Goal: Task Accomplishment & Management: Use online tool/utility

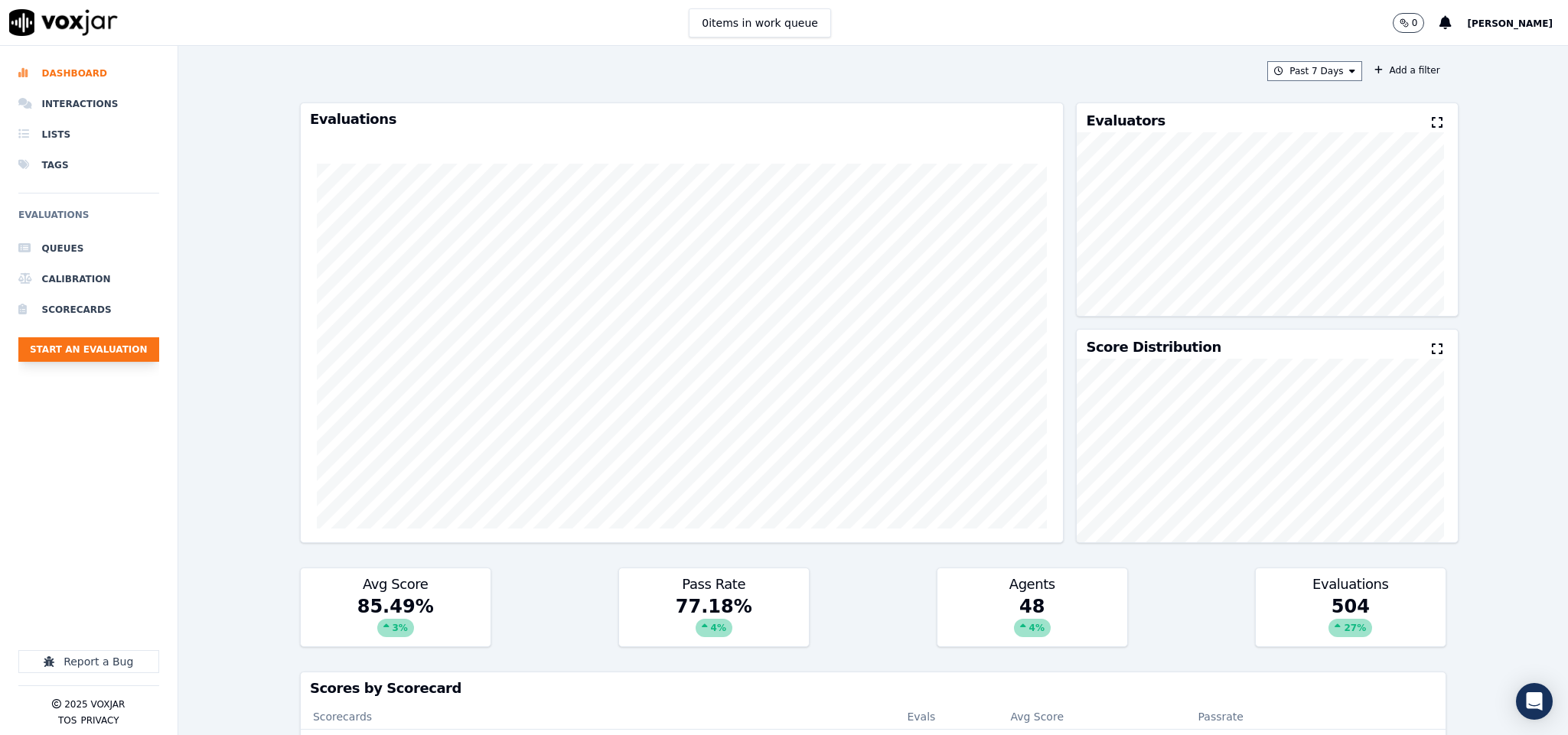
click at [118, 358] on button "Start an Evaluation" at bounding box center [88, 349] width 140 height 24
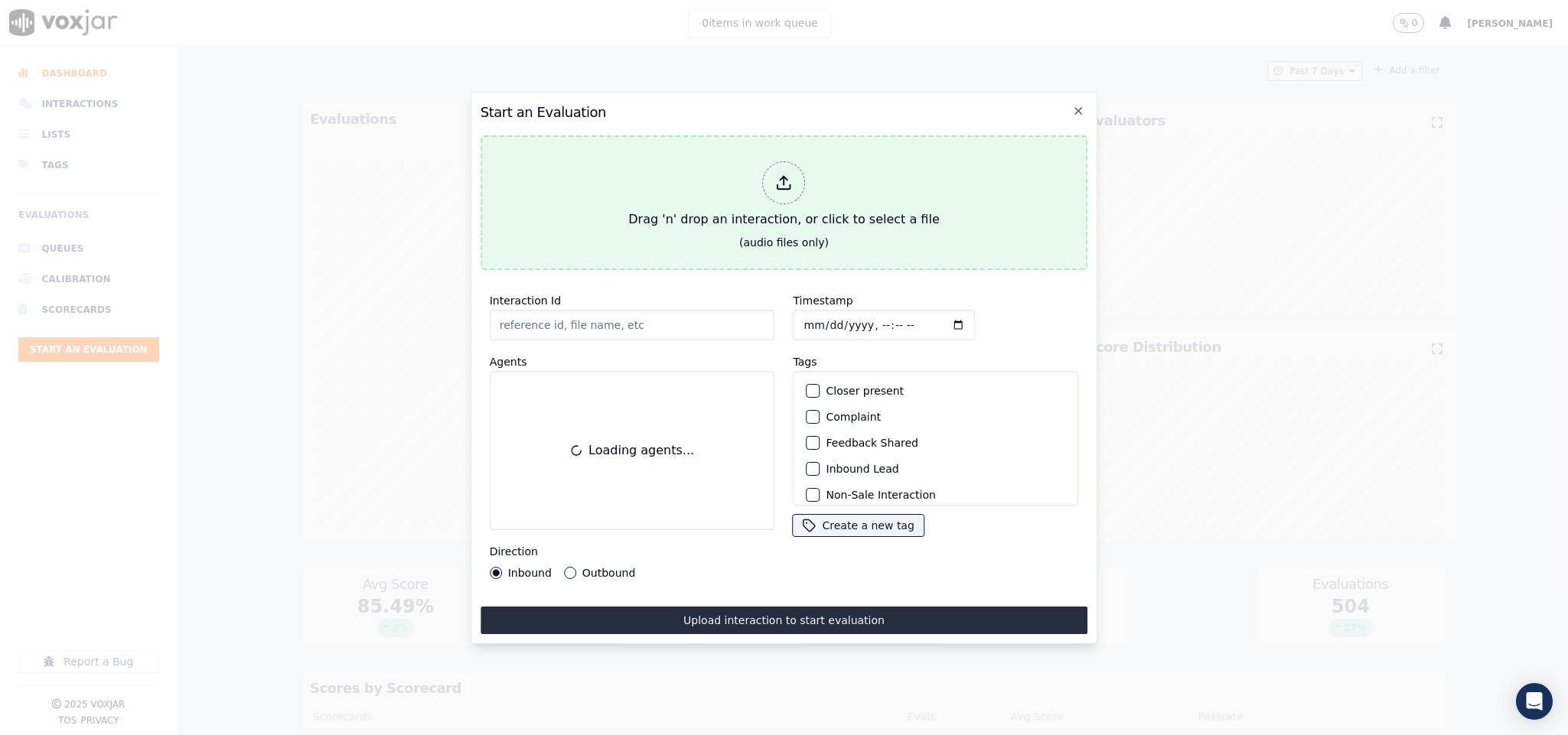
click at [785, 177] on icon at bounding box center [784, 183] width 17 height 17
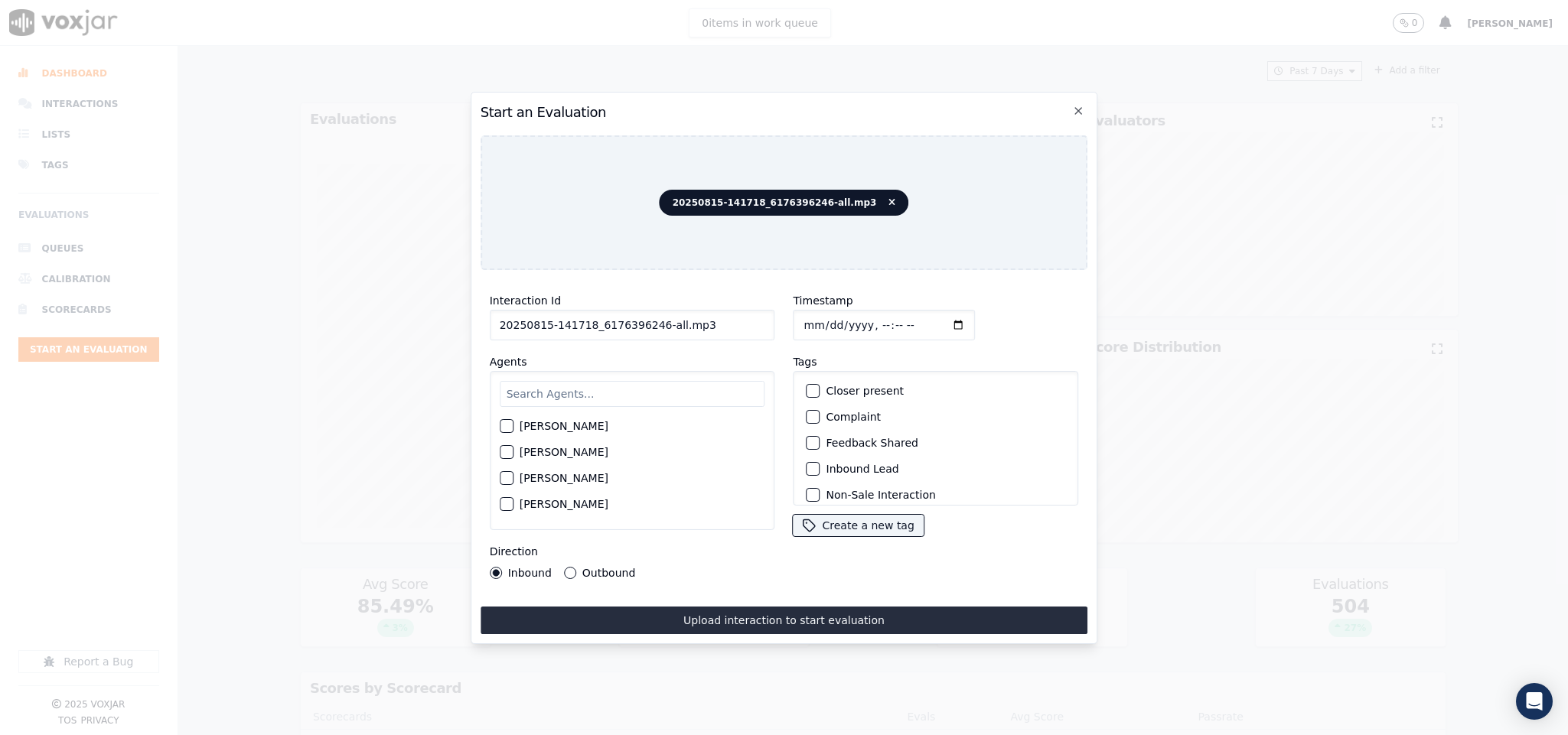
drag, startPoint x: 651, startPoint y: 318, endPoint x: 733, endPoint y: 323, distance: 82.2
click at [733, 323] on input "20250815-141718_6176396246-all.mp3" at bounding box center [632, 324] width 285 height 31
type input "20250815-141718_6176396246-C1"
click at [803, 319] on input "Timestamp" at bounding box center [885, 324] width 182 height 31
type input "2025-08-15T22:34"
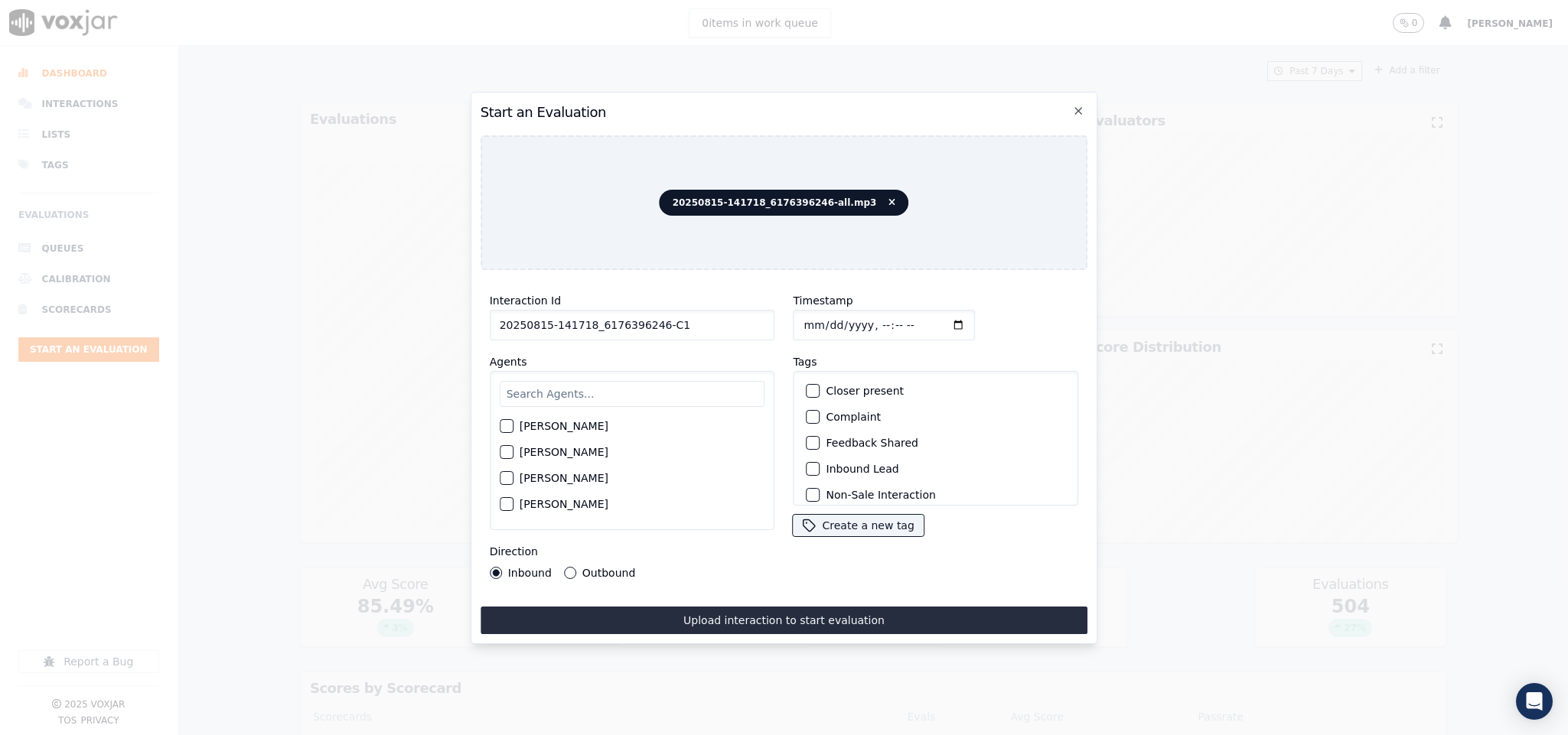
click at [567, 567] on button "Outbound" at bounding box center [570, 572] width 12 height 12
click at [503, 567] on div "Inbound" at bounding box center [520, 572] width 62 height 12
click at [495, 567] on button "Inbound" at bounding box center [495, 572] width 12 height 12
click at [811, 464] on button "Inbound Lead" at bounding box center [813, 468] width 14 height 14
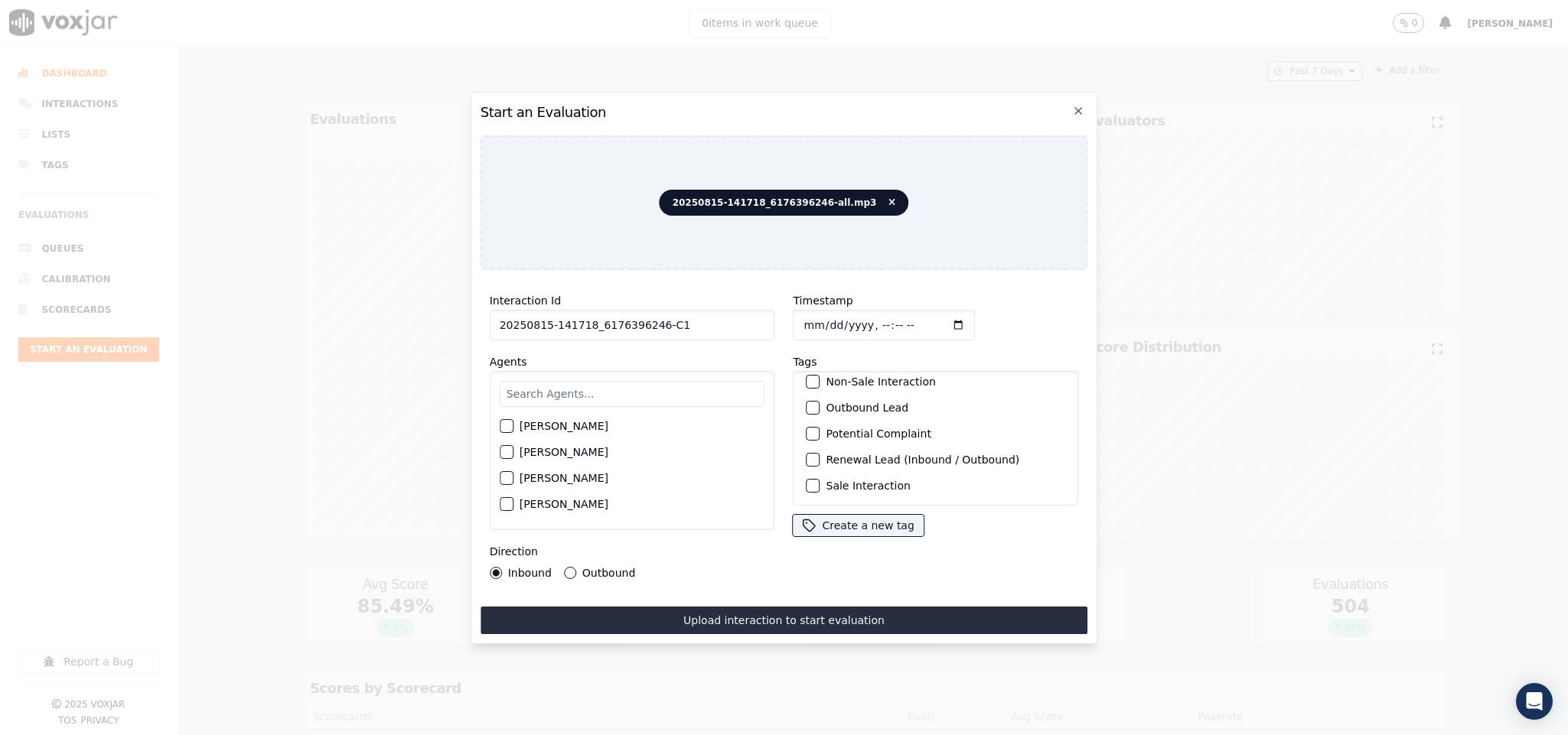
click at [794, 462] on div "Closer present Complaint Feedback Shared Inbound Lead Non-Sale Interaction Outb…" at bounding box center [936, 438] width 285 height 135
click at [811, 479] on button "Sale Interaction" at bounding box center [813, 485] width 14 height 14
click at [632, 387] on input "text" at bounding box center [633, 394] width 266 height 26
type input "eth"
click at [500, 426] on div "button" at bounding box center [506, 431] width 11 height 11
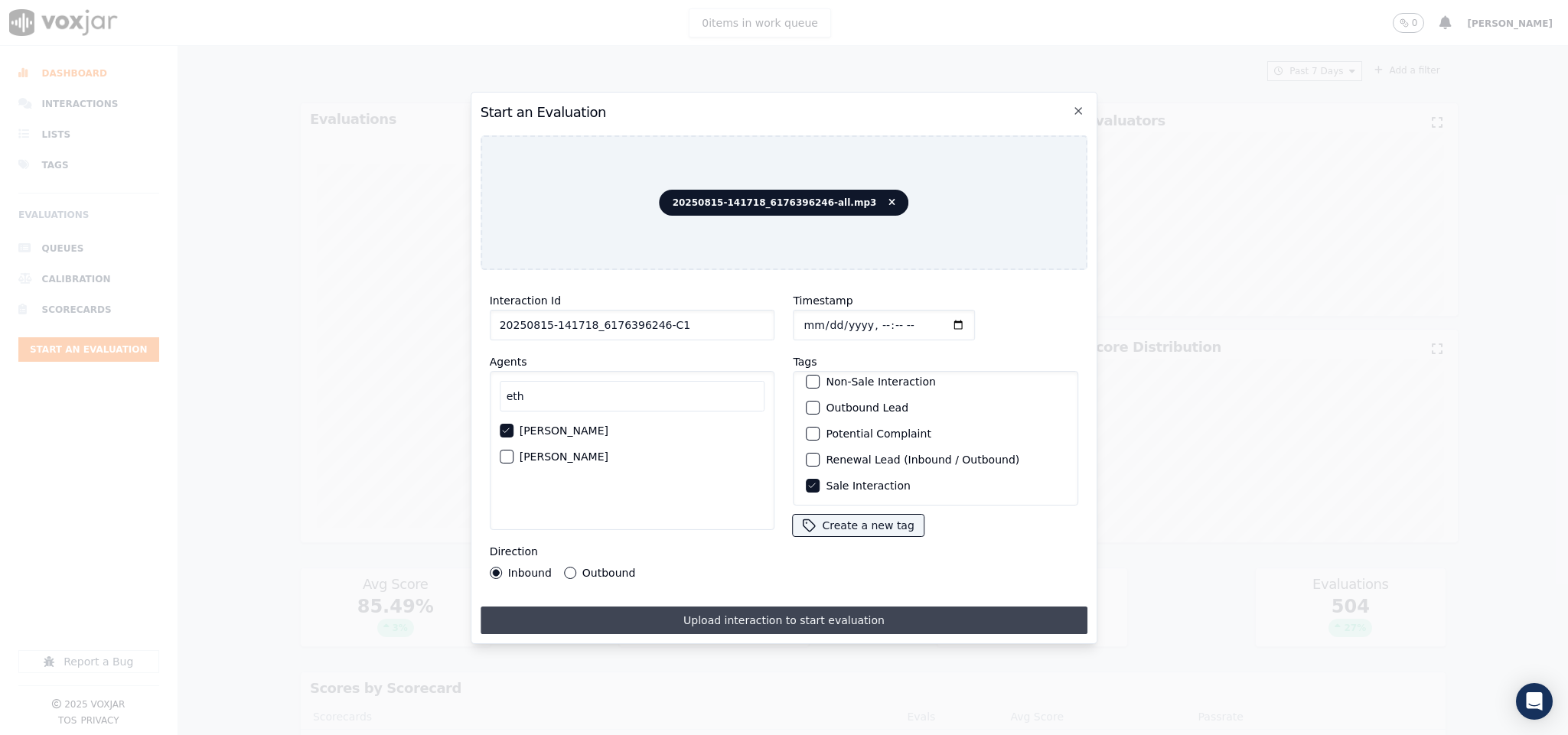
click at [694, 615] on button "Upload interaction to start evaluation" at bounding box center [784, 621] width 608 height 28
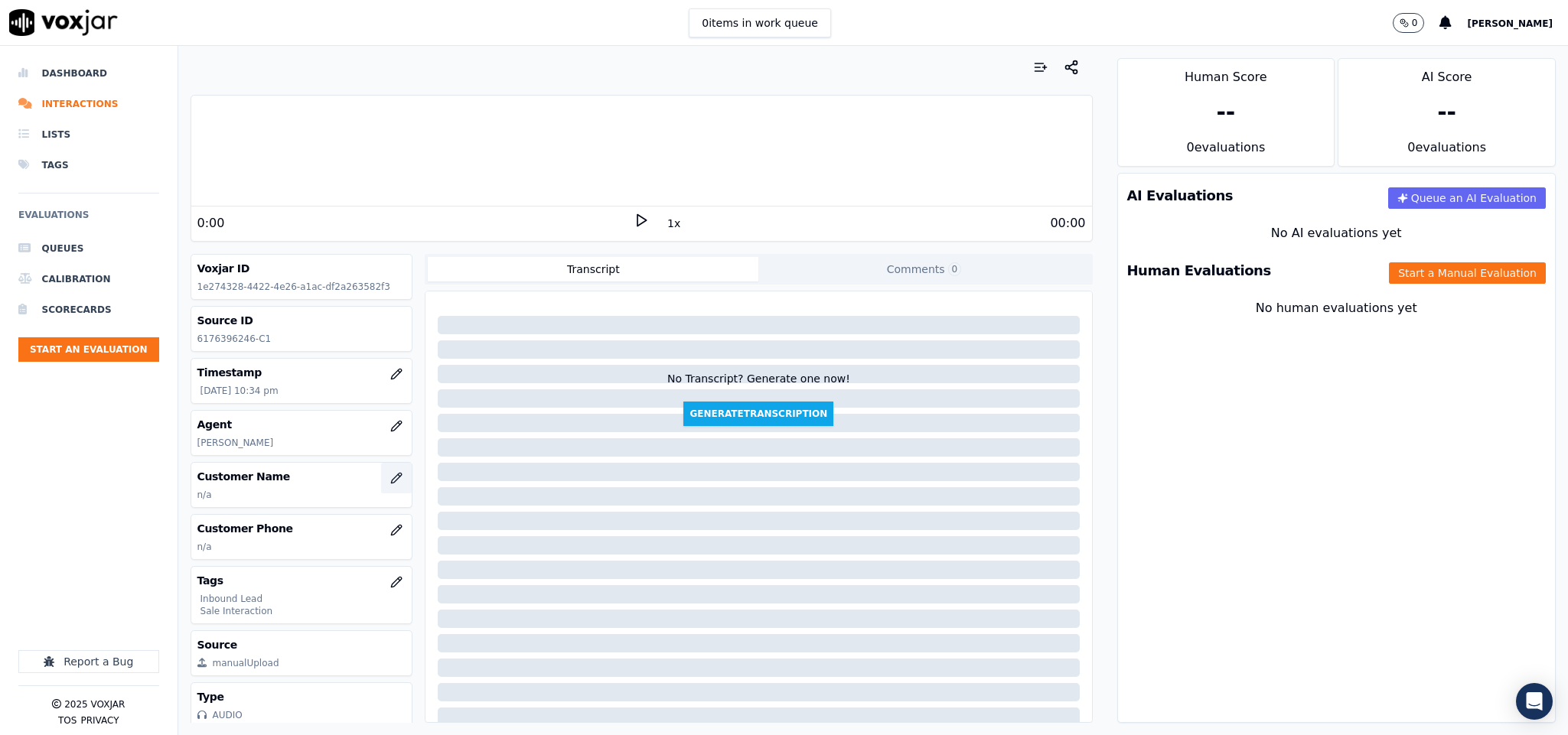
click at [390, 484] on icon "button" at bounding box center [396, 478] width 12 height 12
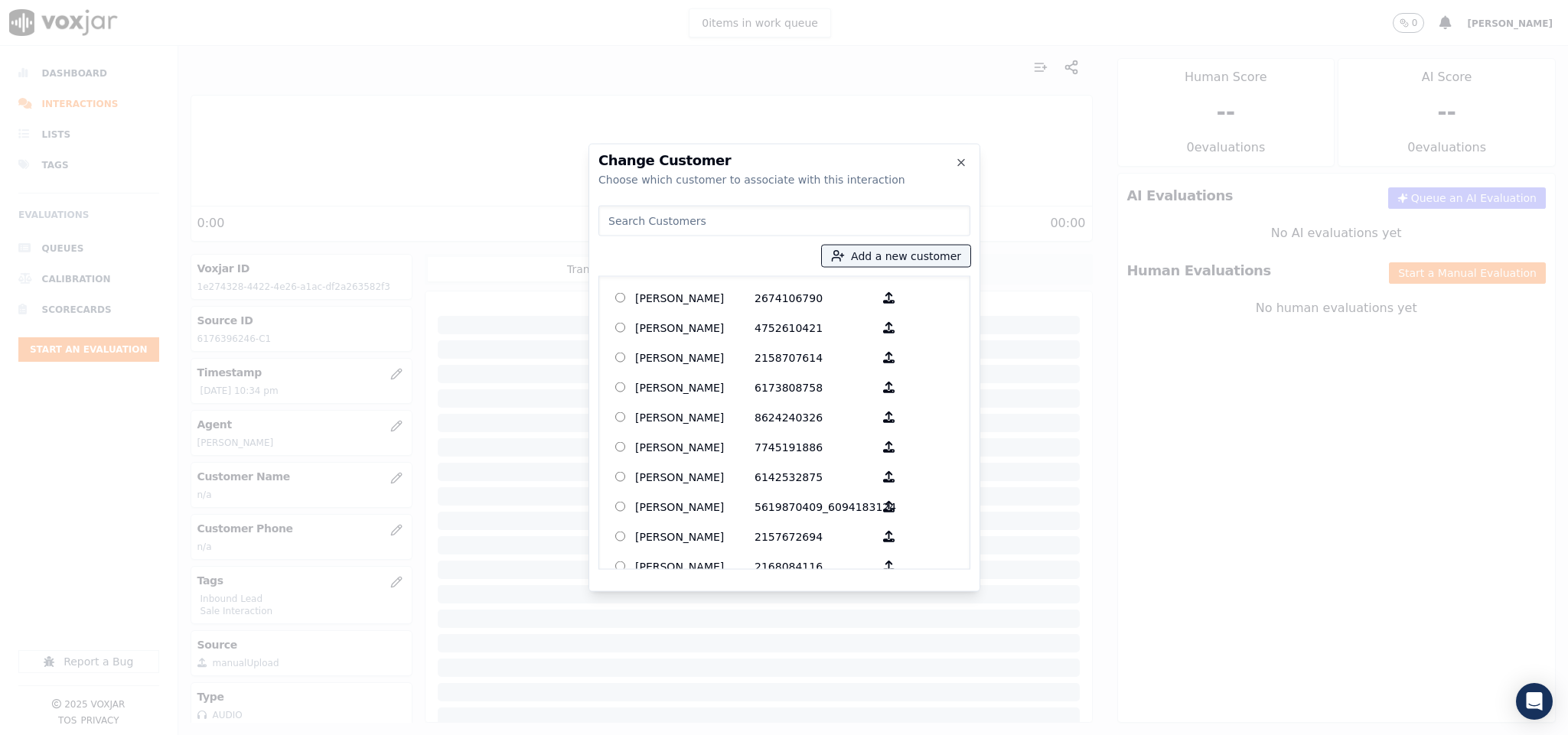
type input "SENENA DUMOND"
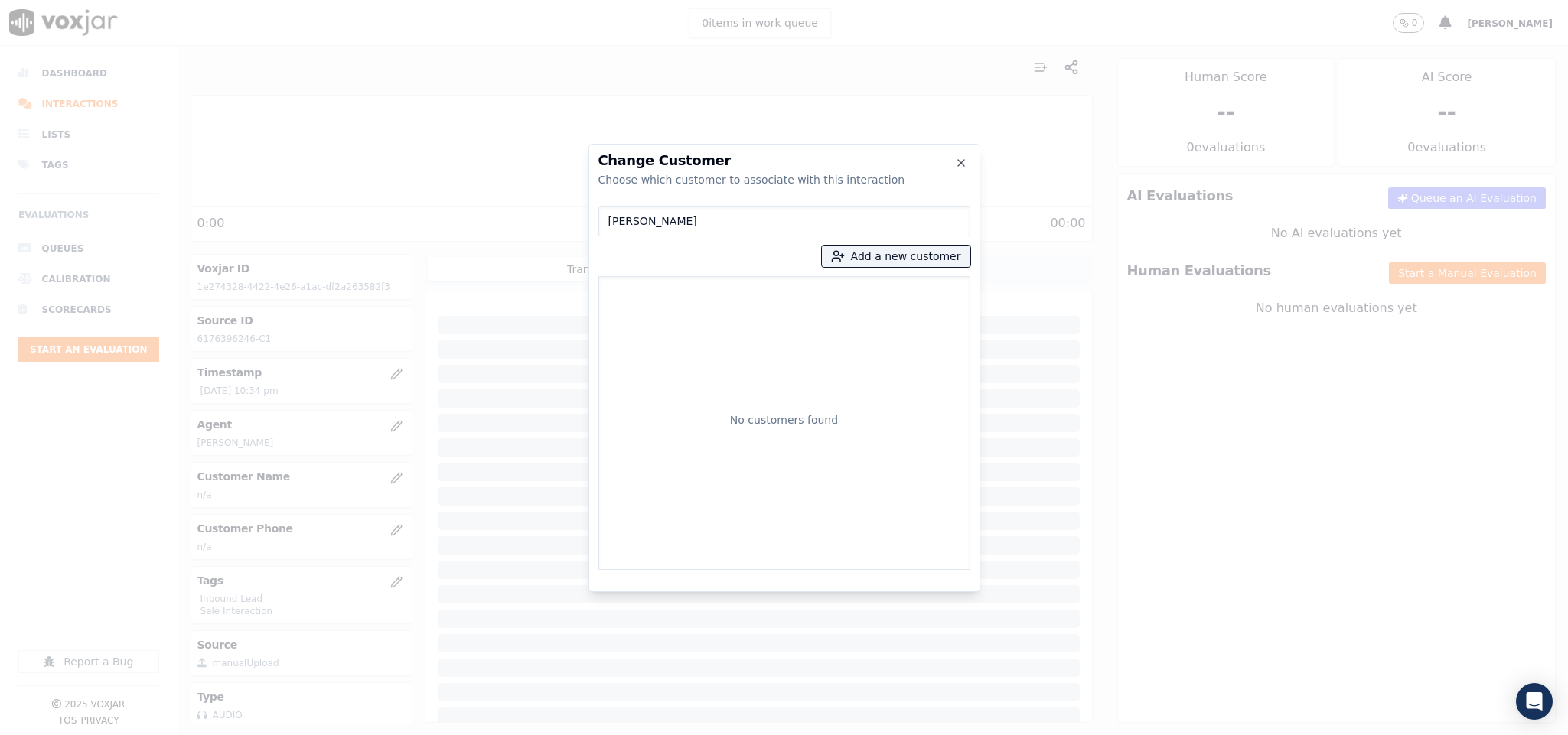
drag, startPoint x: 712, startPoint y: 218, endPoint x: 535, endPoint y: 239, distance: 178.2
click at [542, 734] on div "Change Customer Choose which customer to associate with this interaction SENENA…" at bounding box center [784, 735] width 1568 height 0
click at [881, 245] on button "Add a new customer" at bounding box center [896, 256] width 149 height 21
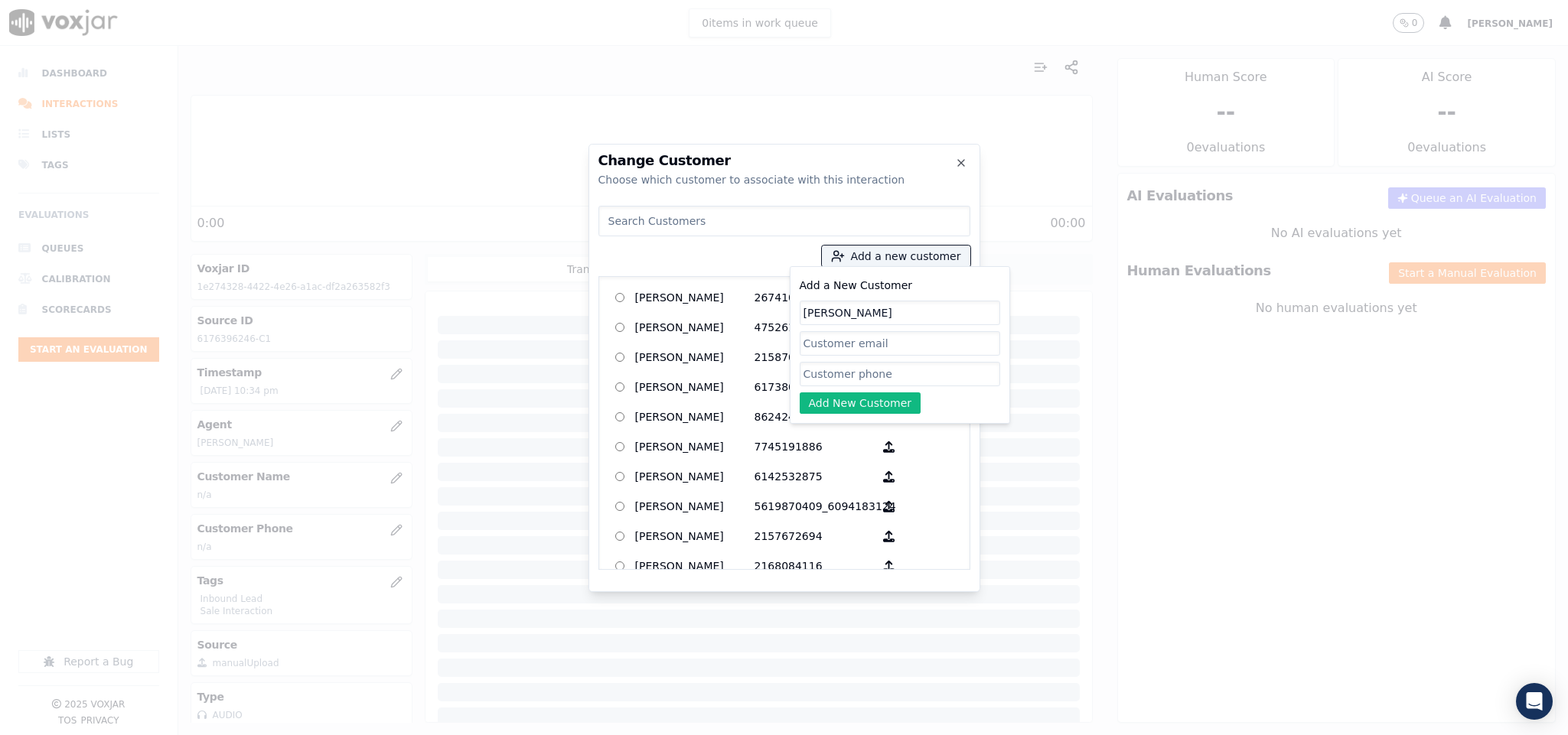
type input "SENENA DUMOND"
drag, startPoint x: 837, startPoint y: 374, endPoint x: 841, endPoint y: 397, distance: 23.3
click at [837, 374] on input "Add a New Customer" at bounding box center [900, 374] width 201 height 24
paste input "6176396246"
type input "6176396246"
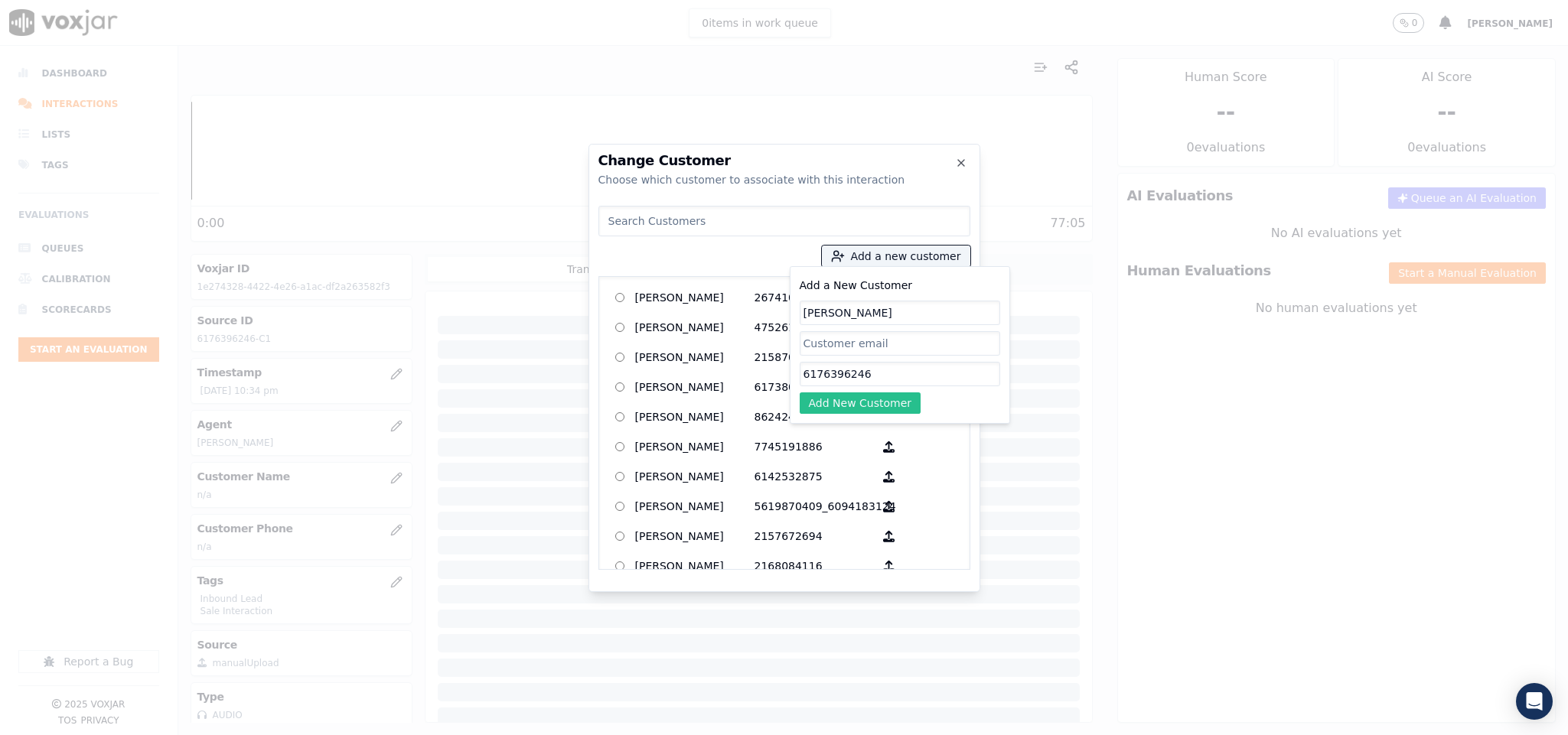
click at [837, 404] on button "Add New Customer" at bounding box center [860, 402] width 122 height 21
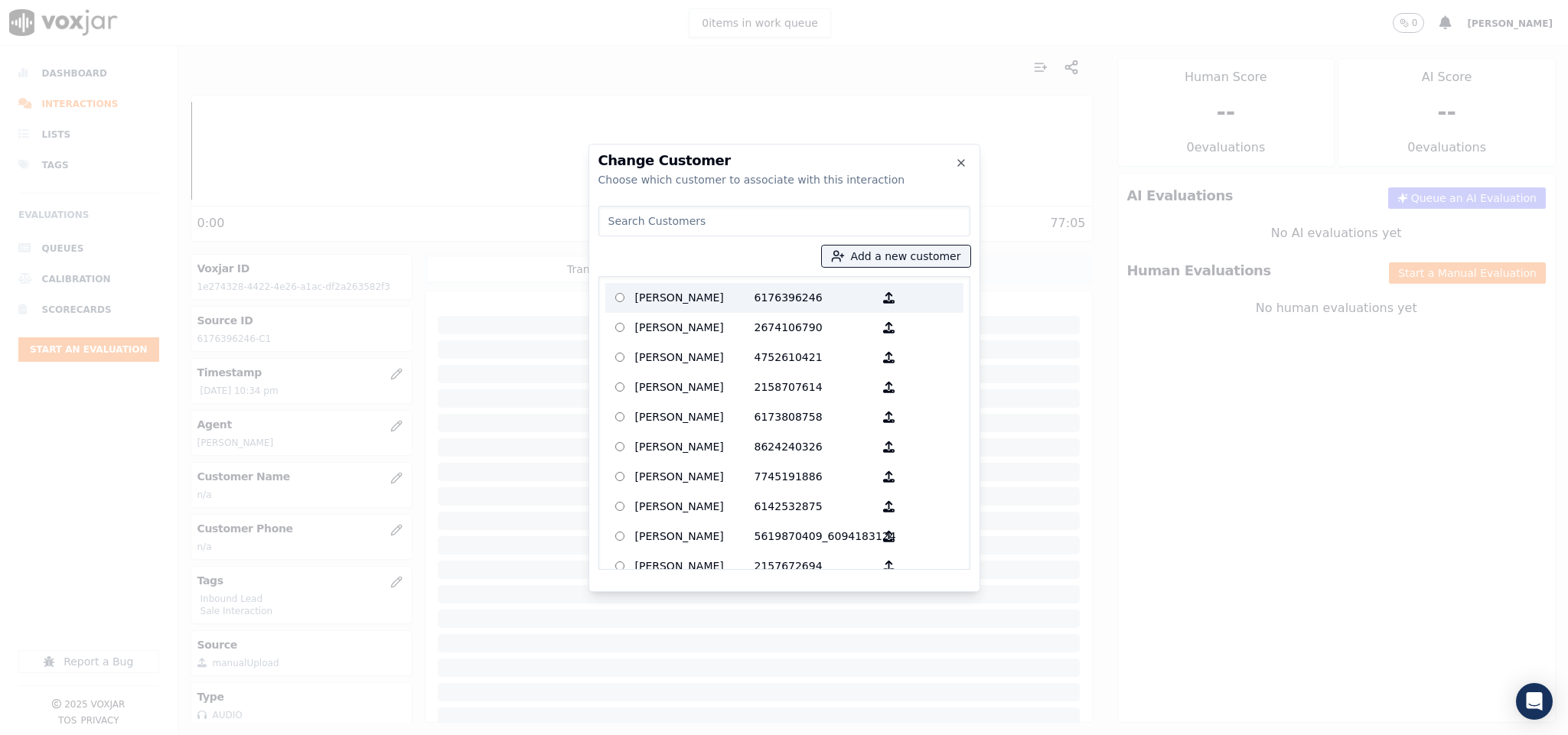
click at [715, 303] on p "SENENA DUMOND" at bounding box center [694, 298] width 119 height 24
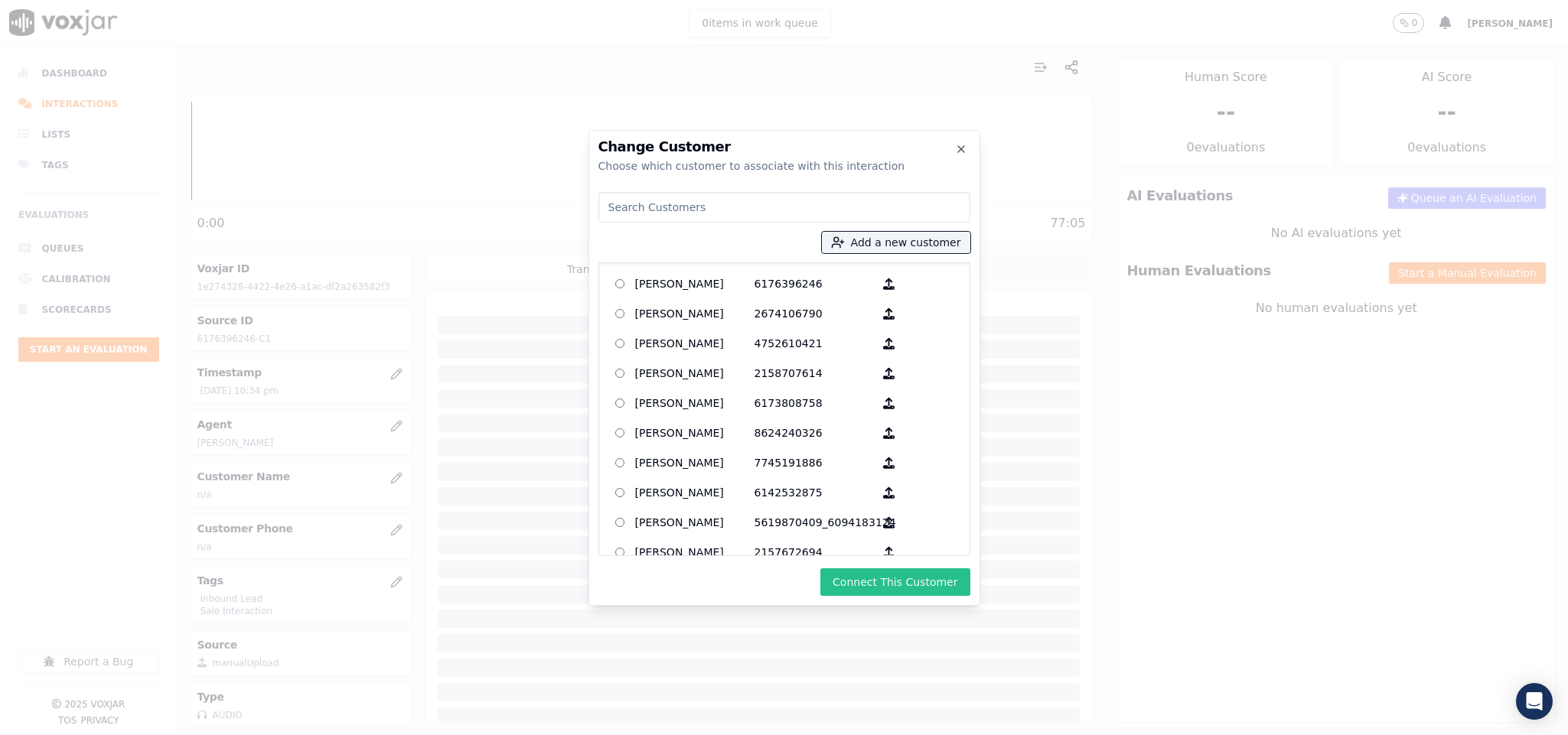
click at [872, 579] on button "Connect This Customer" at bounding box center [894, 583] width 150 height 28
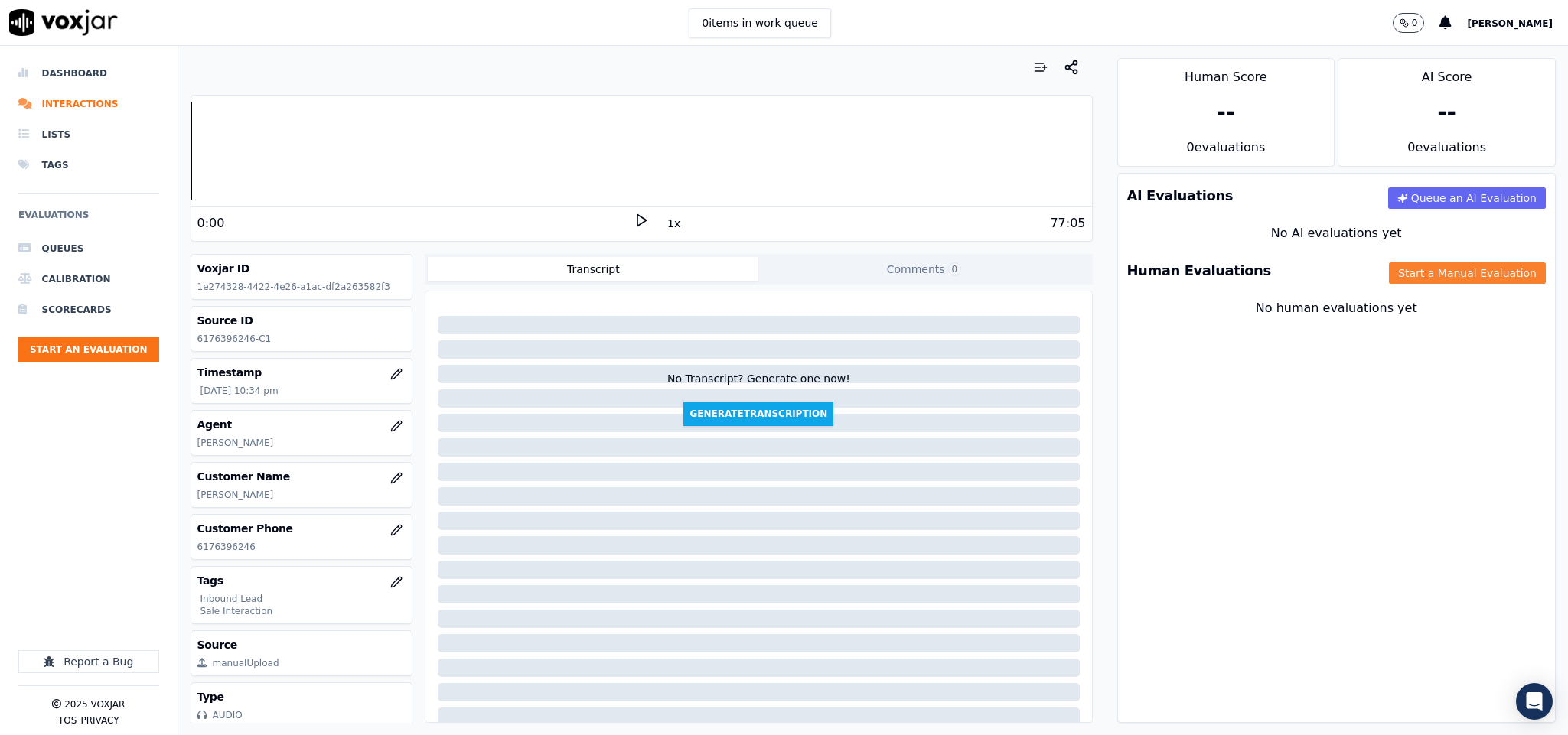
click at [1410, 275] on button "Start a Manual Evaluation" at bounding box center [1467, 272] width 157 height 21
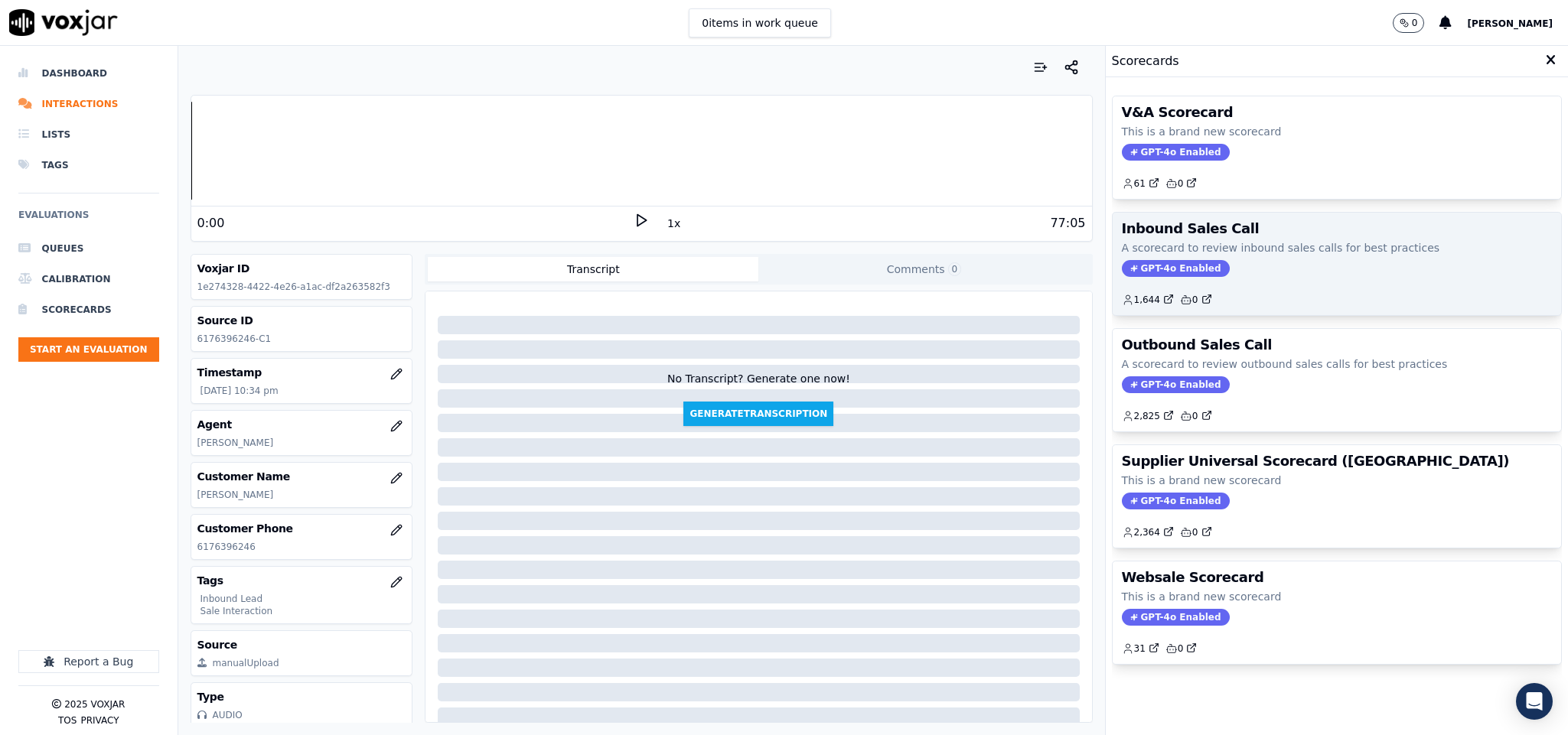
click at [1130, 262] on span "GPT-4o Enabled" at bounding box center [1176, 269] width 108 height 17
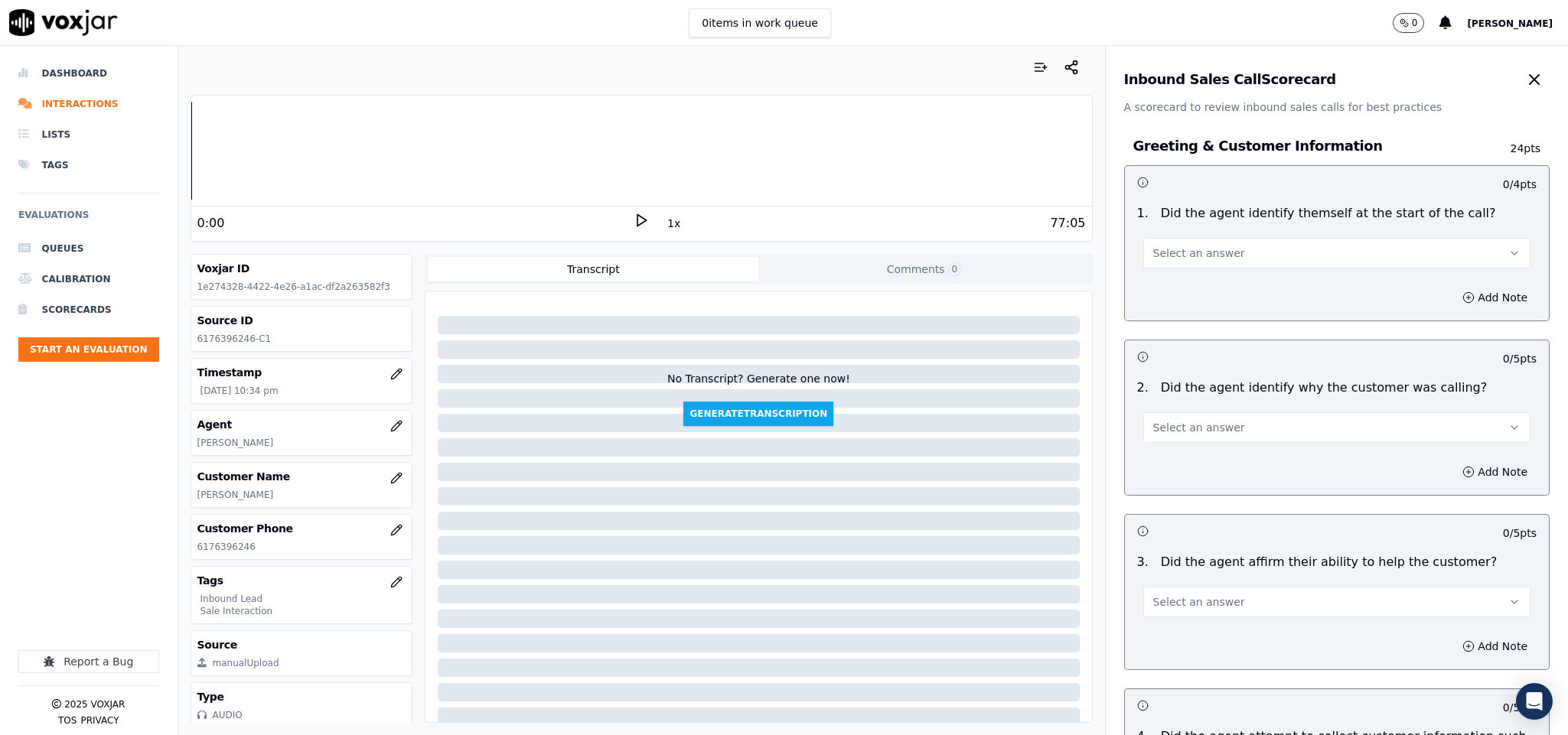
click at [1206, 242] on button "Select an answer" at bounding box center [1337, 253] width 388 height 31
click at [1183, 289] on div "Yes" at bounding box center [1298, 288] width 350 height 24
click at [1201, 421] on span "Select an answer" at bounding box center [1199, 427] width 92 height 15
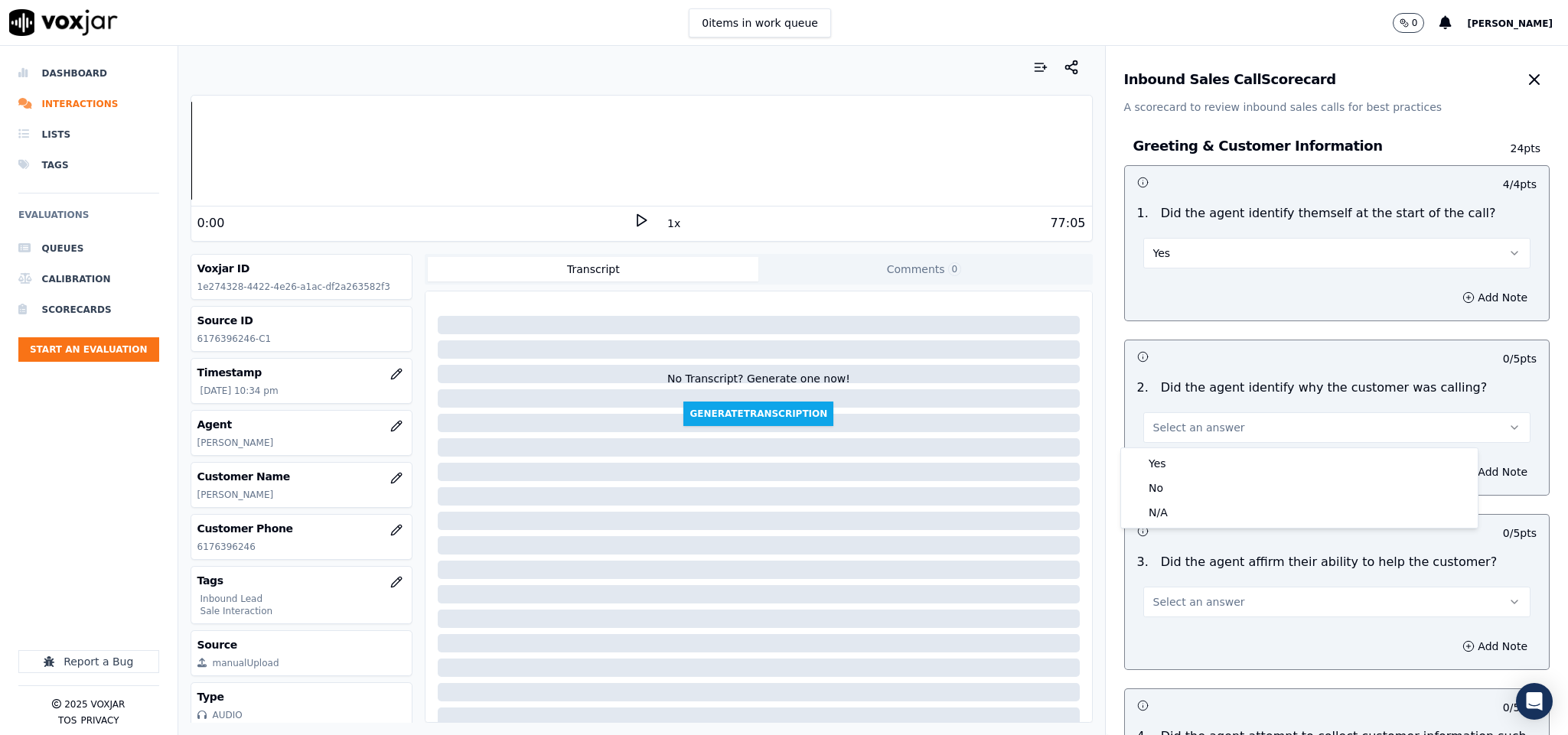
click at [1185, 464] on div "Yes" at bounding box center [1298, 464] width 350 height 24
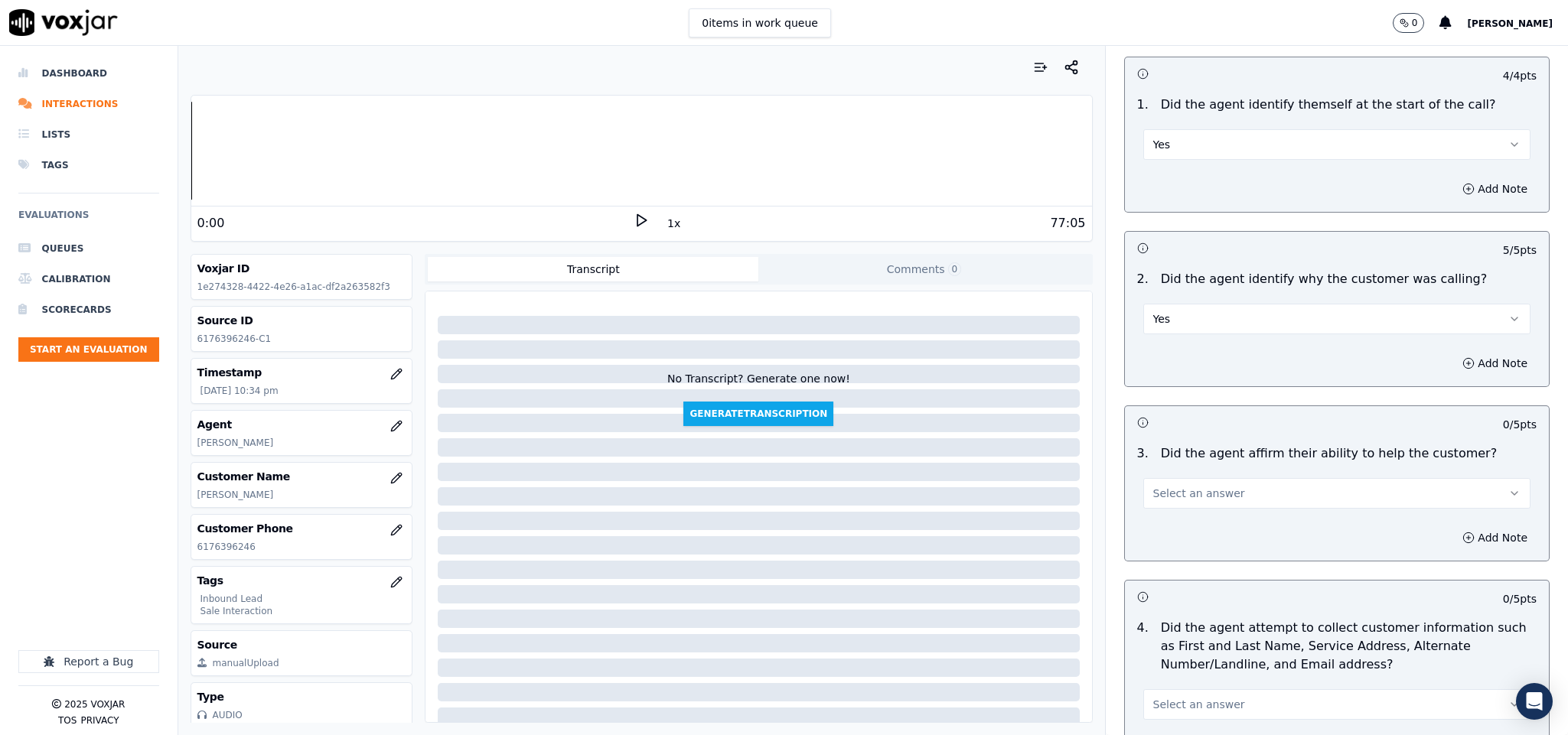
scroll to position [230, 0]
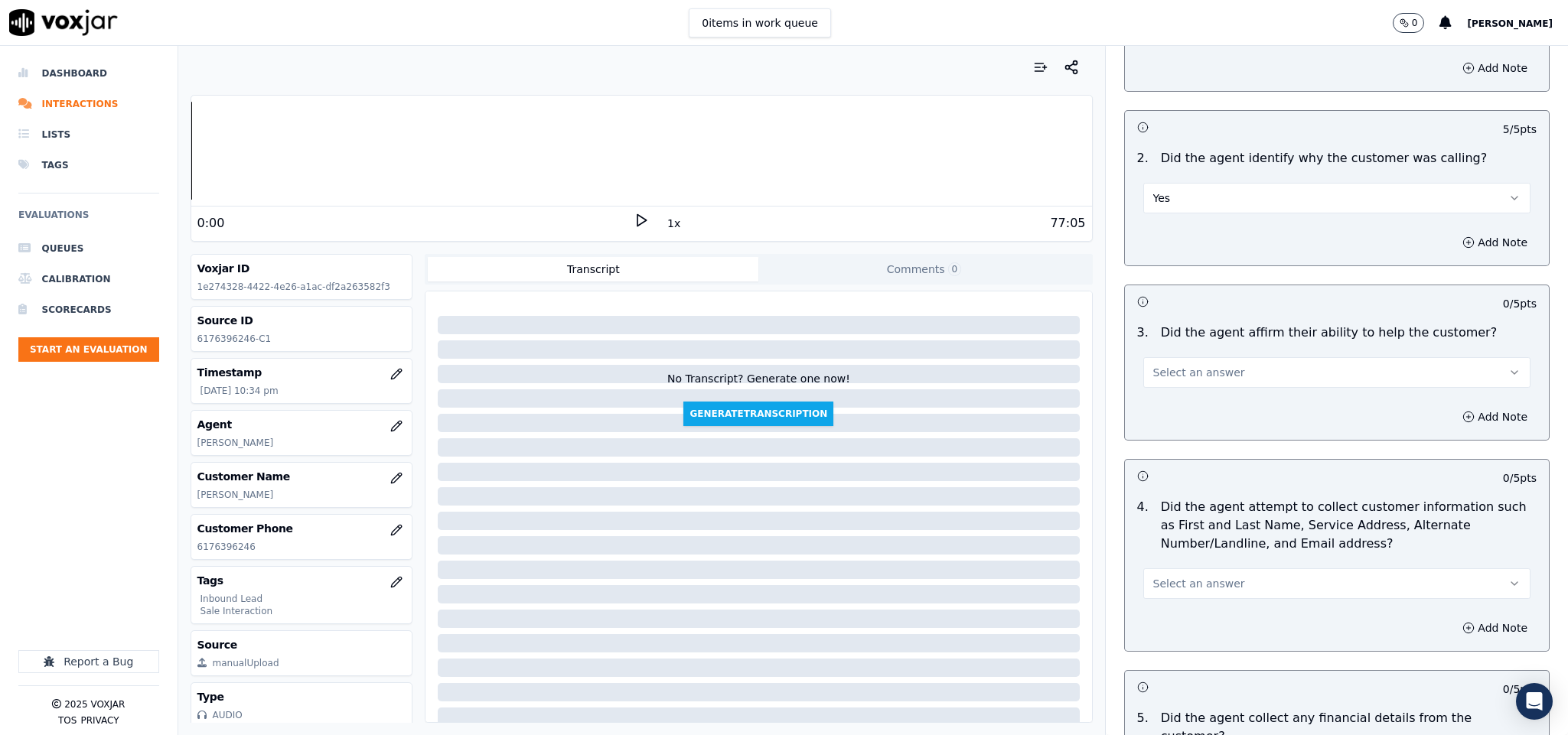
click at [1207, 384] on button "Select an answer" at bounding box center [1337, 372] width 388 height 31
click at [1194, 400] on div "Yes" at bounding box center [1298, 409] width 350 height 24
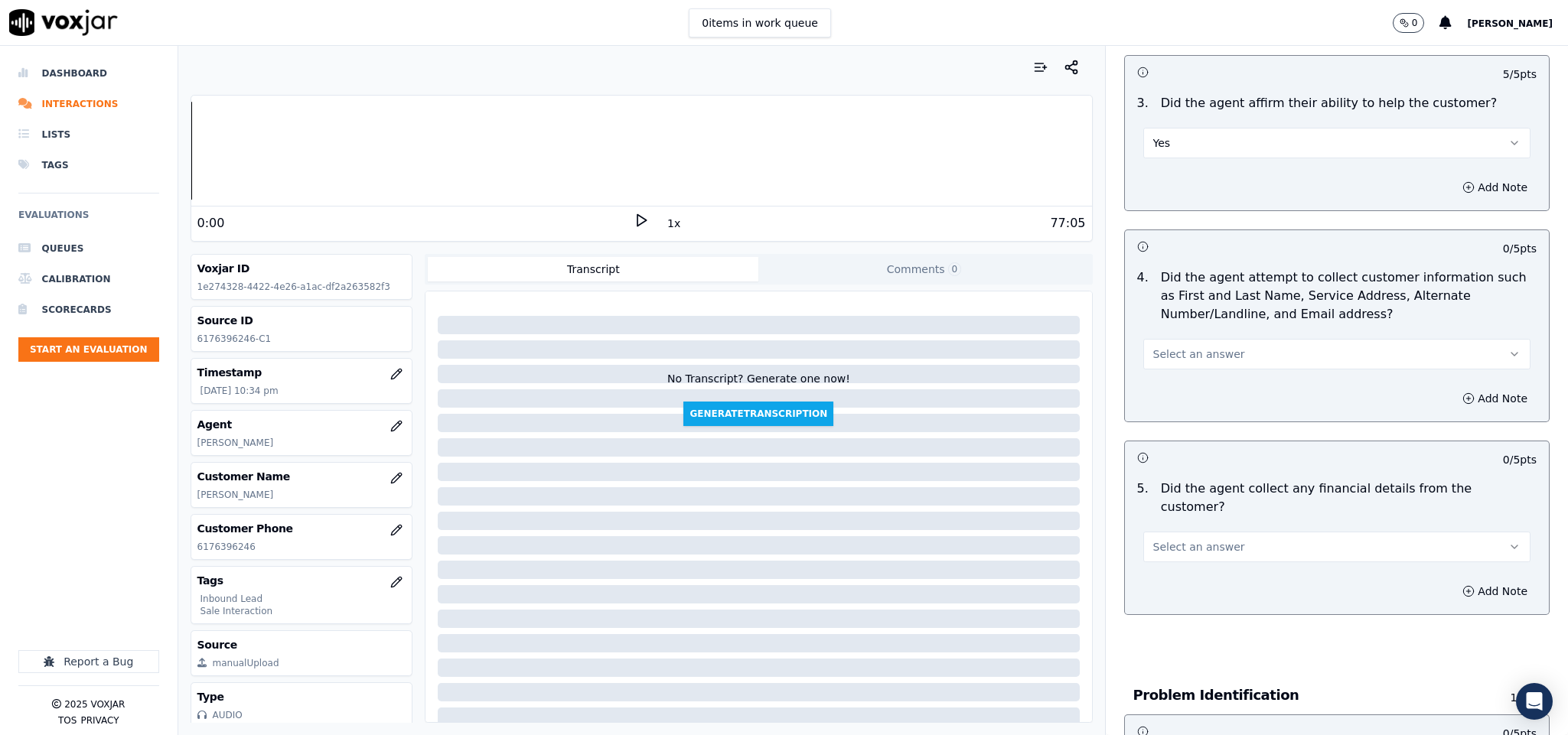
click at [1206, 348] on span "Select an answer" at bounding box center [1199, 354] width 92 height 15
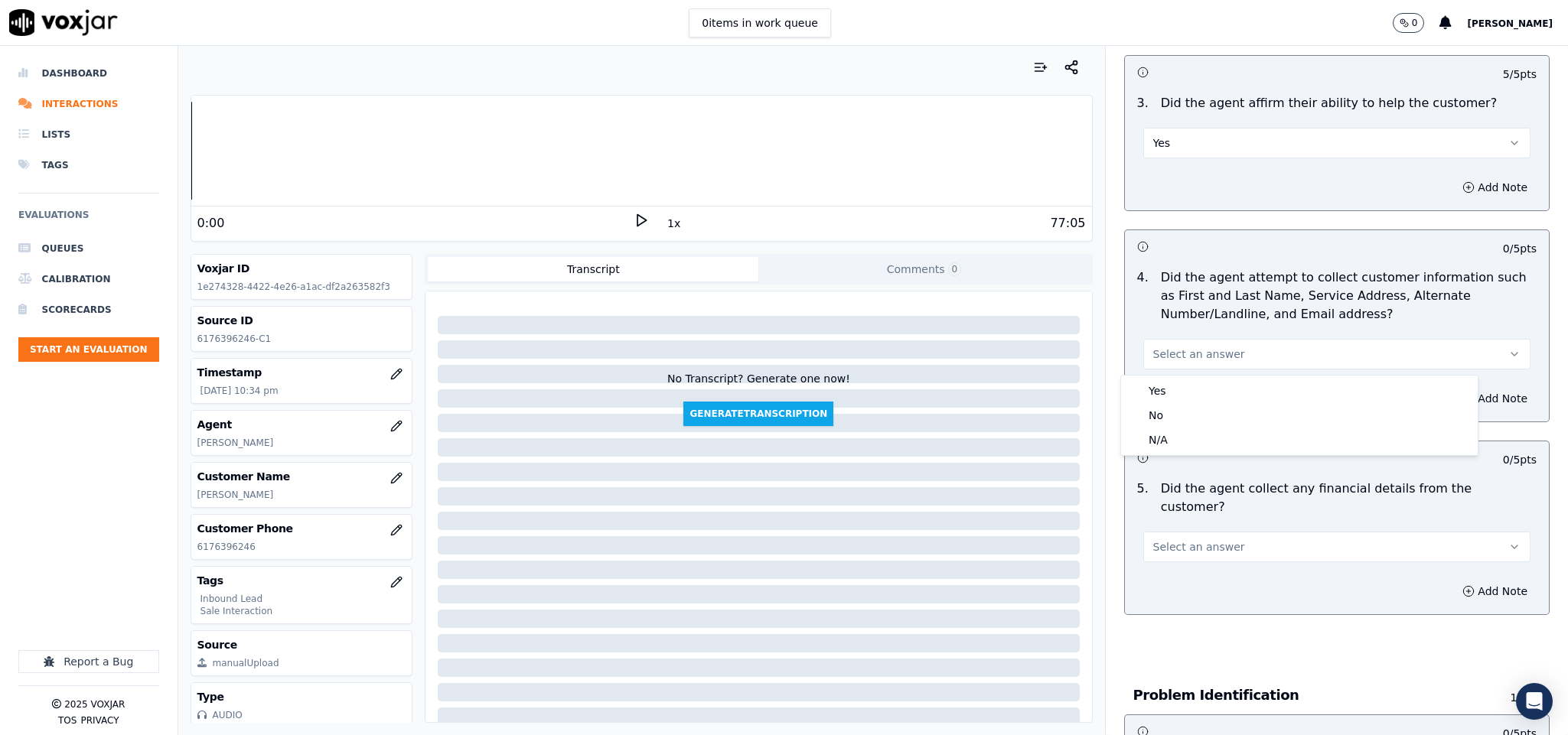
click at [1165, 373] on div "4 . Did the agent attempt to collect customer information such as First and Las…" at bounding box center [1337, 319] width 425 height 113
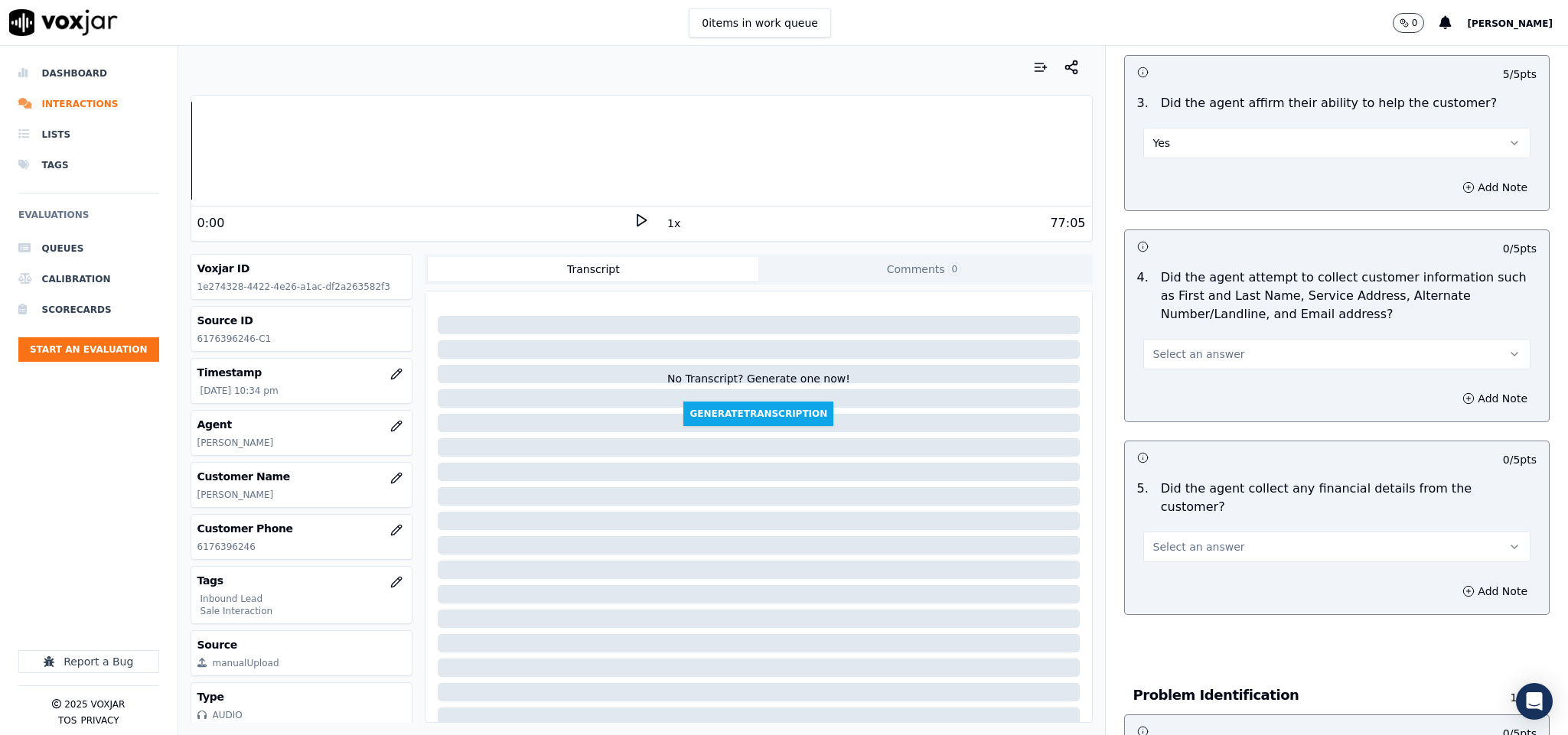
click at [1165, 392] on div "Add Note" at bounding box center [1337, 398] width 425 height 46
click at [1179, 358] on span "Select an answer" at bounding box center [1199, 354] width 92 height 15
click at [1179, 392] on div "Yes" at bounding box center [1298, 390] width 350 height 24
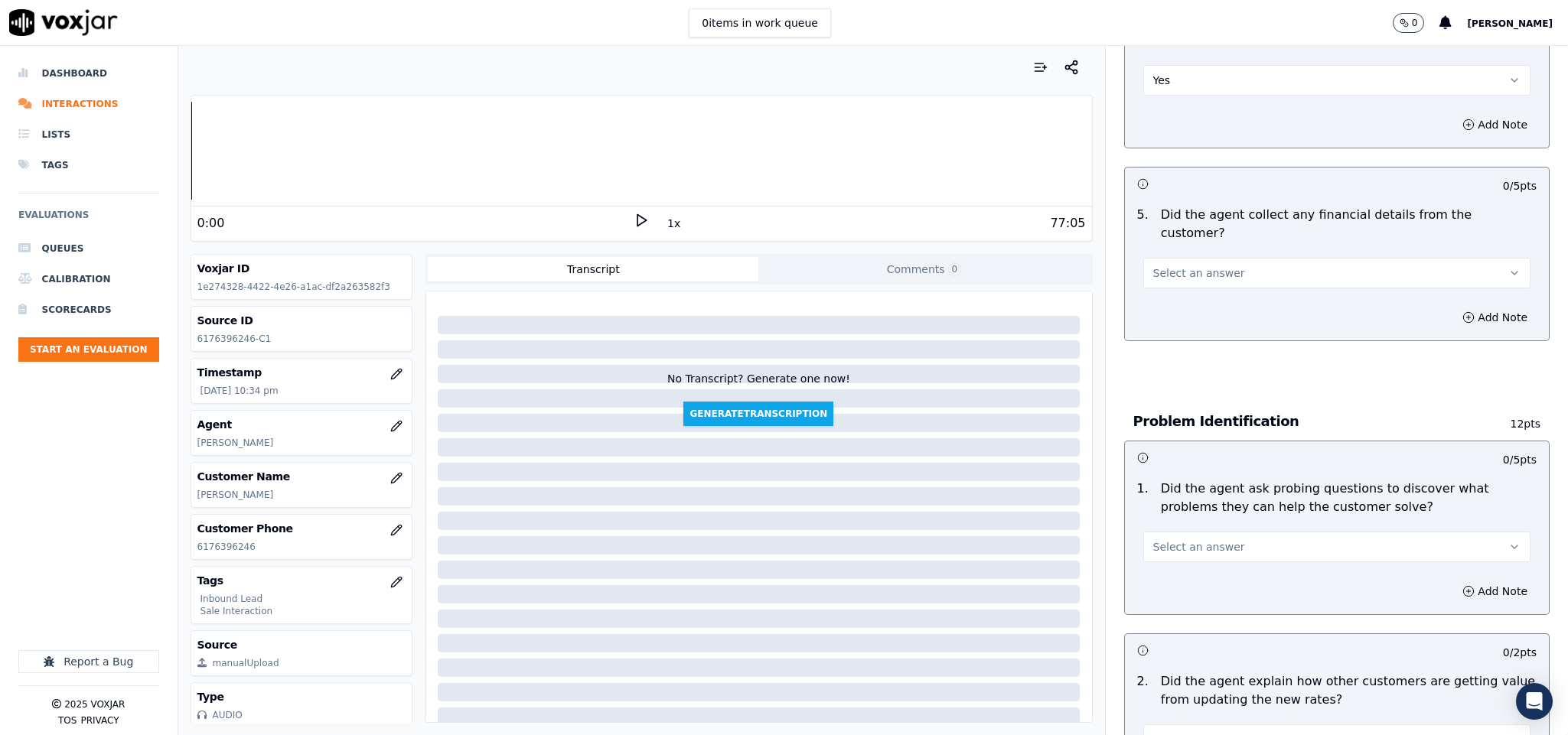
scroll to position [803, 0]
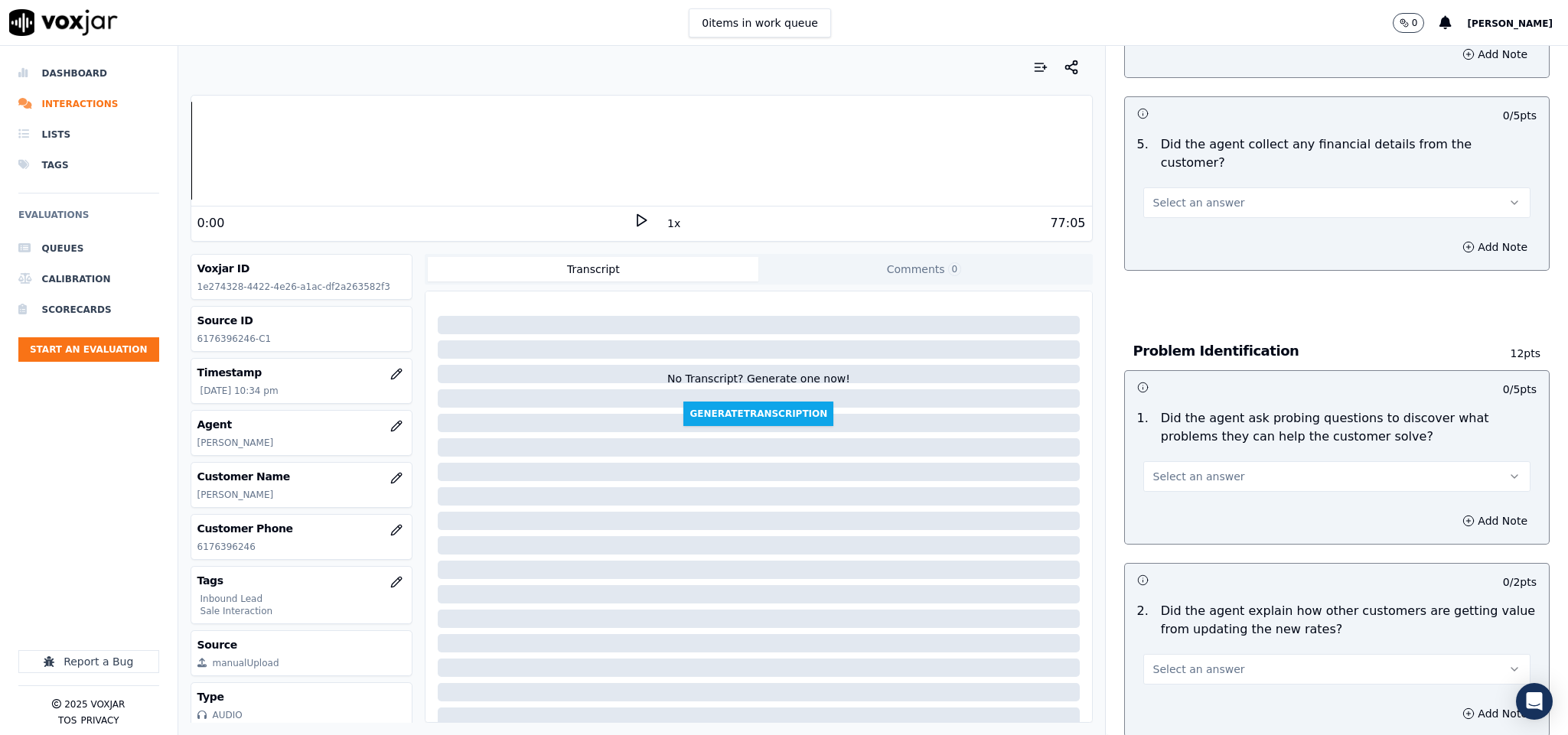
click at [1207, 195] on span "Select an answer" at bounding box center [1199, 203] width 92 height 15
click at [1182, 226] on div "Yes" at bounding box center [1298, 222] width 350 height 24
click at [1171, 190] on button "Yes" at bounding box center [1337, 203] width 388 height 31
click at [1173, 237] on div "No" at bounding box center [1298, 246] width 350 height 24
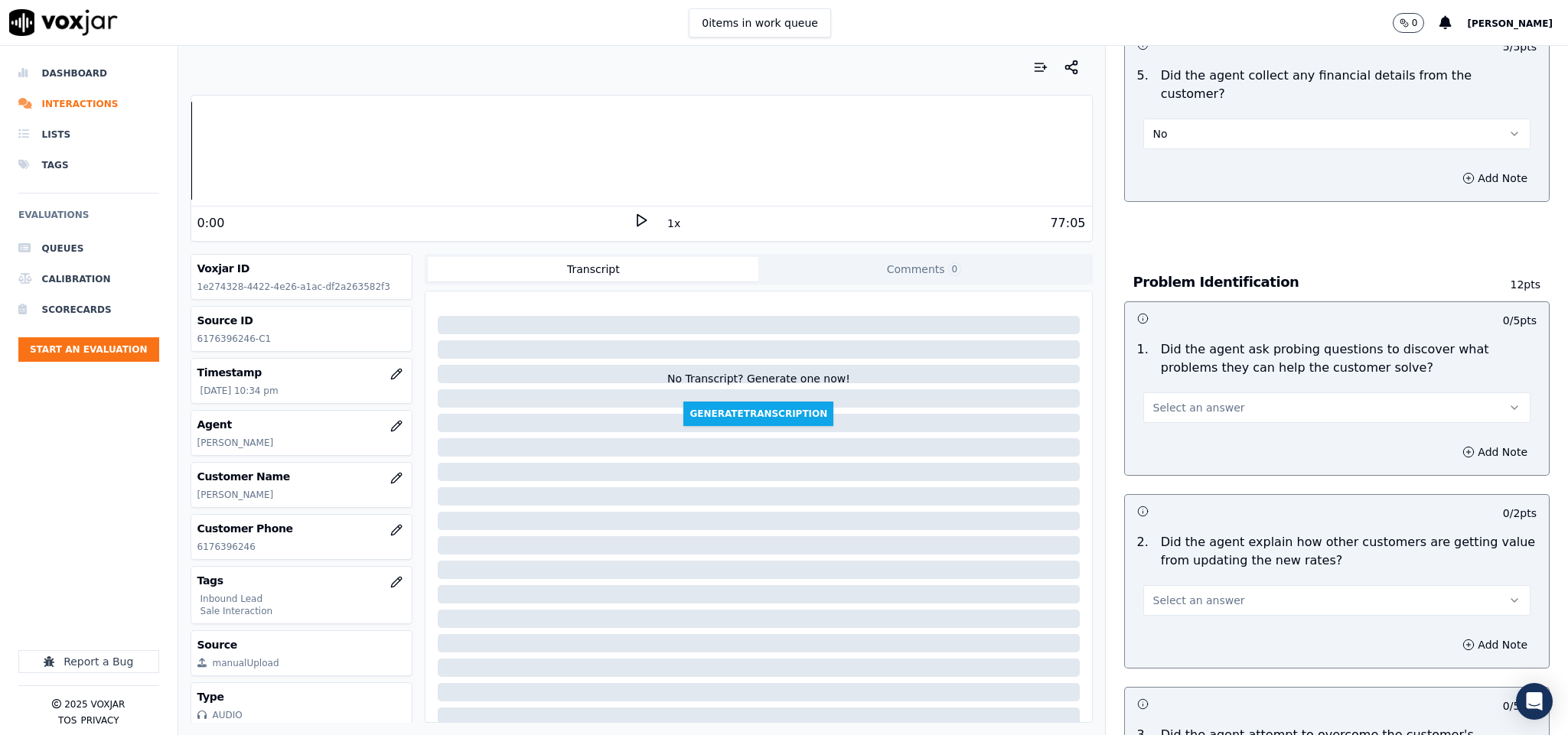
scroll to position [918, 0]
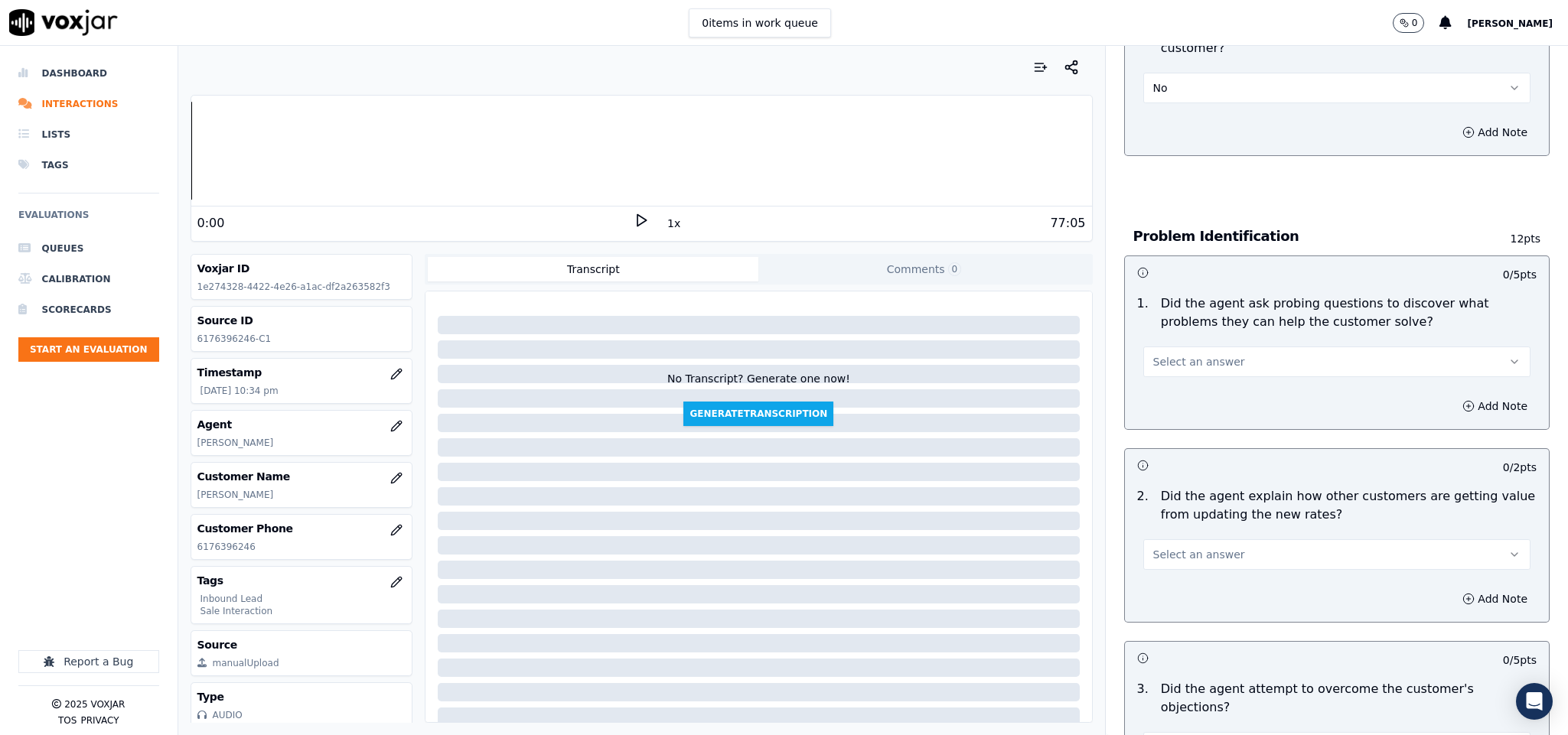
click at [1201, 354] on span "Select an answer" at bounding box center [1199, 361] width 92 height 15
click at [1162, 407] on div "No" at bounding box center [1298, 406] width 350 height 24
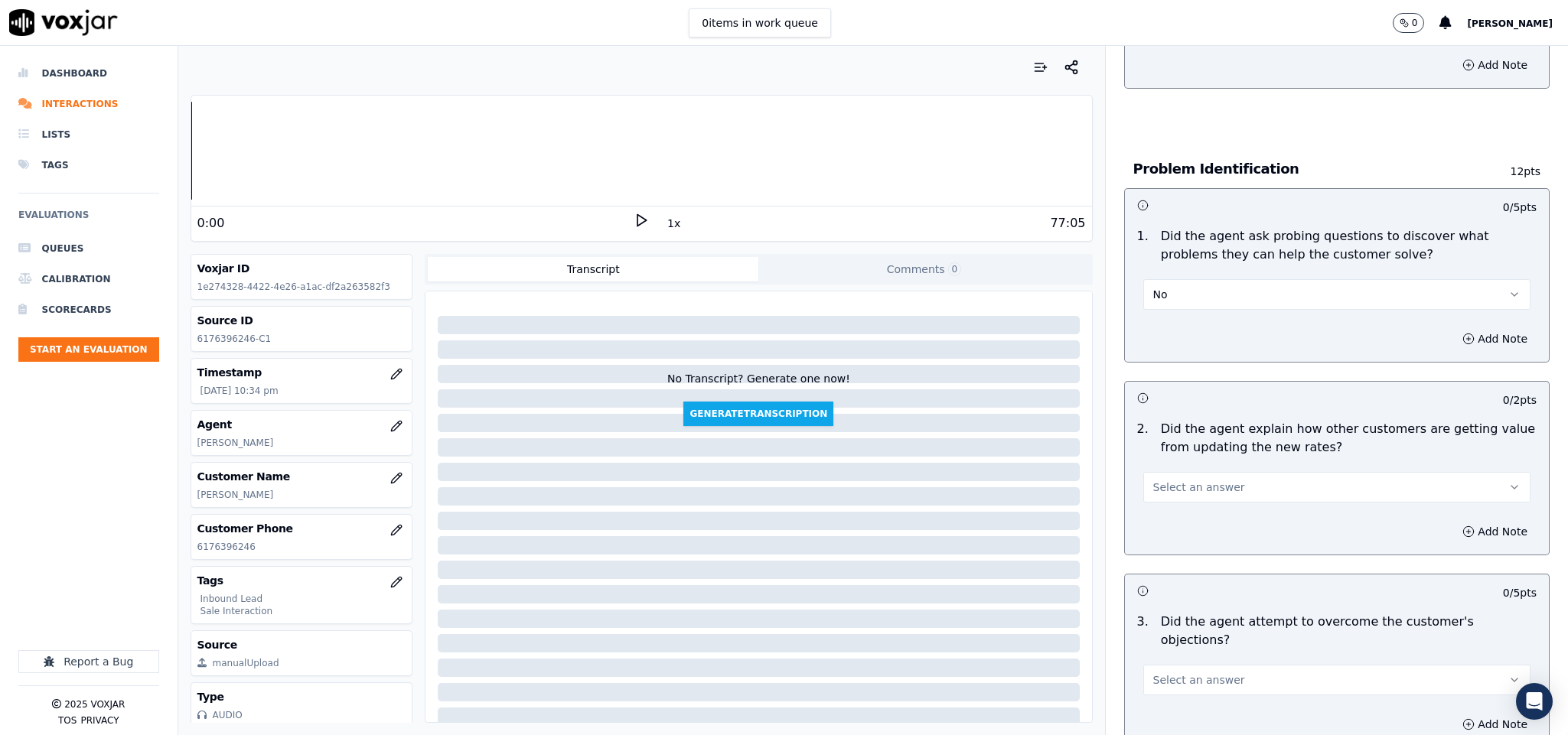
scroll to position [1032, 0]
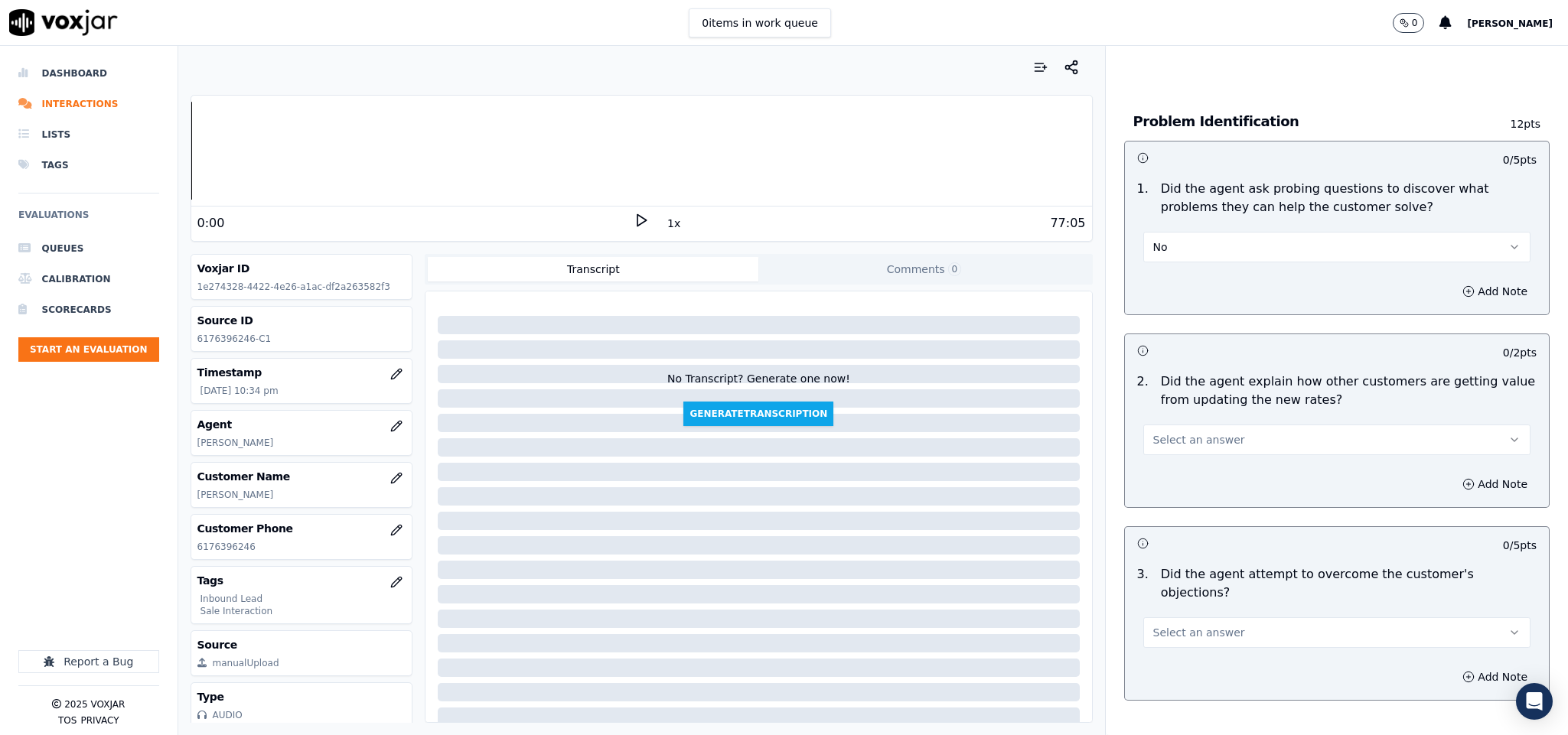
click at [1185, 235] on button "No" at bounding box center [1337, 246] width 388 height 31
click at [1179, 271] on div "Yes" at bounding box center [1298, 267] width 350 height 24
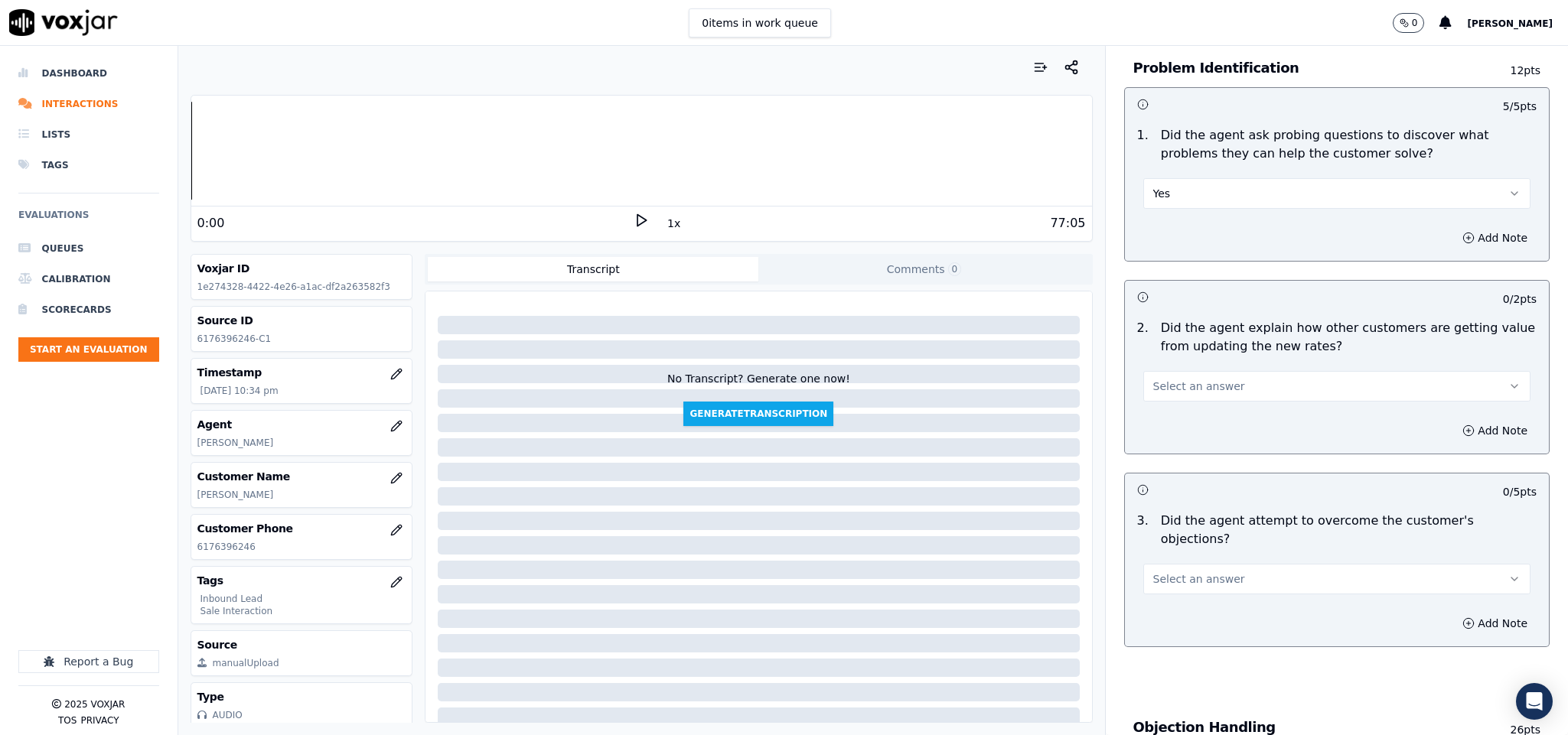
scroll to position [1148, 0]
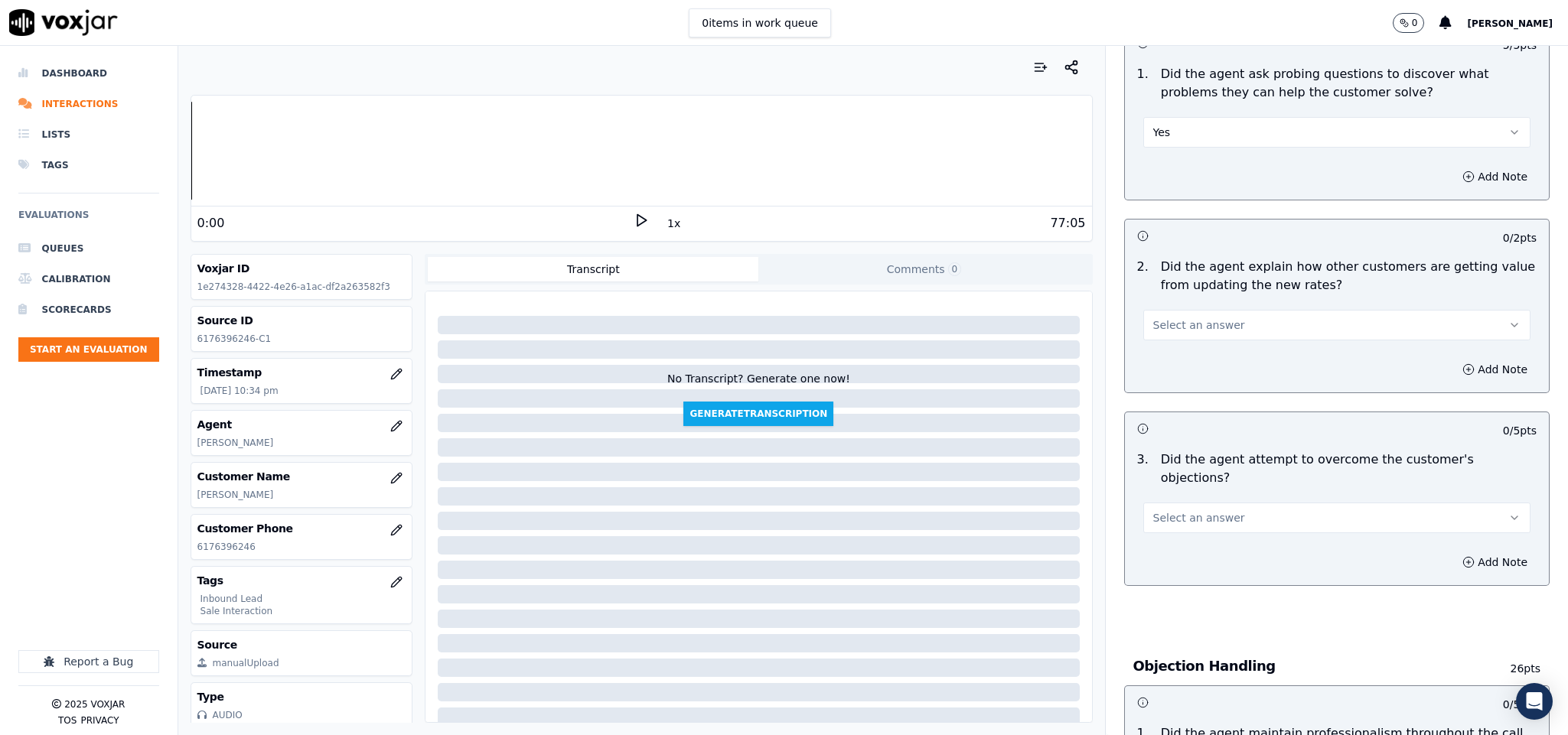
click at [1246, 309] on button "Select an answer" at bounding box center [1337, 324] width 388 height 31
click at [1180, 361] on div "No" at bounding box center [1298, 370] width 350 height 24
click at [1171, 326] on button "No" at bounding box center [1337, 324] width 388 height 31
click at [1168, 379] on div "No" at bounding box center [1298, 370] width 350 height 24
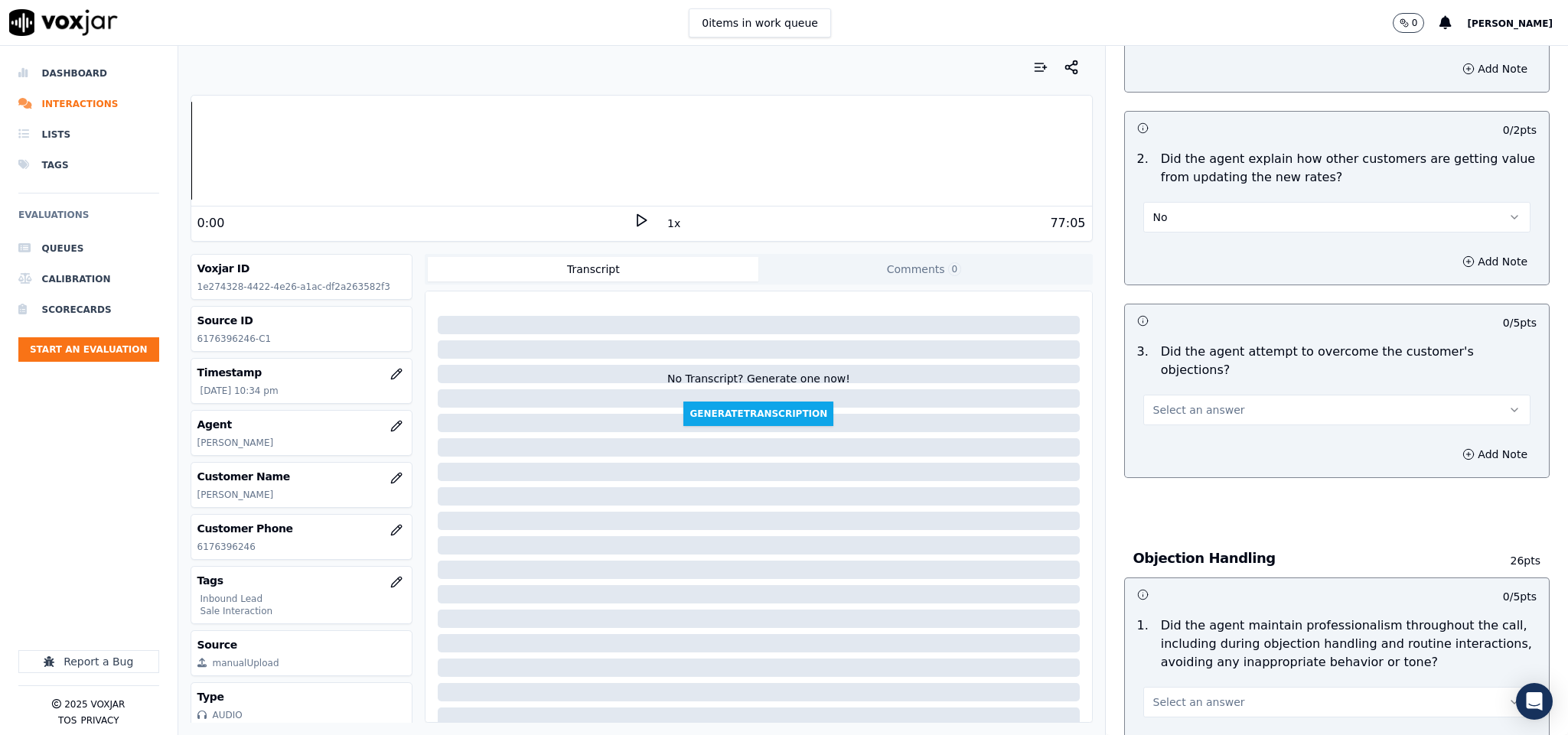
scroll to position [1377, 0]
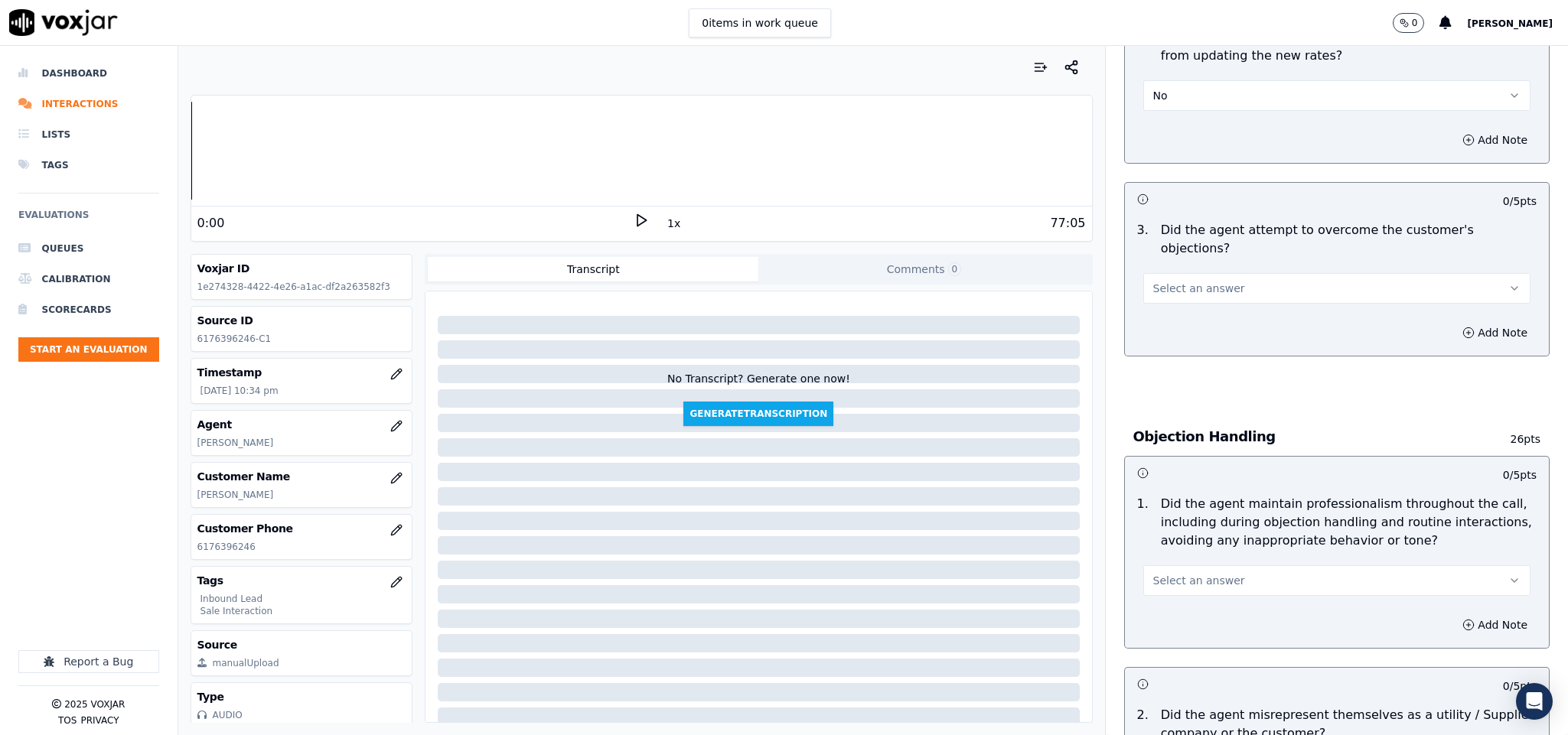
click at [1229, 273] on button "Select an answer" at bounding box center [1337, 288] width 388 height 31
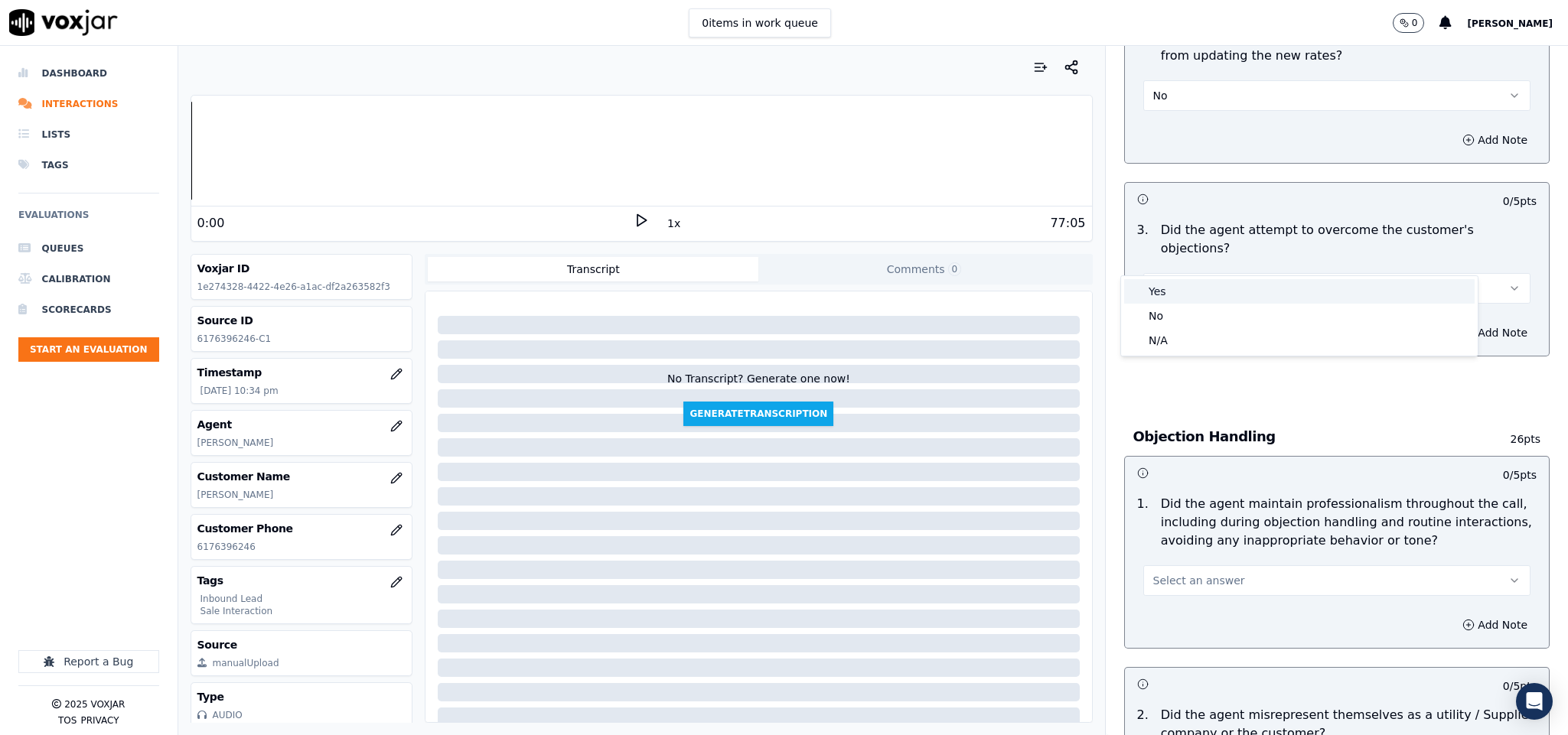
click at [1192, 289] on div "Yes" at bounding box center [1298, 291] width 350 height 24
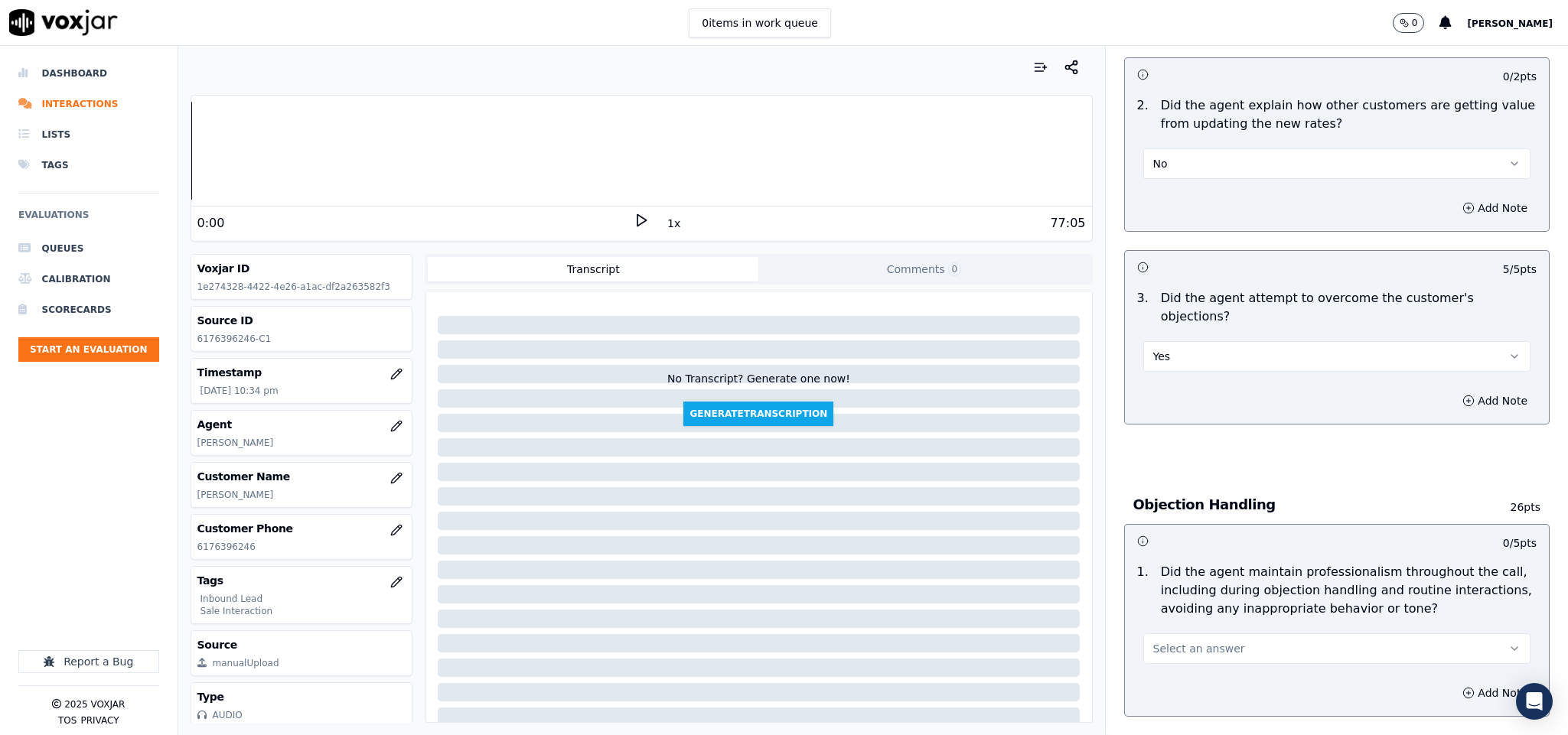
scroll to position [1262, 0]
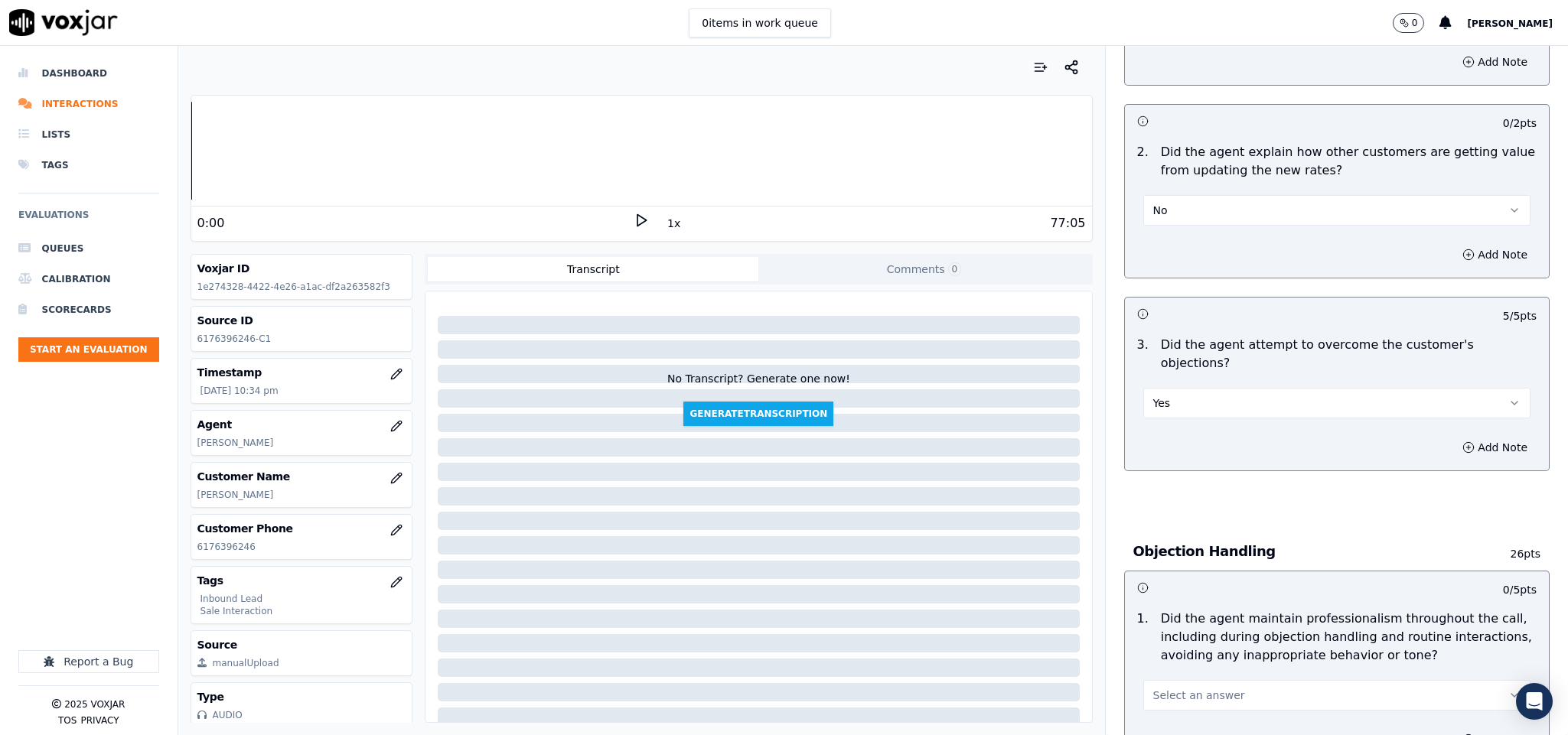
click at [1206, 195] on button "No" at bounding box center [1337, 210] width 388 height 31
click at [1184, 276] on div "N/A" at bounding box center [1298, 280] width 350 height 24
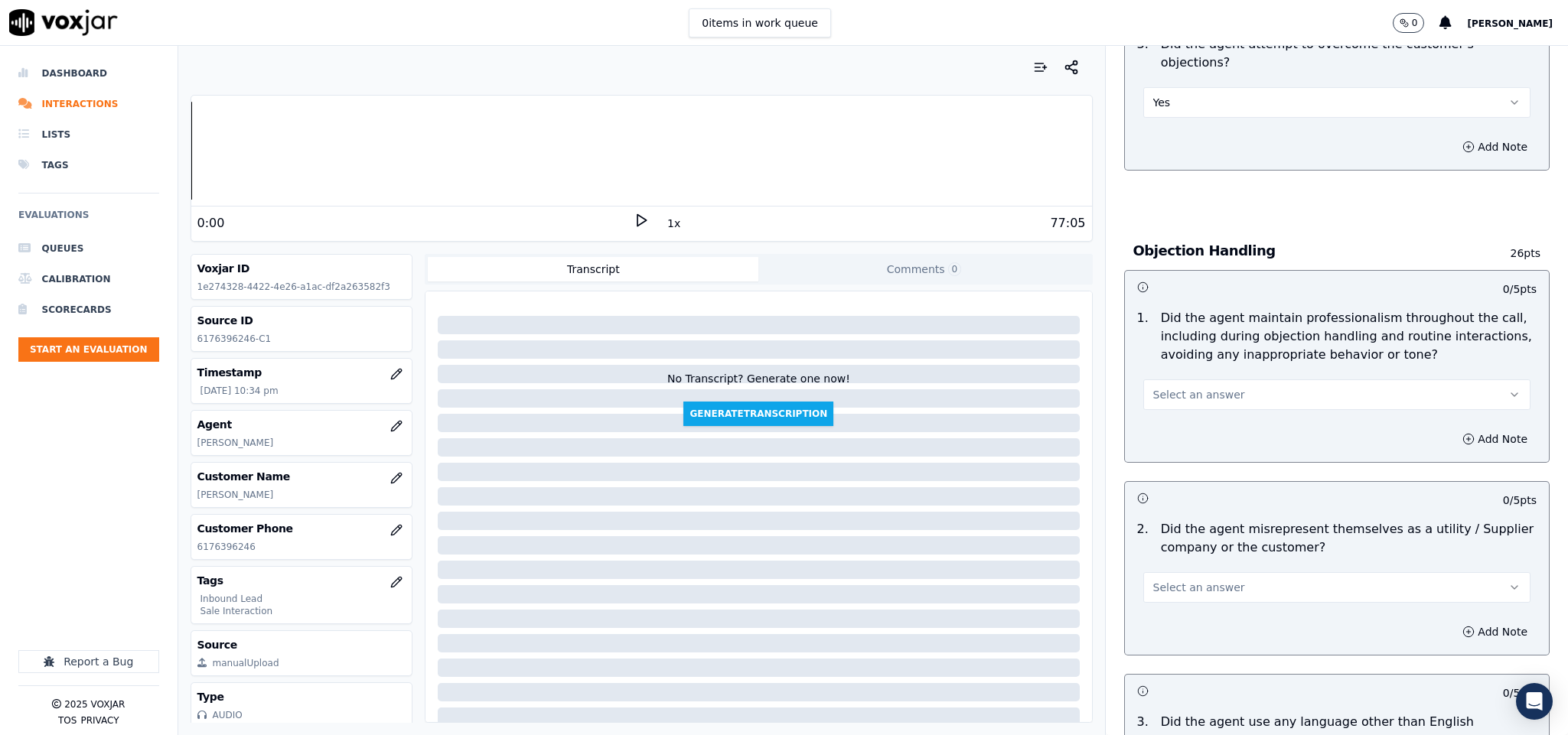
scroll to position [1607, 0]
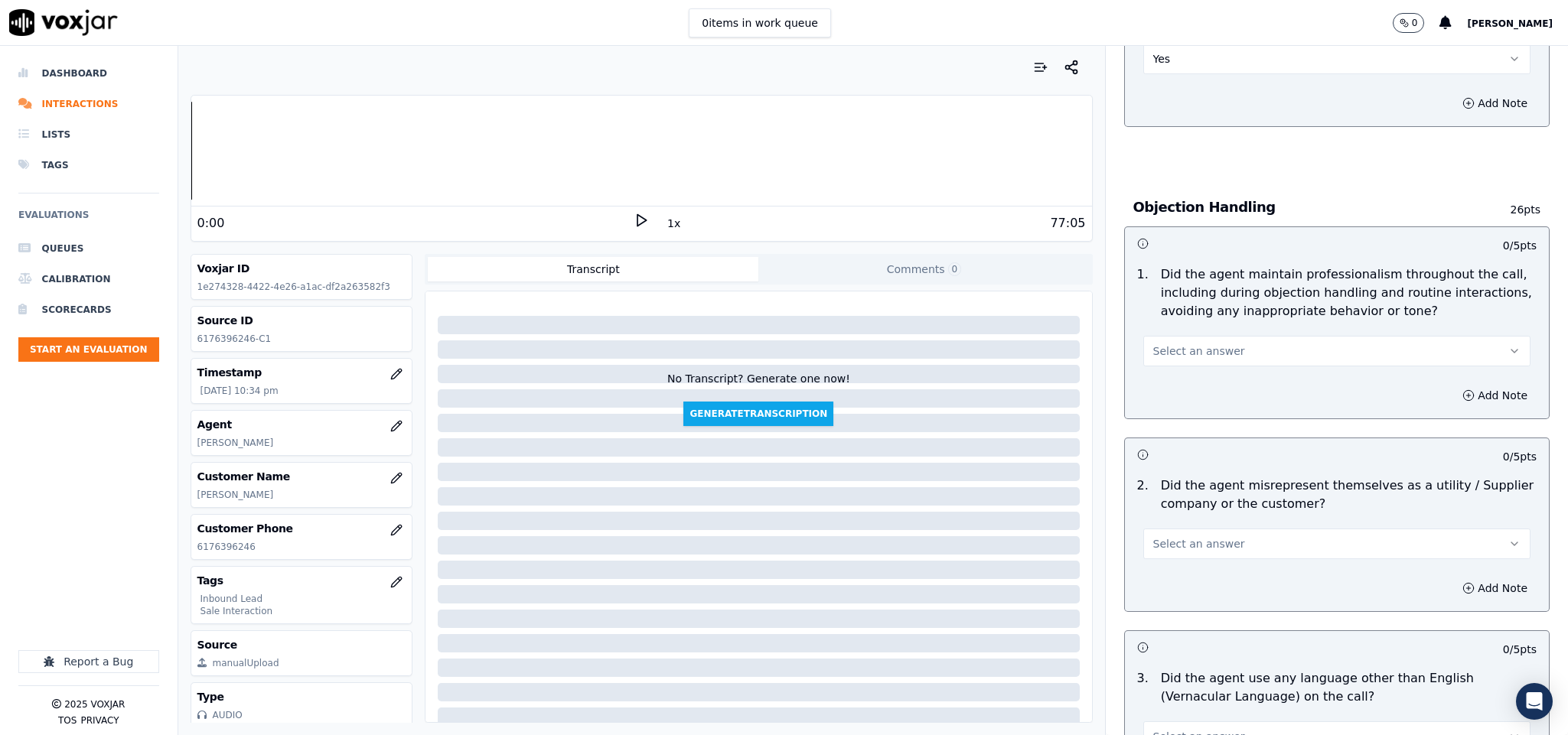
click at [1219, 335] on button "Select an answer" at bounding box center [1337, 350] width 388 height 31
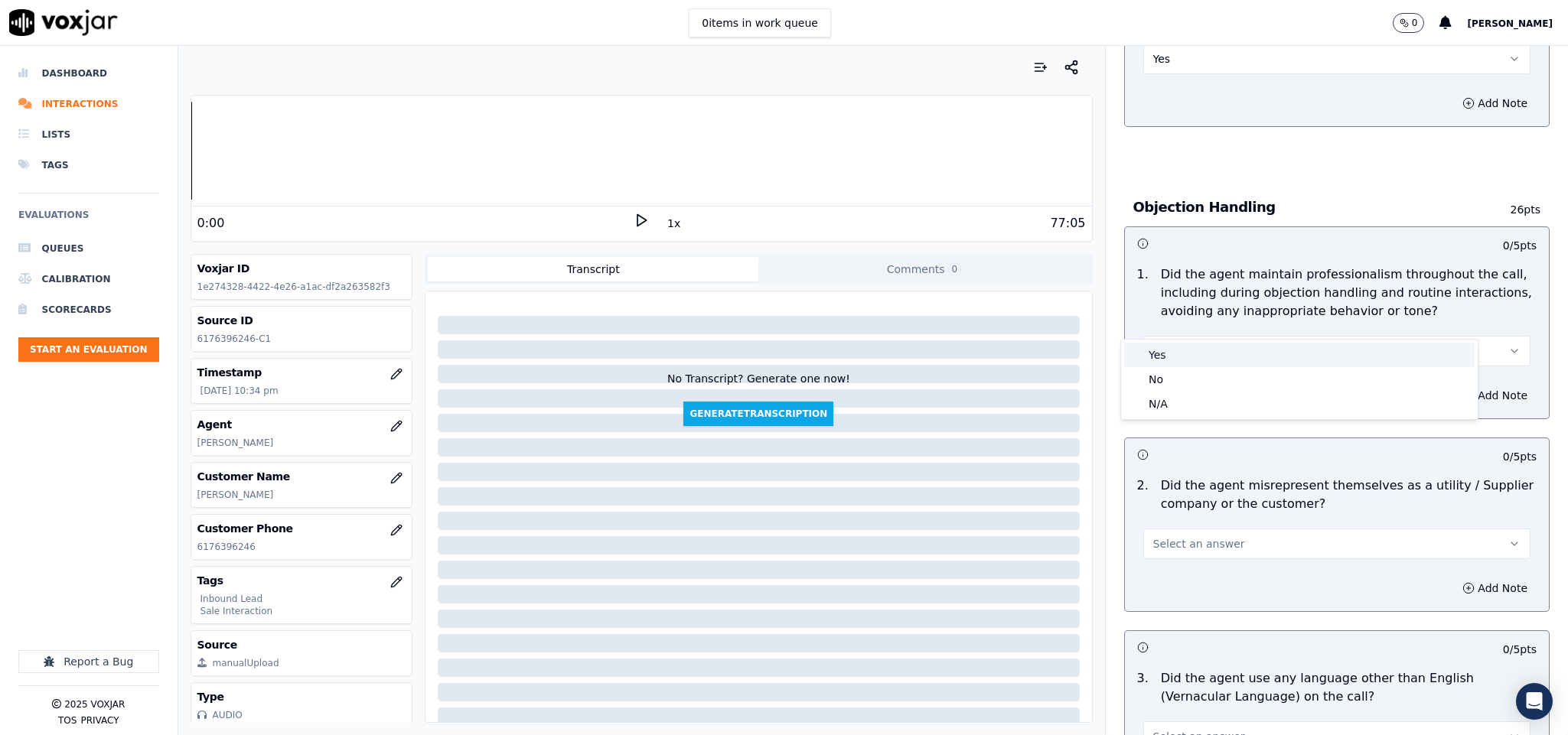
click at [1174, 352] on div "Yes" at bounding box center [1298, 355] width 350 height 24
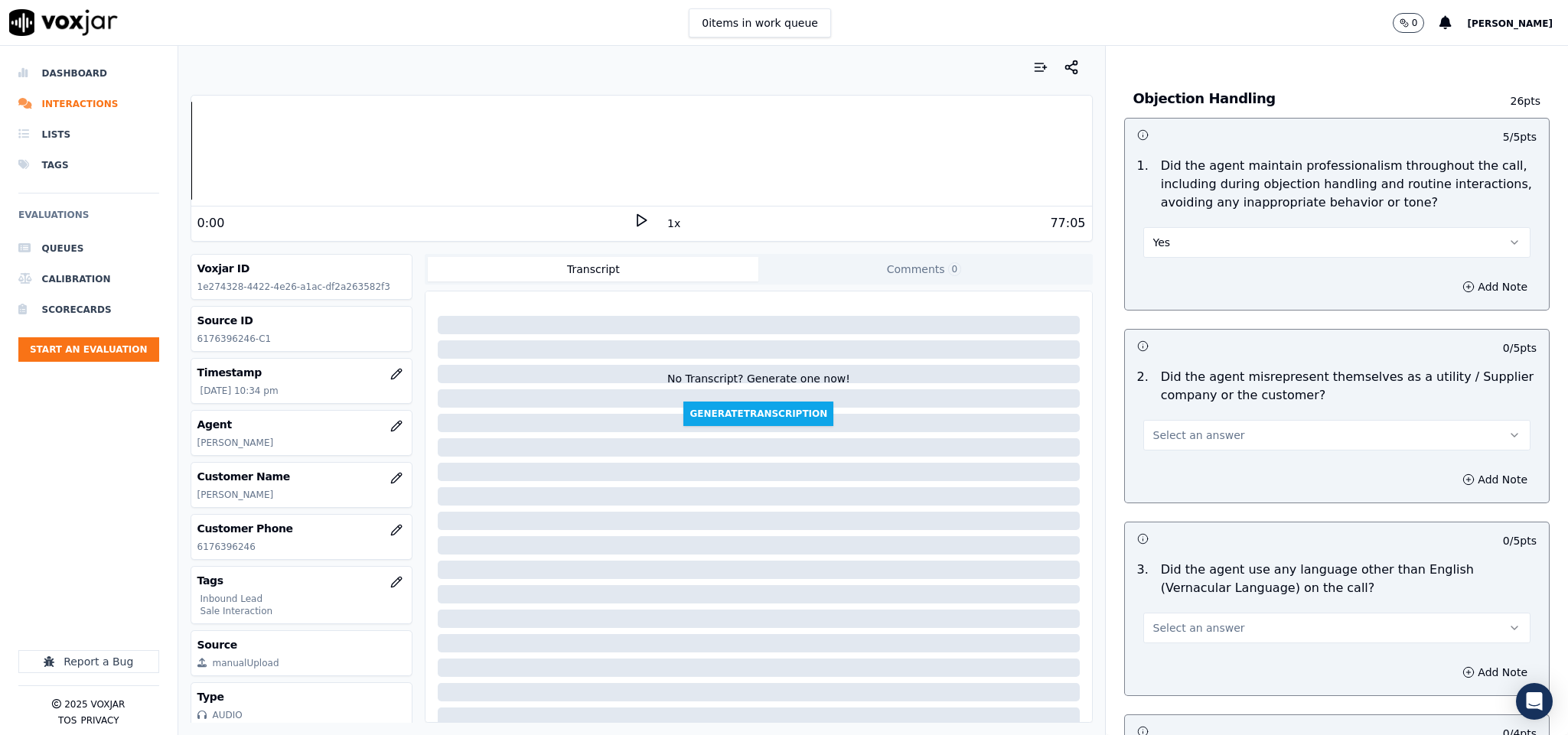
scroll to position [1836, 0]
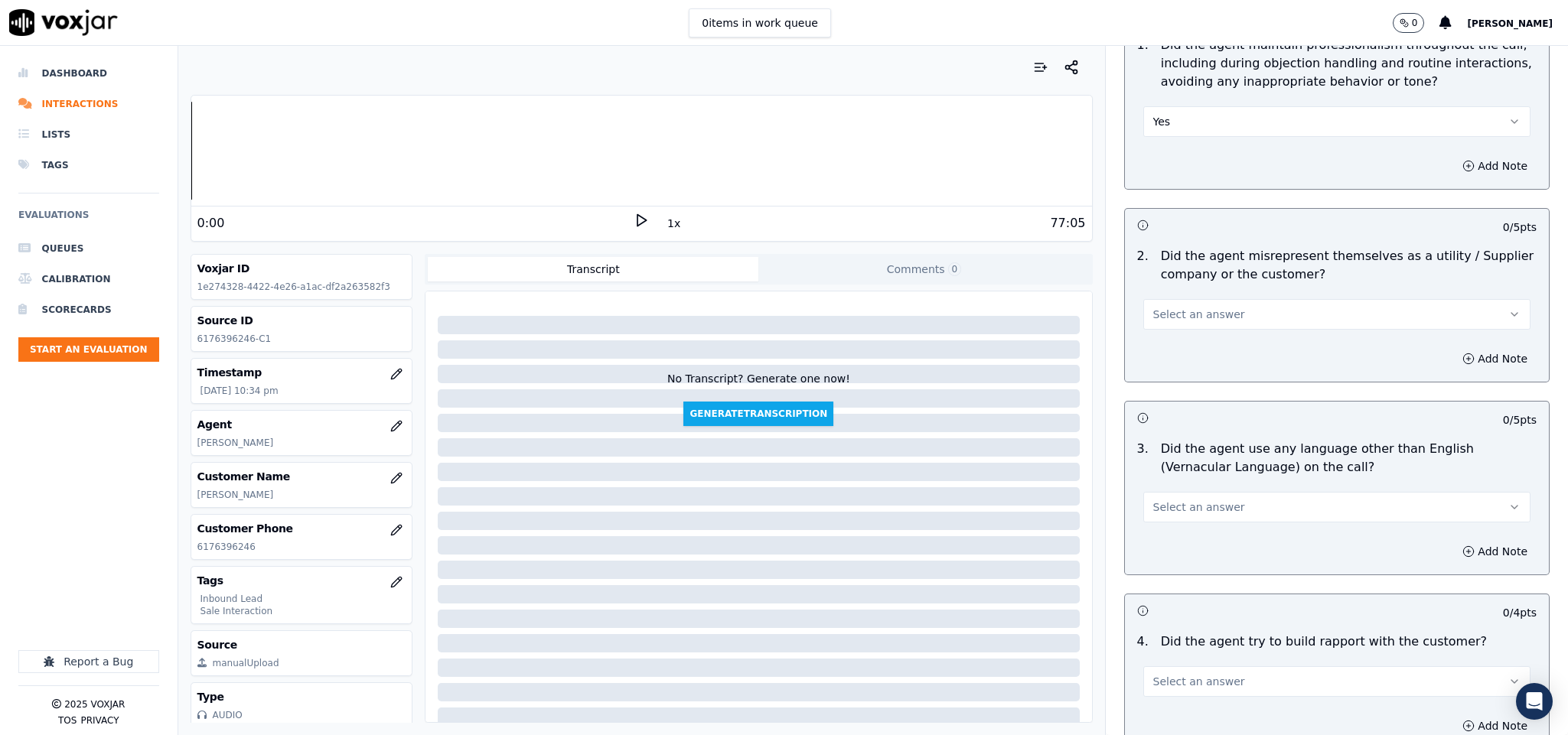
click at [1204, 307] on span "Select an answer" at bounding box center [1199, 314] width 92 height 15
click at [1166, 335] on div "No" at bounding box center [1298, 343] width 350 height 24
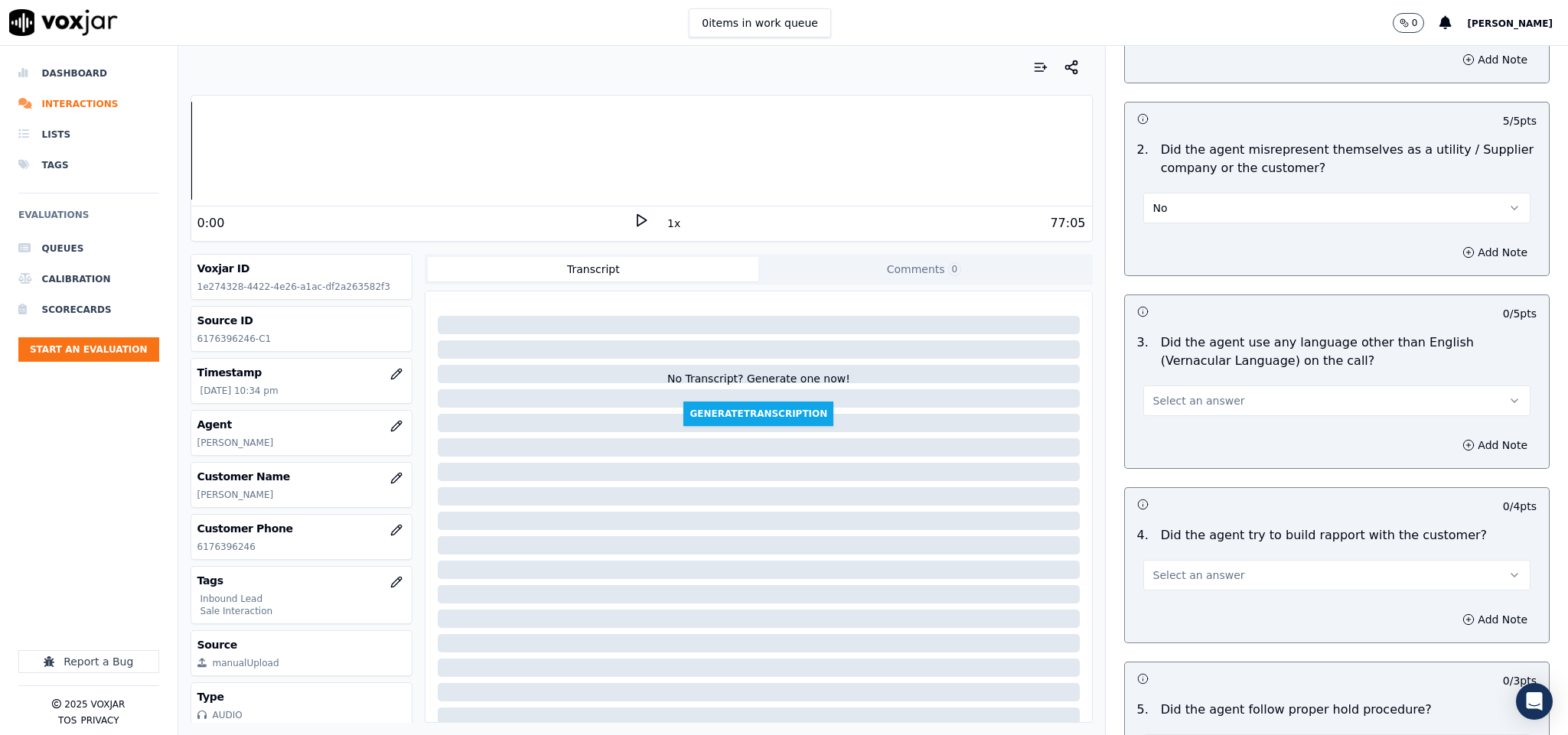
scroll to position [2066, 0]
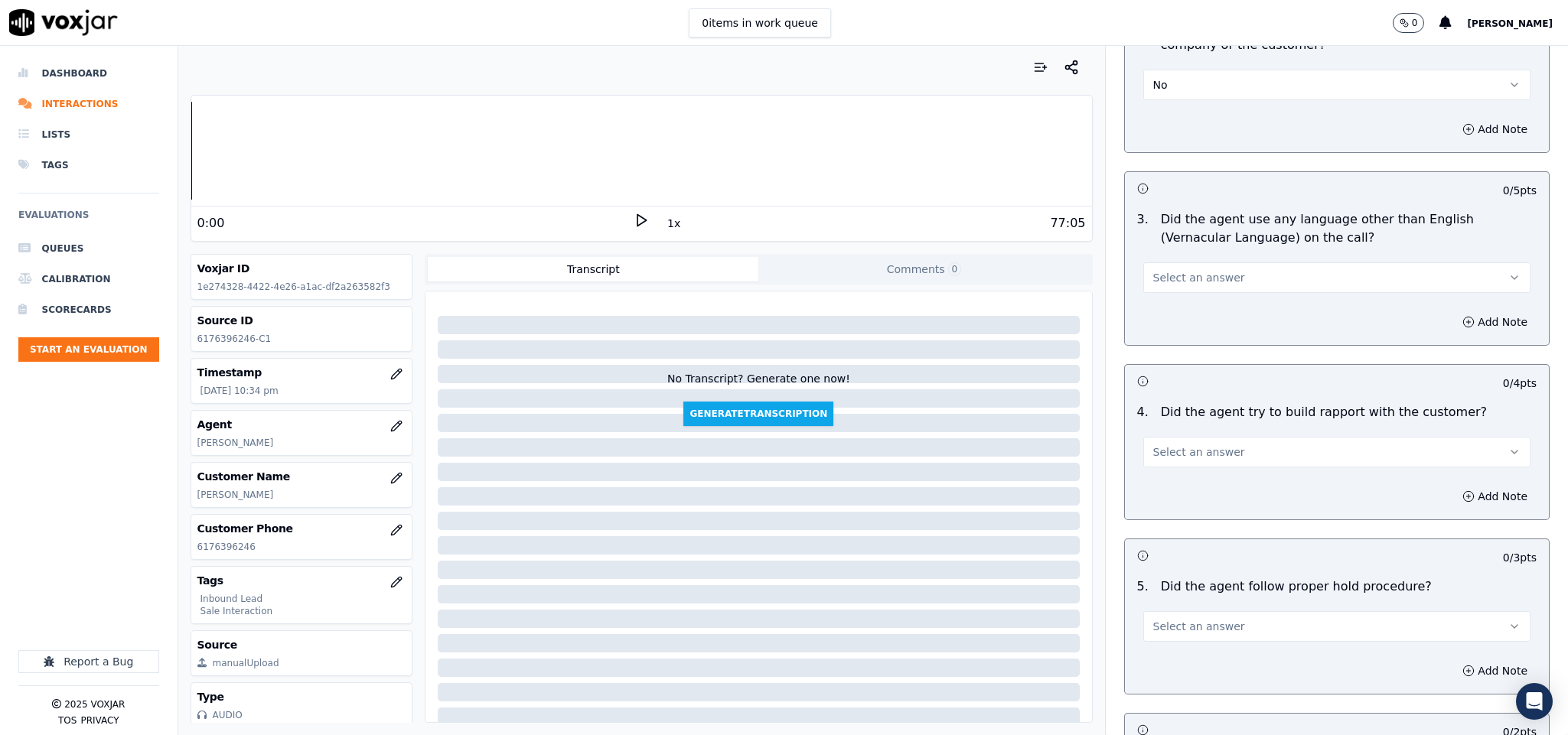
click at [1206, 270] on span "Select an answer" at bounding box center [1199, 278] width 92 height 15
click at [1180, 303] on div "No" at bounding box center [1298, 307] width 350 height 24
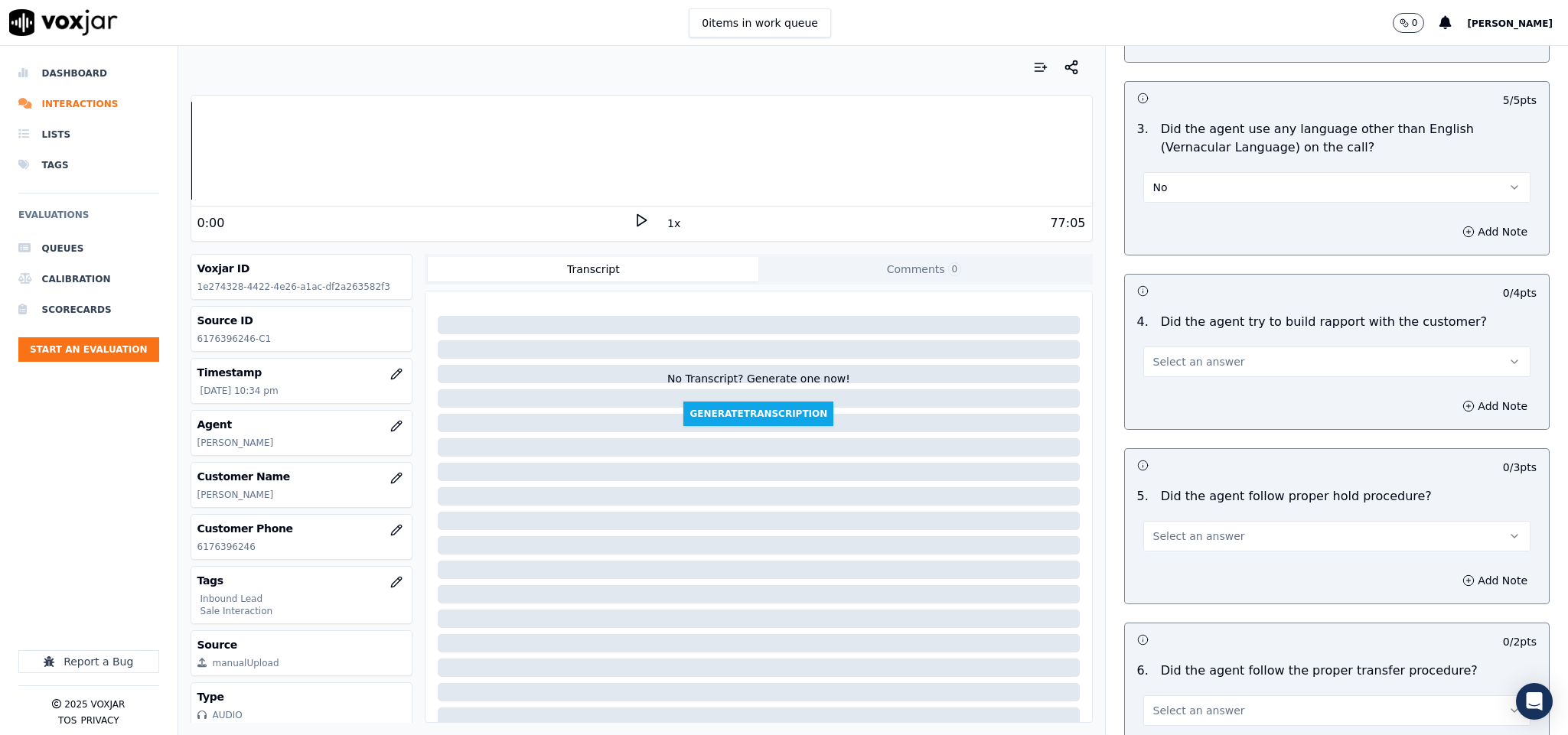
scroll to position [2295, 0]
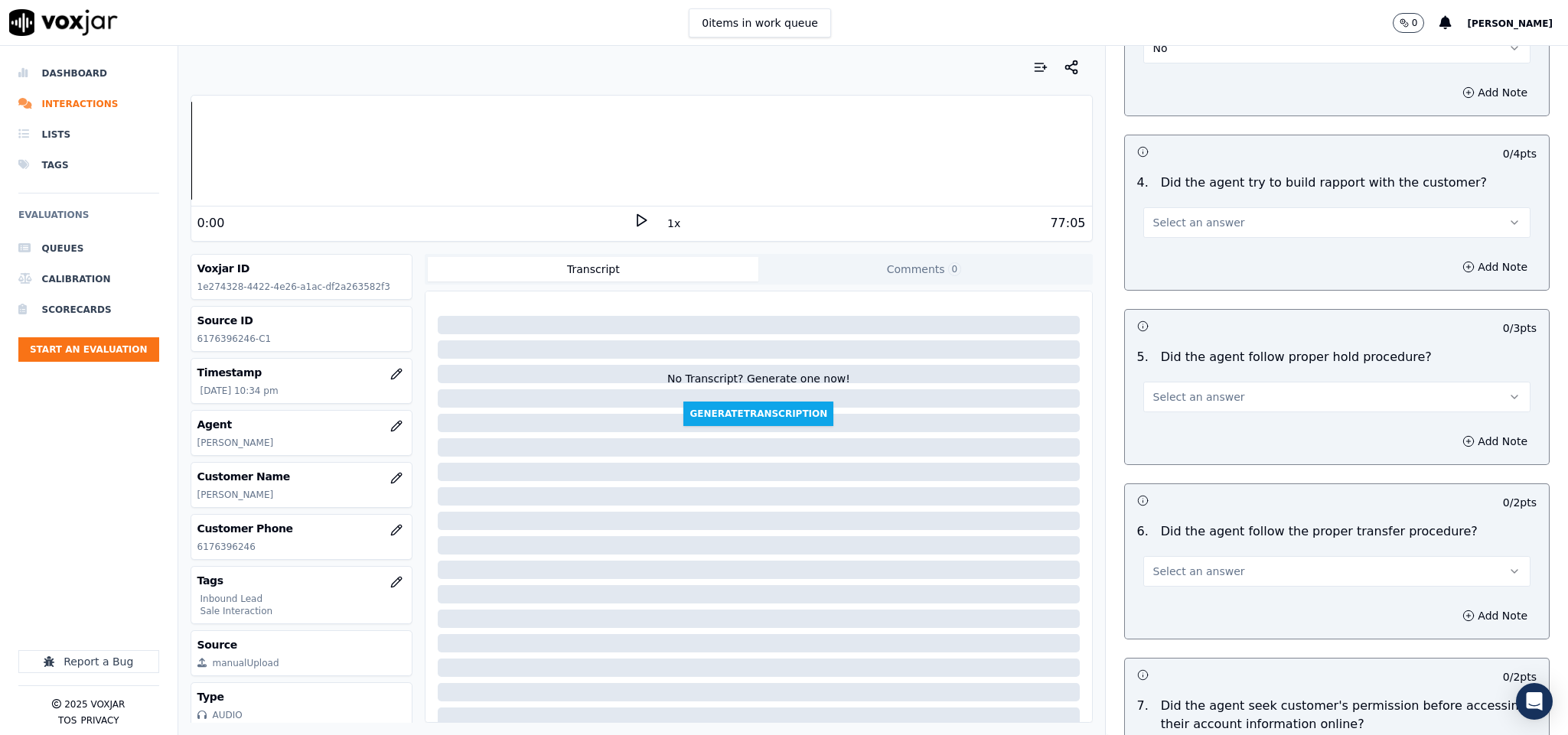
click at [1206, 207] on button "Select an answer" at bounding box center [1337, 222] width 388 height 31
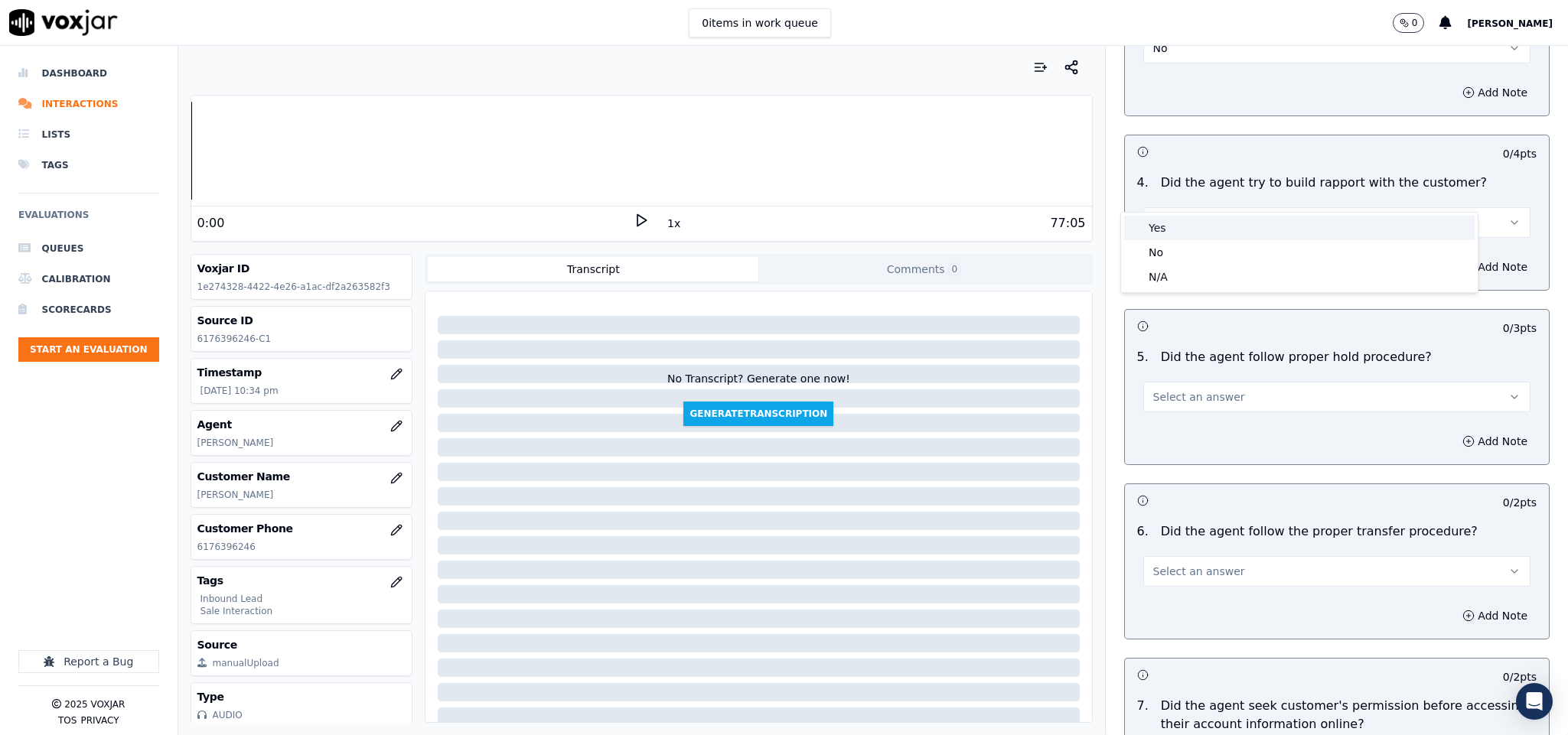
click at [1189, 228] on div "Yes" at bounding box center [1298, 228] width 350 height 24
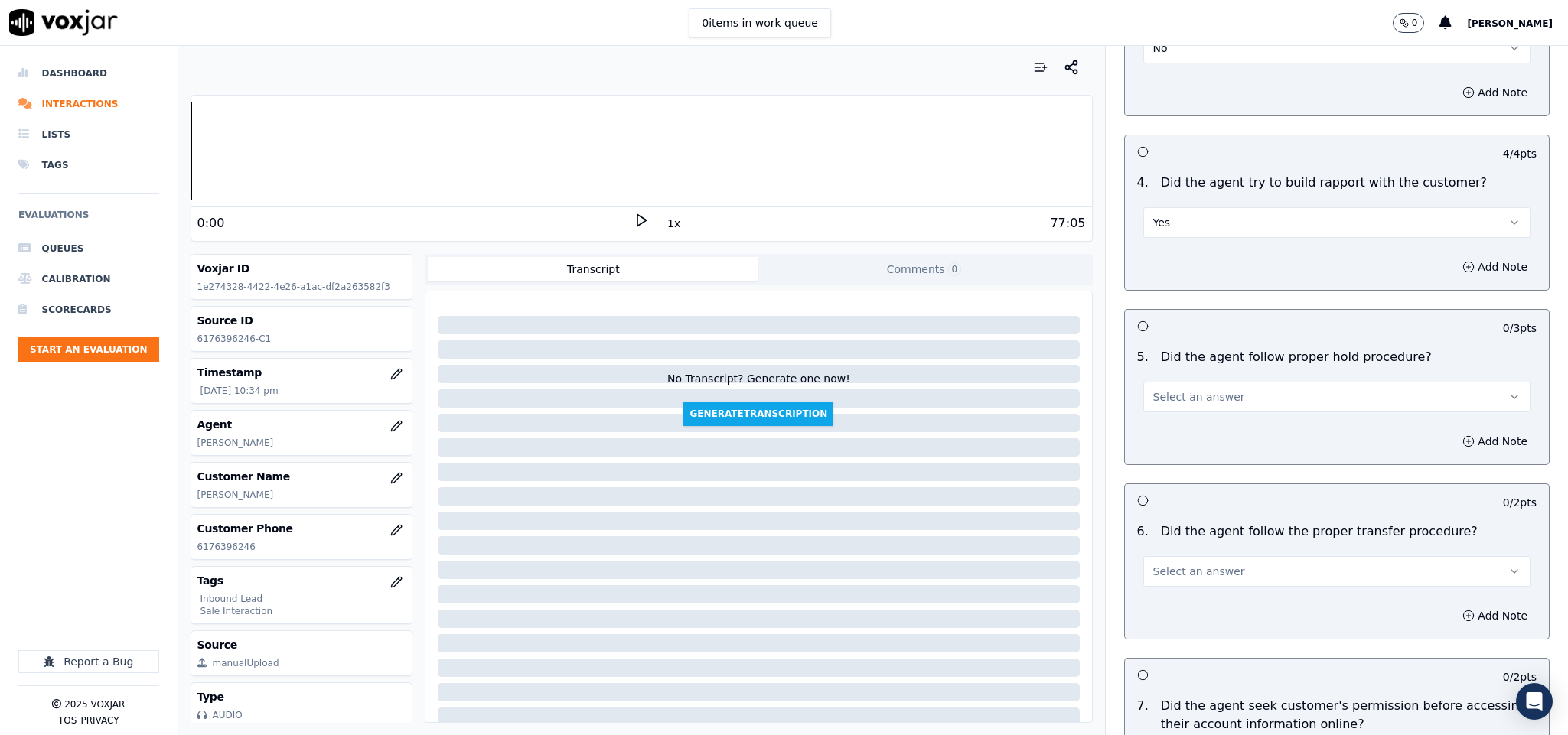
click at [1176, 389] on span "Select an answer" at bounding box center [1199, 397] width 92 height 15
click at [1166, 426] on div "No" at bounding box center [1298, 427] width 350 height 24
click at [1453, 430] on button "Add Note" at bounding box center [1495, 440] width 84 height 21
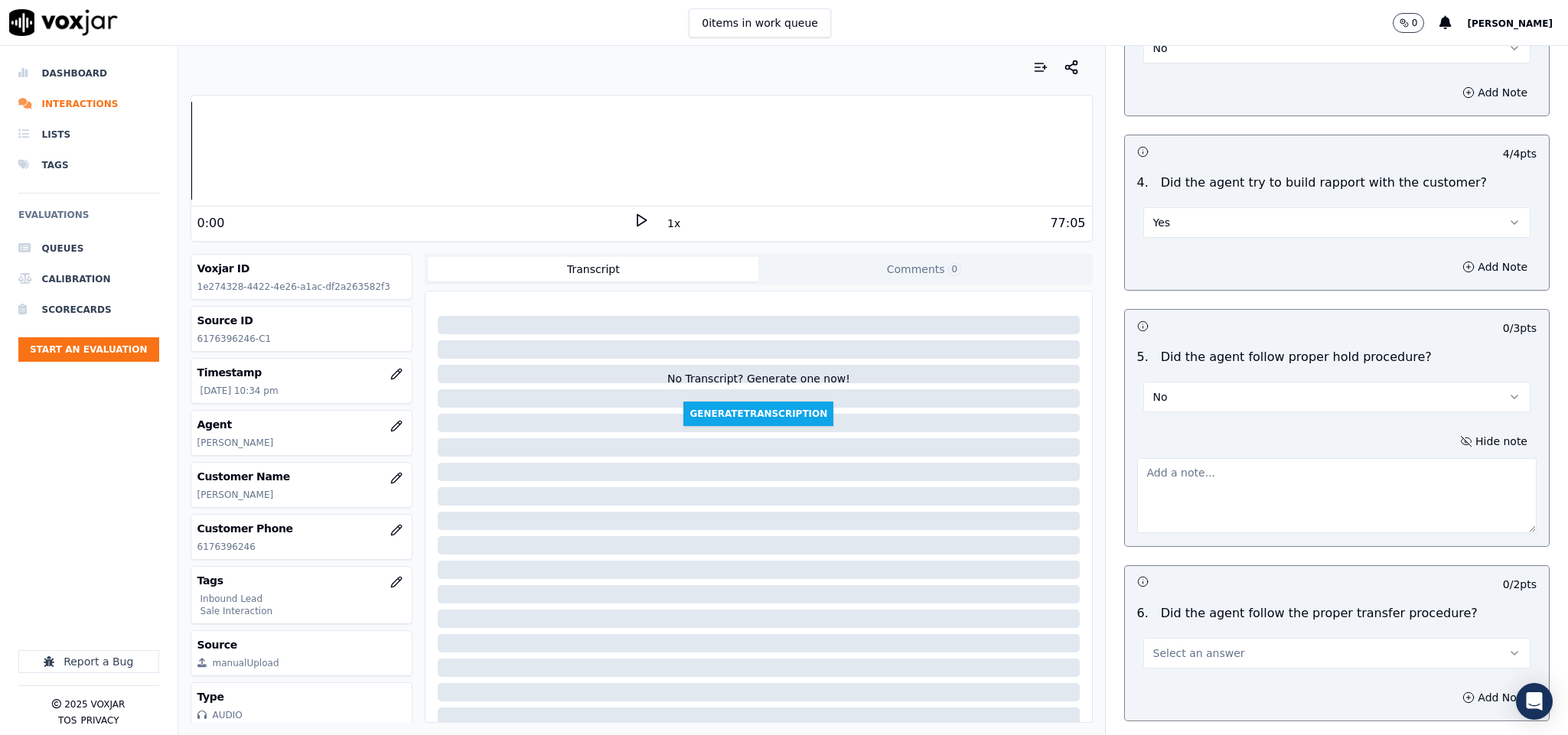
click at [1364, 422] on div "Hide note" at bounding box center [1337, 481] width 425 height 127
click at [1295, 478] on textarea at bounding box center [1337, 495] width 401 height 75
paste textarea "@16:09 - “The agent failed to follow the proper hold process.”//"
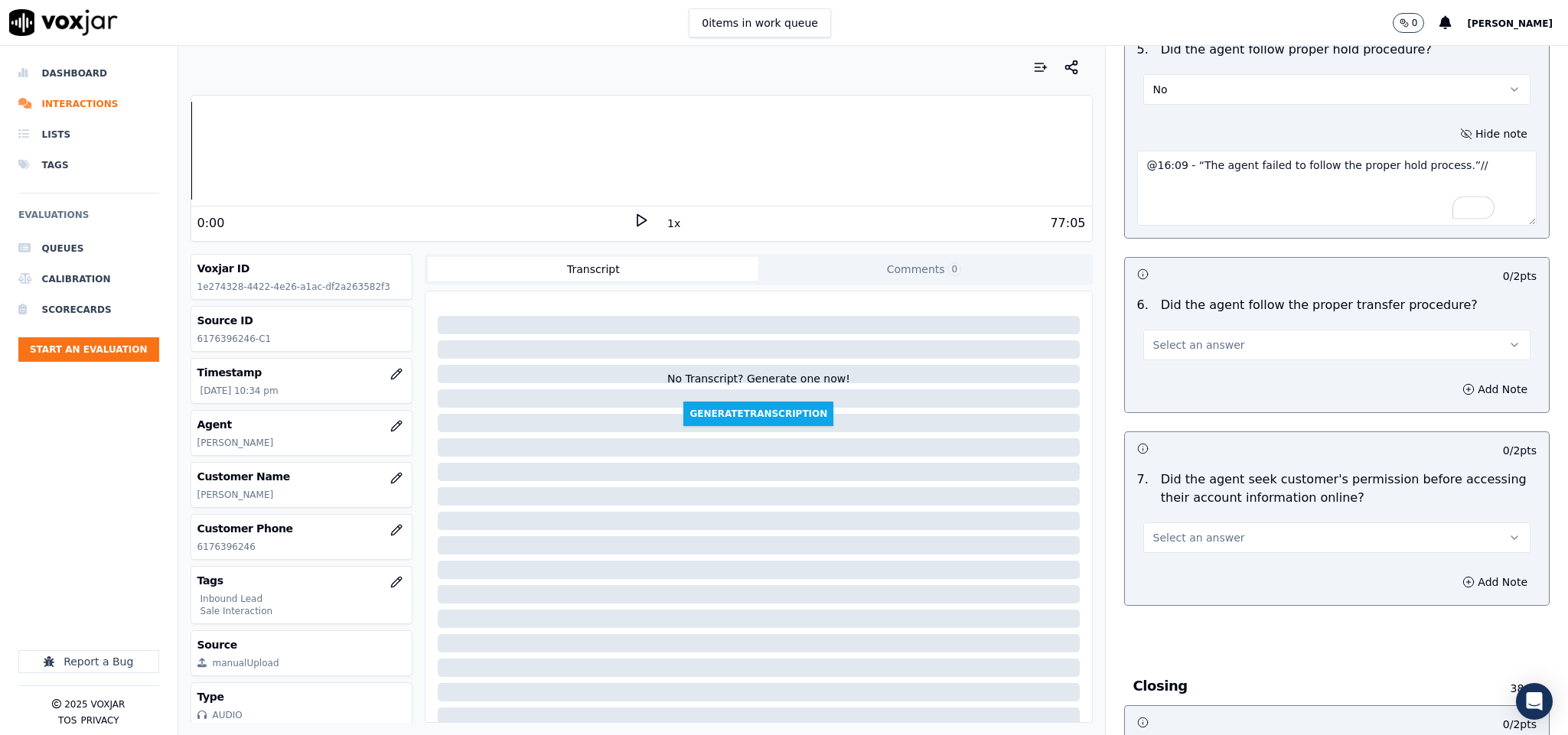
scroll to position [2639, 0]
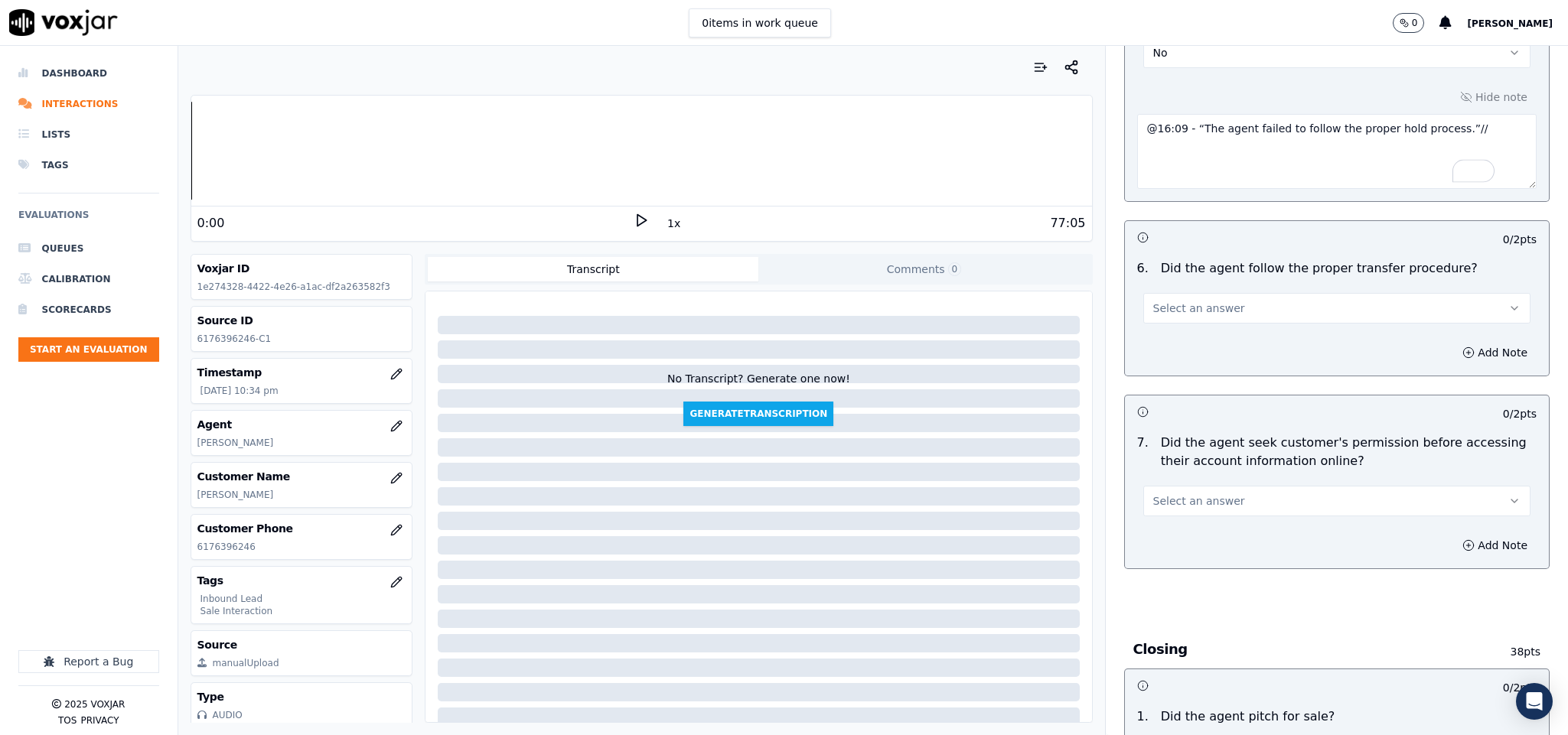
click at [1212, 293] on button "Select an answer" at bounding box center [1337, 308] width 388 height 31
click at [1175, 320] on div "Yes" at bounding box center [1298, 316] width 350 height 24
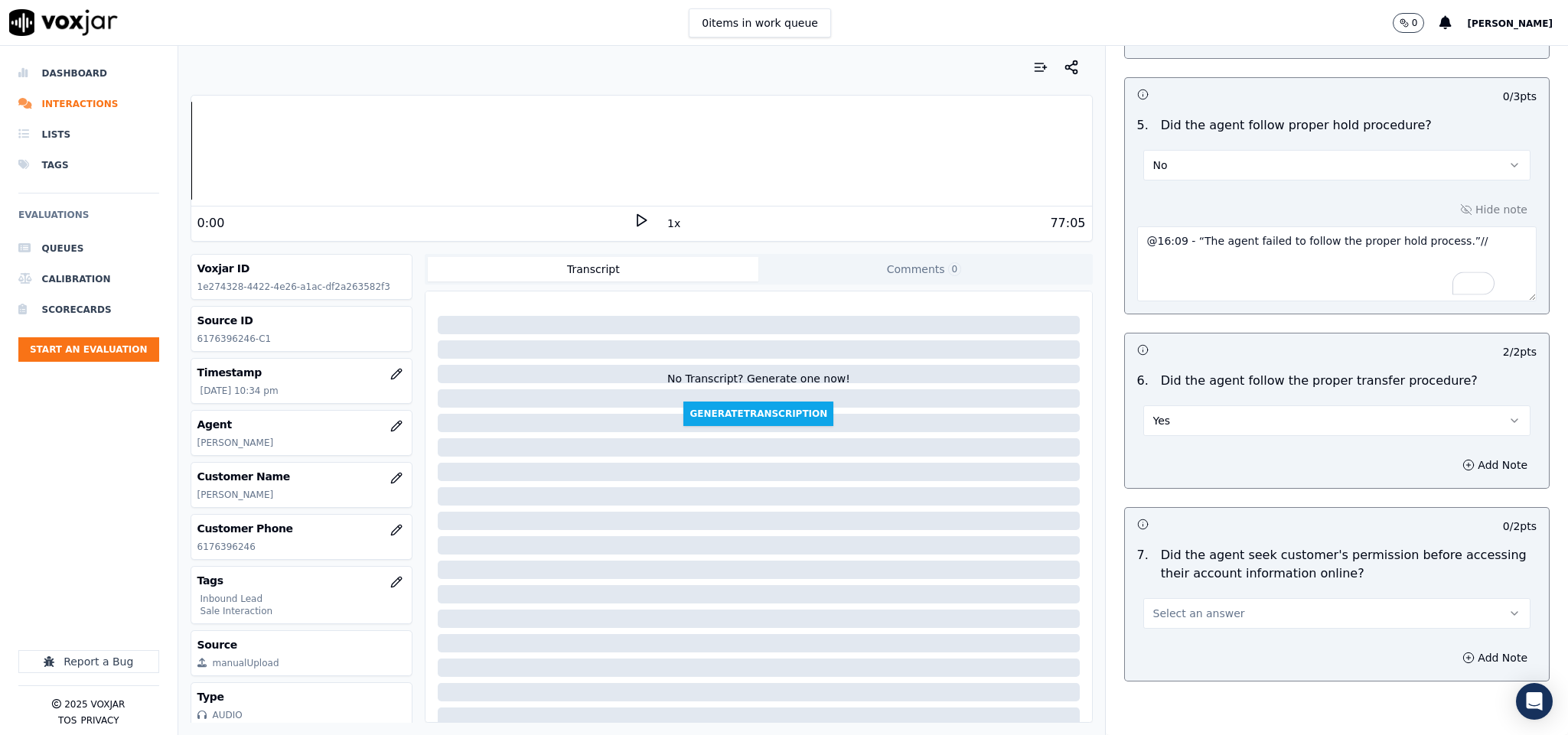
scroll to position [2525, 0]
drag, startPoint x: 1168, startPoint y: 207, endPoint x: 1165, endPoint y: 218, distance: 11.4
click at [1168, 229] on textarea "@16:09 - “The agent failed to follow the proper hold process.”//" at bounding box center [1337, 266] width 401 height 75
type textarea "@16:09 - “The agent failed to follow the proper hold process.”//"
click at [1154, 408] on button "Yes" at bounding box center [1337, 423] width 388 height 31
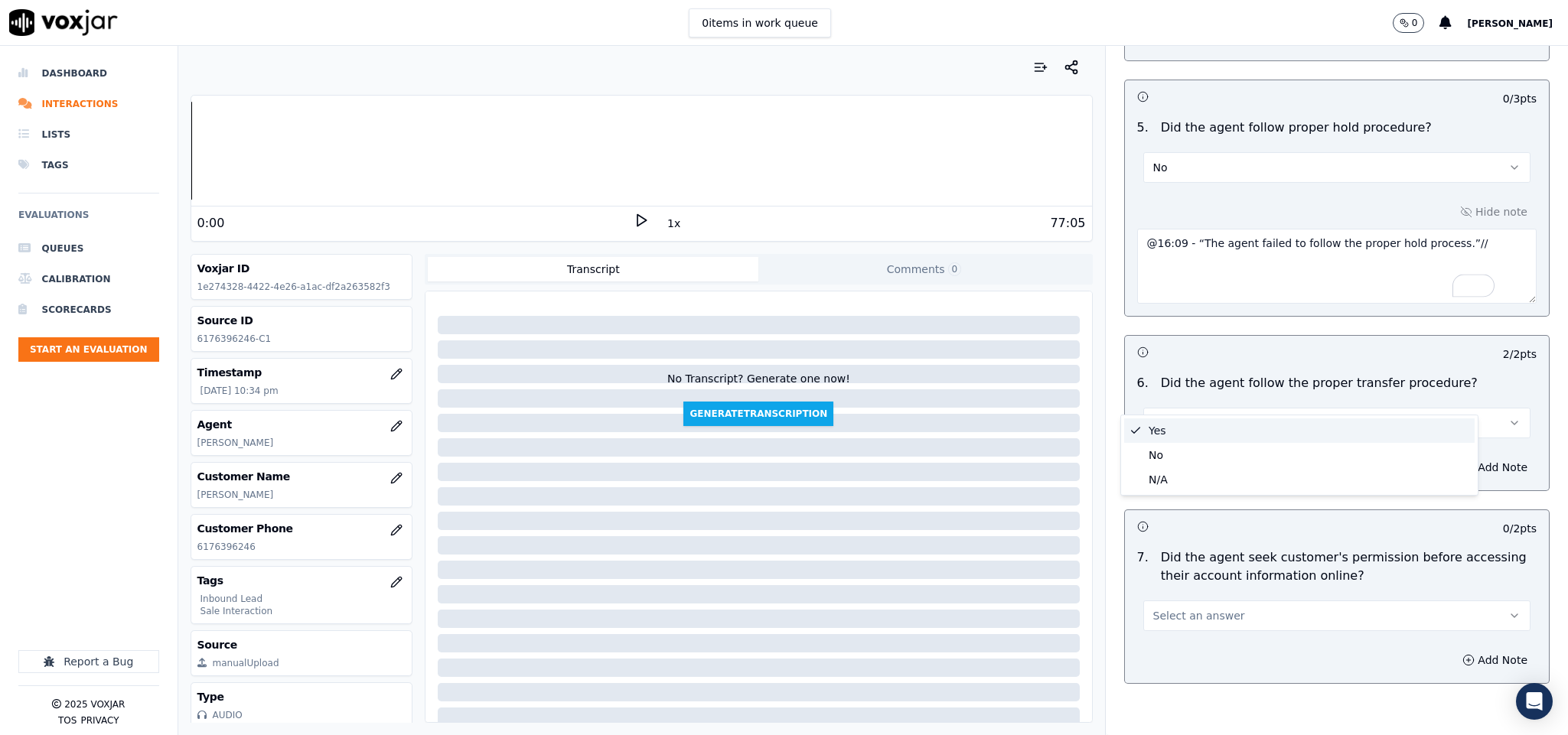
click at [1175, 431] on div "Yes" at bounding box center [1298, 430] width 350 height 24
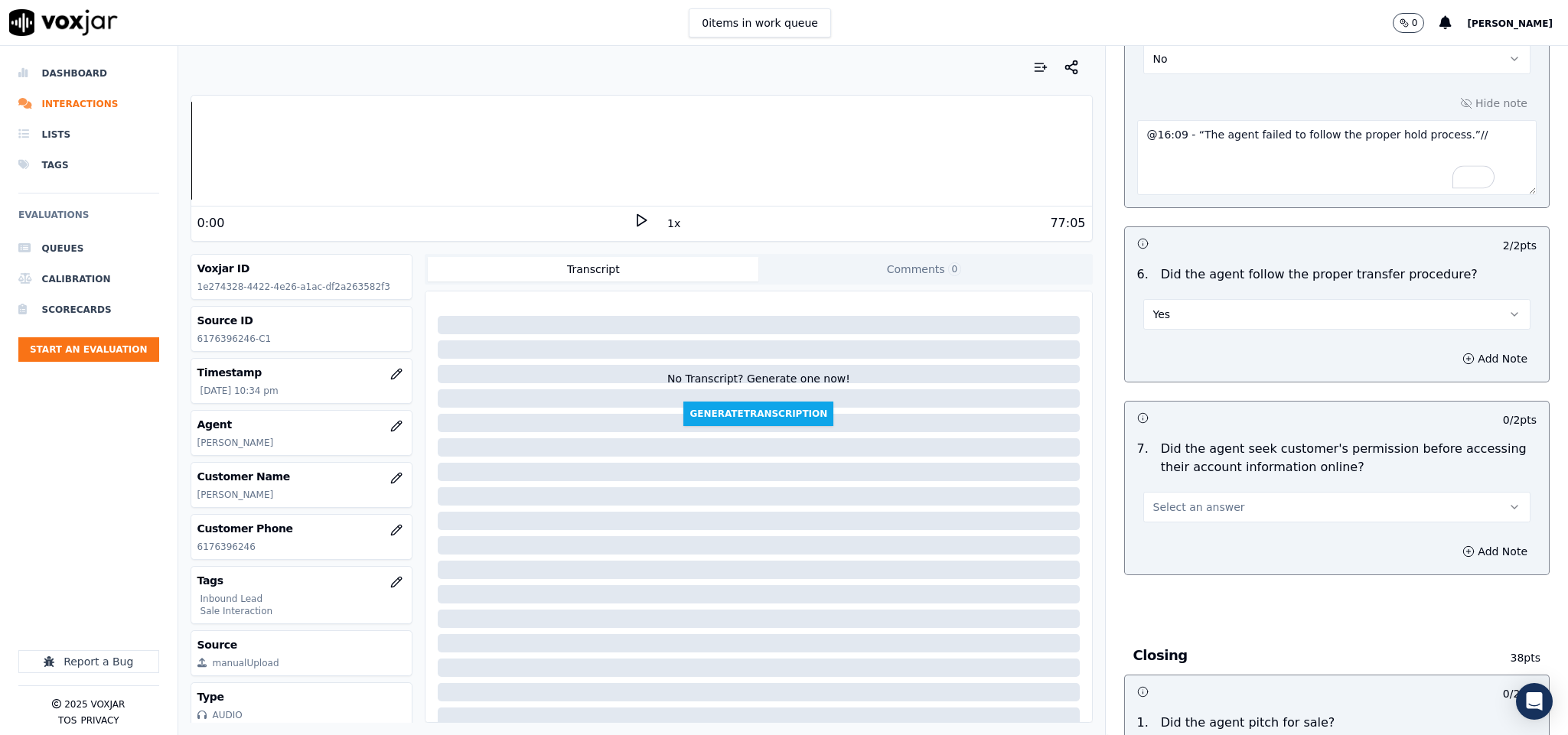
scroll to position [2754, 0]
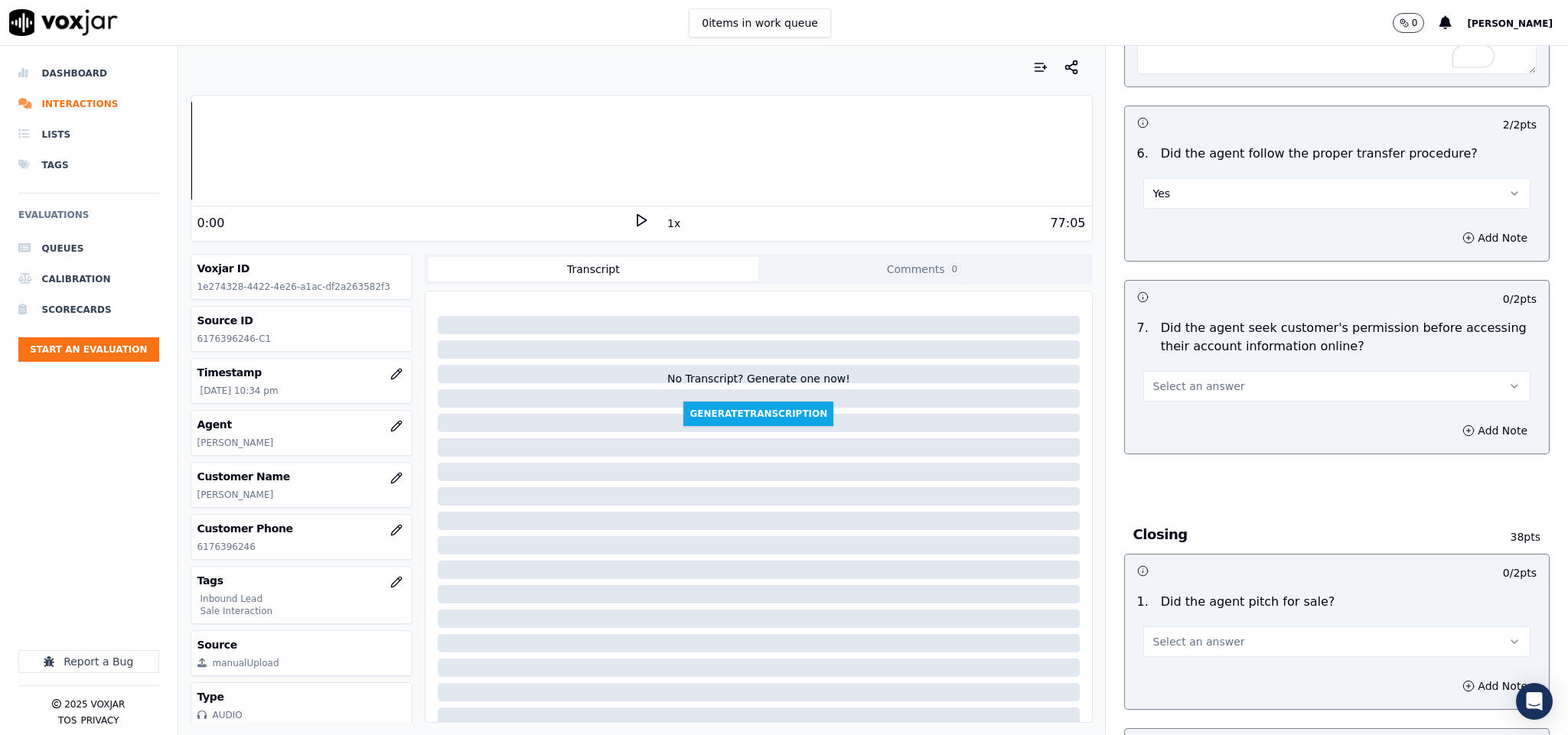
click at [1210, 371] on button "Select an answer" at bounding box center [1337, 386] width 388 height 31
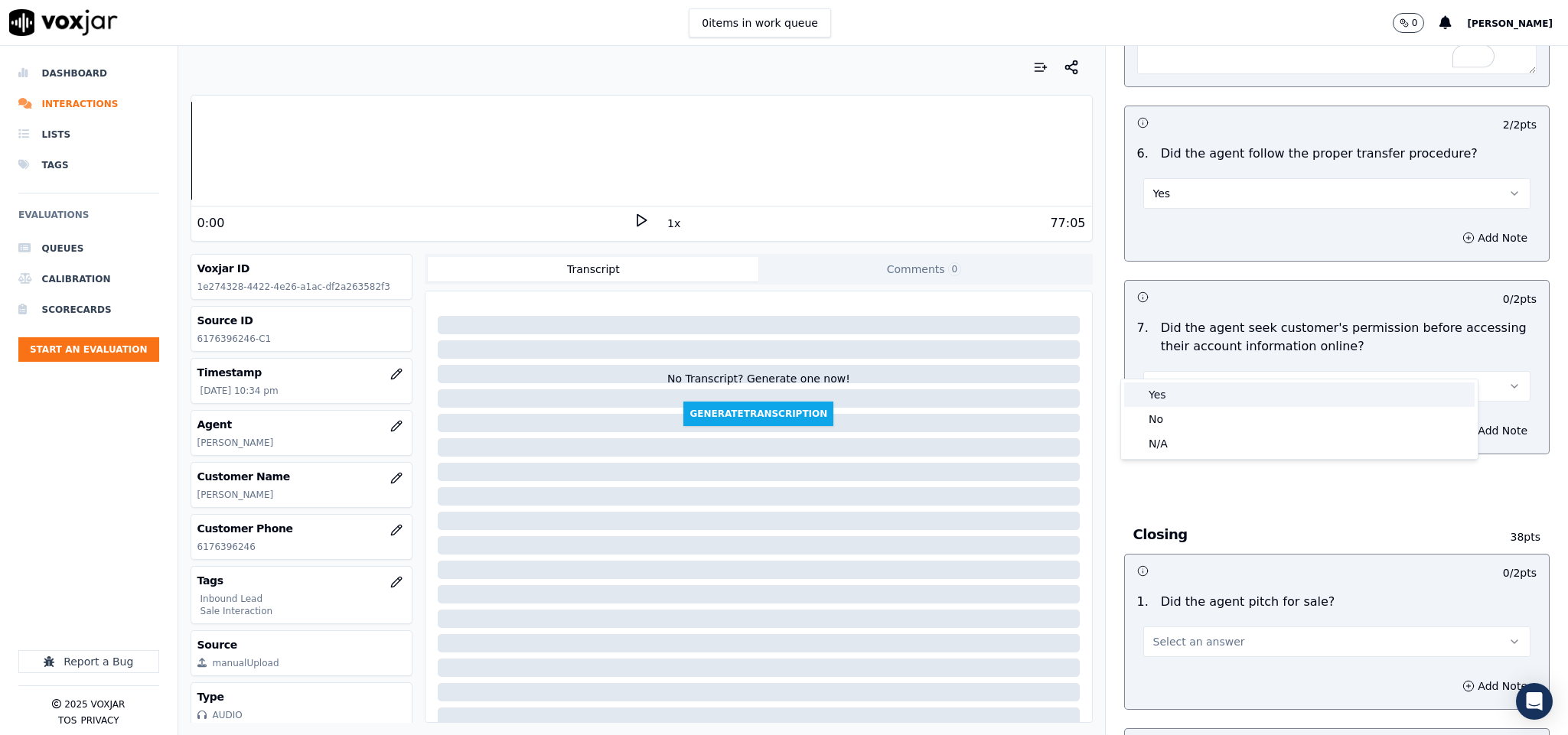
click at [1175, 387] on div "Yes" at bounding box center [1298, 395] width 350 height 24
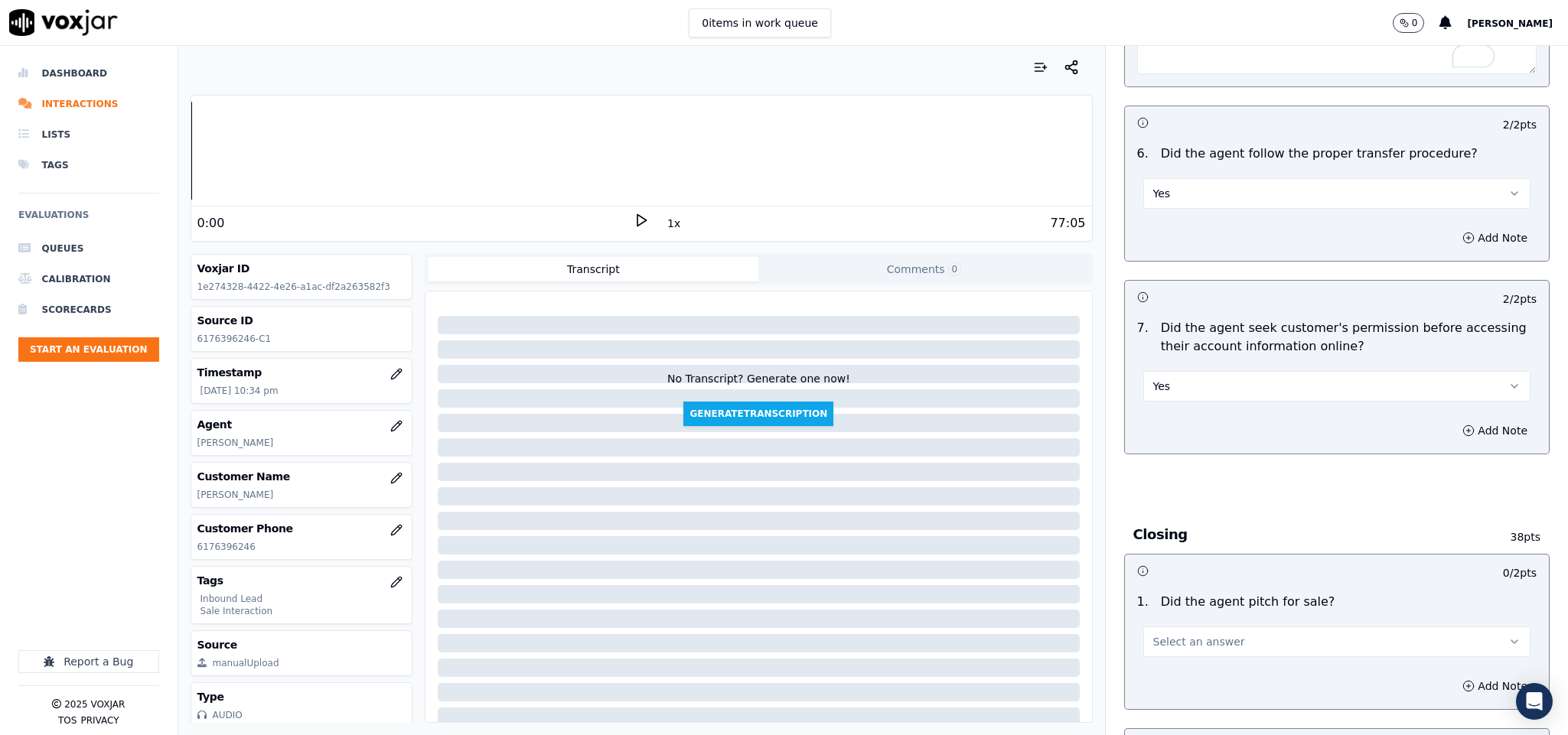
scroll to position [2984, 0]
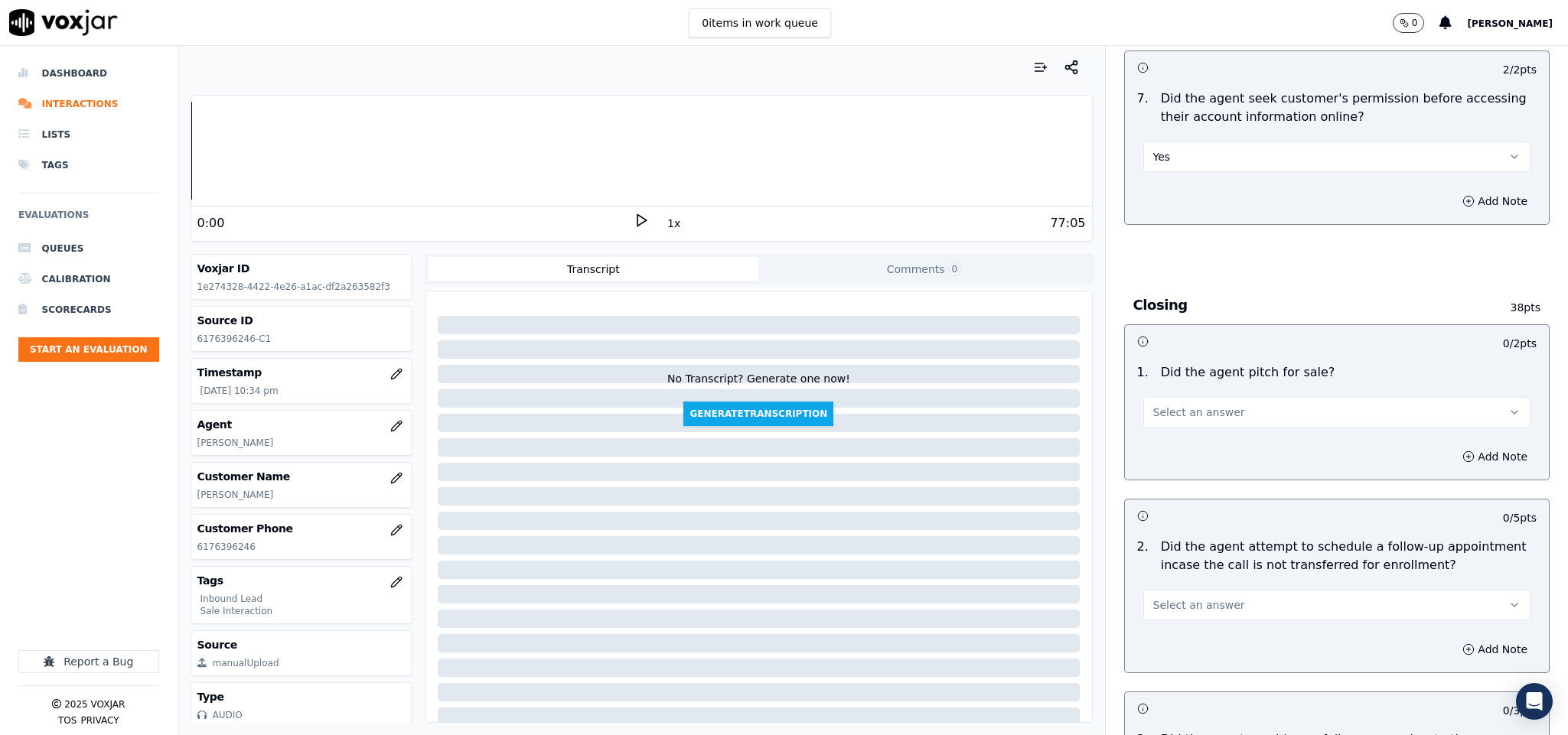
click at [1185, 404] on span "Select an answer" at bounding box center [1199, 412] width 92 height 15
click at [1166, 421] on div "Yes" at bounding box center [1298, 421] width 350 height 24
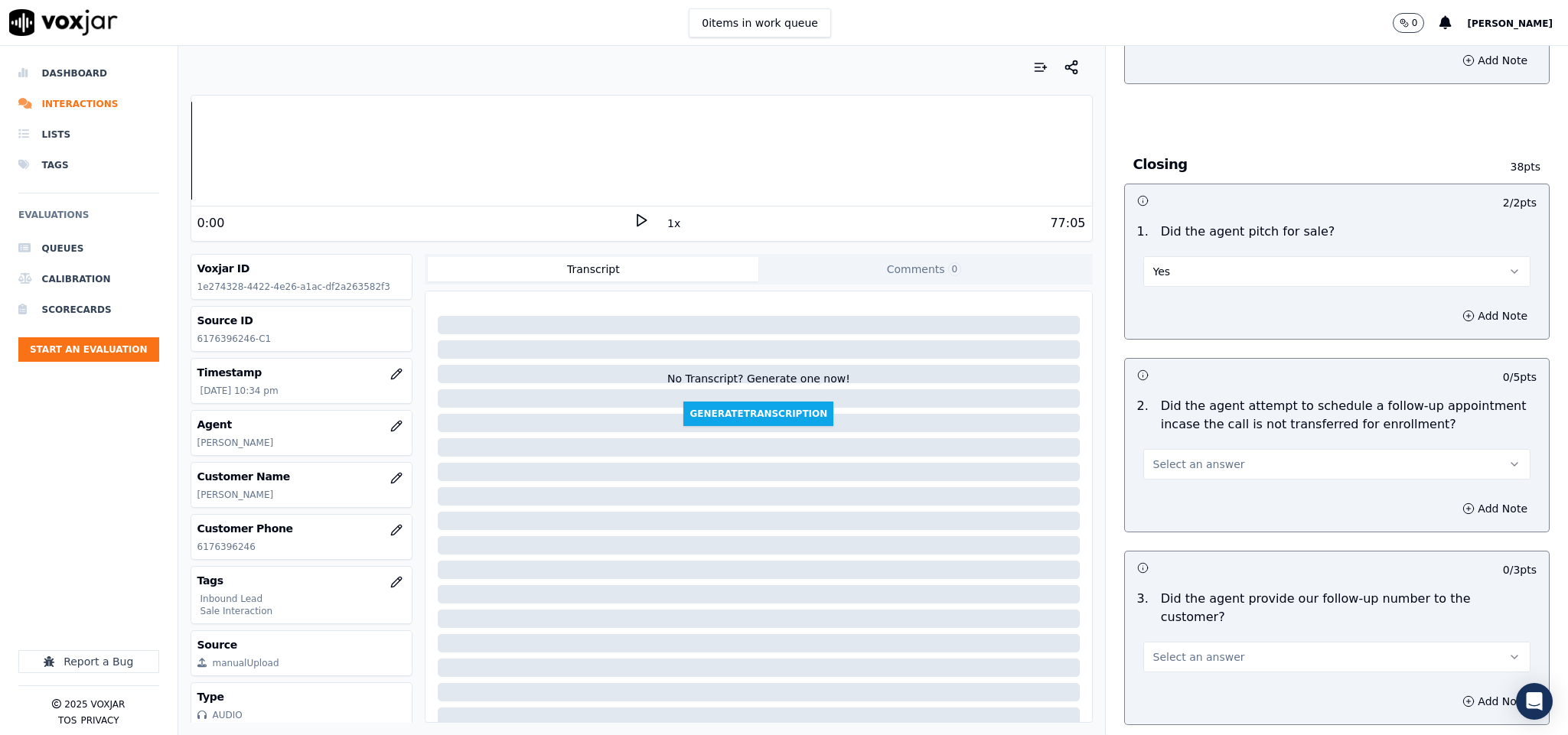
scroll to position [3327, 0]
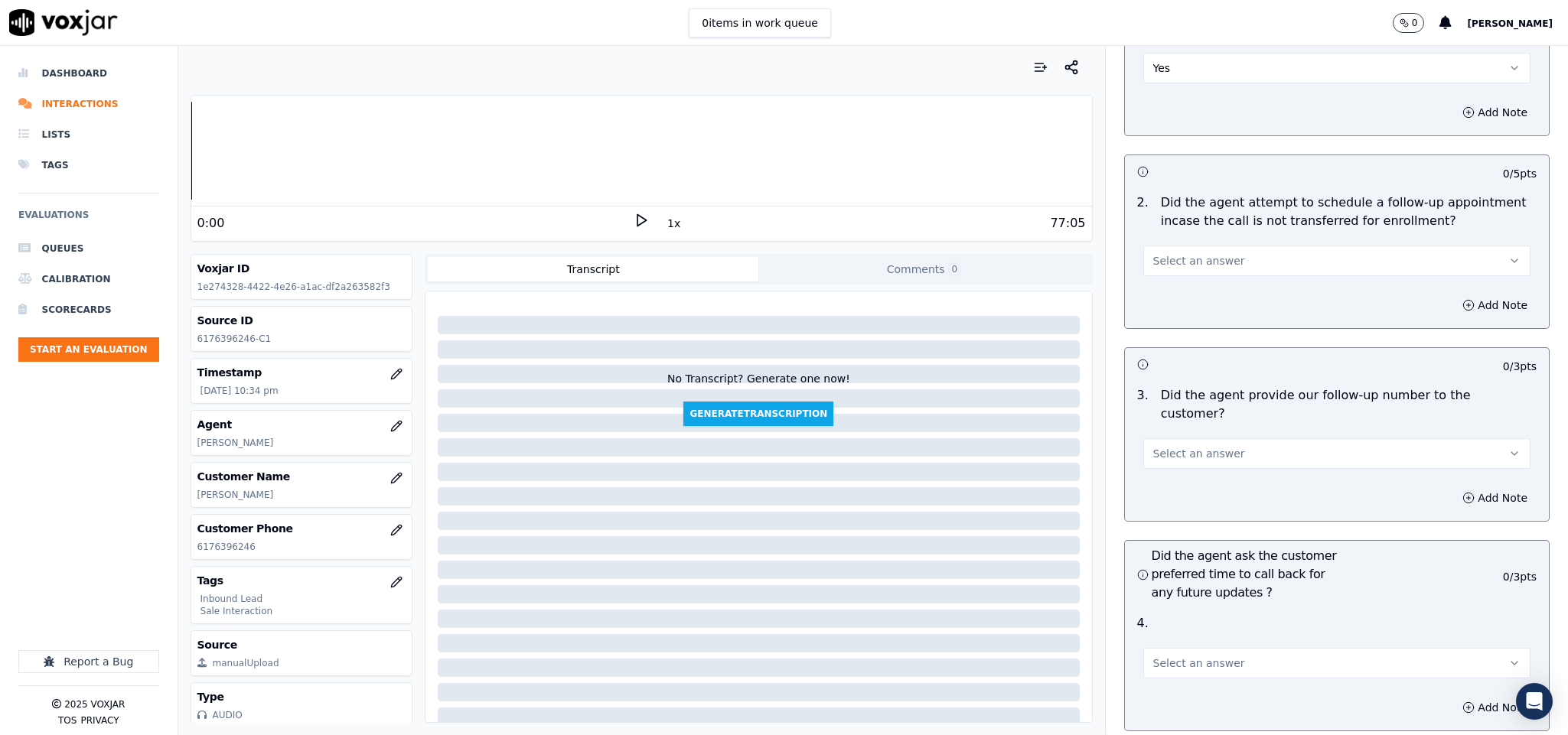
click at [1227, 245] on button "Select an answer" at bounding box center [1337, 260] width 388 height 31
drag, startPoint x: 1158, startPoint y: 322, endPoint x: 1157, endPoint y: 379, distance: 57.0
click at [1158, 322] on div "N/A" at bounding box center [1298, 319] width 350 height 24
click at [1194, 446] on span "Select an answer" at bounding box center [1199, 453] width 92 height 15
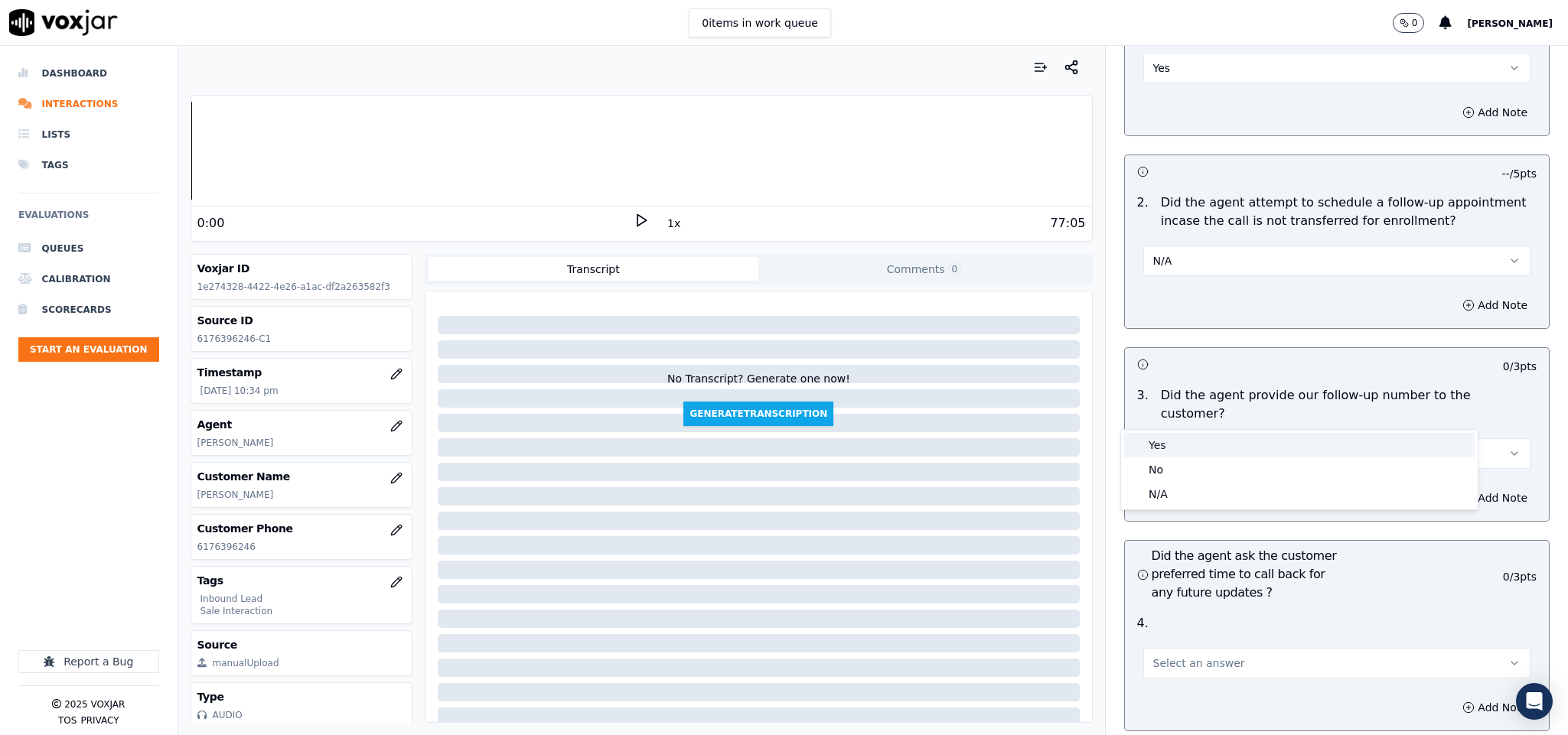
click at [1171, 441] on div "Yes" at bounding box center [1298, 445] width 350 height 24
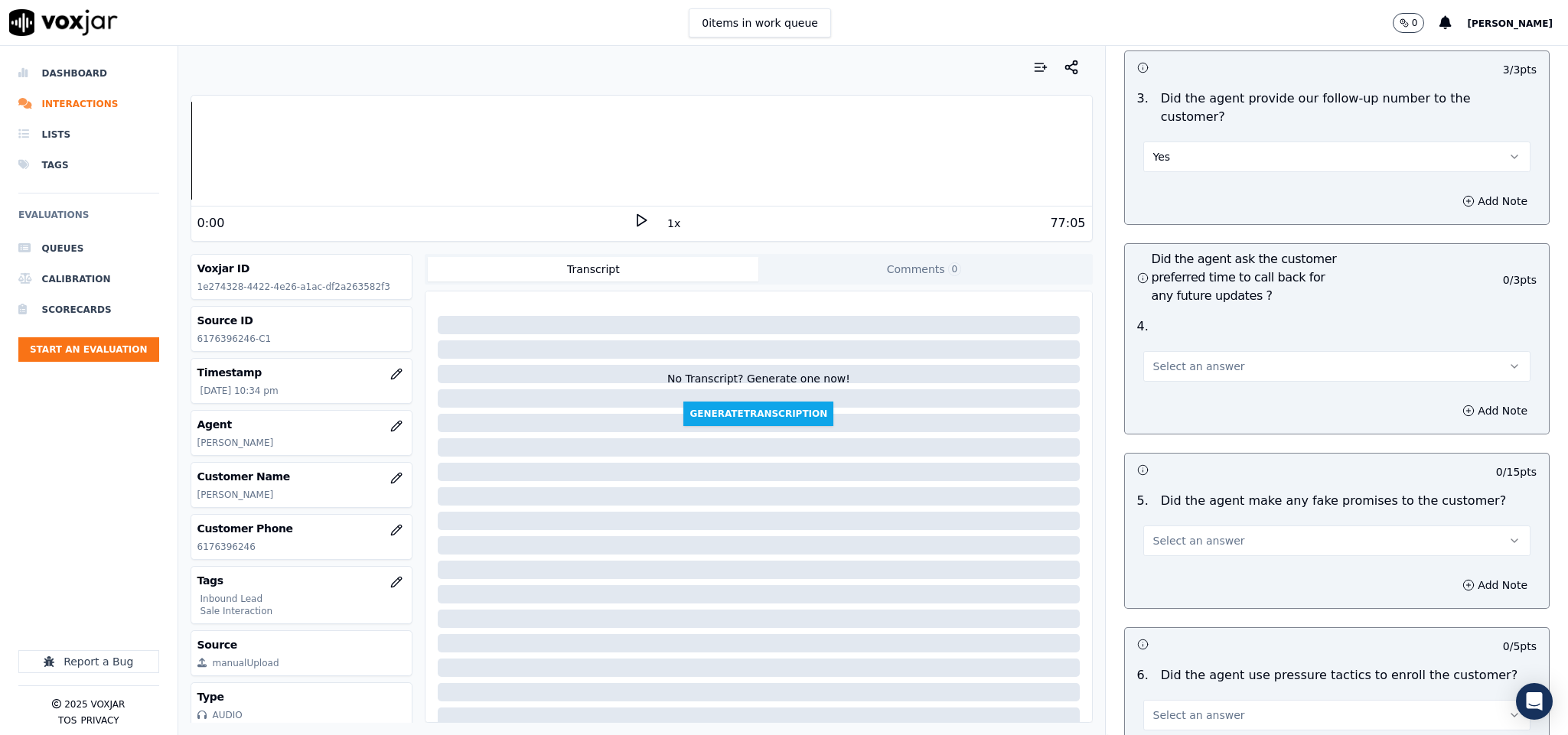
scroll to position [3671, 0]
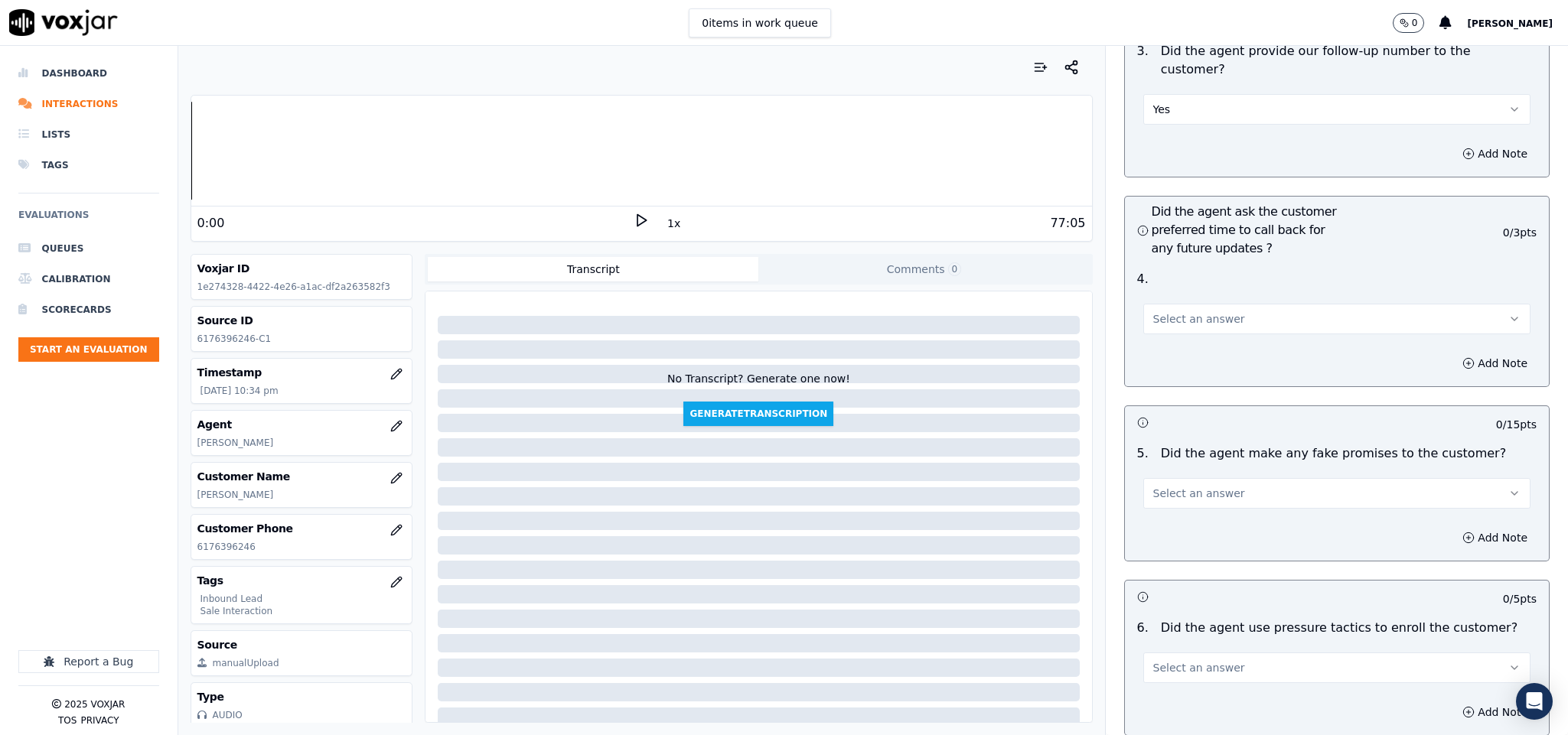
click at [1190, 311] on span "Select an answer" at bounding box center [1199, 319] width 92 height 15
click at [1175, 352] on div "N/A" at bounding box center [1298, 361] width 350 height 24
drag, startPoint x: 1201, startPoint y: 446, endPoint x: 1196, endPoint y: 457, distance: 12.1
click at [1201, 486] on span "Select an answer" at bounding box center [1199, 493] width 92 height 15
click at [1171, 505] on div "No" at bounding box center [1298, 511] width 350 height 24
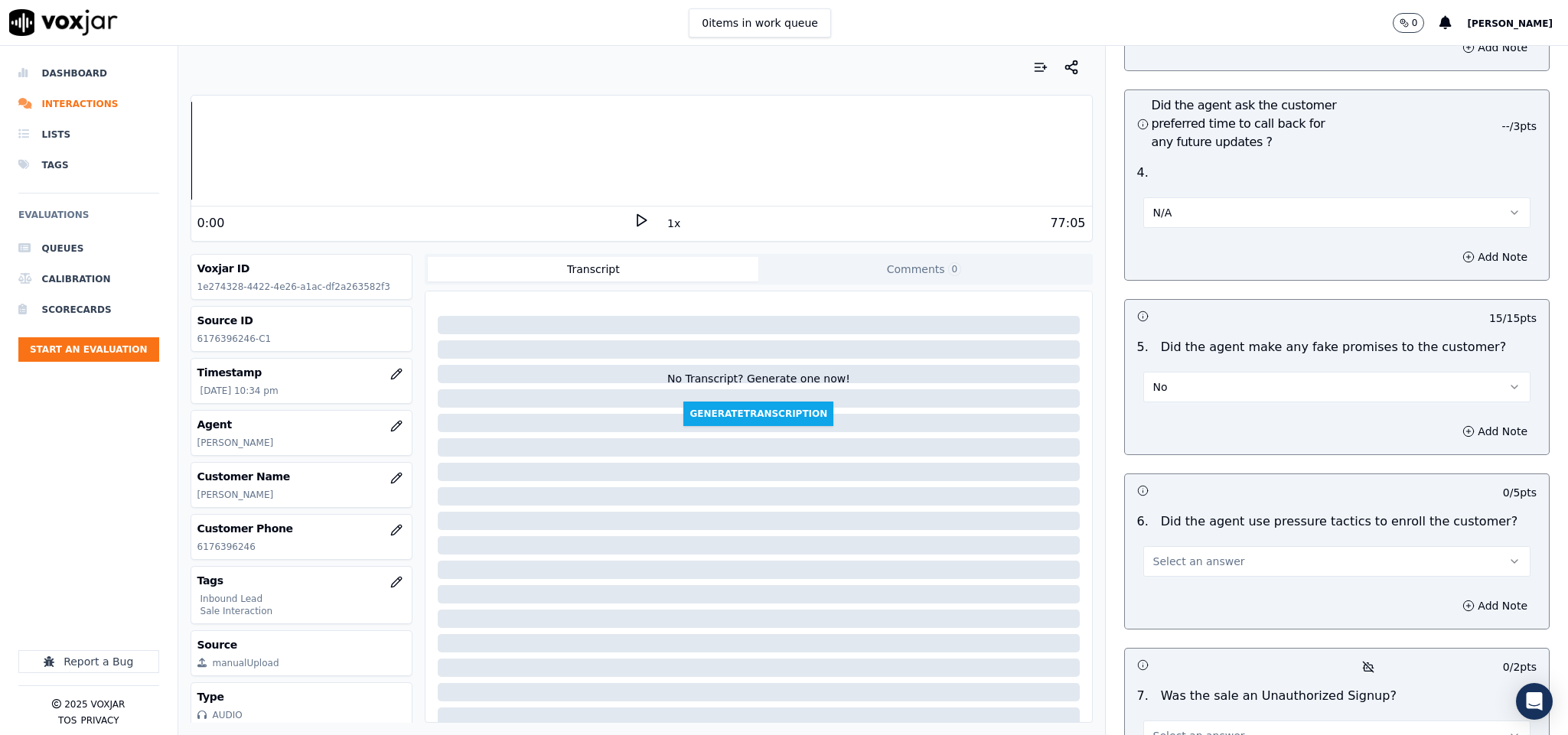
scroll to position [3901, 0]
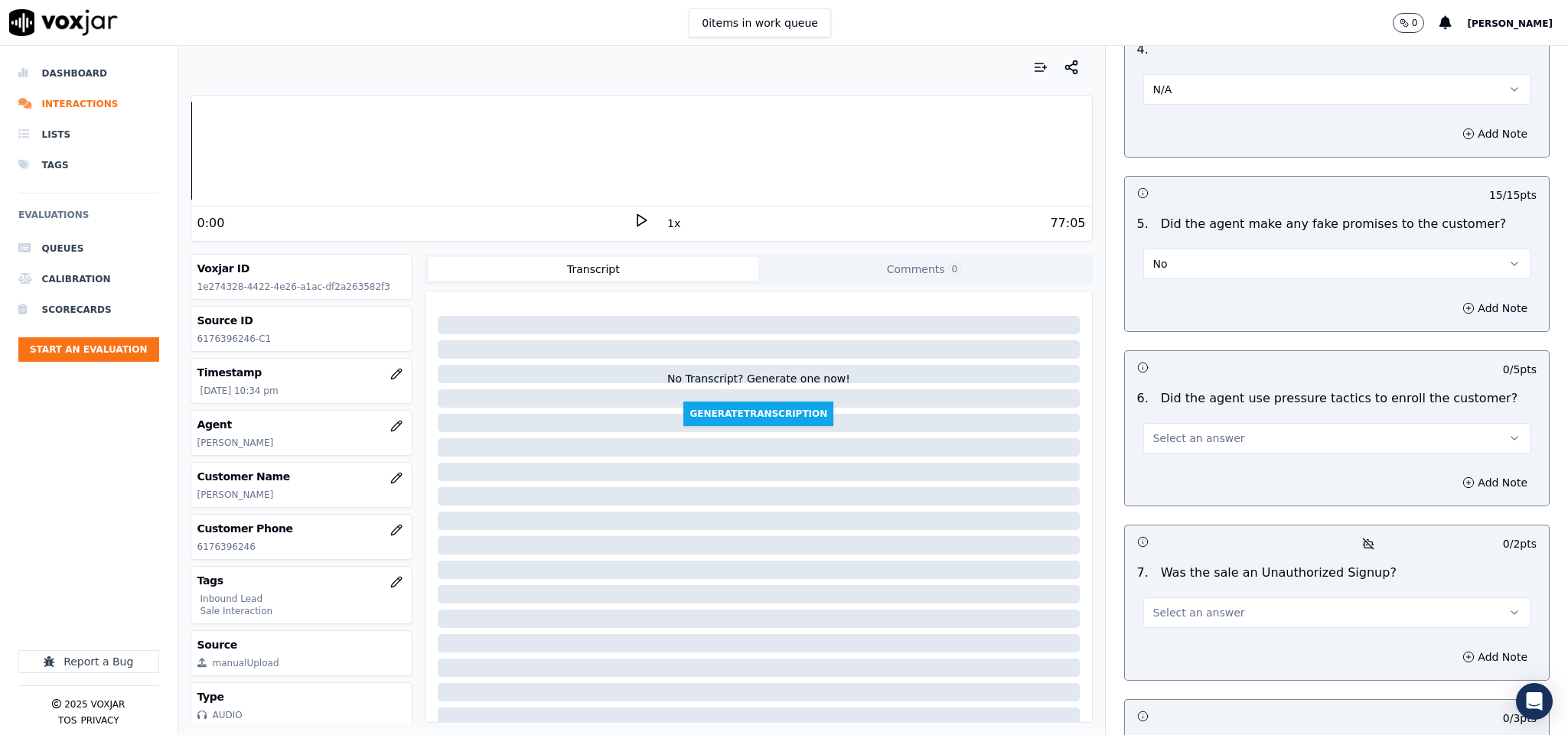
click at [1190, 430] on span "Select an answer" at bounding box center [1199, 438] width 92 height 15
click at [1176, 451] on div "No" at bounding box center [1298, 456] width 350 height 24
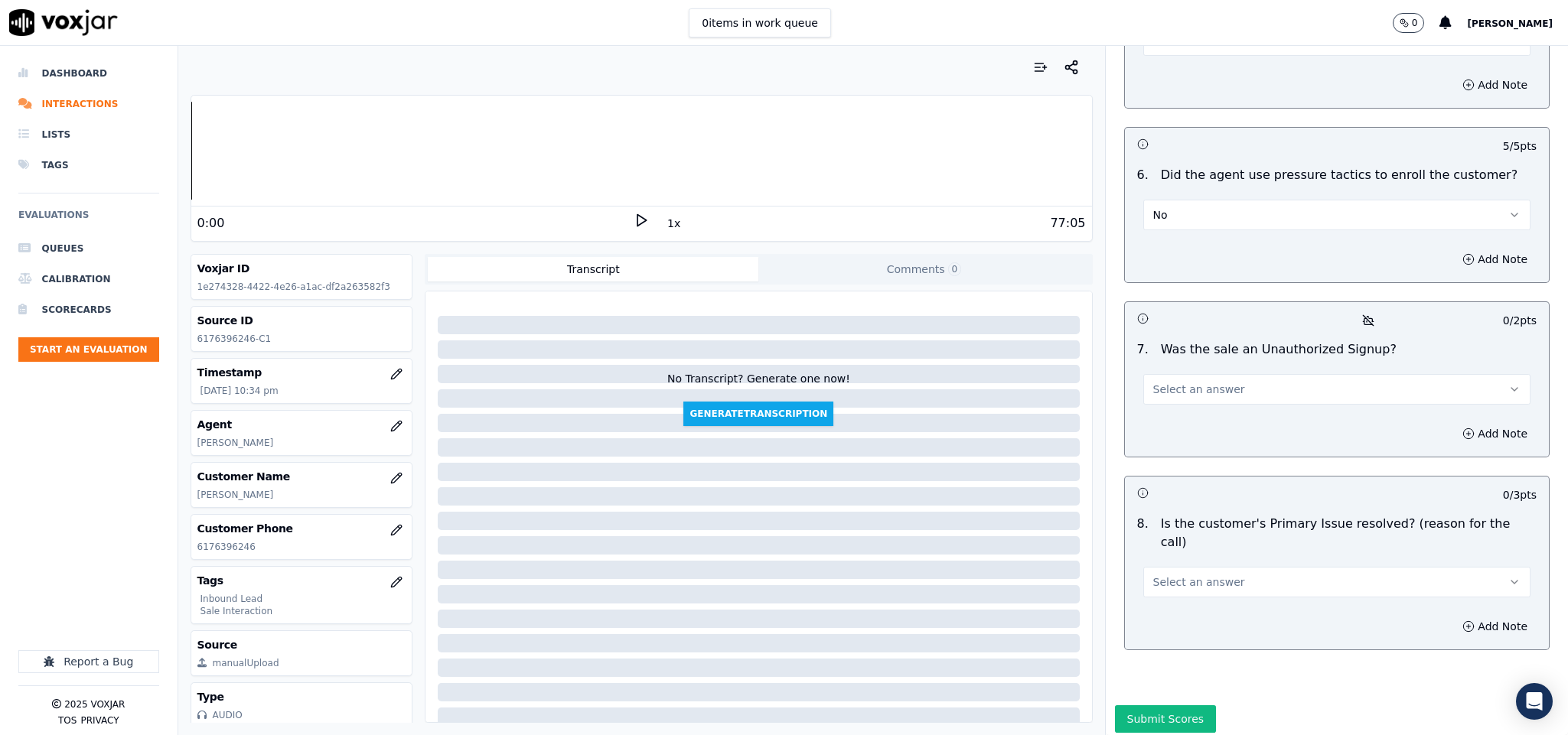
click at [1179, 382] on span "Select an answer" at bounding box center [1199, 389] width 92 height 15
click at [1171, 398] on div "No" at bounding box center [1298, 408] width 350 height 24
drag, startPoint x: 1238, startPoint y: 531, endPoint x: 1232, endPoint y: 539, distance: 10.0
click at [1242, 567] on button "Select an answer" at bounding box center [1337, 582] width 388 height 31
click at [1206, 556] on div "Yes" at bounding box center [1298, 558] width 350 height 24
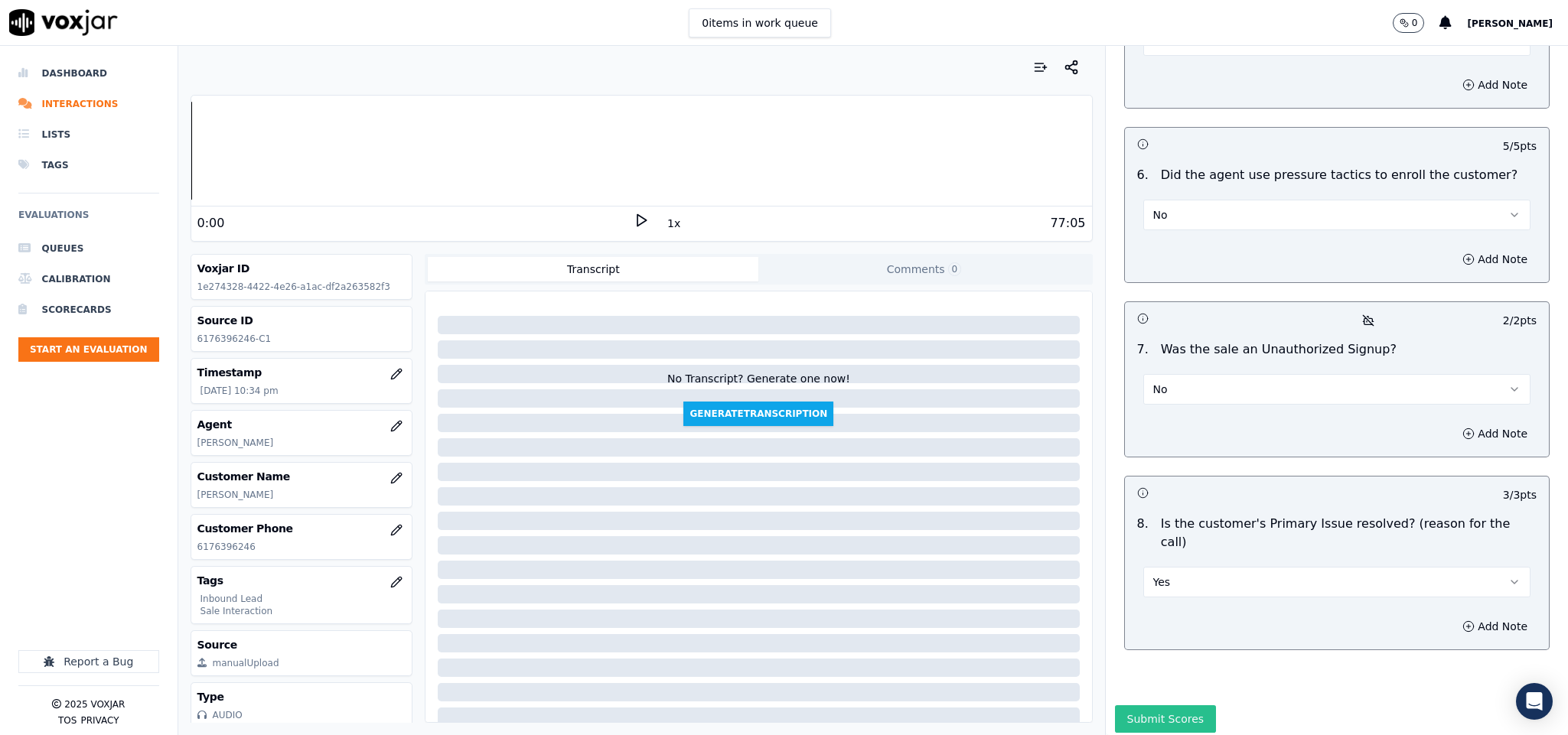
click at [1162, 705] on button "Submit Scores" at bounding box center [1165, 719] width 101 height 28
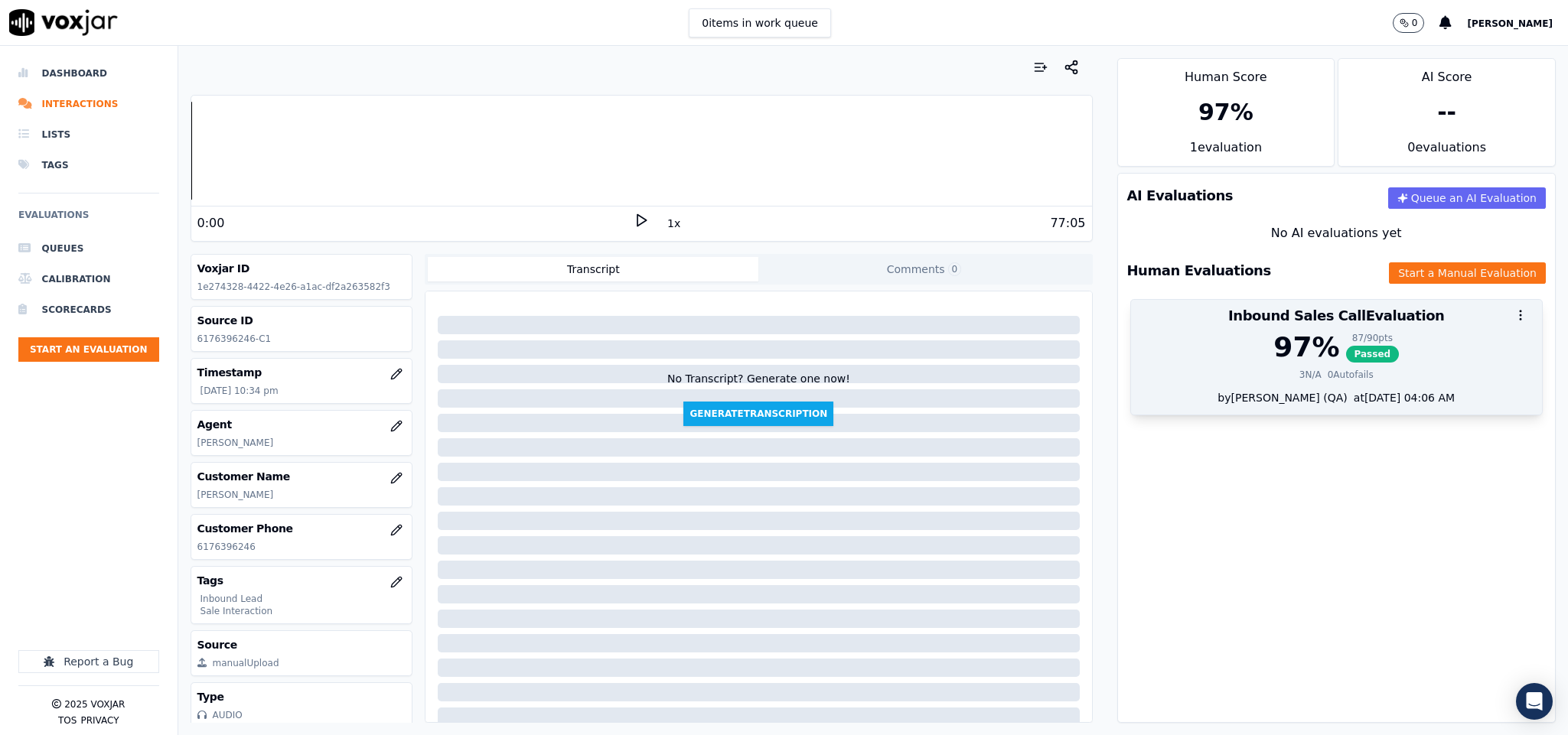
click at [1273, 338] on div "97 %" at bounding box center [1306, 347] width 66 height 31
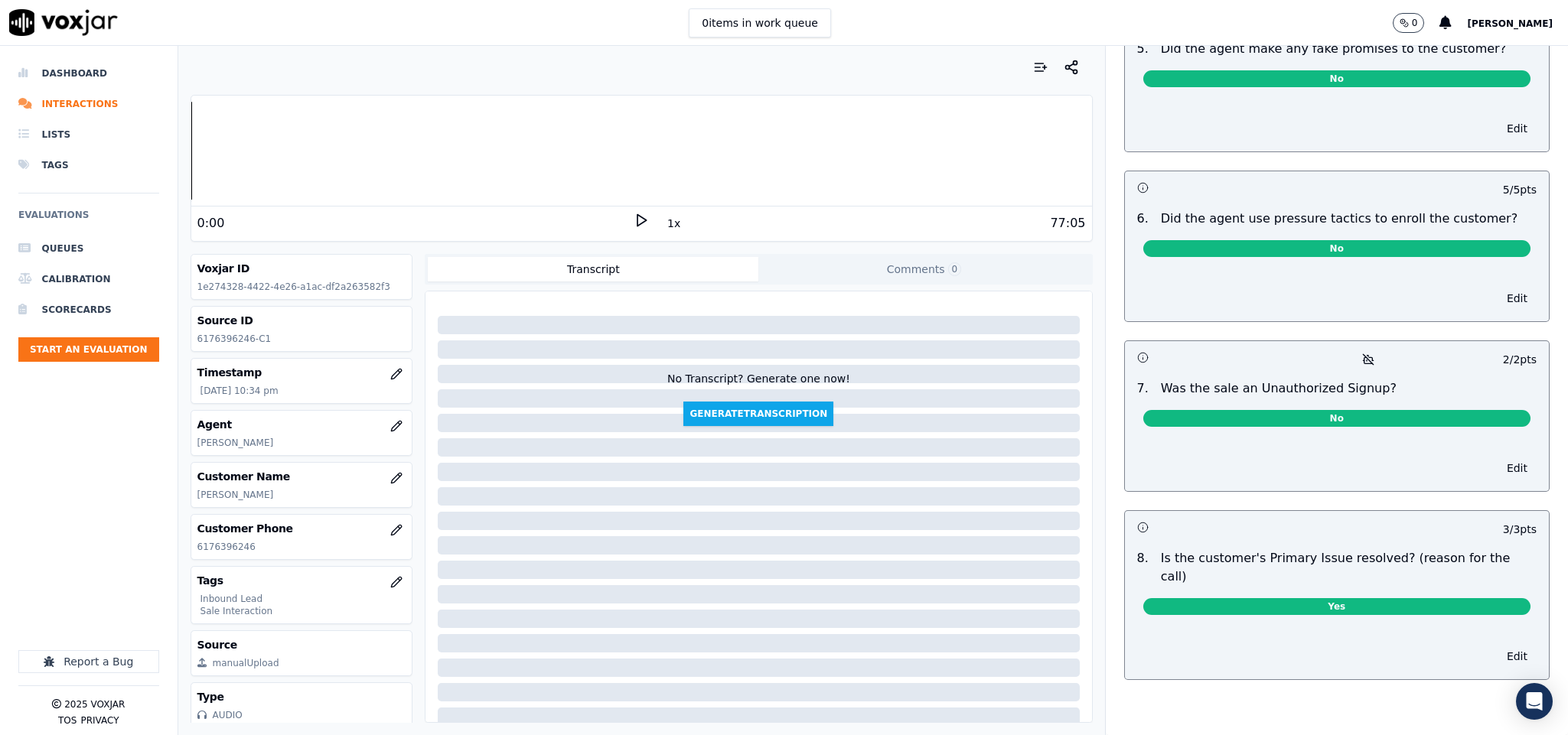
scroll to position [0, 0]
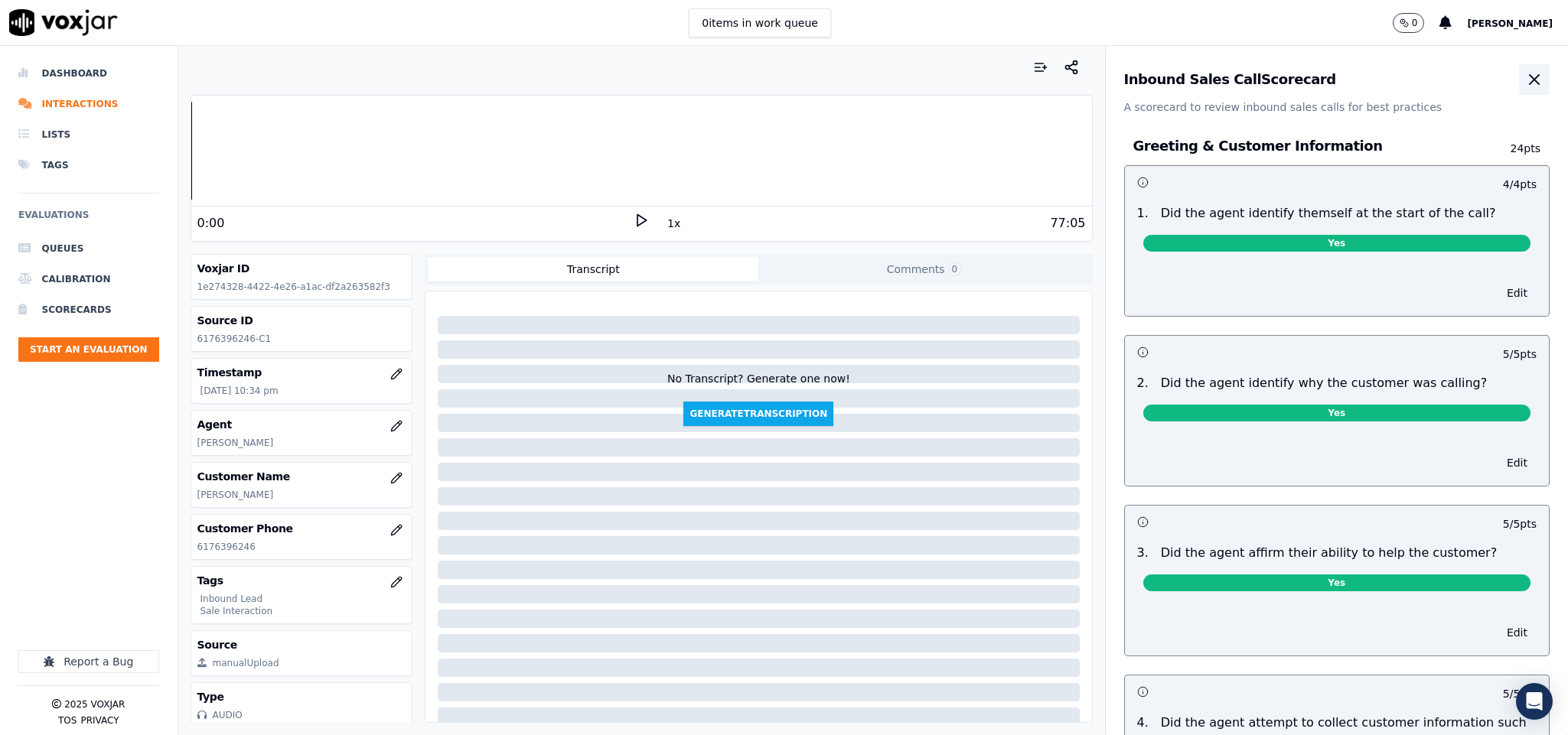
click at [1530, 79] on icon "button" at bounding box center [1535, 80] width 9 height 9
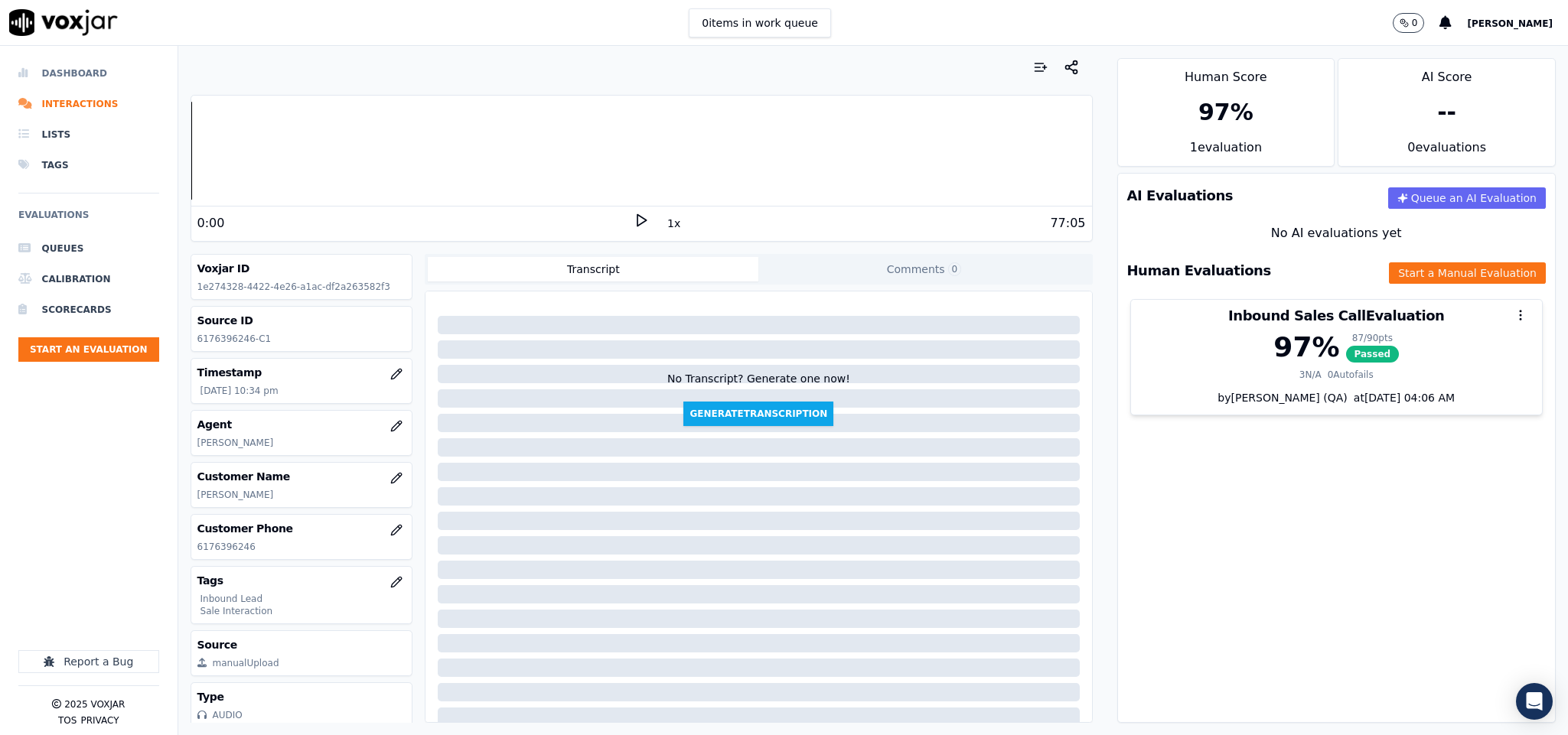
click at [44, 69] on li "Dashboard" at bounding box center [88, 73] width 140 height 31
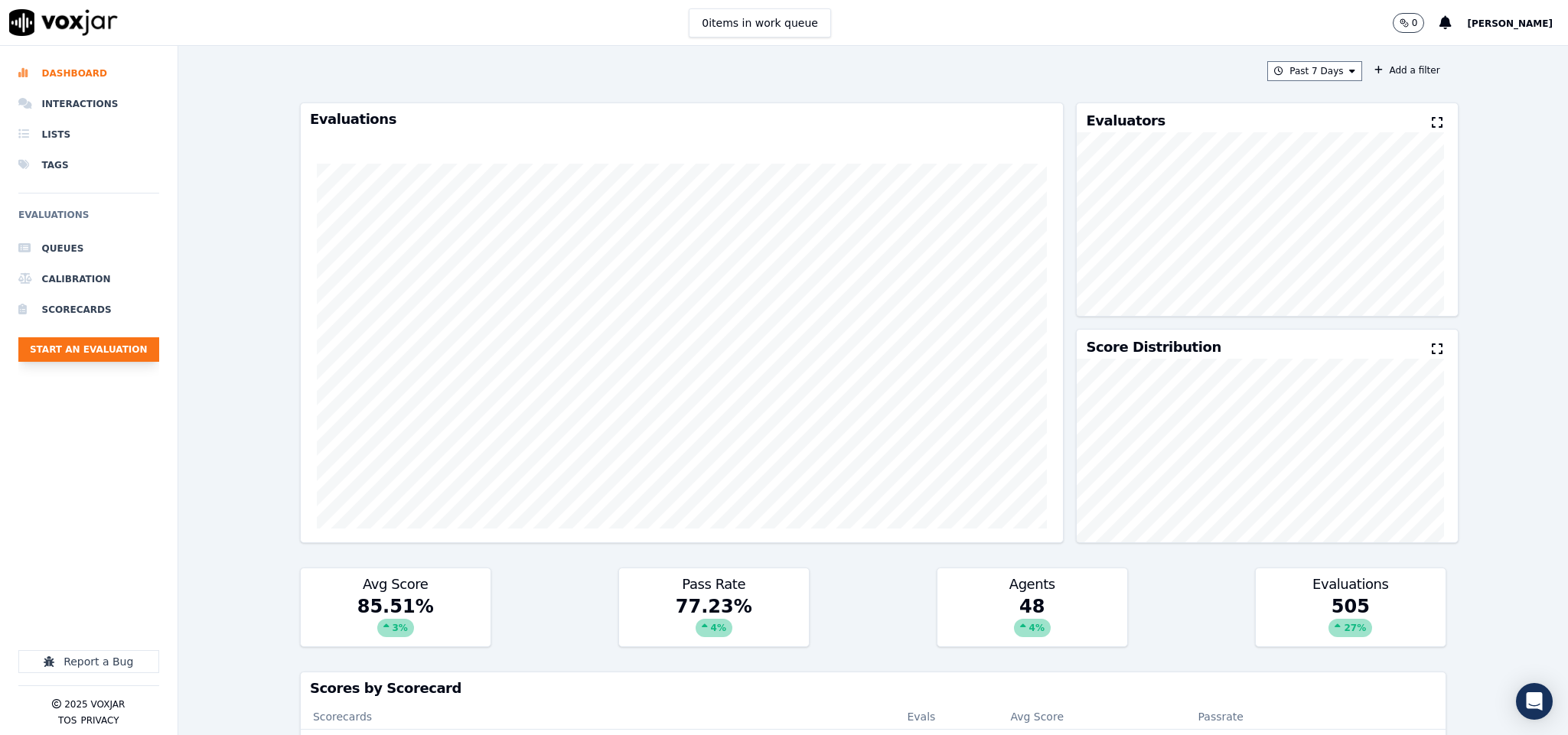
click at [131, 345] on button "Start an Evaluation" at bounding box center [88, 349] width 140 height 24
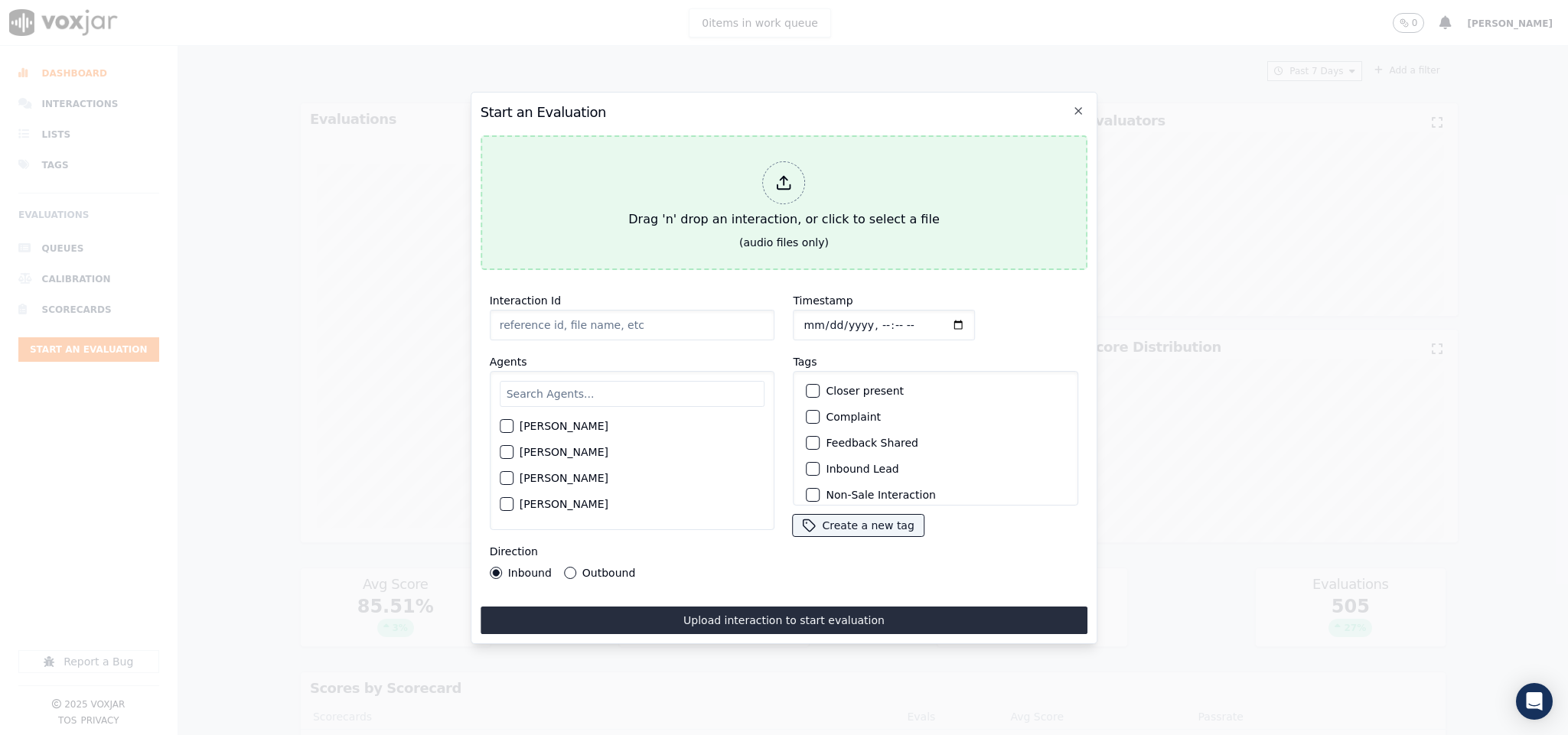
click at [797, 182] on div at bounding box center [784, 183] width 43 height 43
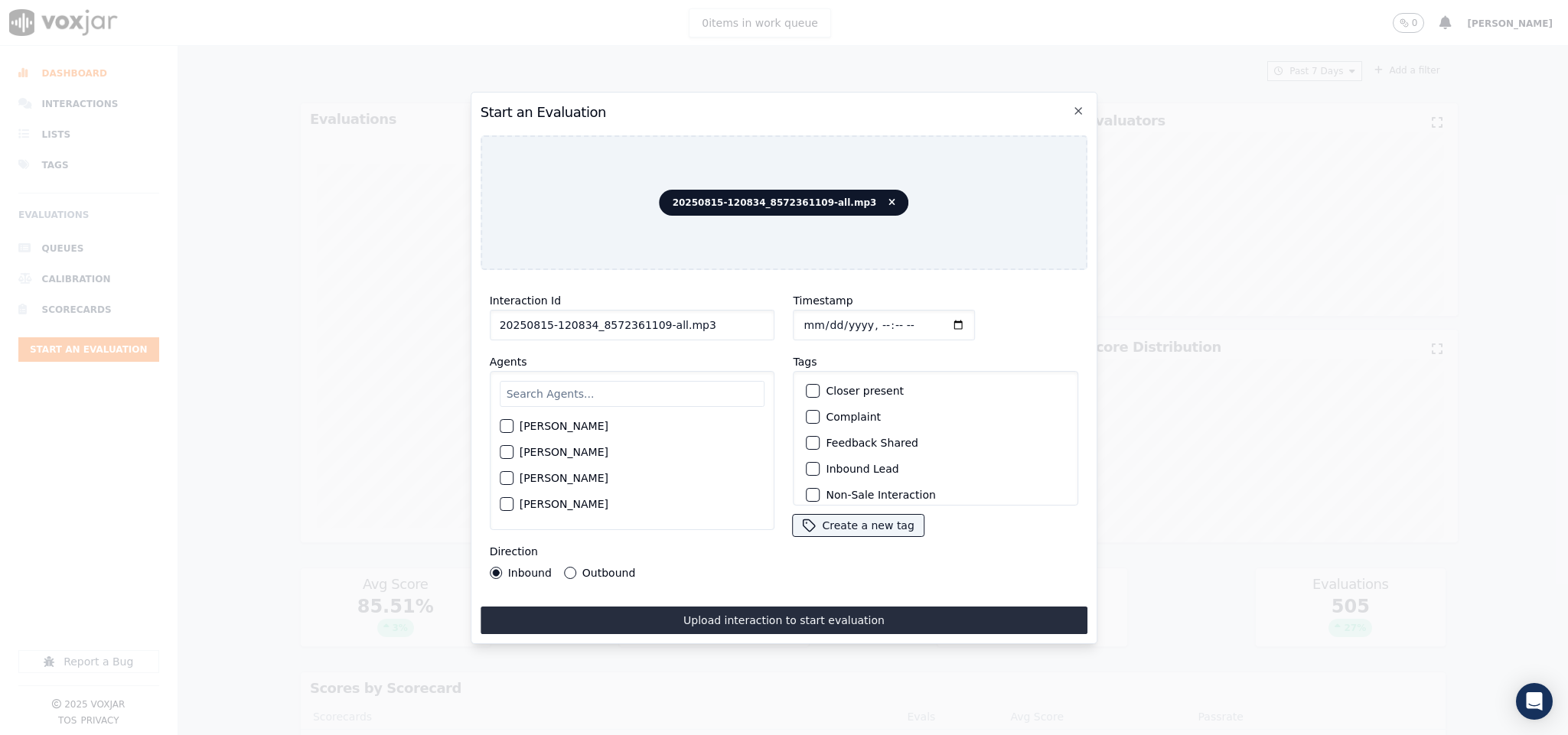
drag, startPoint x: 656, startPoint y: 320, endPoint x: 756, endPoint y: 320, distance: 100.0
click at [756, 320] on input "20250815-120834_8572361109-all.mp3" at bounding box center [632, 324] width 285 height 31
type input "20250815-120834_8572361109-C1"
click at [806, 317] on input "Timestamp" at bounding box center [885, 324] width 182 height 31
click at [804, 319] on input "Timestamp" at bounding box center [885, 324] width 182 height 31
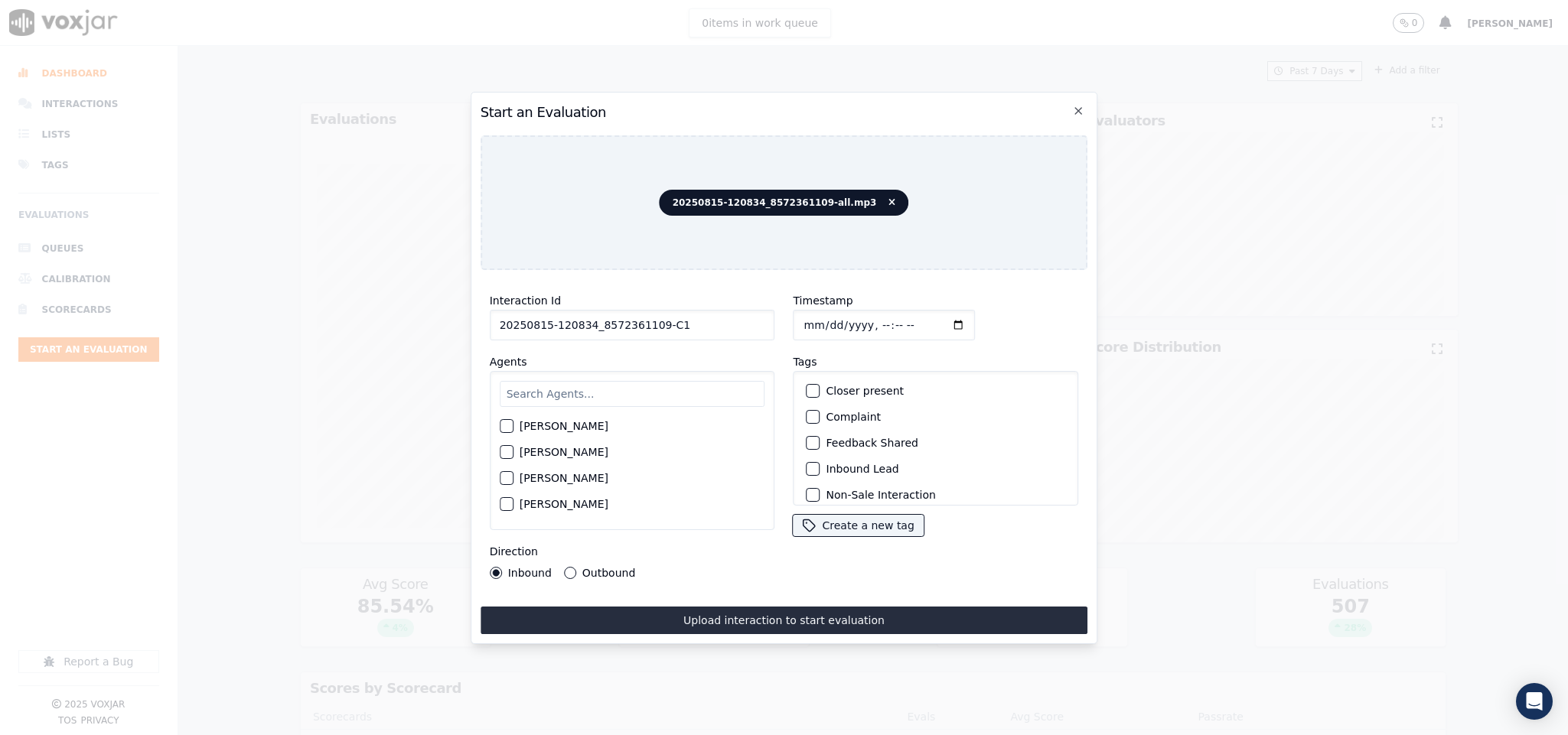
type input "2025-08-15T22:45"
click at [563, 381] on input "text" at bounding box center [633, 394] width 266 height 26
type input "jam"
click at [506, 426] on div "button" at bounding box center [506, 431] width 11 height 11
click at [565, 567] on button "Outbound" at bounding box center [570, 572] width 12 height 12
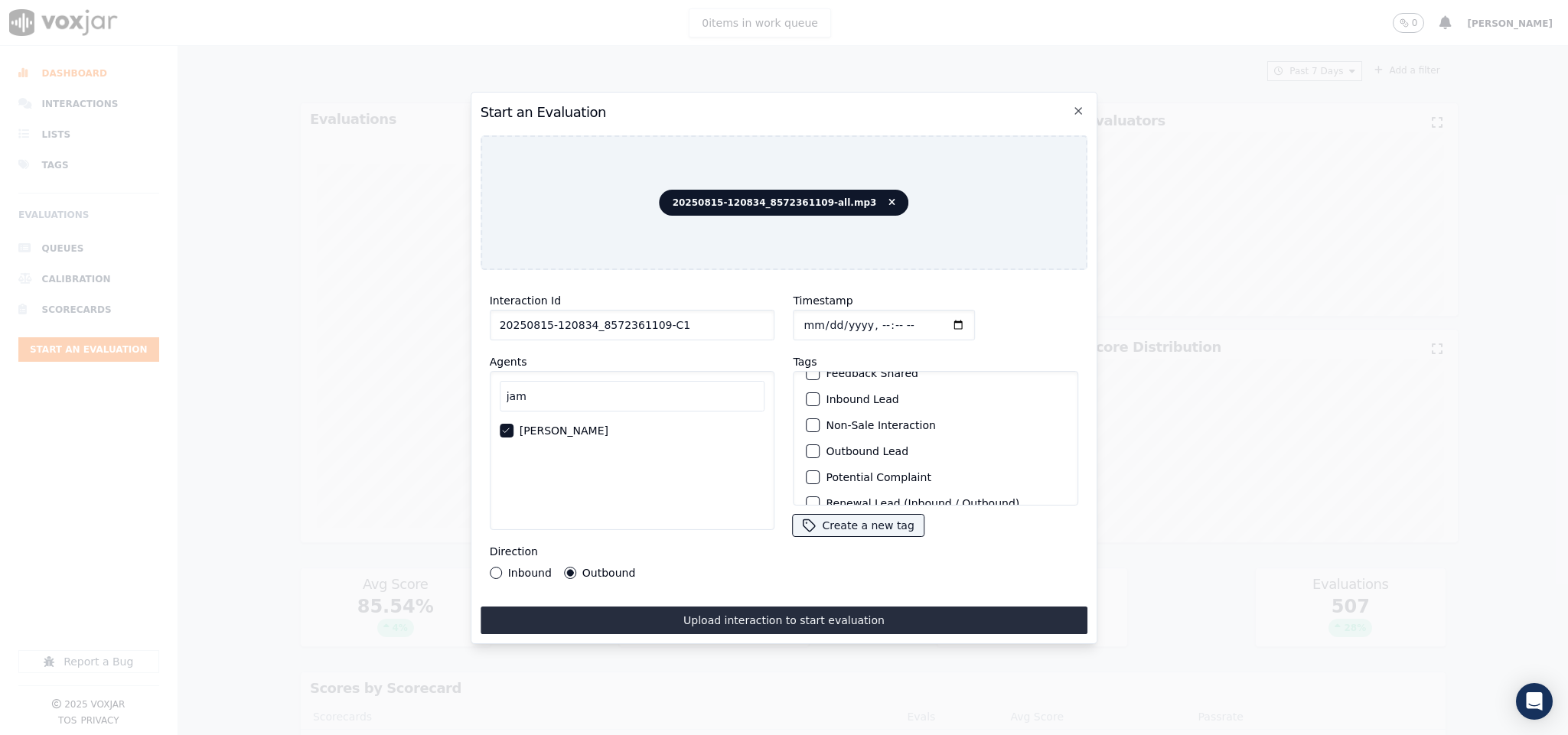
scroll to position [114, 0]
click at [808, 406] on div "button" at bounding box center [813, 408] width 11 height 11
click at [808, 480] on div "button" at bounding box center [813, 486] width 11 height 11
click at [785, 592] on div "Interaction Id 20250815-120834_8572361109-C1 Agents jam James Murtuza Direction…" at bounding box center [784, 458] width 608 height 352
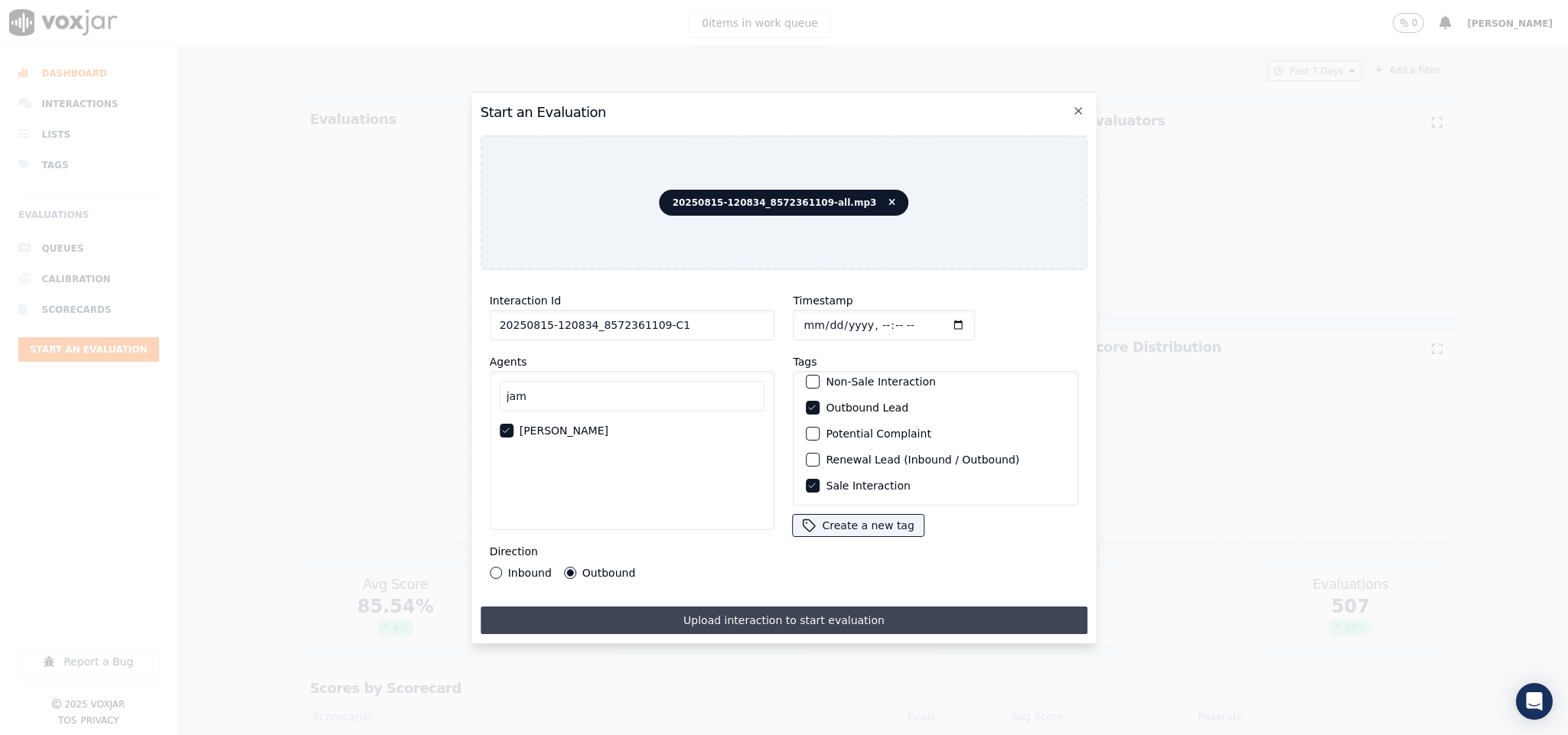
click at [773, 607] on button "Upload interaction to start evaluation" at bounding box center [784, 621] width 608 height 28
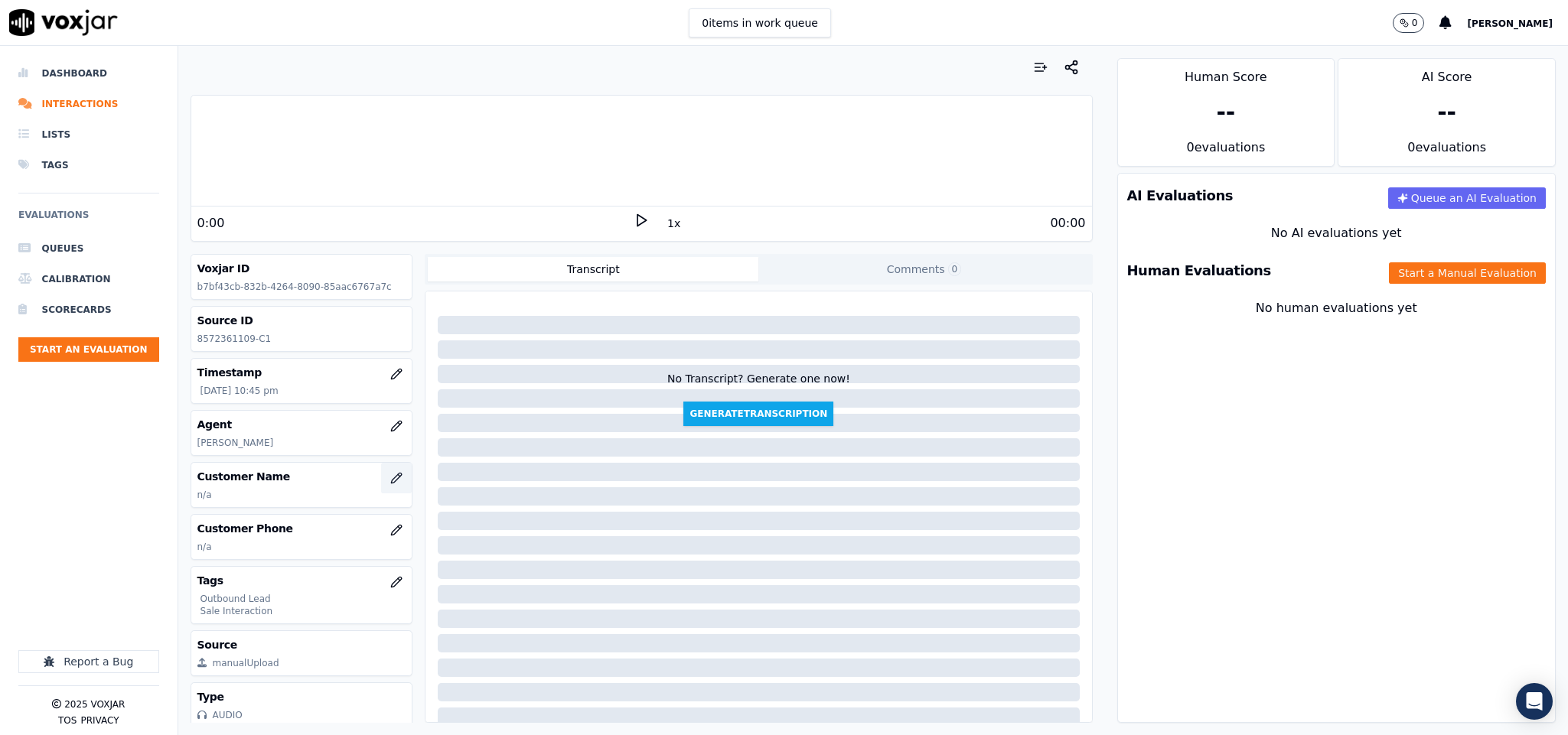
click at [383, 484] on button "button" at bounding box center [396, 478] width 31 height 31
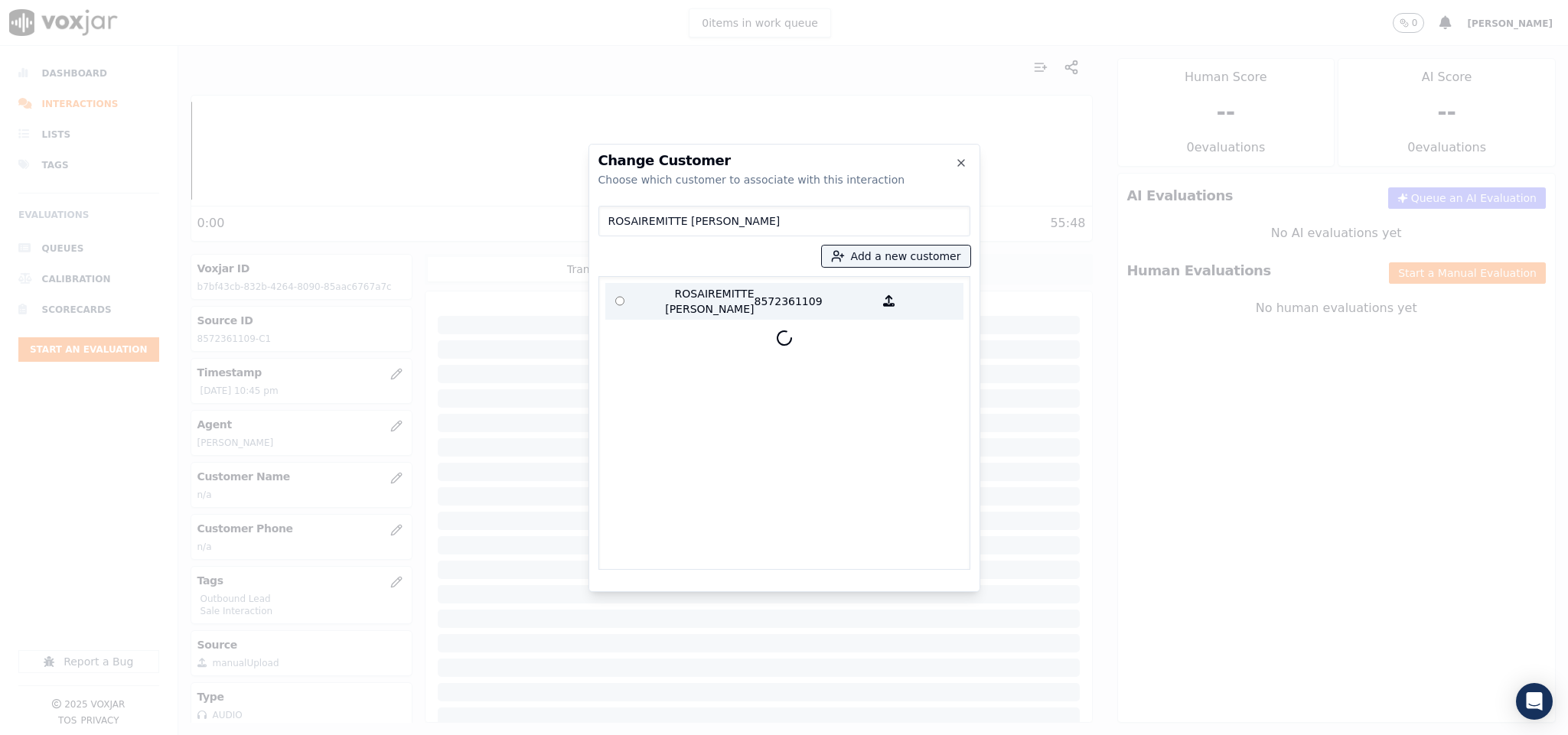
type input "ROSAIREMITTE ELOY"
click at [709, 298] on p "ROSAIREMITTE ELOY" at bounding box center [694, 301] width 119 height 31
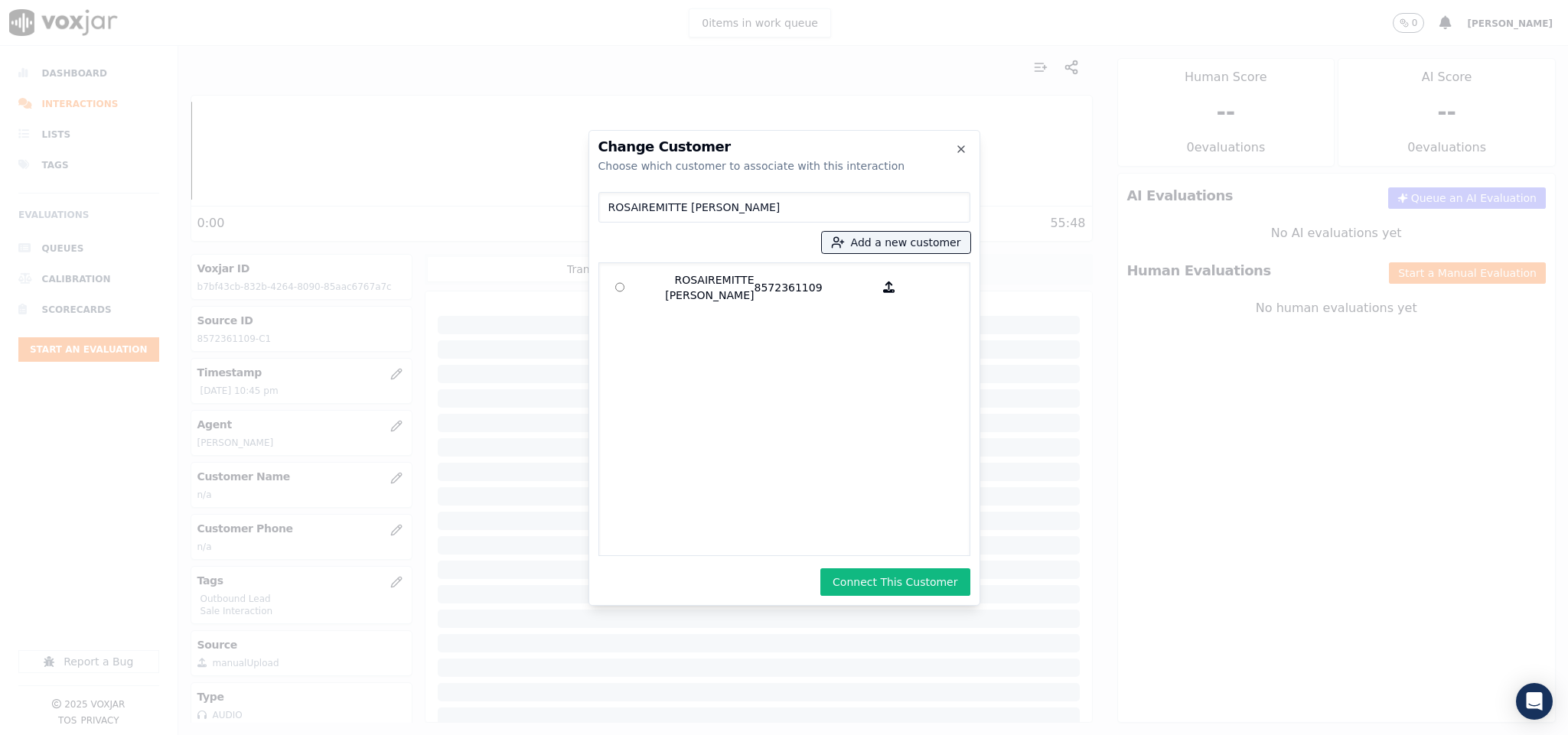
click at [885, 597] on div "Change Customer Choose which customer to associate with this interaction ROSAIR…" at bounding box center [784, 368] width 391 height 476
click at [881, 592] on button "Connect This Customer" at bounding box center [894, 583] width 150 height 28
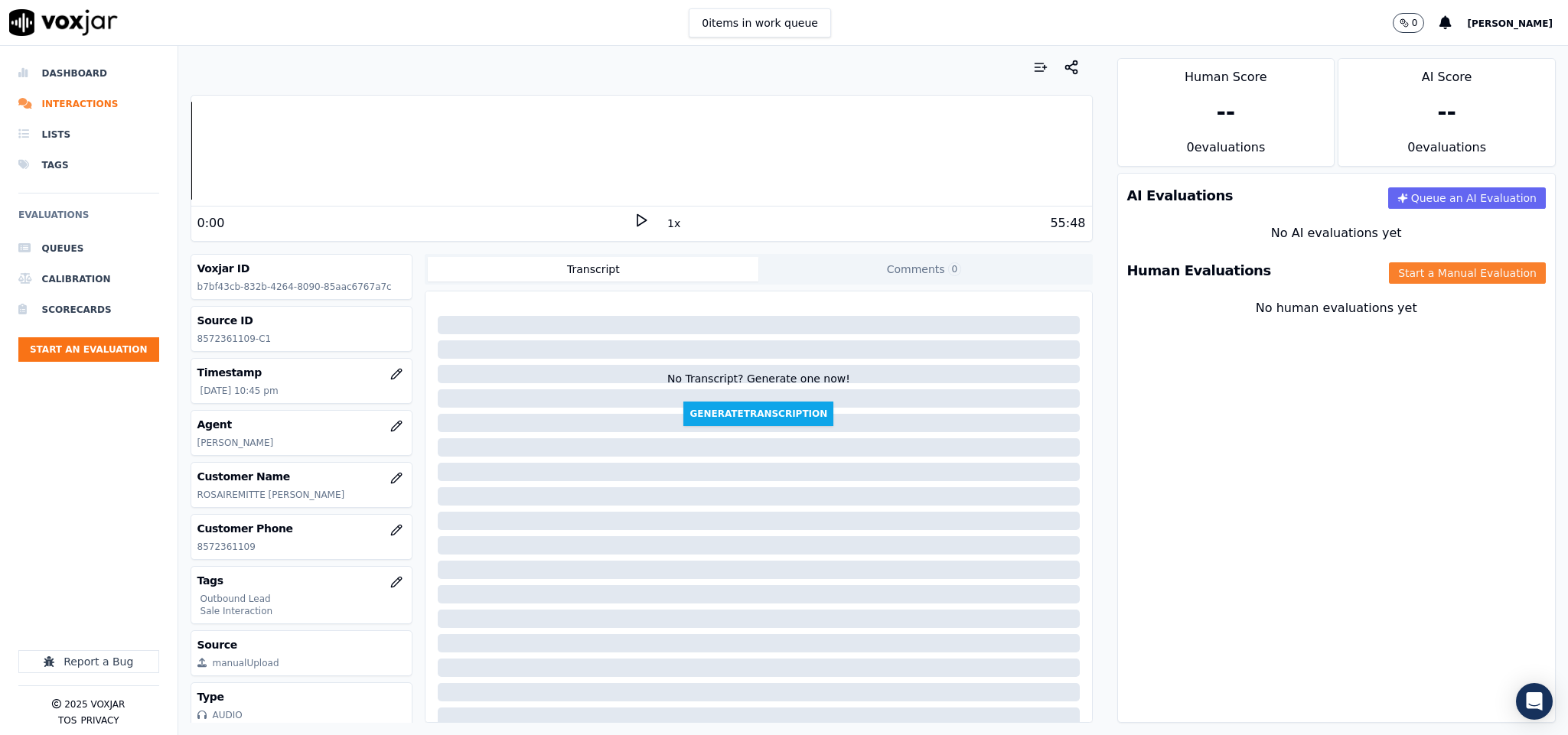
click at [1447, 273] on button "Start a Manual Evaluation" at bounding box center [1467, 272] width 157 height 21
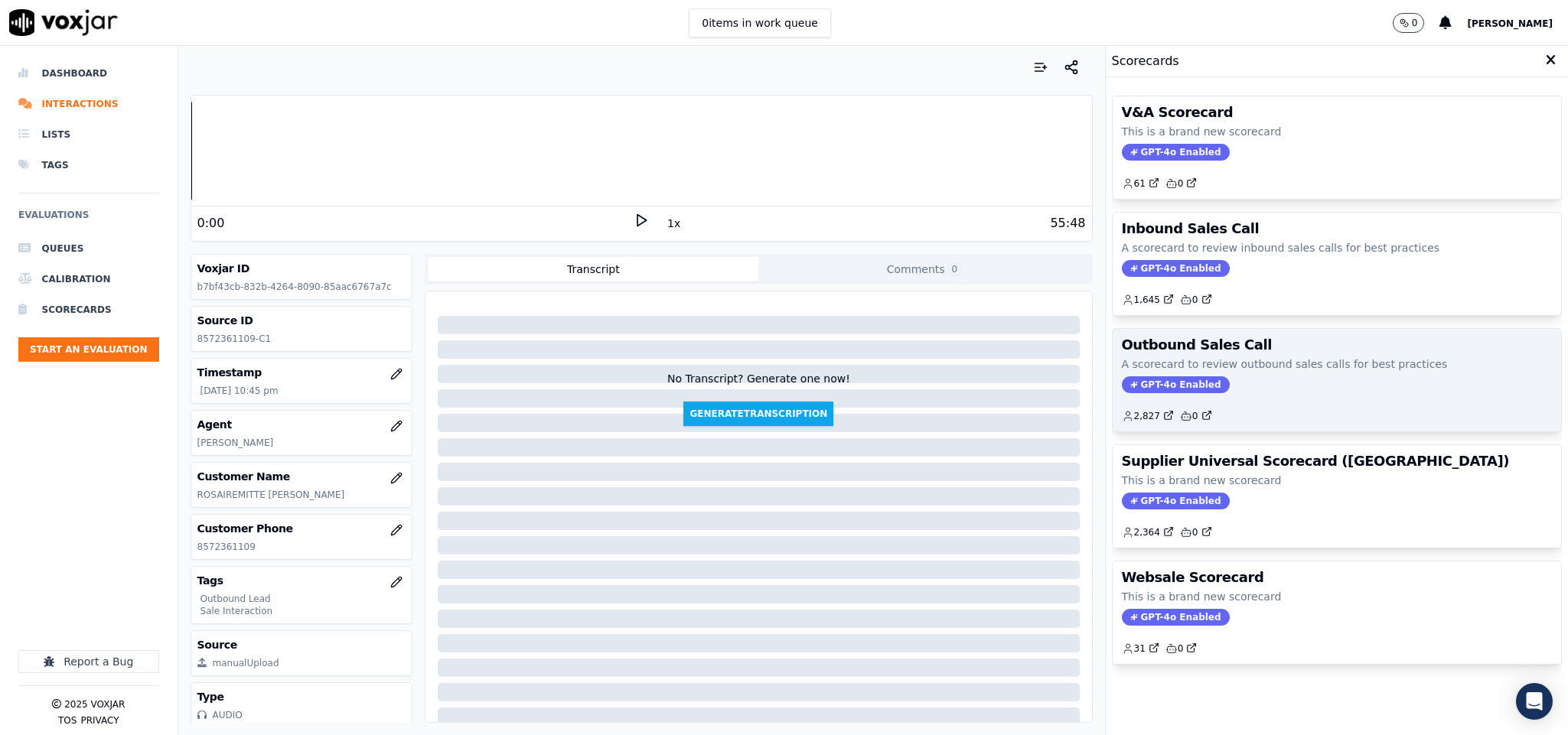
click at [1143, 388] on span "GPT-4o Enabled" at bounding box center [1176, 385] width 108 height 17
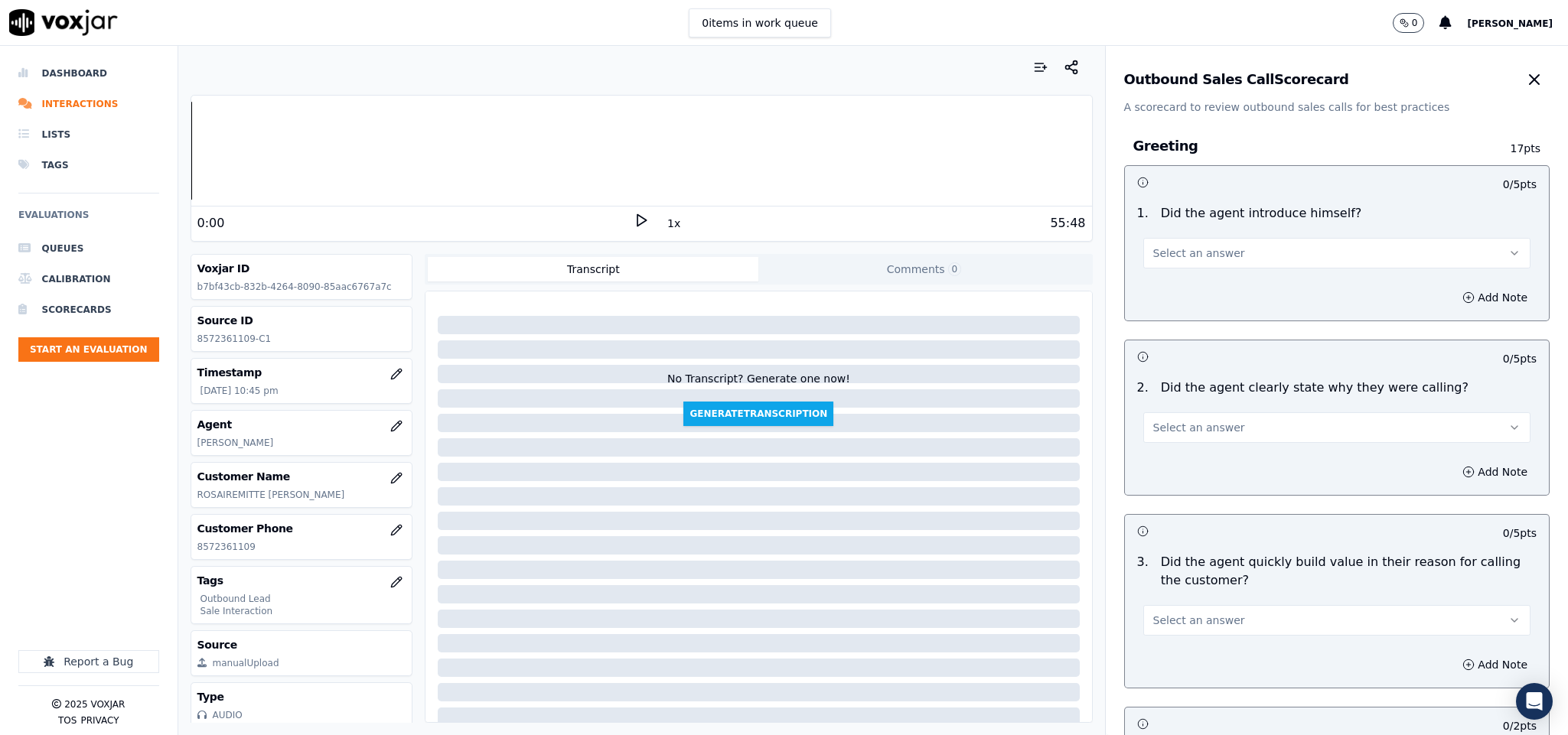
click at [1235, 249] on button "Select an answer" at bounding box center [1337, 253] width 388 height 31
click at [1212, 281] on div "Yes" at bounding box center [1298, 288] width 350 height 24
click at [1214, 425] on button "Select an answer" at bounding box center [1337, 427] width 388 height 31
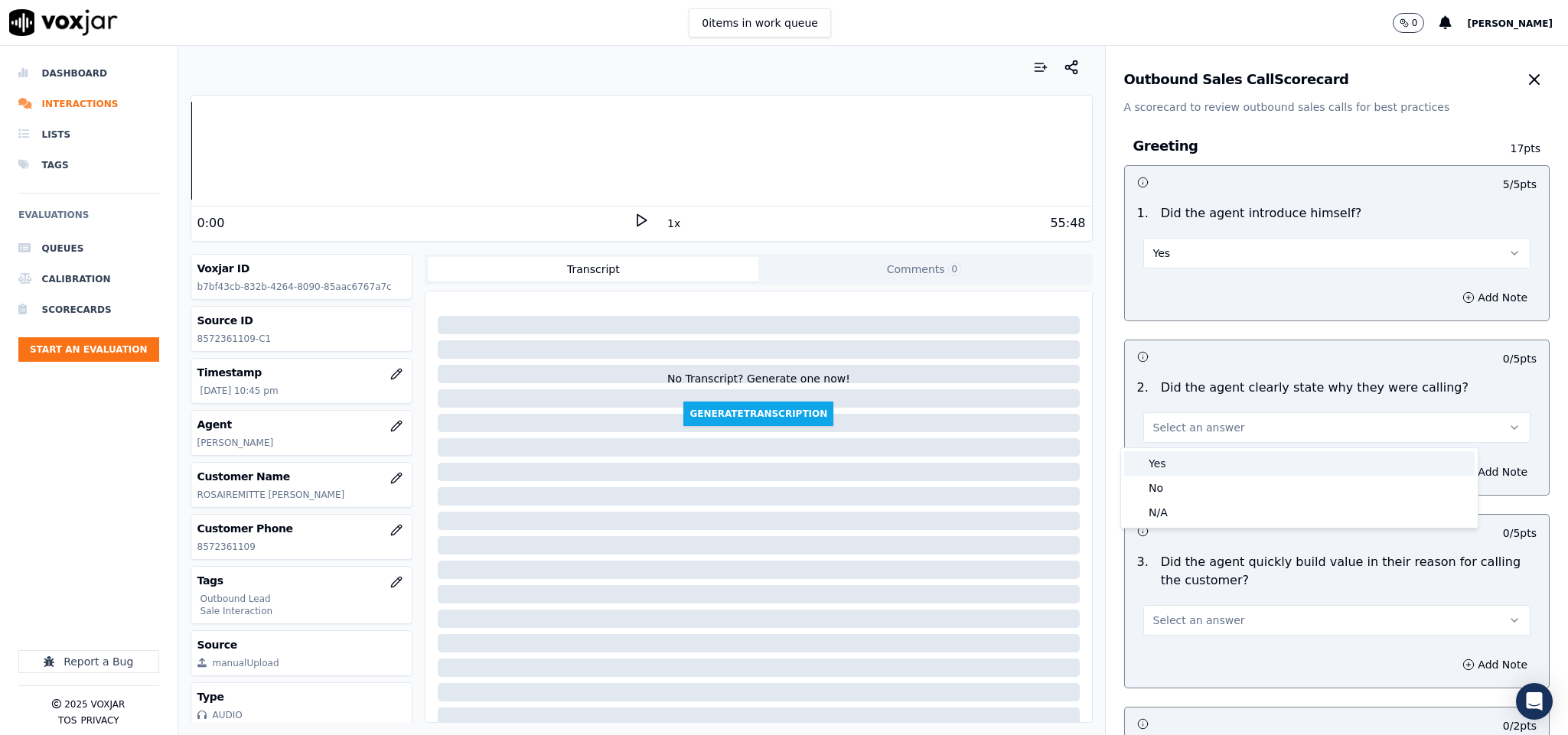
click at [1212, 453] on div "Yes" at bounding box center [1298, 464] width 350 height 24
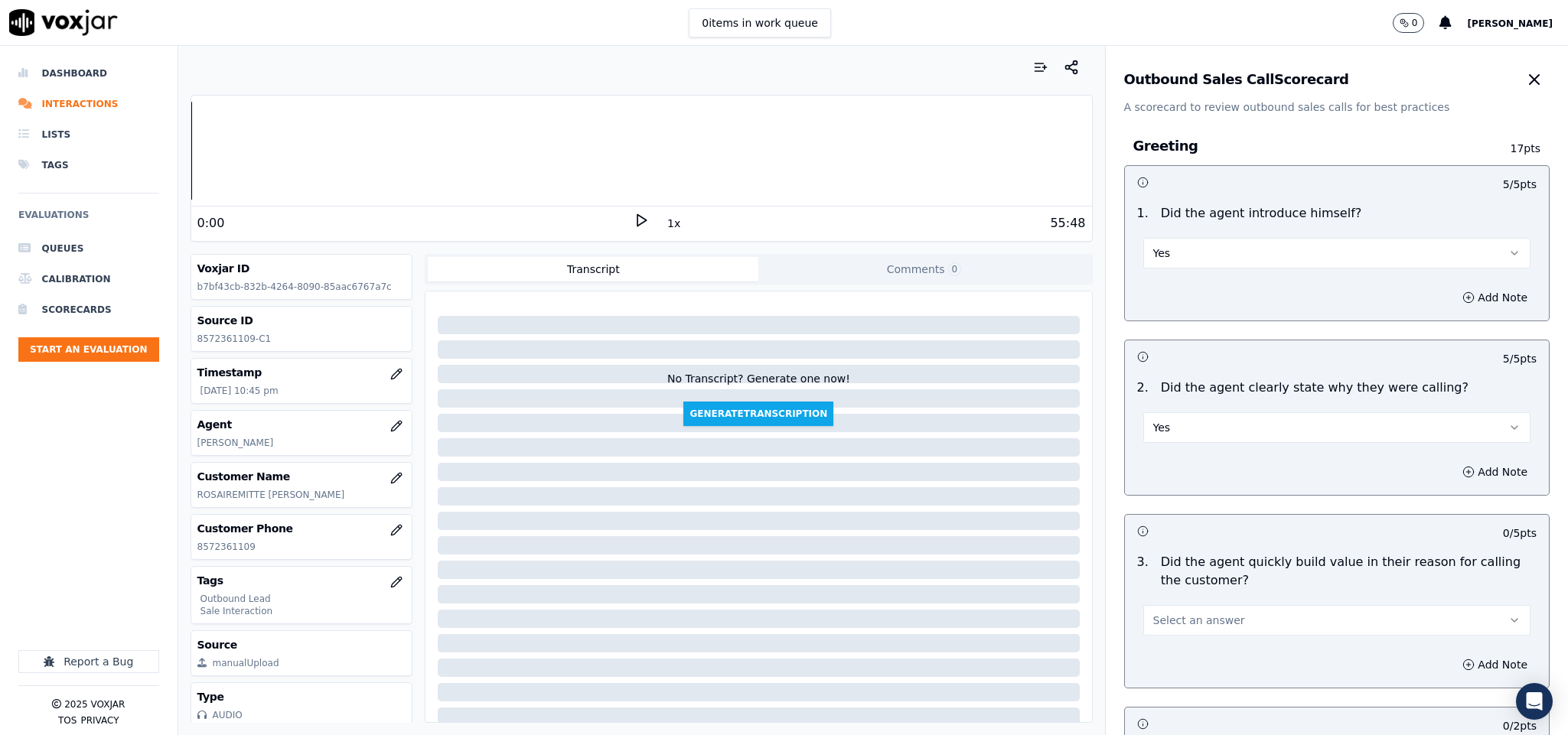
scroll to position [230, 0]
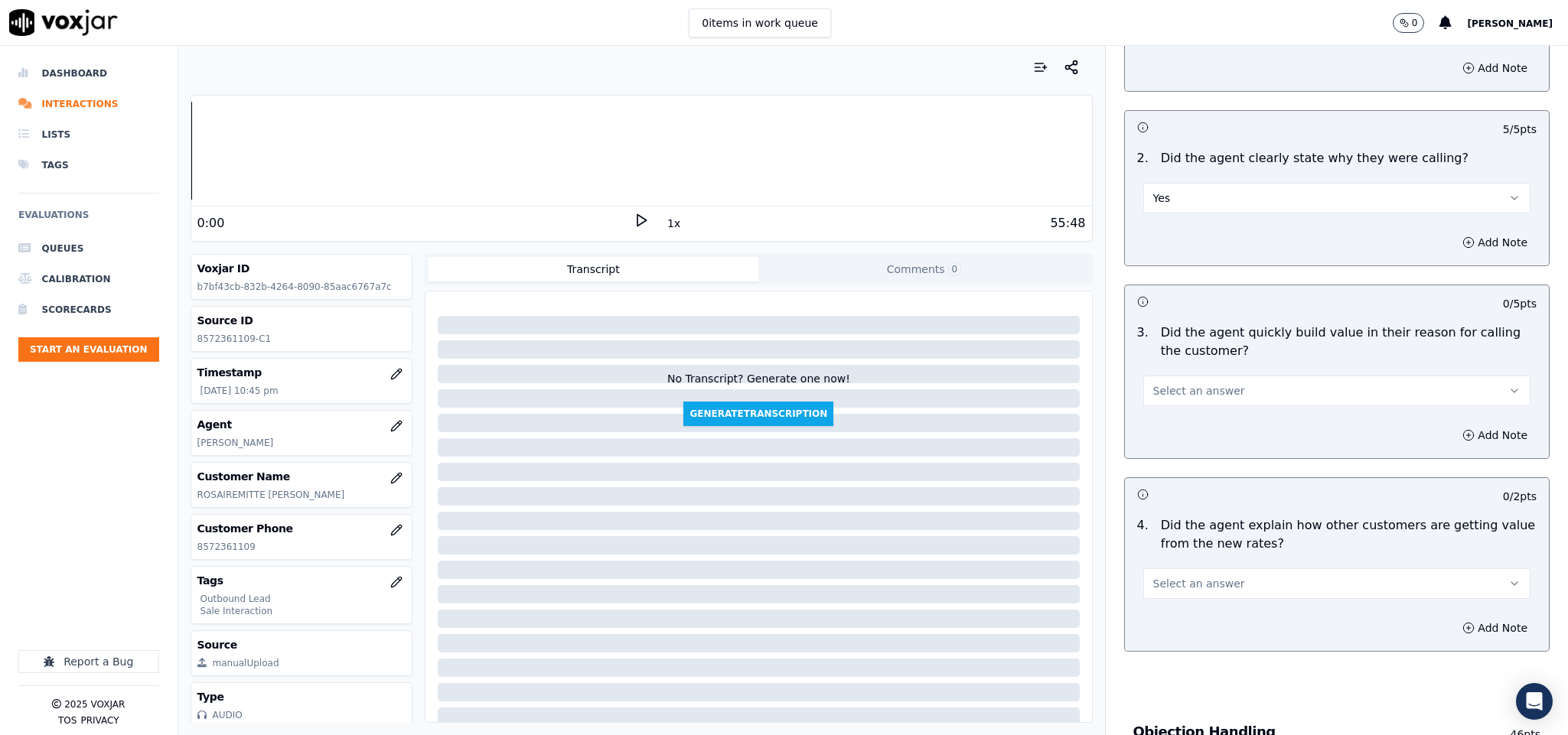
click at [1184, 402] on button "Select an answer" at bounding box center [1337, 390] width 388 height 31
click at [1184, 430] on div "Yes" at bounding box center [1298, 427] width 350 height 24
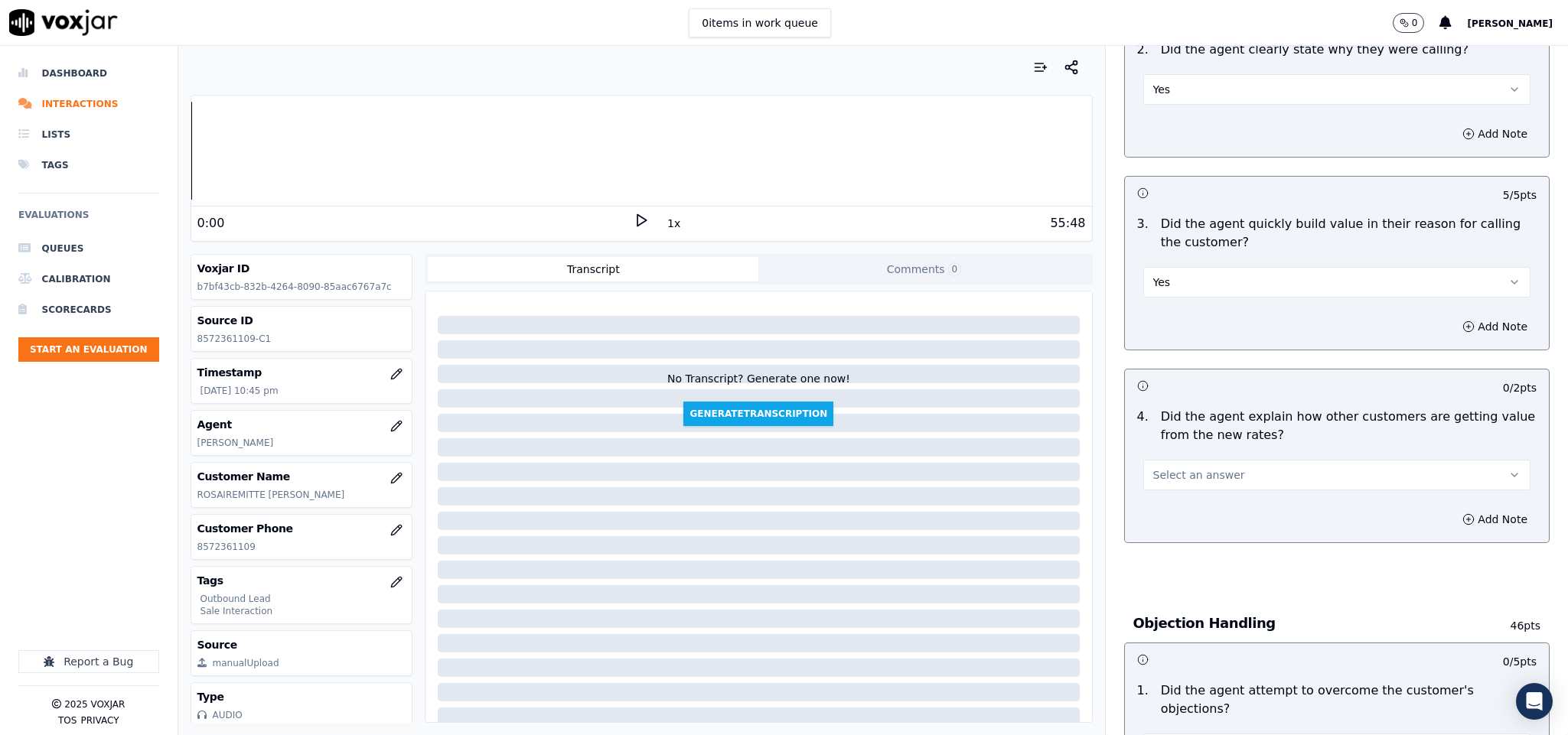
scroll to position [459, 0]
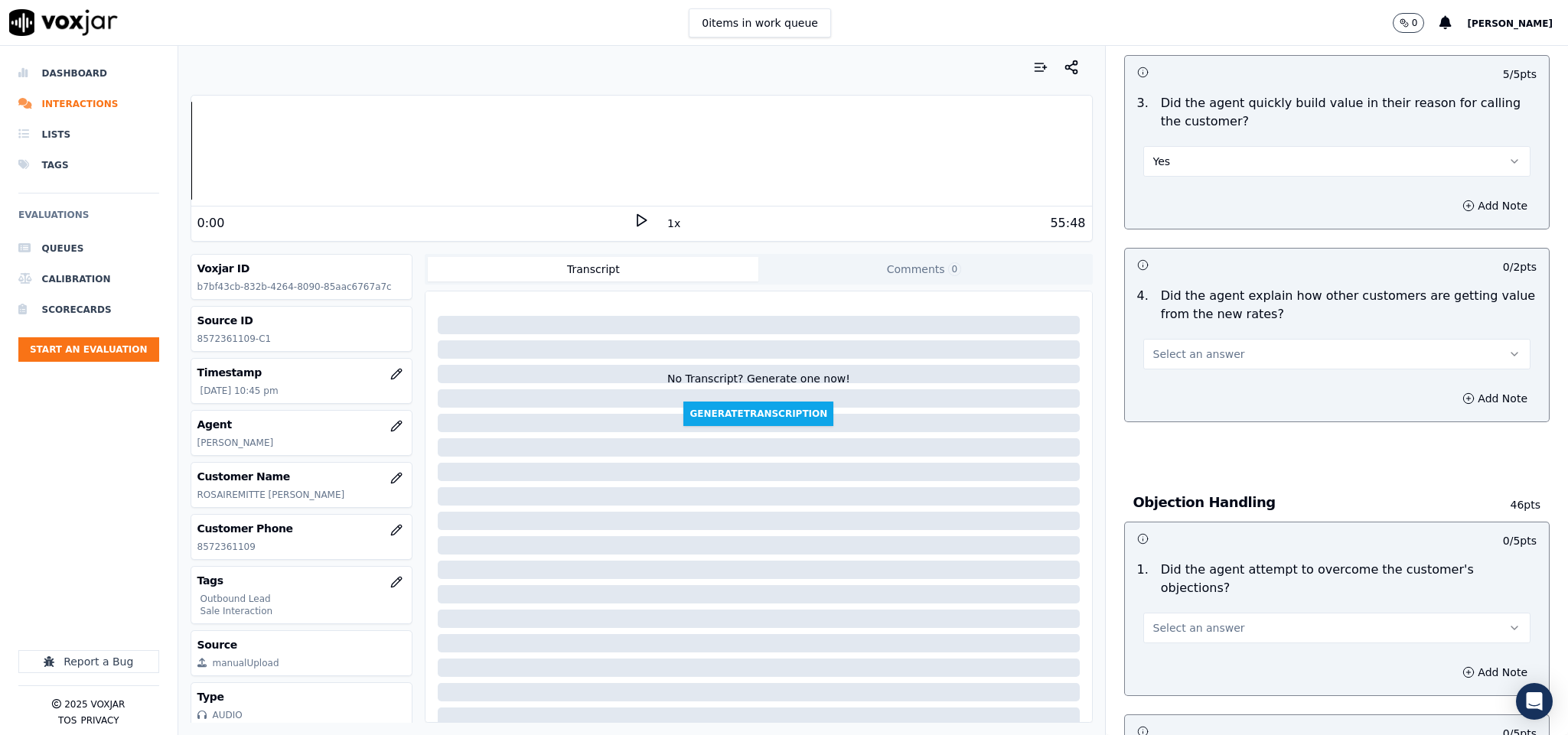
click at [1221, 361] on button "Select an answer" at bounding box center [1337, 354] width 388 height 31
click at [1207, 426] on div "No" at bounding box center [1298, 415] width 350 height 24
drag, startPoint x: 1168, startPoint y: 342, endPoint x: 1166, endPoint y: 356, distance: 14.1
click at [1168, 343] on div "No" at bounding box center [1337, 352] width 388 height 33
click at [1166, 361] on button "No" at bounding box center [1337, 354] width 388 height 31
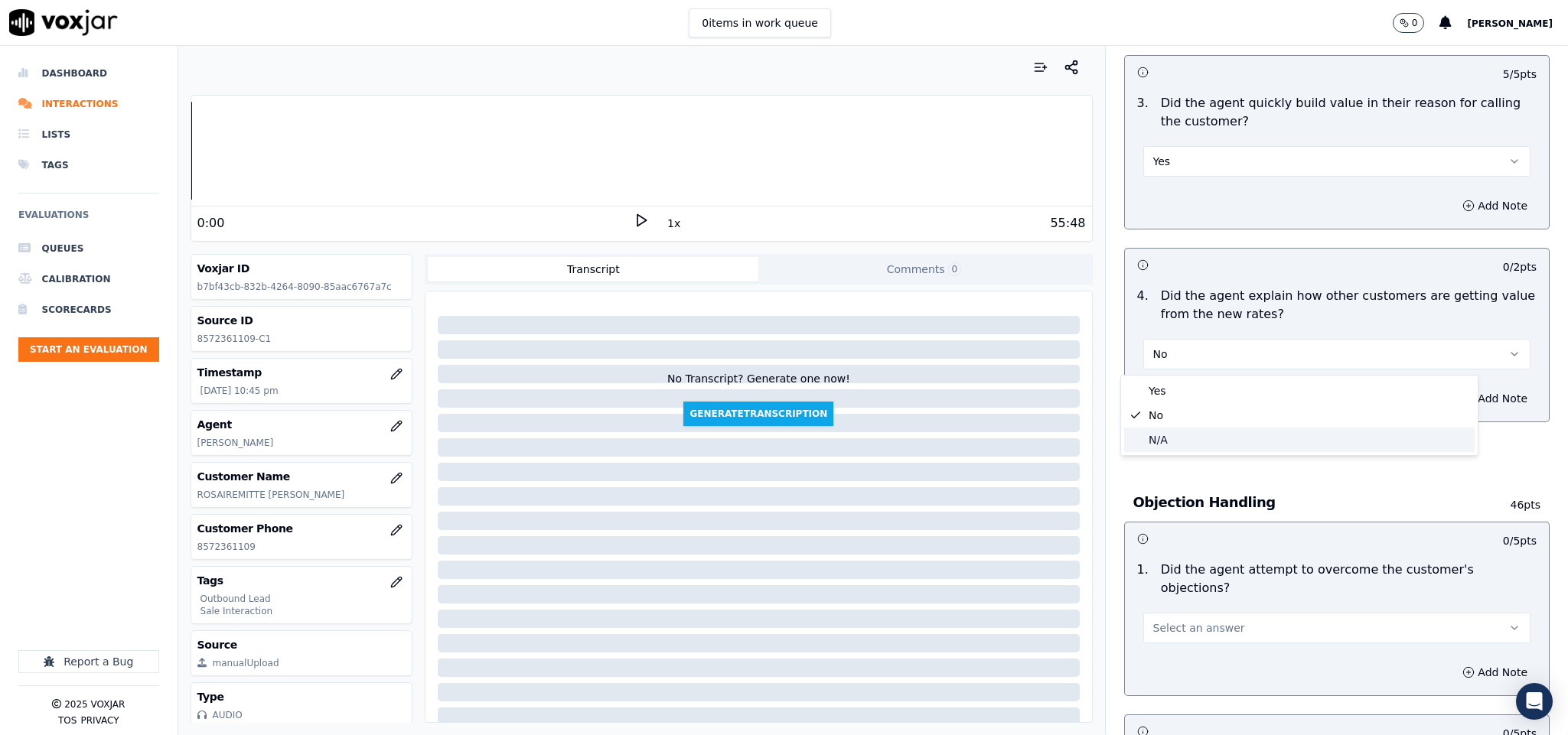
click at [1160, 443] on div "N/A" at bounding box center [1298, 440] width 350 height 24
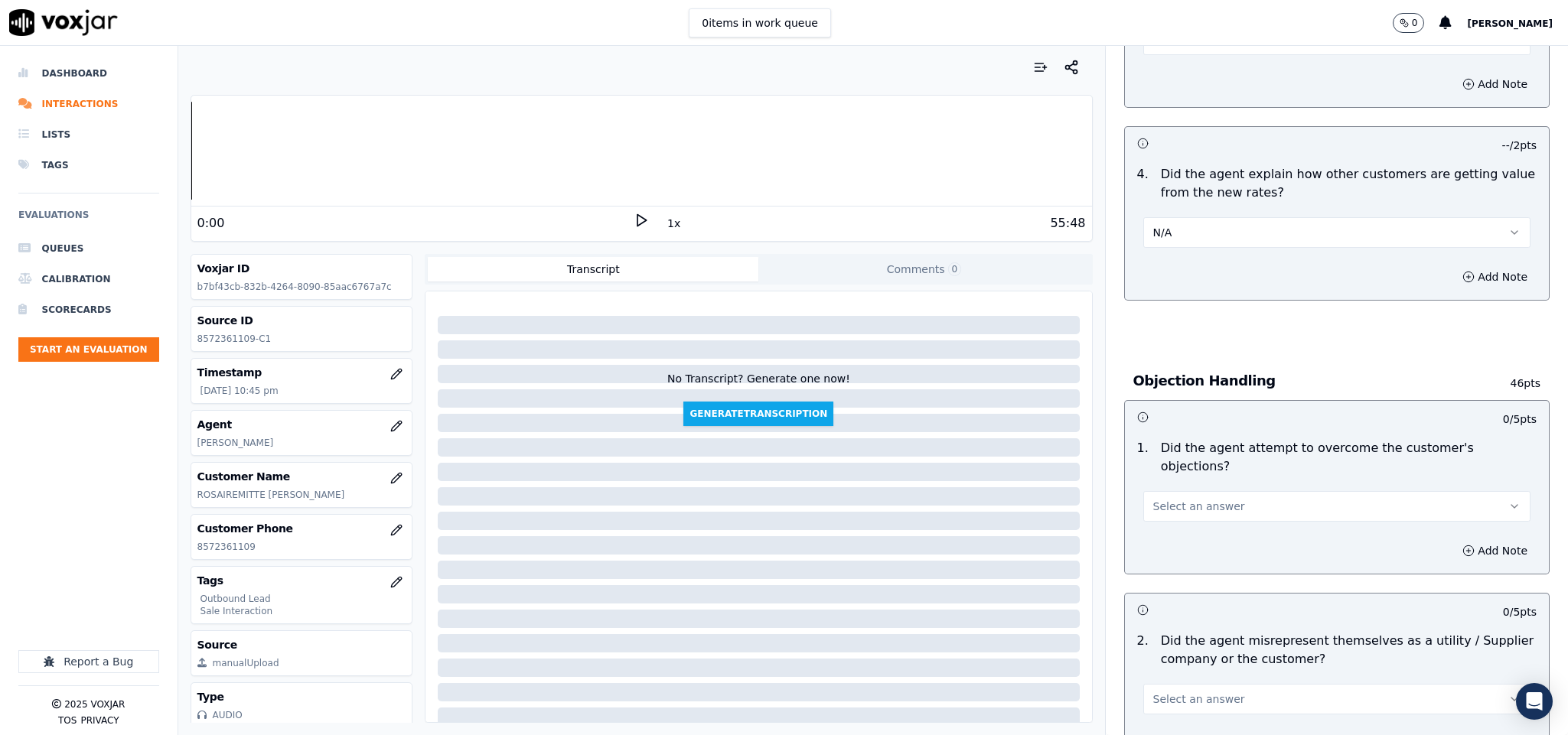
scroll to position [689, 0]
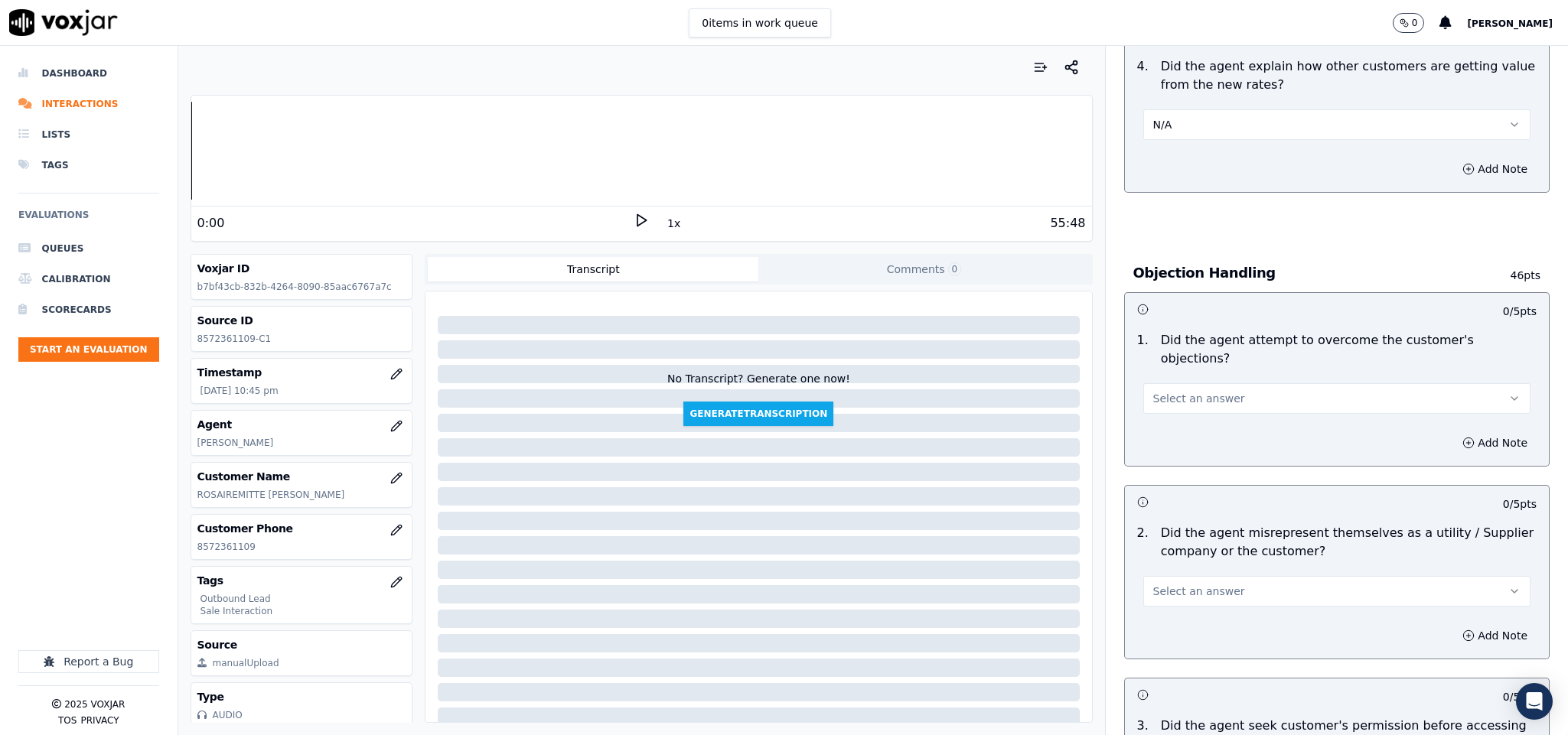
click at [1169, 391] on span "Select an answer" at bounding box center [1199, 399] width 92 height 15
click at [1164, 430] on div "No" at bounding box center [1298, 442] width 350 height 24
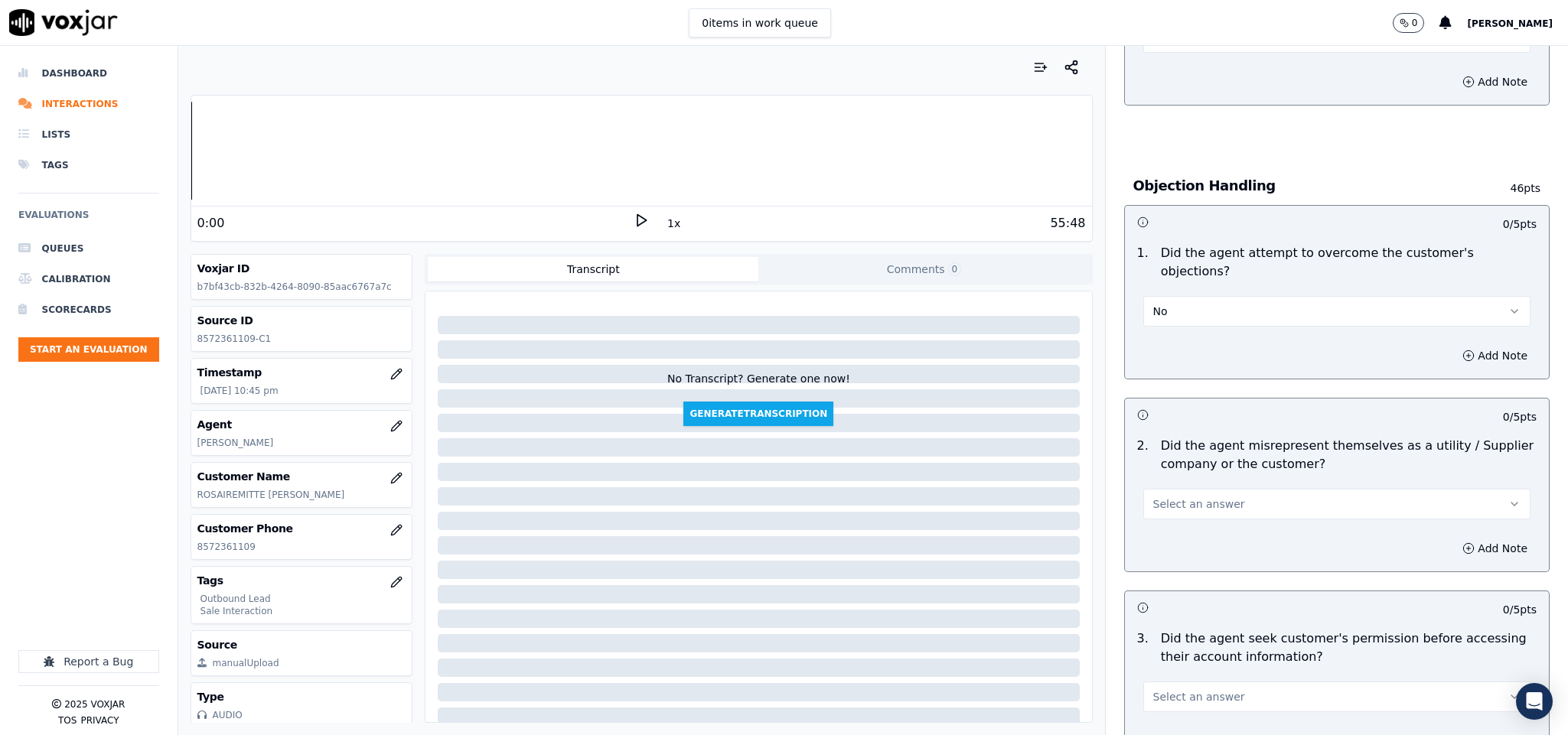
scroll to position [918, 0]
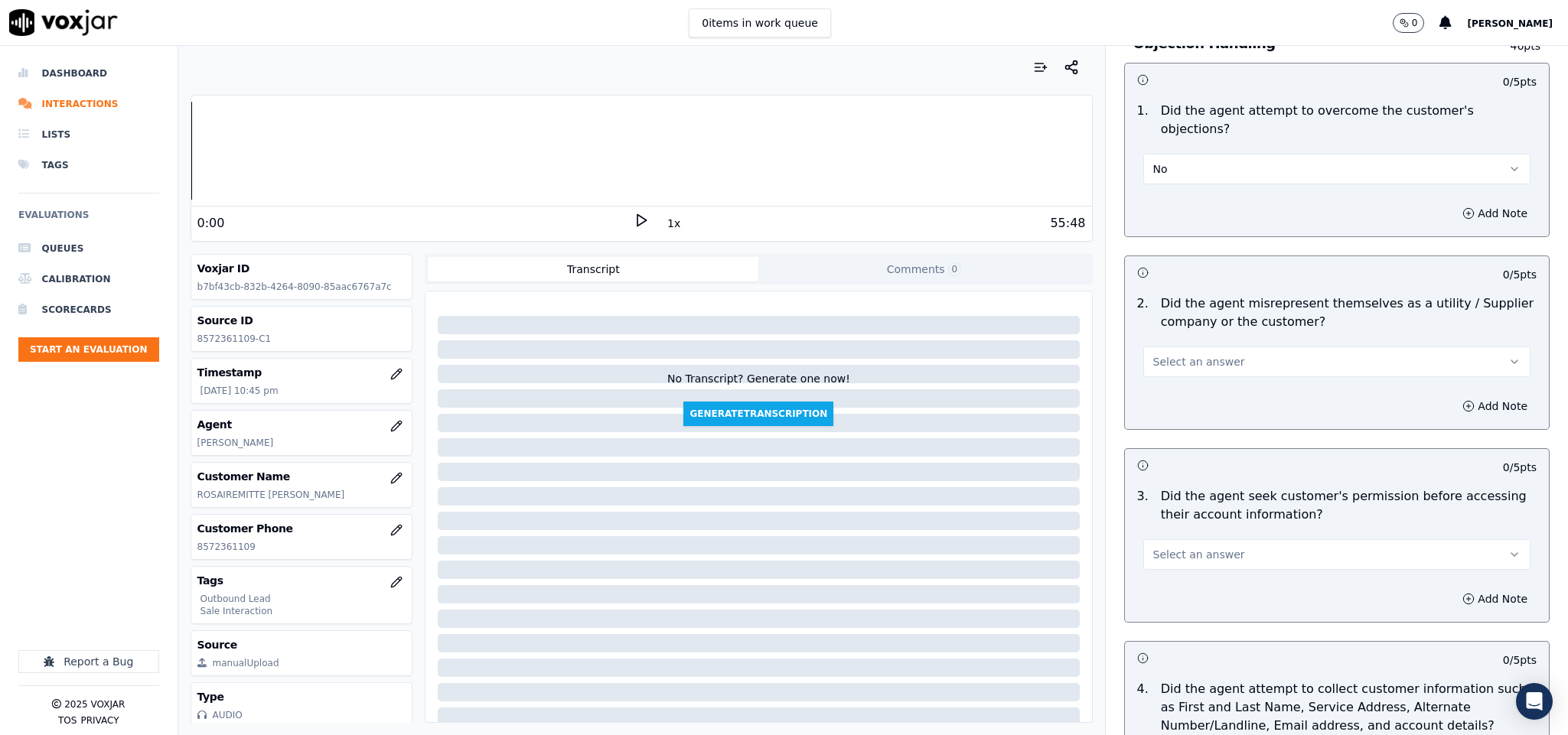
click at [1215, 153] on button "No" at bounding box center [1337, 168] width 388 height 31
click at [1199, 186] on div "Yes" at bounding box center [1298, 188] width 350 height 24
click at [1210, 347] on button "Select an answer" at bounding box center [1337, 361] width 388 height 31
click at [1175, 411] on div "No" at bounding box center [1298, 406] width 350 height 24
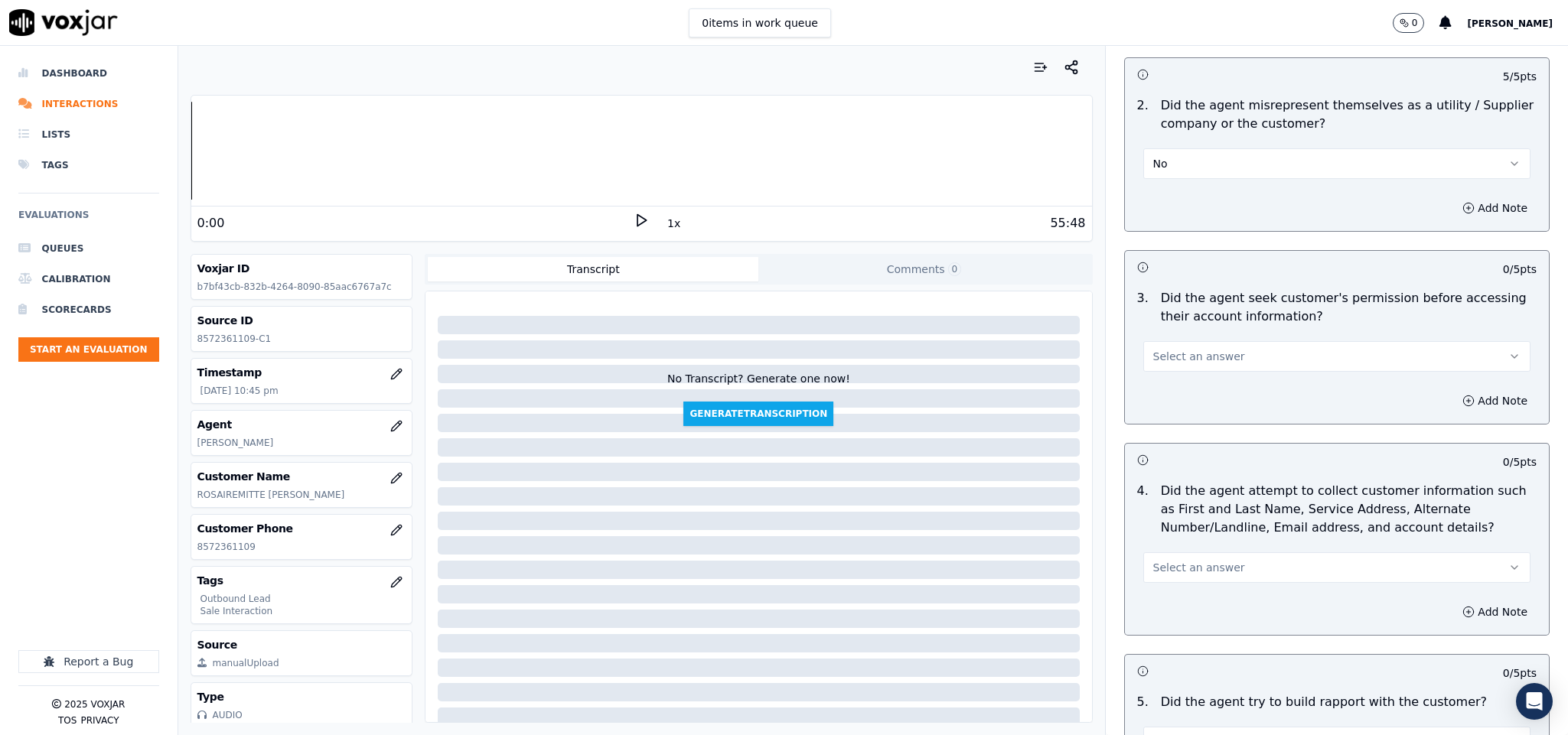
scroll to position [1148, 0]
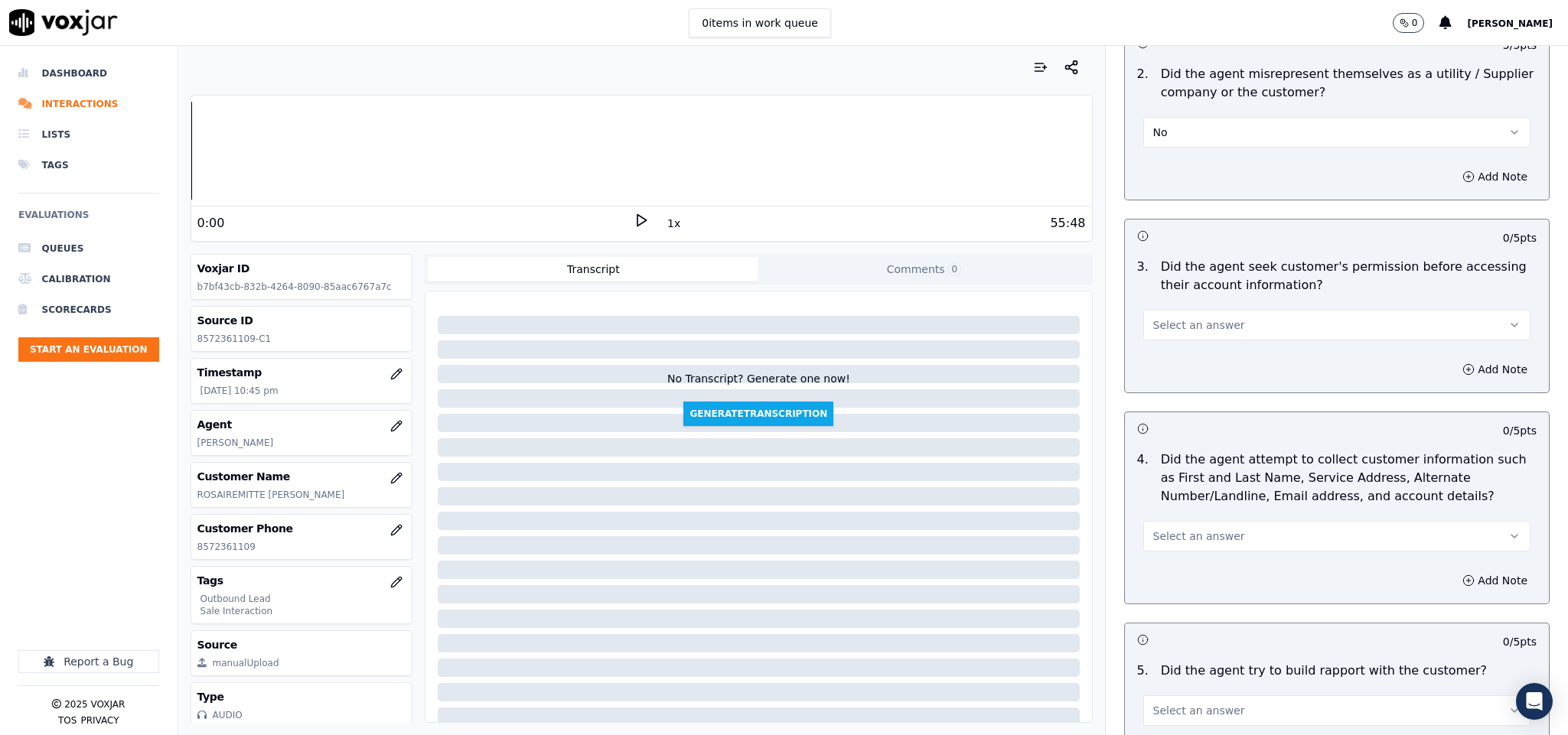
click at [1222, 309] on button "Select an answer" at bounding box center [1337, 324] width 388 height 31
click at [1184, 370] on div "No" at bounding box center [1298, 370] width 350 height 24
click at [1453, 359] on button "Add Note" at bounding box center [1495, 369] width 84 height 21
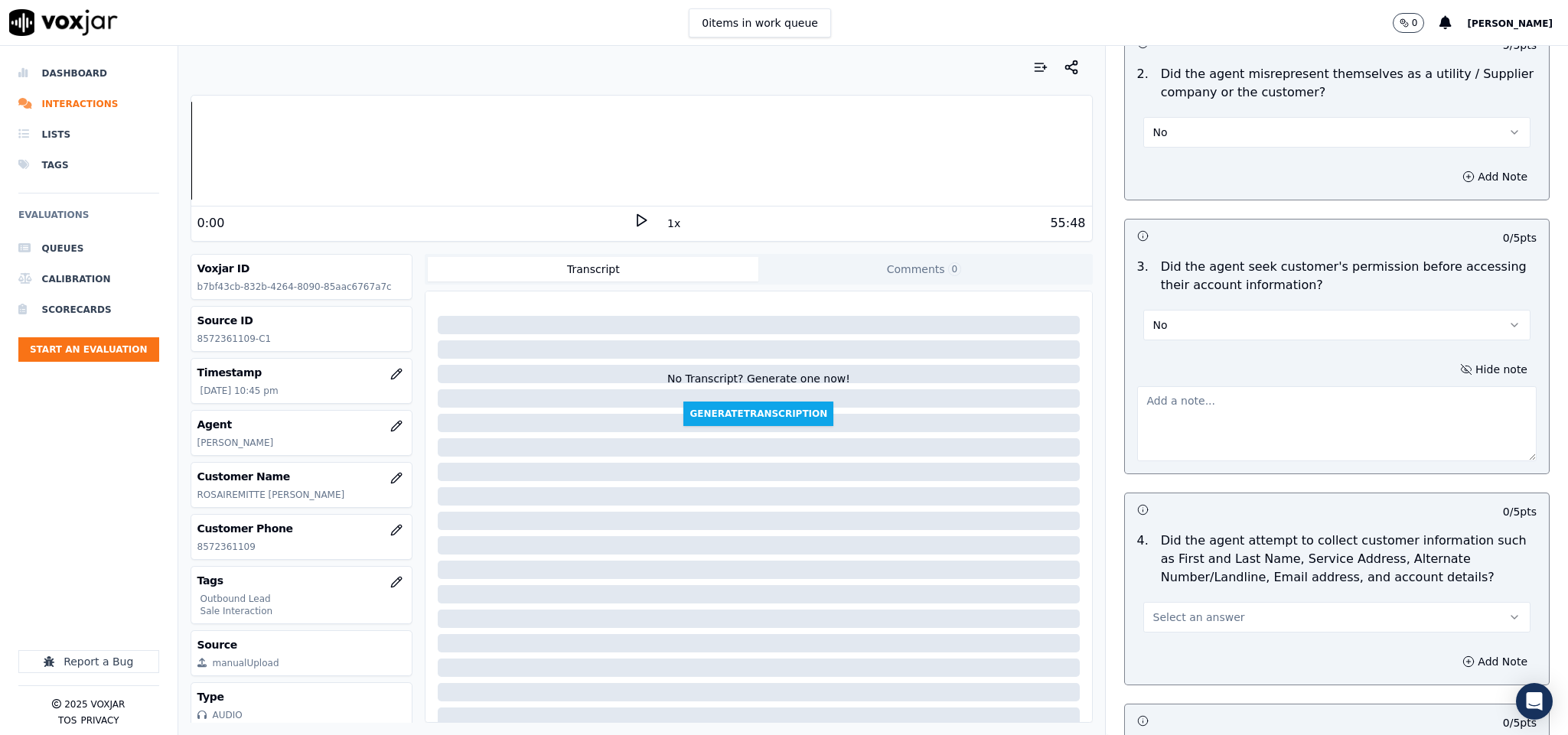
click at [1357, 387] on textarea at bounding box center [1337, 424] width 401 height 75
paste textarea "@1:21 James shared gas account number - “The agent must ask for and obtain the …"
click at [1137, 387] on textarea "@1:21 James shared gas account number - “The agent must ask for and obtain the …" at bounding box center [1337, 424] width 401 height 75
paste textarea "Call id - 20250815-120152_T"
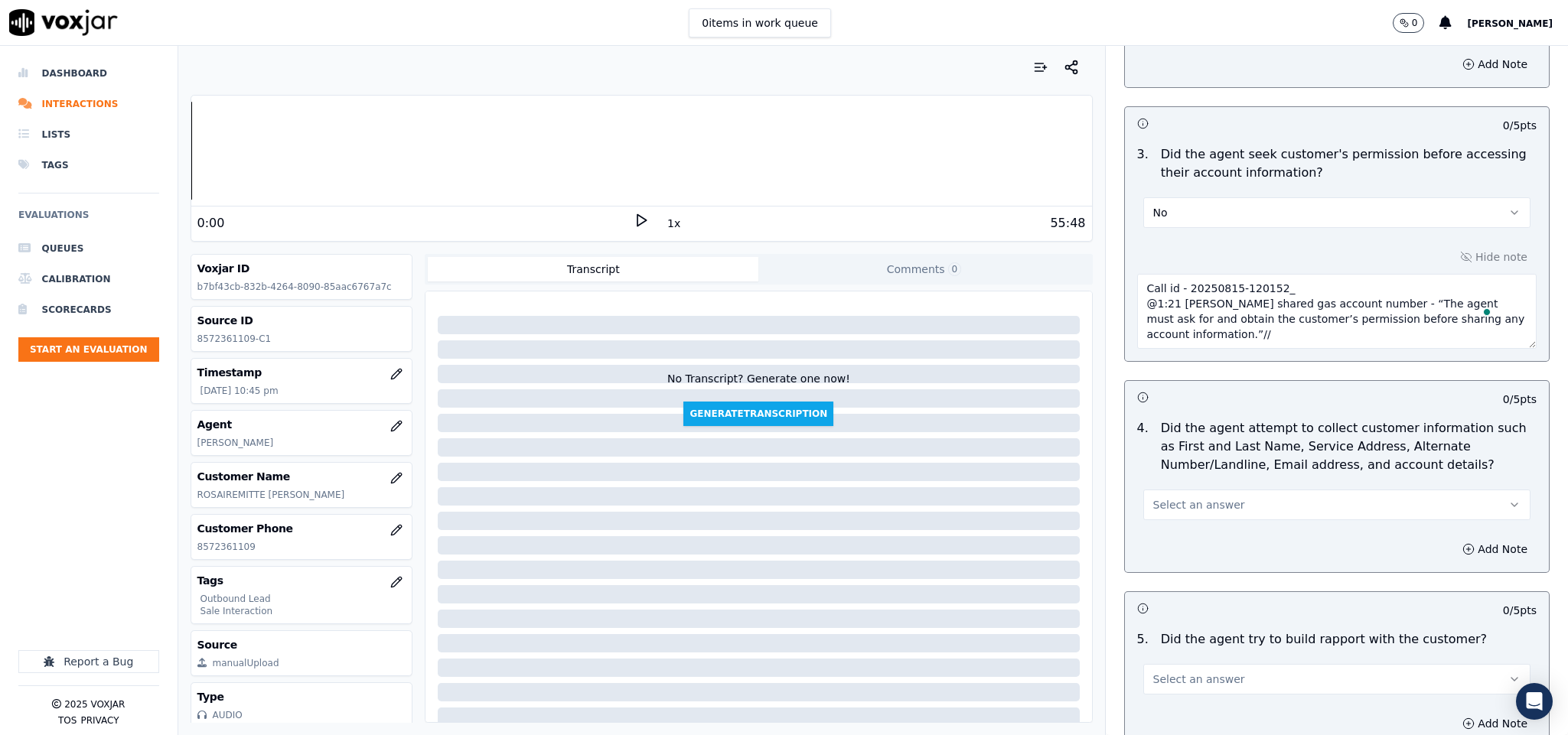
scroll to position [1607, 0]
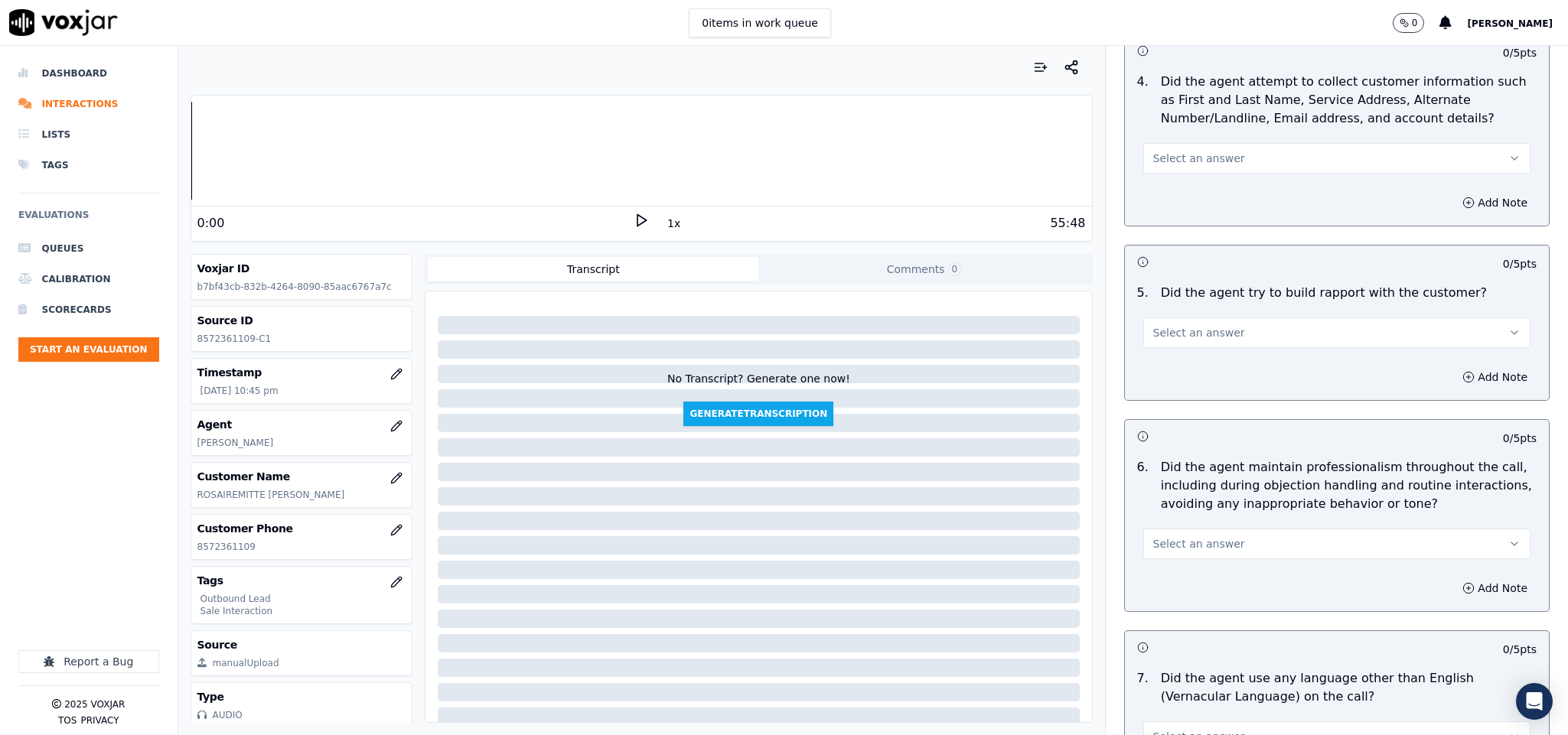
type textarea "Call id - 20250815-120152_ @1:21 James shared gas account number - “The agent m…"
click at [1218, 143] on button "Select an answer" at bounding box center [1337, 158] width 388 height 31
click at [1171, 234] on div "N/A" at bounding box center [1298, 230] width 350 height 24
click at [1187, 325] on span "Select an answer" at bounding box center [1199, 333] width 92 height 15
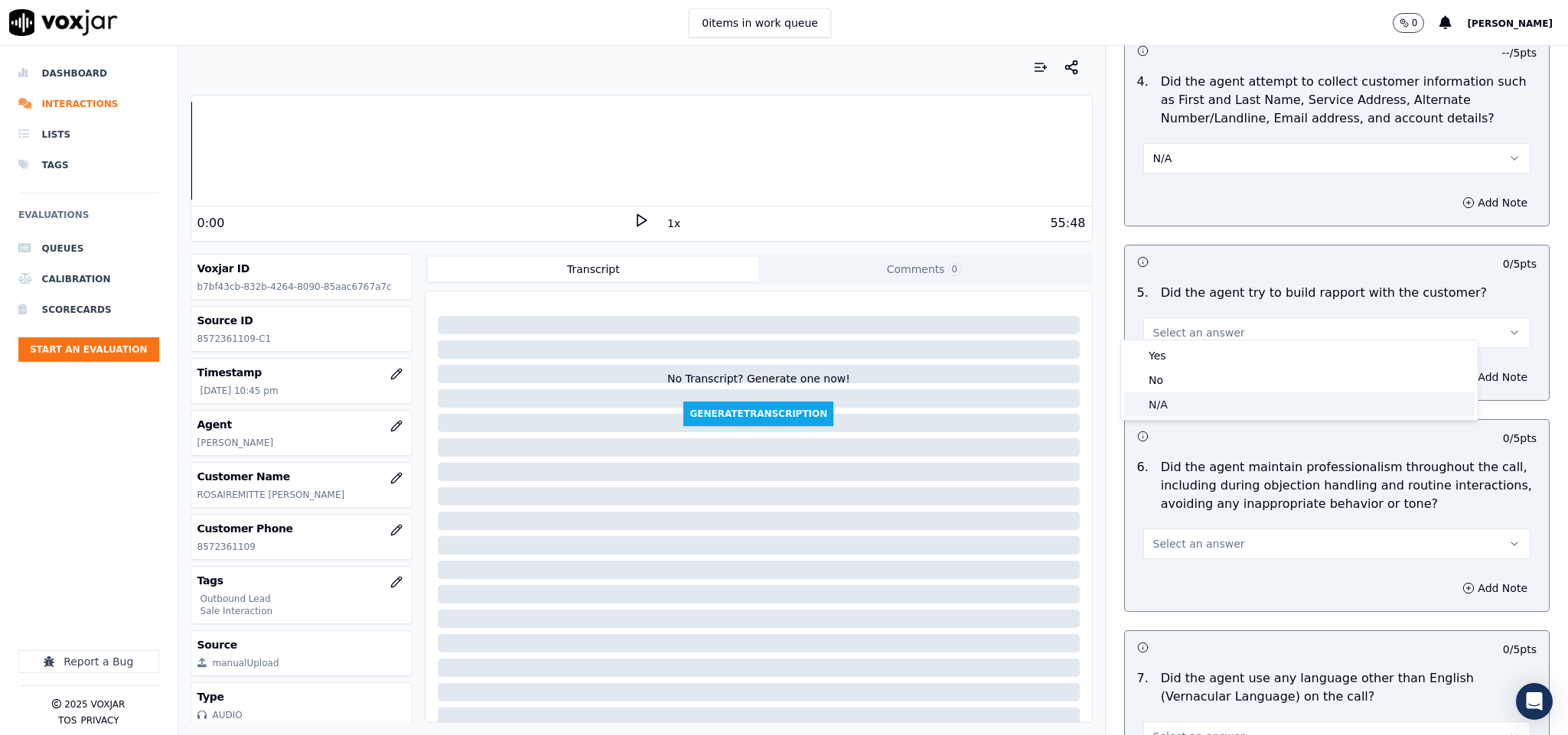
click at [1165, 407] on div "N/A" at bounding box center [1298, 404] width 350 height 24
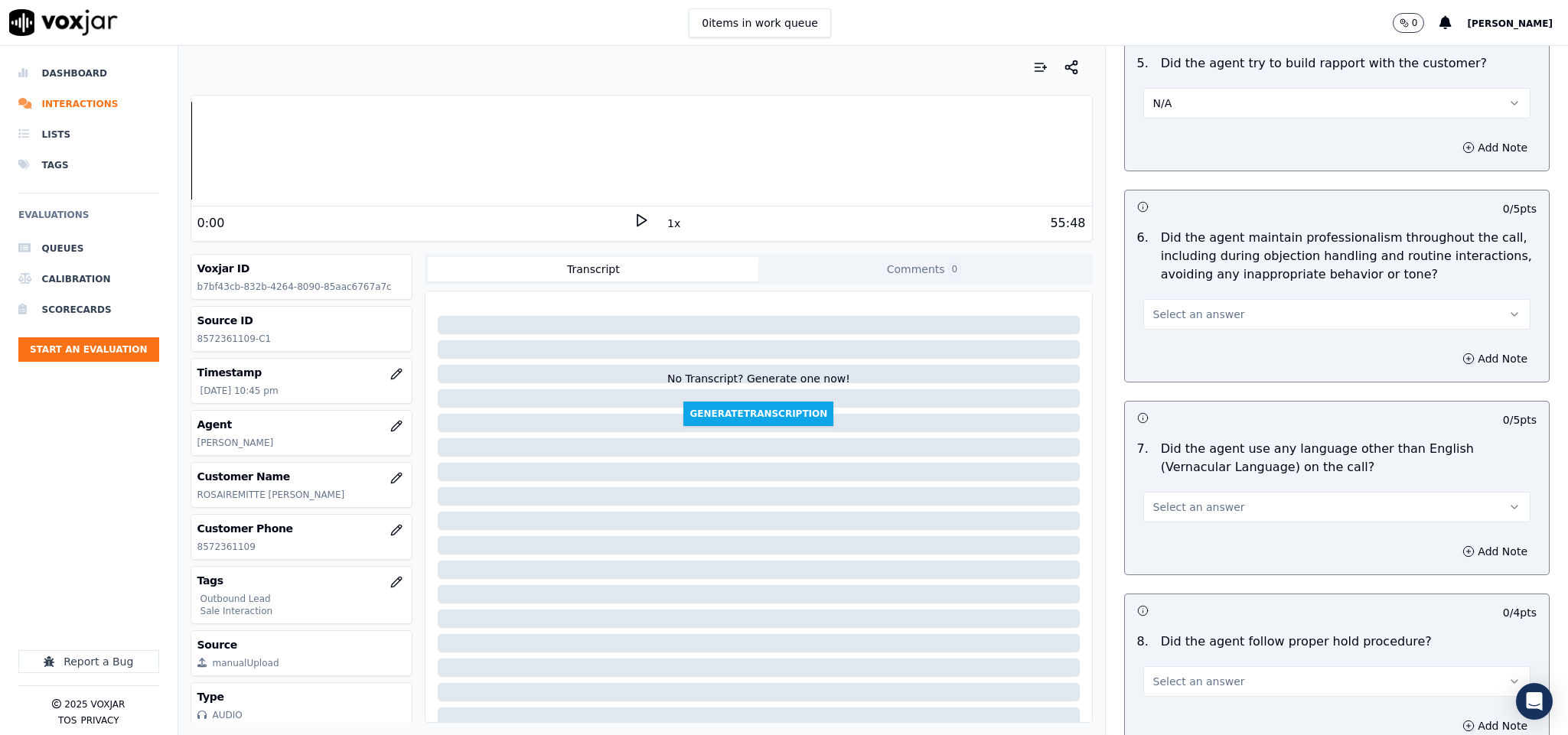
click at [1223, 304] on button "Select an answer" at bounding box center [1337, 314] width 388 height 31
click at [1196, 337] on div "Yes" at bounding box center [1298, 337] width 350 height 24
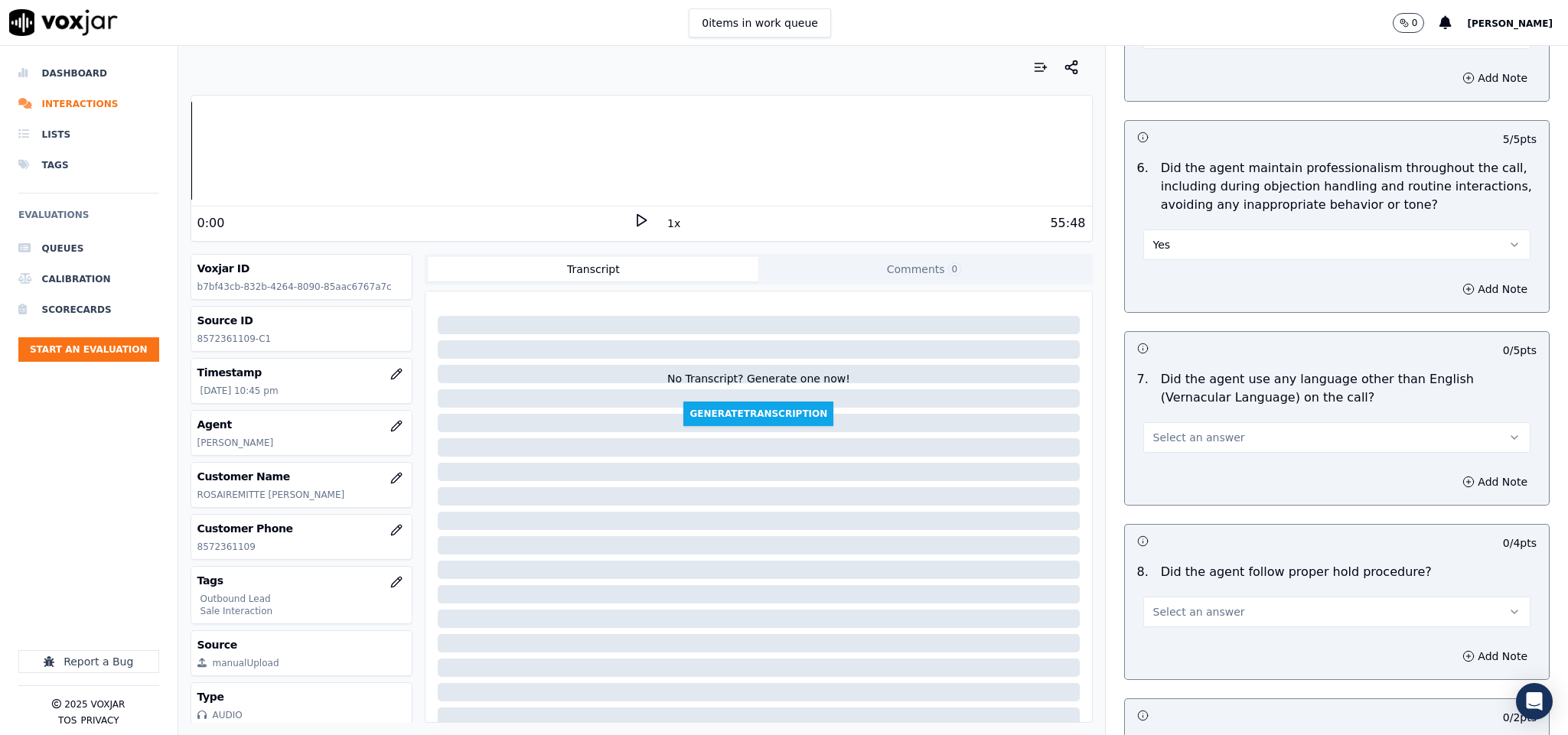
scroll to position [1950, 0]
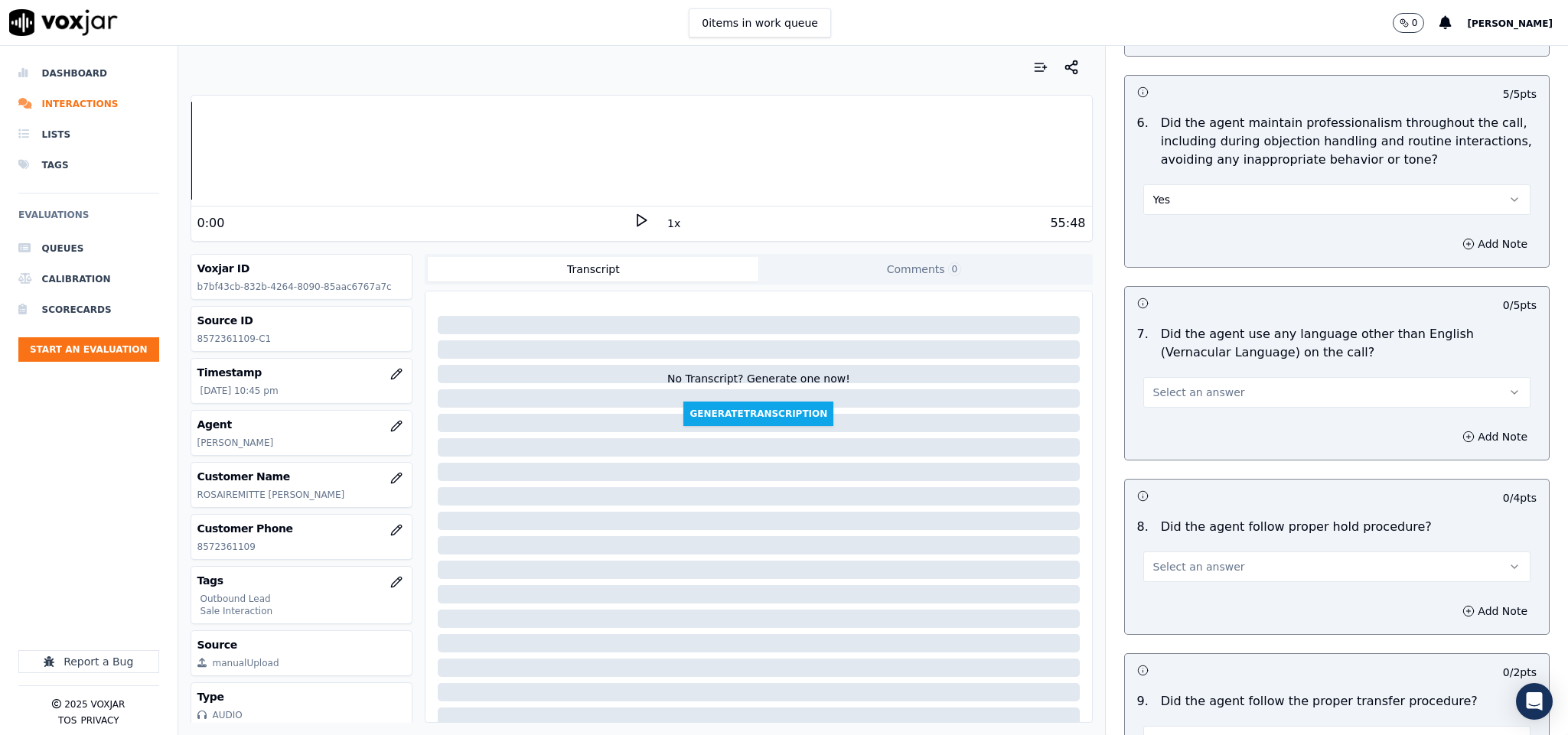
click at [1182, 377] on button "Select an answer" at bounding box center [1337, 392] width 388 height 31
click at [1160, 437] on div "No" at bounding box center [1298, 440] width 350 height 24
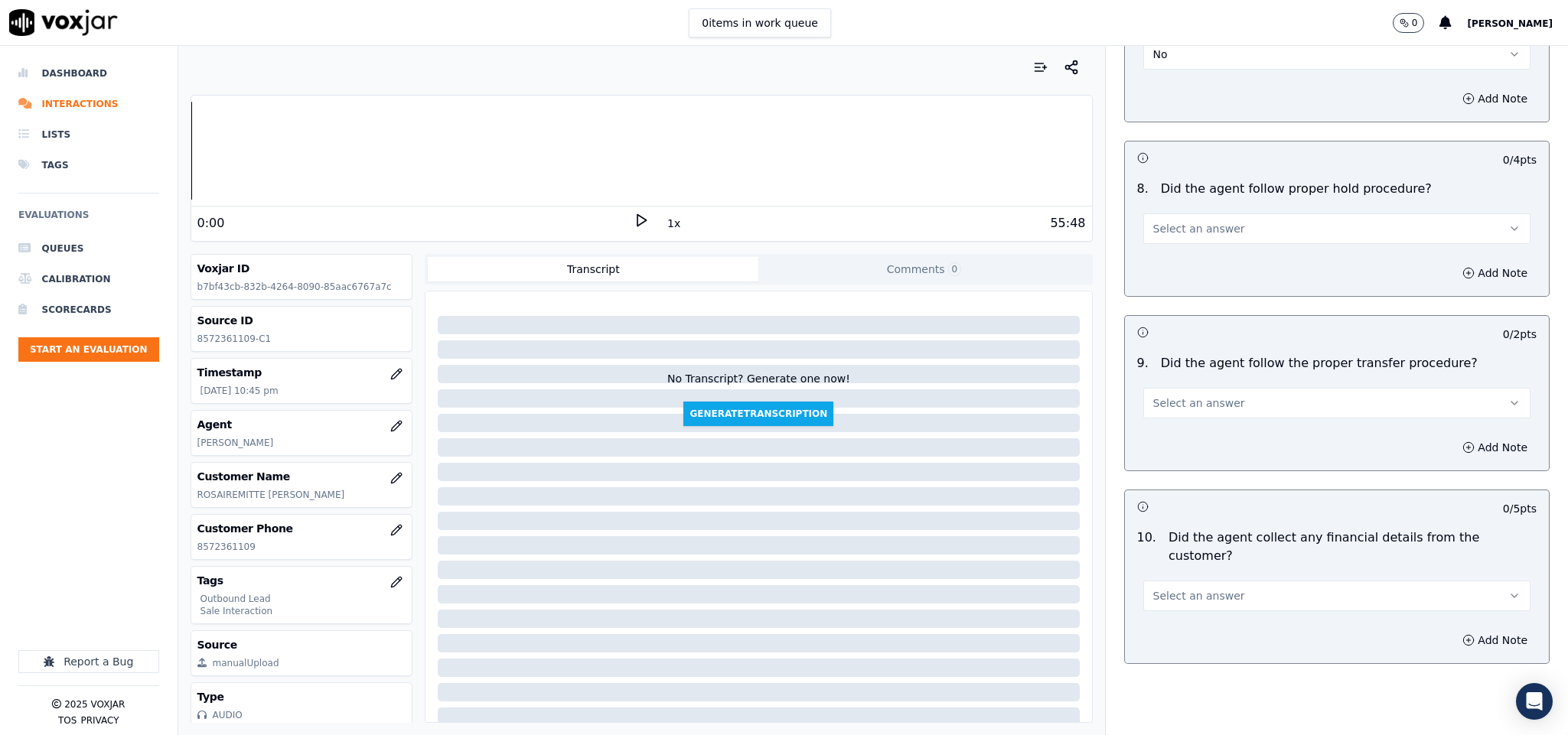
scroll to position [2295, 0]
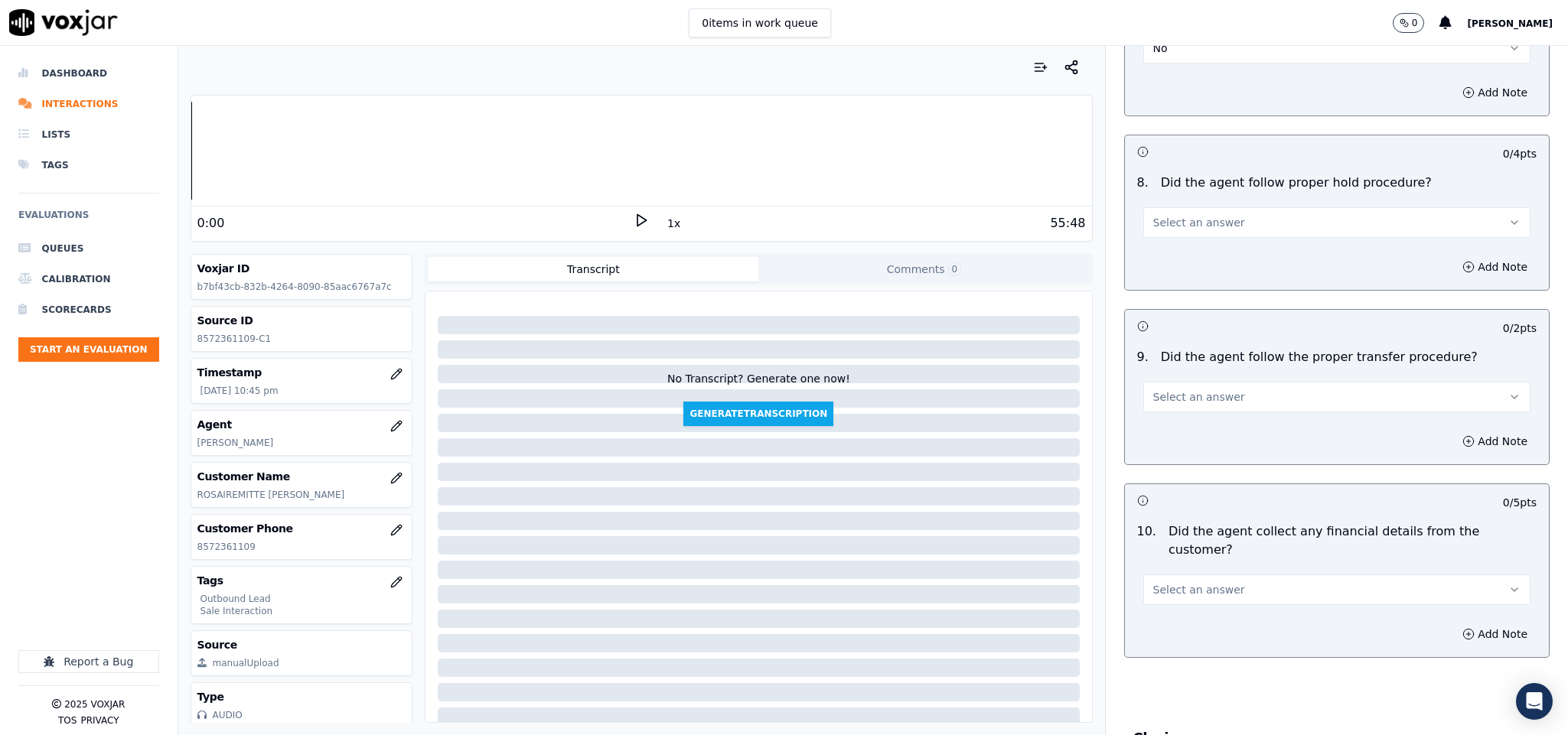
click at [1222, 217] on button "Select an answer" at bounding box center [1337, 222] width 388 height 31
click at [1208, 243] on div "Yes" at bounding box center [1298, 247] width 350 height 24
drag, startPoint x: 1187, startPoint y: 384, endPoint x: 1180, endPoint y: 402, distance: 19.3
click at [1188, 389] on span "Select an answer" at bounding box center [1199, 397] width 92 height 15
click at [1173, 430] on div "Yes" at bounding box center [1298, 422] width 350 height 24
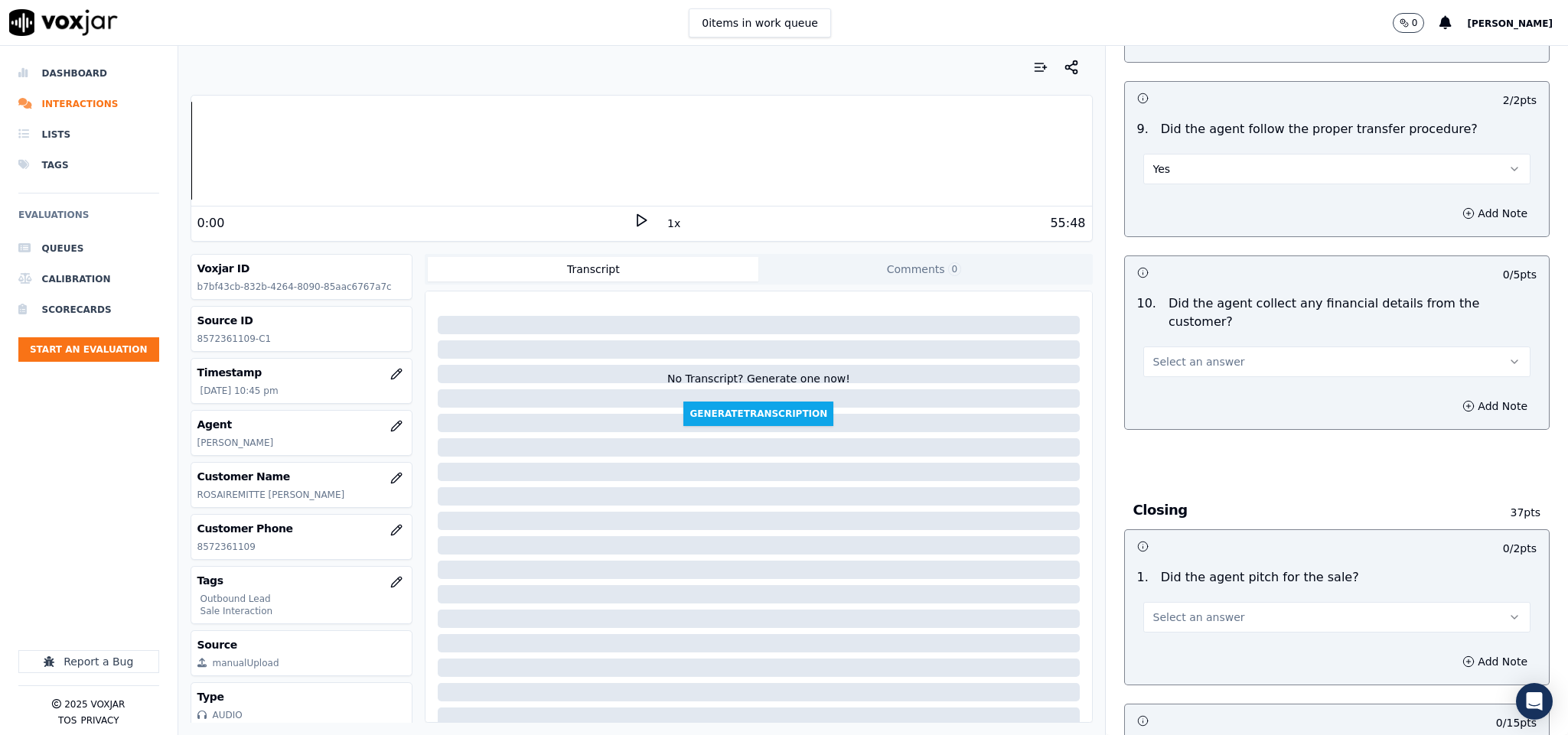
scroll to position [2525, 0]
click at [1193, 353] on span "Select an answer" at bounding box center [1199, 361] width 92 height 15
click at [1166, 401] on div "No" at bounding box center [1298, 392] width 350 height 24
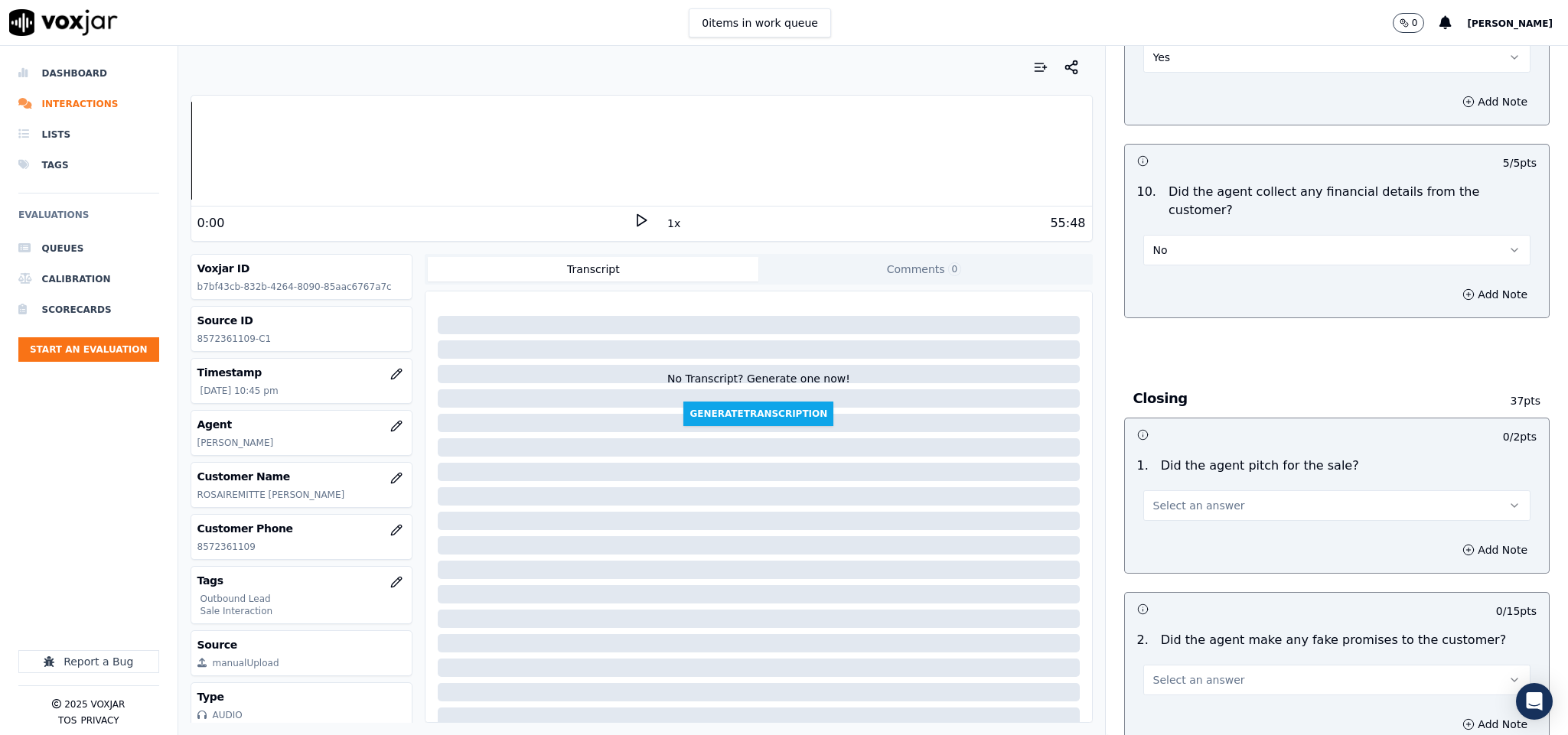
scroll to position [2754, 0]
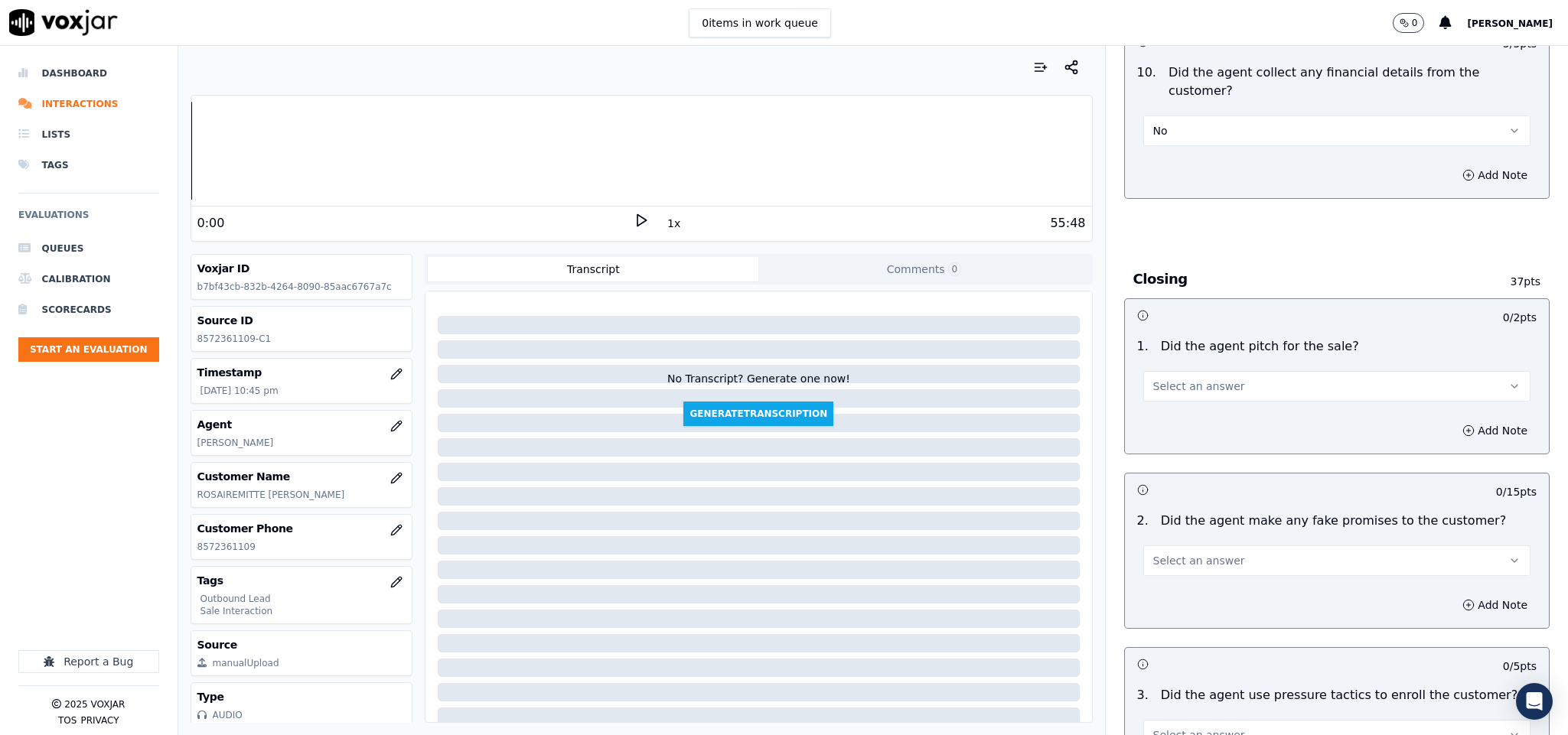
click at [1210, 371] on button "Select an answer" at bounding box center [1337, 386] width 388 height 31
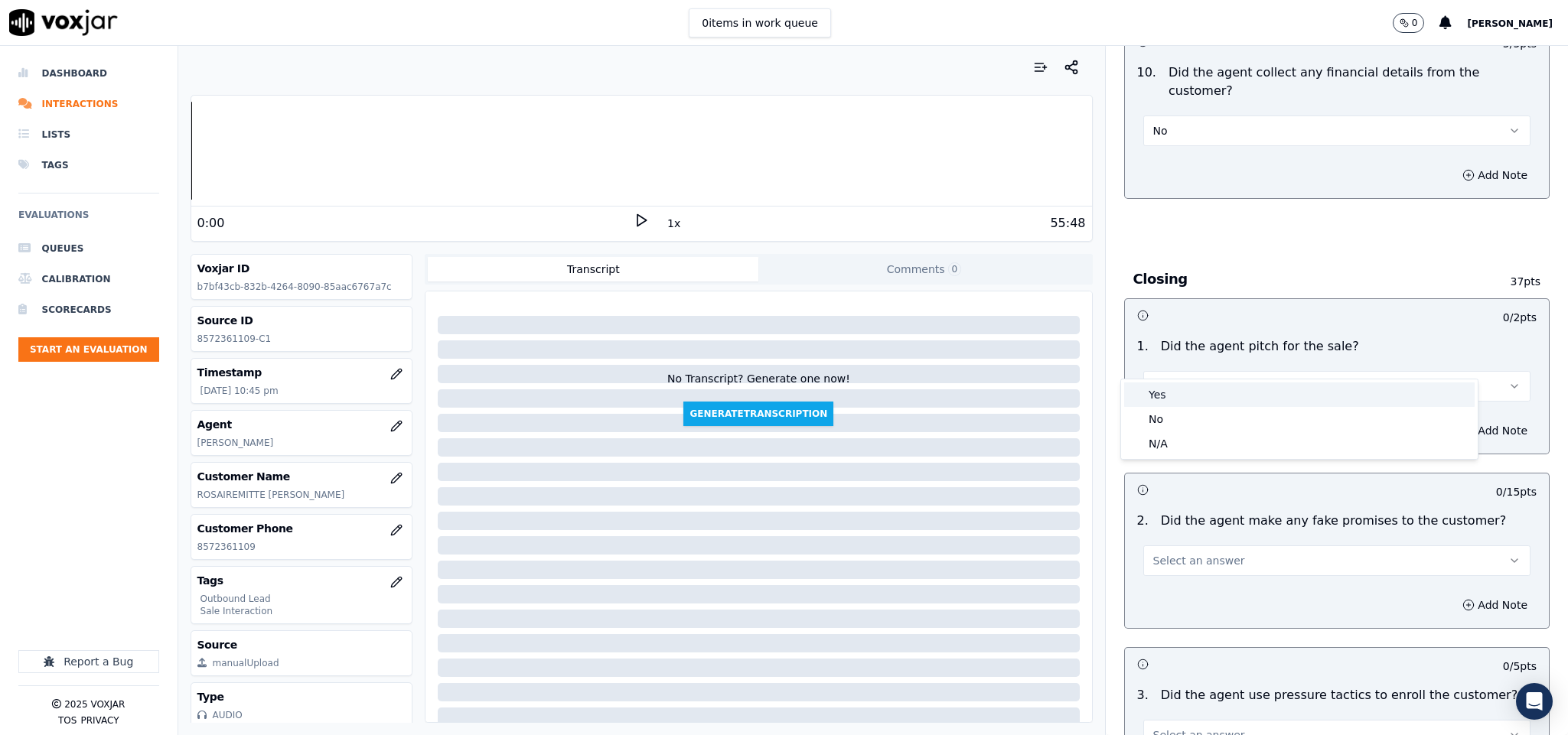
click at [1193, 400] on div "Yes" at bounding box center [1298, 395] width 350 height 24
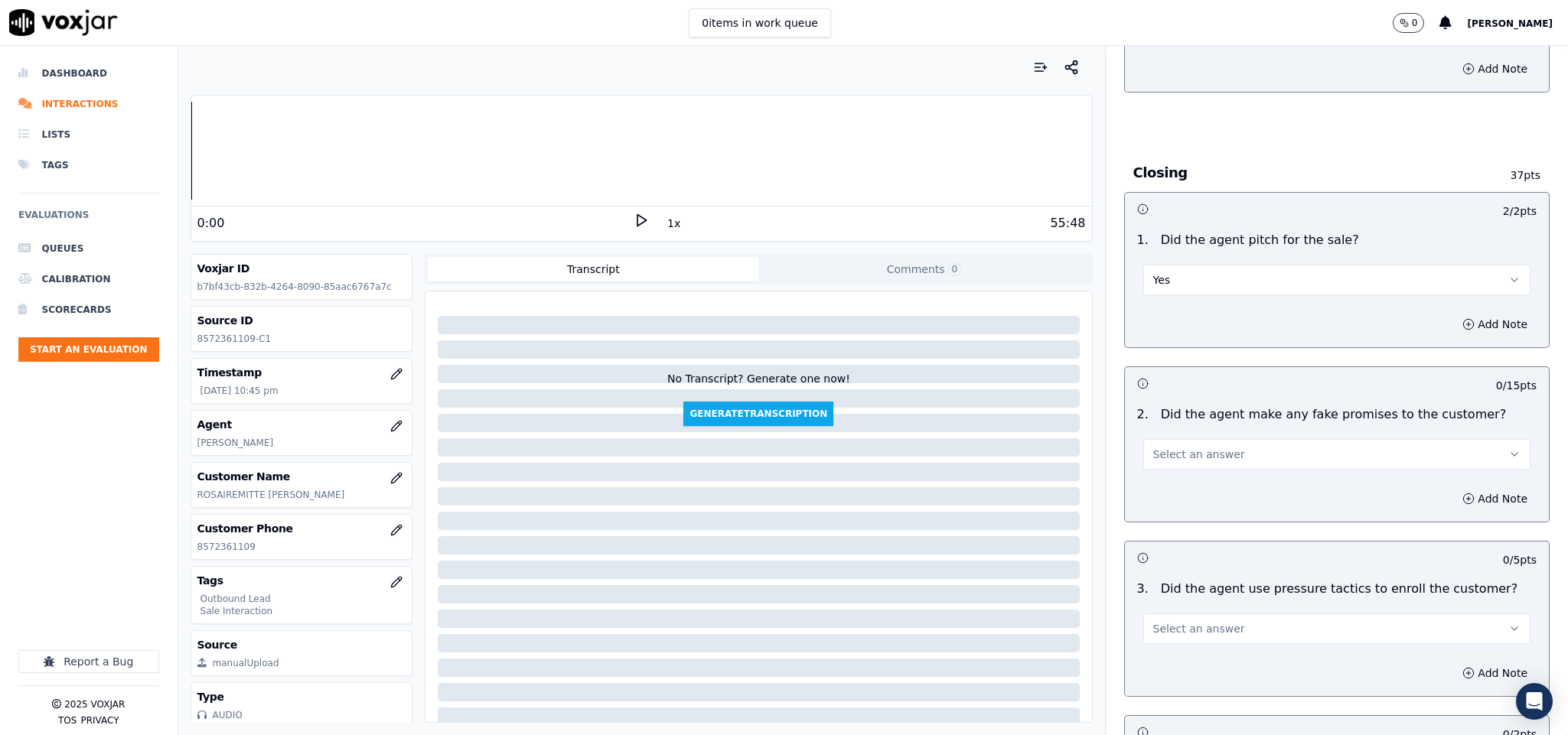
scroll to position [2984, 0]
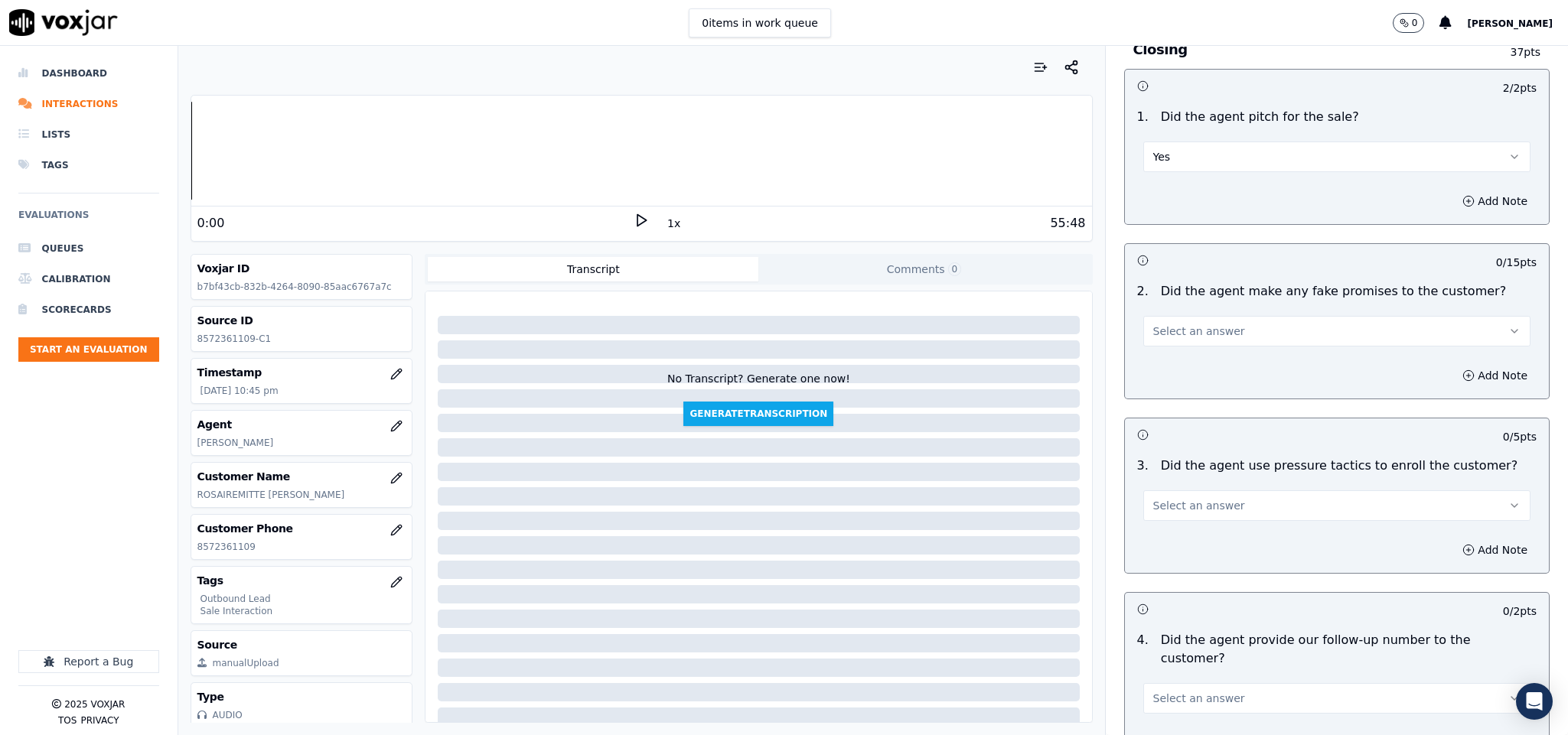
click at [1201, 316] on button "Select an answer" at bounding box center [1337, 331] width 388 height 31
click at [1175, 370] on div "No" at bounding box center [1298, 364] width 350 height 24
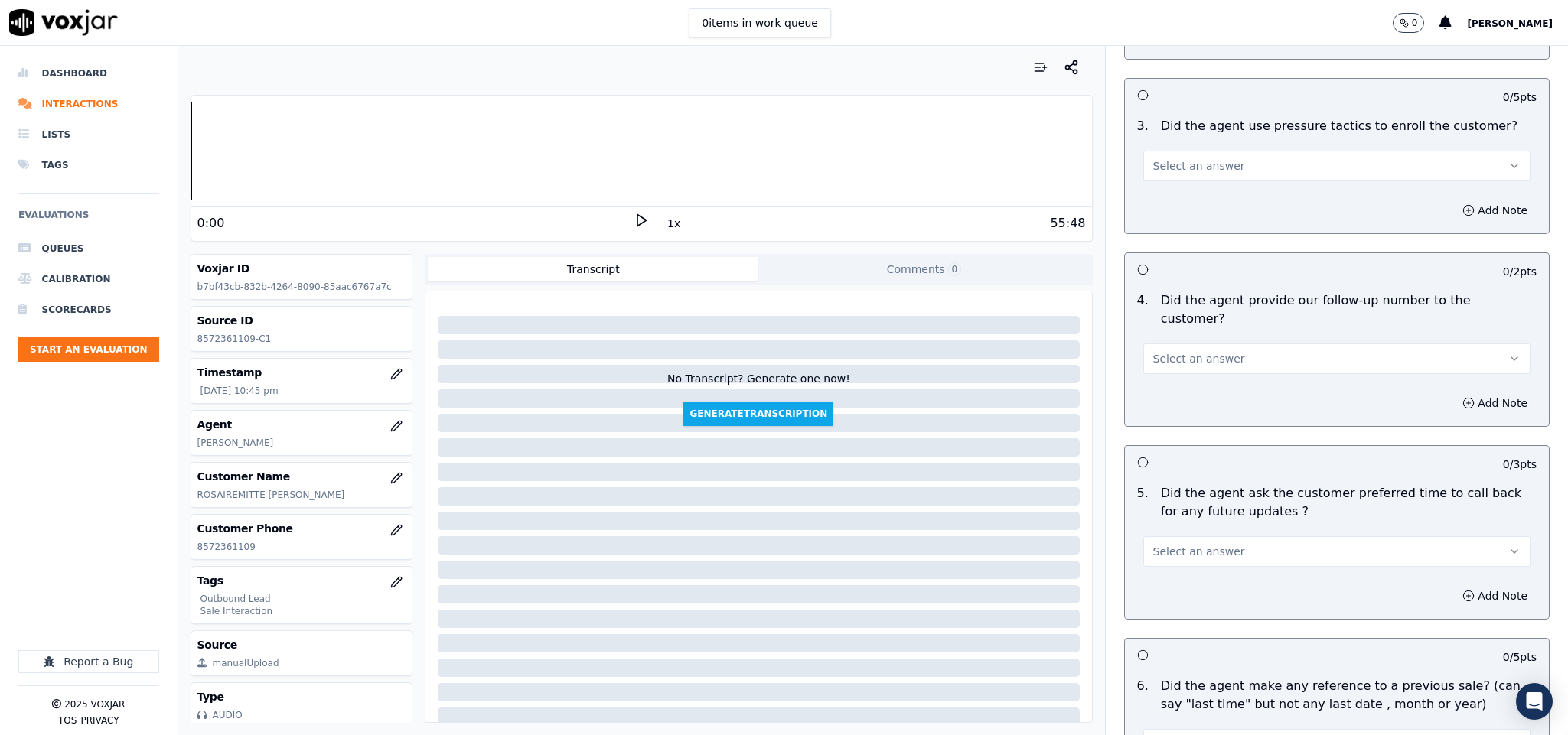
scroll to position [3327, 0]
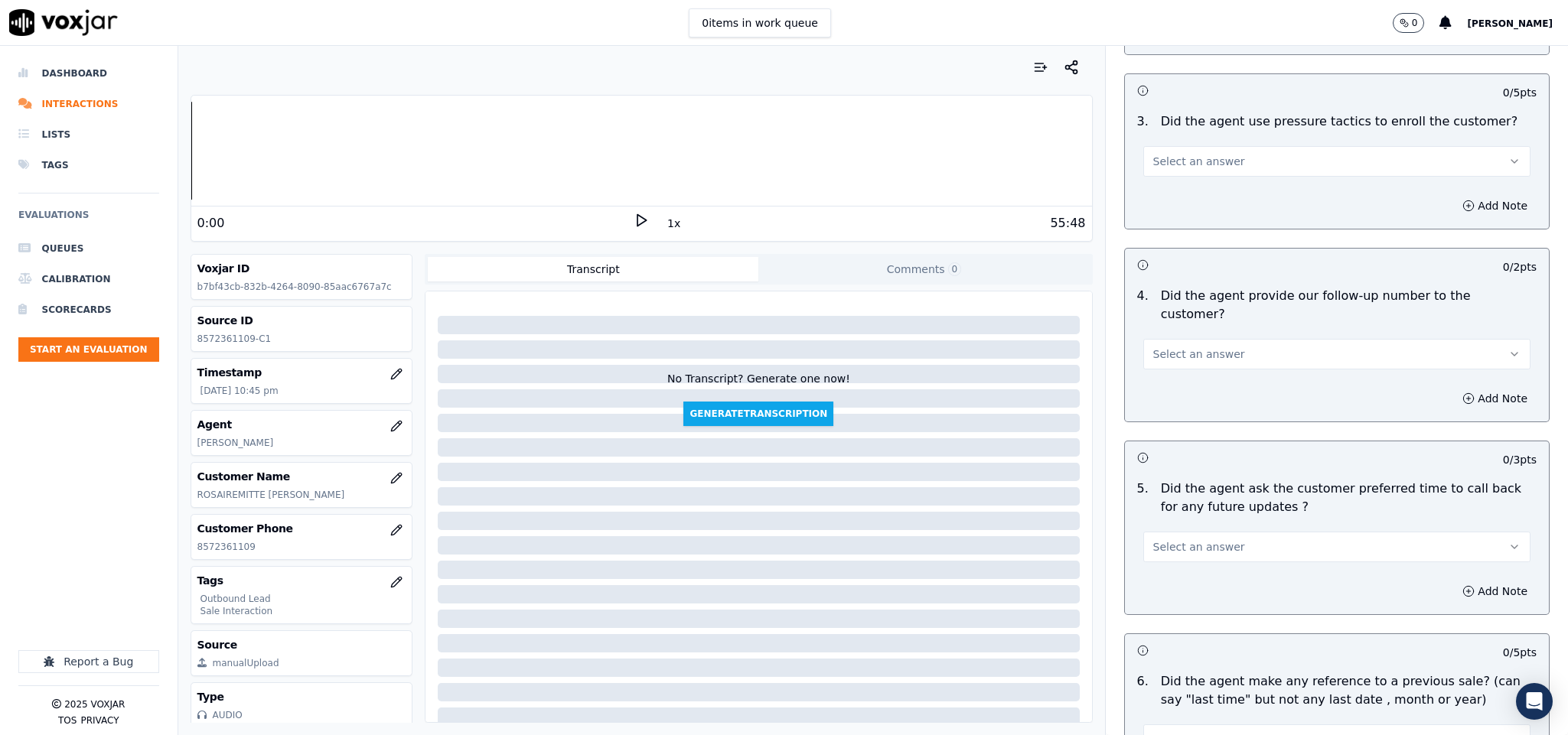
click at [1210, 146] on button "Select an answer" at bounding box center [1337, 161] width 388 height 31
click at [1179, 198] on div "No" at bounding box center [1298, 195] width 350 height 24
click at [1226, 339] on button "Select an answer" at bounding box center [1337, 354] width 388 height 31
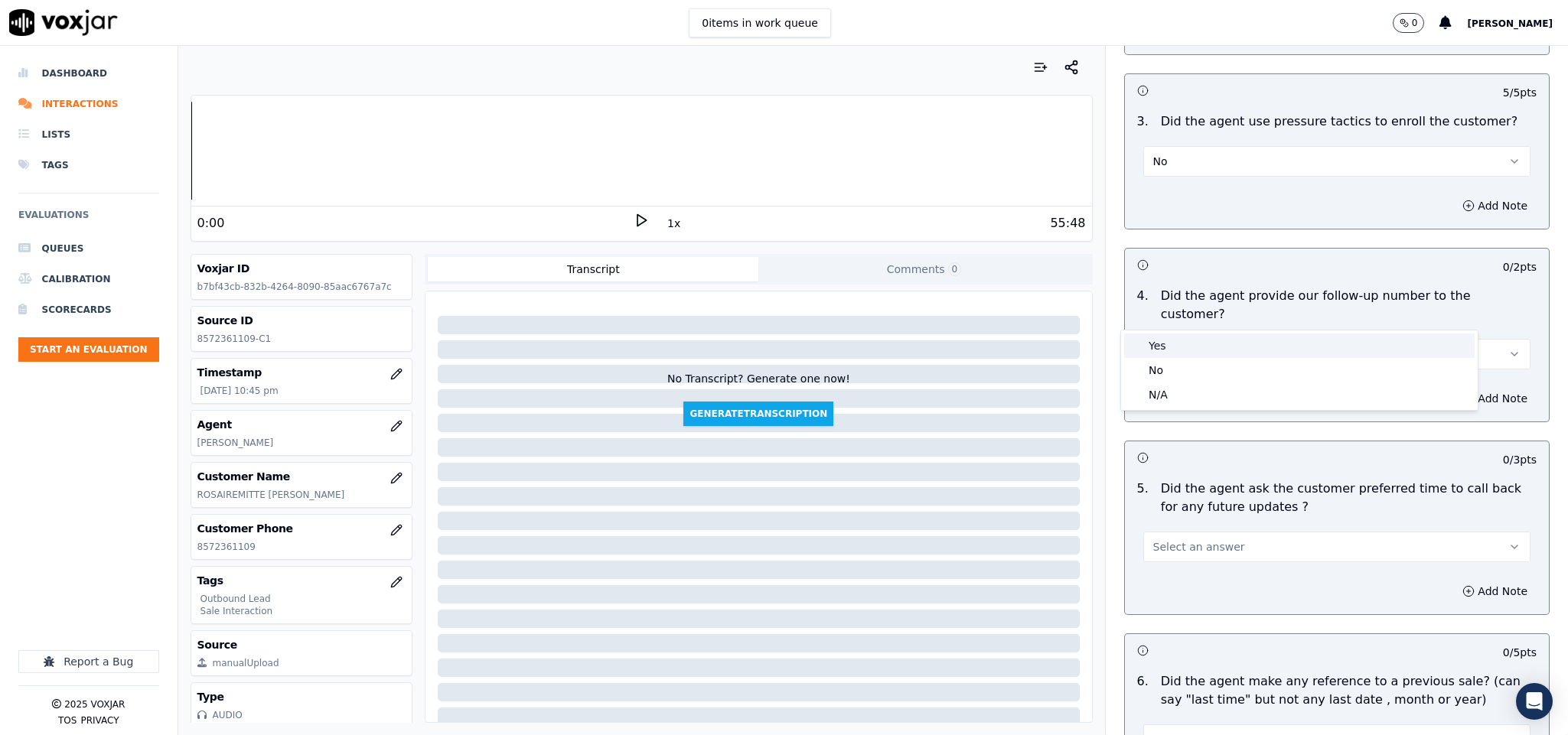
click at [1184, 349] on div "Yes" at bounding box center [1298, 346] width 350 height 24
drag, startPoint x: 1196, startPoint y: 492, endPoint x: 1198, endPoint y: 517, distance: 25.1
click at [1196, 532] on button "Select an answer" at bounding box center [1337, 546] width 388 height 31
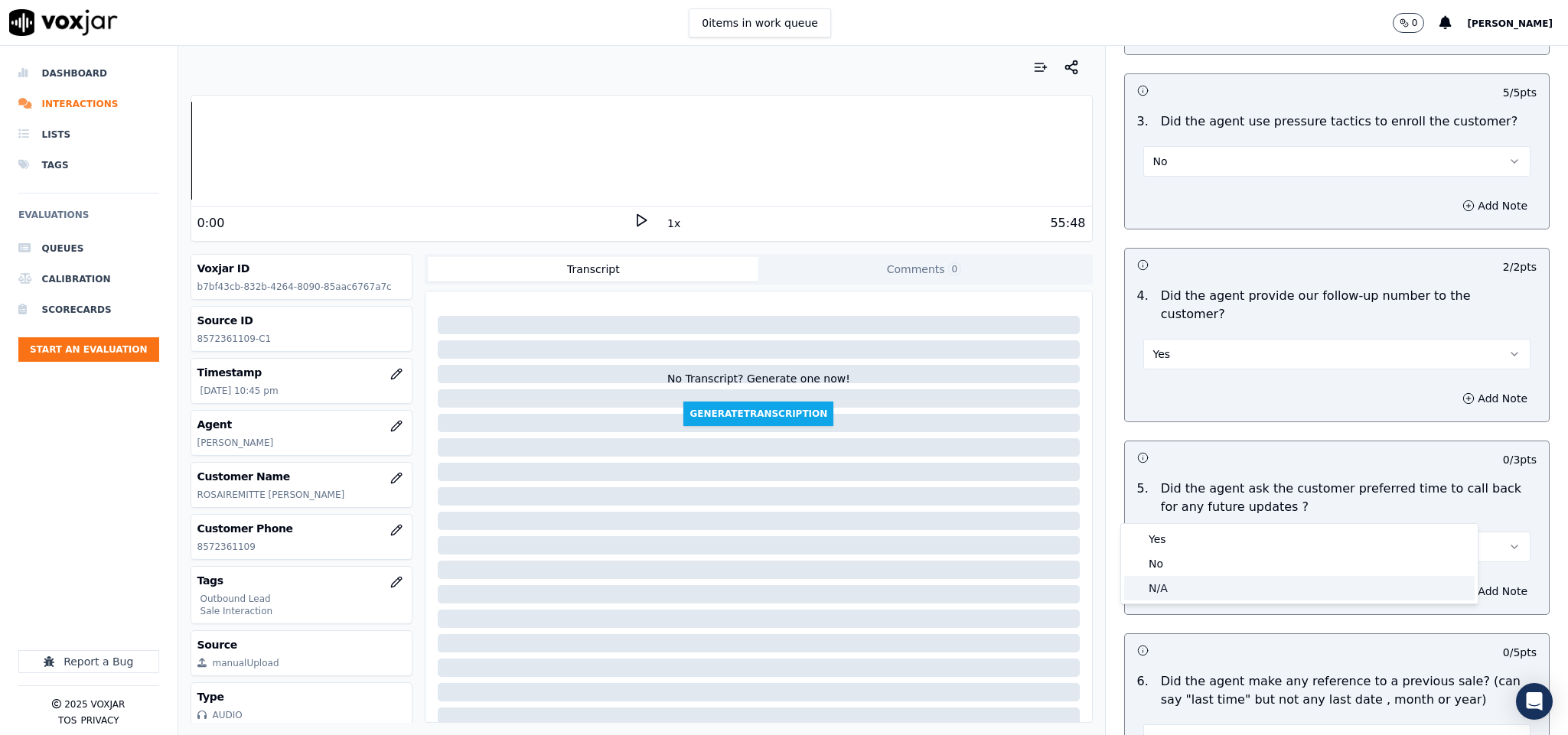
click at [1183, 582] on div "N/A" at bounding box center [1298, 588] width 350 height 24
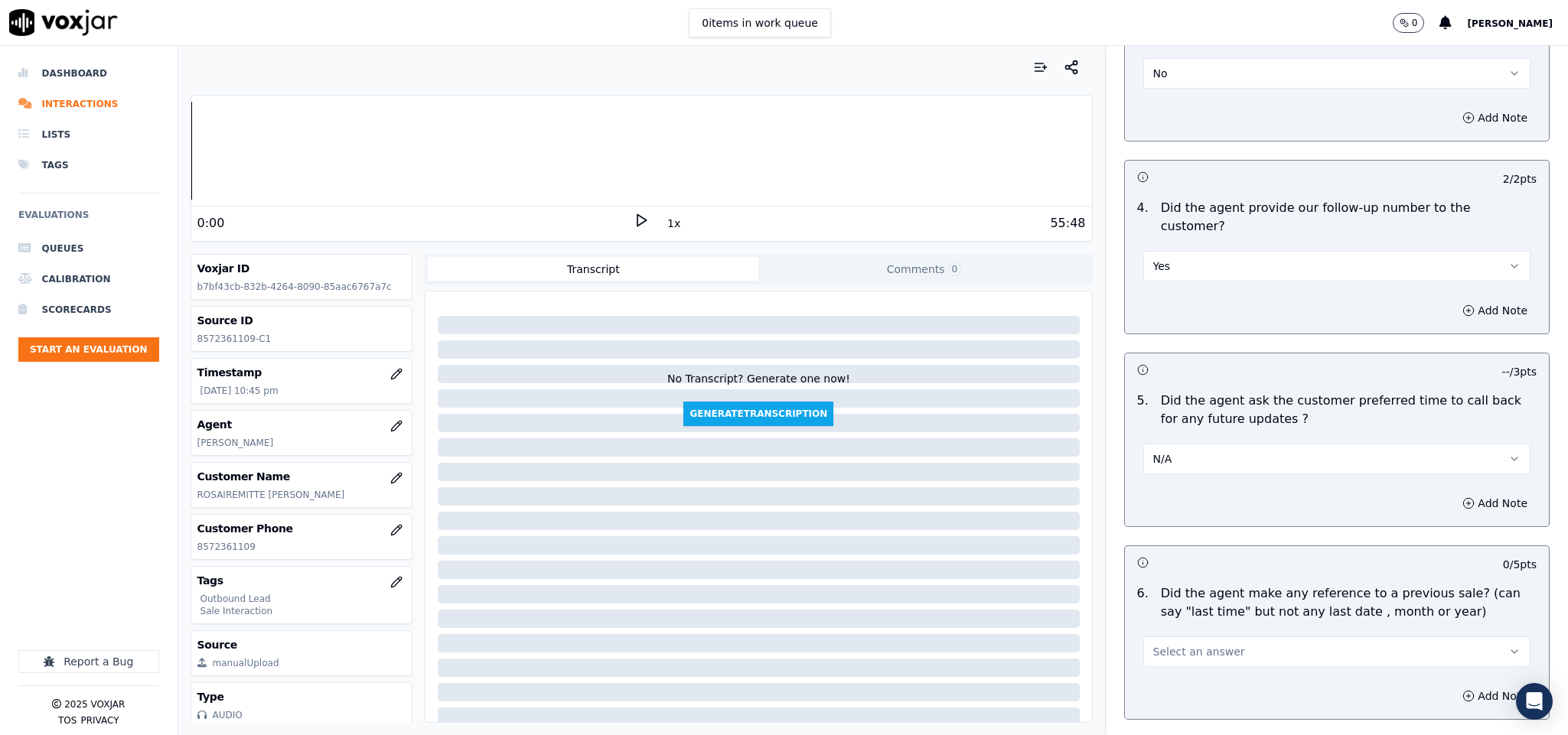
scroll to position [3557, 0]
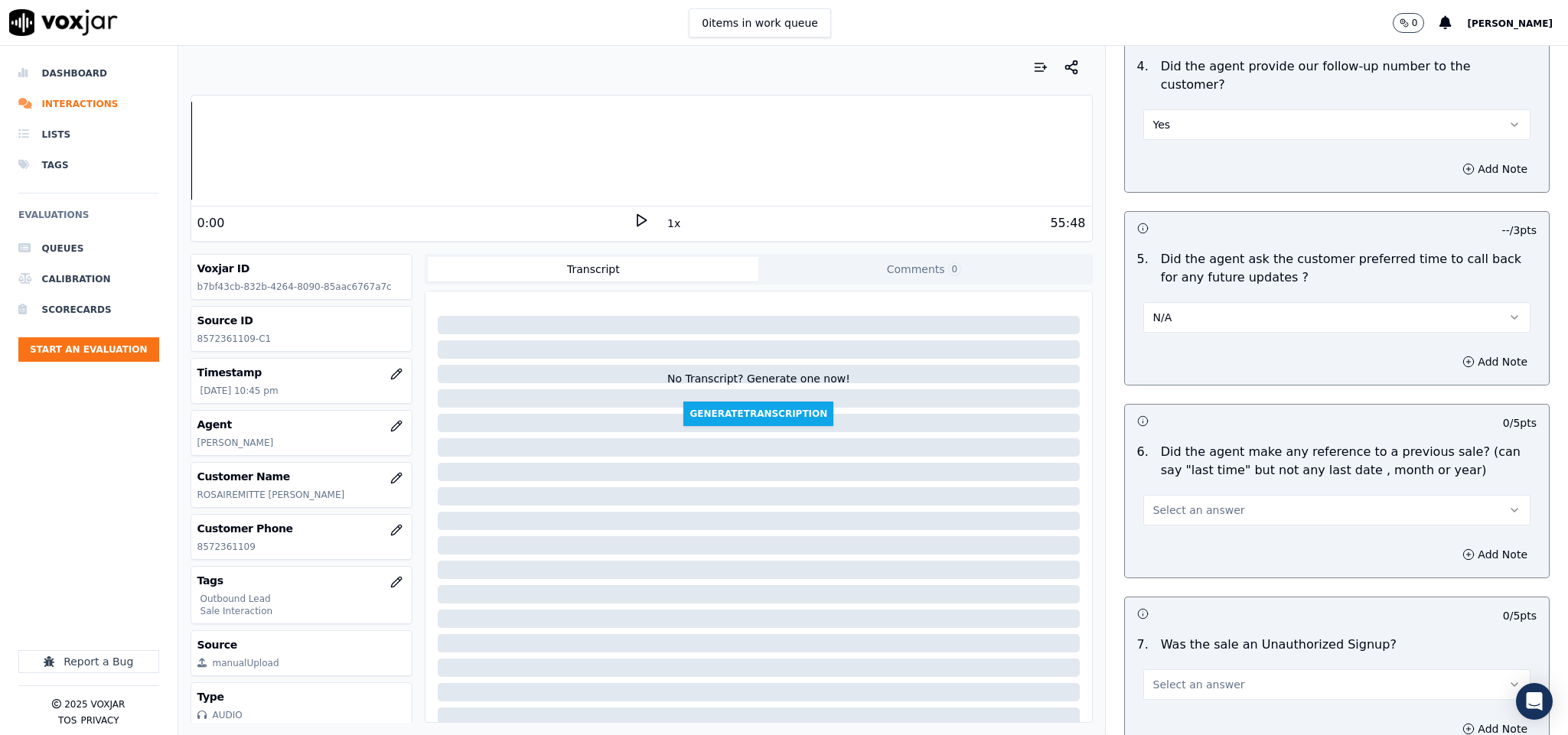
click at [1223, 495] on button "Select an answer" at bounding box center [1337, 510] width 388 height 31
click at [1179, 530] on div "No" at bounding box center [1298, 528] width 350 height 24
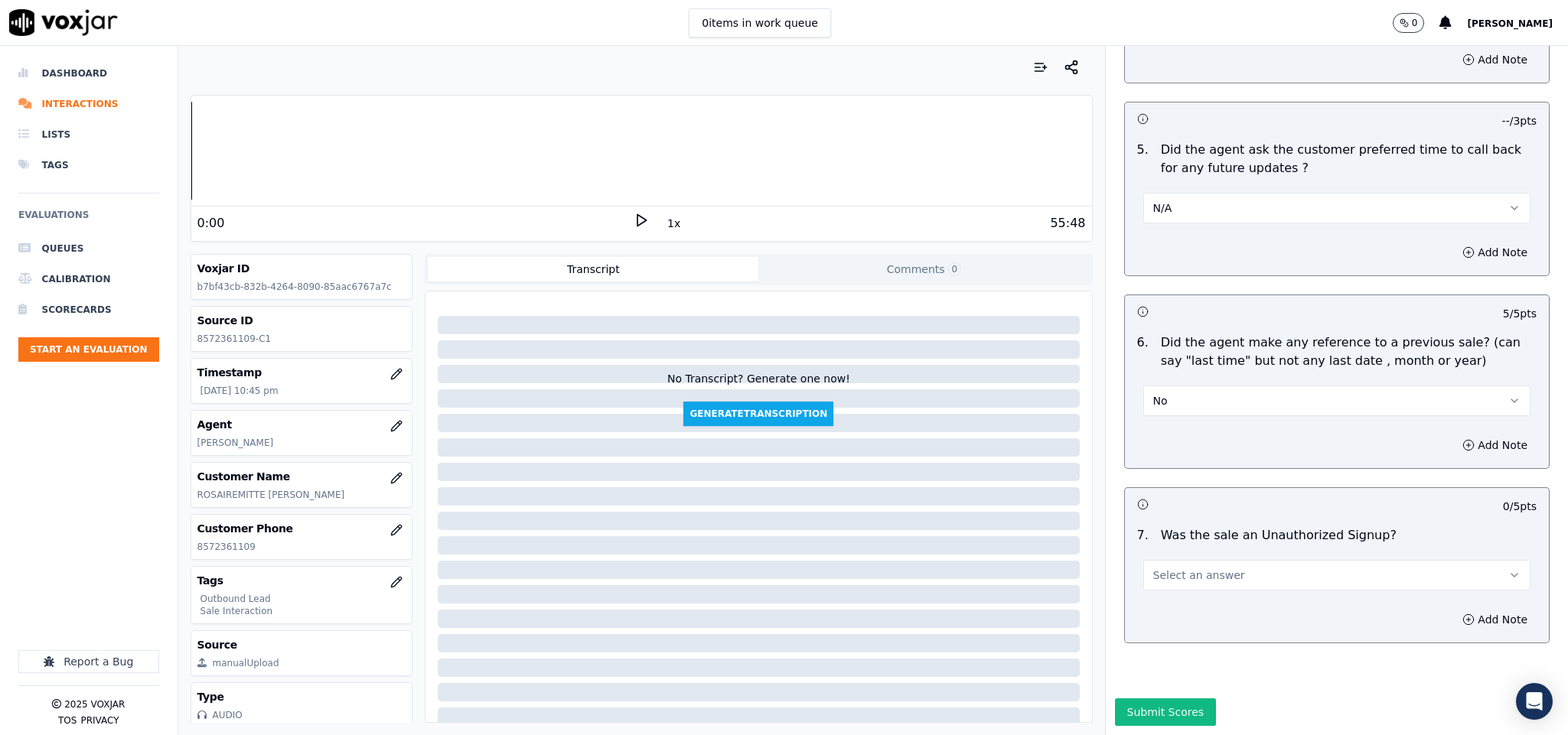
click at [1188, 597] on div "Add Note" at bounding box center [1337, 619] width 425 height 46
click at [1194, 568] on span "Select an answer" at bounding box center [1199, 575] width 92 height 15
click at [1171, 573] on div "No" at bounding box center [1298, 584] width 350 height 24
click at [1189, 699] on div "Submit Scores" at bounding box center [1337, 717] width 463 height 37
click at [1176, 699] on button "Submit Scores" at bounding box center [1165, 713] width 101 height 28
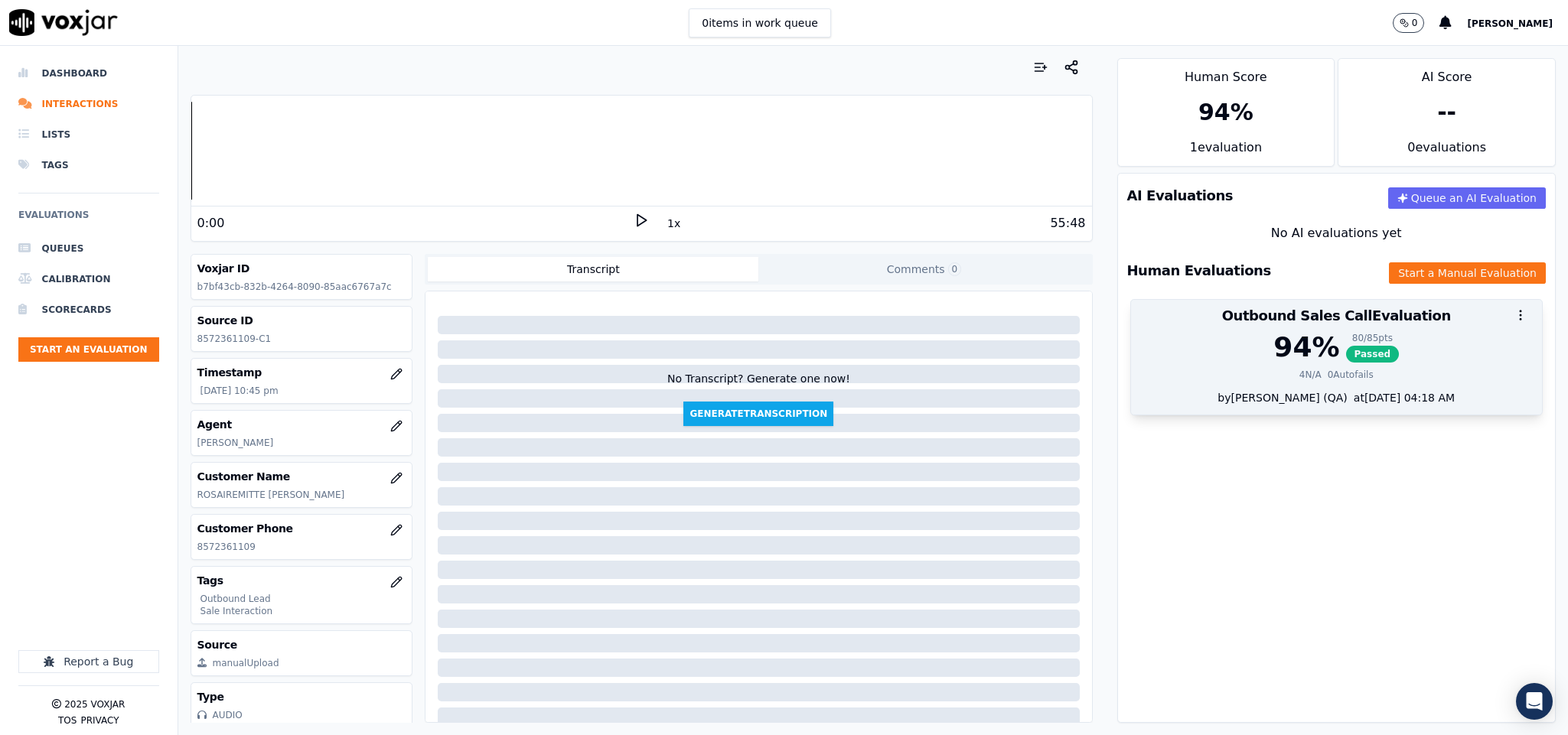
click at [1346, 362] on span "Passed" at bounding box center [1373, 354] width 54 height 17
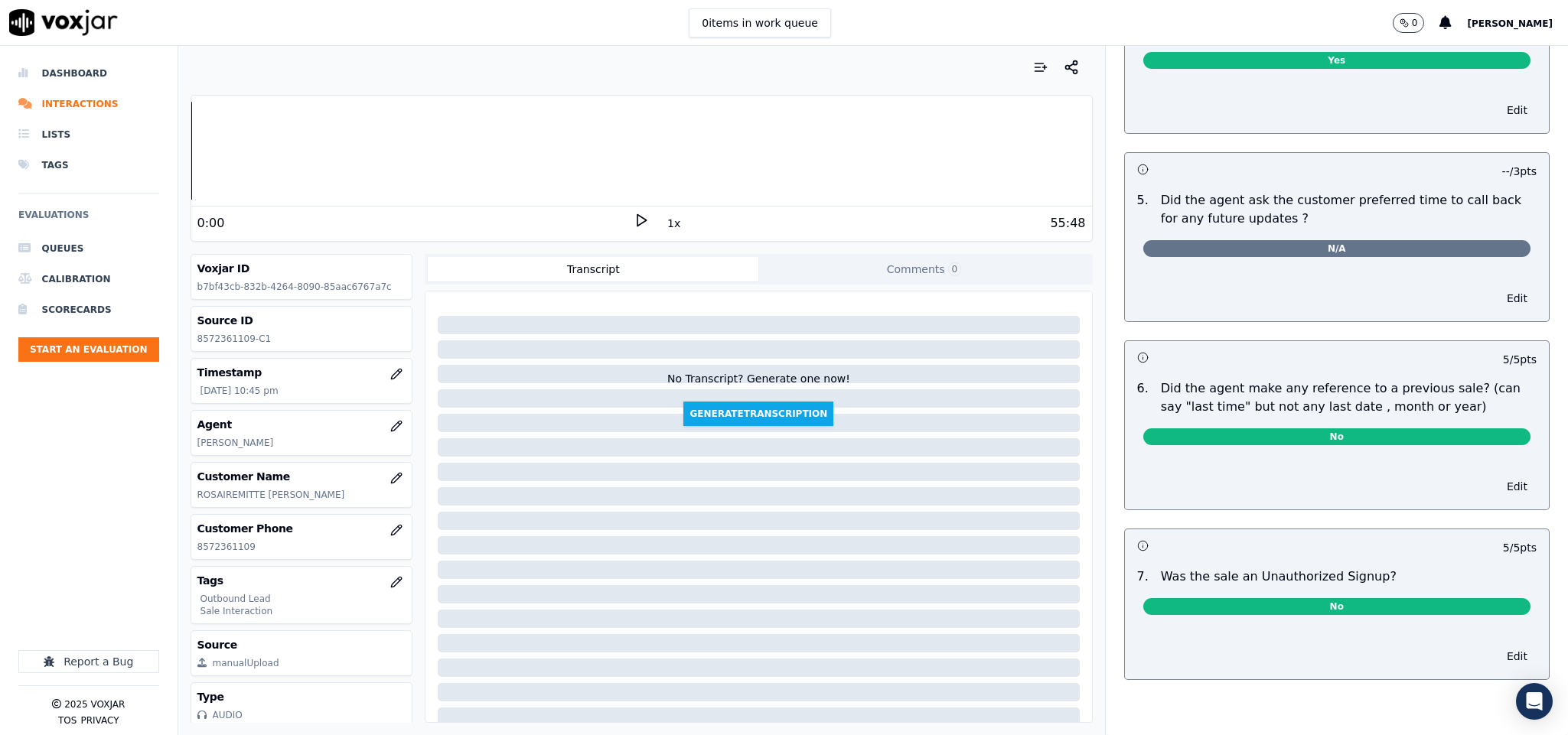
scroll to position [0, 0]
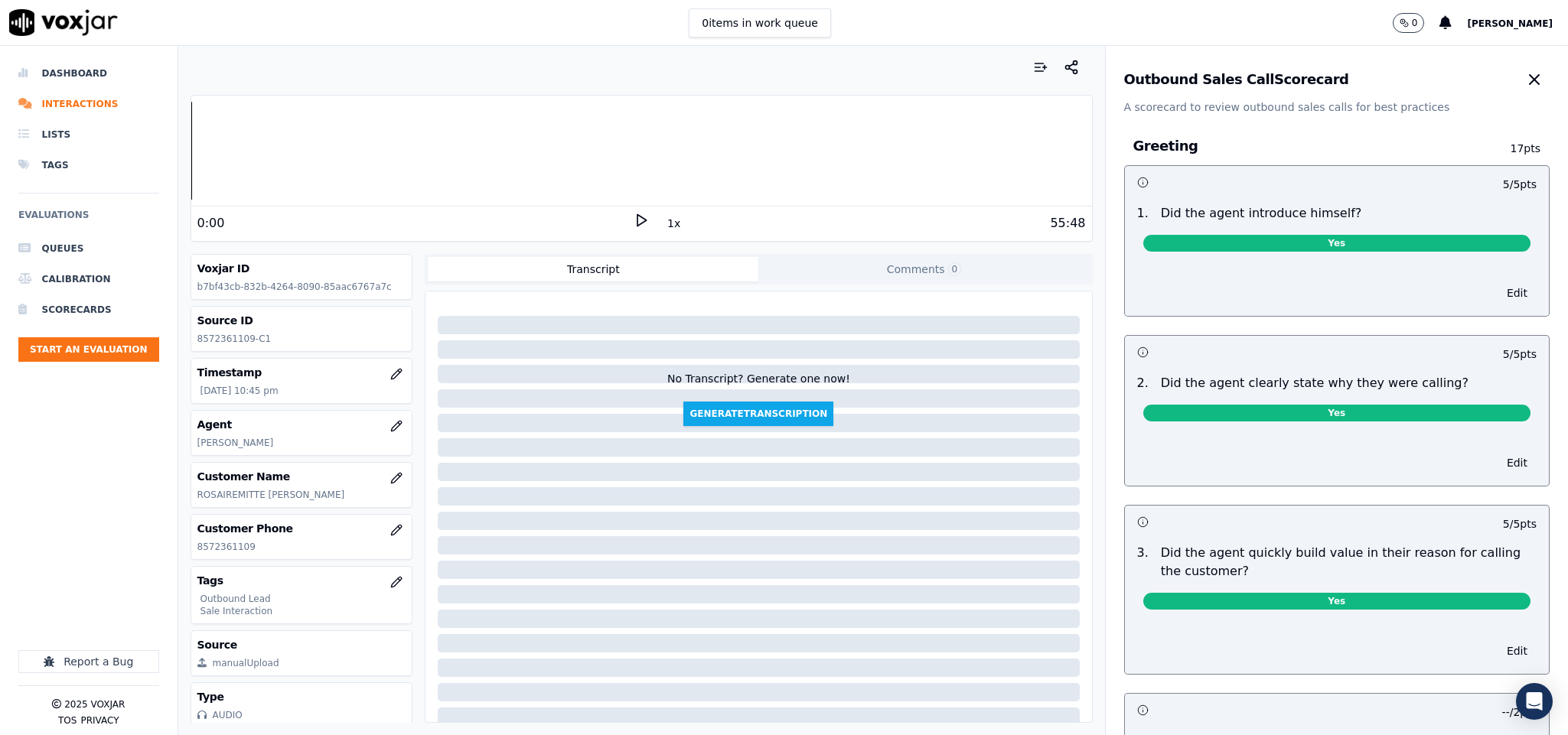
click at [1465, 78] on div "Outbound Sales Call Scorecard" at bounding box center [1337, 79] width 427 height 31
click at [1519, 85] on button "button" at bounding box center [1534, 79] width 31 height 31
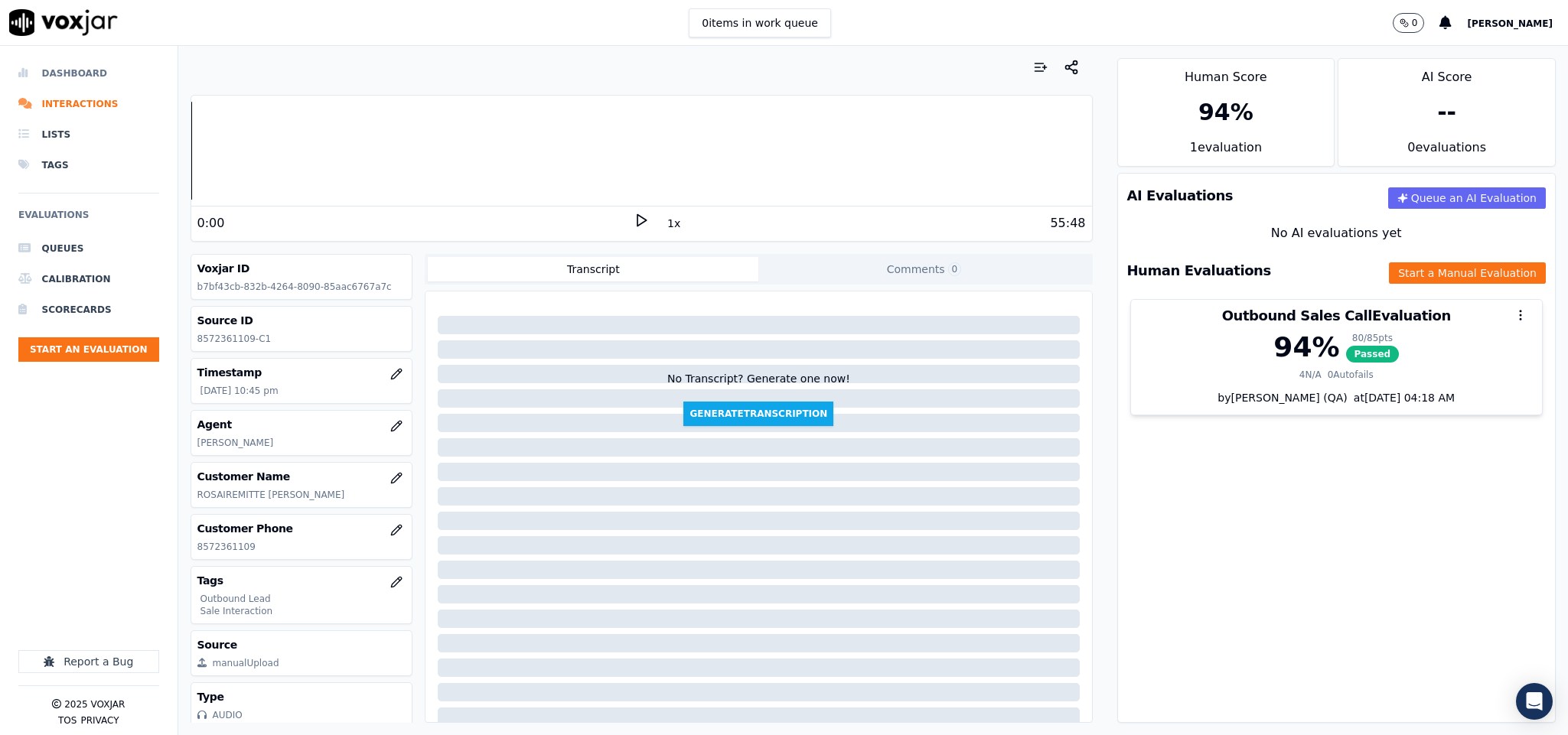
click at [83, 73] on li "Dashboard" at bounding box center [88, 73] width 140 height 31
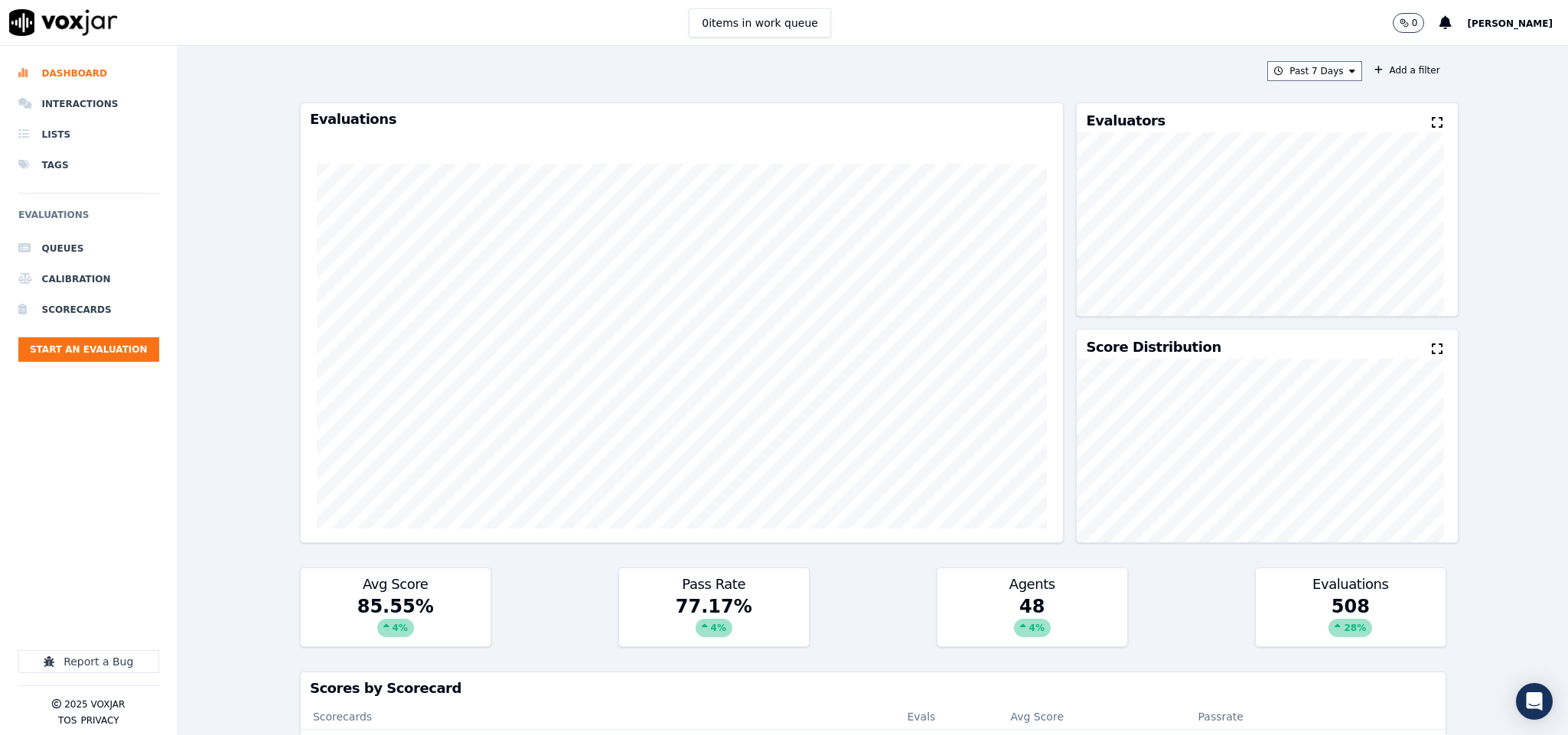
click at [929, 103] on div "Evaluations" at bounding box center [682, 322] width 764 height 440
click at [128, 356] on button "Start an Evaluation" at bounding box center [88, 349] width 140 height 24
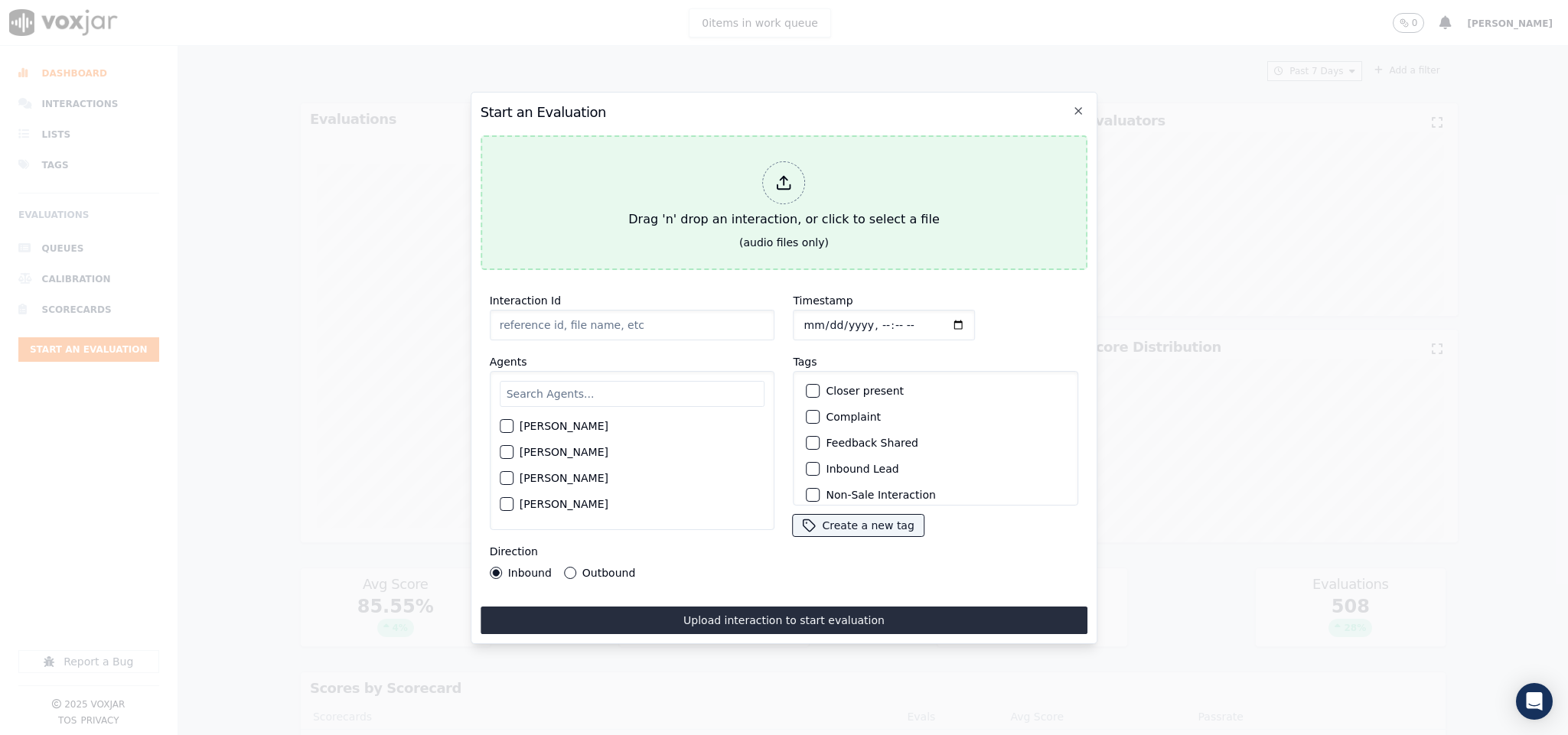
click at [742, 175] on div "Drag 'n' drop an interaction, or click to select a file" at bounding box center [783, 195] width 323 height 80
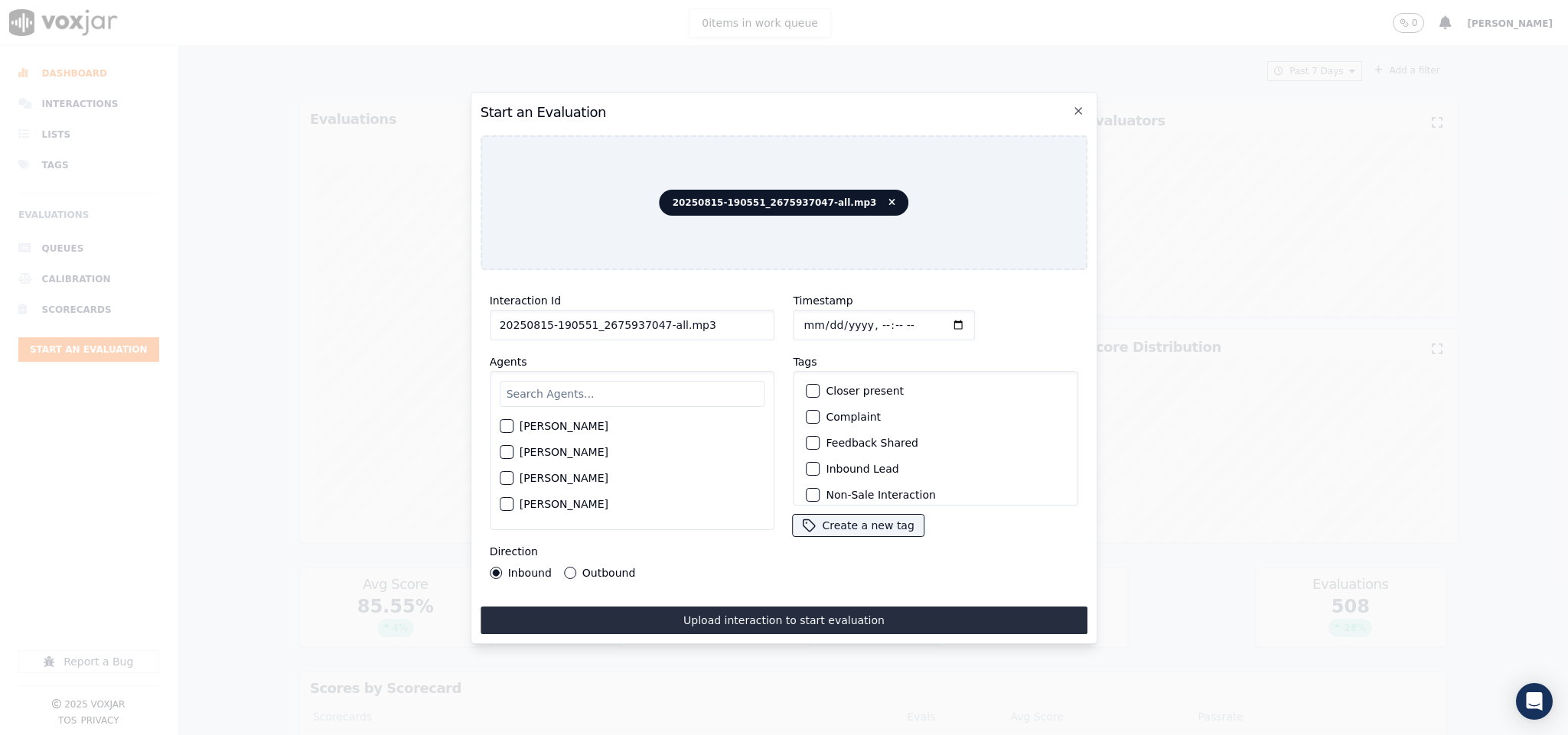
drag, startPoint x: 652, startPoint y: 320, endPoint x: 733, endPoint y: 319, distance: 81.0
click at [733, 319] on input "20250815-190551_2675937047-all.mp3" at bounding box center [632, 324] width 285 height 31
type input "20250815-190551_2675937047-C1"
click at [797, 312] on input "Timestamp" at bounding box center [885, 324] width 182 height 31
type input "2025-08-15T23:16"
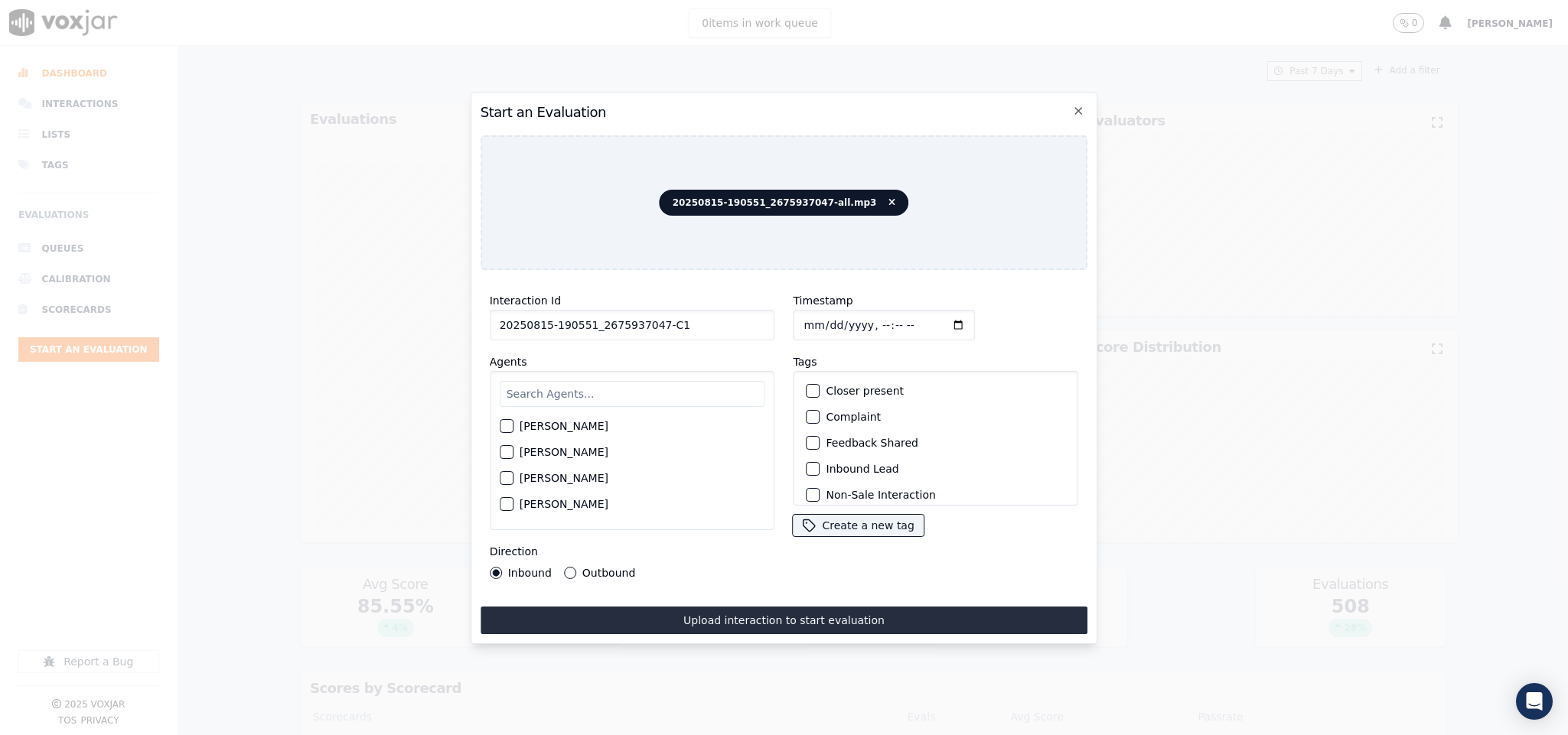
click at [568, 567] on button "Outbound" at bounding box center [570, 572] width 12 height 12
click at [800, 398] on div "Outbound Lead" at bounding box center [936, 408] width 271 height 26
click at [808, 402] on div "button" at bounding box center [813, 408] width 11 height 11
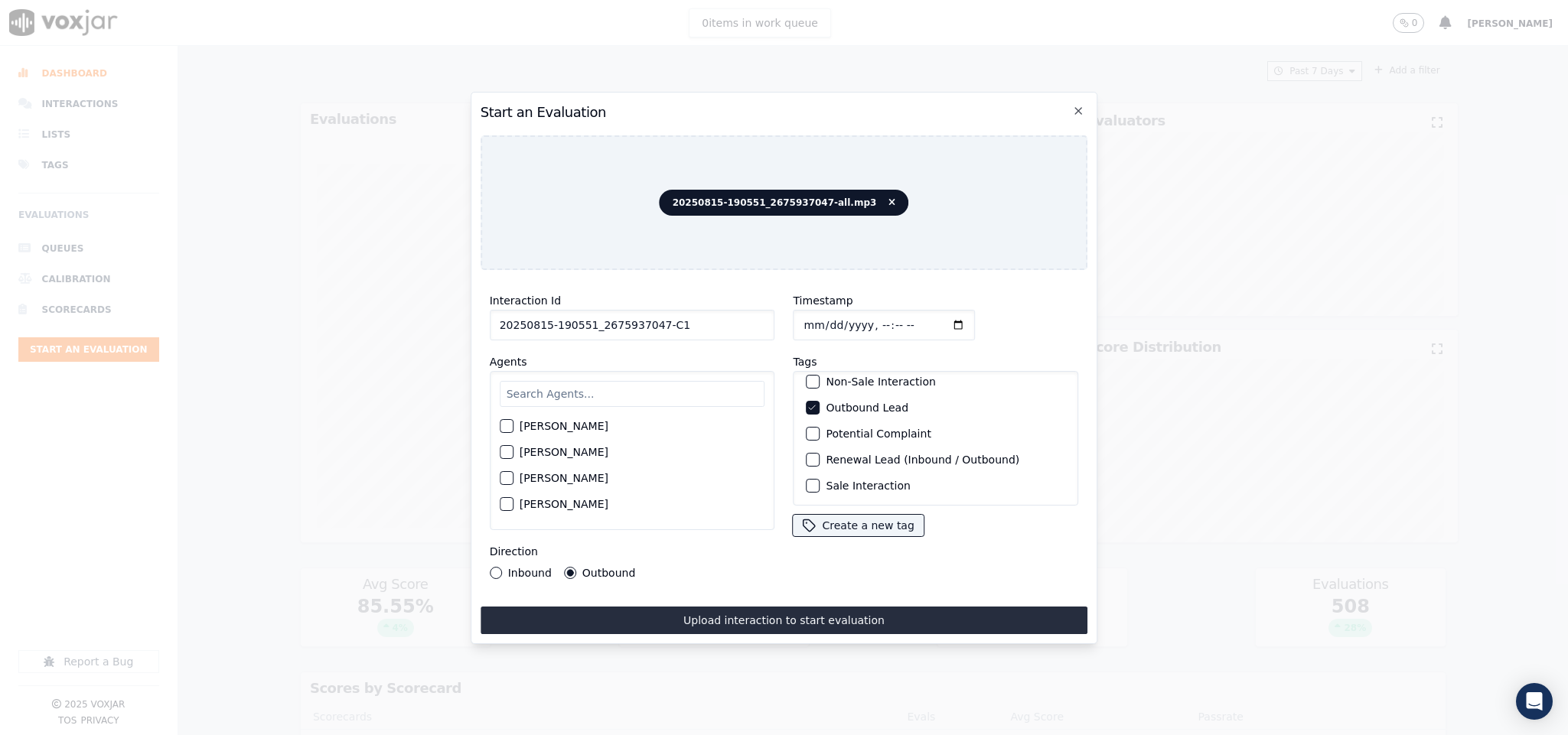
click at [808, 480] on div "button" at bounding box center [813, 486] width 11 height 11
click at [612, 387] on input "text" at bounding box center [633, 394] width 266 height 26
type input "sam"
click at [500, 454] on button "[PERSON_NAME]" at bounding box center [507, 456] width 14 height 14
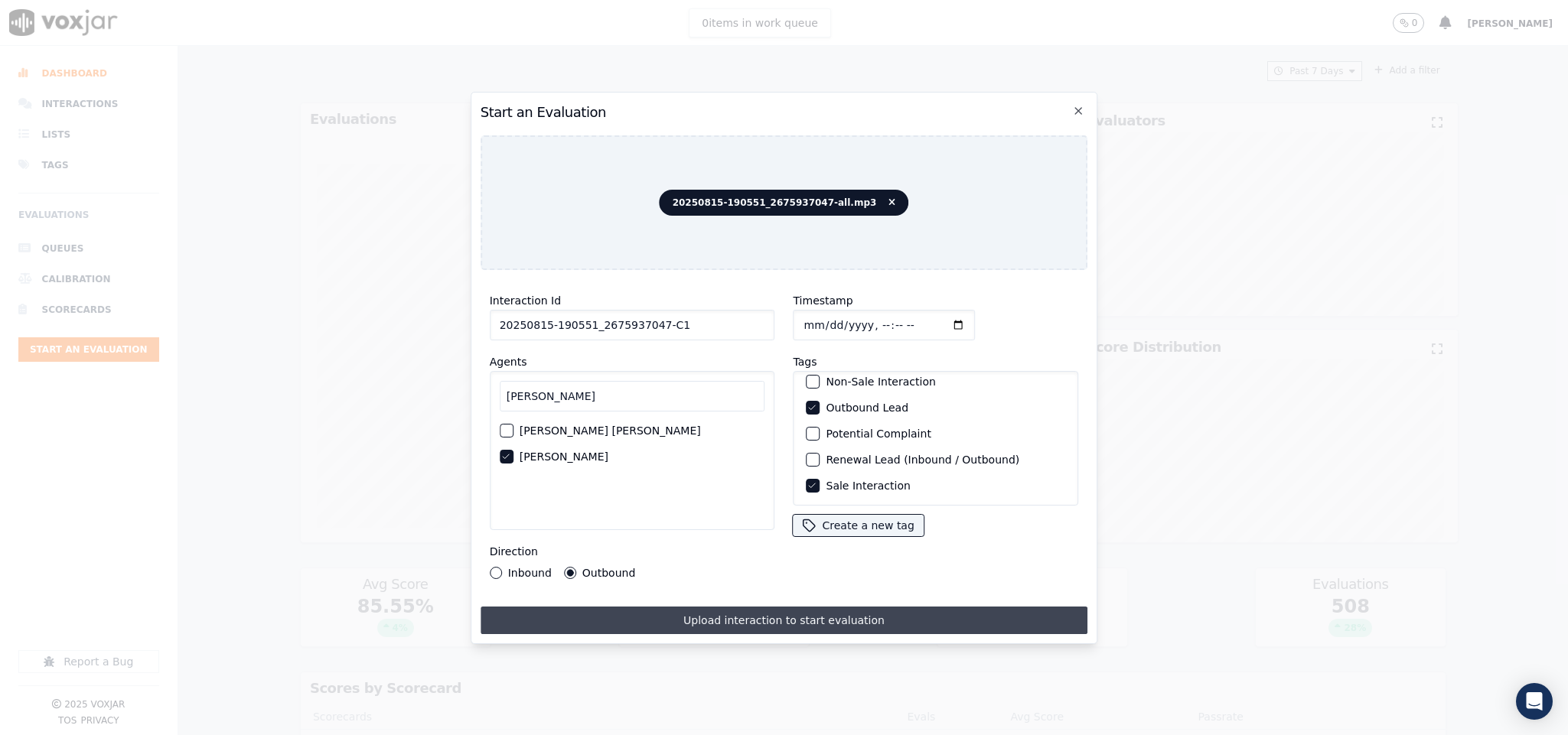
click at [574, 607] on button "Upload interaction to start evaluation" at bounding box center [784, 621] width 608 height 28
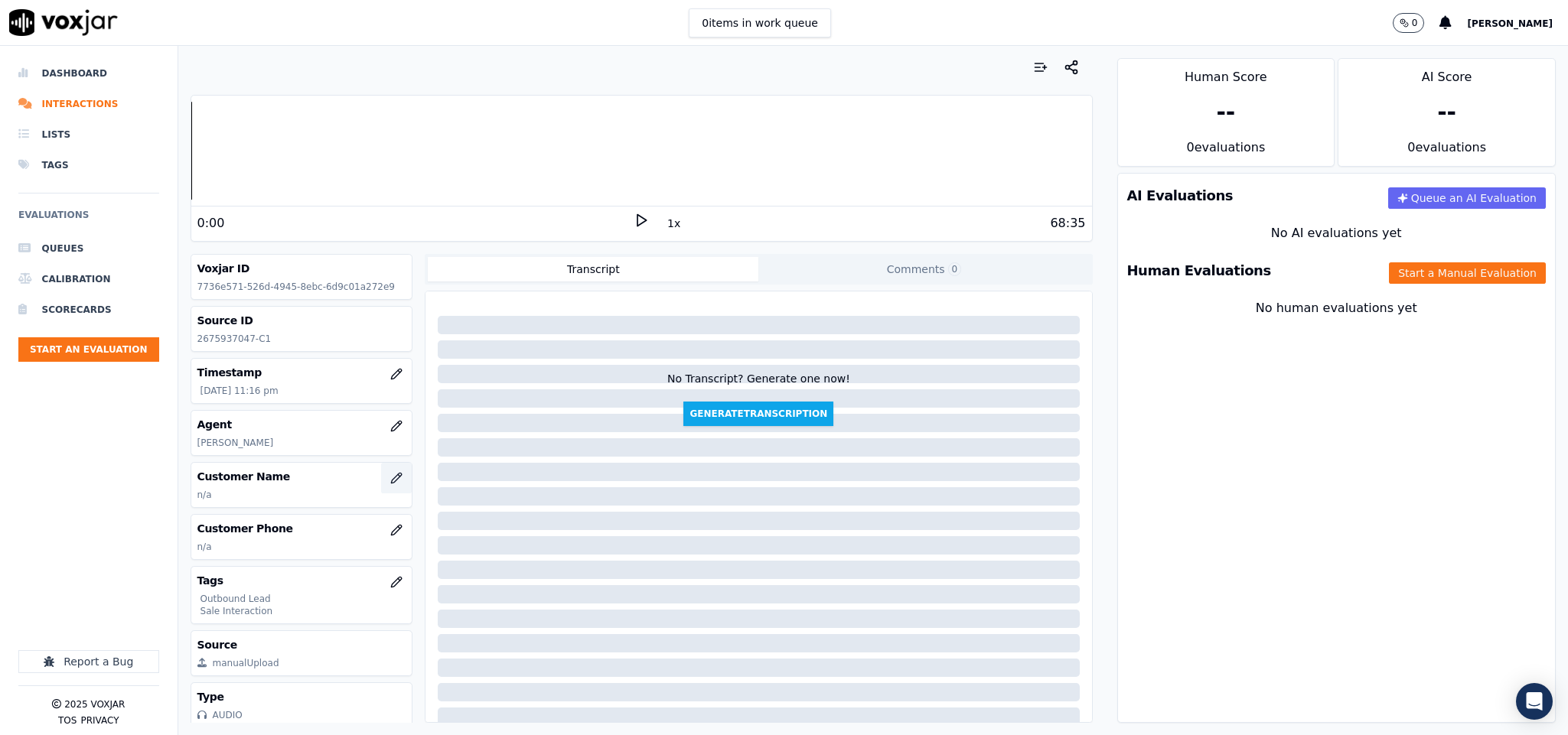
click at [383, 487] on button "button" at bounding box center [396, 478] width 31 height 31
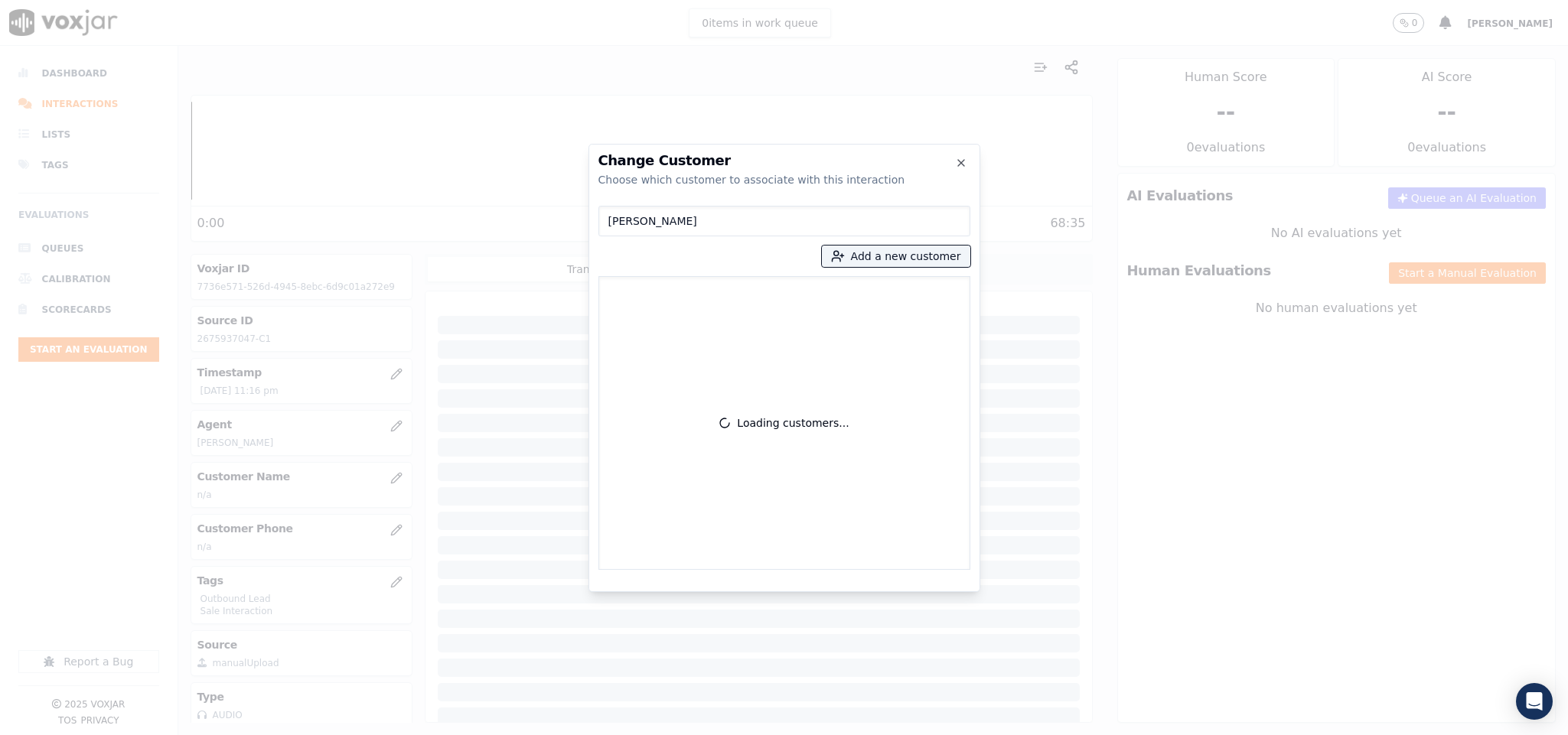
click at [612, 218] on input "Sinrella Stevenson" at bounding box center [784, 220] width 372 height 31
type input "Sinrella Stevenson"
click at [656, 308] on p "Sinrella Stevenson" at bounding box center [694, 298] width 119 height 24
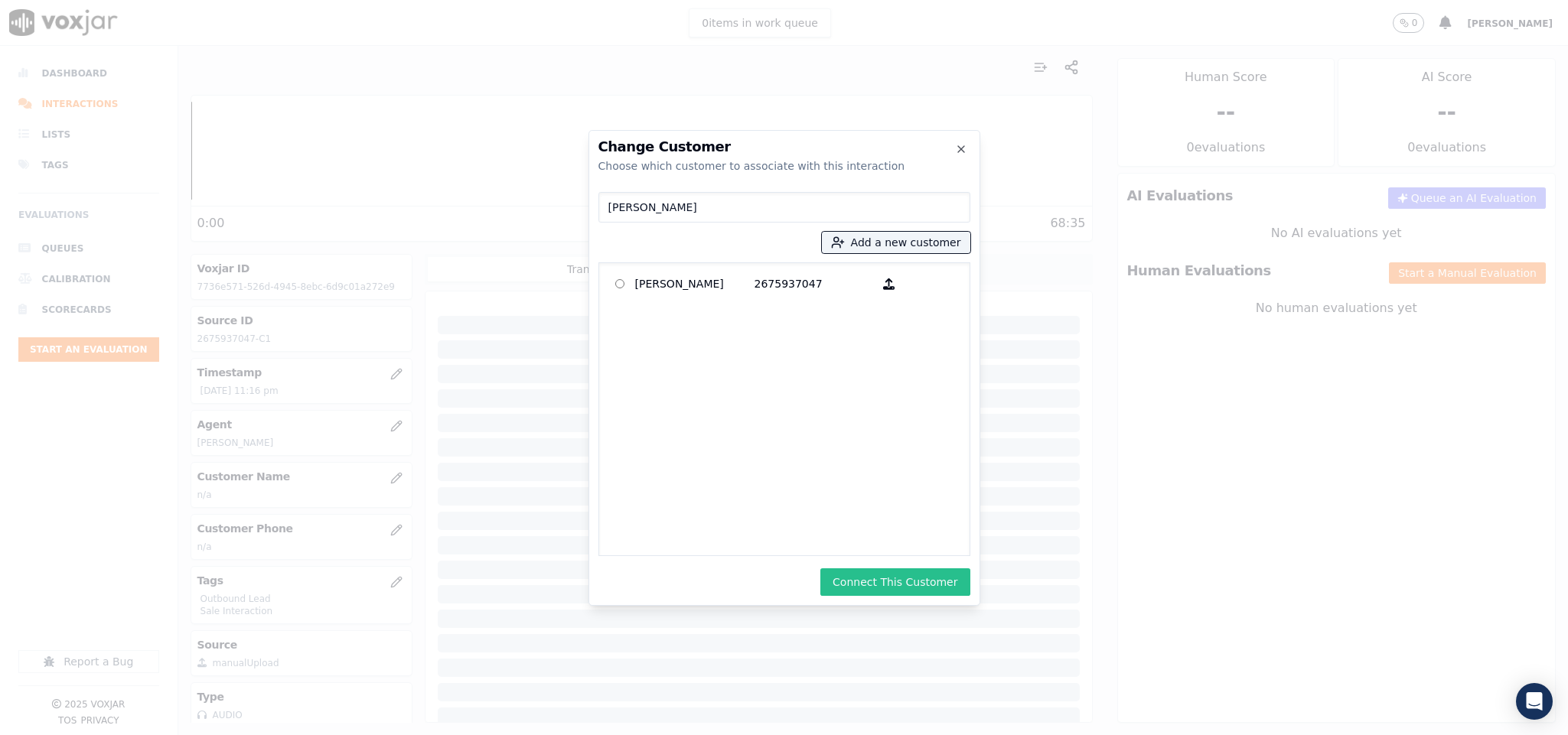
click at [909, 585] on button "Connect This Customer" at bounding box center [894, 583] width 150 height 28
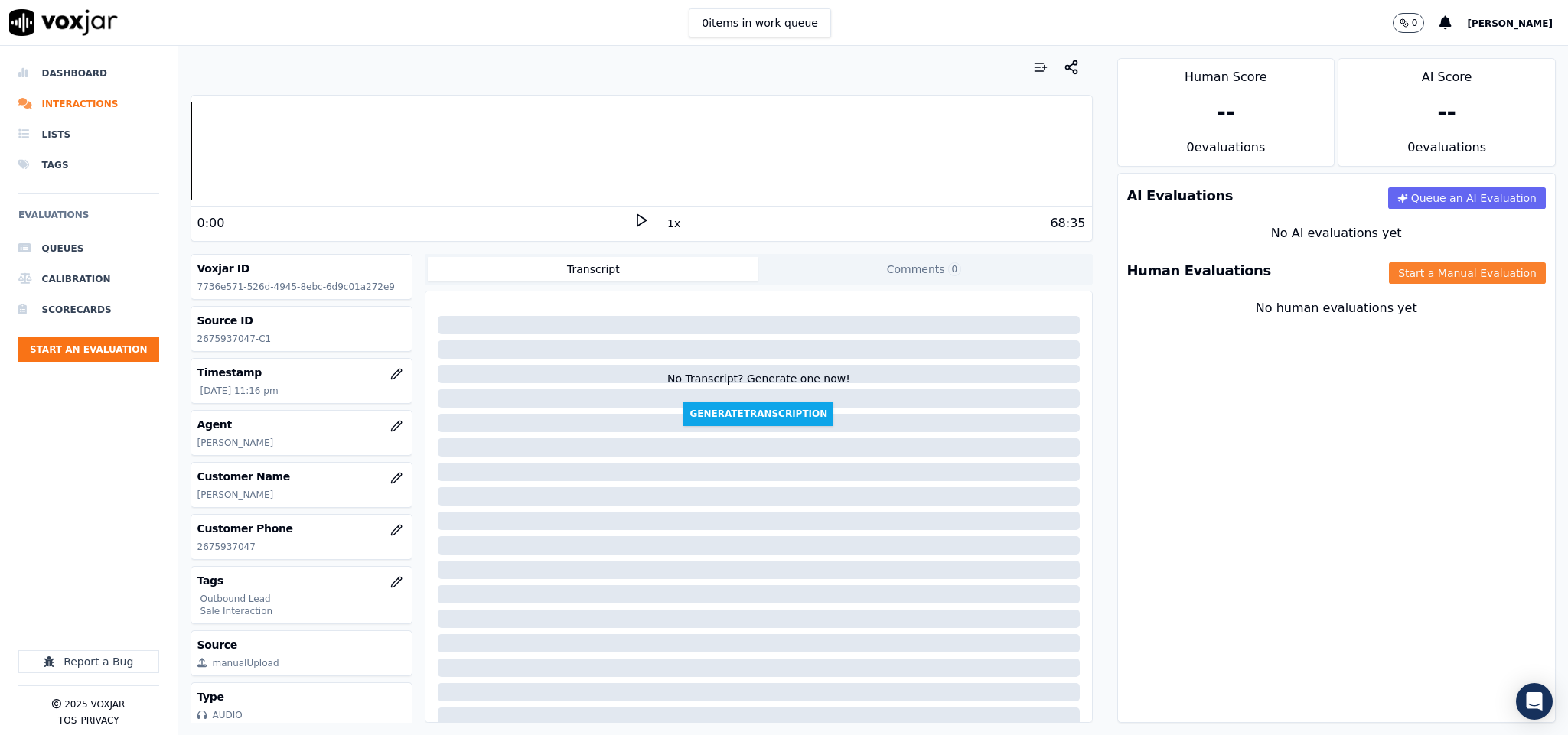
click at [1389, 281] on button "Start a Manual Evaluation" at bounding box center [1467, 272] width 157 height 21
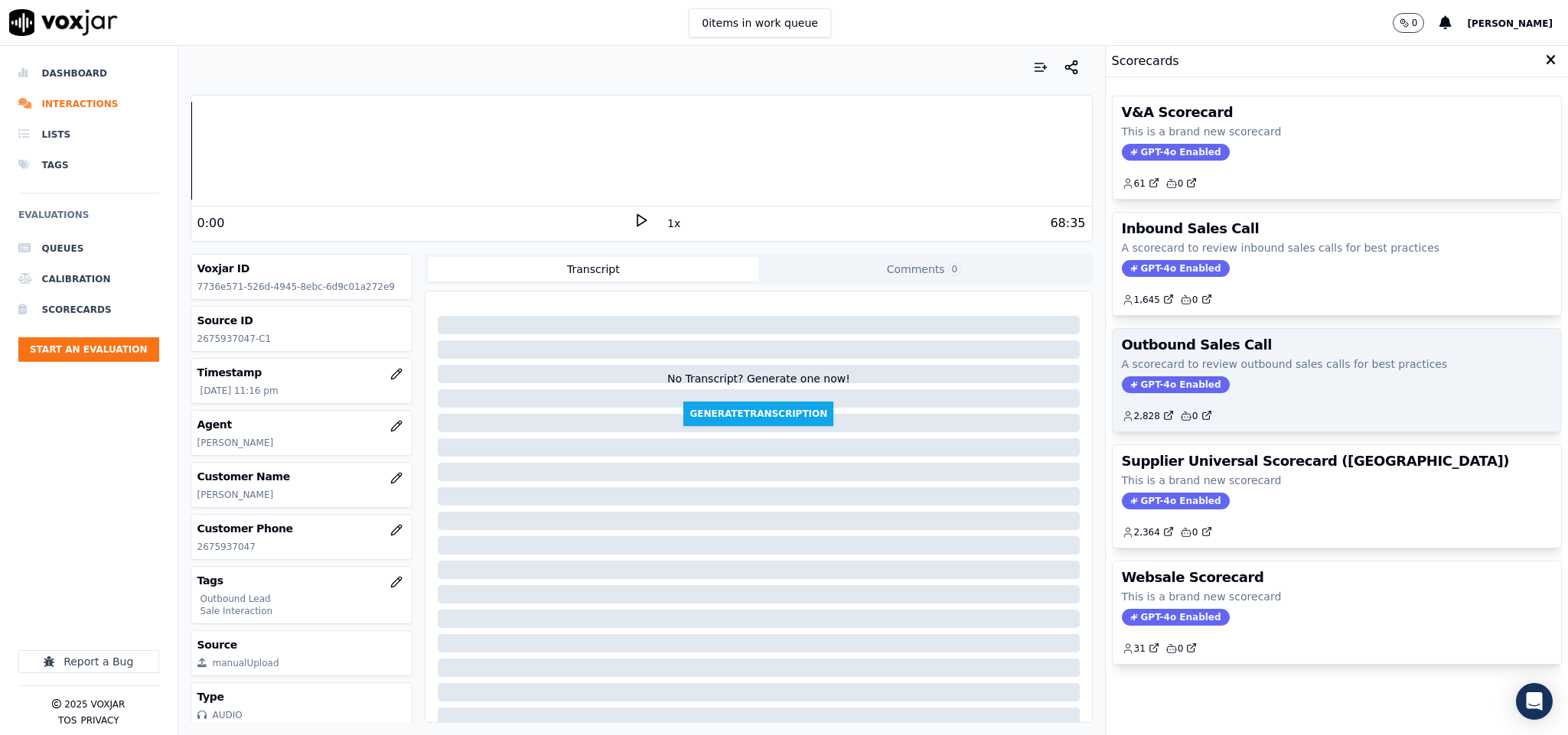
click at [1162, 392] on span "GPT-4o Enabled" at bounding box center [1176, 385] width 108 height 17
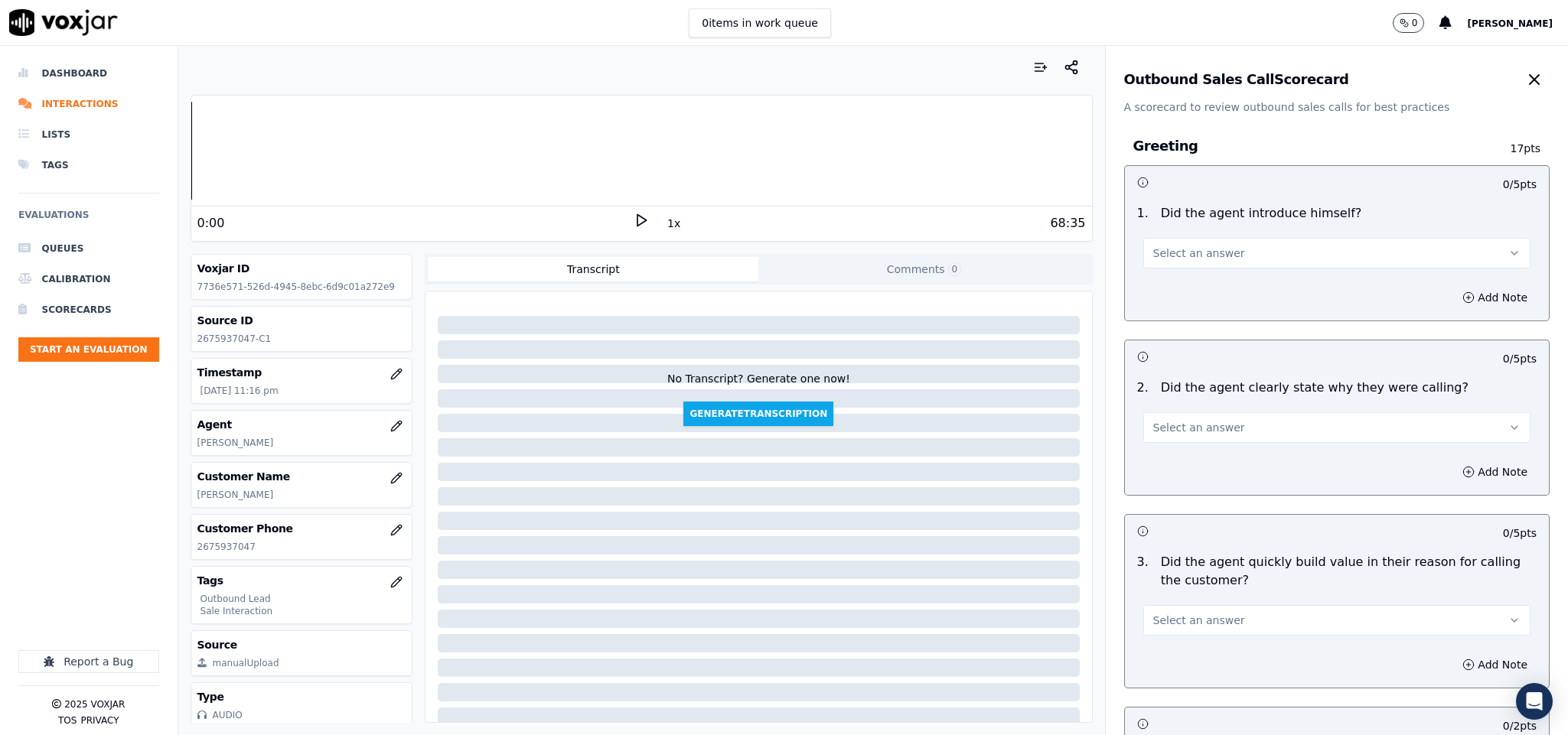
click at [1208, 259] on span "Select an answer" at bounding box center [1199, 253] width 92 height 15
click at [1196, 287] on div "Yes" at bounding box center [1298, 288] width 350 height 24
click at [1166, 432] on span "Select an answer" at bounding box center [1199, 427] width 92 height 15
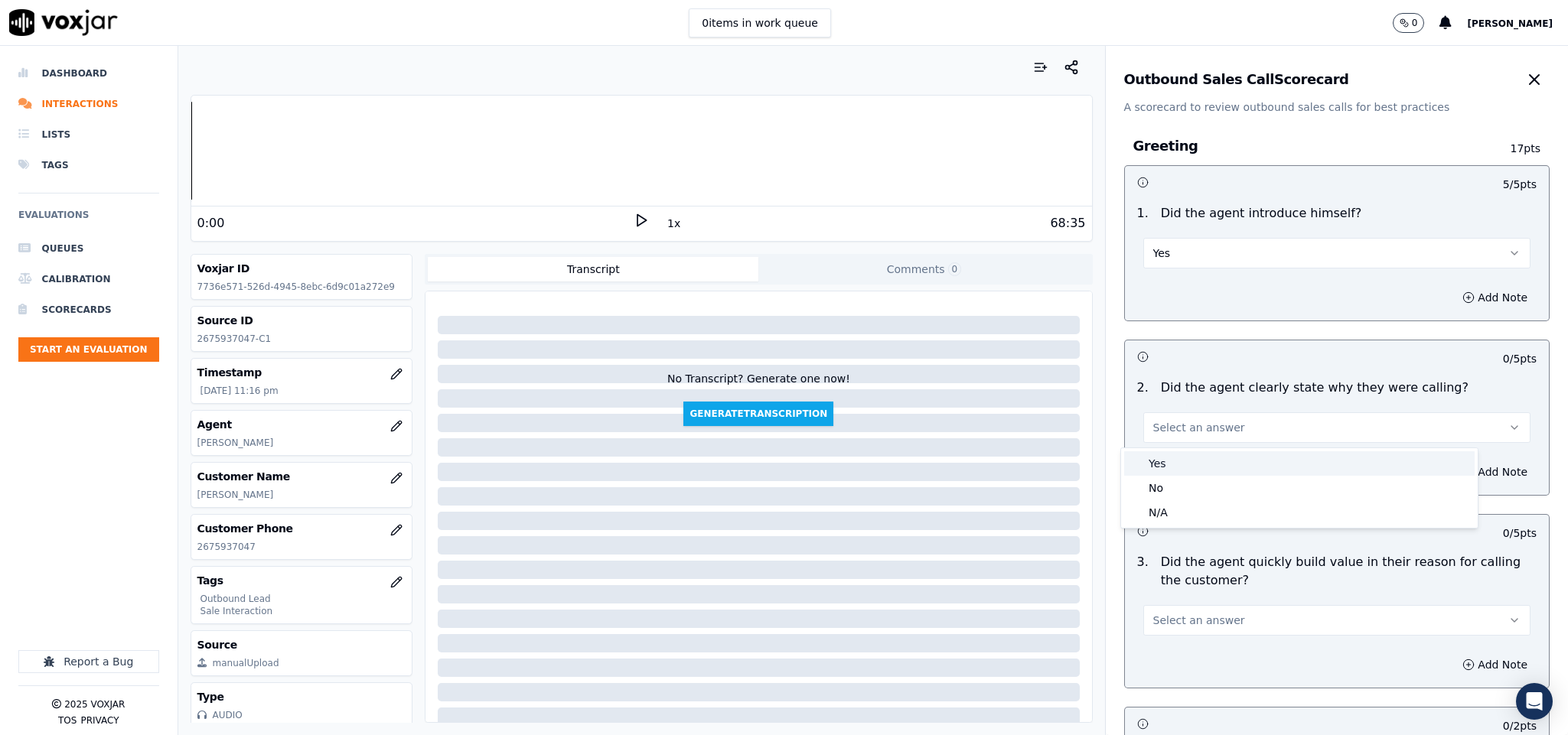
drag, startPoint x: 1168, startPoint y: 440, endPoint x: 1179, endPoint y: 415, distance: 27.3
click at [1168, 454] on div "Yes" at bounding box center [1298, 464] width 350 height 24
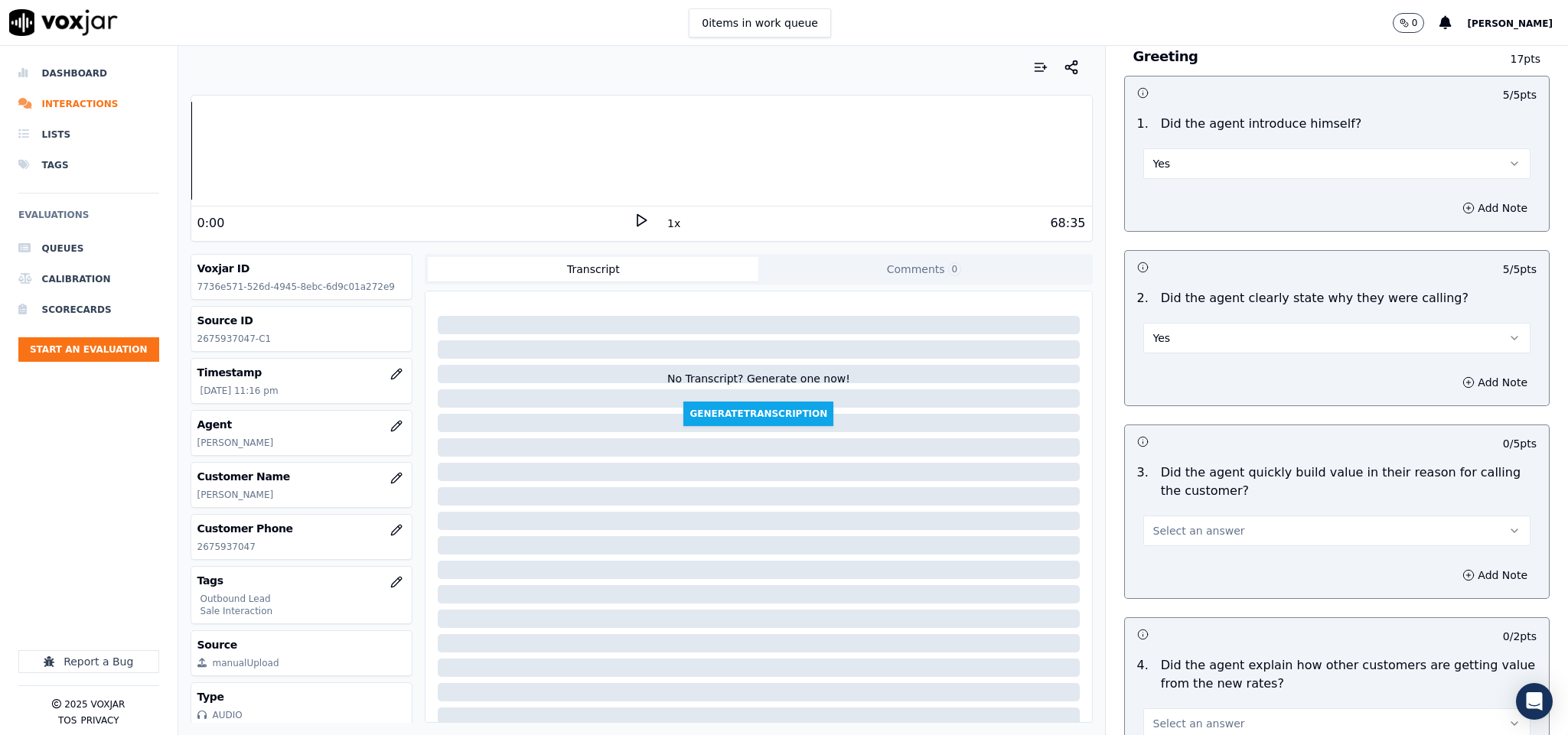
scroll to position [230, 0]
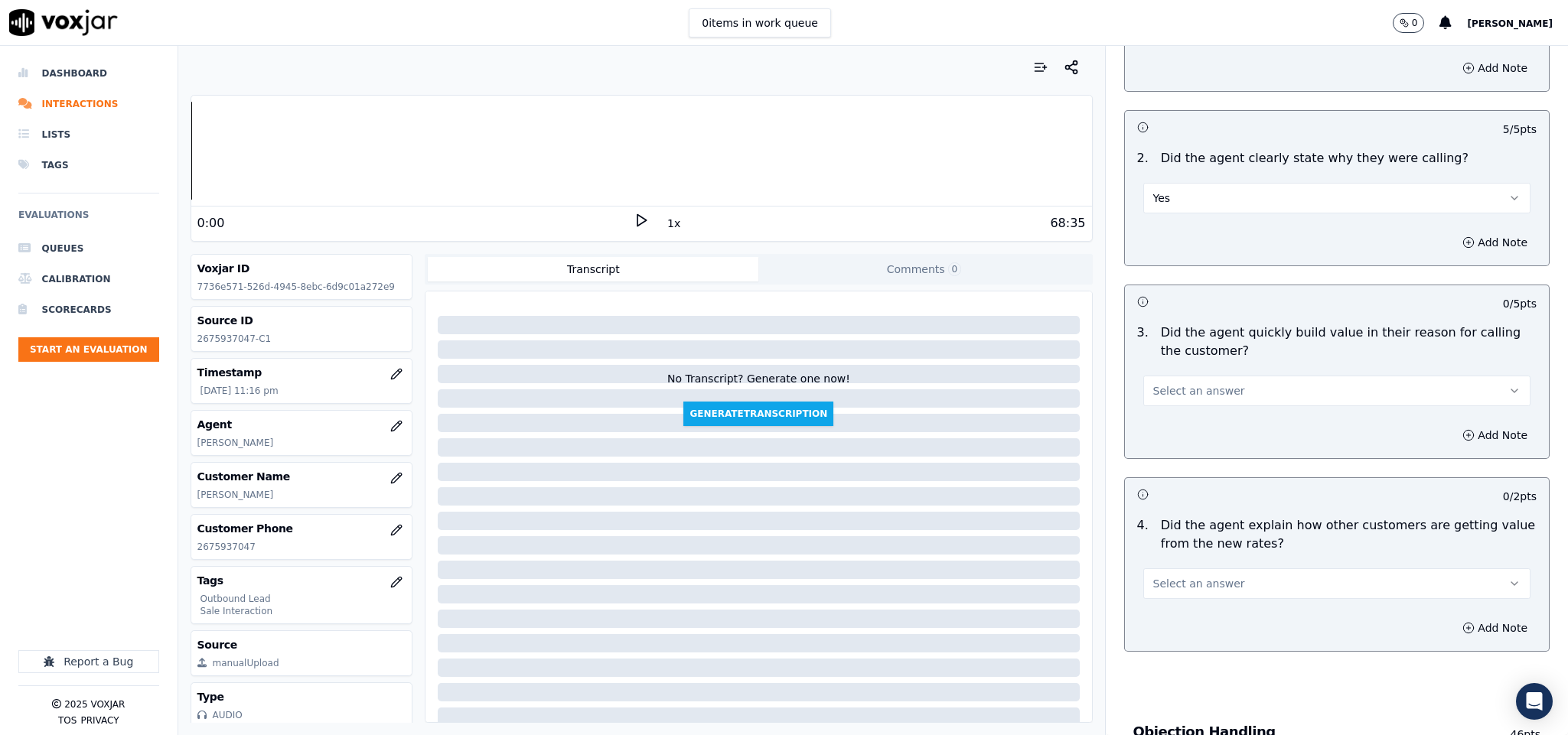
click at [1179, 386] on span "Select an answer" at bounding box center [1199, 390] width 92 height 15
click at [1174, 425] on div "Yes" at bounding box center [1298, 427] width 350 height 24
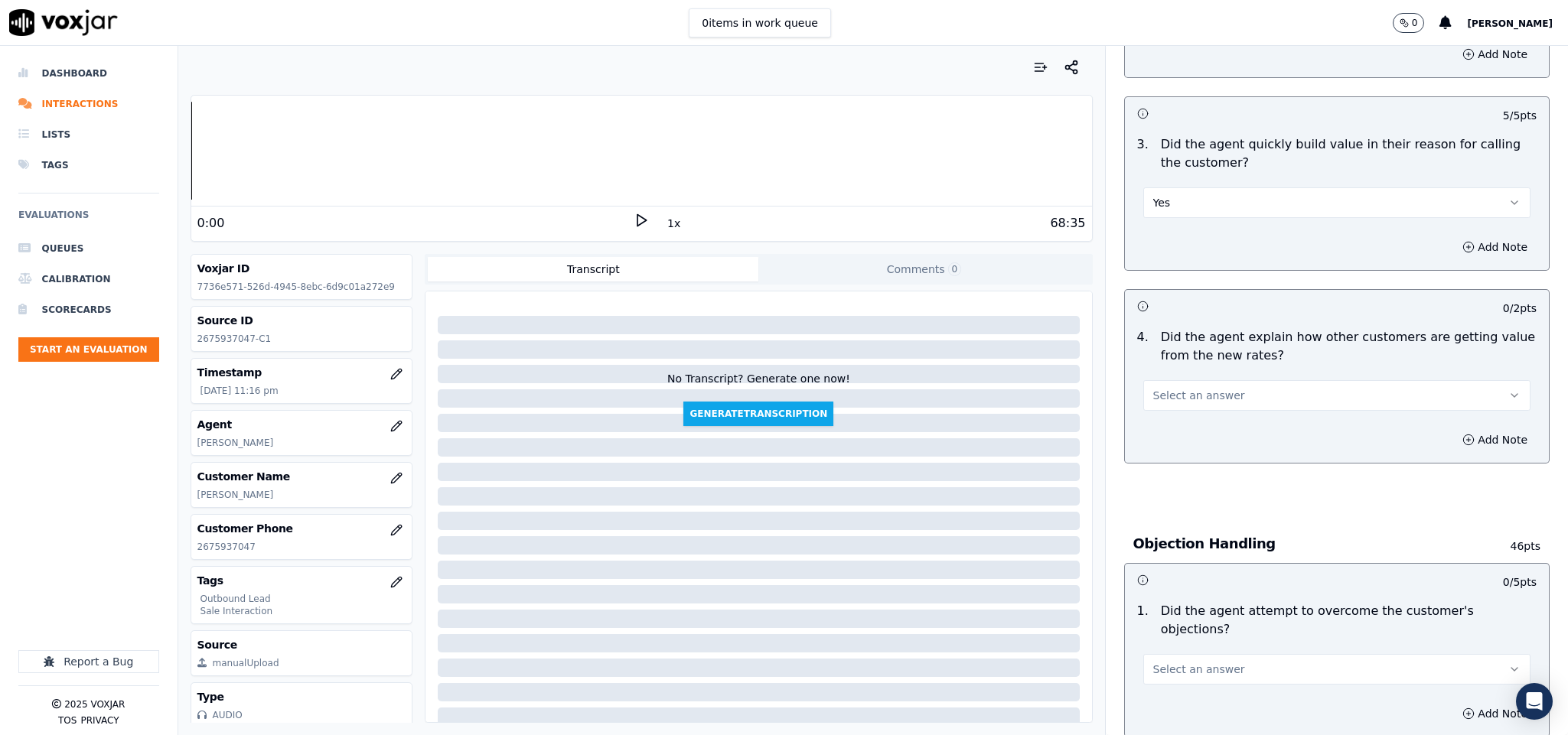
scroll to position [459, 0]
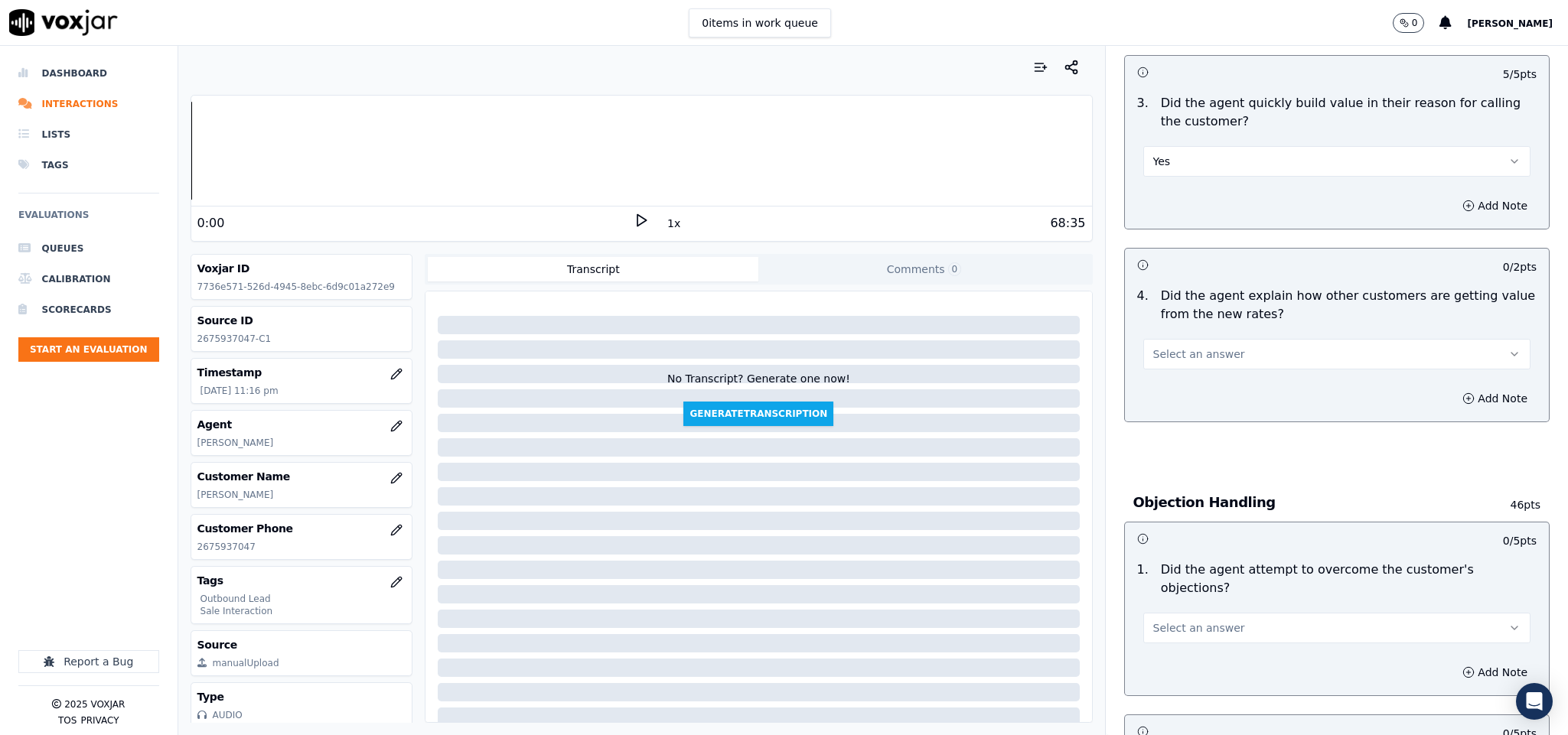
click at [1223, 352] on button "Select an answer" at bounding box center [1337, 354] width 388 height 31
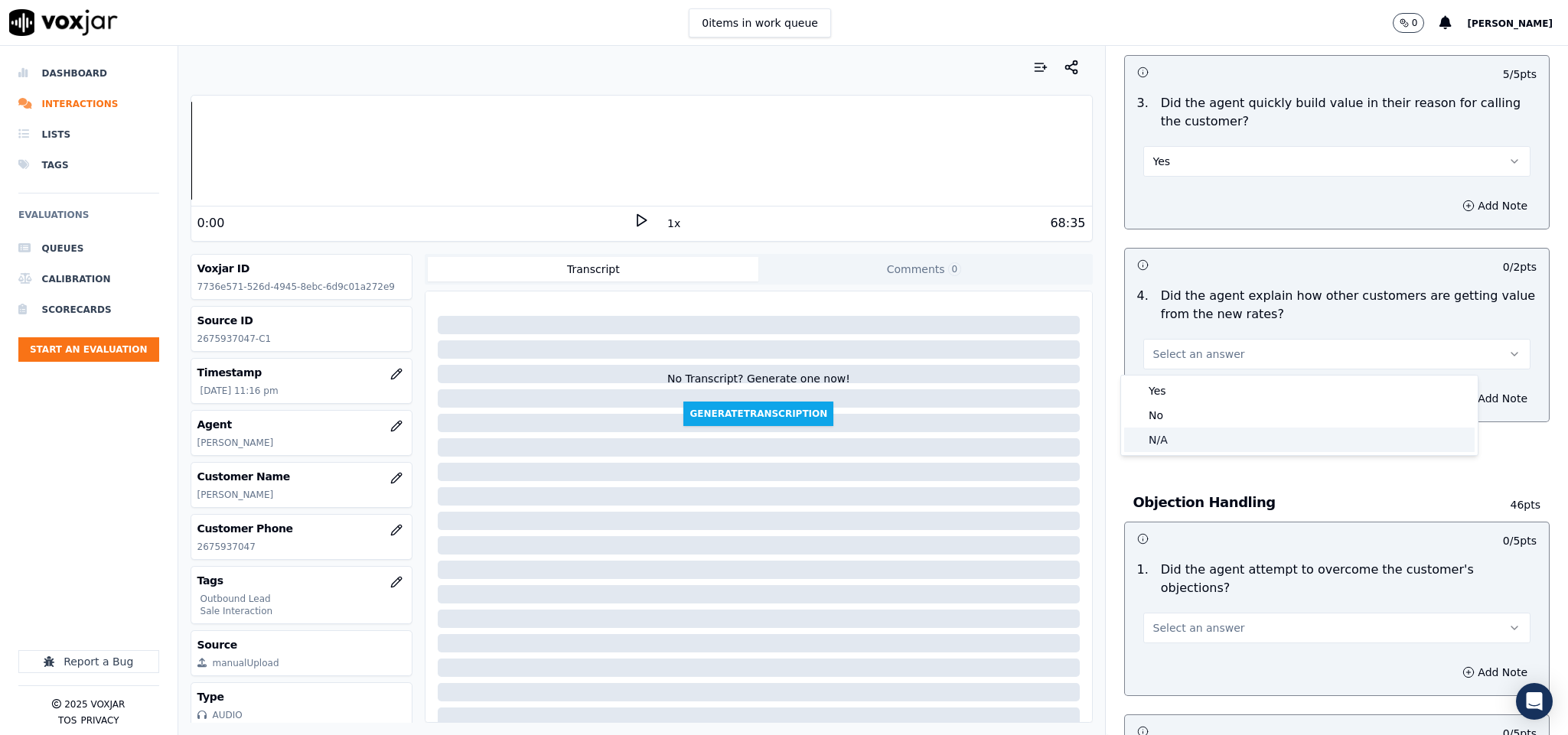
click at [1179, 440] on div "N/A" at bounding box center [1298, 440] width 350 height 24
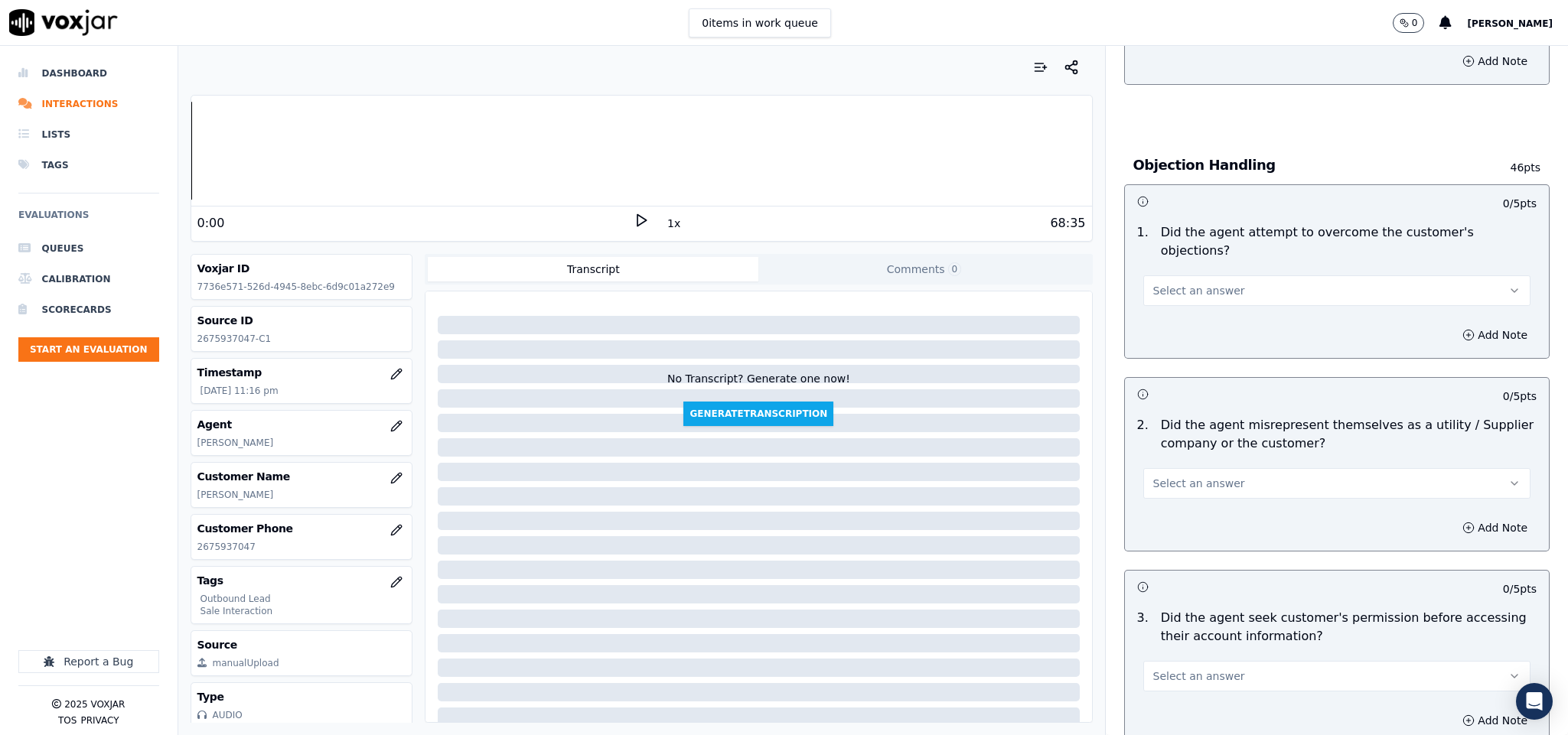
scroll to position [803, 0]
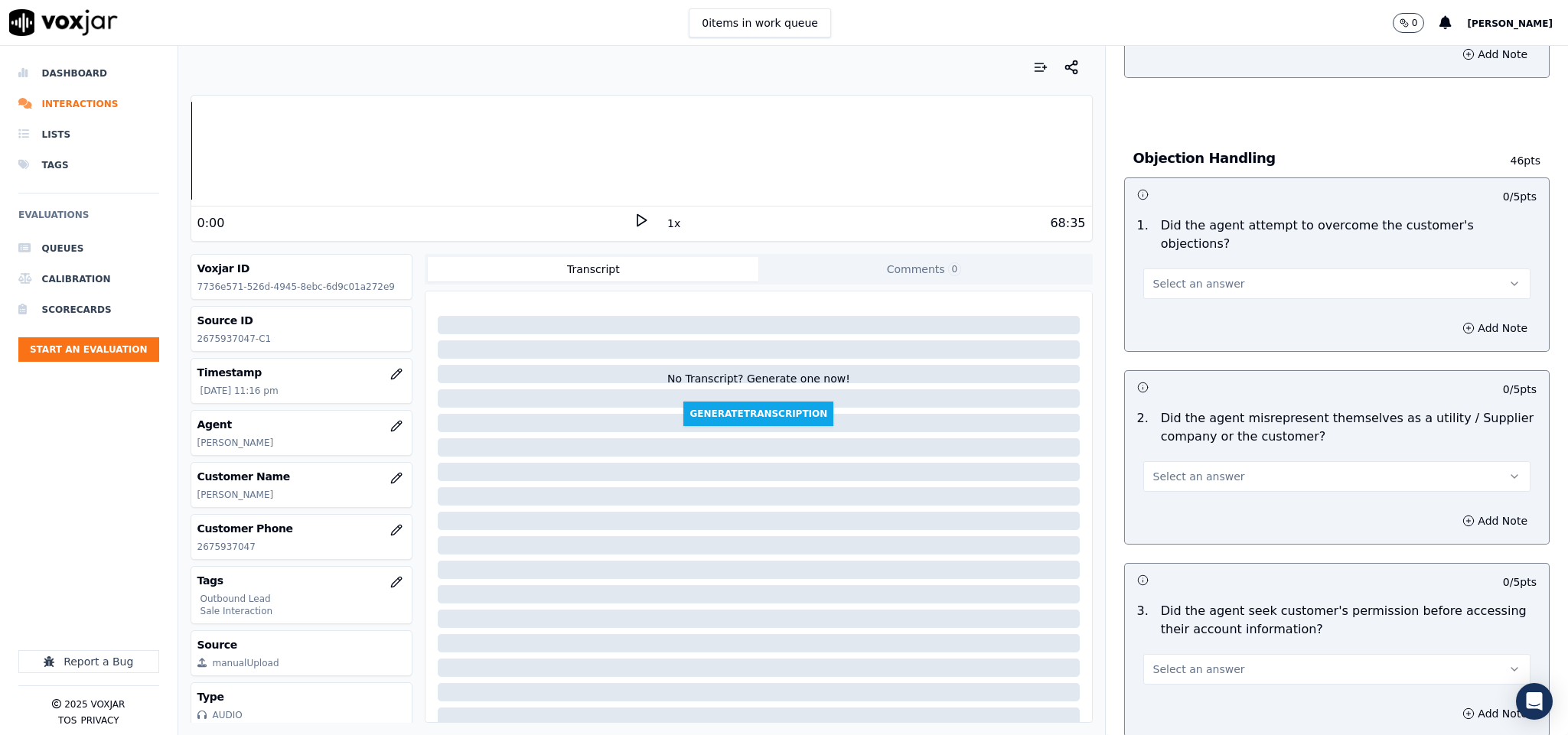
click at [1212, 275] on button "Select an answer" at bounding box center [1337, 283] width 388 height 31
click at [1179, 305] on div "Yes" at bounding box center [1298, 303] width 350 height 24
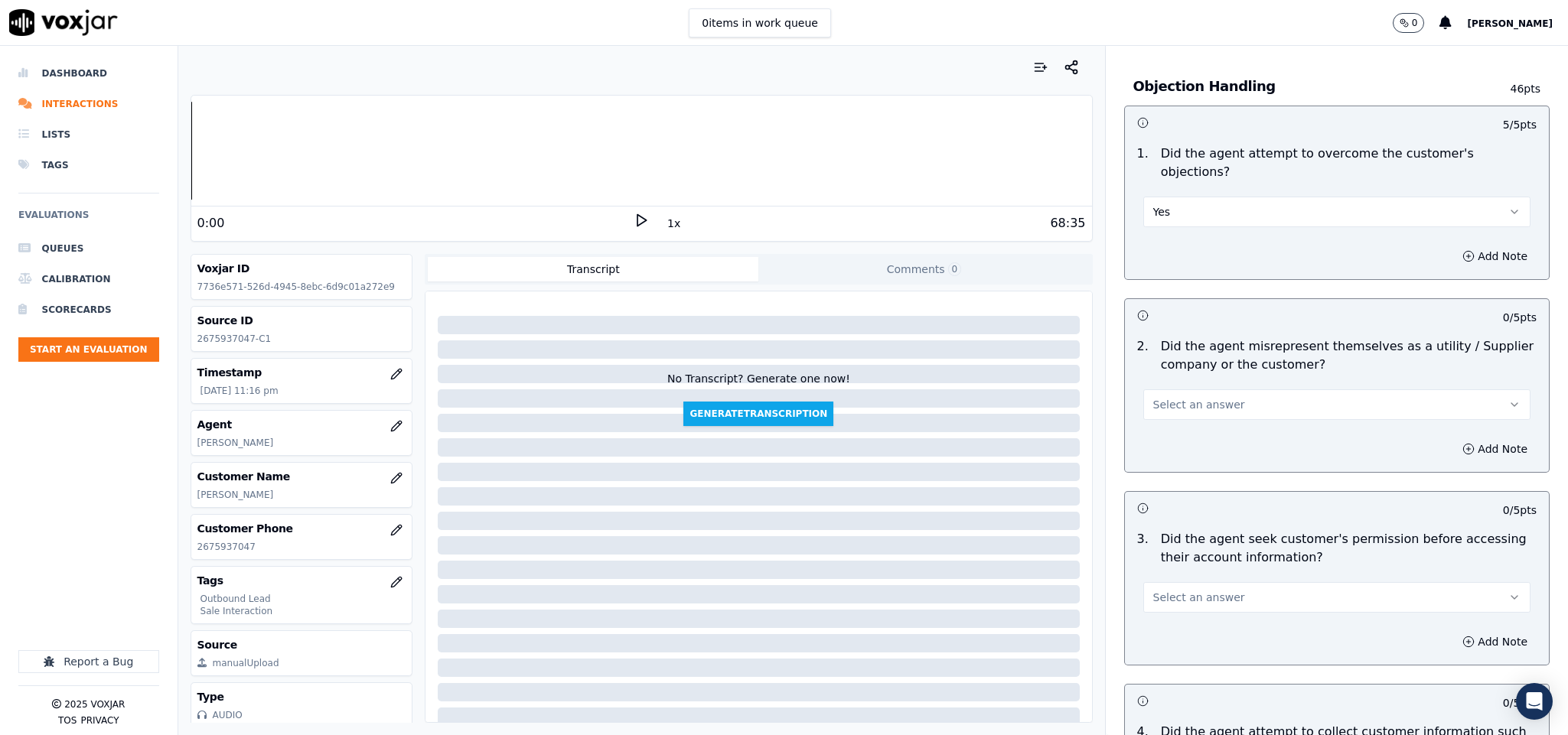
scroll to position [918, 0]
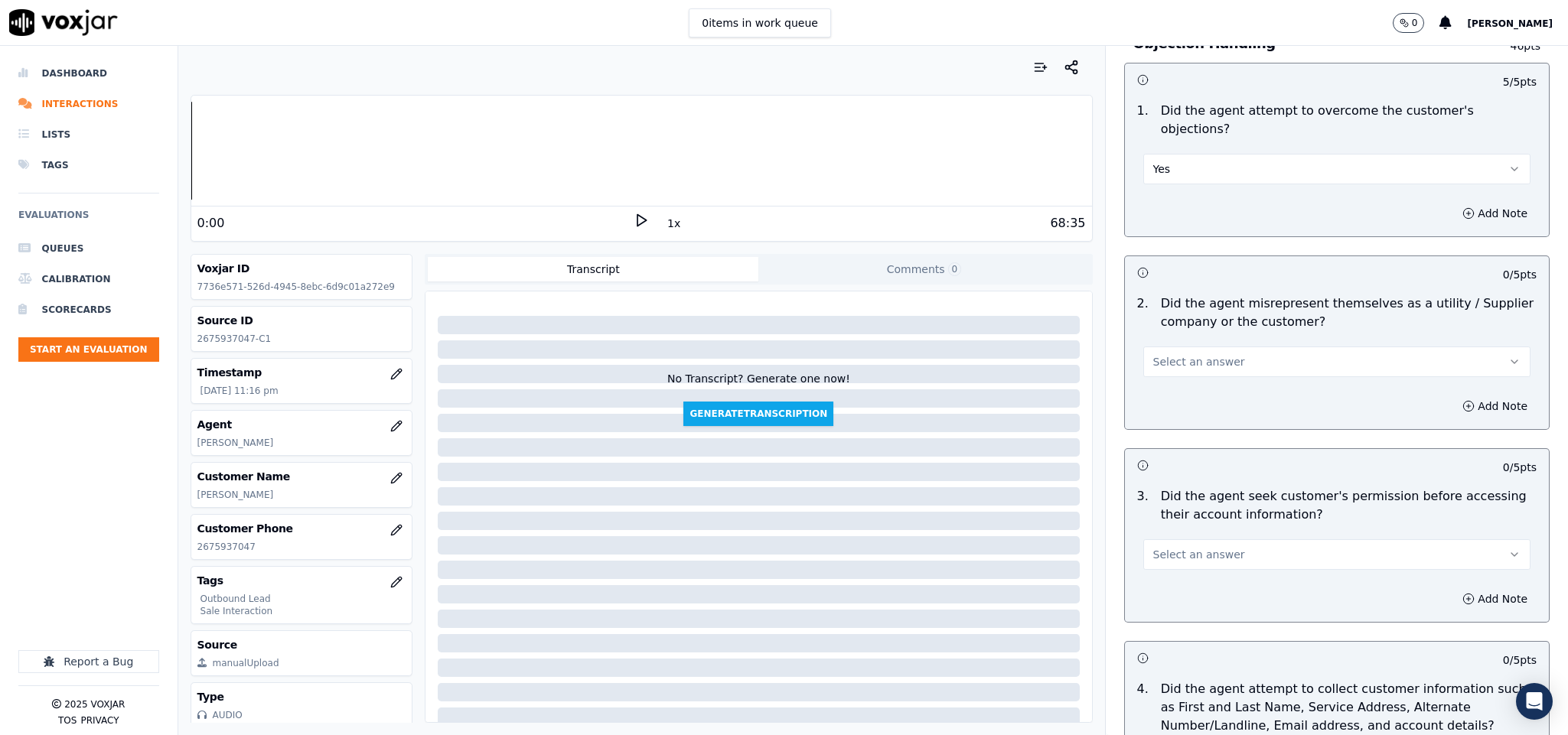
click at [1227, 347] on button "Select an answer" at bounding box center [1337, 361] width 388 height 31
click at [1197, 377] on div "Yes" at bounding box center [1298, 382] width 350 height 24
click at [1453, 398] on button "Add Note" at bounding box center [1495, 406] width 84 height 21
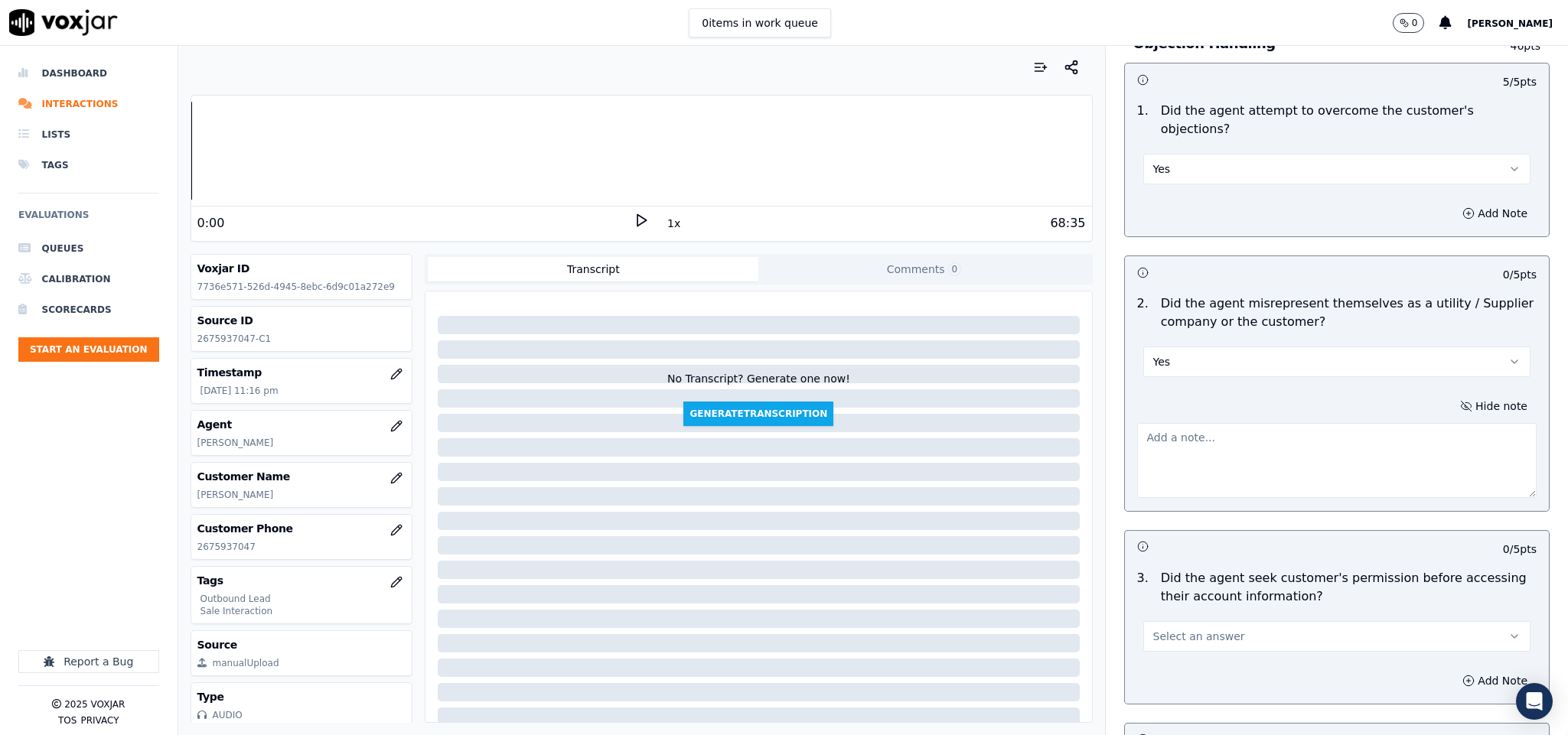
click at [1357, 437] on textarea at bounding box center [1337, 460] width 401 height 75
paste textarea "@22:57 Sam - I will make sure I will go ahead and I will search for amongst the…"
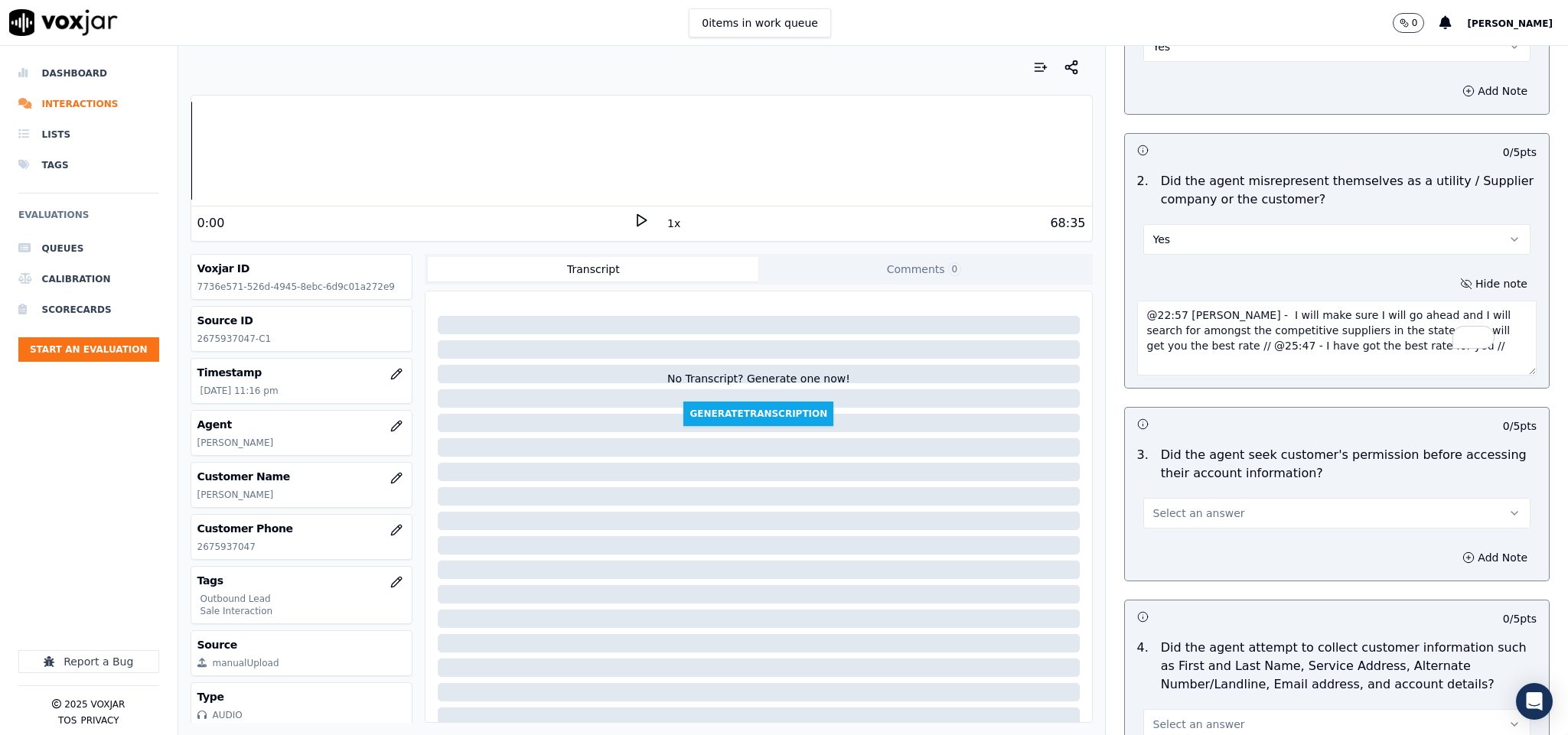
scroll to position [1262, 0]
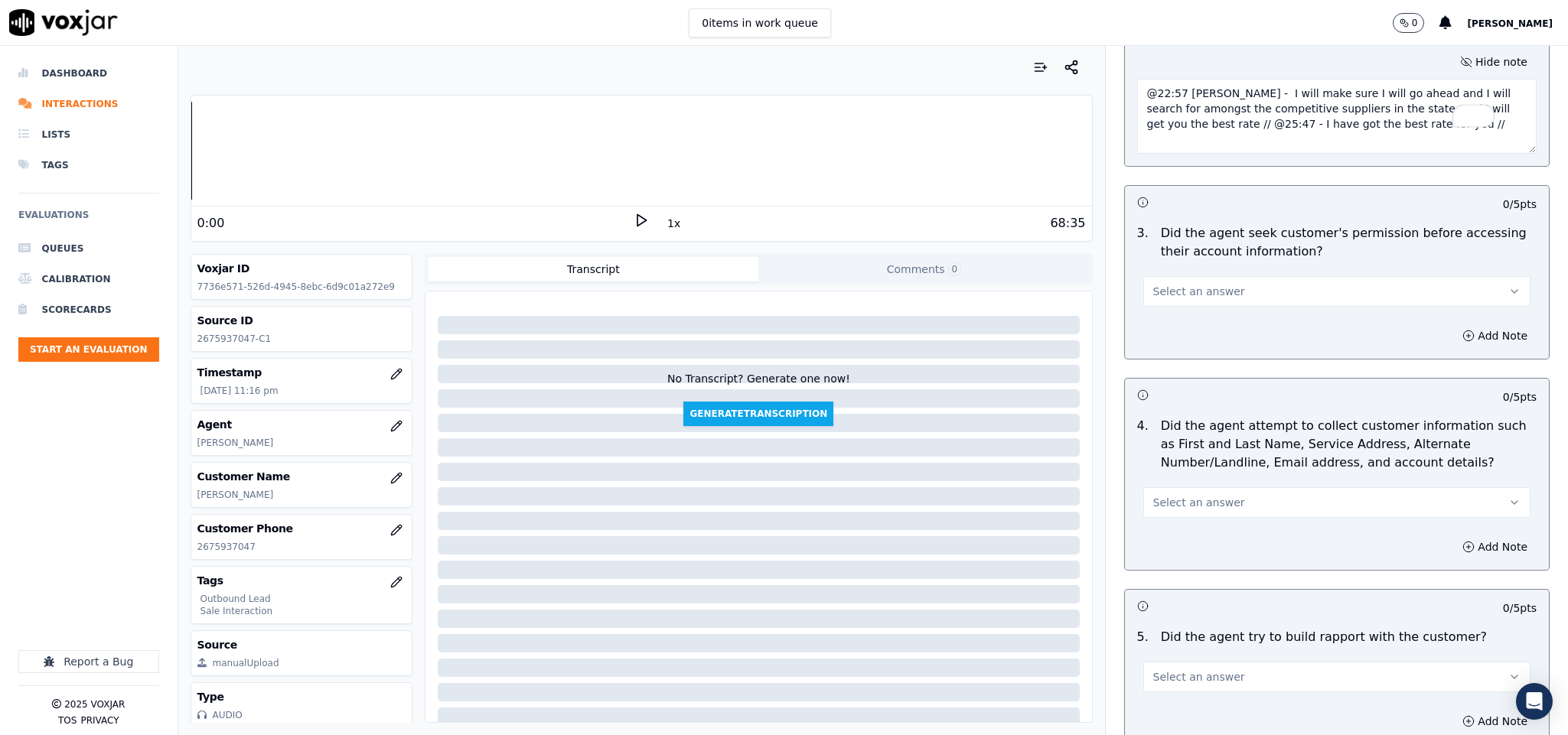
type textarea "@22:57 Sam - I will make sure I will go ahead and I will search for amongst the…"
click at [1236, 283] on button "Select an answer" at bounding box center [1337, 291] width 388 height 31
click at [1165, 344] on div "No" at bounding box center [1298, 337] width 350 height 24
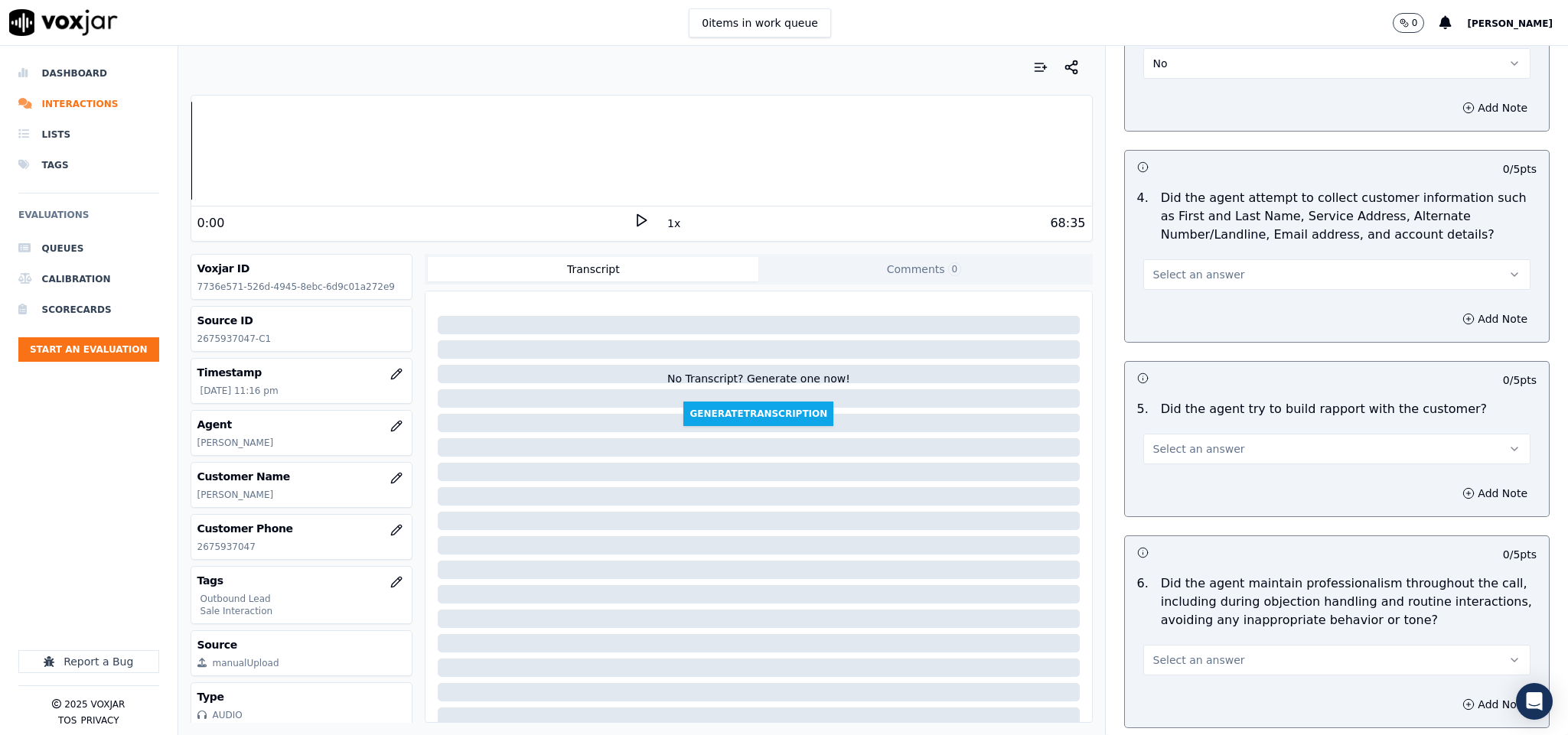
scroll to position [1491, 0]
click at [1237, 262] on button "Select an answer" at bounding box center [1337, 272] width 388 height 31
click at [1192, 337] on div "N/A" at bounding box center [1298, 344] width 350 height 24
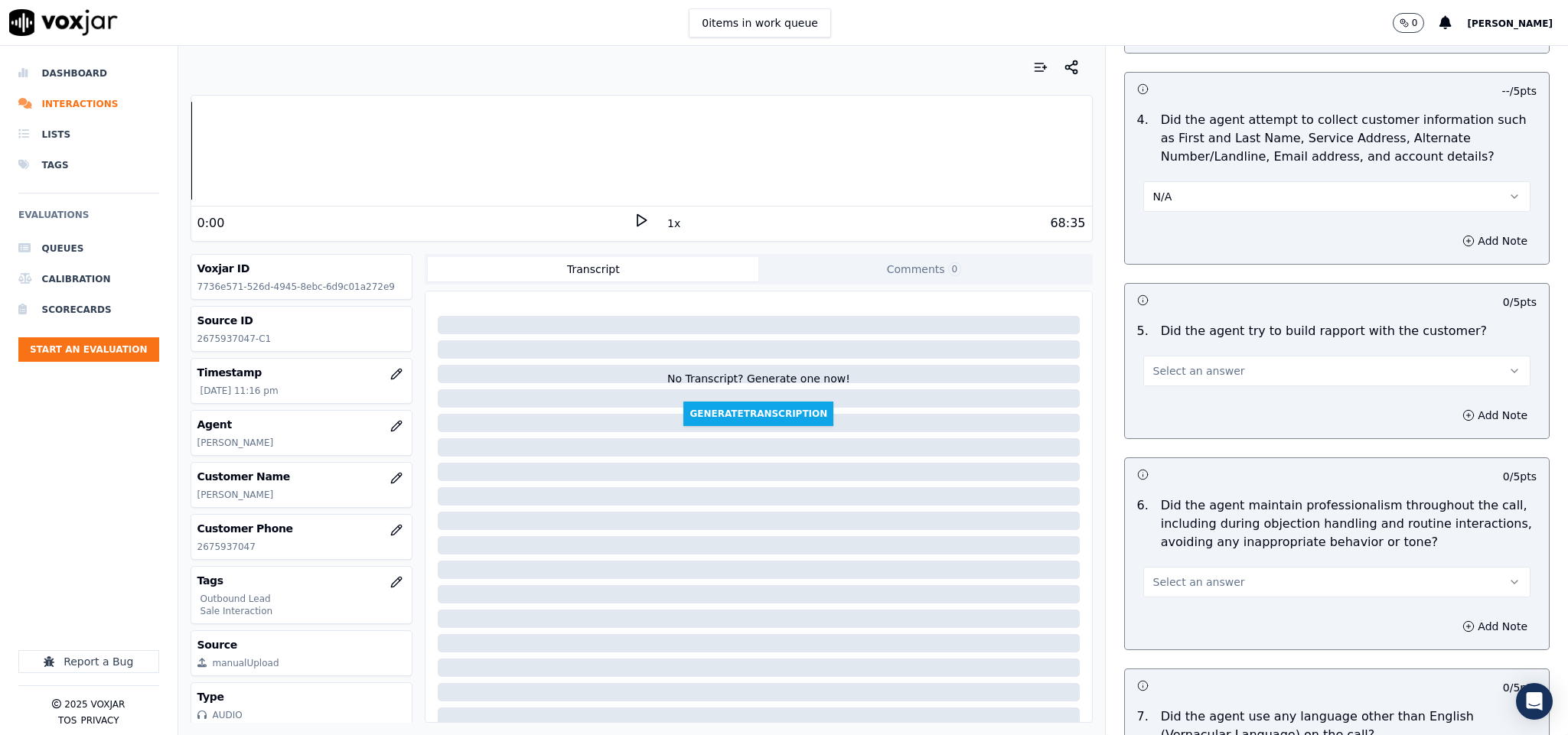
scroll to position [1721, 0]
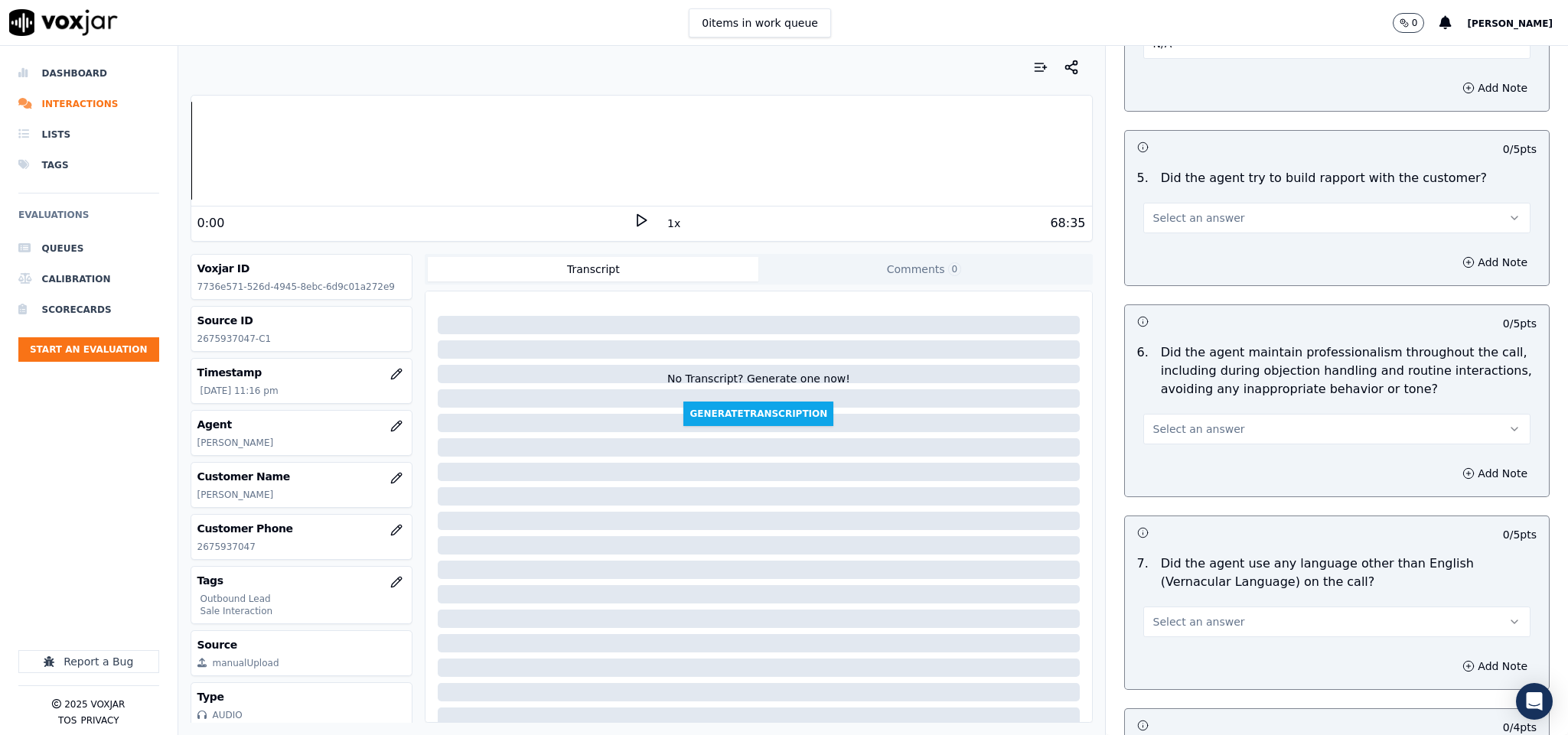
click at [1197, 218] on button "Select an answer" at bounding box center [1337, 217] width 388 height 31
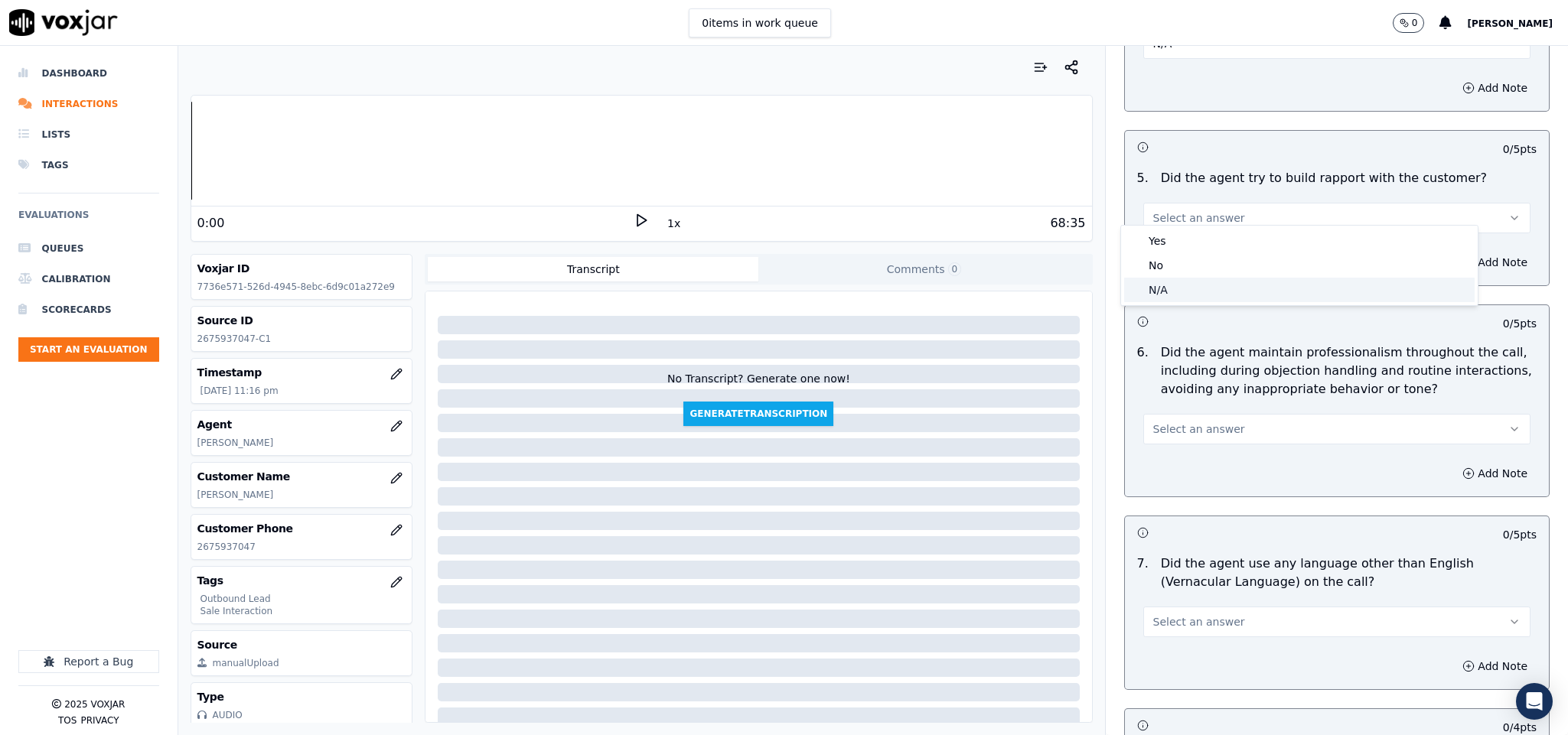
drag, startPoint x: 1168, startPoint y: 287, endPoint x: 1180, endPoint y: 338, distance: 52.4
click at [1168, 288] on div "N/A" at bounding box center [1298, 290] width 350 height 24
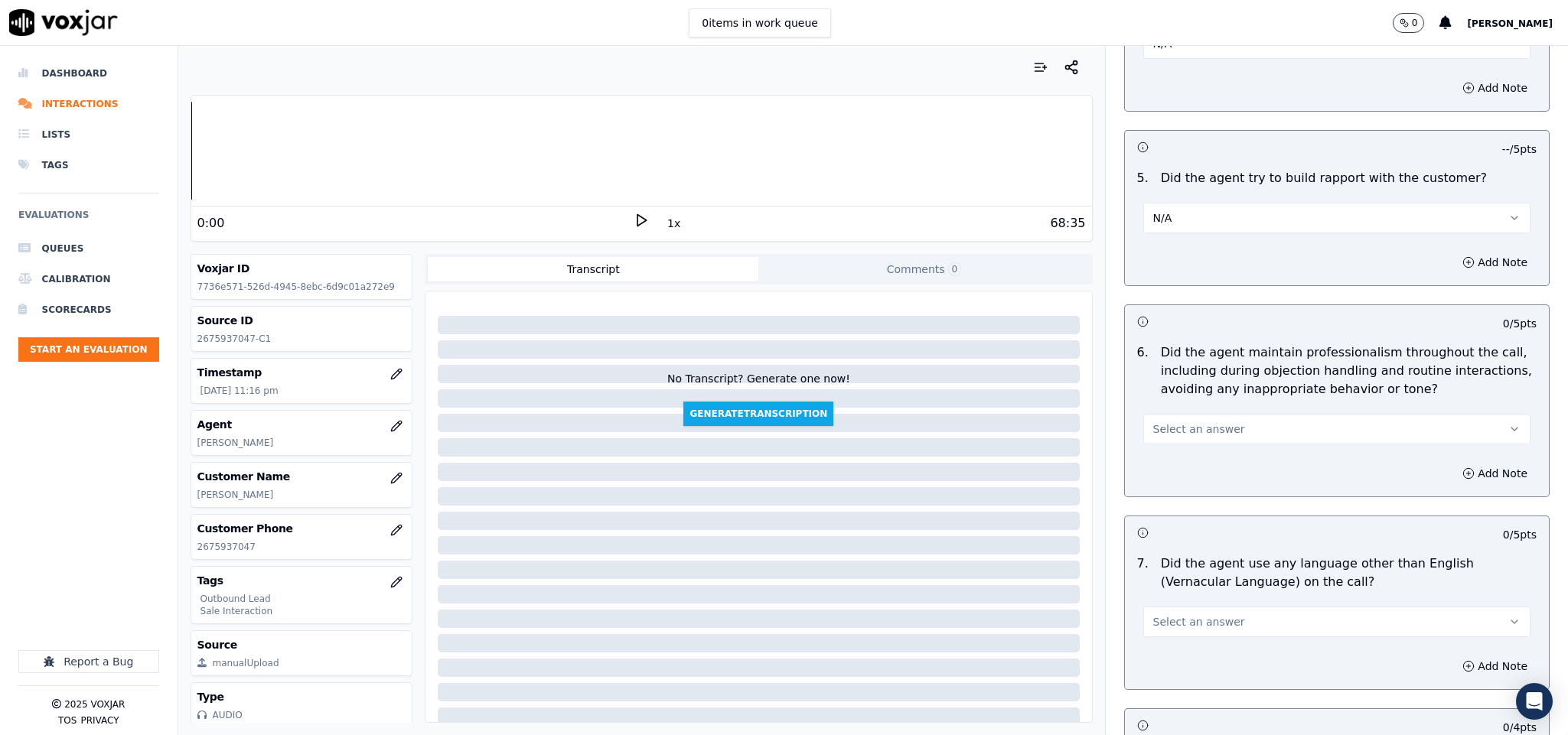
click at [1214, 413] on button "Select an answer" at bounding box center [1337, 428] width 388 height 31
click at [1178, 457] on div "Yes" at bounding box center [1298, 452] width 350 height 24
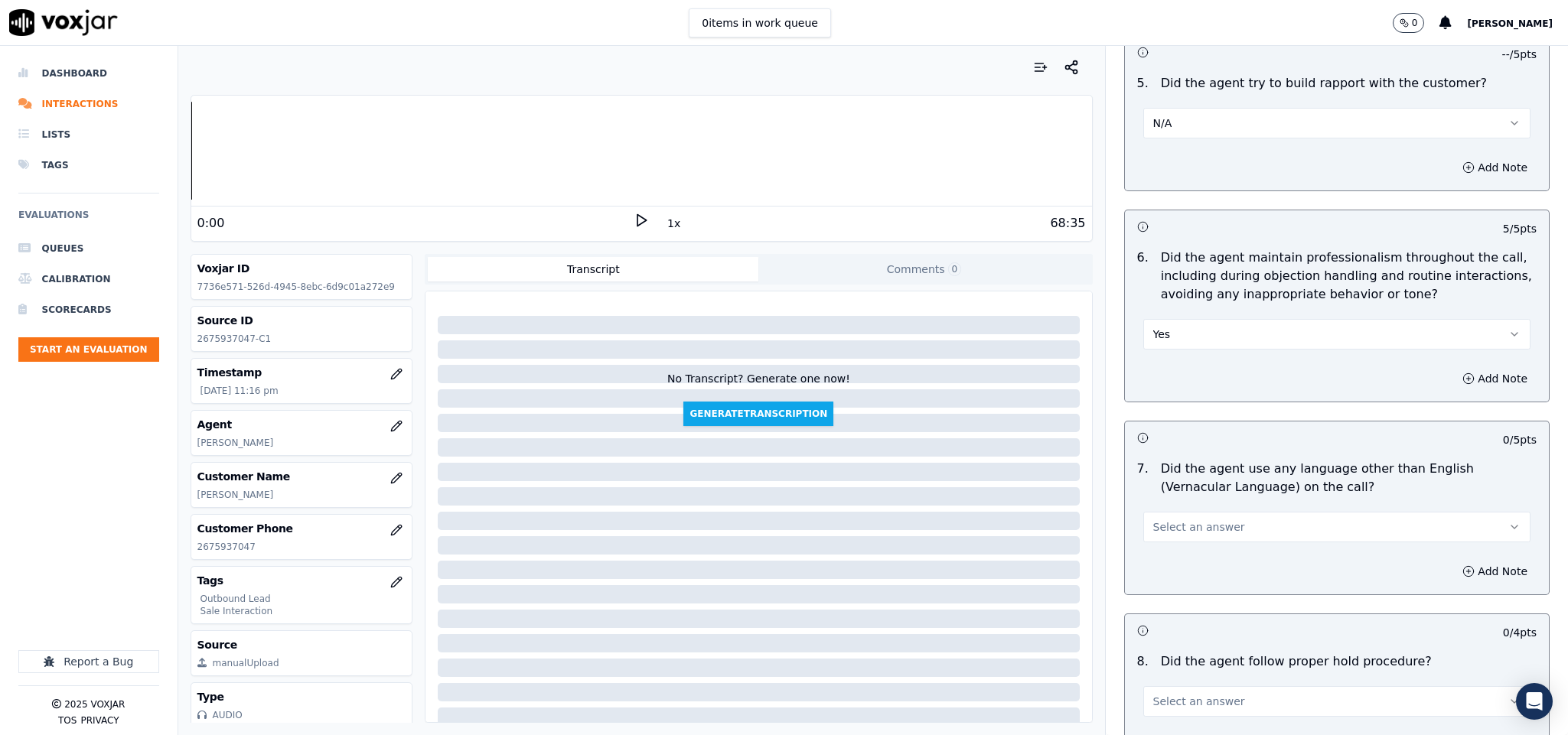
scroll to position [1950, 0]
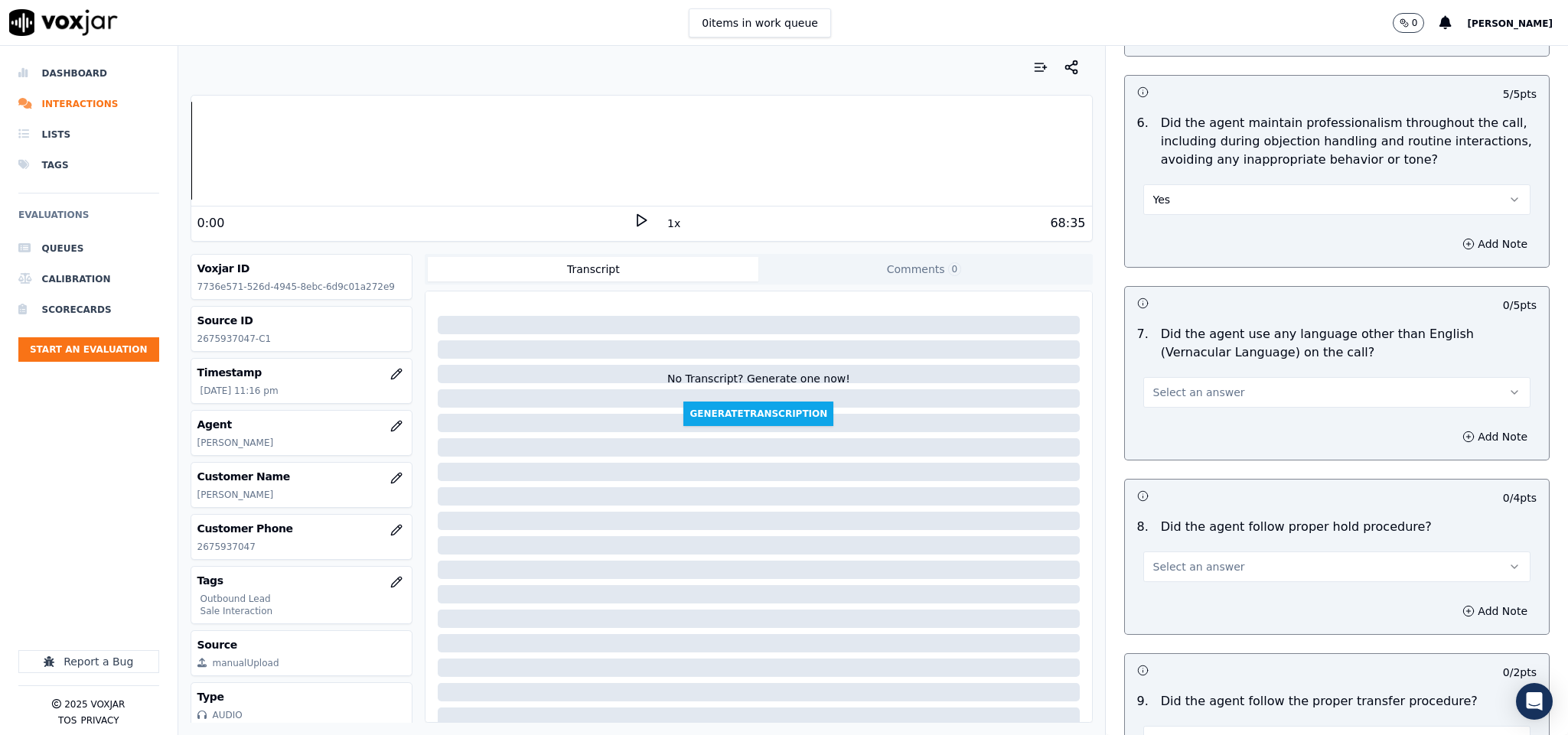
click at [1223, 377] on button "Select an answer" at bounding box center [1337, 392] width 388 height 31
click at [1175, 436] on div "No" at bounding box center [1298, 440] width 350 height 24
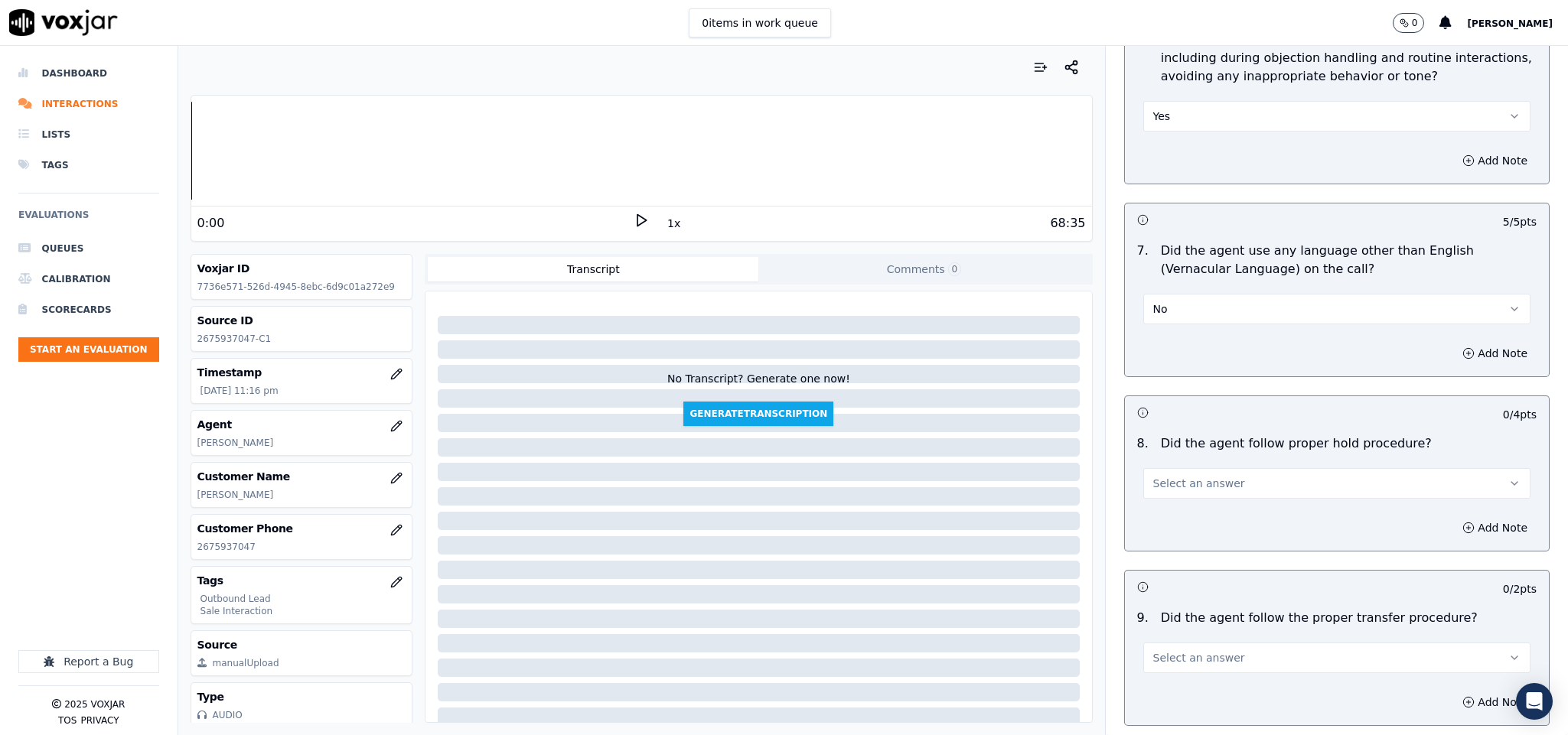
scroll to position [2180, 0]
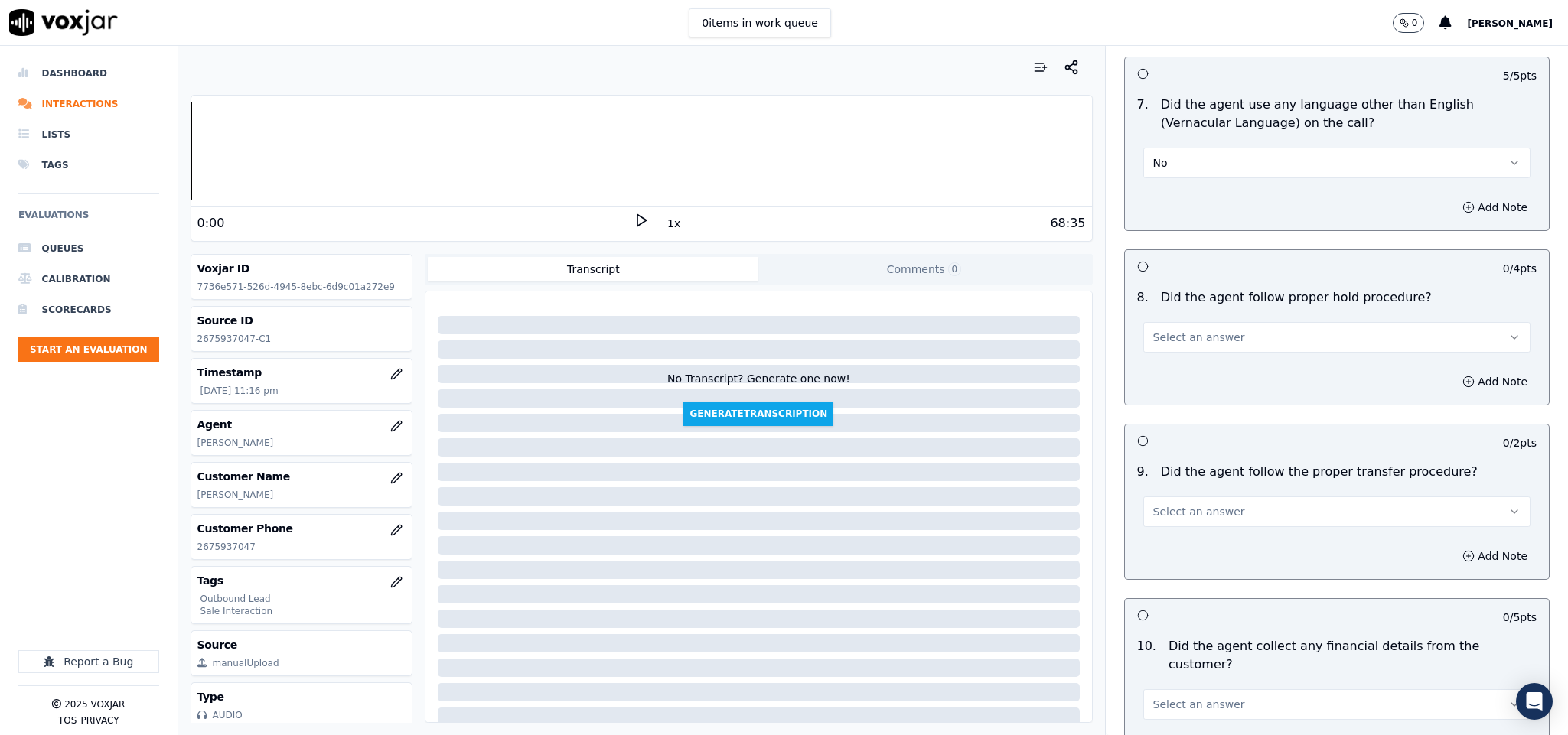
click at [1193, 330] on span "Select an answer" at bounding box center [1199, 337] width 92 height 15
click at [1187, 354] on div "Yes" at bounding box center [1298, 361] width 350 height 24
click at [1173, 505] on span "Select an answer" at bounding box center [1199, 512] width 92 height 15
click at [1171, 530] on div "Yes" at bounding box center [1298, 537] width 350 height 24
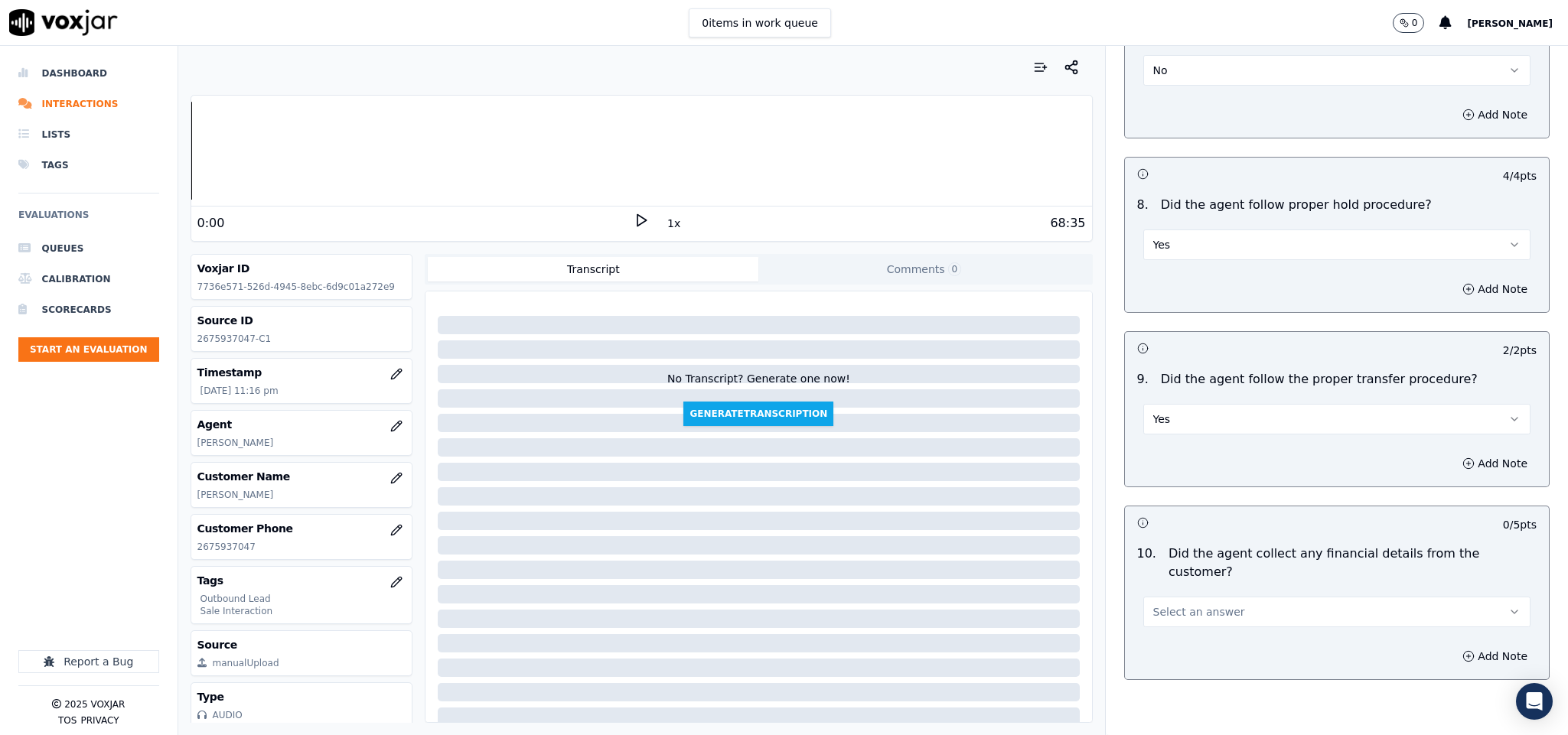
scroll to position [2409, 0]
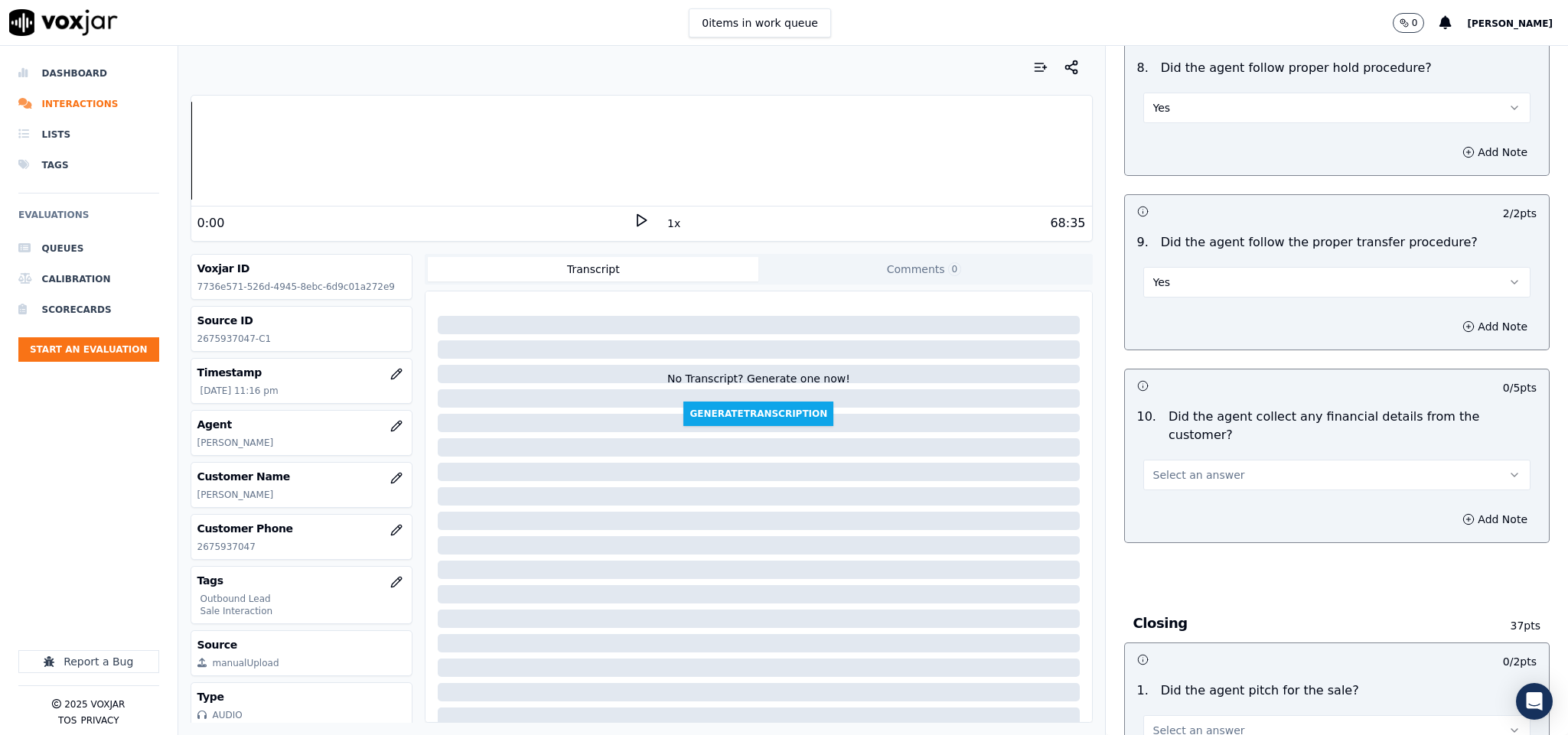
click at [1218, 460] on button "Select an answer" at bounding box center [1337, 475] width 388 height 31
click at [1182, 510] on div "No" at bounding box center [1298, 507] width 350 height 24
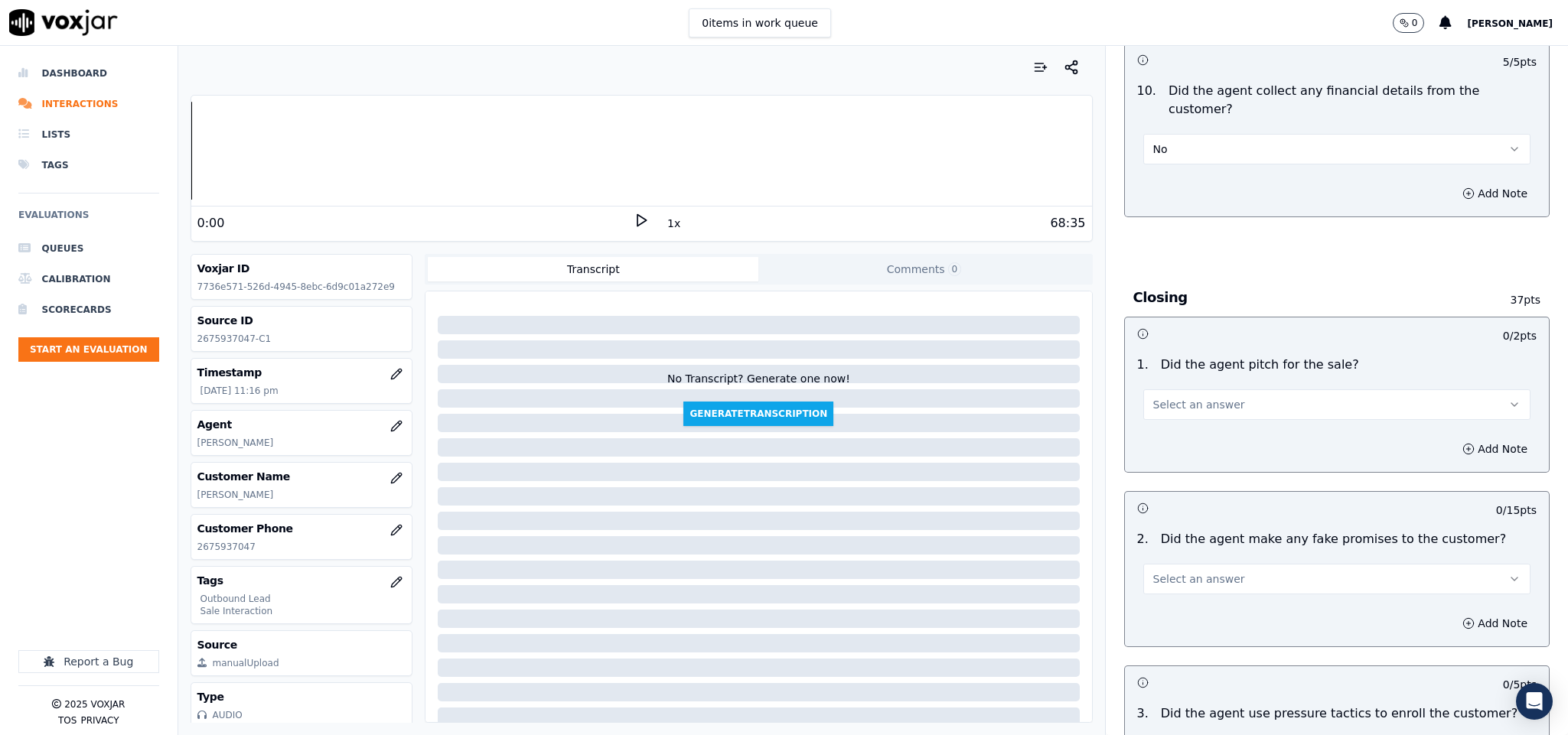
scroll to position [2754, 0]
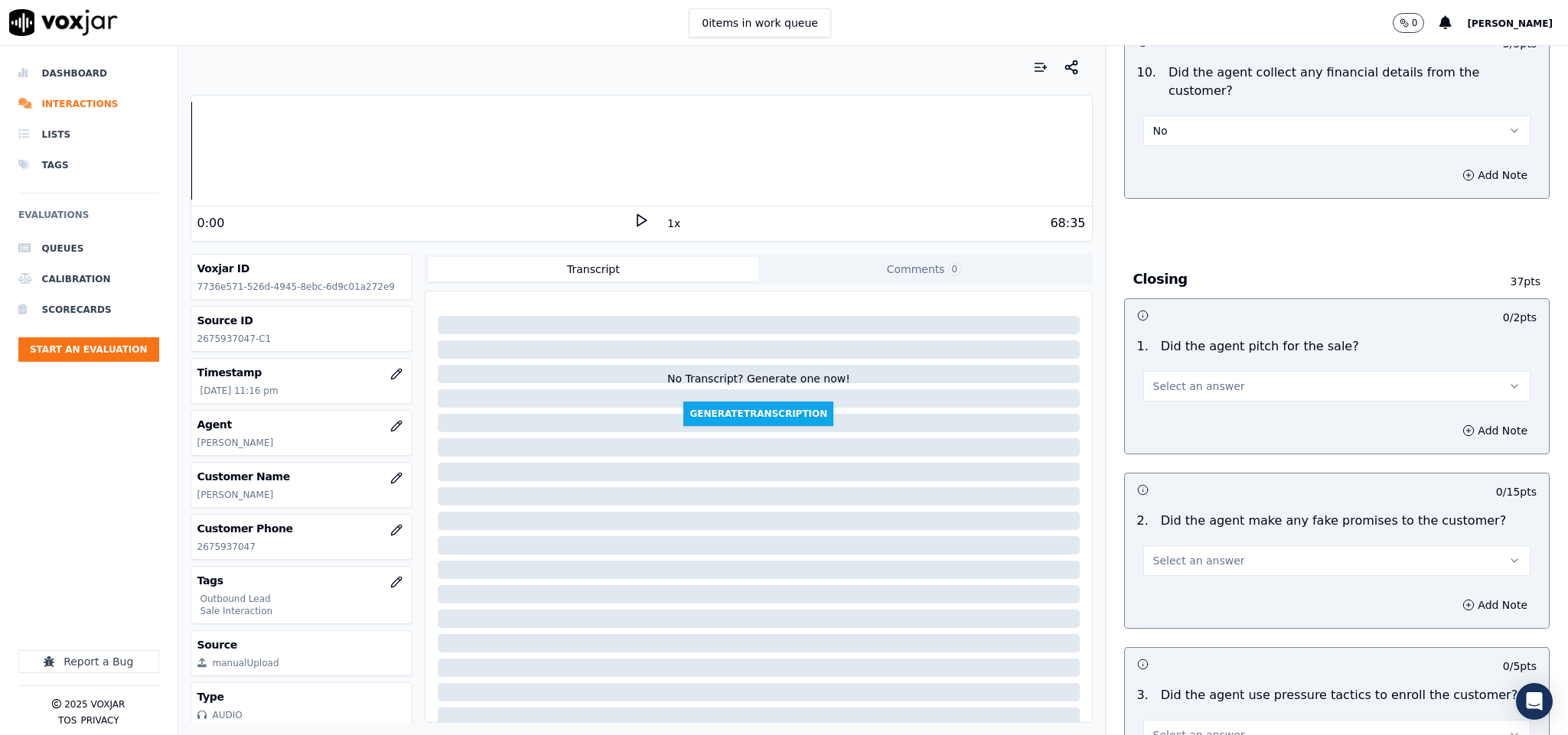
click at [1201, 378] on span "Select an answer" at bounding box center [1199, 386] width 92 height 15
click at [1184, 416] on div "No" at bounding box center [1298, 419] width 350 height 24
click at [1185, 371] on button "No" at bounding box center [1337, 386] width 388 height 31
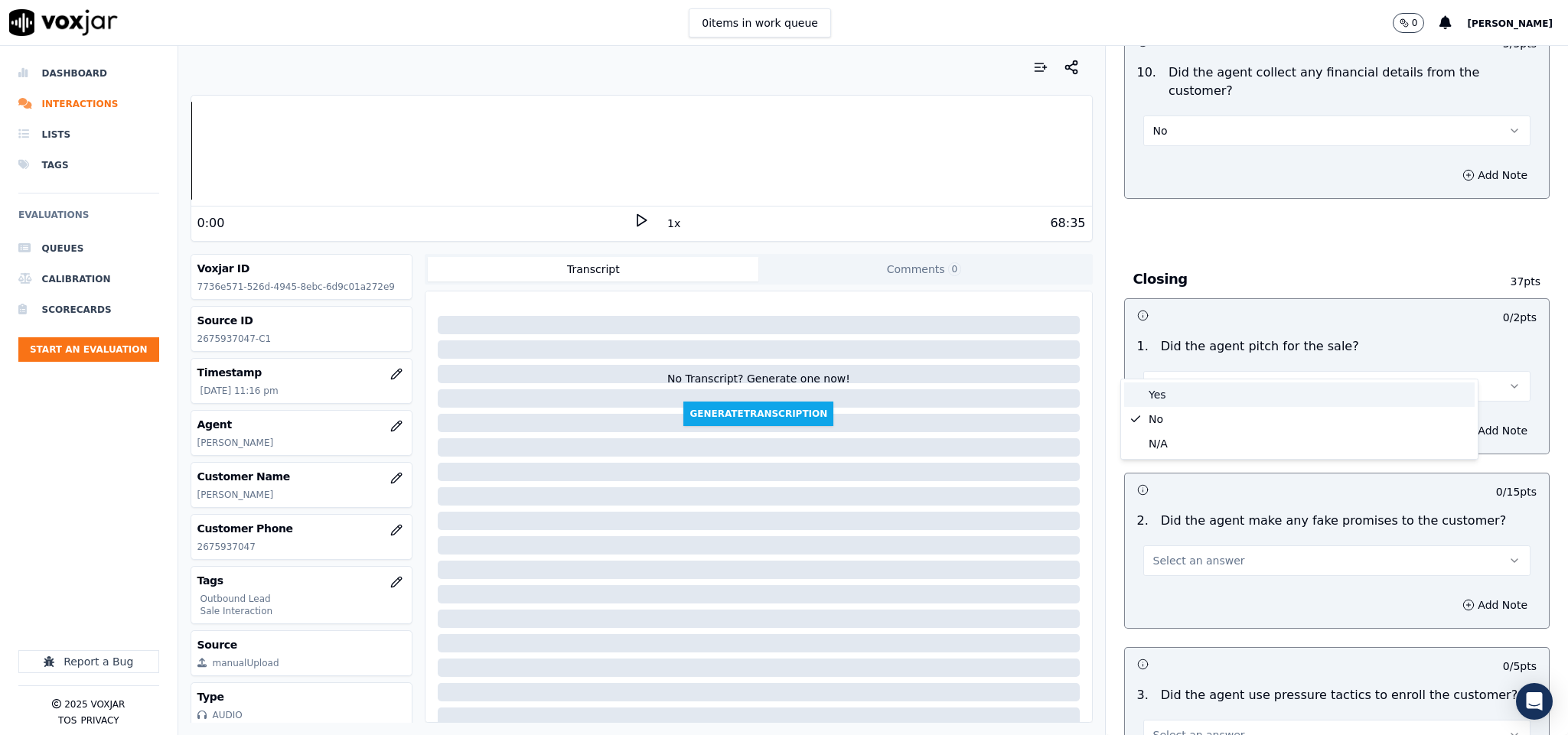
click at [1173, 391] on div "Yes" at bounding box center [1298, 395] width 350 height 24
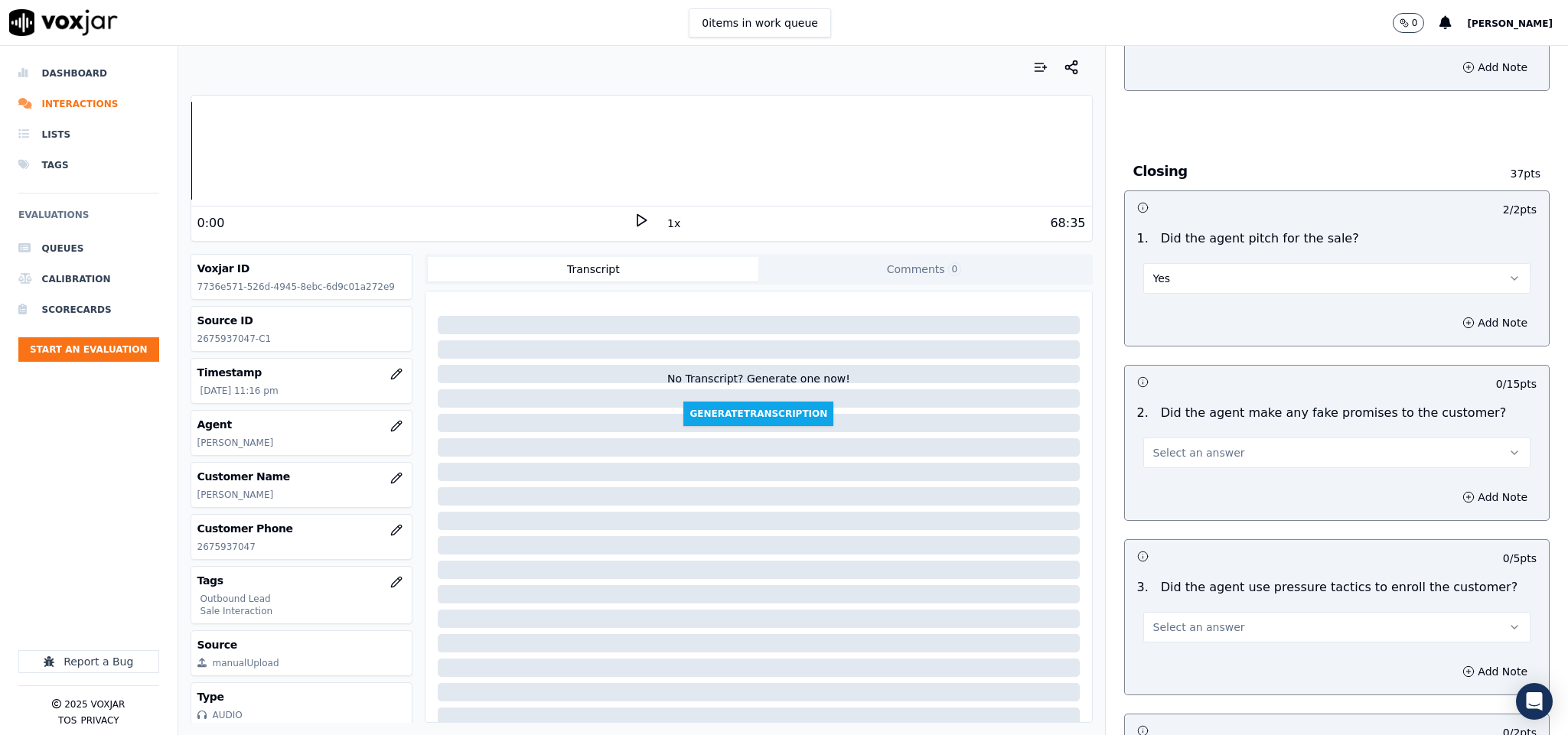
scroll to position [2984, 0]
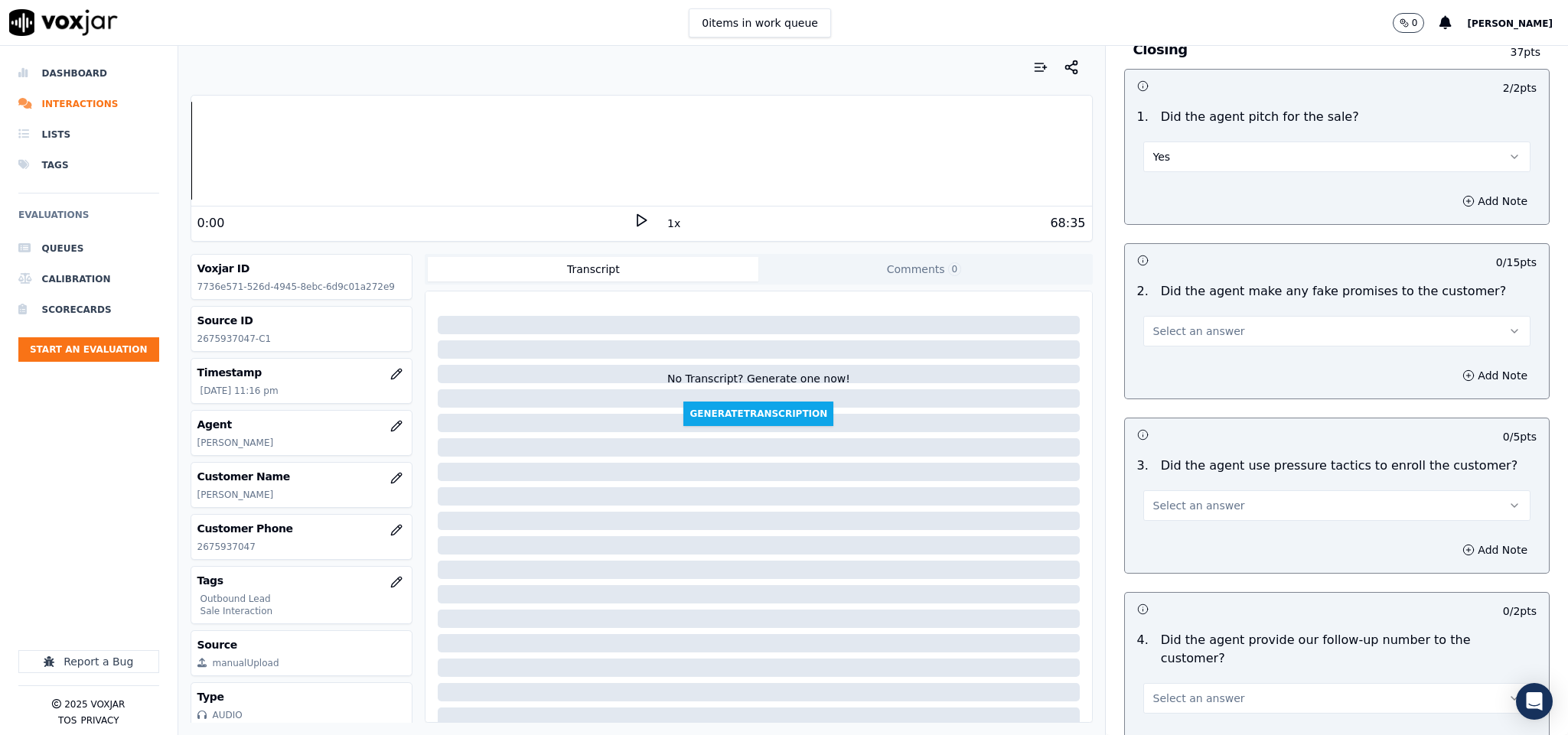
drag, startPoint x: 1215, startPoint y: 304, endPoint x: 1219, endPoint y: 320, distance: 16.5
click at [1215, 316] on button "Select an answer" at bounding box center [1337, 331] width 388 height 31
click at [1180, 374] on div "No" at bounding box center [1298, 364] width 350 height 24
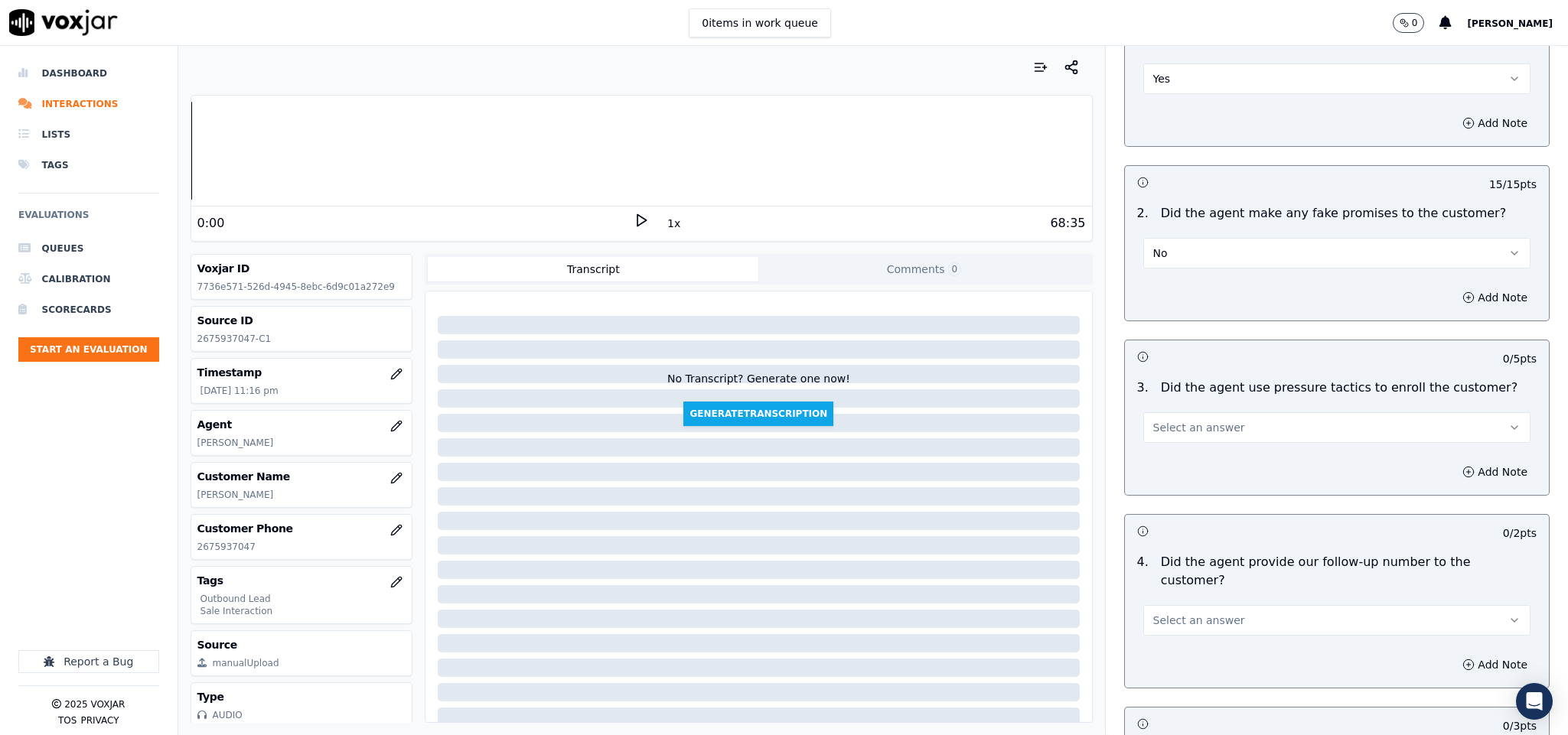
scroll to position [3213, 0]
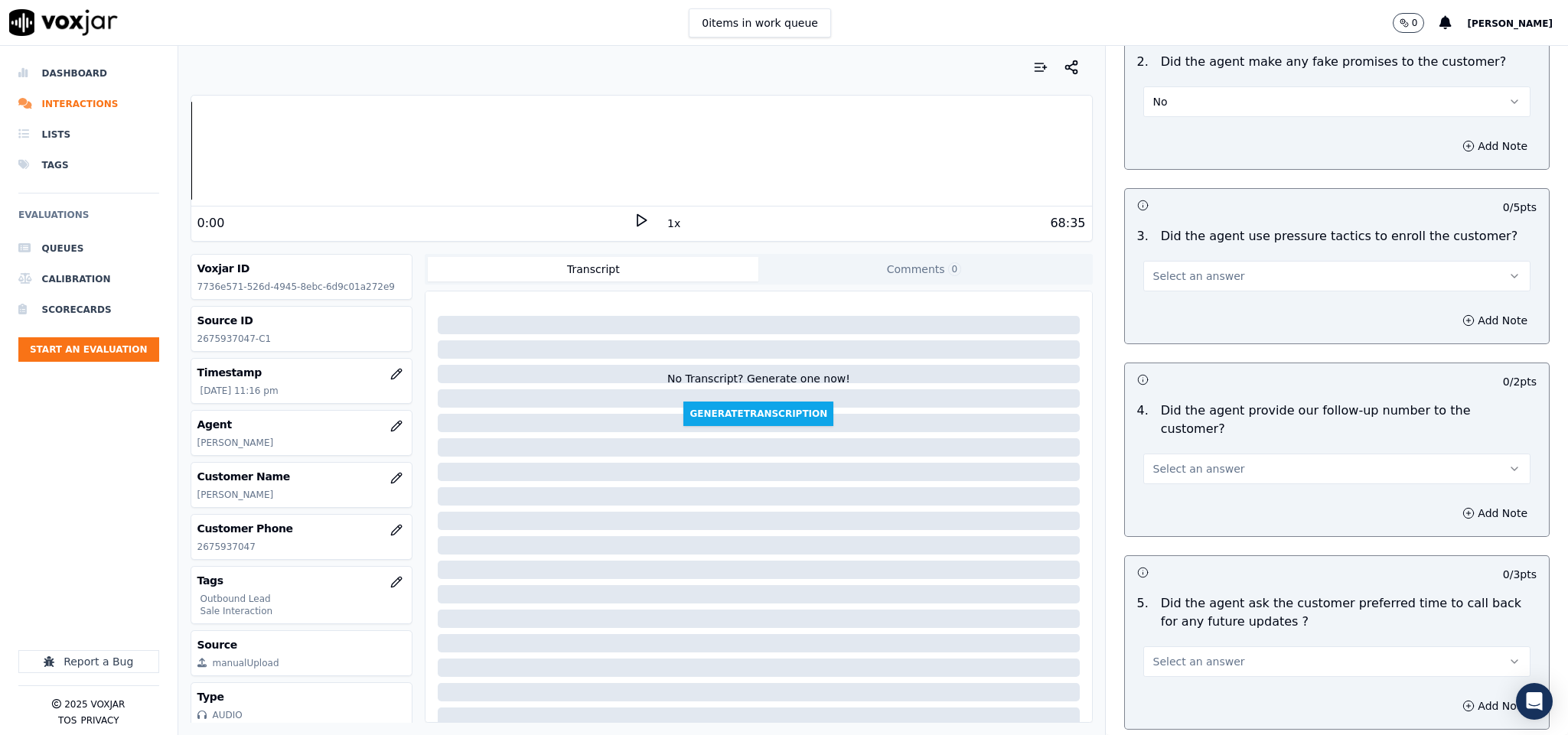
click at [1228, 261] on button "Select an answer" at bounding box center [1337, 276] width 388 height 31
click at [1188, 310] on div "No" at bounding box center [1298, 309] width 350 height 24
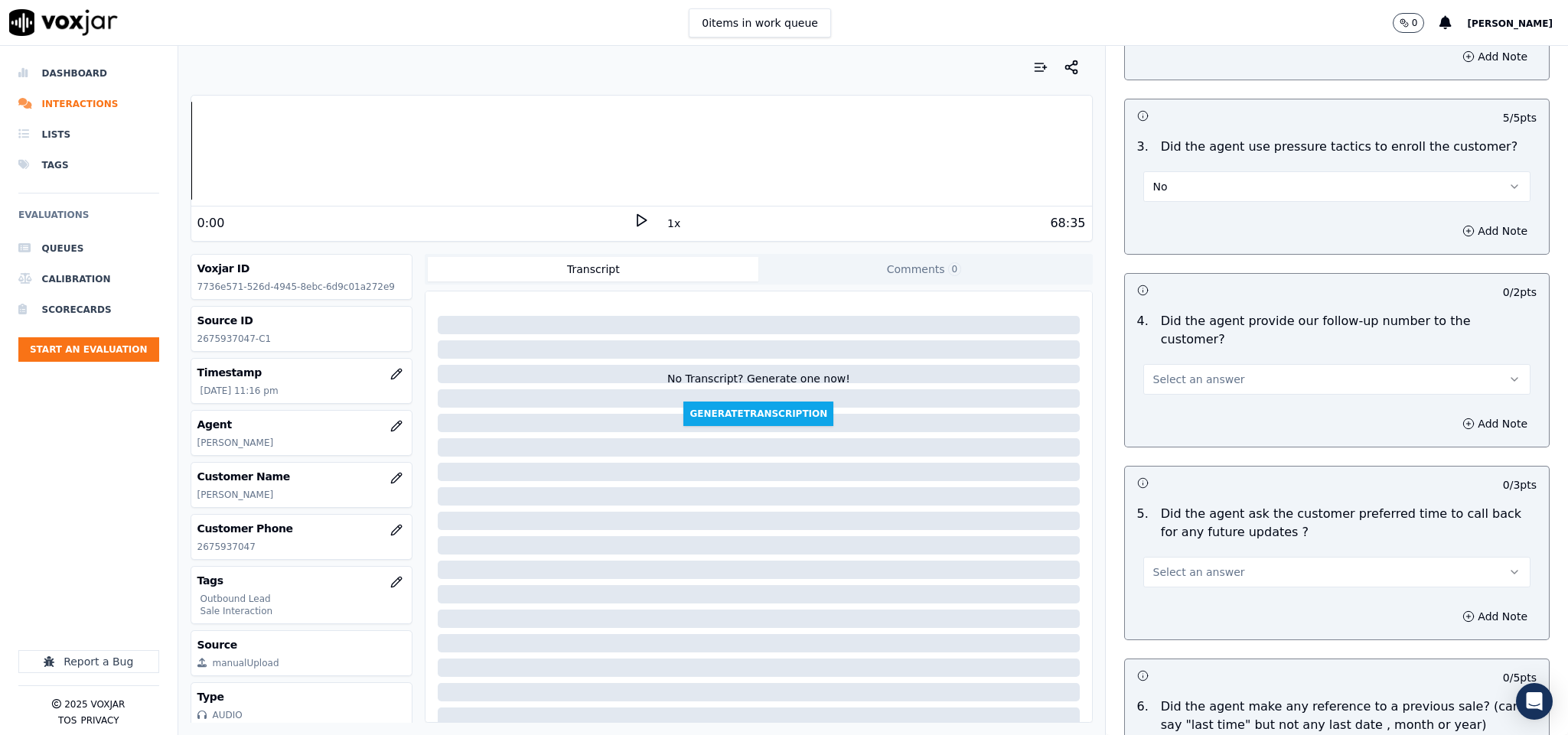
scroll to position [3443, 0]
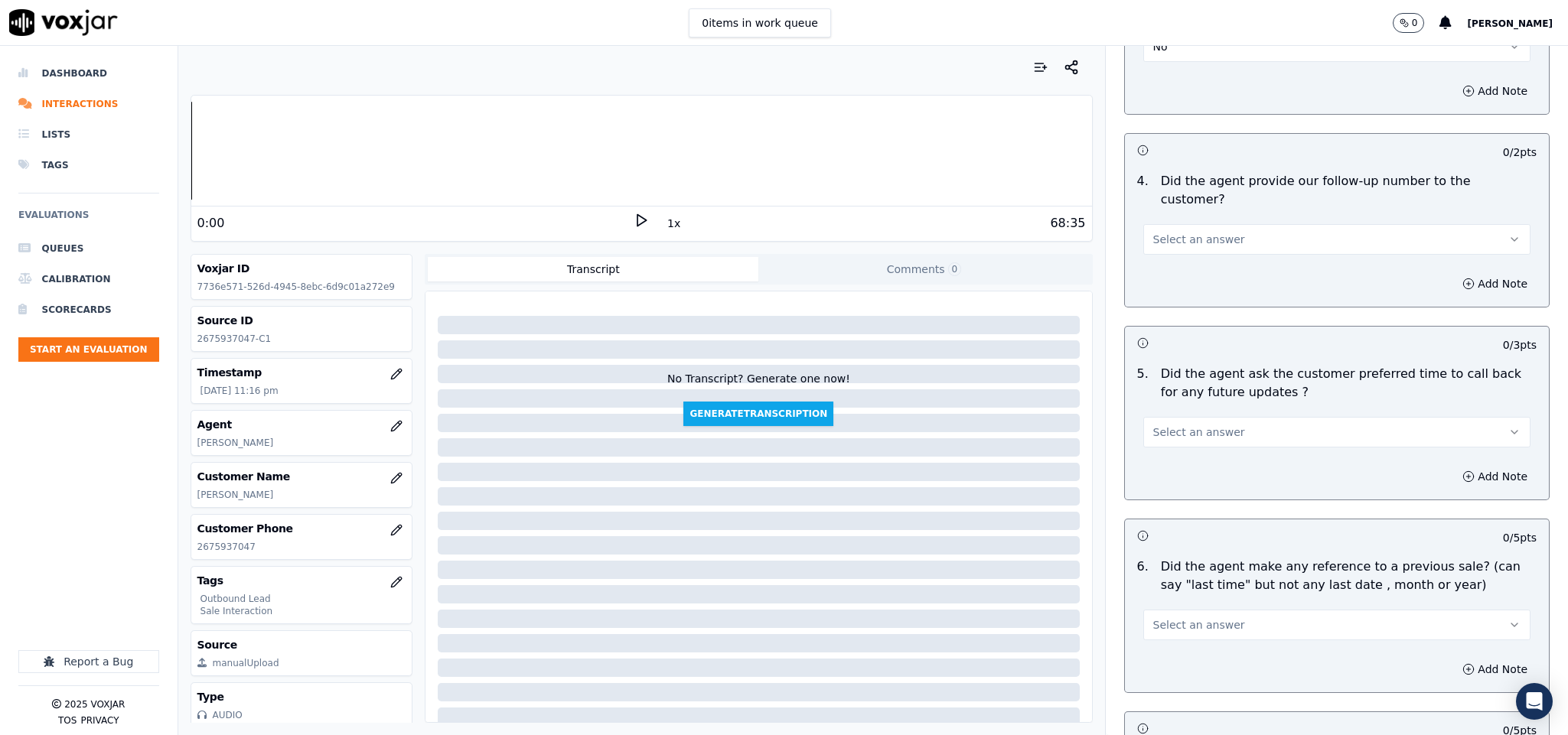
click at [1213, 224] on button "Select an answer" at bounding box center [1337, 239] width 388 height 31
click at [1182, 226] on div "Yes" at bounding box center [1298, 230] width 350 height 24
click at [1206, 425] on span "Select an answer" at bounding box center [1199, 432] width 92 height 15
click at [1169, 464] on div "N/A" at bounding box center [1298, 473] width 350 height 24
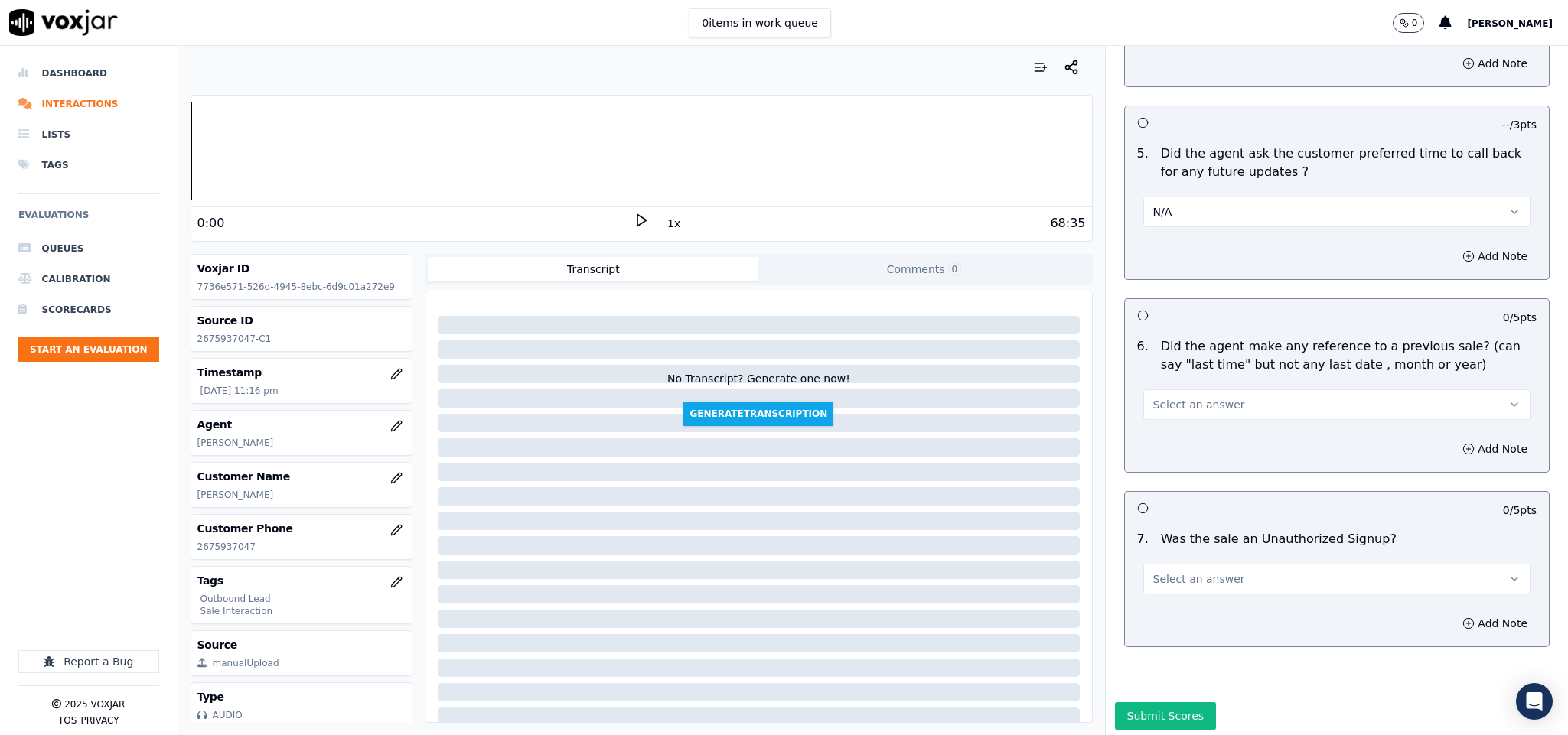
scroll to position [3671, 0]
click at [1208, 393] on span "Select an answer" at bounding box center [1199, 400] width 92 height 15
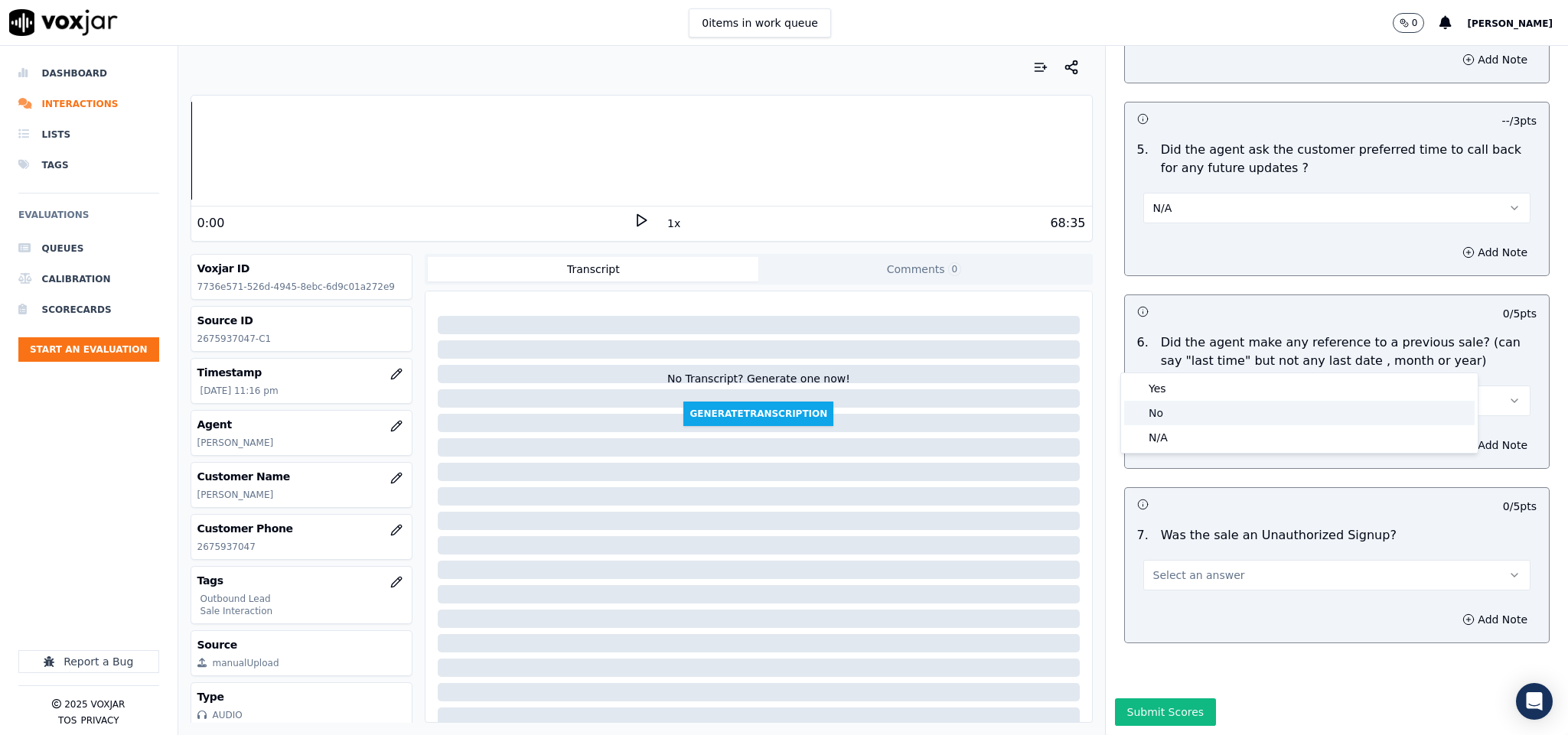
click at [1179, 412] on div "No" at bounding box center [1298, 413] width 350 height 24
click at [1233, 560] on button "Select an answer" at bounding box center [1337, 575] width 388 height 31
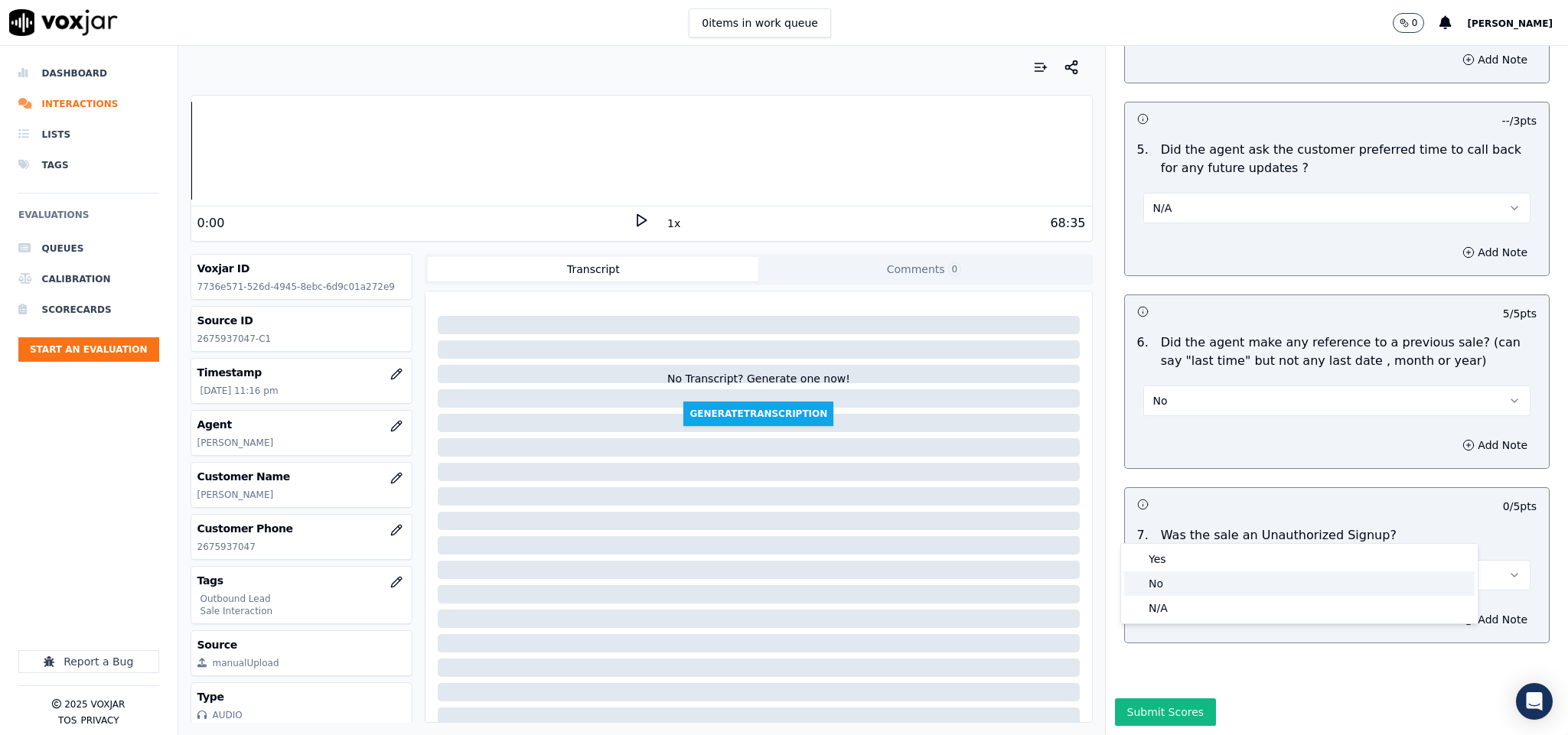
click at [1179, 587] on div "No" at bounding box center [1298, 584] width 350 height 24
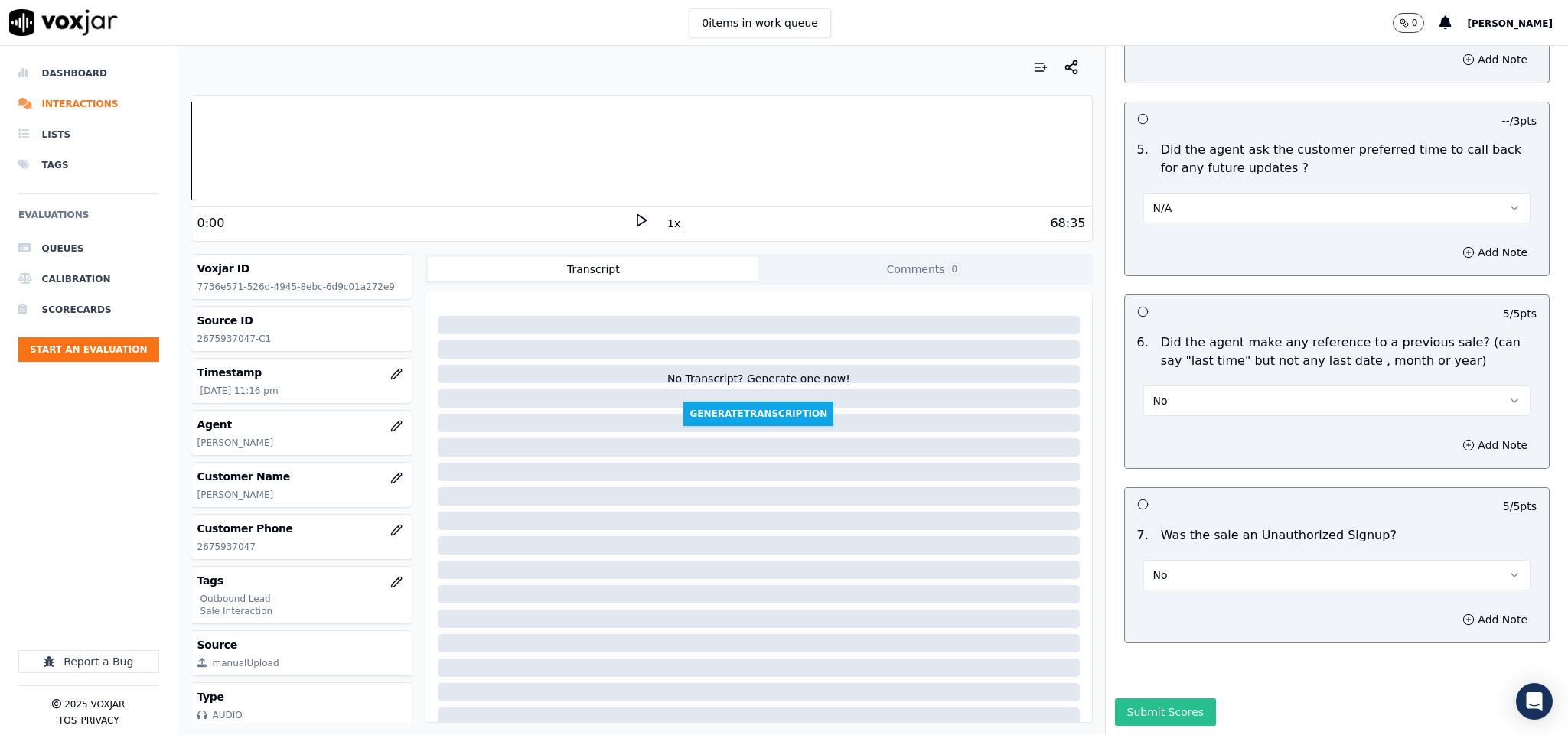
click at [1140, 699] on button "Submit Scores" at bounding box center [1165, 713] width 101 height 28
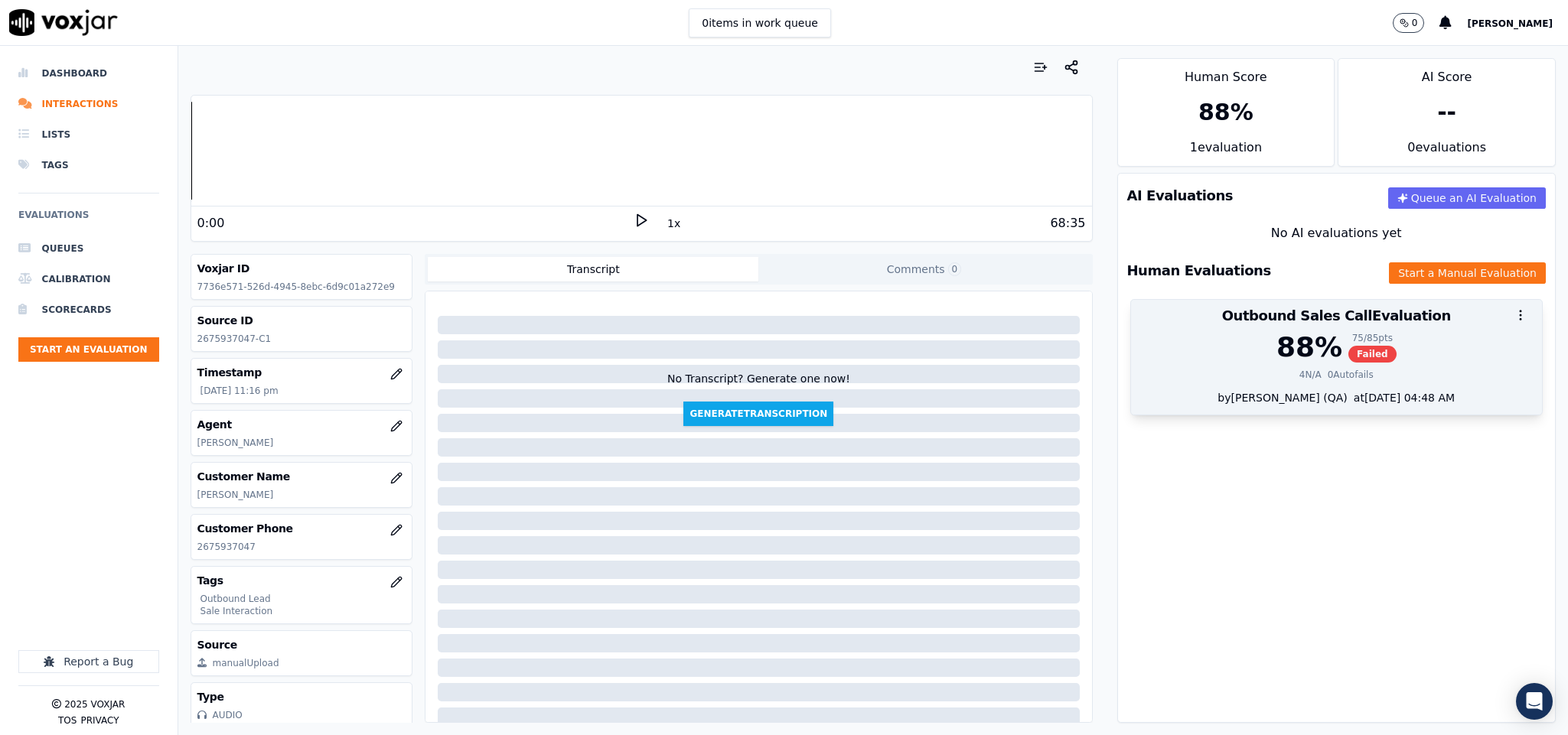
click at [1300, 361] on div "88 %" at bounding box center [1309, 347] width 66 height 31
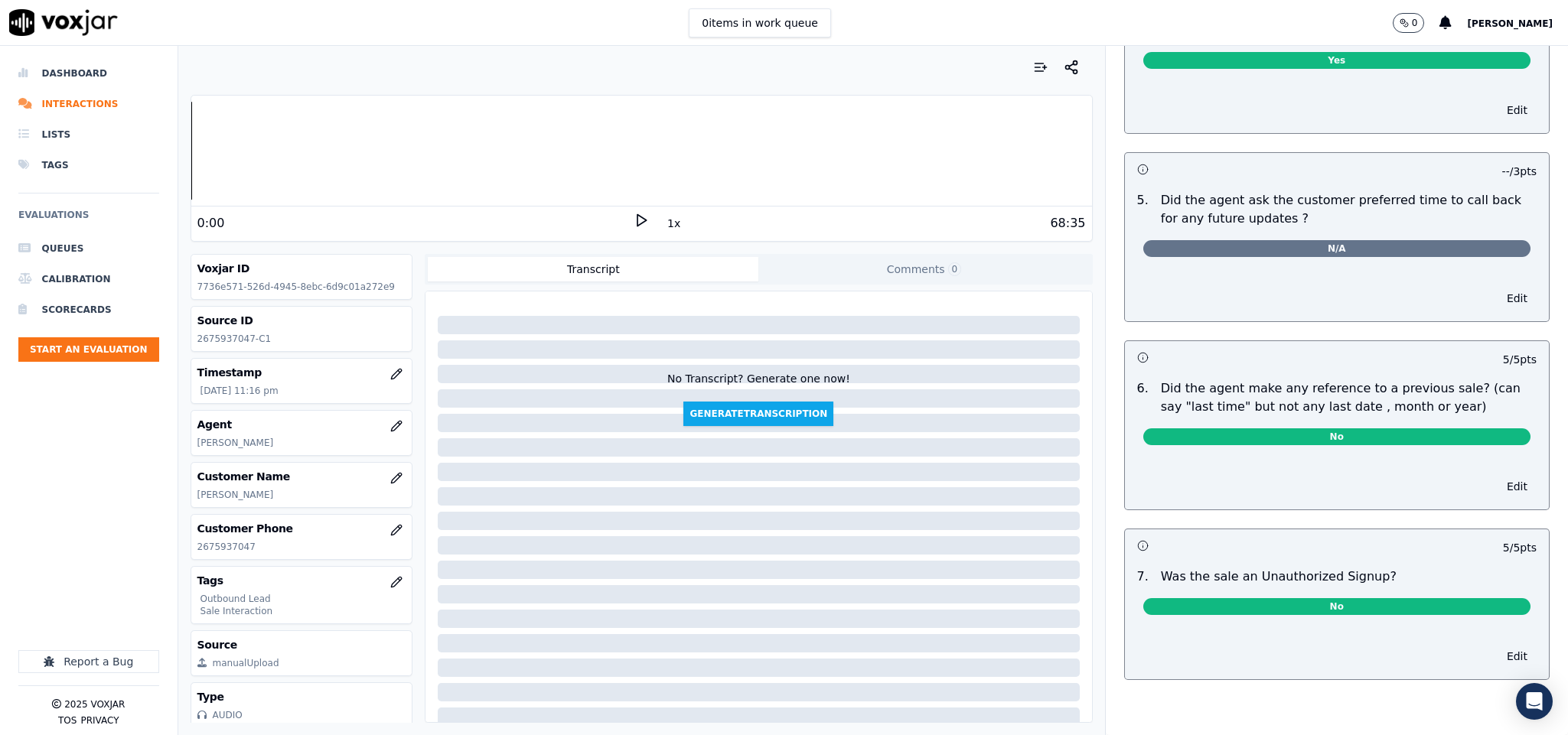
scroll to position [0, 0]
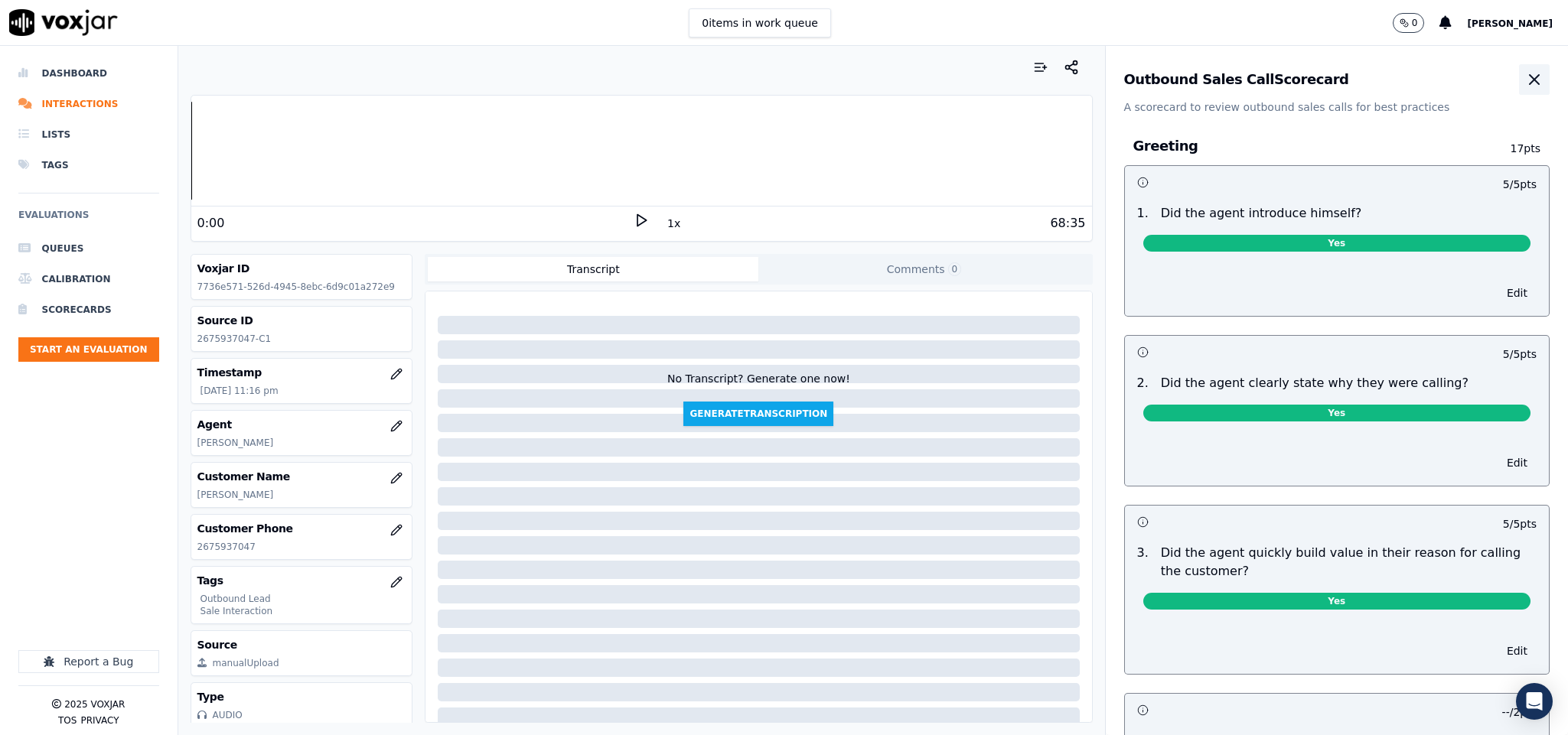
click at [1525, 75] on icon "button" at bounding box center [1535, 80] width 19 height 19
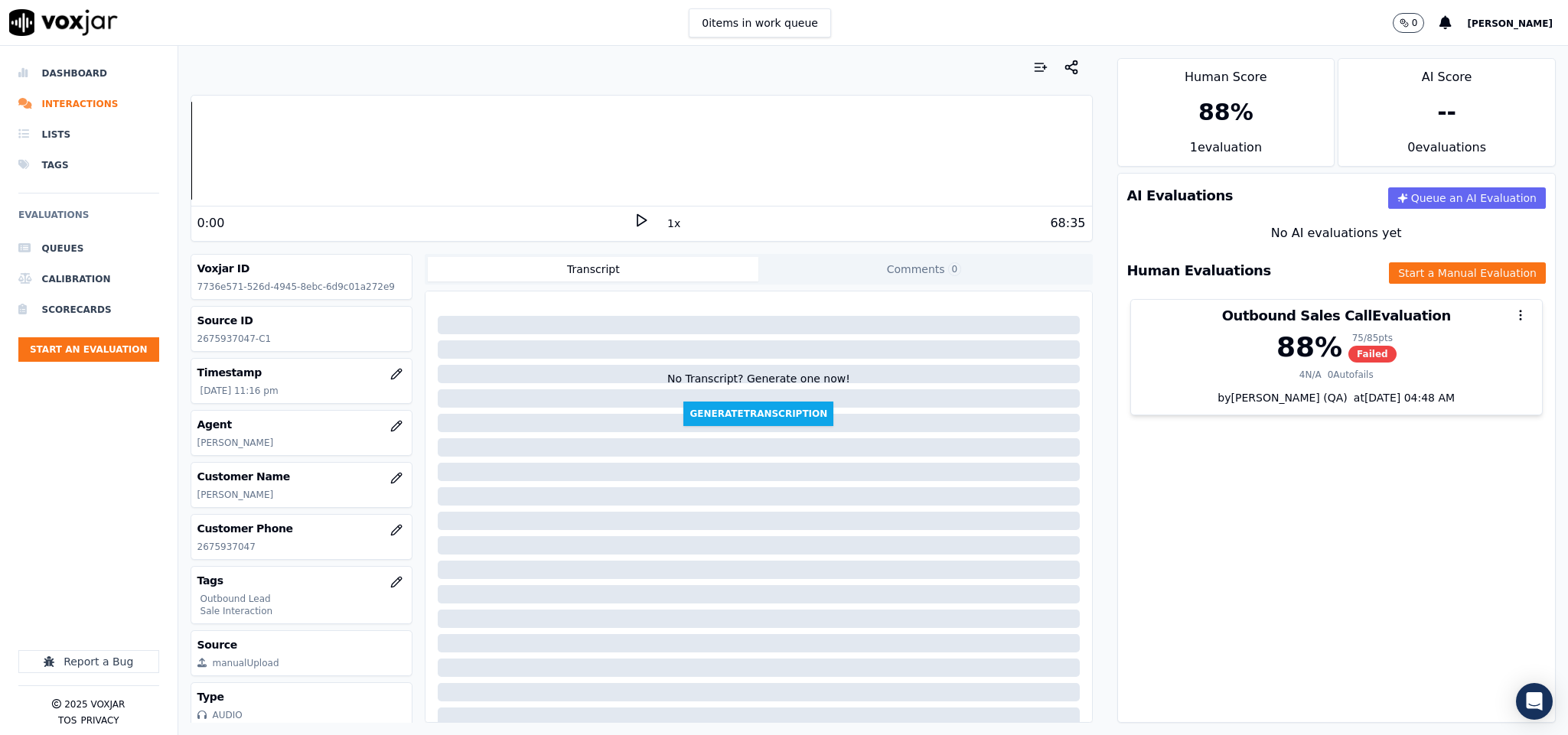
scroll to position [80, 0]
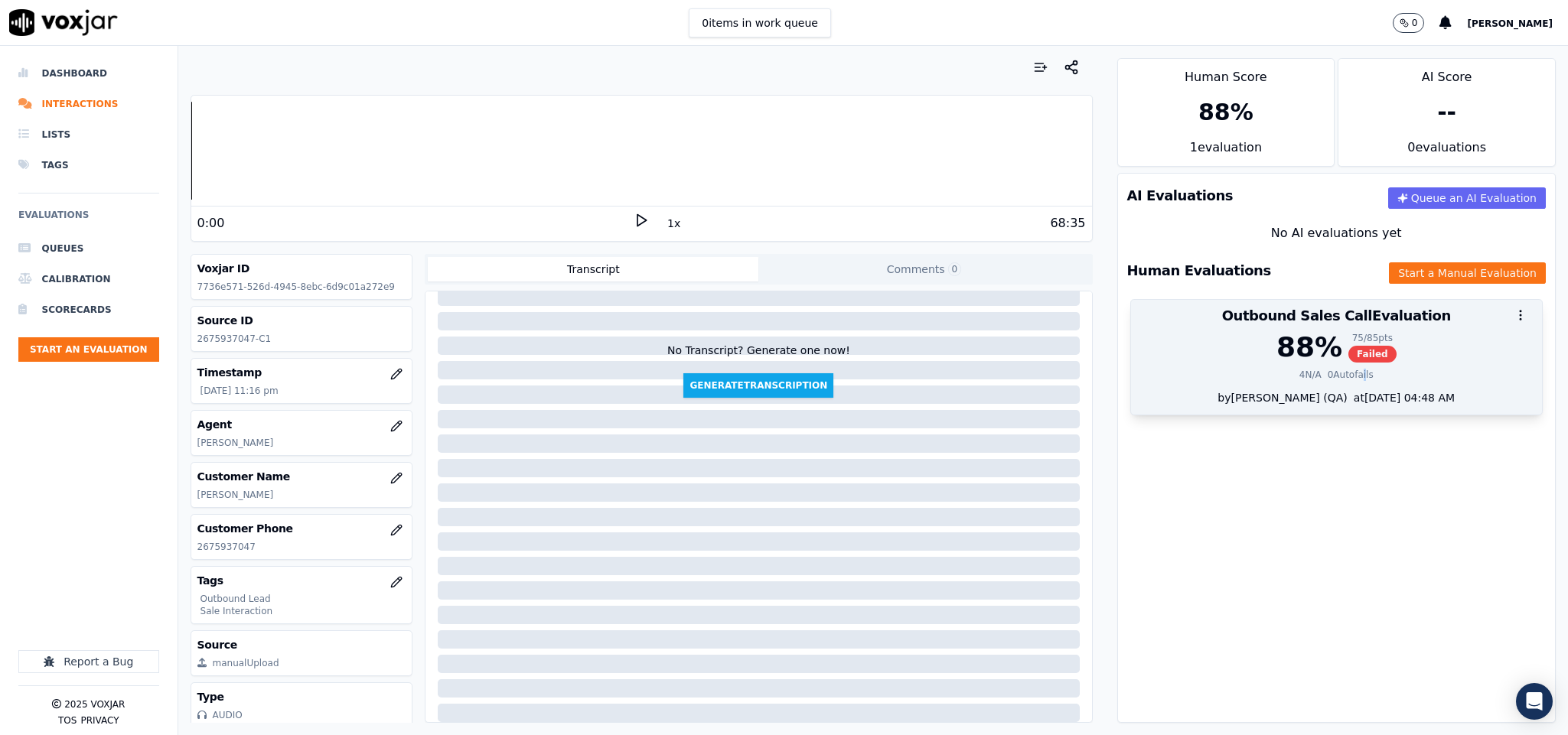
click at [1325, 386] on div "88 % 75 / 85 pts Failed 4 N/A 0 Autofails" at bounding box center [1337, 361] width 412 height 59
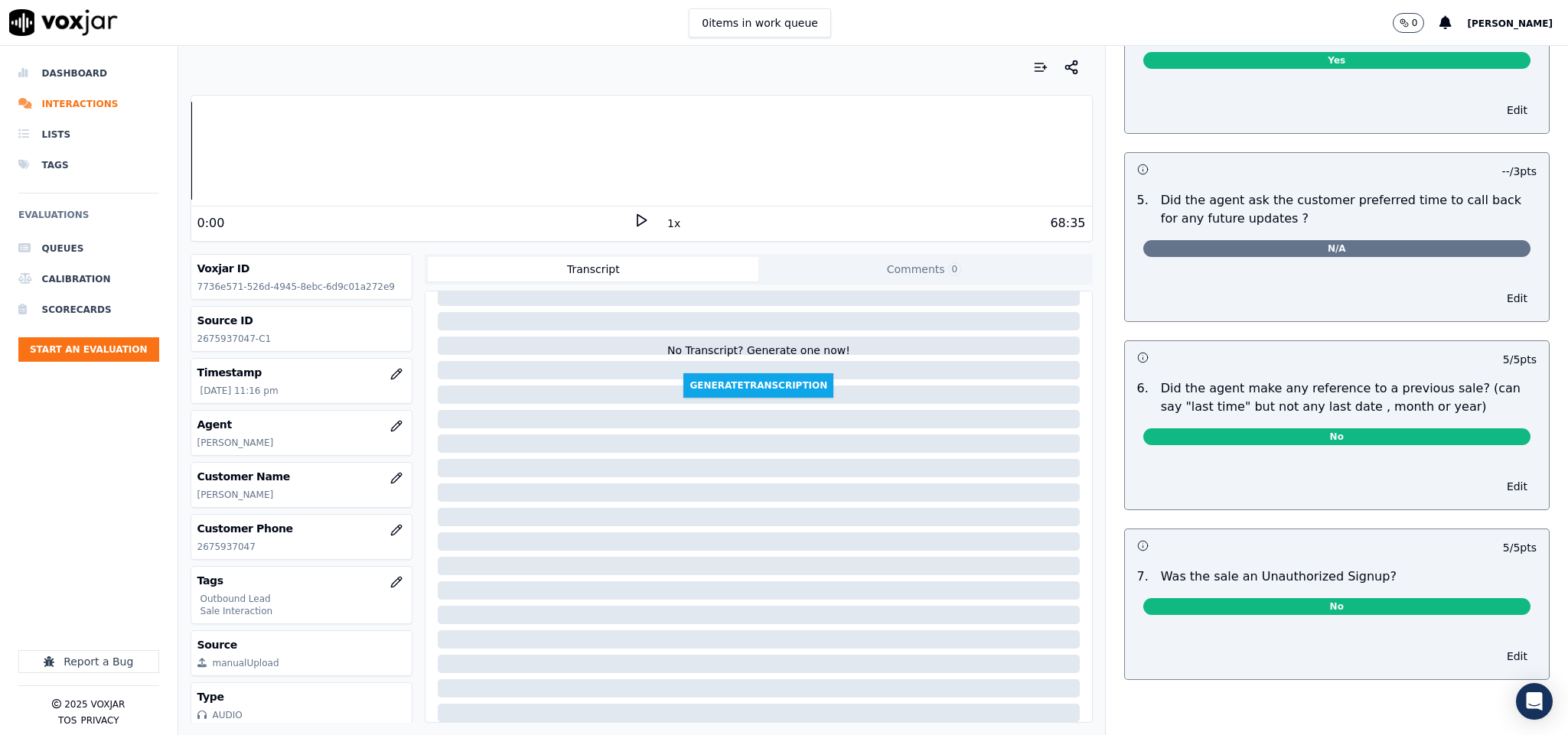
scroll to position [0, 0]
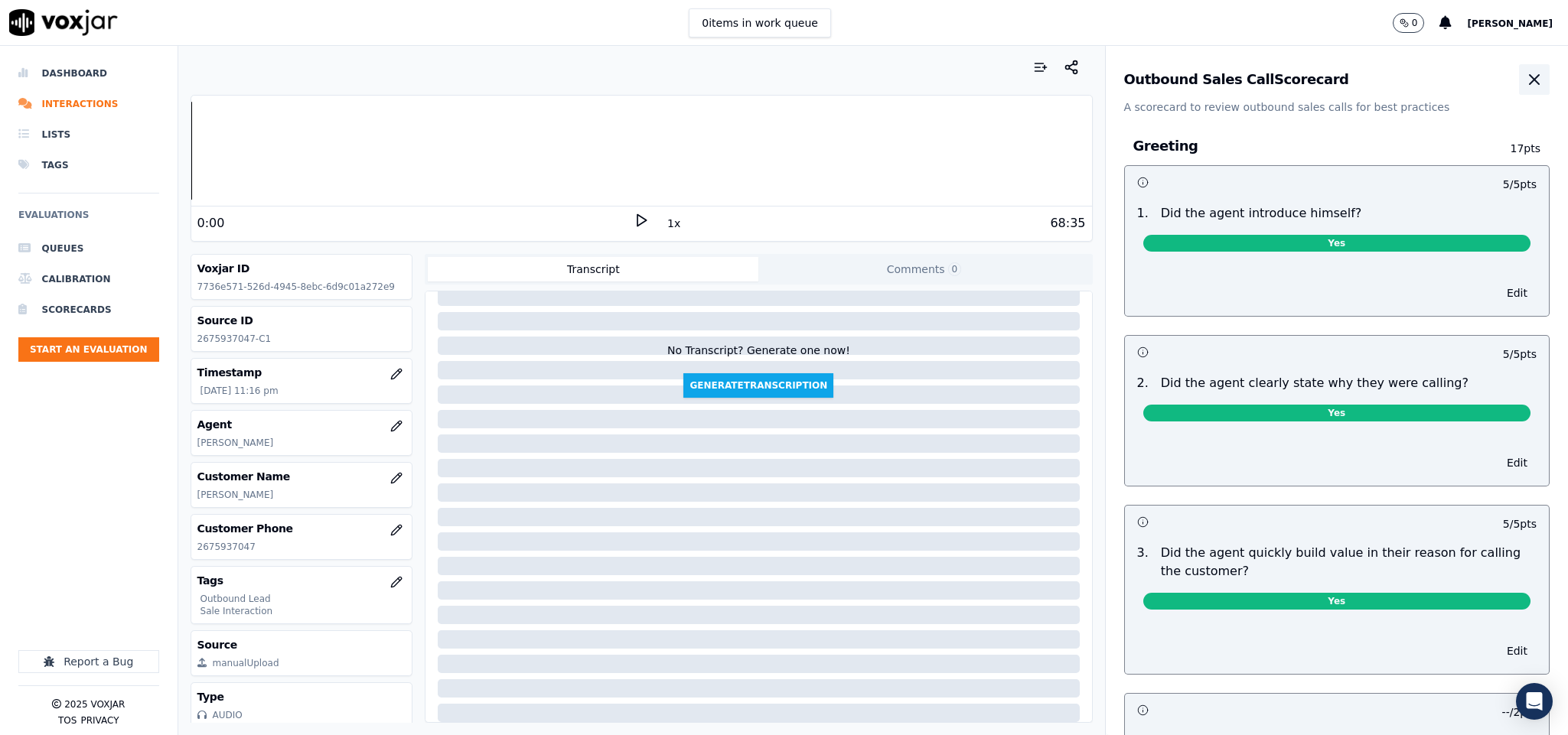
click at [1525, 74] on icon "button" at bounding box center [1535, 80] width 19 height 19
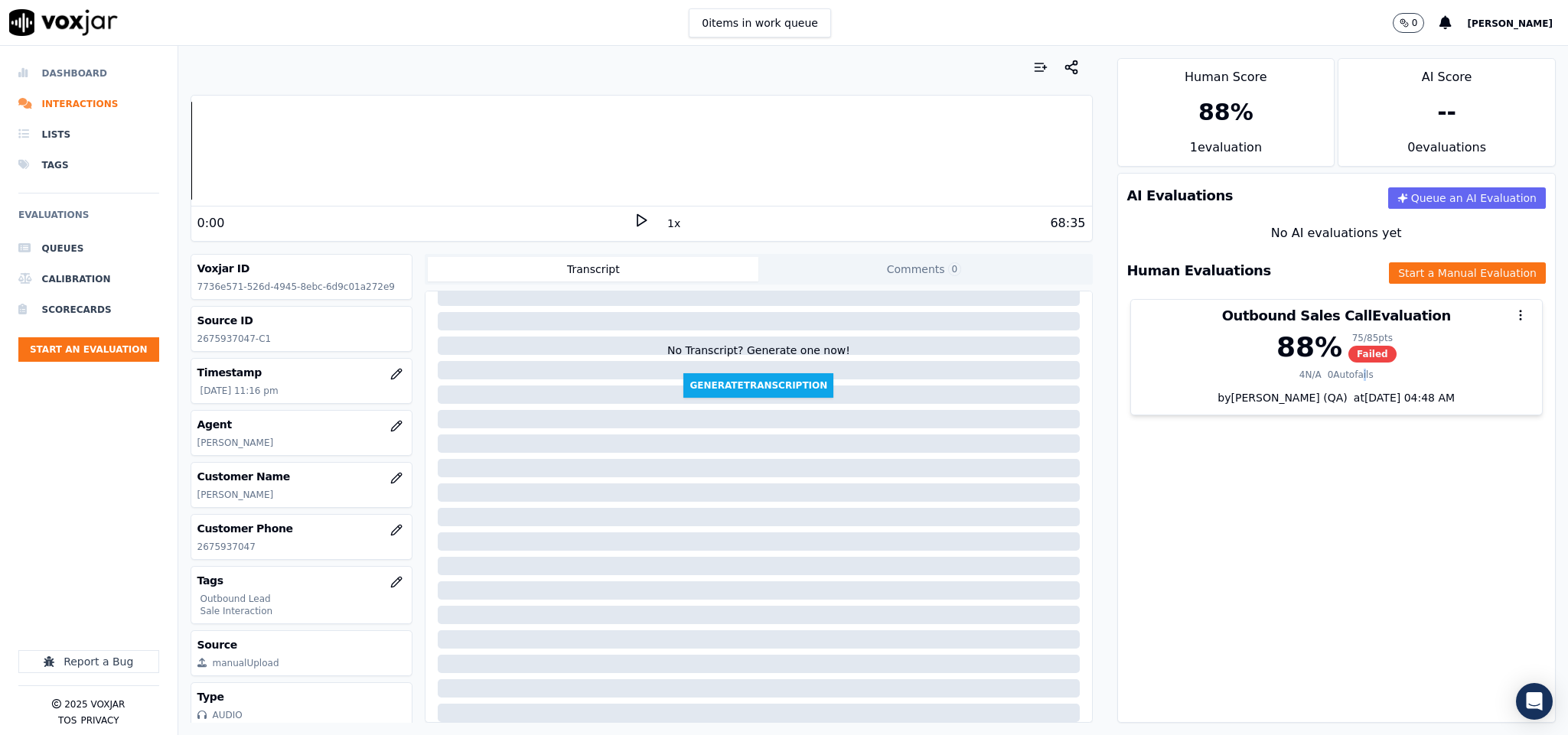
click at [35, 74] on li "Dashboard" at bounding box center [88, 73] width 140 height 31
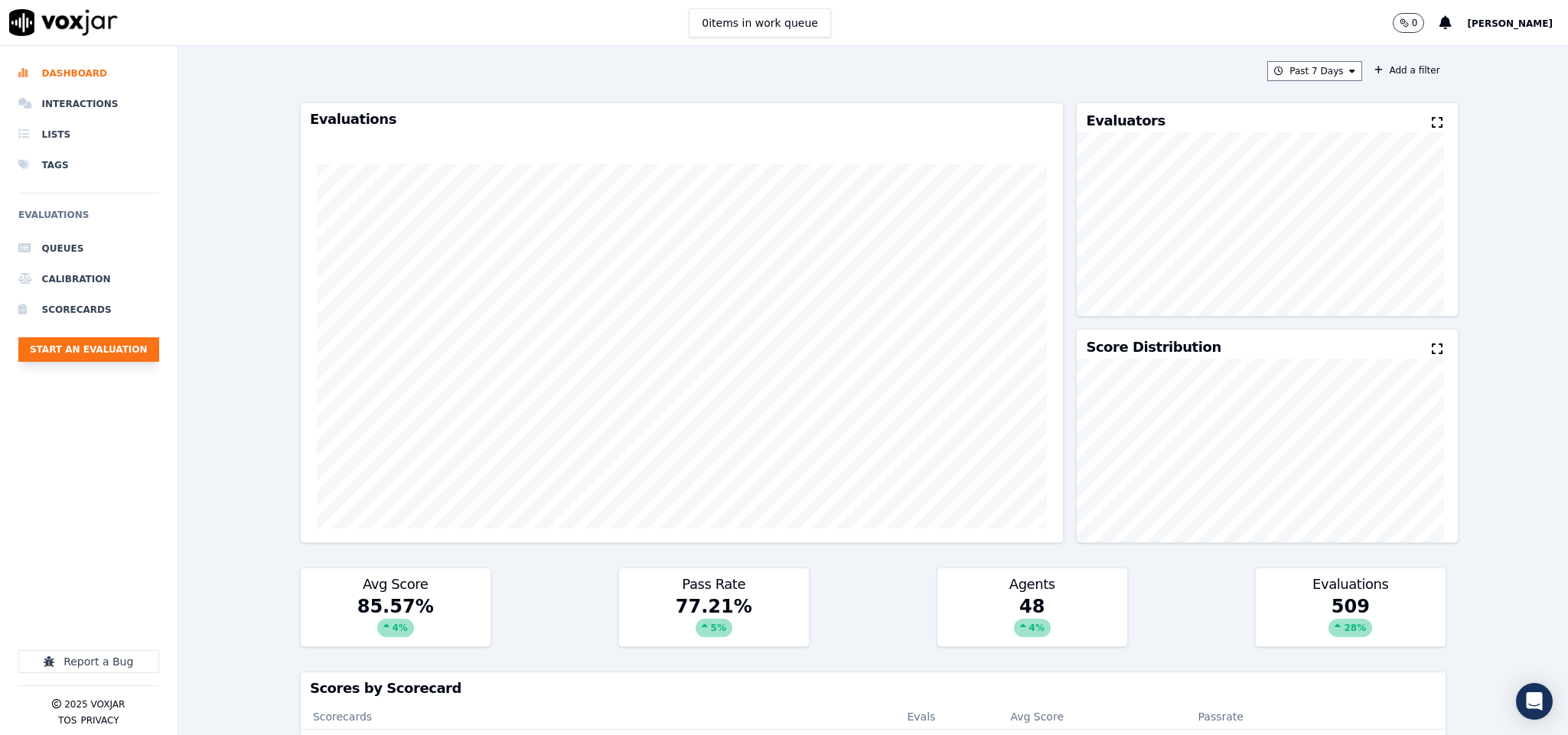
click at [133, 353] on button "Start an Evaluation" at bounding box center [88, 349] width 140 height 24
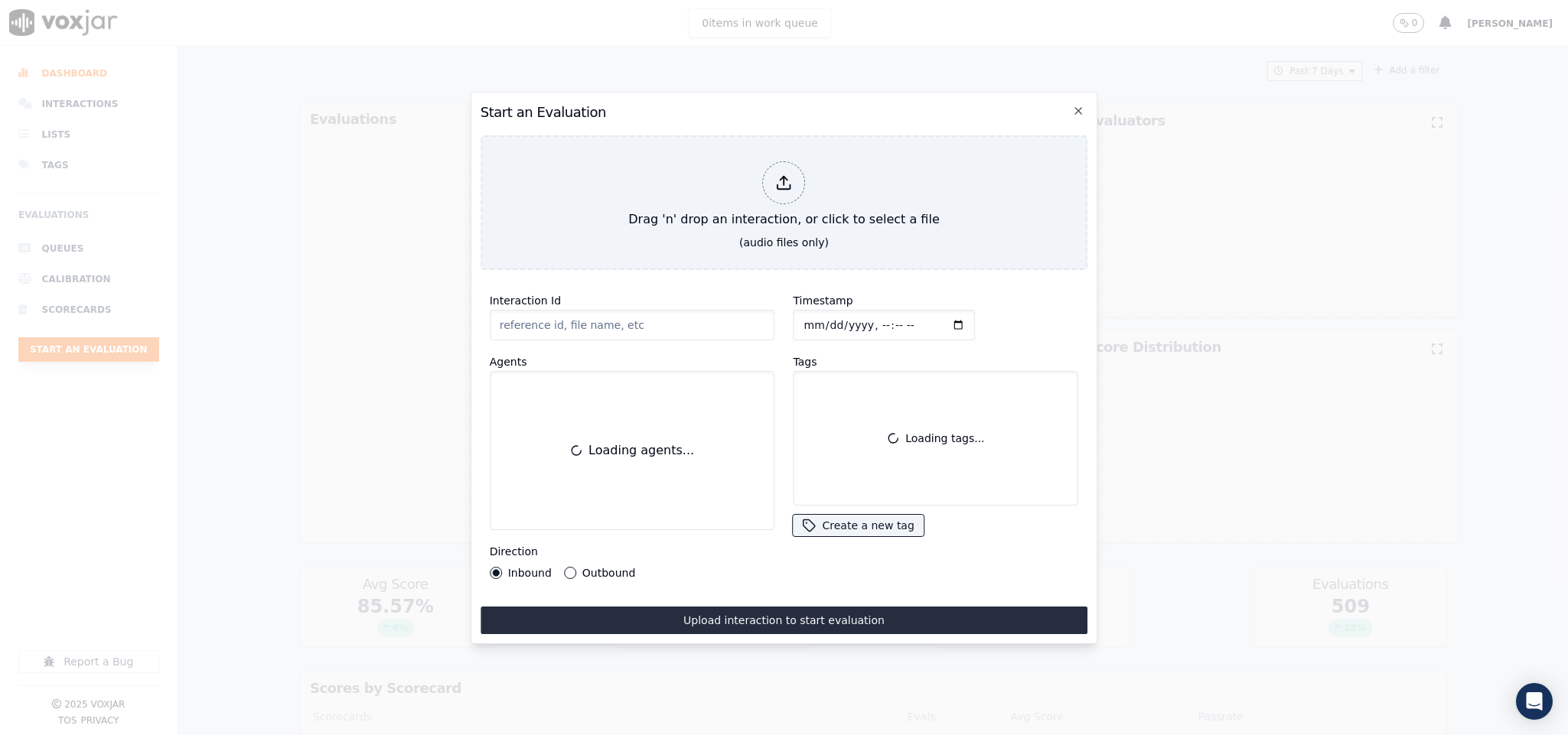
click at [749, 179] on div "Drag 'n' drop an interaction, or click to select a file" at bounding box center [783, 195] width 323 height 80
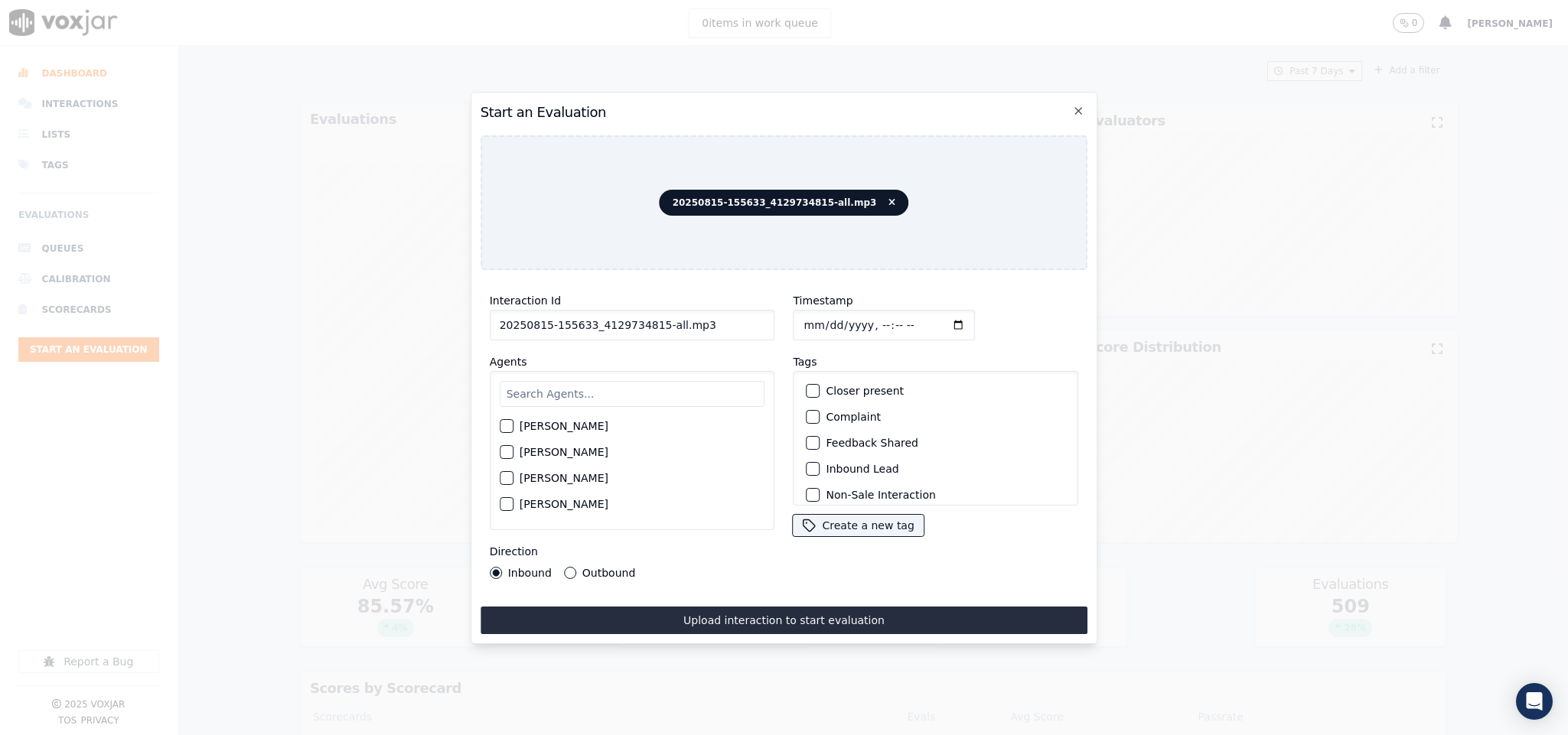
drag, startPoint x: 647, startPoint y: 319, endPoint x: 756, endPoint y: 322, distance: 109.0
click at [756, 322] on input "20250815-155633_4129734815-all.mp3" at bounding box center [632, 324] width 285 height 31
click at [700, 313] on input "20250815-155633_4129734815-all.mp3" at bounding box center [632, 324] width 285 height 31
type input "20250815-155633_4129734815-C1"
click at [801, 317] on input "Timestamp" at bounding box center [885, 324] width 182 height 31
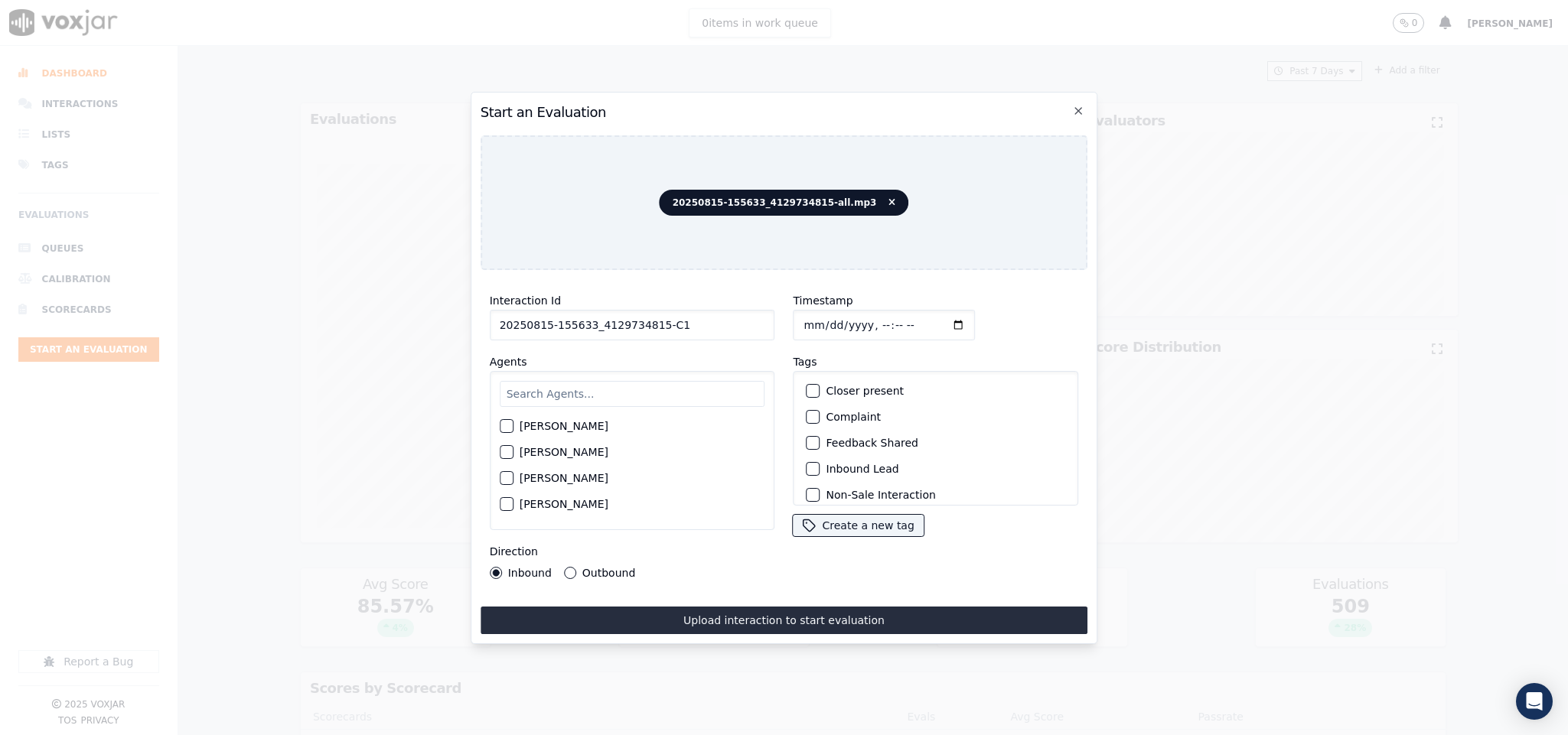
type input "2025-08-15T23:43"
click at [808, 466] on div "button" at bounding box center [813, 469] width 11 height 11
click at [810, 479] on button "Sale Interaction" at bounding box center [813, 485] width 14 height 14
click at [587, 393] on input "text" at bounding box center [633, 394] width 266 height 26
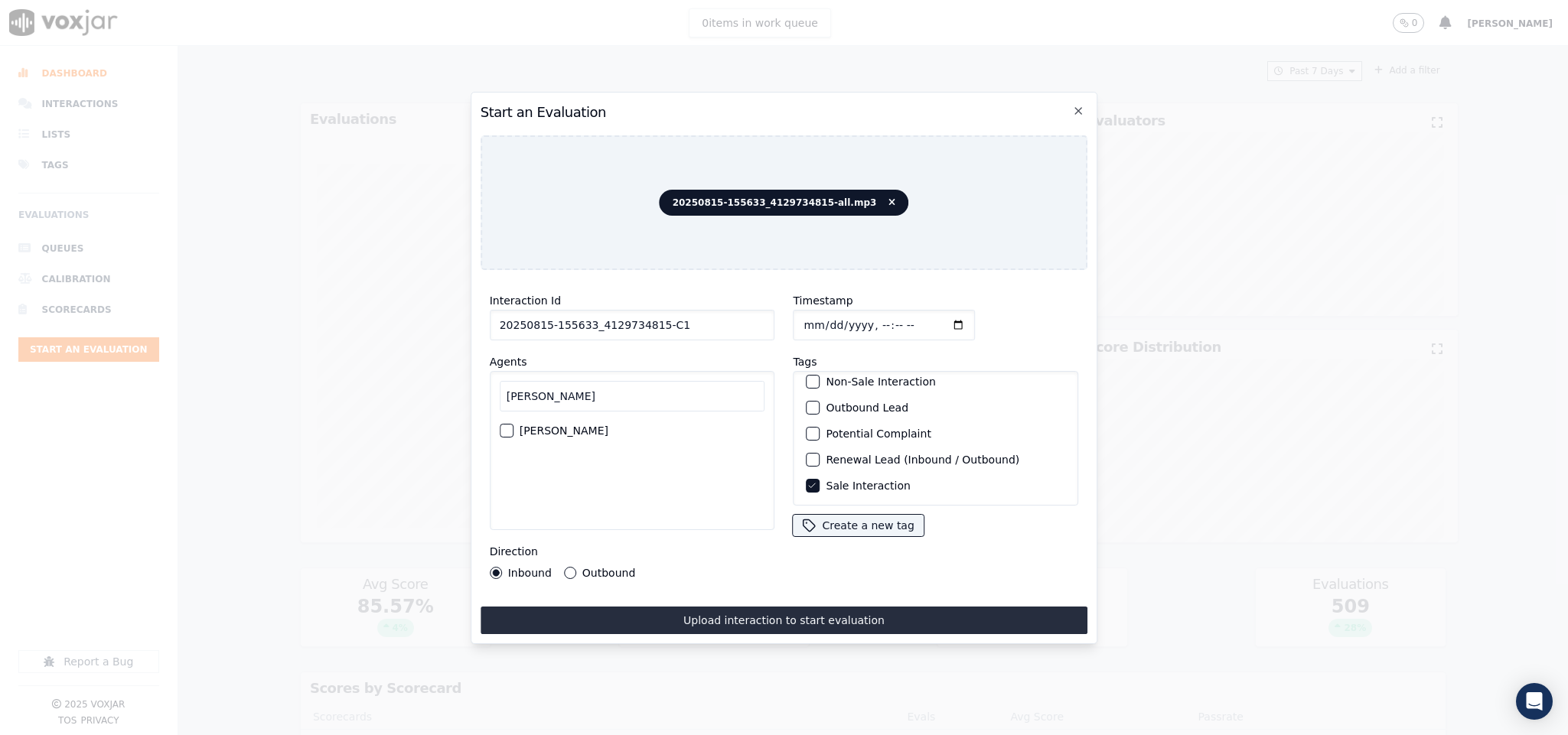
type input "jim"
click at [506, 426] on div "button" at bounding box center [506, 431] width 11 height 11
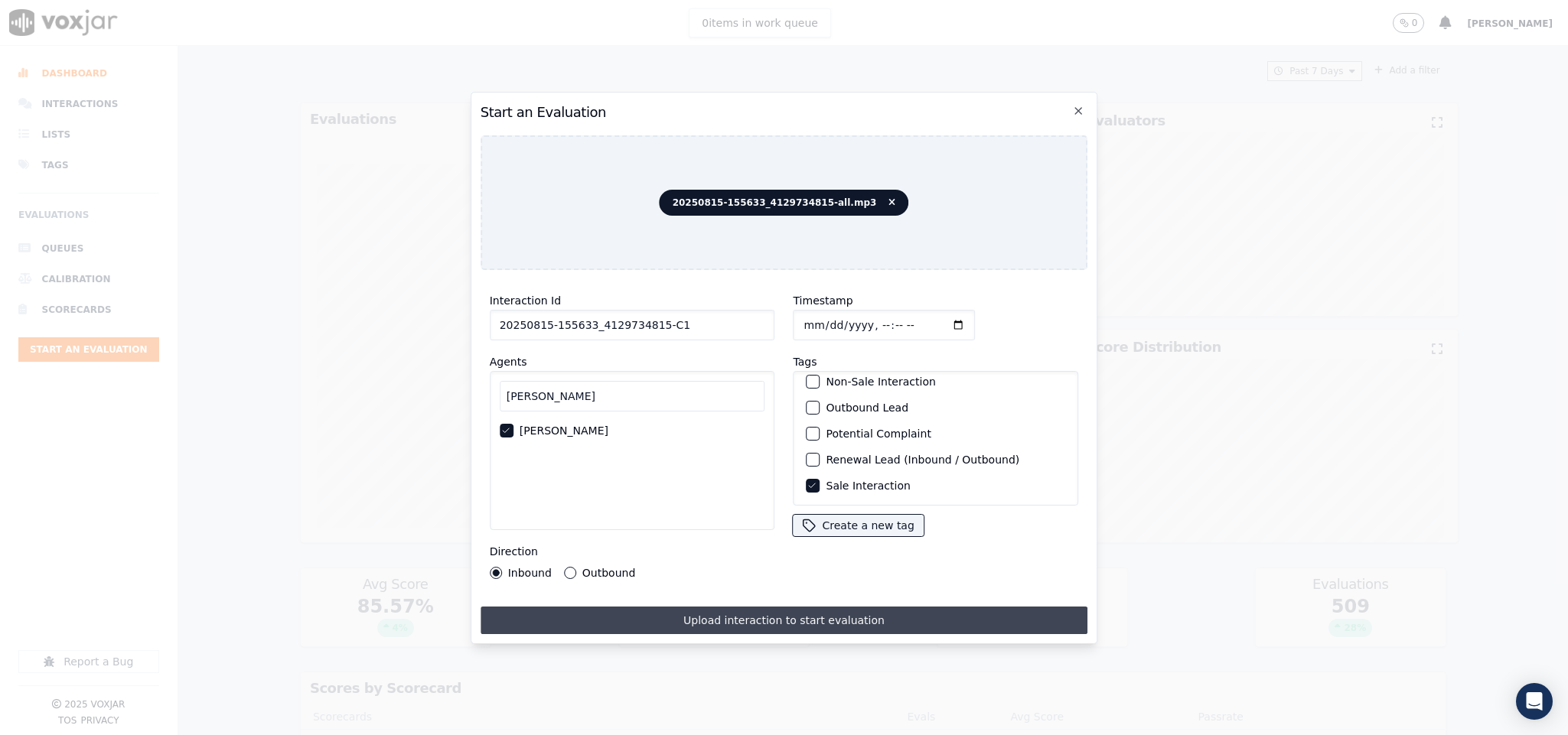
click at [684, 618] on button "Upload interaction to start evaluation" at bounding box center [784, 621] width 608 height 28
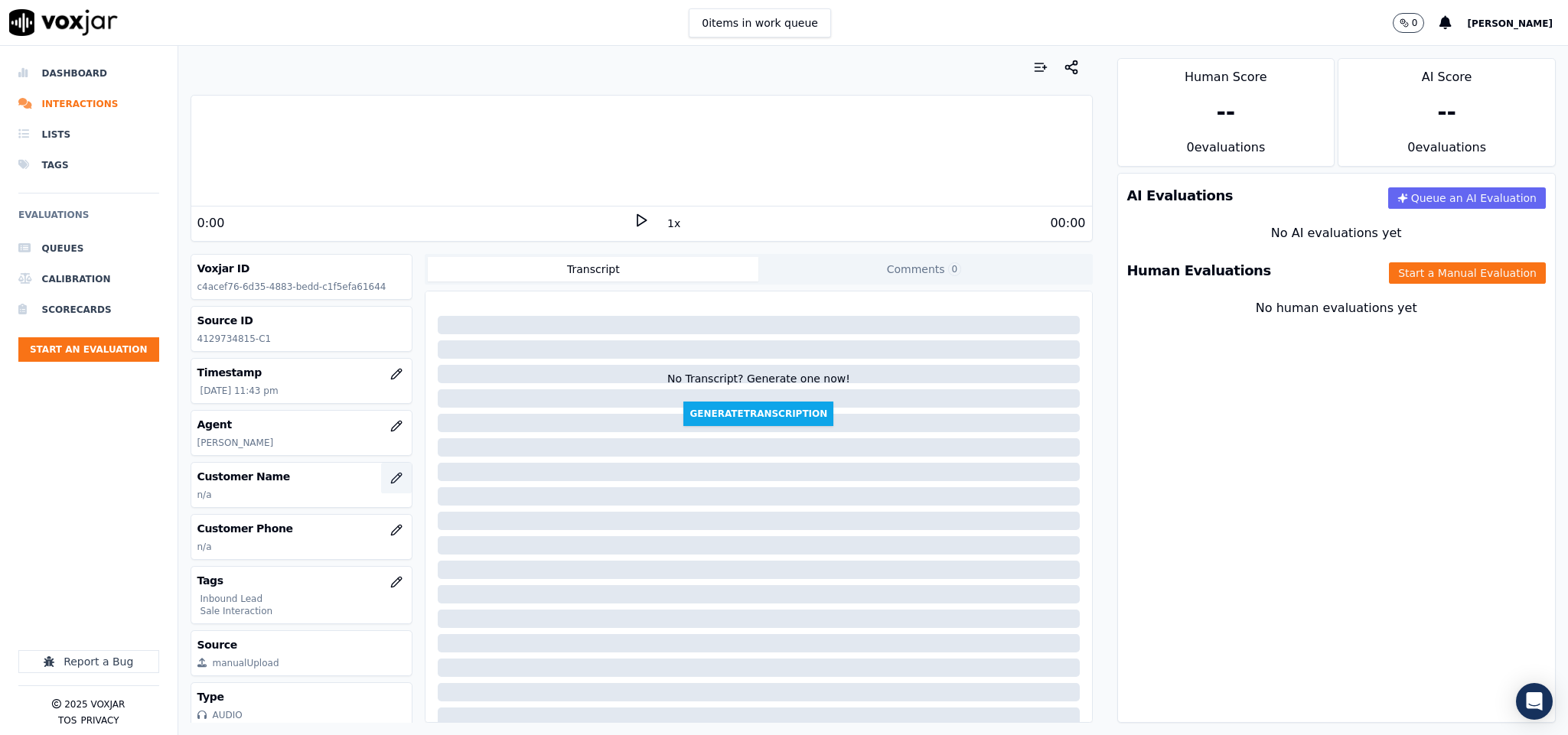
click at [390, 484] on icon "button" at bounding box center [396, 478] width 12 height 12
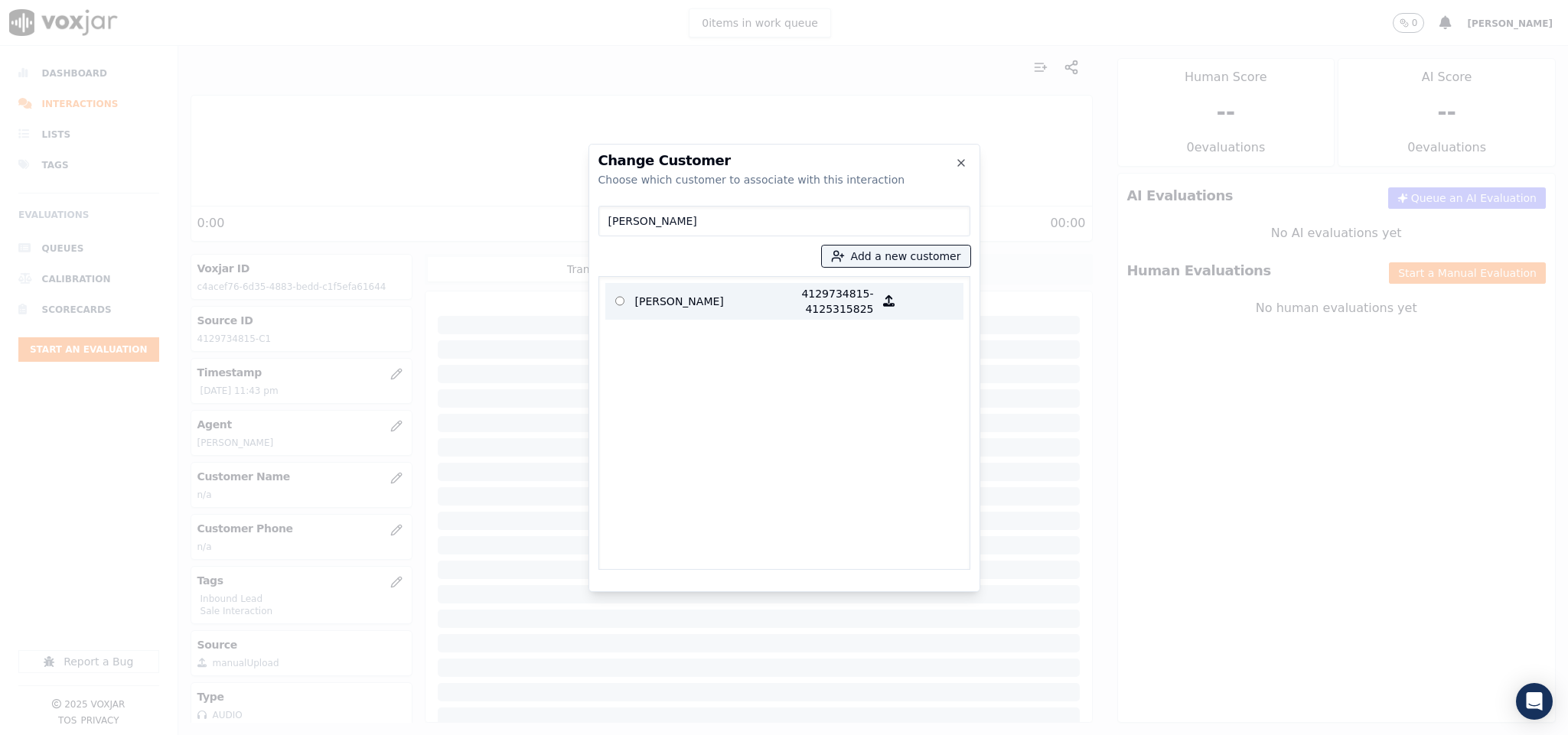
type input "Mervin LEVIN"
click at [647, 308] on p "Mervin LEVIN" at bounding box center [694, 301] width 119 height 31
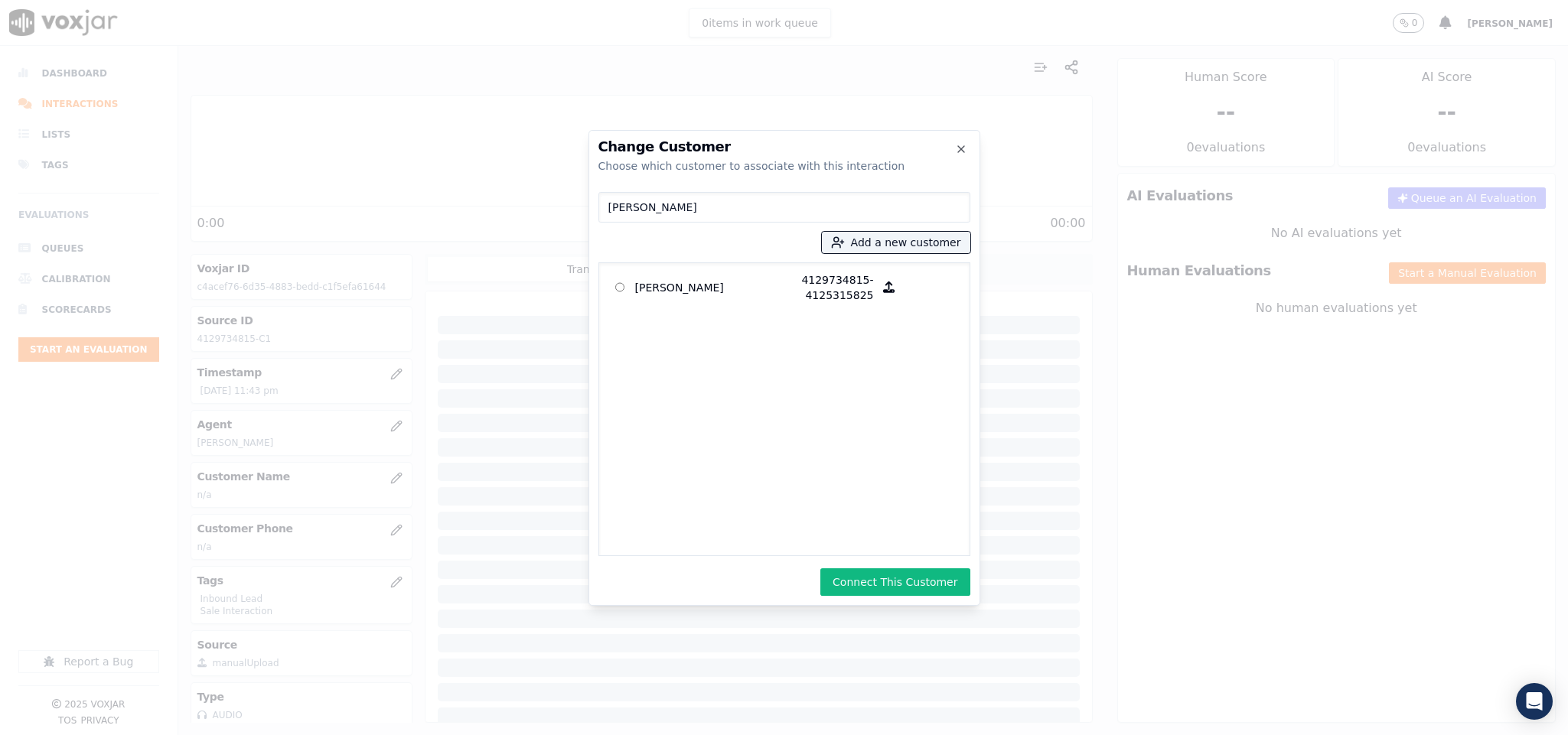
click at [905, 599] on div "Change Customer Choose which customer to associate with this interaction Mervin…" at bounding box center [784, 368] width 391 height 476
click at [901, 577] on button "Connect This Customer" at bounding box center [894, 583] width 150 height 28
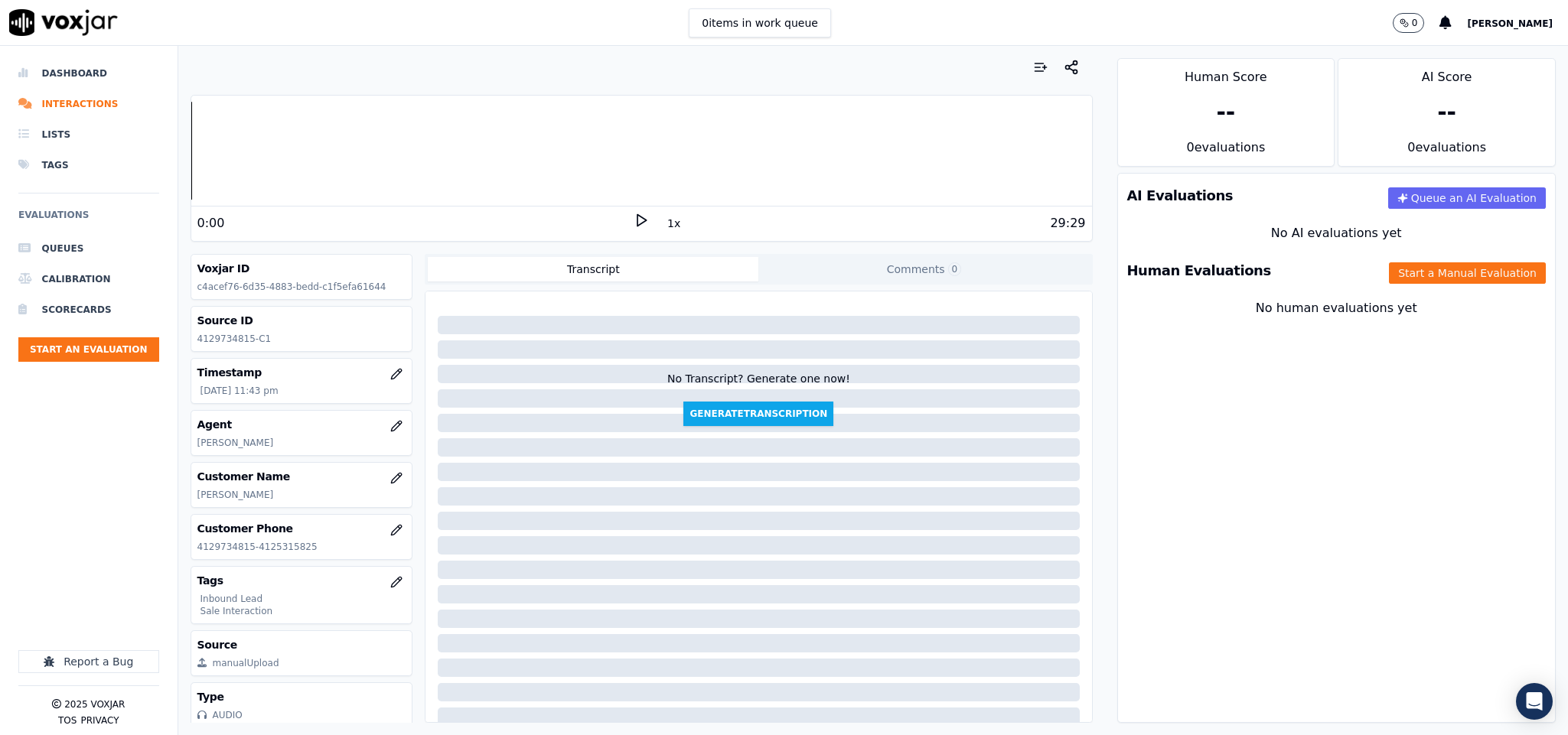
click at [1403, 260] on div "Human Evaluations Start a Manual Evaluation" at bounding box center [1337, 271] width 438 height 45
click at [1389, 274] on button "Start a Manual Evaluation" at bounding box center [1467, 272] width 157 height 21
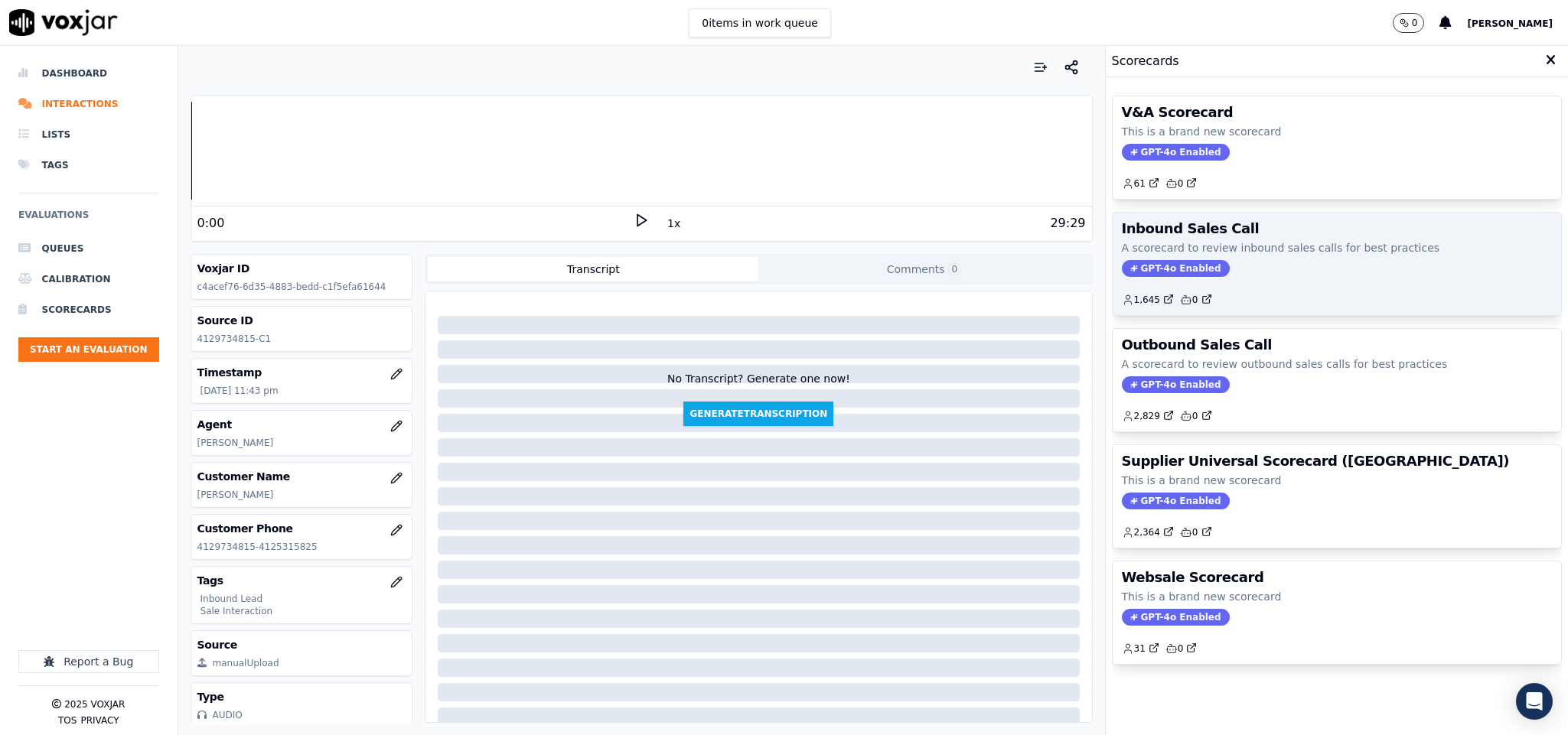
click at [1132, 273] on span "GPT-4o Enabled" at bounding box center [1176, 269] width 108 height 17
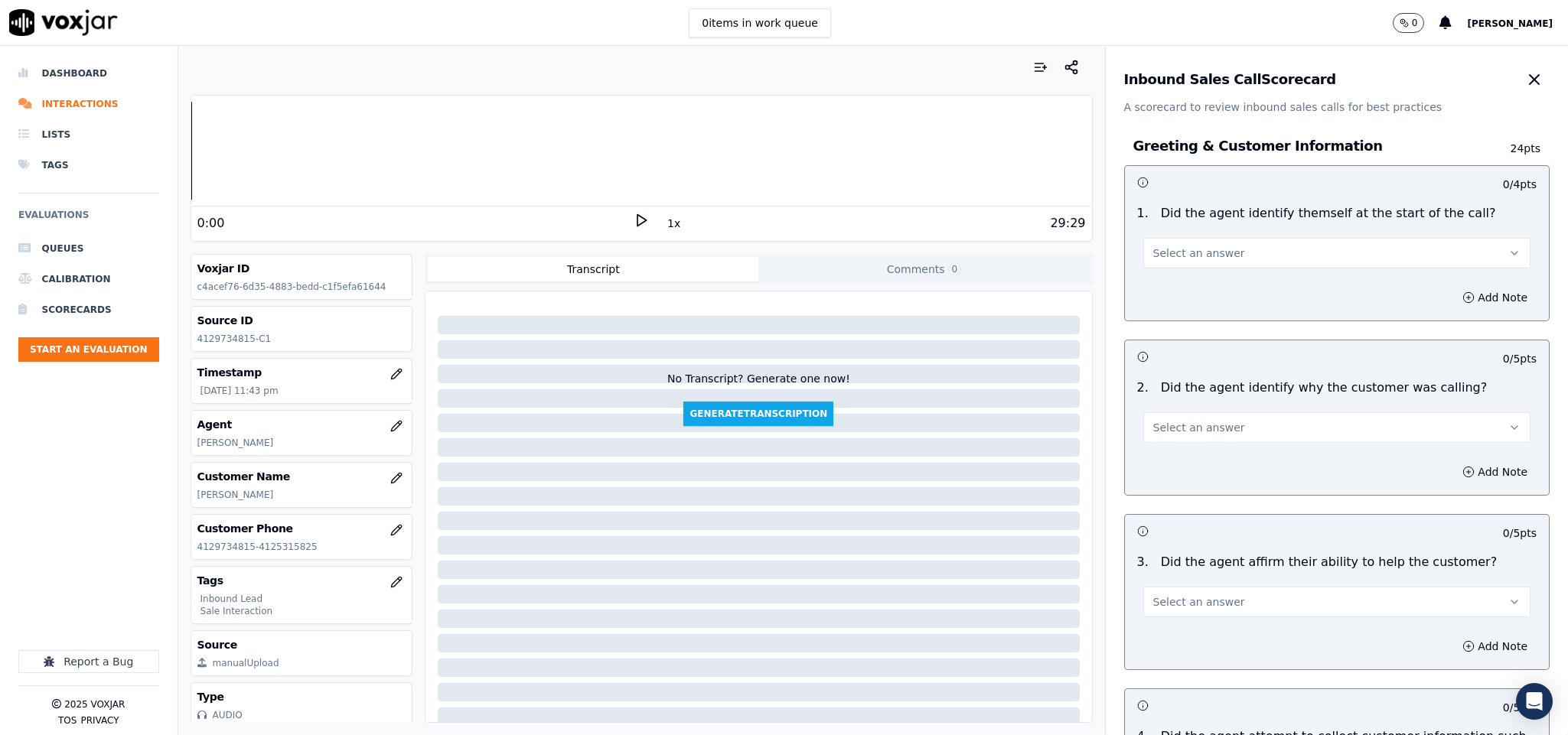
click at [1183, 244] on button "Select an answer" at bounding box center [1337, 253] width 388 height 31
click at [1157, 282] on div "Yes" at bounding box center [1298, 288] width 350 height 24
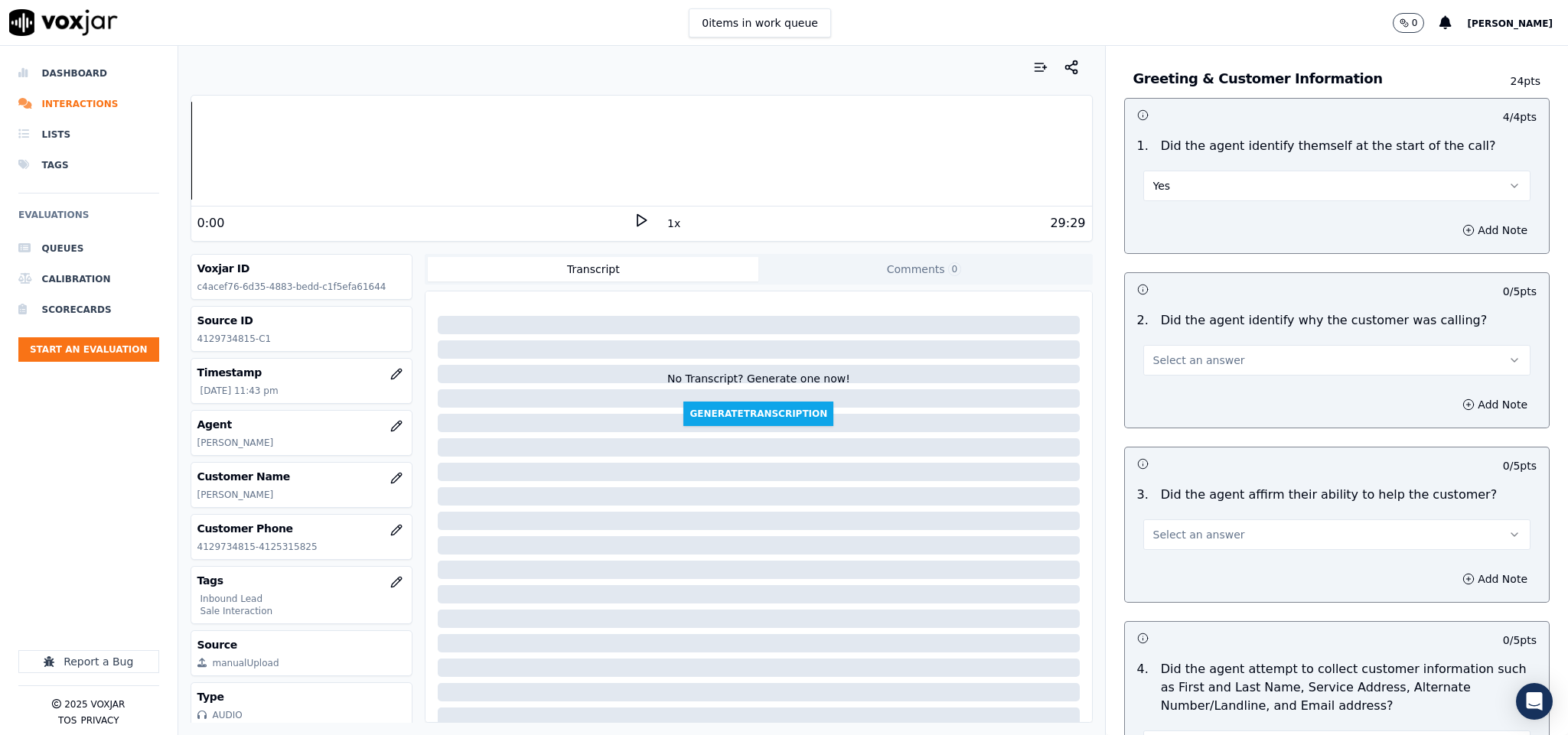
scroll to position [114, 0]
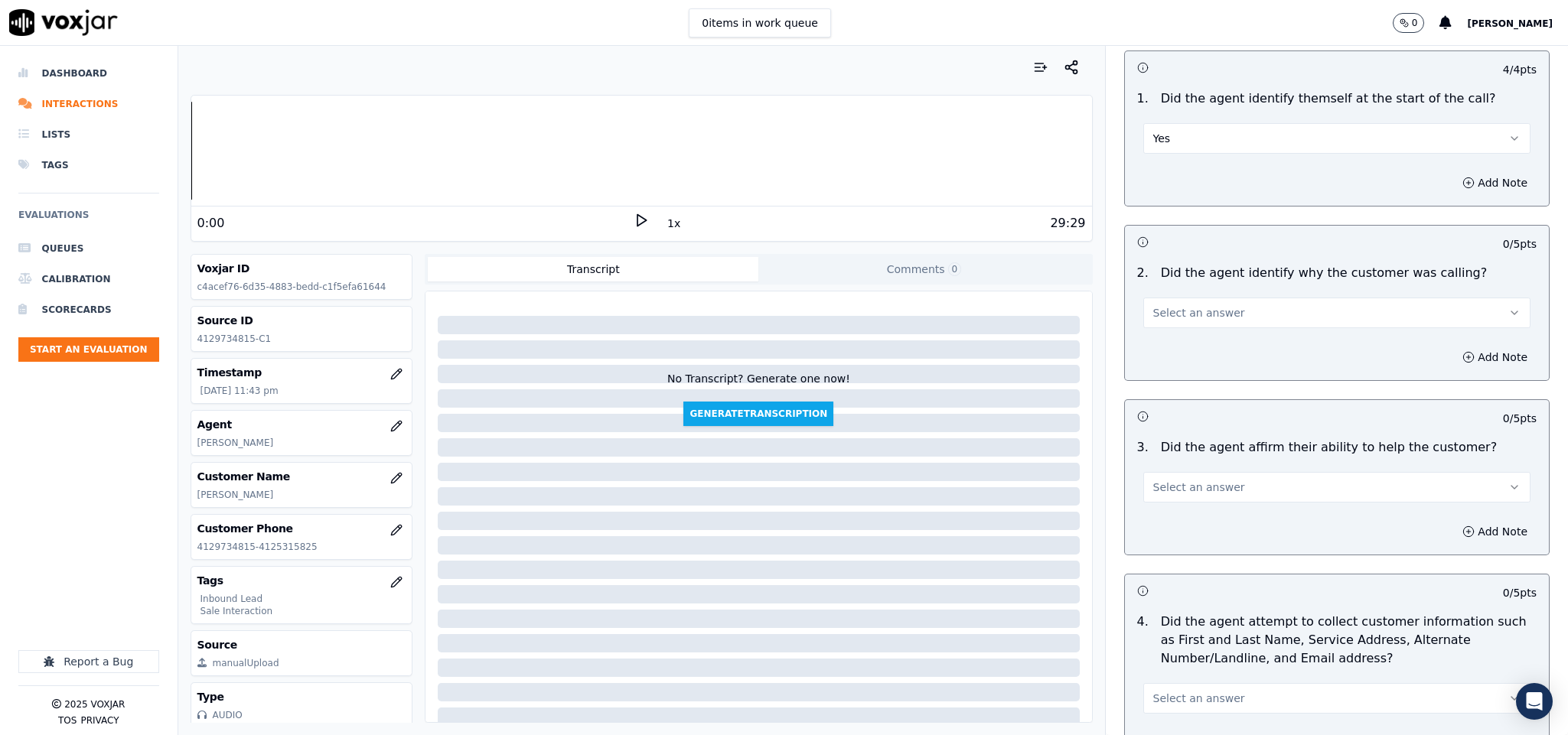
click at [1185, 318] on span "Select an answer" at bounding box center [1199, 312] width 92 height 15
click at [1178, 342] on div "Yes" at bounding box center [1298, 348] width 350 height 24
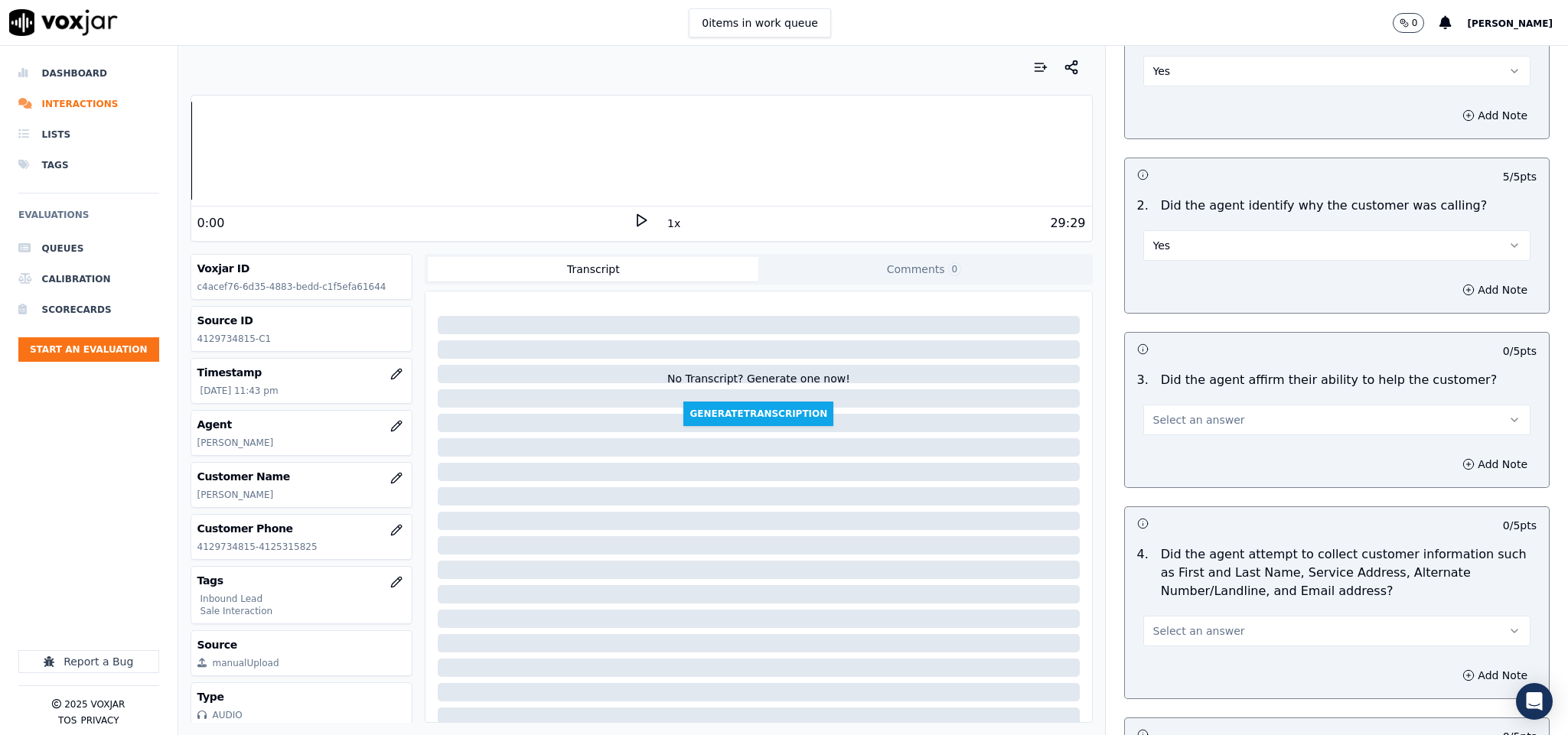
scroll to position [230, 0]
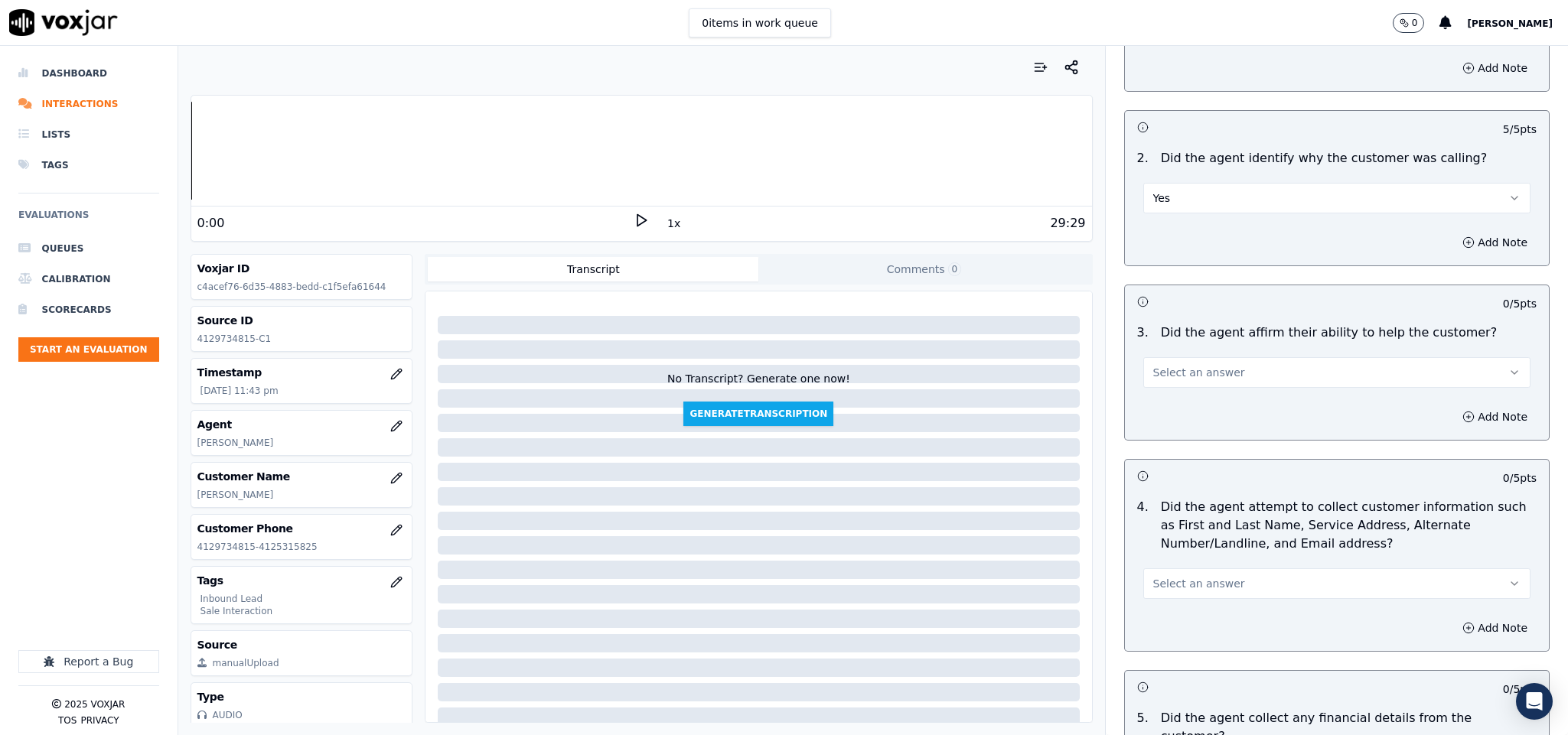
click at [1183, 386] on button "Select an answer" at bounding box center [1337, 372] width 388 height 31
click at [1173, 400] on div "Yes" at bounding box center [1298, 409] width 350 height 24
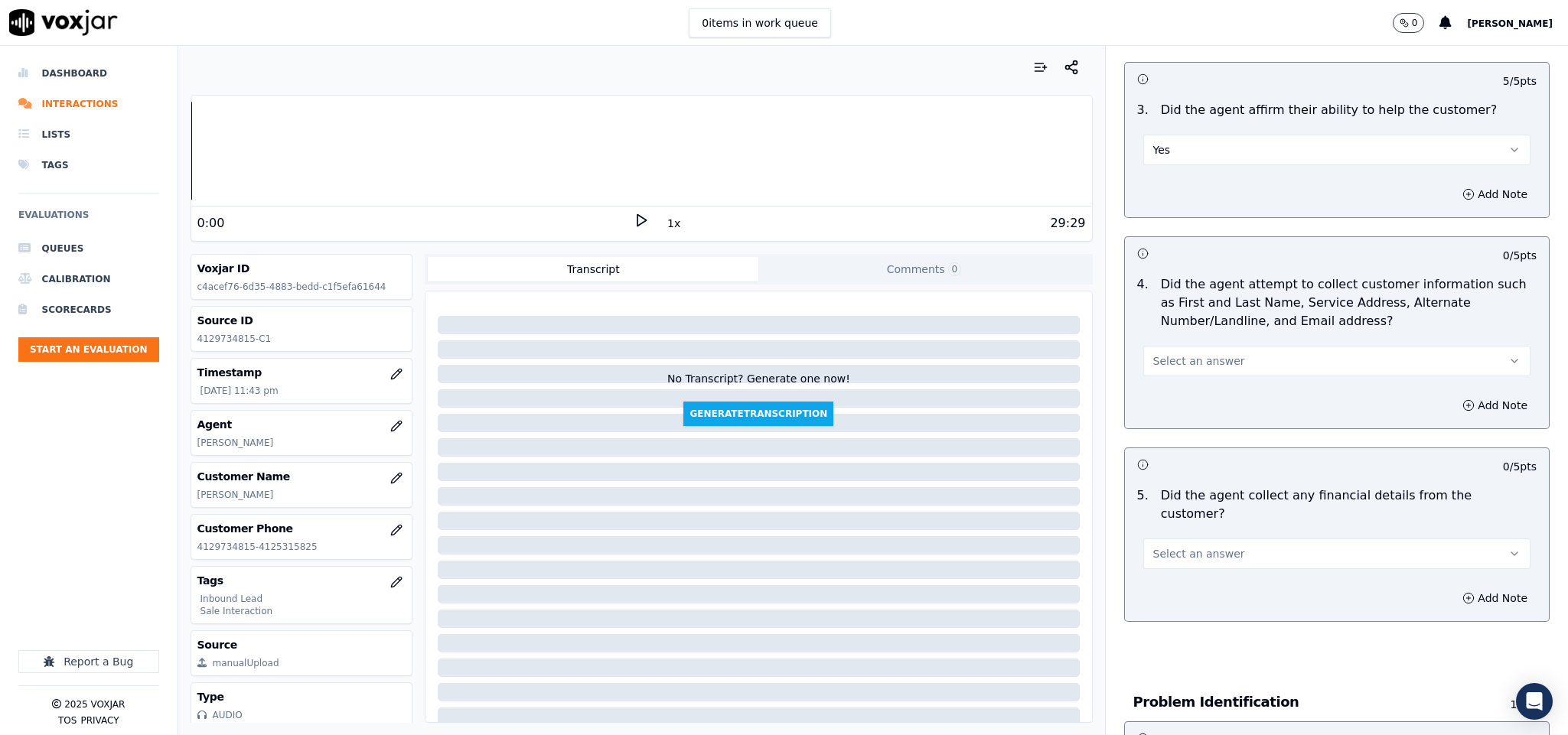
scroll to position [459, 0]
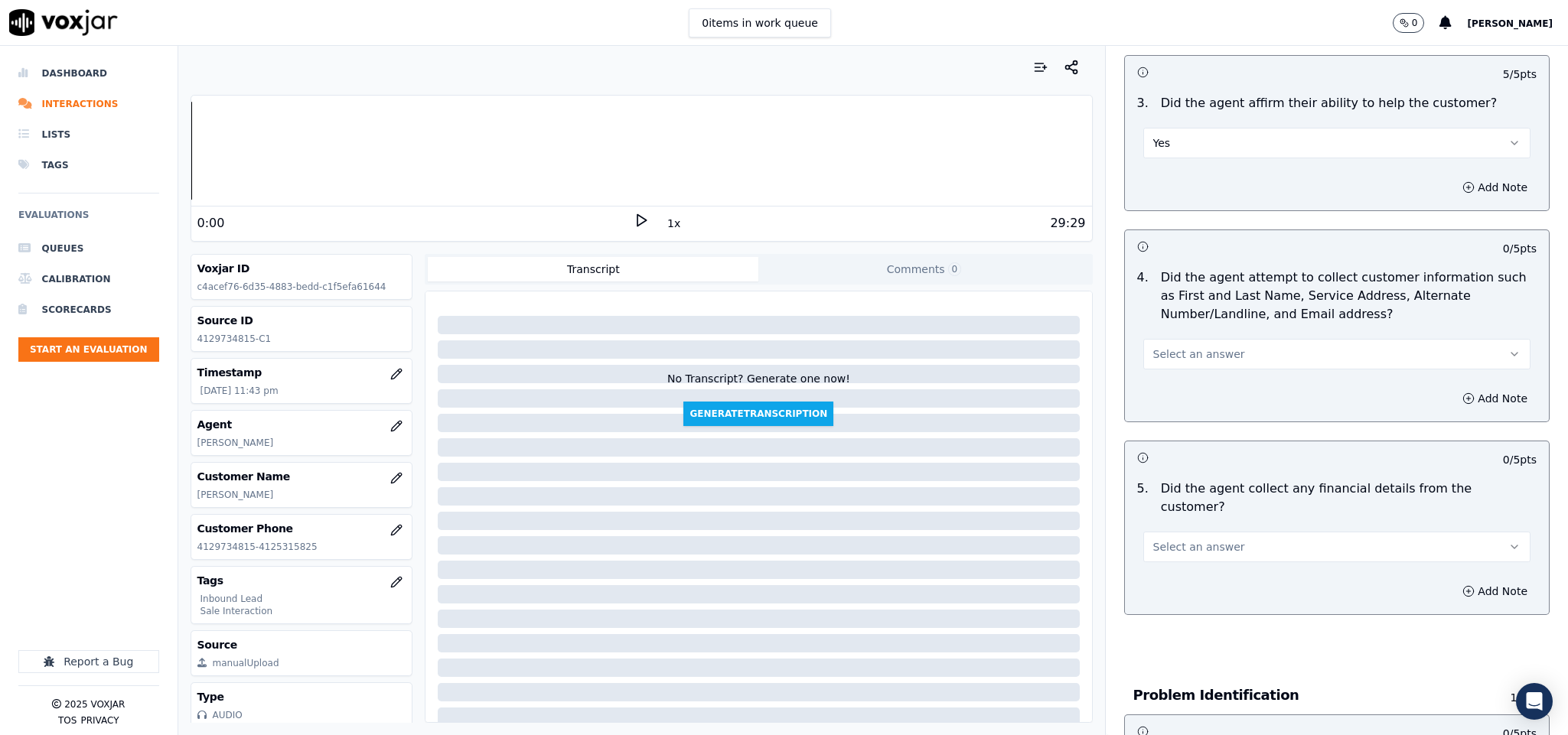
click at [1210, 354] on button "Select an answer" at bounding box center [1337, 354] width 388 height 31
click at [1188, 387] on div "Yes" at bounding box center [1298, 390] width 350 height 24
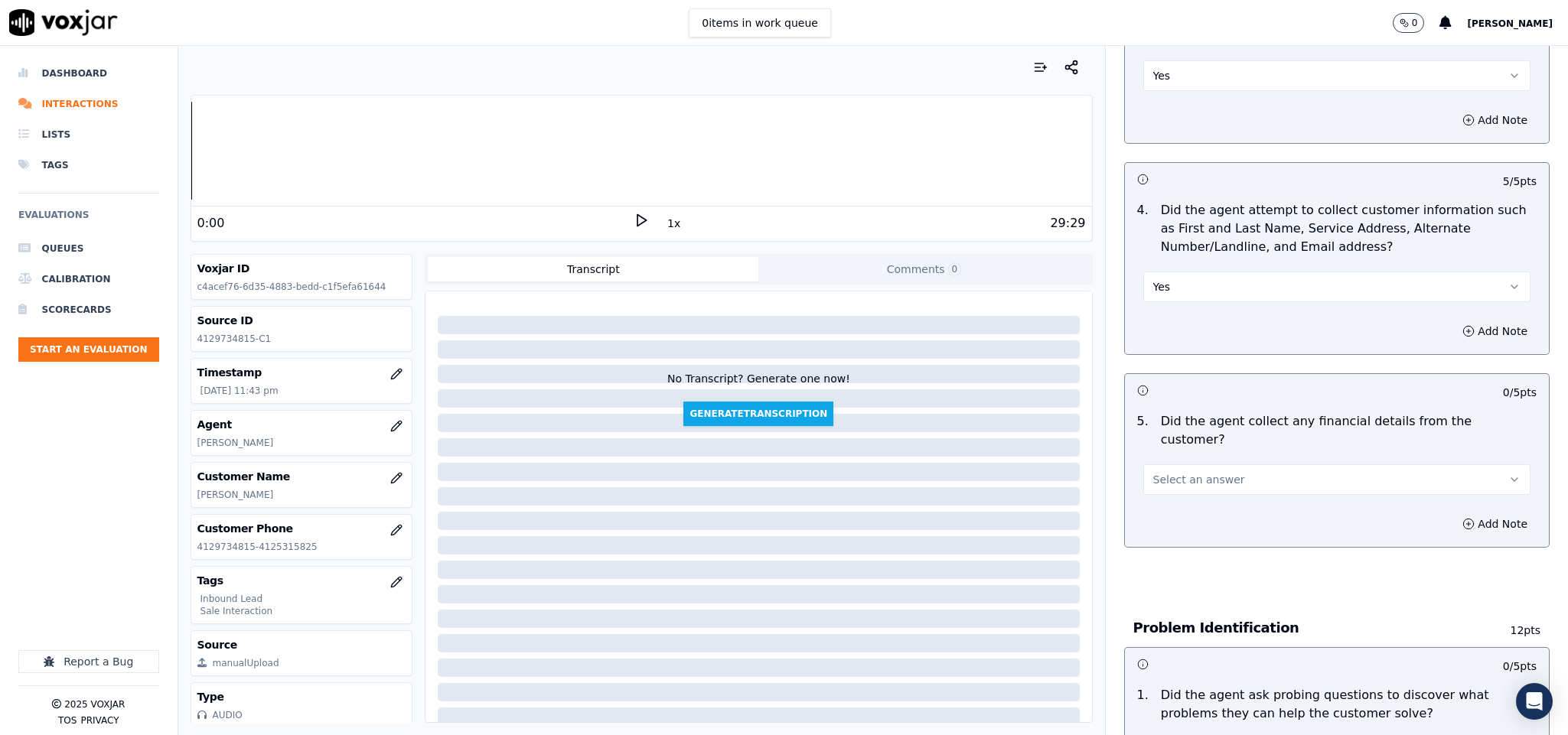
scroll to position [573, 0]
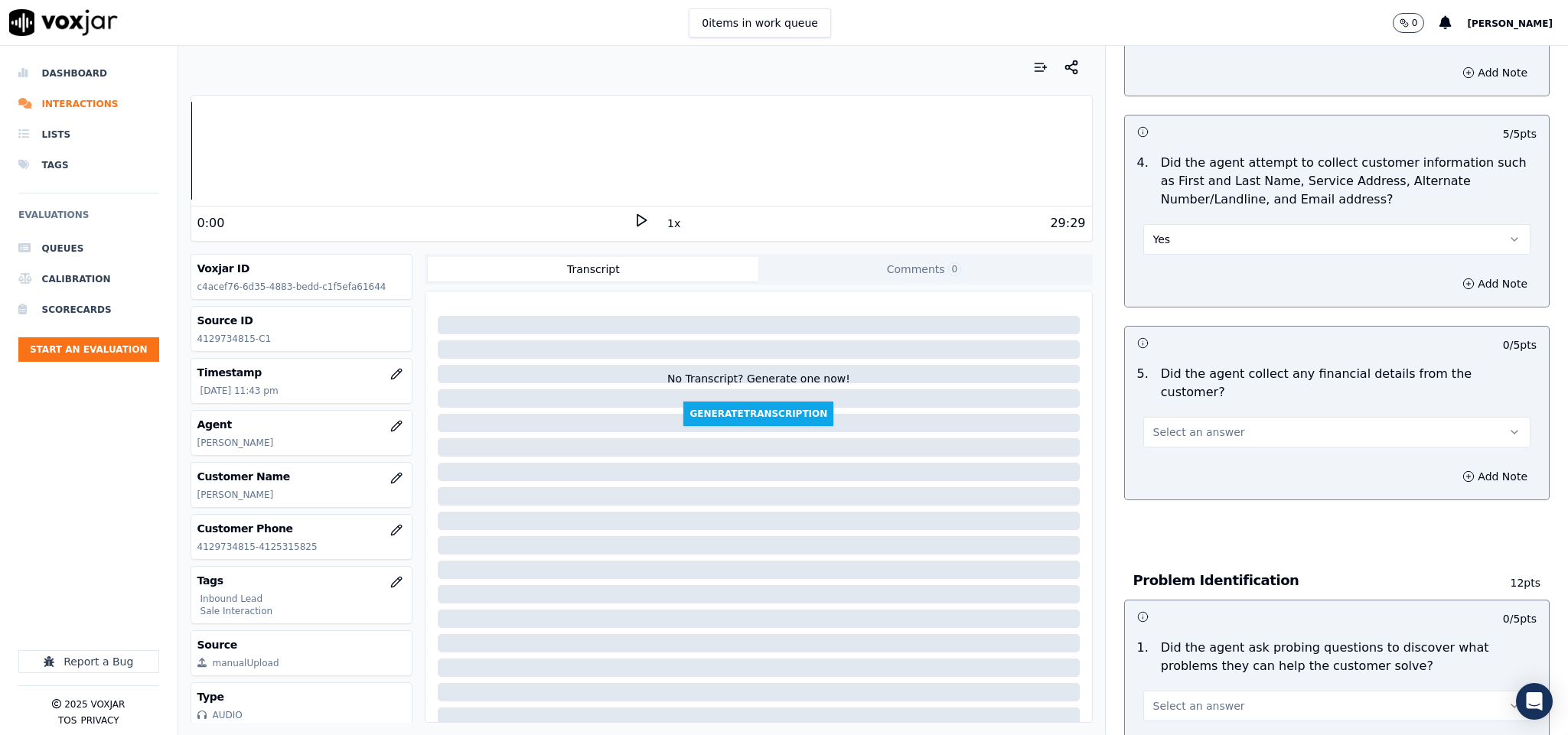
click at [1222, 417] on button "Select an answer" at bounding box center [1337, 432] width 388 height 31
click at [1180, 475] on div "No" at bounding box center [1298, 476] width 350 height 24
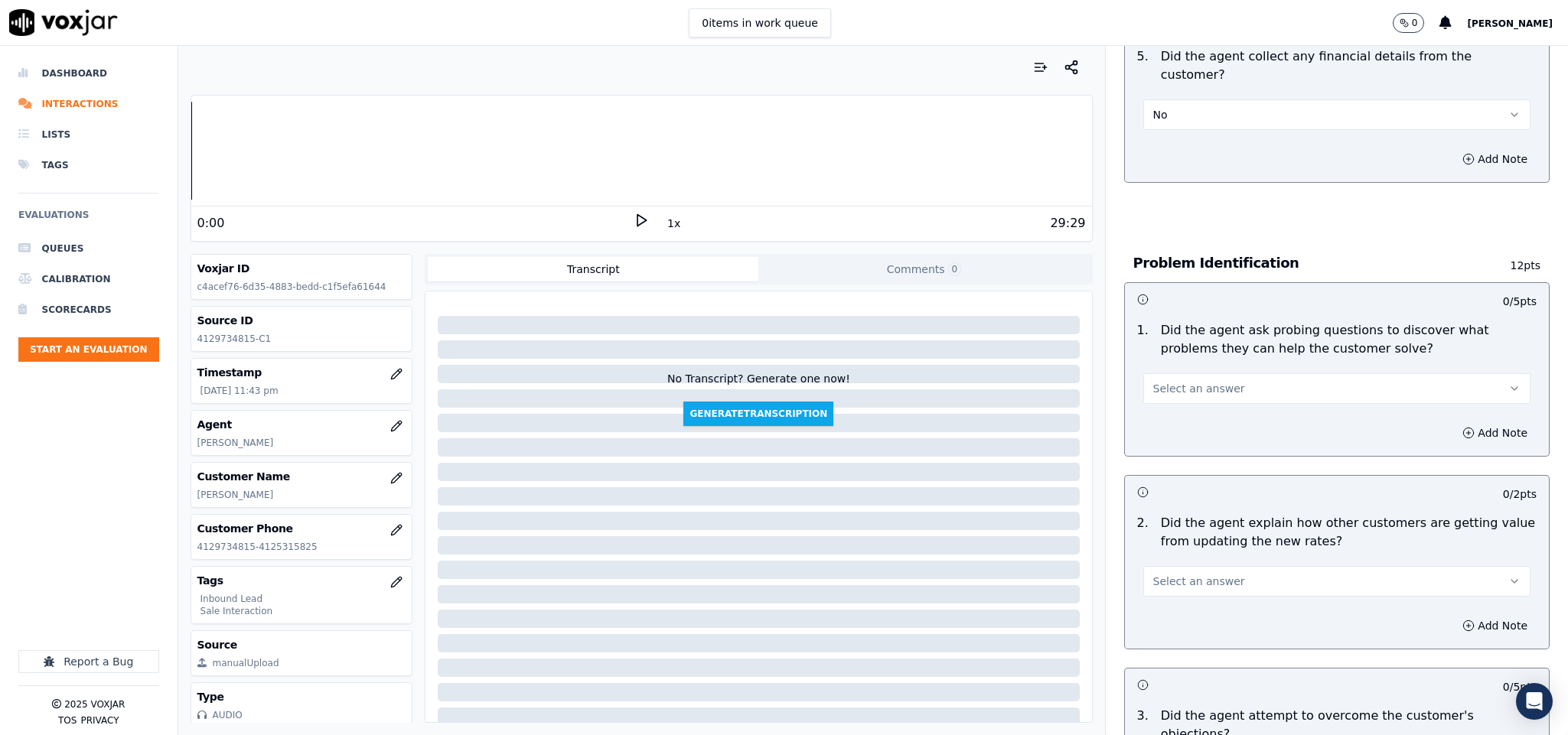
scroll to position [918, 0]
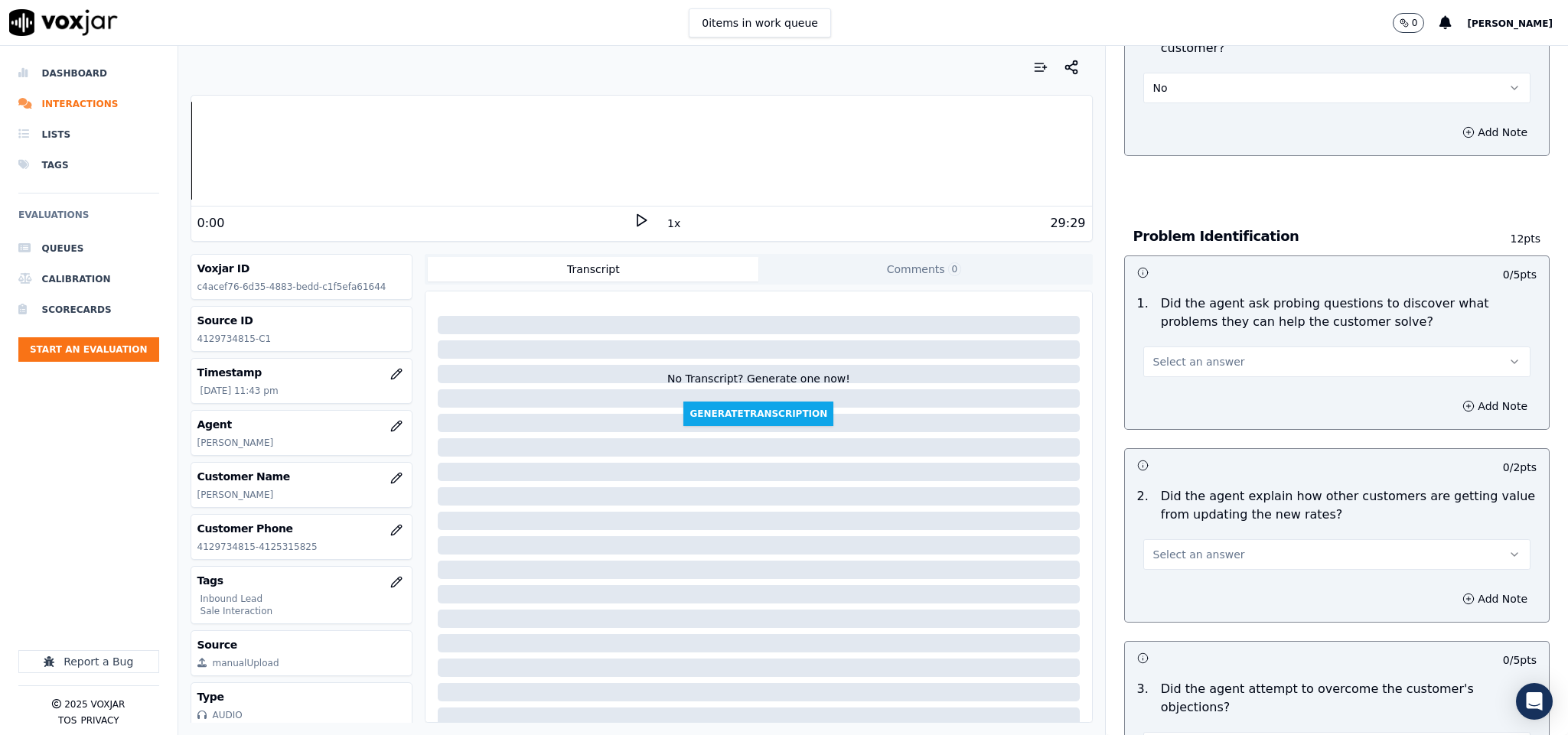
click at [1192, 354] on span "Select an answer" at bounding box center [1199, 361] width 92 height 15
click at [1171, 372] on div "Yes" at bounding box center [1298, 382] width 350 height 24
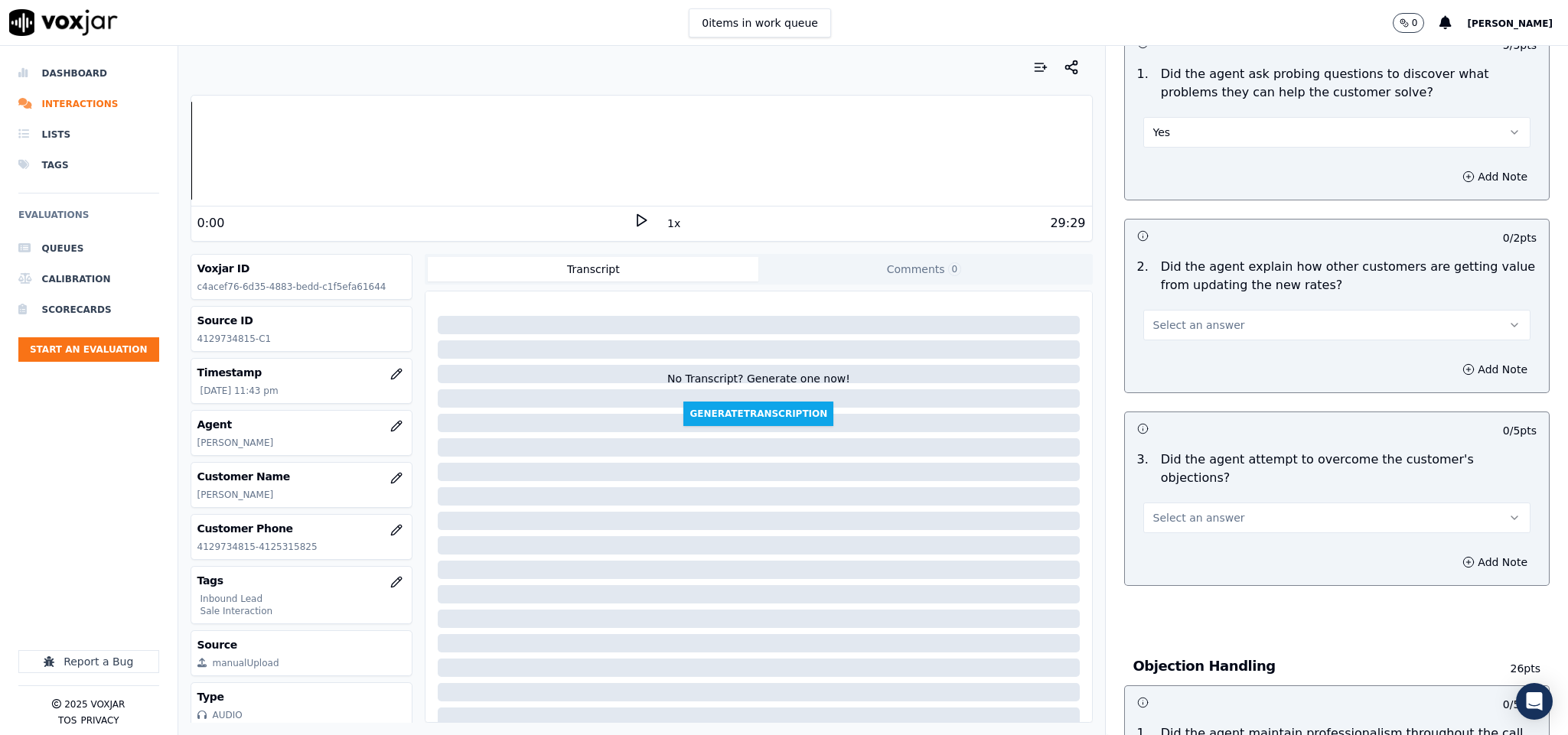
click at [1237, 309] on button "Select an answer" at bounding box center [1337, 324] width 388 height 31
click at [1183, 392] on div "N/A" at bounding box center [1298, 395] width 350 height 24
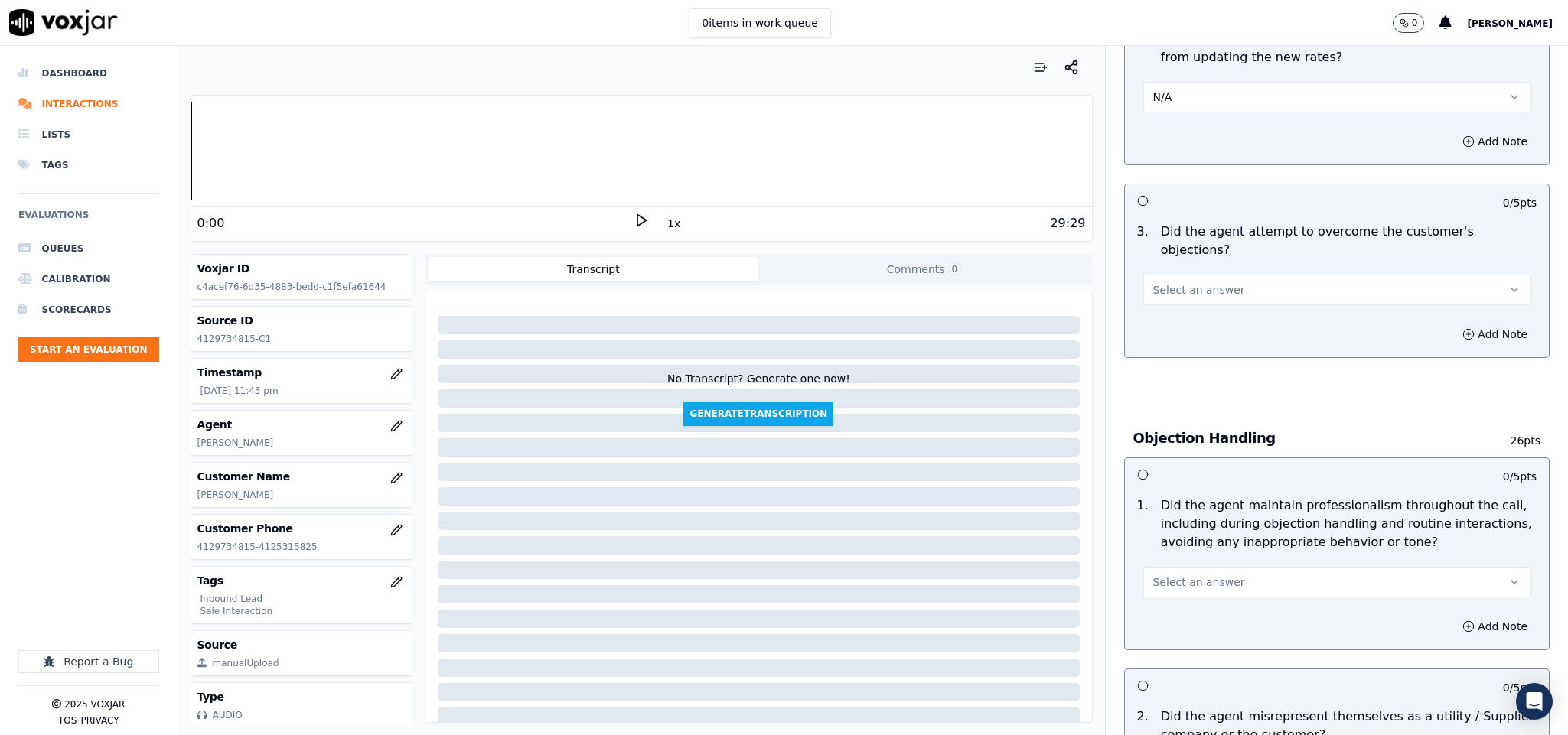
scroll to position [1377, 0]
click at [1198, 281] on span "Select an answer" at bounding box center [1199, 288] width 92 height 15
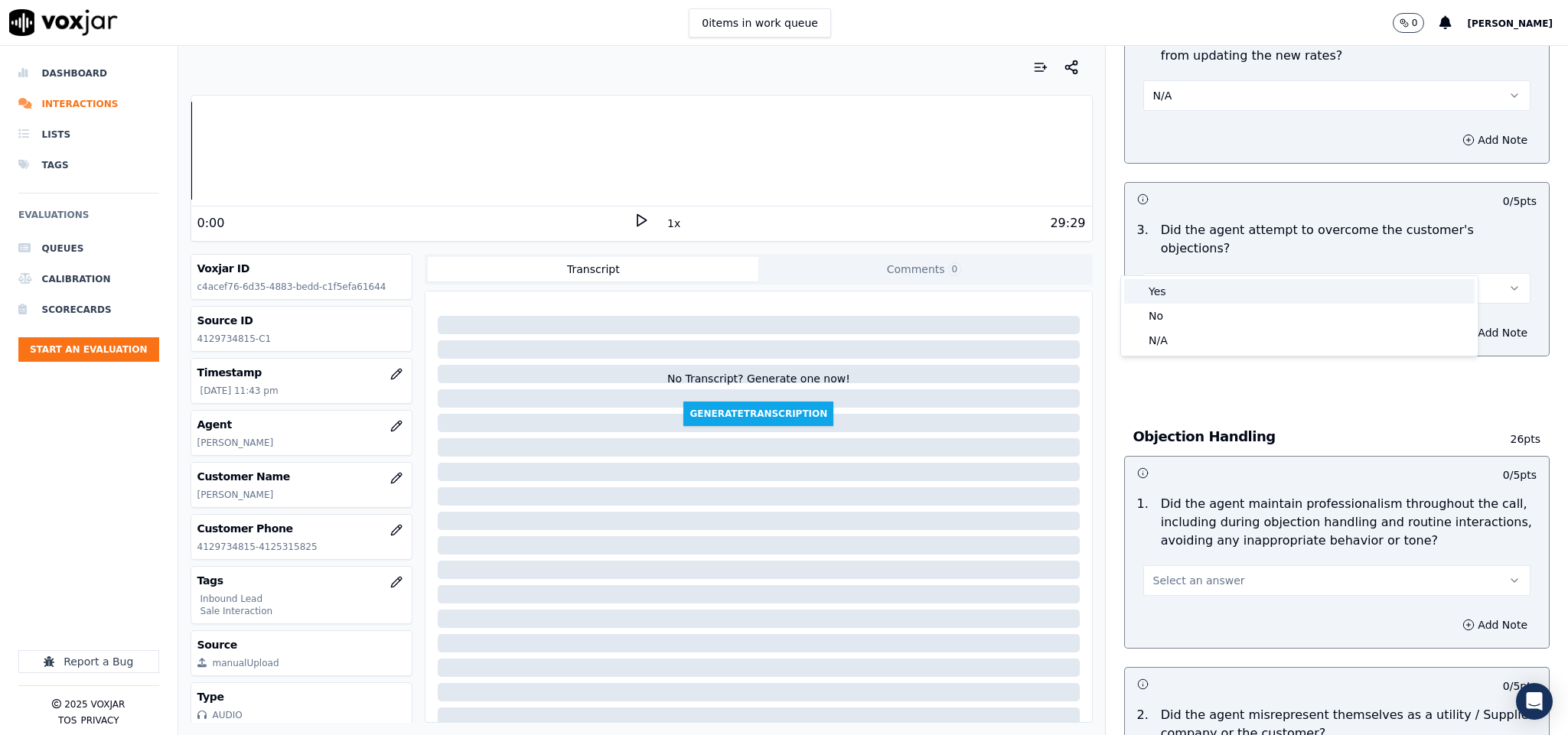
click at [1169, 288] on div "Yes" at bounding box center [1298, 291] width 350 height 24
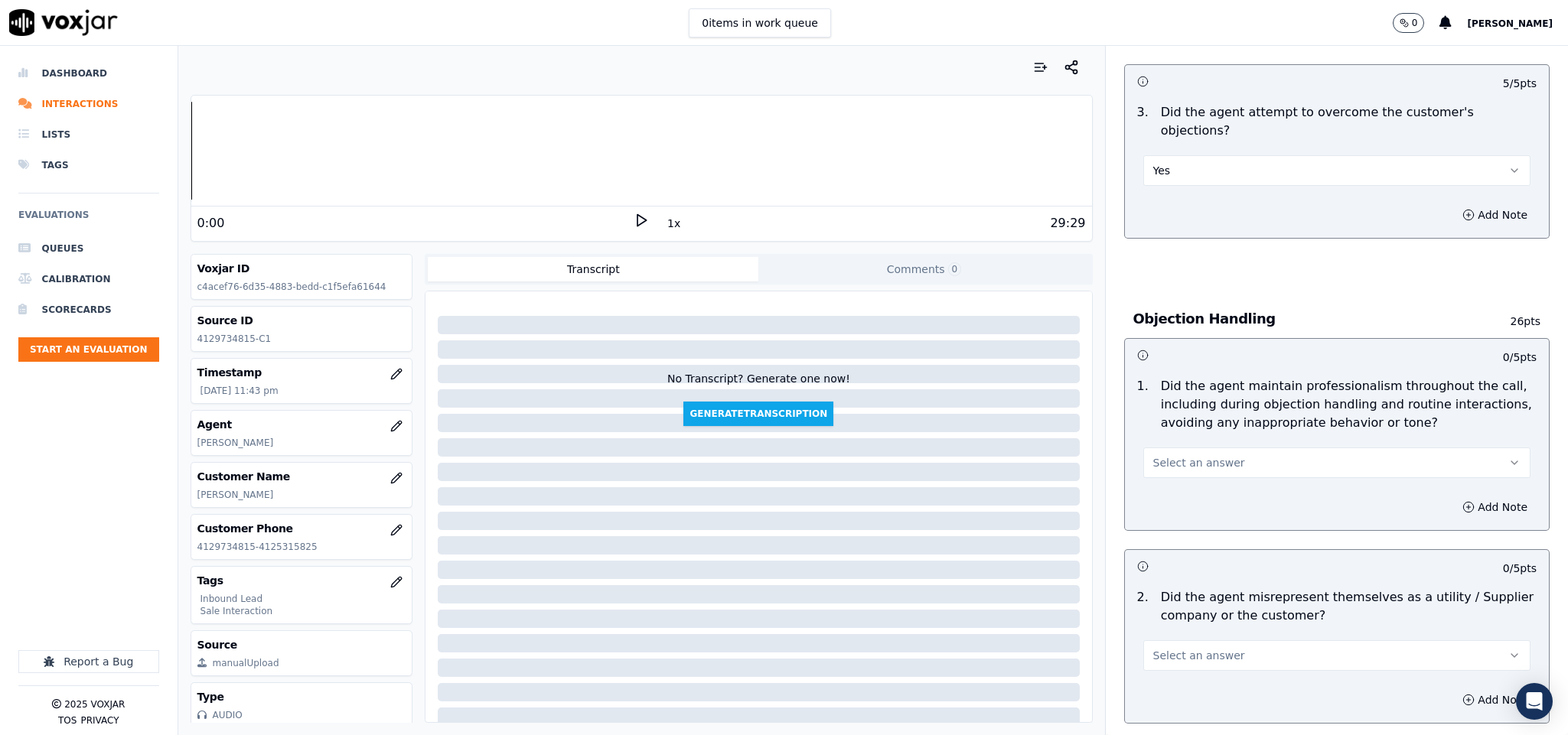
scroll to position [1607, 0]
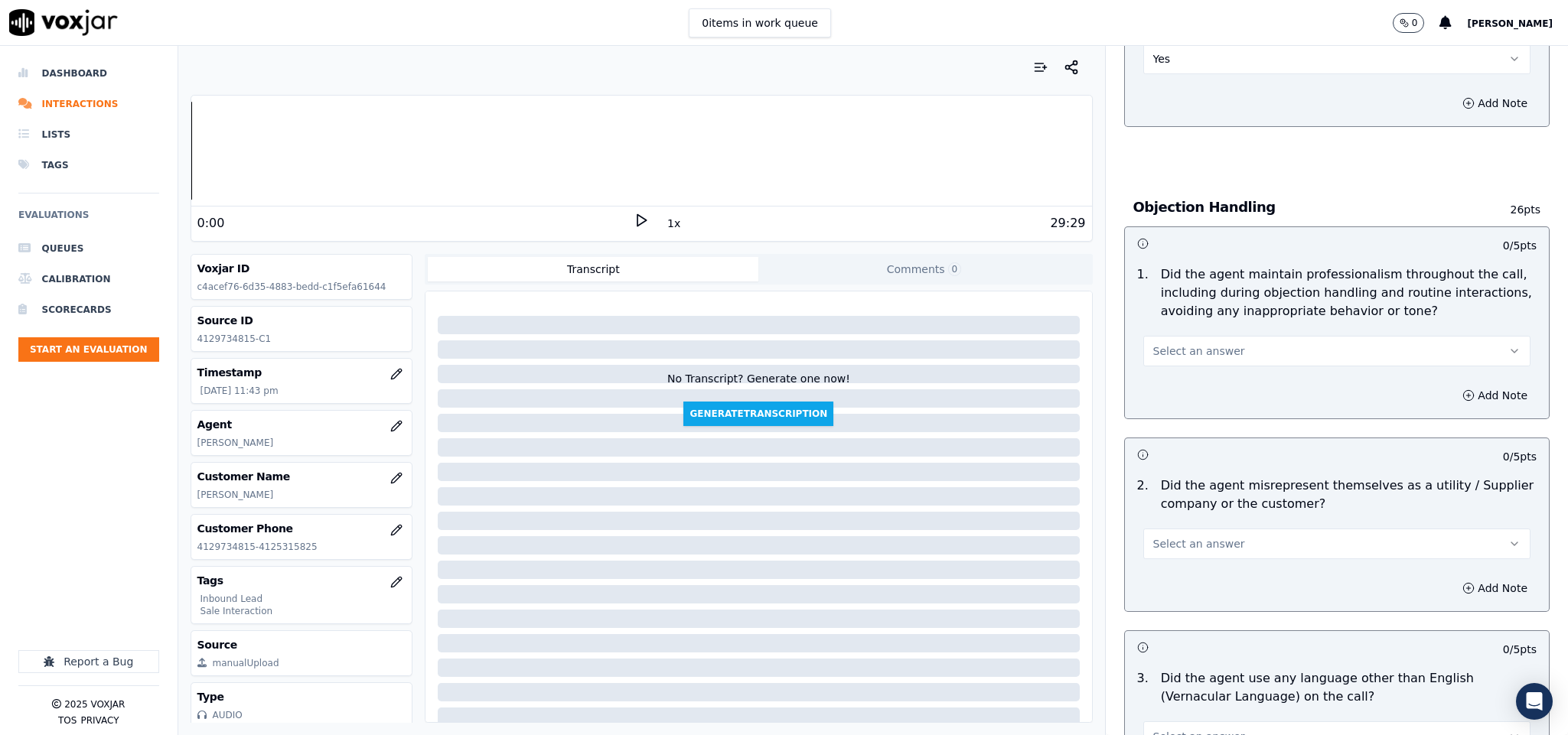
click at [1192, 344] on span "Select an answer" at bounding box center [1199, 351] width 92 height 15
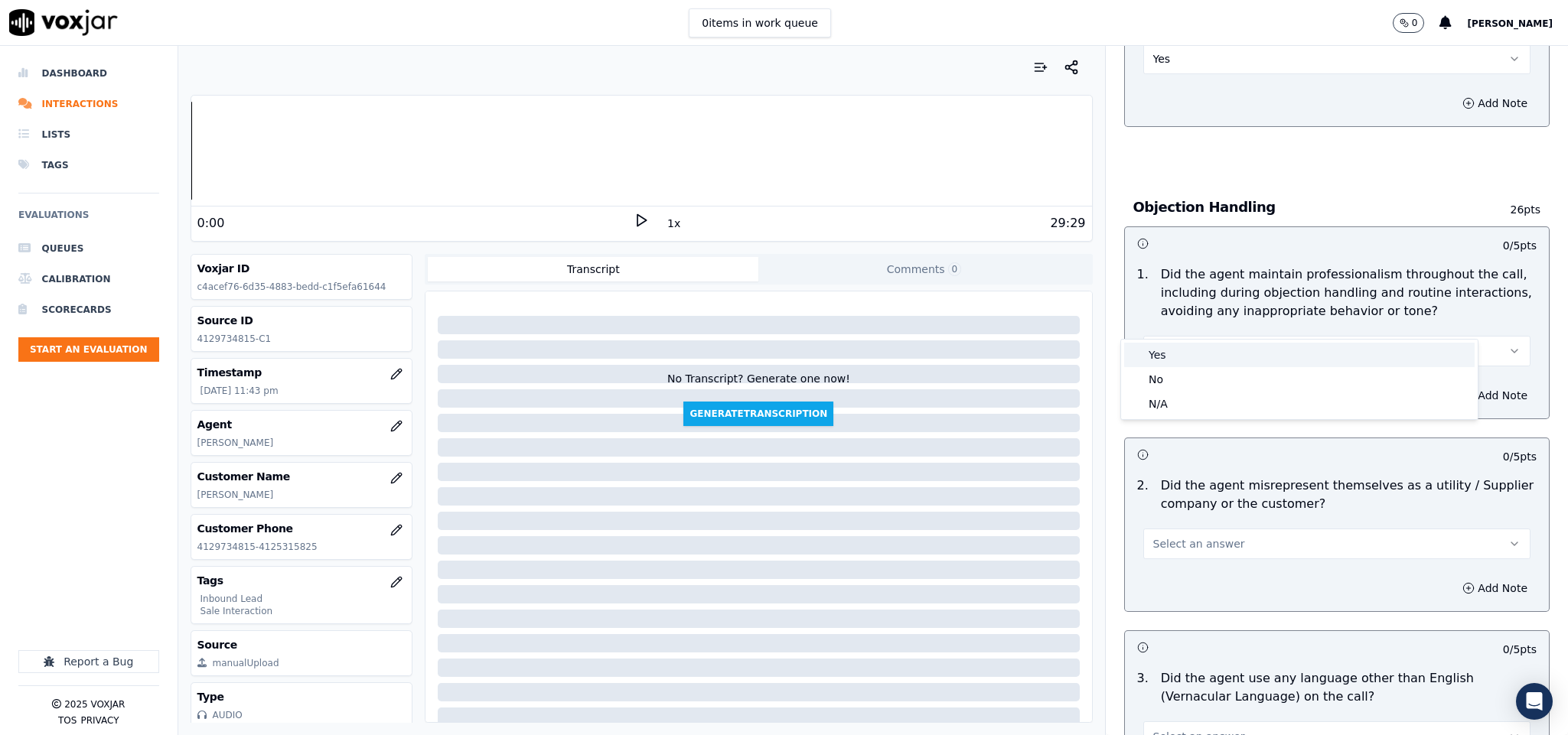
click at [1171, 349] on div "Yes" at bounding box center [1298, 355] width 350 height 24
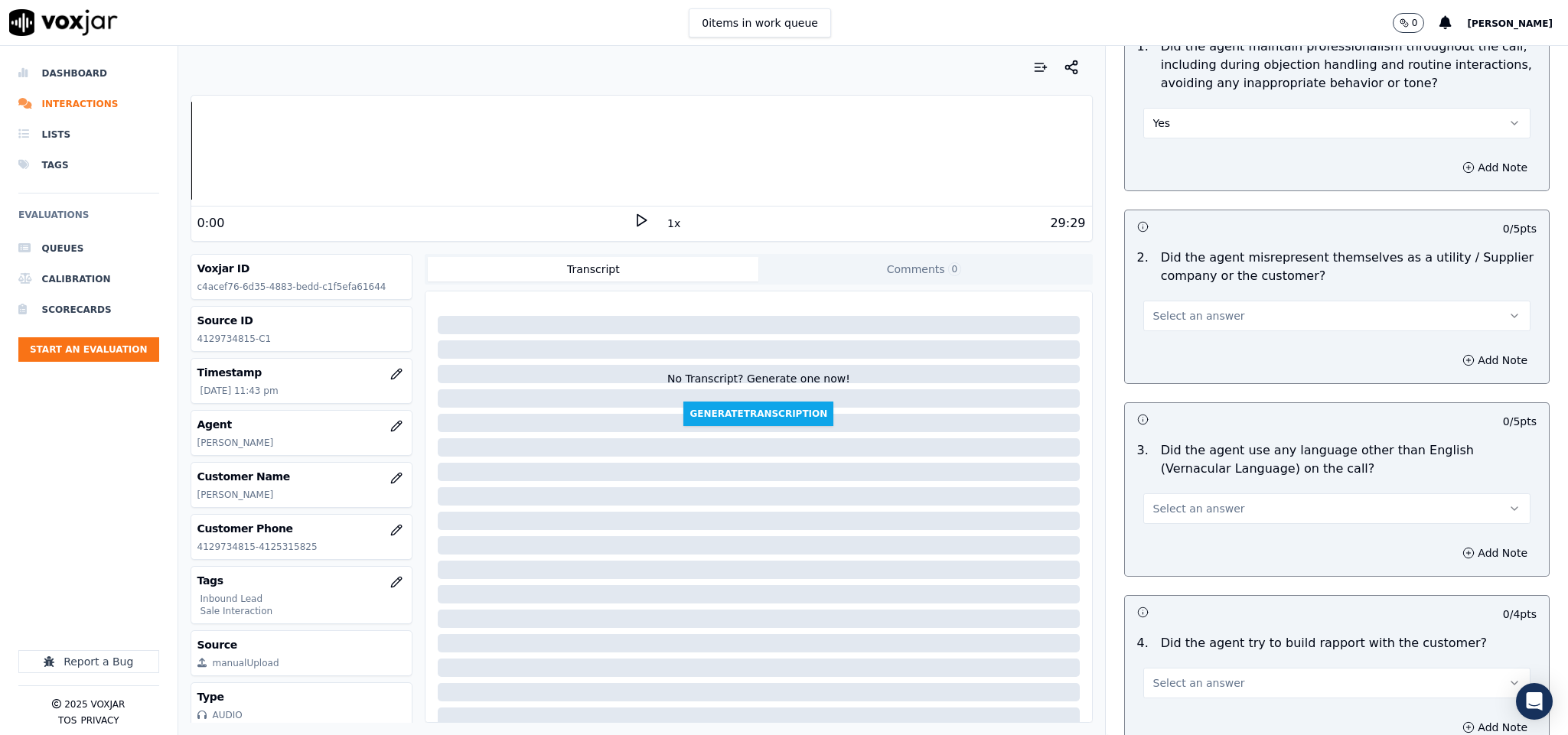
scroll to position [1836, 0]
click at [1201, 307] on span "Select an answer" at bounding box center [1199, 314] width 92 height 15
click at [1179, 322] on div "Yes" at bounding box center [1298, 318] width 350 height 24
click at [1453, 348] on button "Add Note" at bounding box center [1495, 359] width 84 height 21
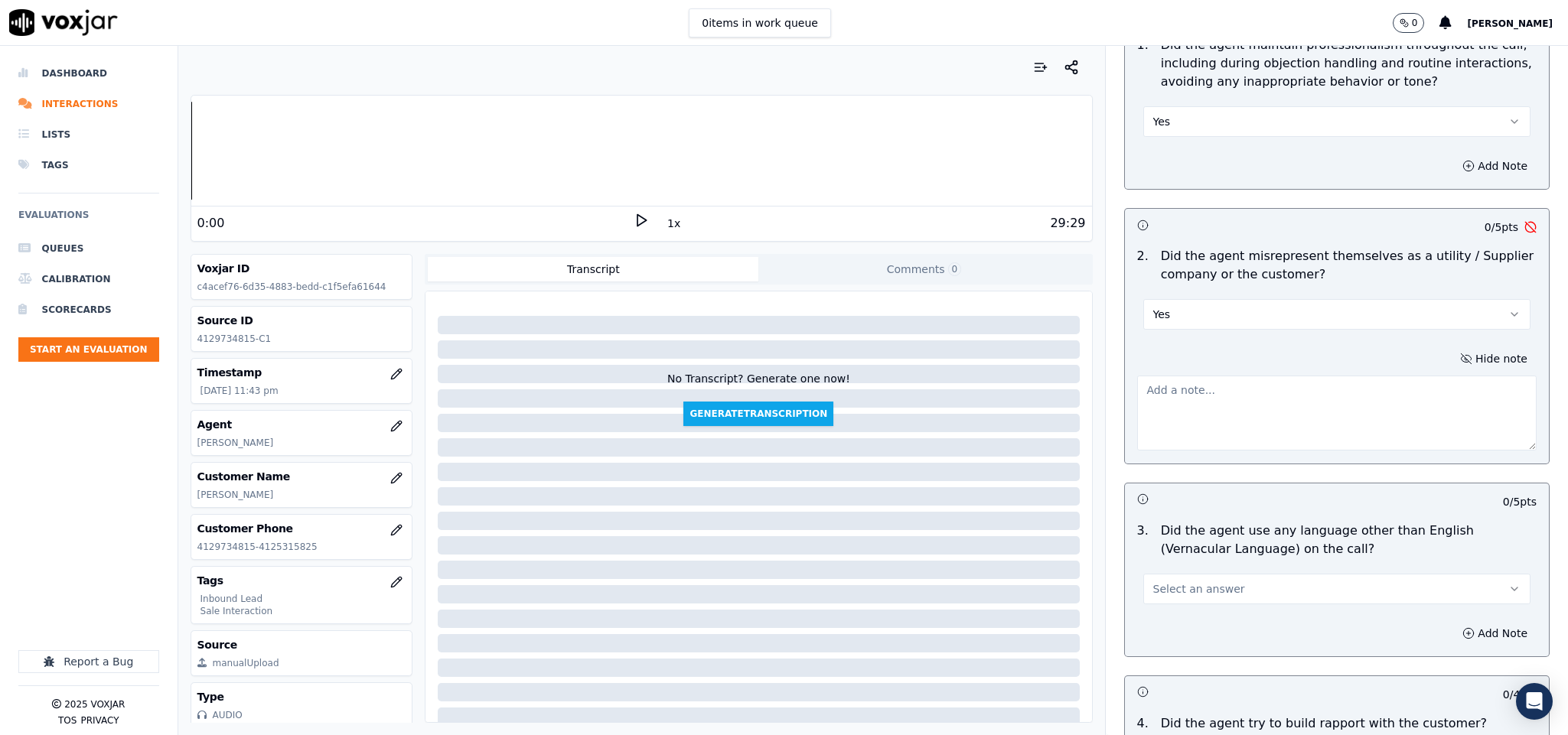
click at [1279, 391] on textarea at bounding box center [1337, 413] width 401 height 75
paste textarea "@17:30 Jim - So what I can do for you, I can lower down your rate // @19:49 Jim…"
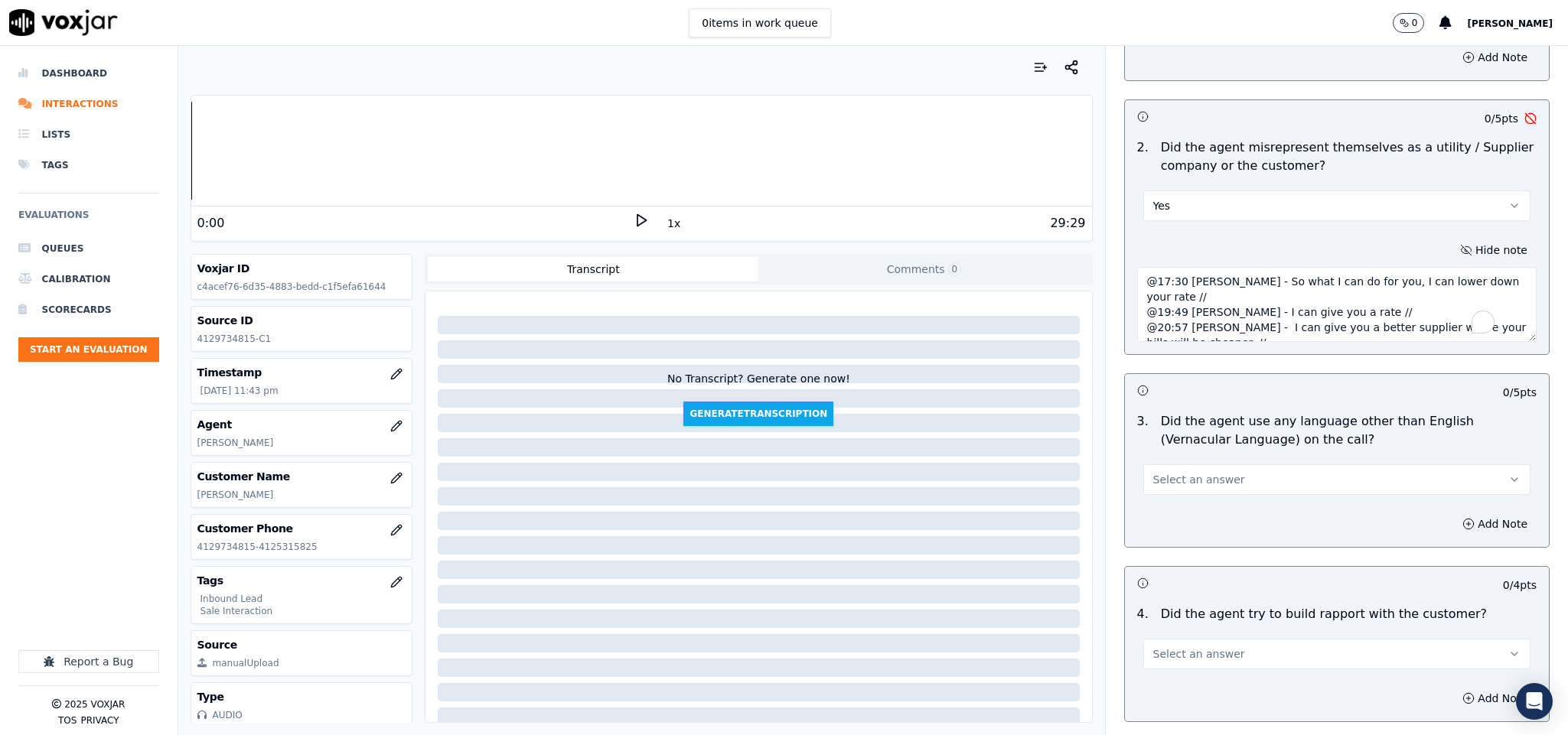
scroll to position [2066, 0]
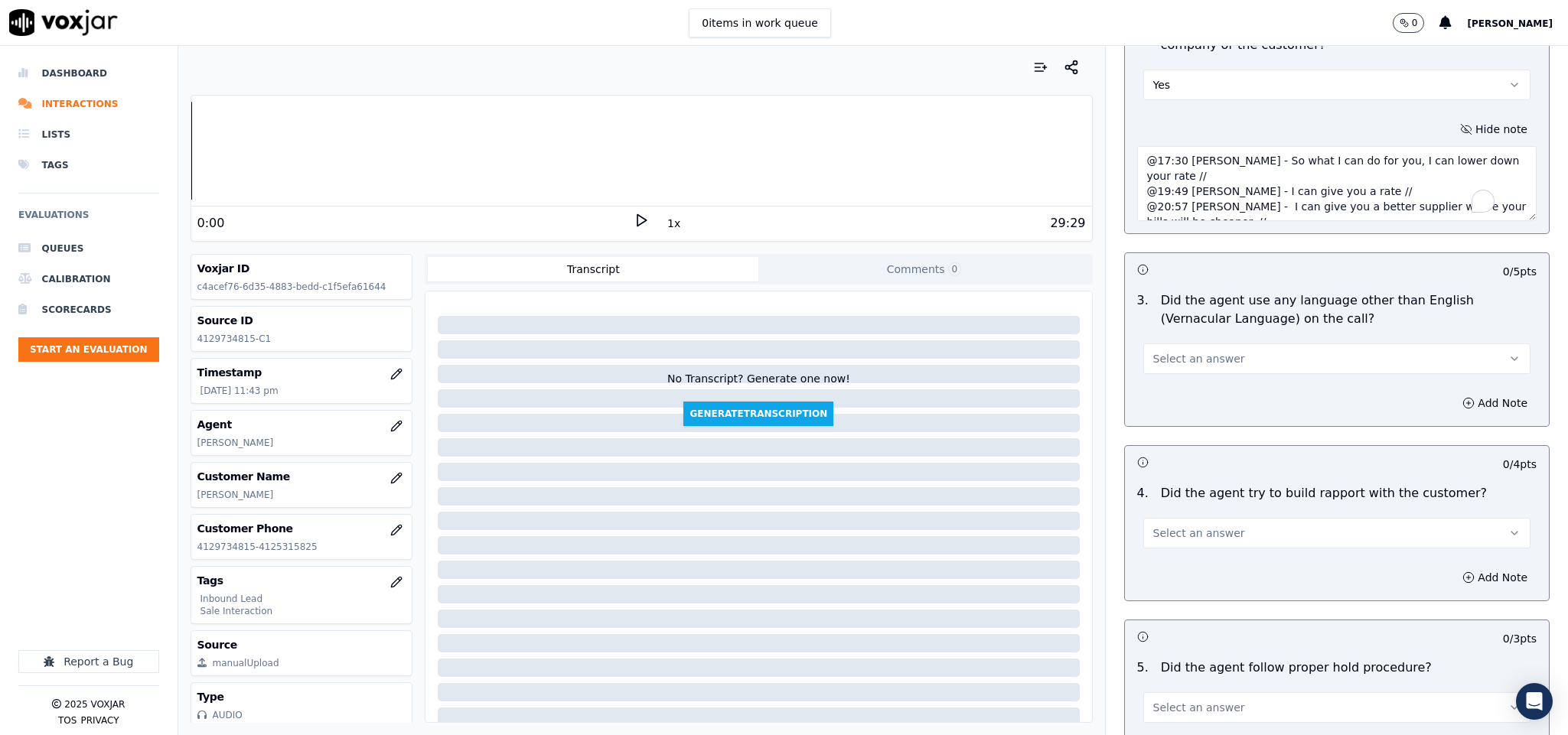
type textarea "@17:30 Jim - So what I can do for you, I can lower down your rate // @19:49 Jim…"
click at [1249, 344] on button "Select an answer" at bounding box center [1337, 359] width 388 height 31
click at [1184, 386] on div "No" at bounding box center [1298, 388] width 350 height 24
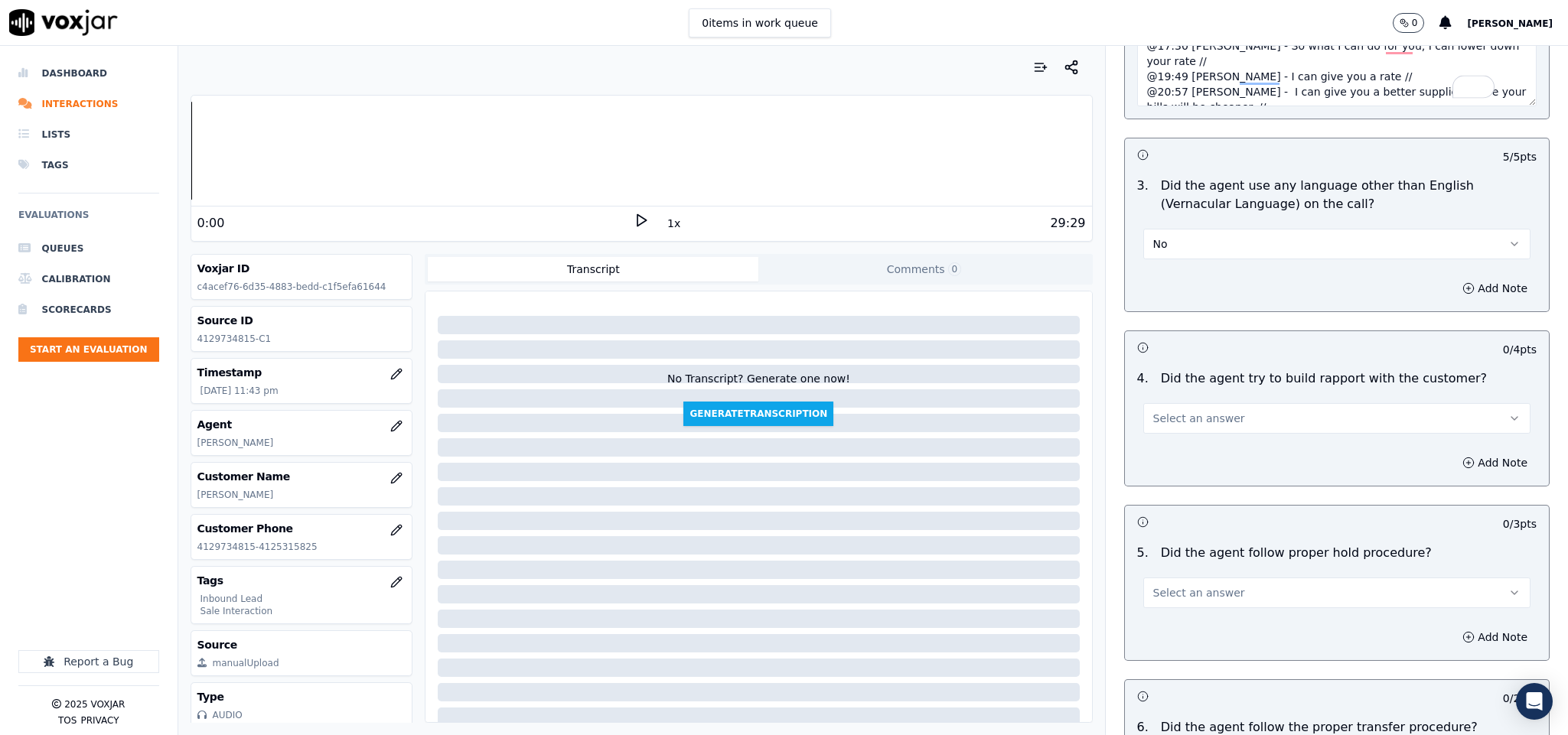
click at [1226, 403] on button "Select an answer" at bounding box center [1337, 418] width 388 height 31
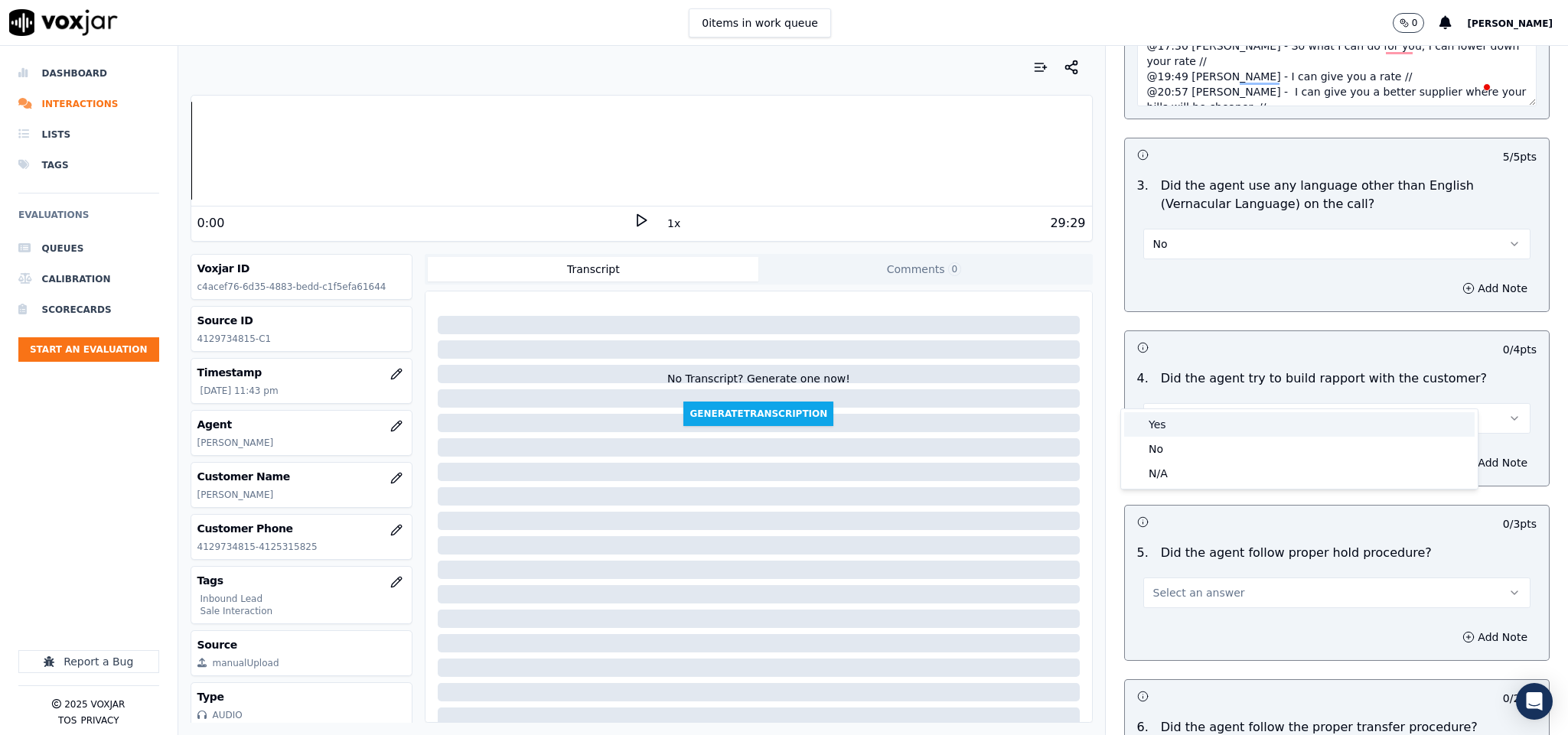
click at [1210, 416] on div "Yes" at bounding box center [1298, 425] width 350 height 24
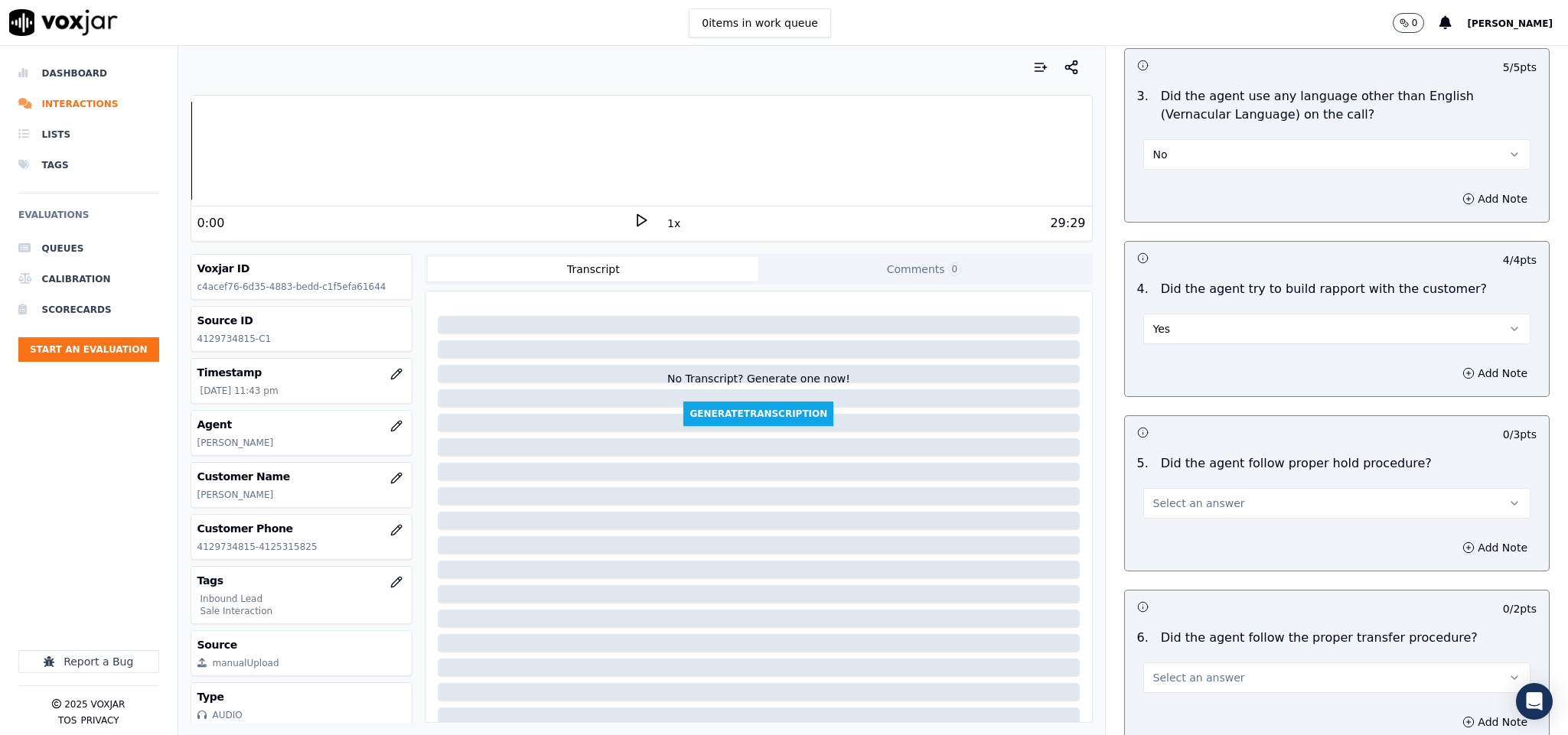
scroll to position [2525, 0]
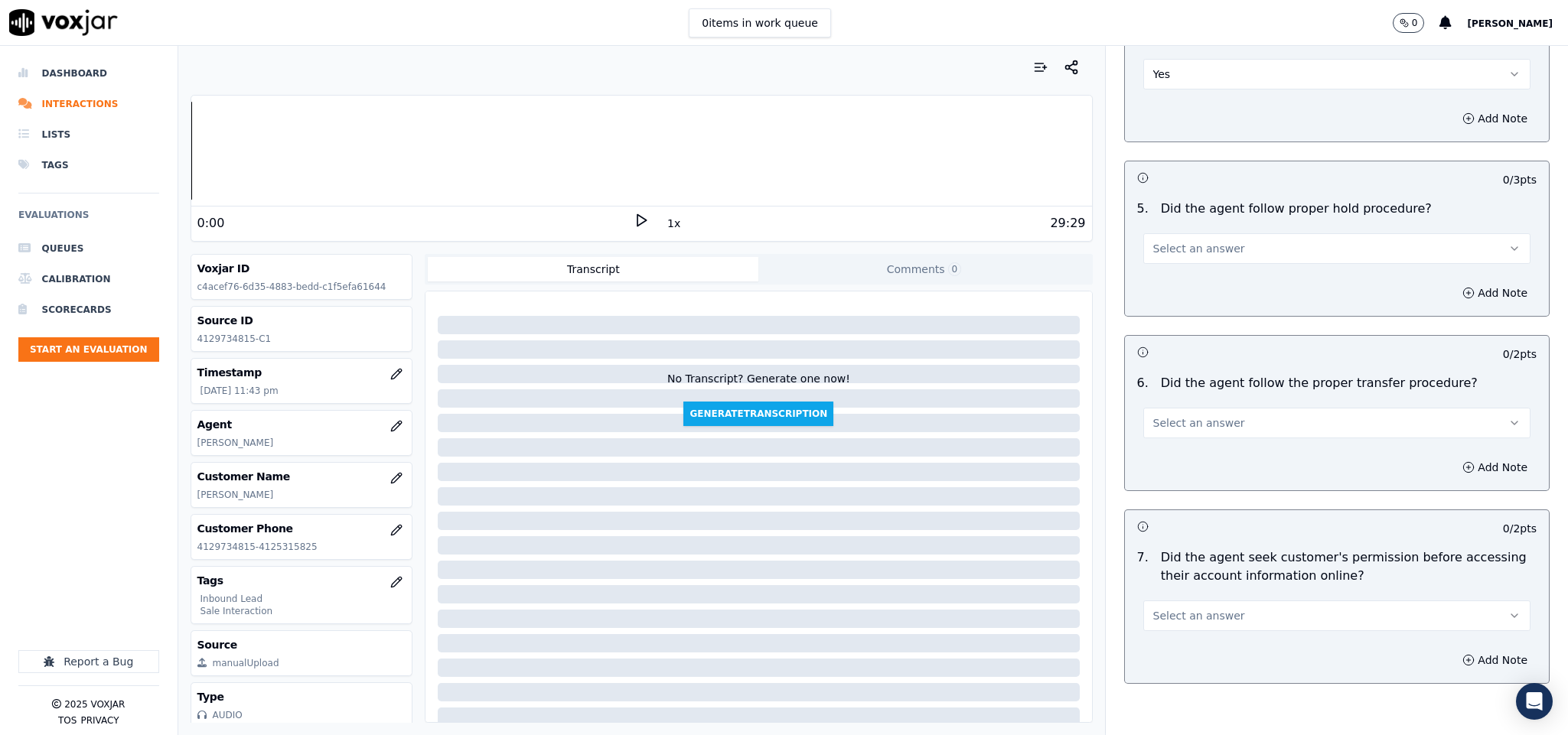
click at [1168, 241] on span "Select an answer" at bounding box center [1199, 248] width 92 height 15
click at [1160, 257] on div "Yes" at bounding box center [1298, 256] width 350 height 24
click at [1201, 415] on span "Select an answer" at bounding box center [1199, 423] width 92 height 15
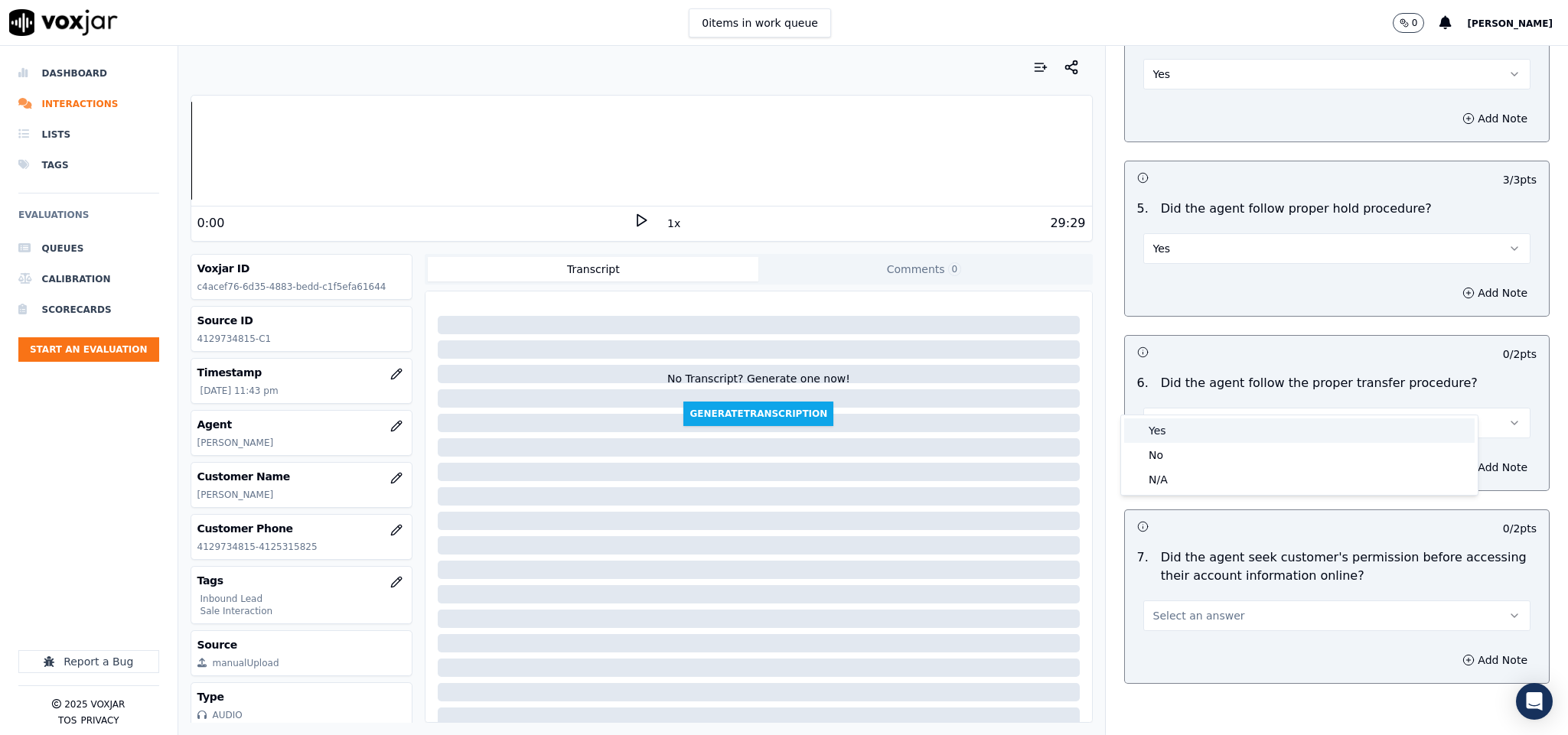
click at [1192, 431] on div "Yes" at bounding box center [1298, 430] width 350 height 24
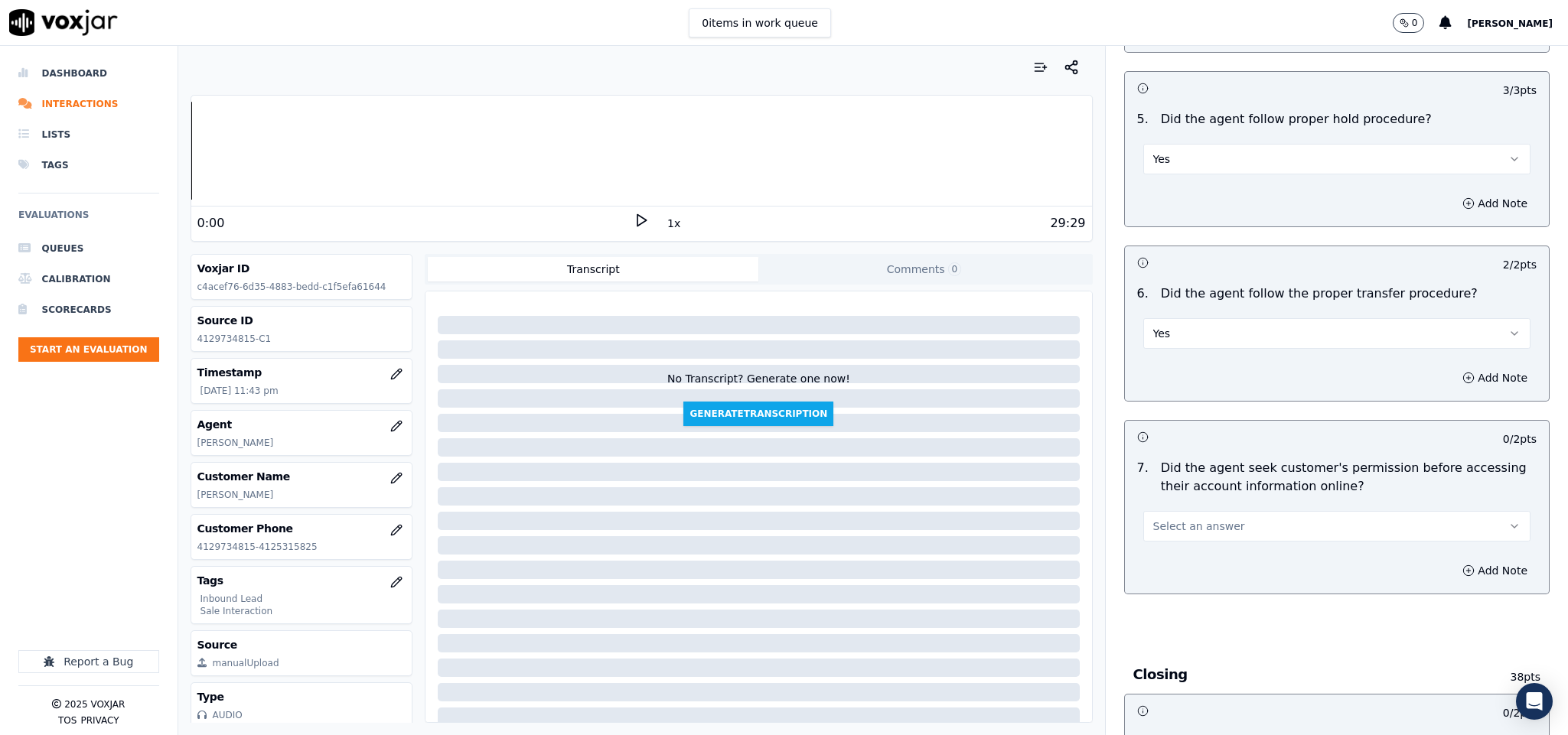
scroll to position [2754, 0]
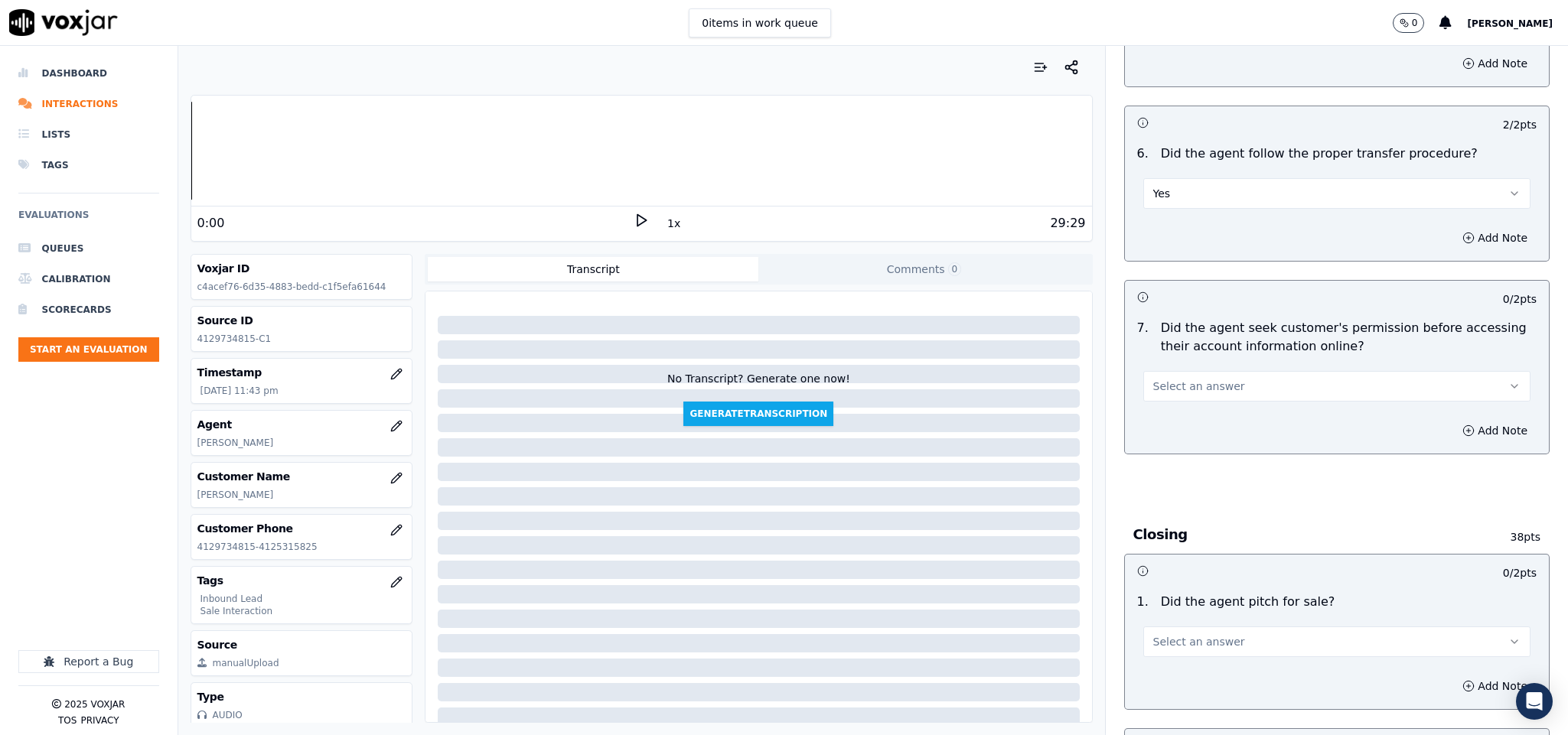
click at [1192, 371] on button "Select an answer" at bounding box center [1337, 386] width 388 height 31
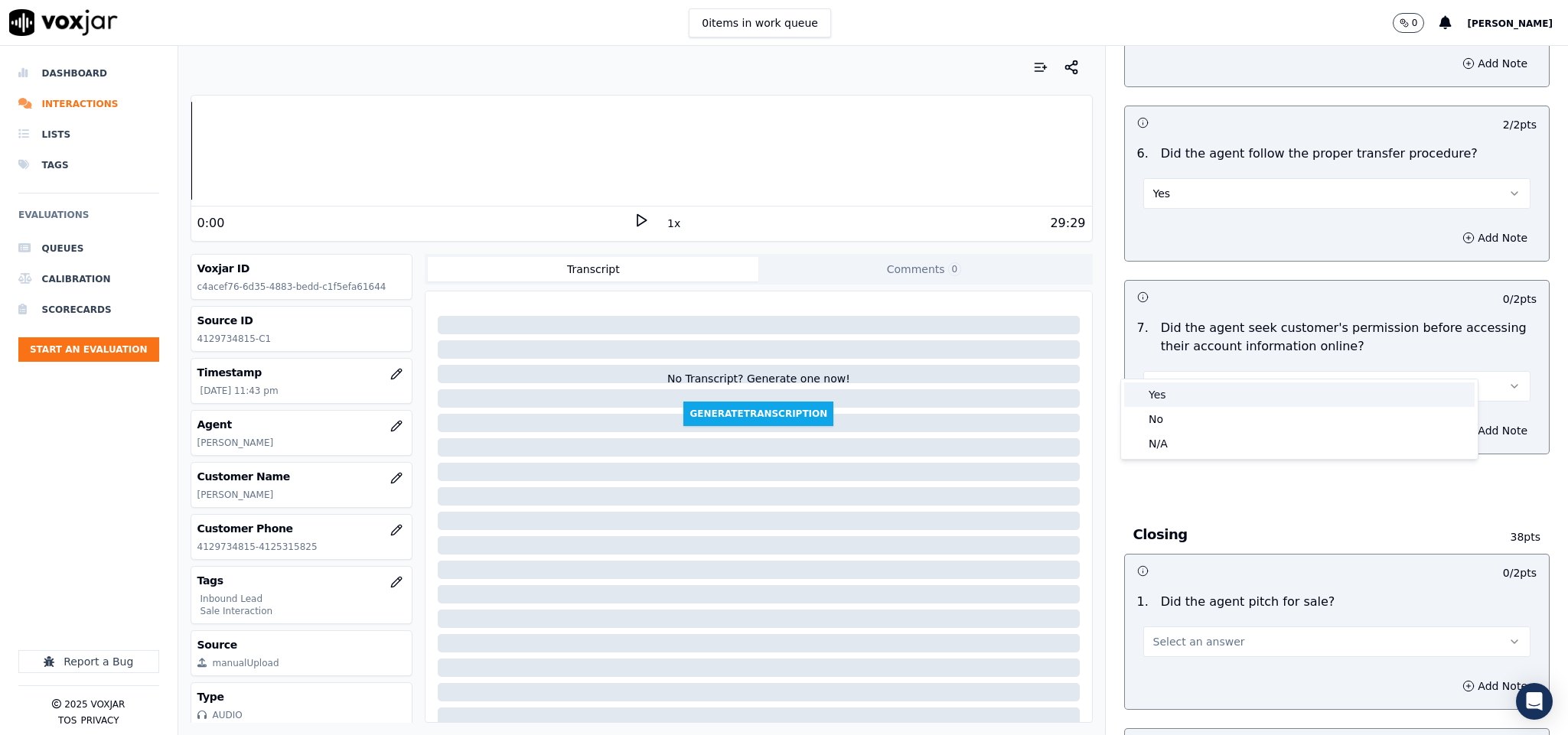
click at [1168, 392] on div "Yes" at bounding box center [1298, 395] width 350 height 24
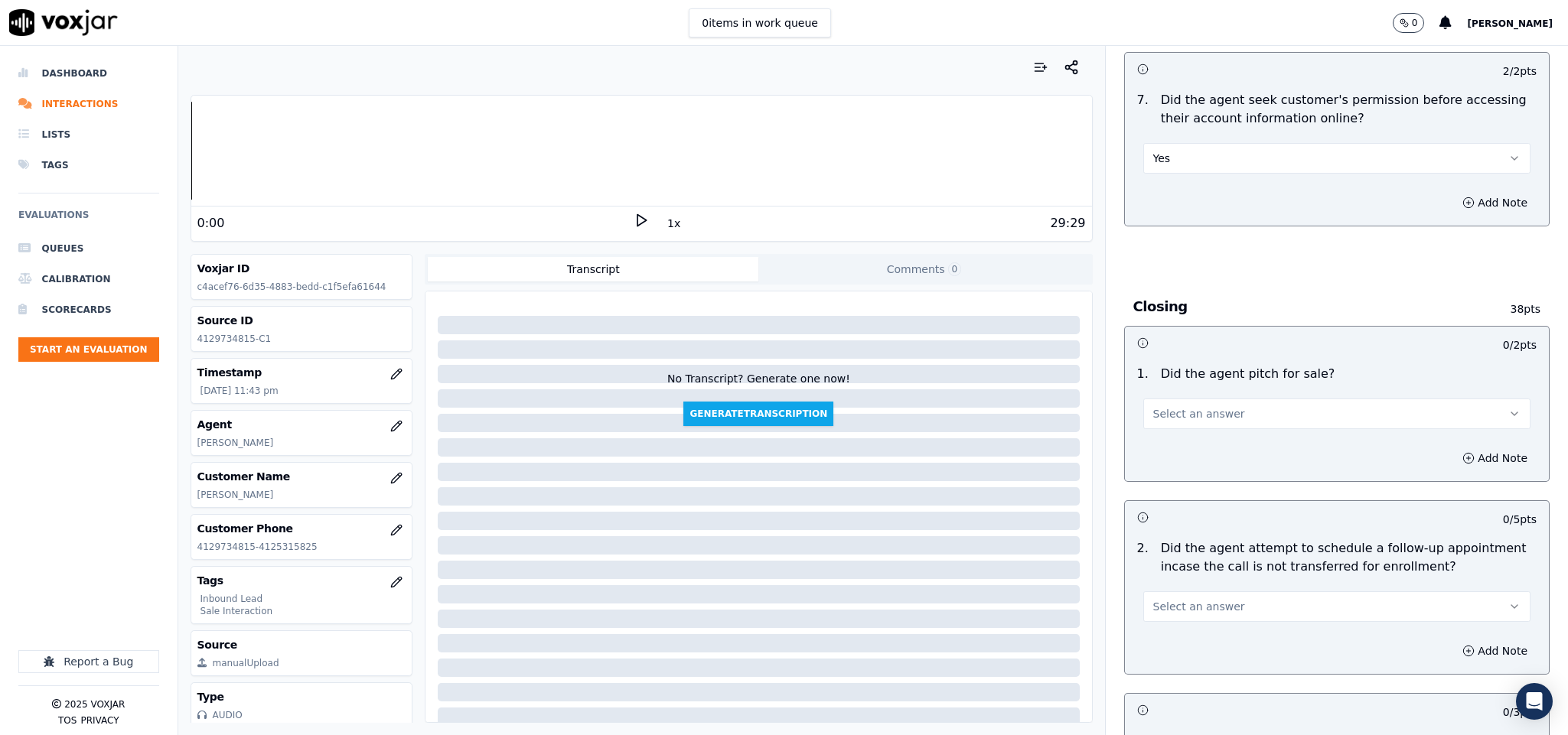
scroll to position [2984, 0]
drag, startPoint x: 1153, startPoint y: 120, endPoint x: 1165, endPoint y: 145, distance: 27.7
click at [1154, 141] on button "Yes" at bounding box center [1337, 156] width 388 height 31
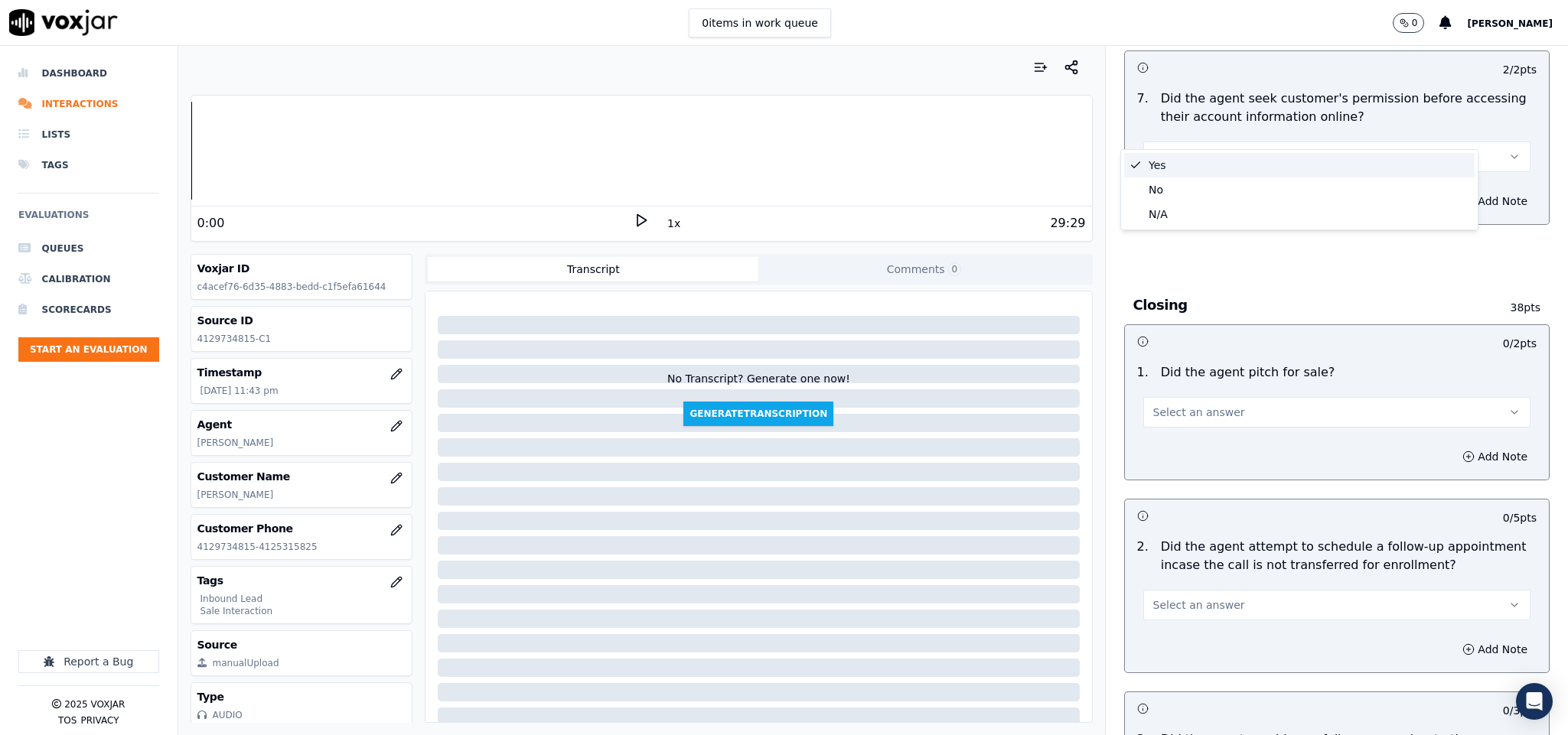
click at [1164, 190] on div "No" at bounding box center [1298, 190] width 350 height 24
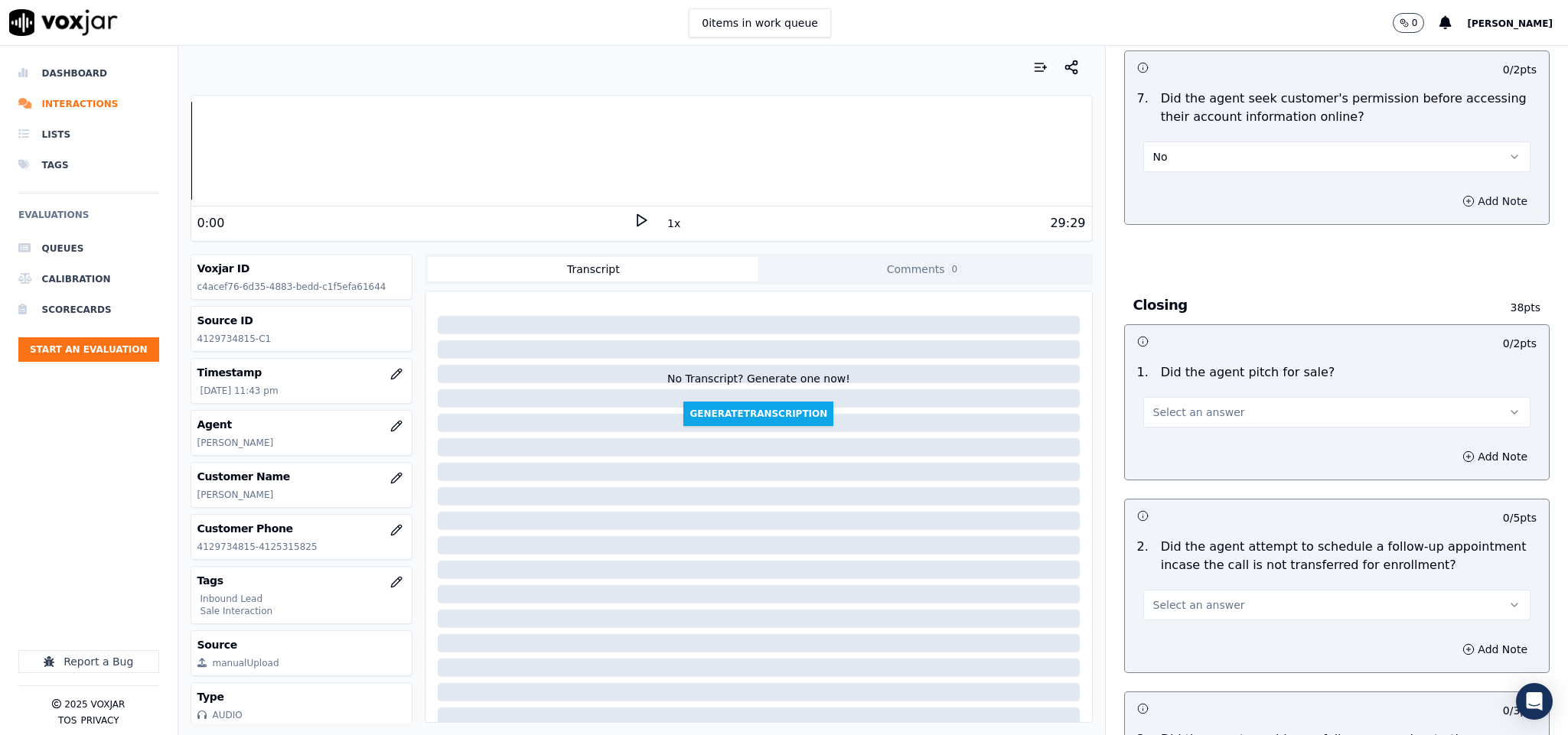
click at [1453, 190] on button "Add Note" at bounding box center [1495, 201] width 84 height 21
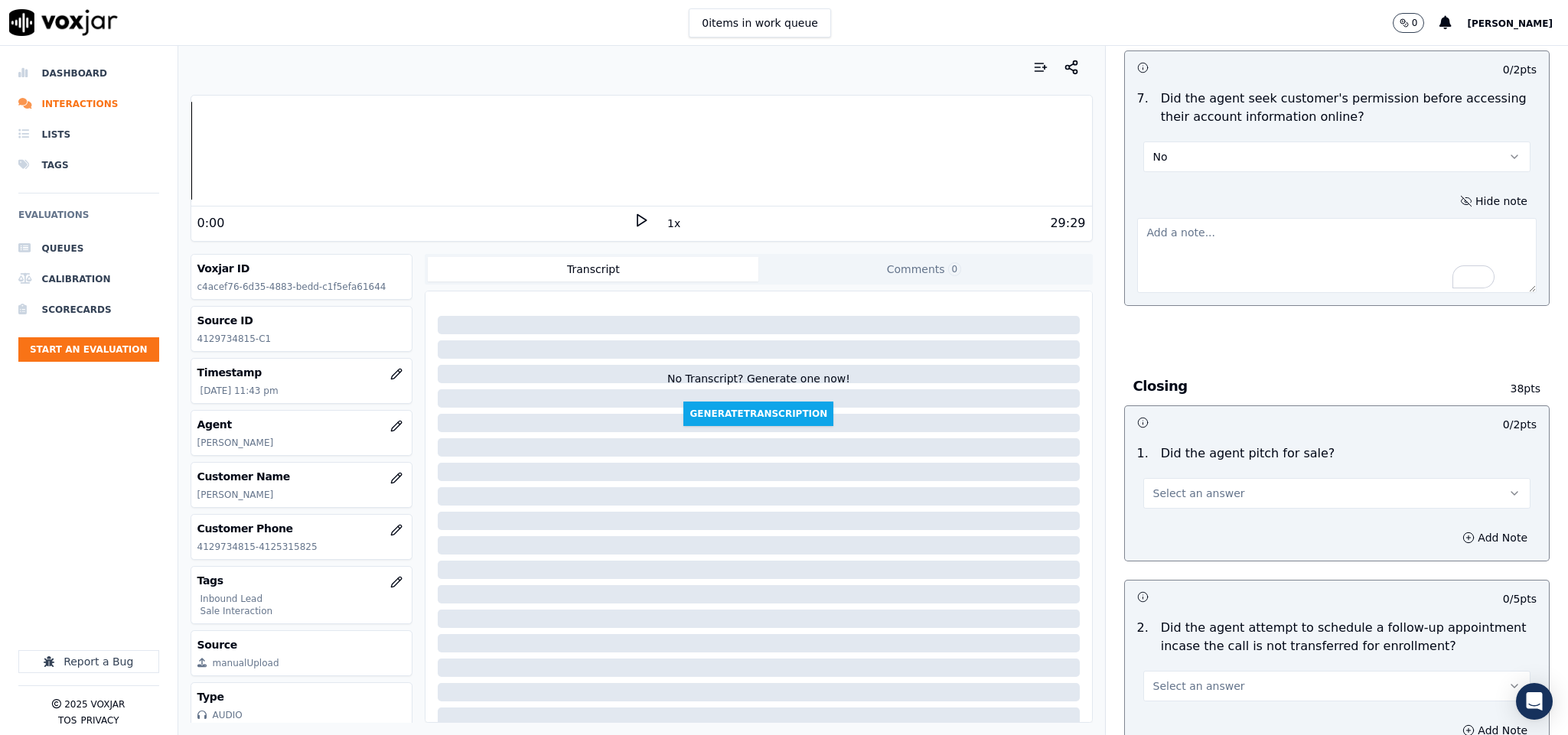
paste textarea "@16:55 Jim - I can see that last month you have paid amount this month due is a…"
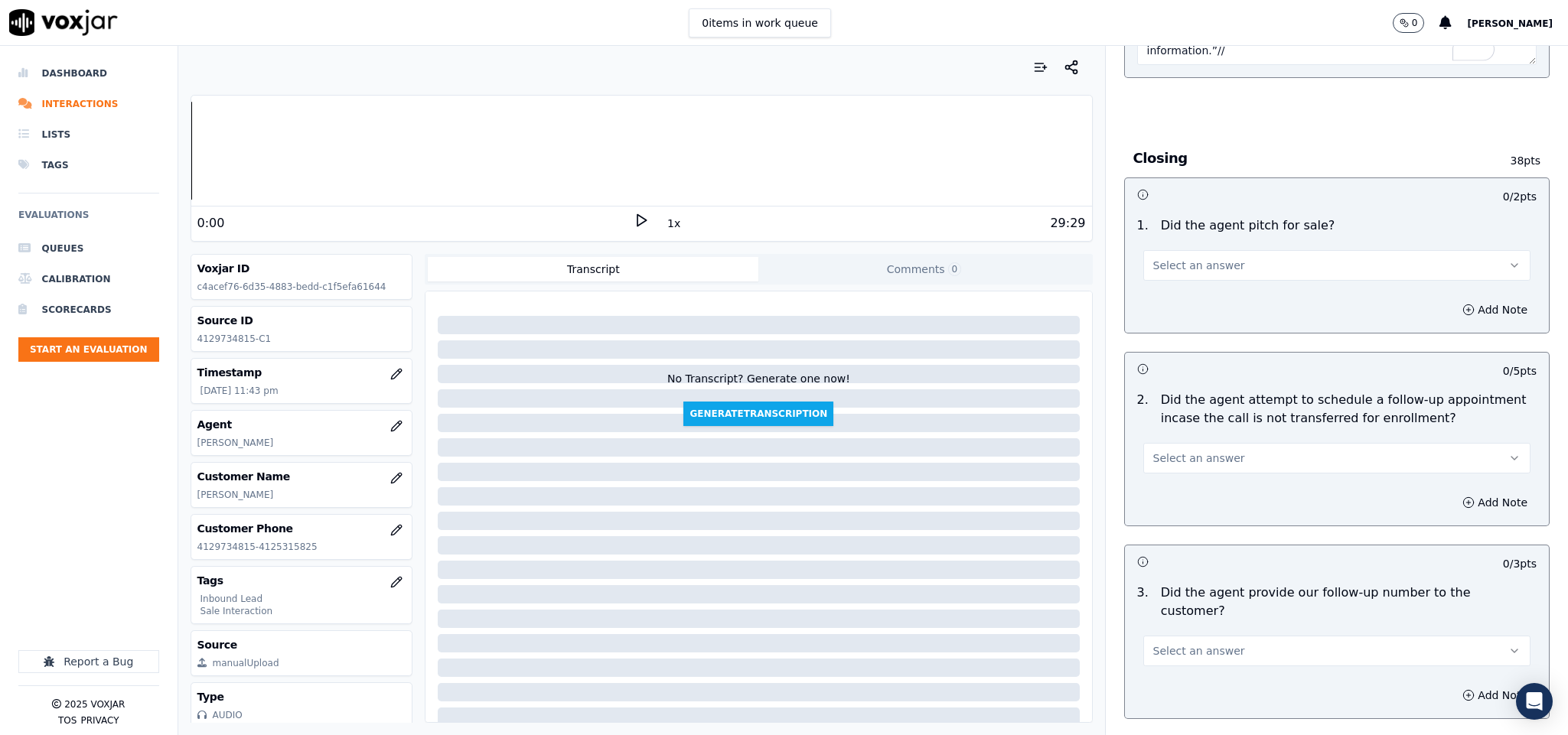
scroll to position [3213, 0]
type textarea "@16:55 Jim - I can see that last month you have paid amount this month due is a…"
click at [1284, 249] on button "Select an answer" at bounding box center [1337, 264] width 388 height 31
click at [1184, 271] on div "Yes" at bounding box center [1298, 273] width 350 height 24
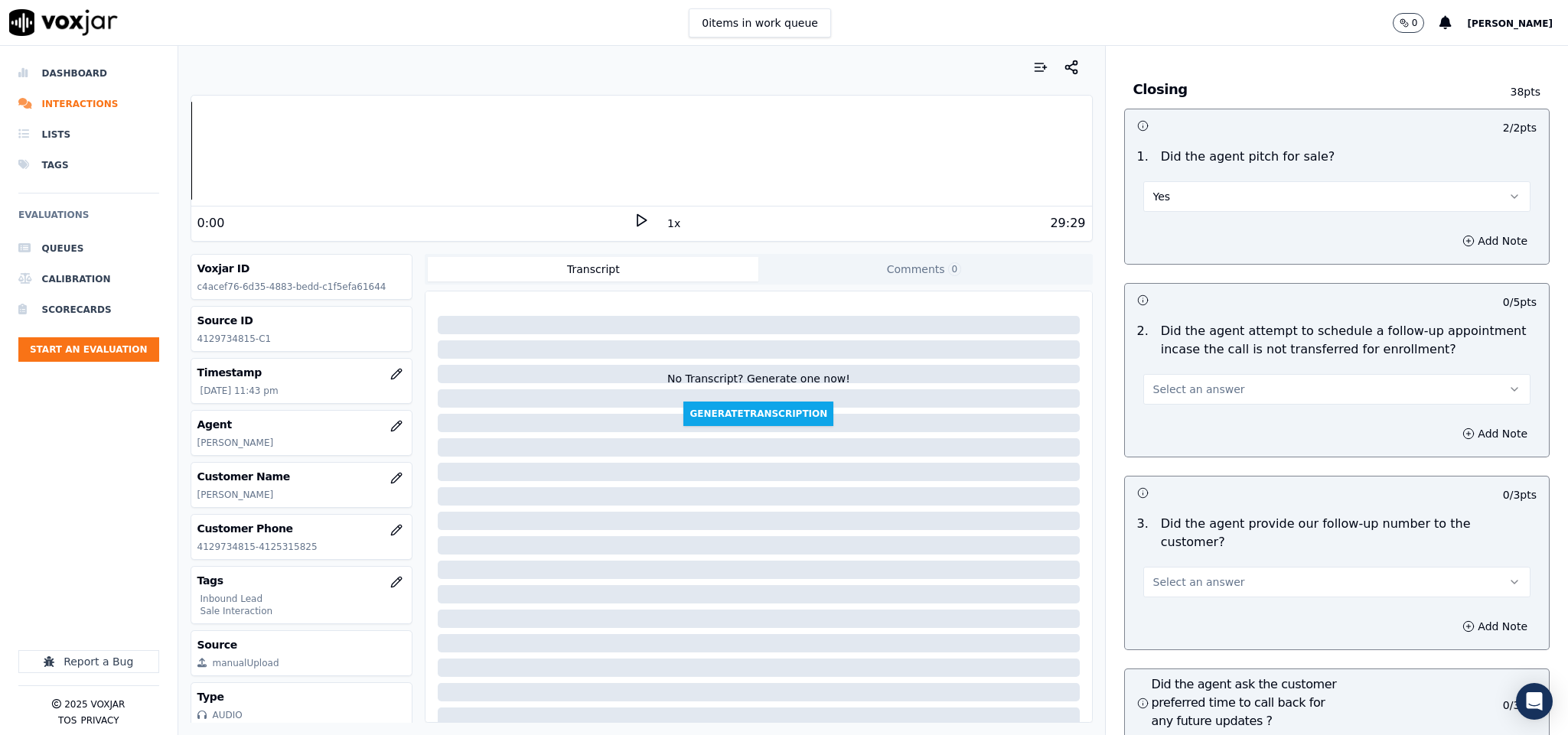
scroll to position [3327, 0]
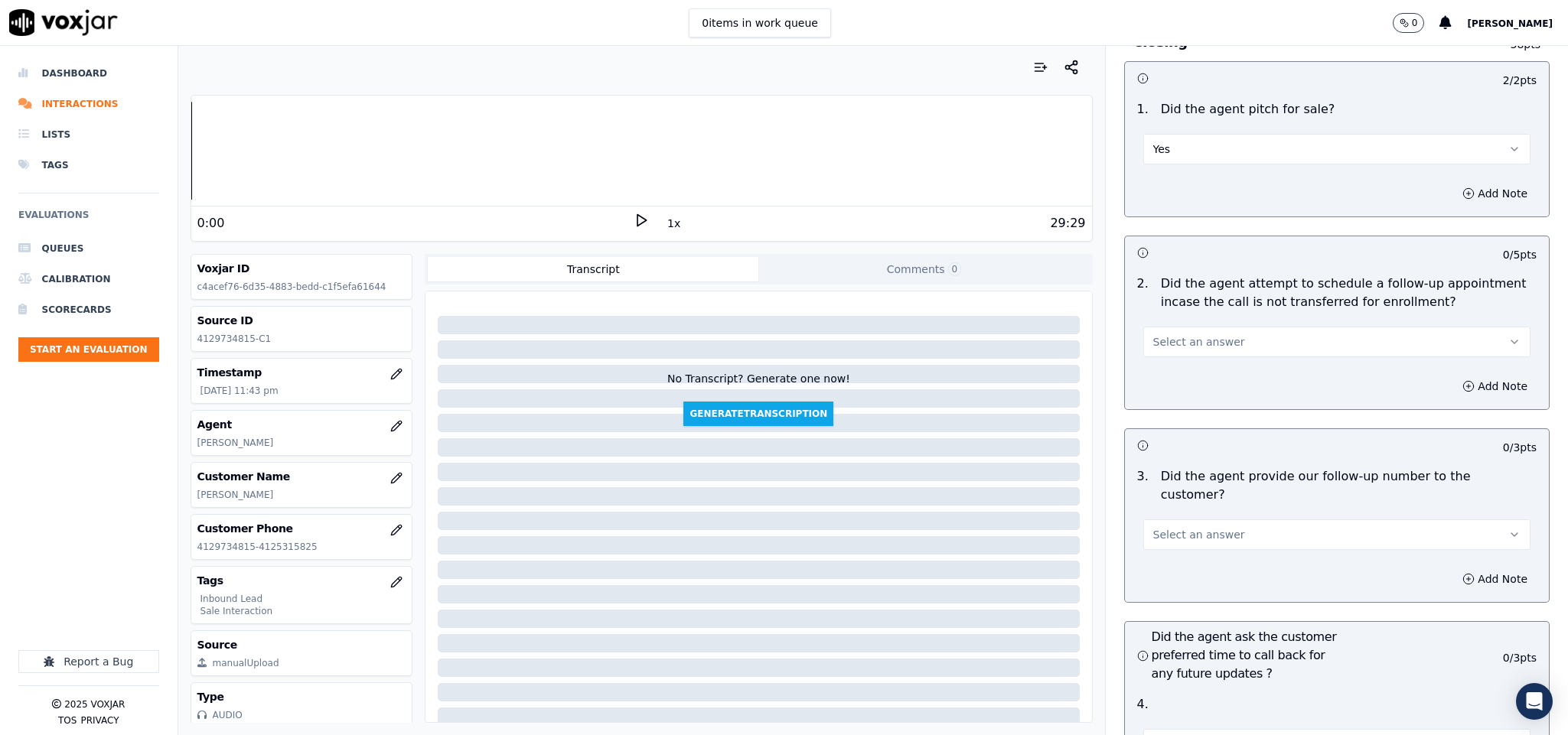
click at [1253, 327] on button "Select an answer" at bounding box center [1337, 342] width 388 height 31
click at [1171, 347] on div "Yes" at bounding box center [1298, 352] width 350 height 24
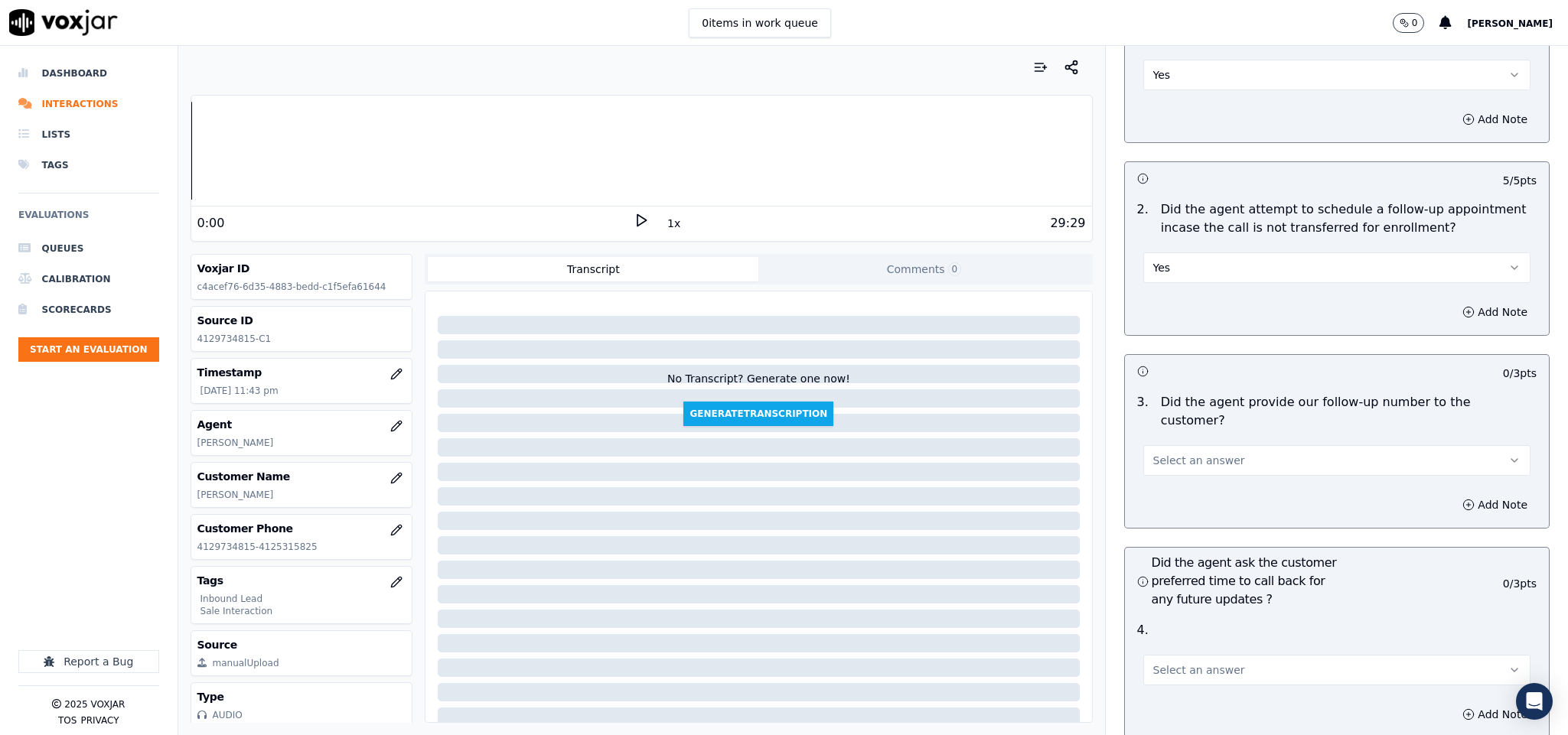
scroll to position [3557, 0]
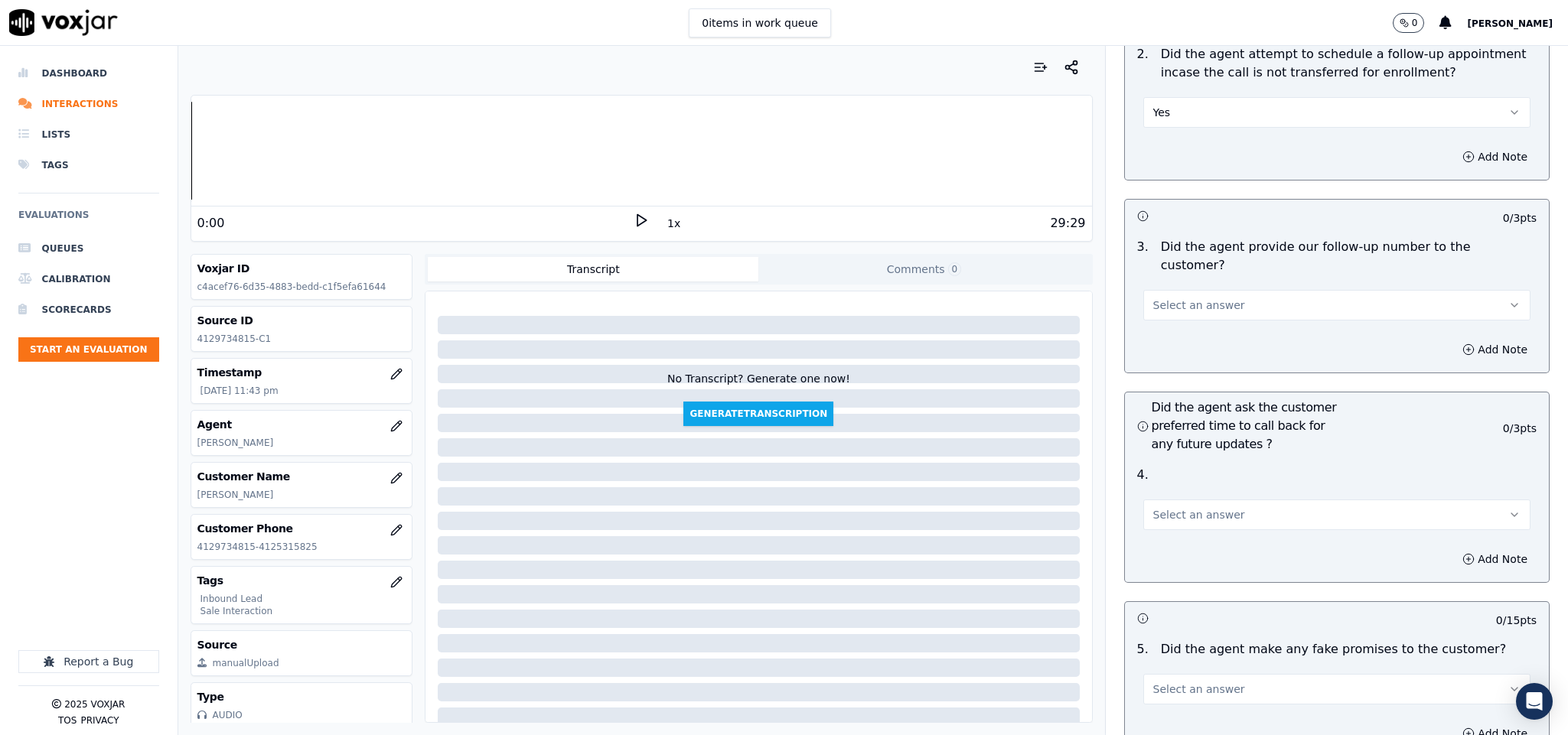
click at [1180, 98] on button "Yes" at bounding box center [1337, 112] width 388 height 31
click at [1169, 173] on div "N/A" at bounding box center [1298, 171] width 350 height 24
click at [1183, 297] on span "Select an answer" at bounding box center [1199, 305] width 92 height 15
click at [1166, 308] on div "Yes" at bounding box center [1298, 297] width 350 height 24
click at [1189, 500] on button "Select an answer" at bounding box center [1337, 515] width 388 height 31
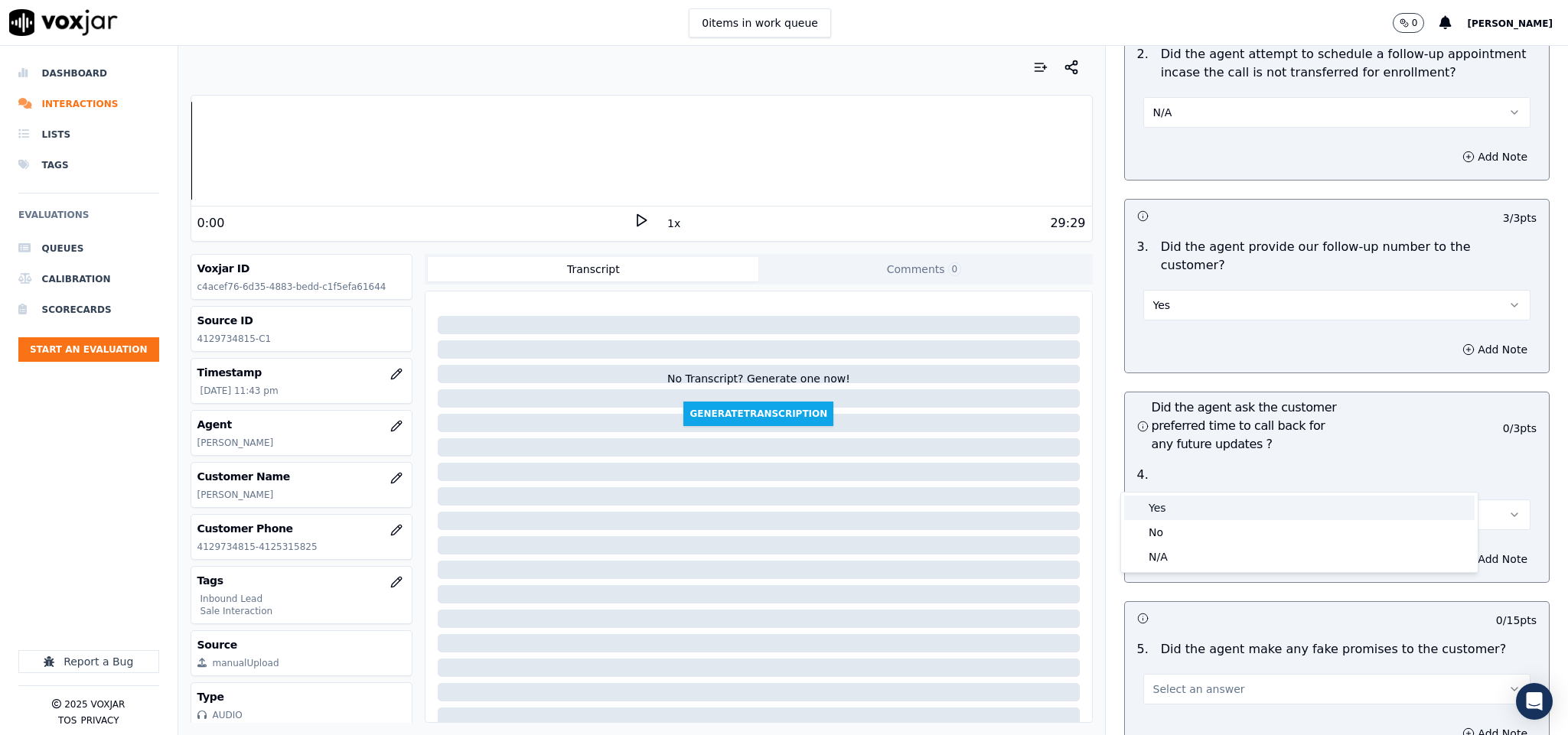
click at [1165, 507] on div "Yes" at bounding box center [1298, 507] width 350 height 24
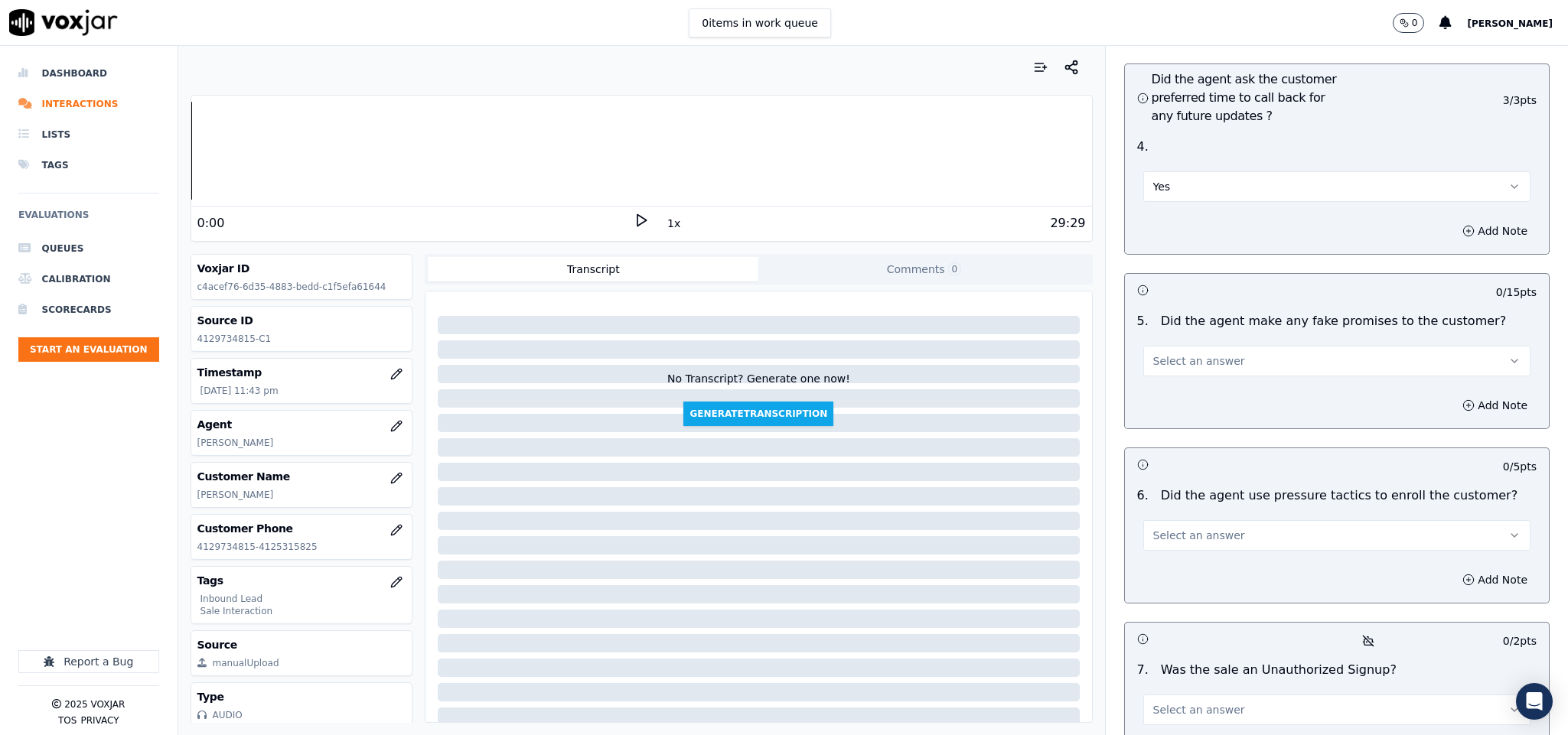
scroll to position [3901, 0]
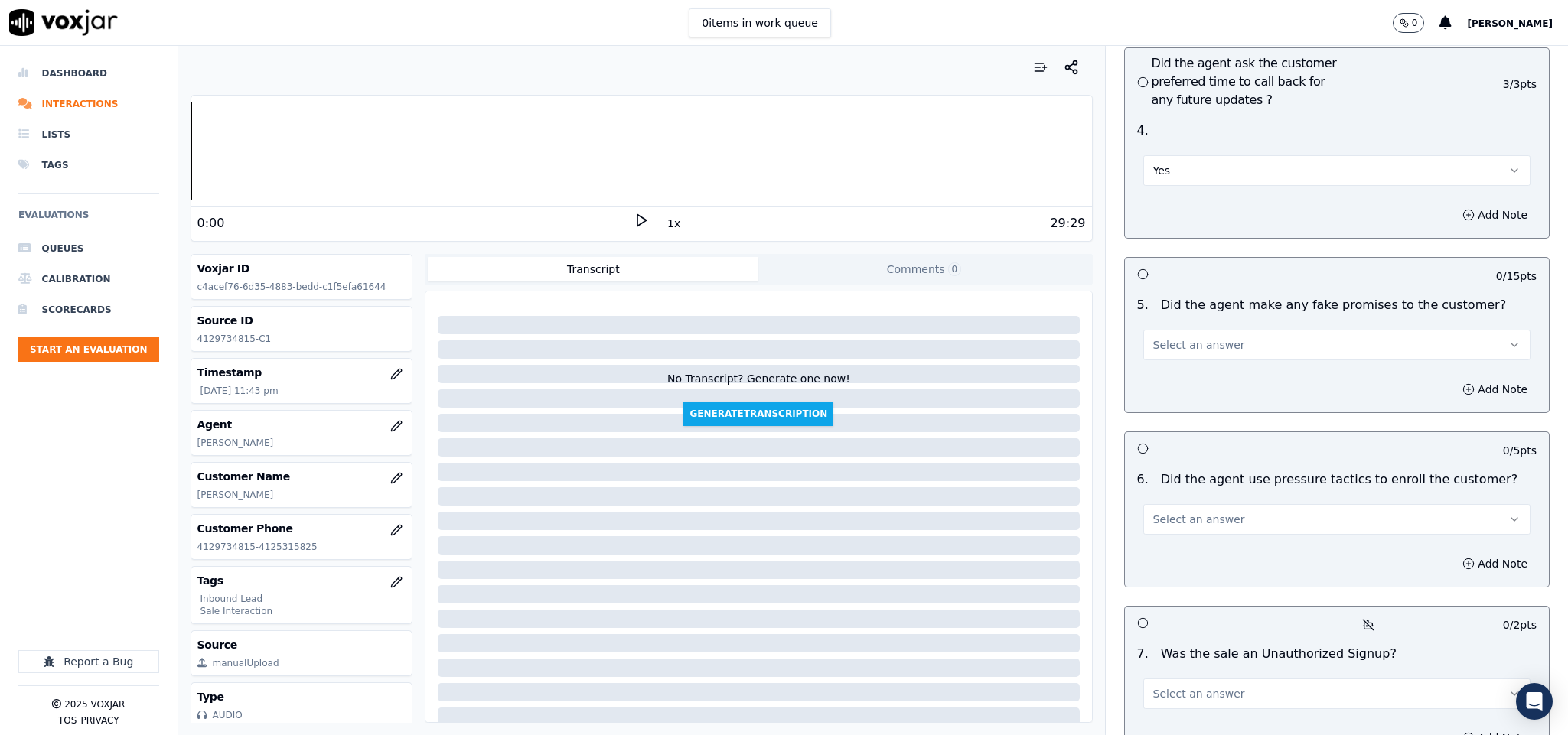
click at [1217, 330] on button "Select an answer" at bounding box center [1337, 345] width 388 height 31
click at [1179, 359] on div "No" at bounding box center [1298, 363] width 350 height 24
click at [1231, 505] on button "Select an answer" at bounding box center [1337, 519] width 388 height 31
click at [1171, 537] on div "No" at bounding box center [1298, 538] width 350 height 24
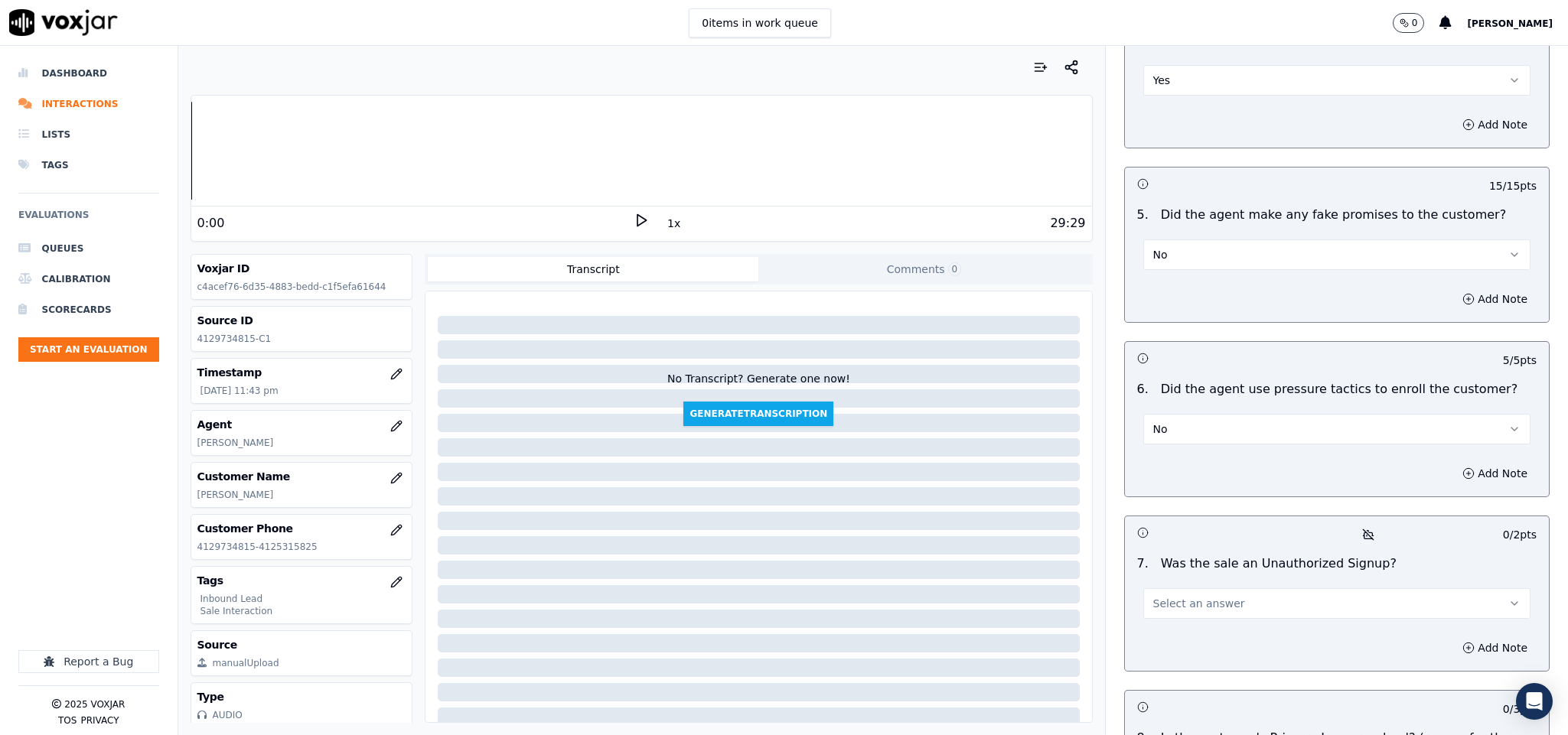
scroll to position [4130, 0]
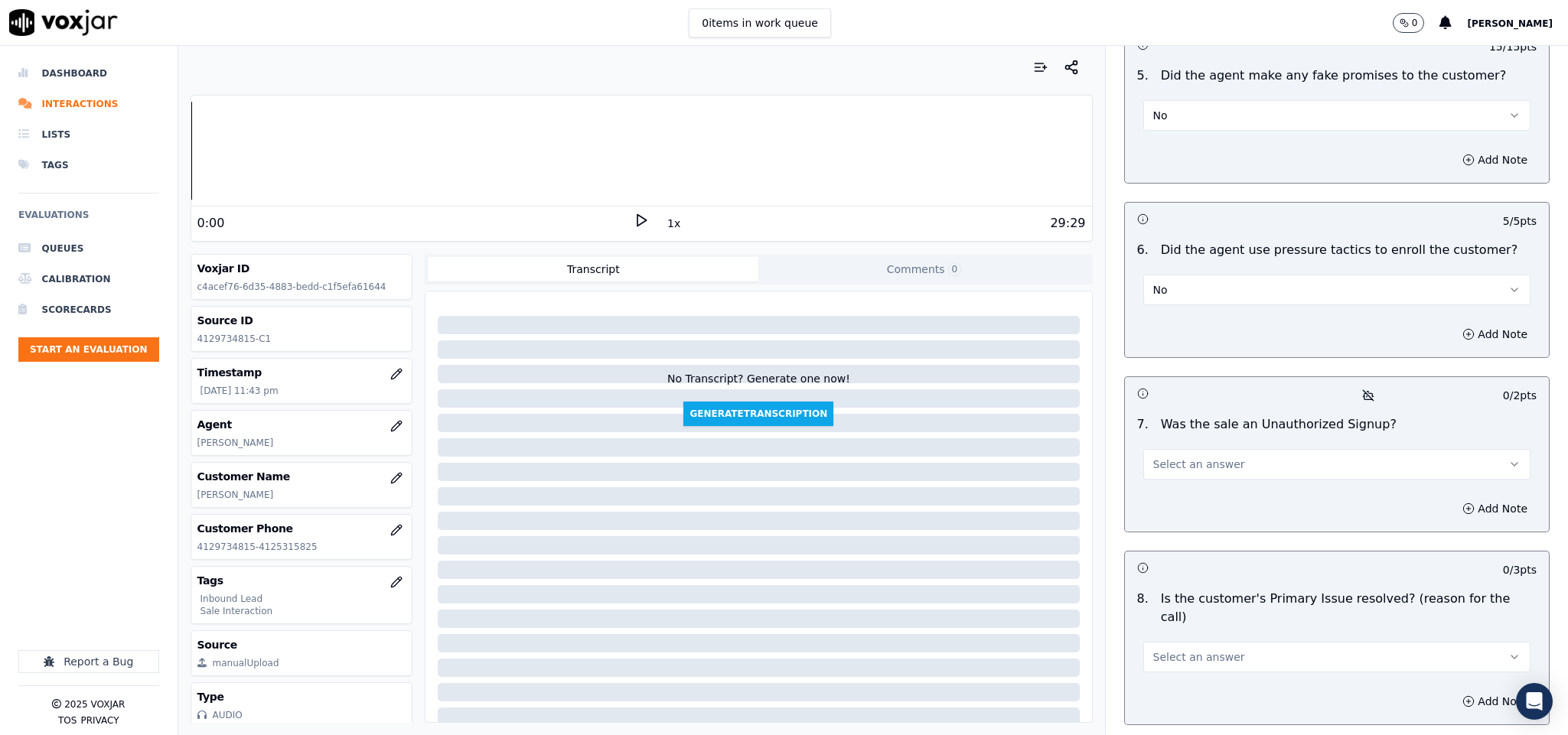
click at [1206, 449] on button "Select an answer" at bounding box center [1337, 464] width 388 height 31
click at [1188, 473] on div "No" at bounding box center [1298, 483] width 350 height 24
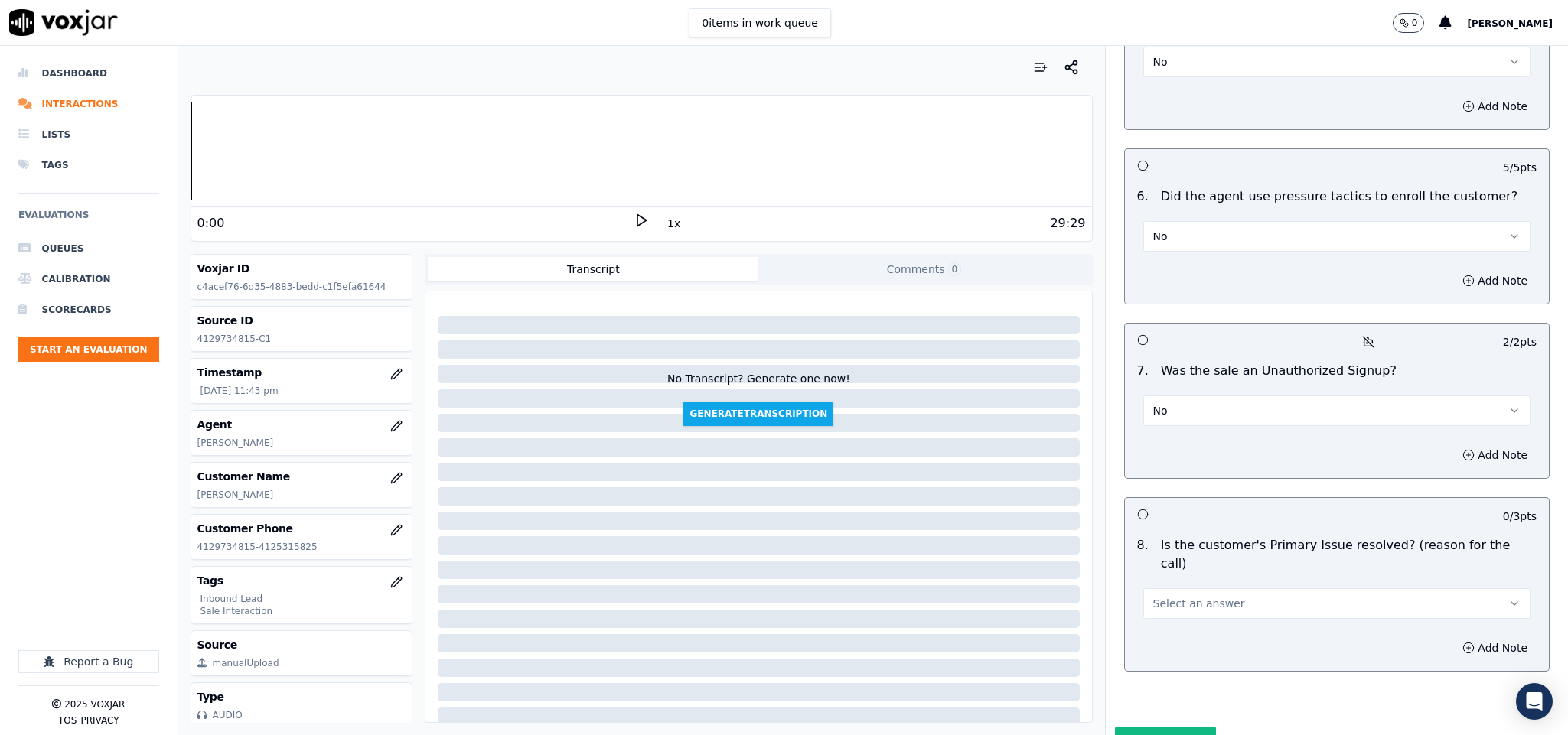
scroll to position [4207, 0]
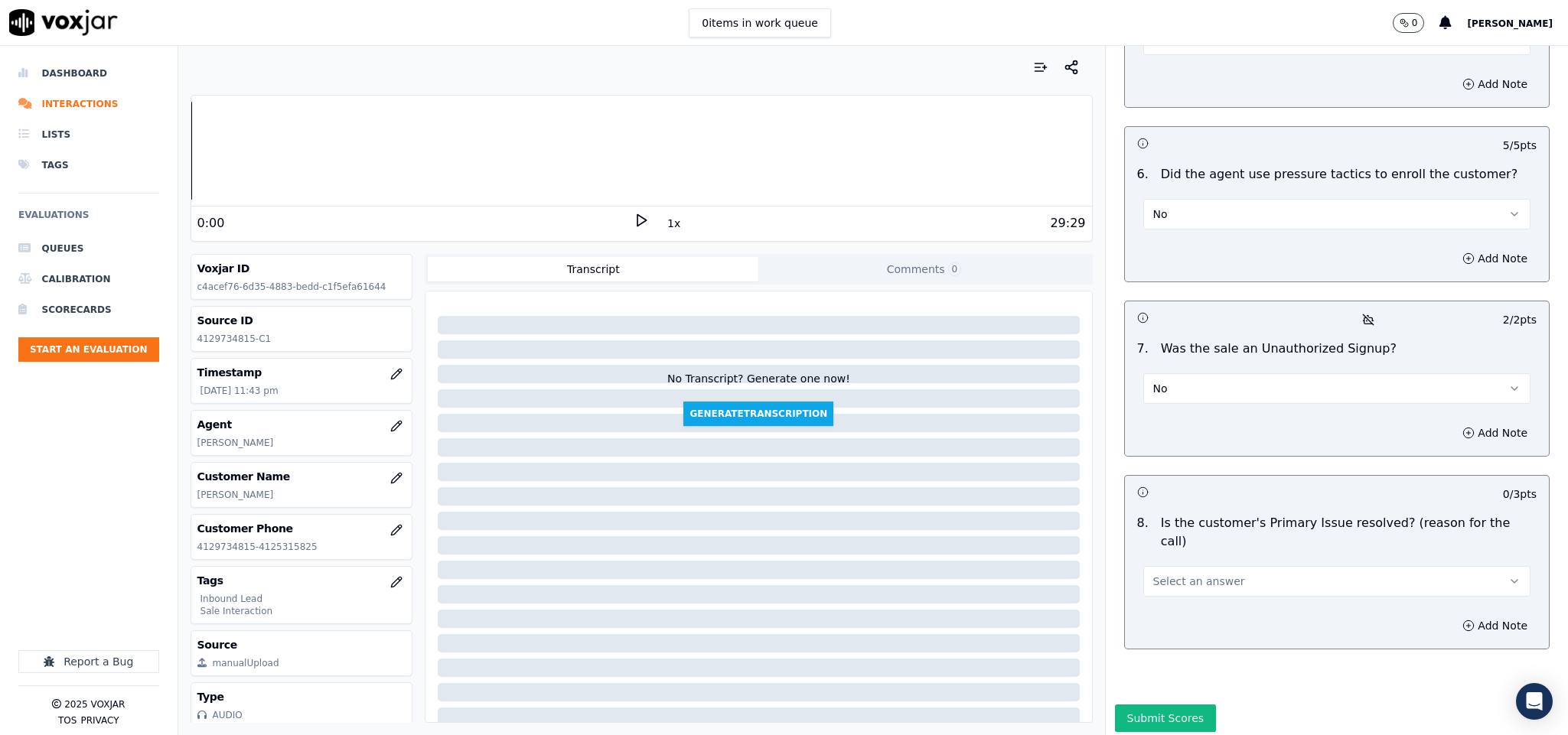
click at [1178, 566] on button "Select an answer" at bounding box center [1337, 581] width 388 height 31
click at [1171, 554] on div "Yes" at bounding box center [1298, 558] width 350 height 24
click at [1159, 704] on button "Submit Scores" at bounding box center [1165, 718] width 101 height 28
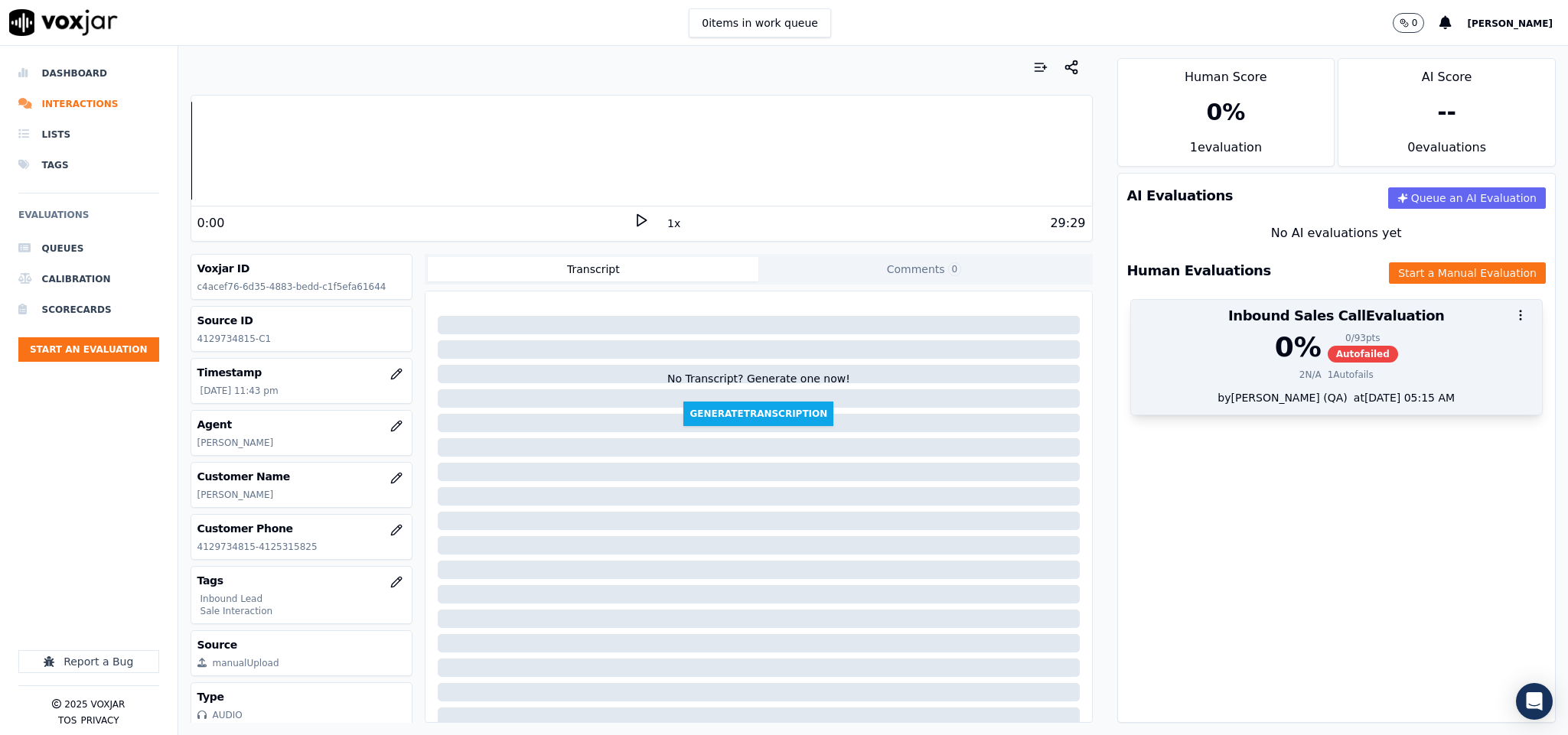
click at [1323, 367] on div "0 % 0 / 93 pts Autofailed 2 N/A 1 Autofails" at bounding box center [1337, 361] width 412 height 59
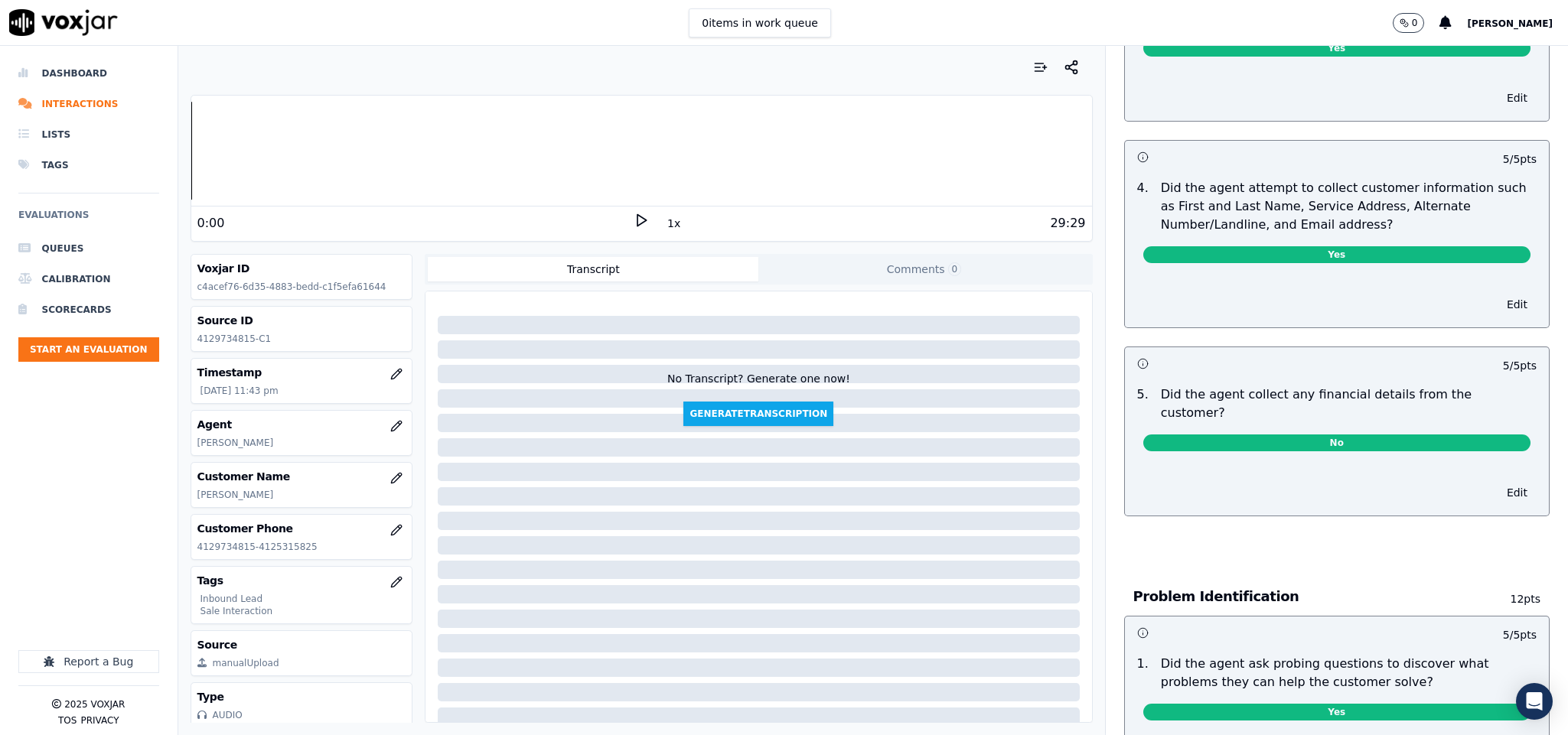
scroll to position [0, 0]
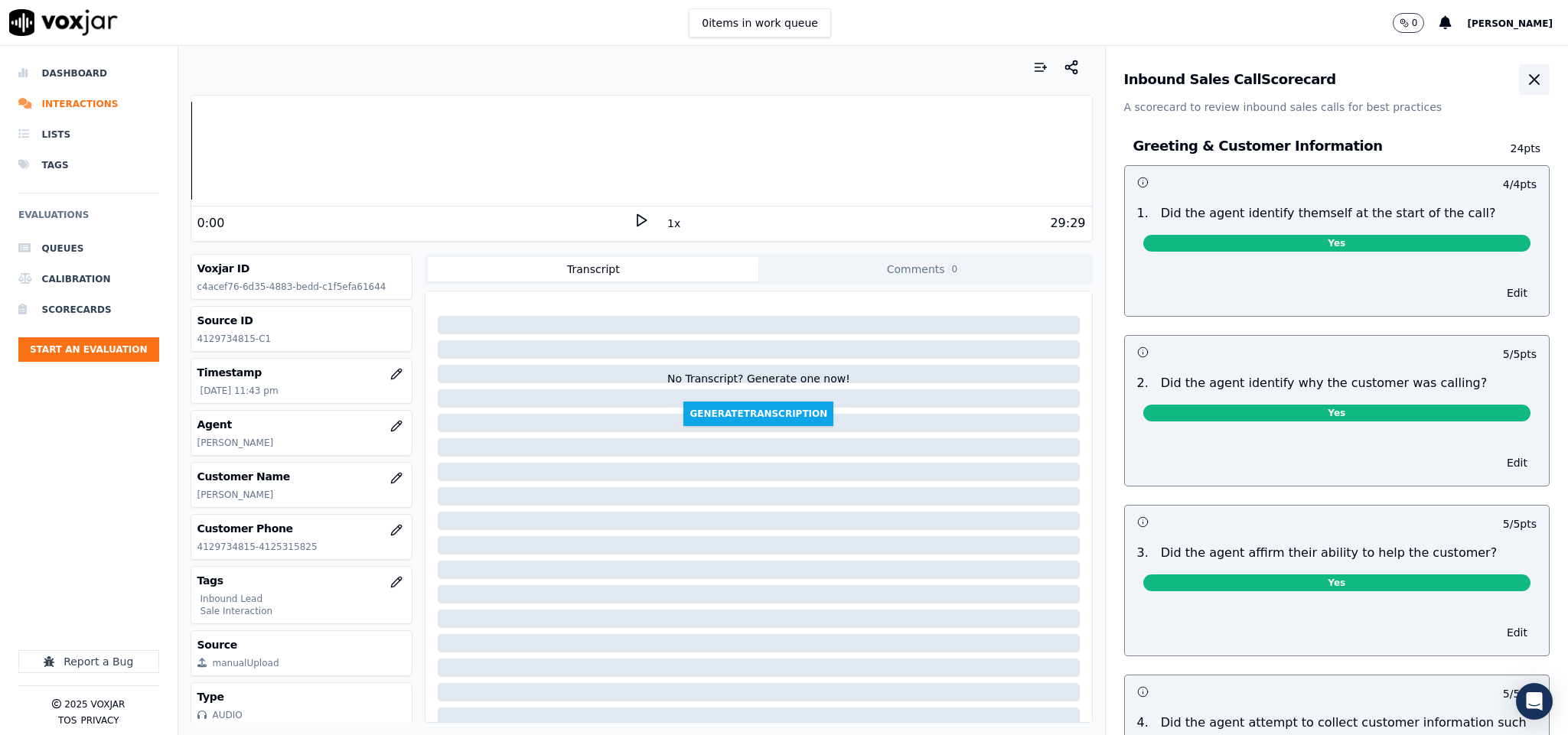
click at [1525, 79] on icon "button" at bounding box center [1535, 80] width 19 height 19
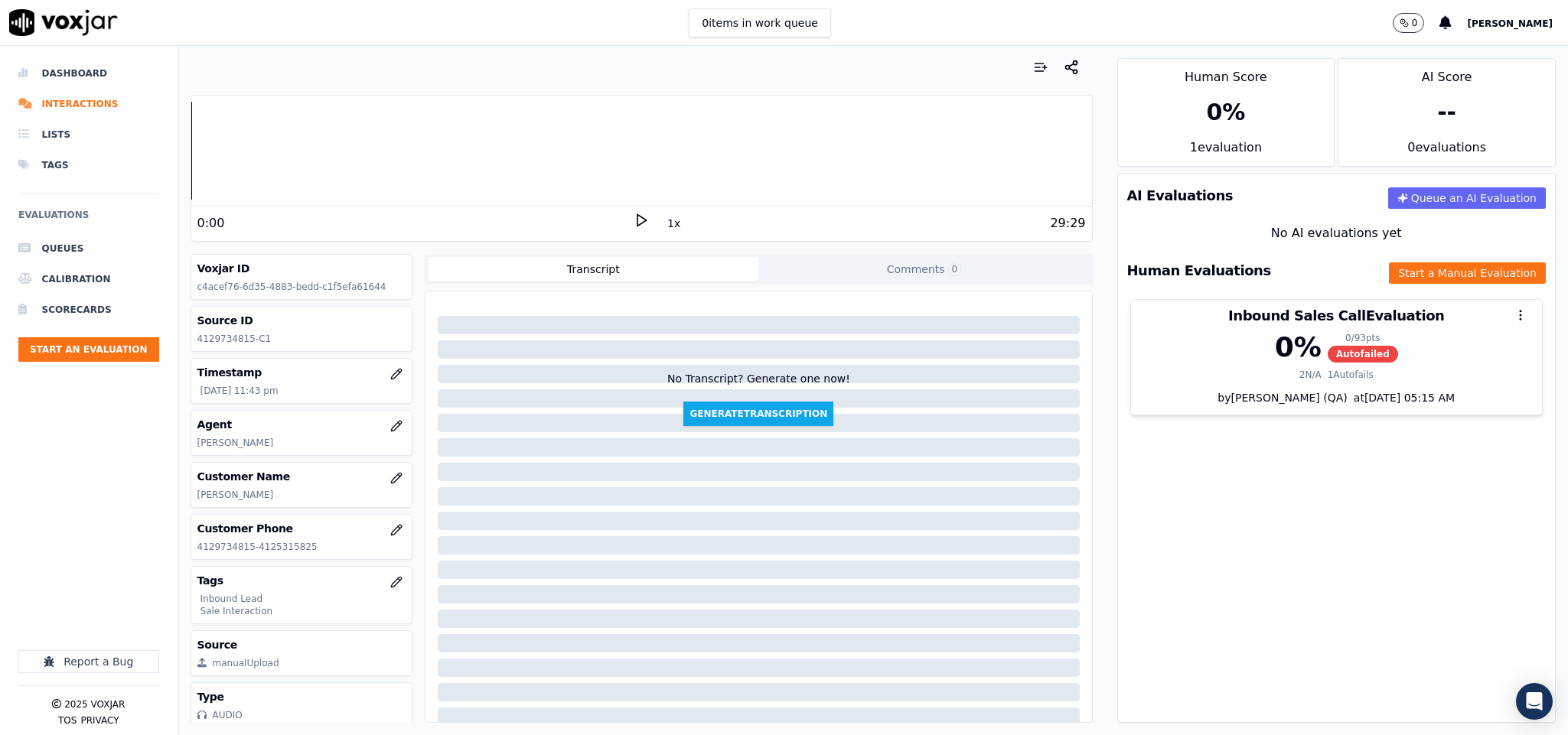
drag, startPoint x: 69, startPoint y: 72, endPoint x: 226, endPoint y: 19, distance: 165.7
click at [67, 72] on li "Dashboard" at bounding box center [88, 73] width 140 height 31
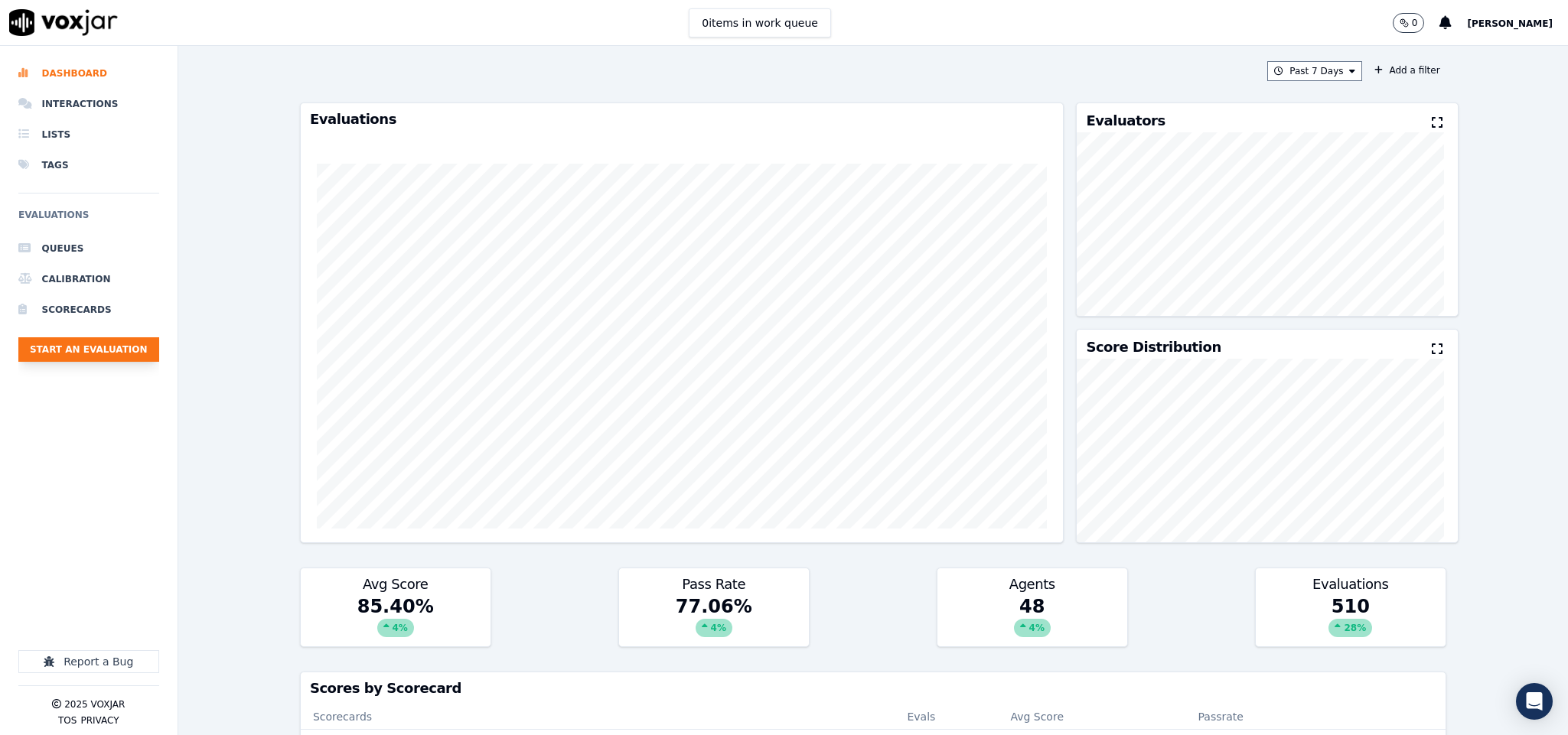
click at [120, 358] on button "Start an Evaluation" at bounding box center [88, 349] width 140 height 24
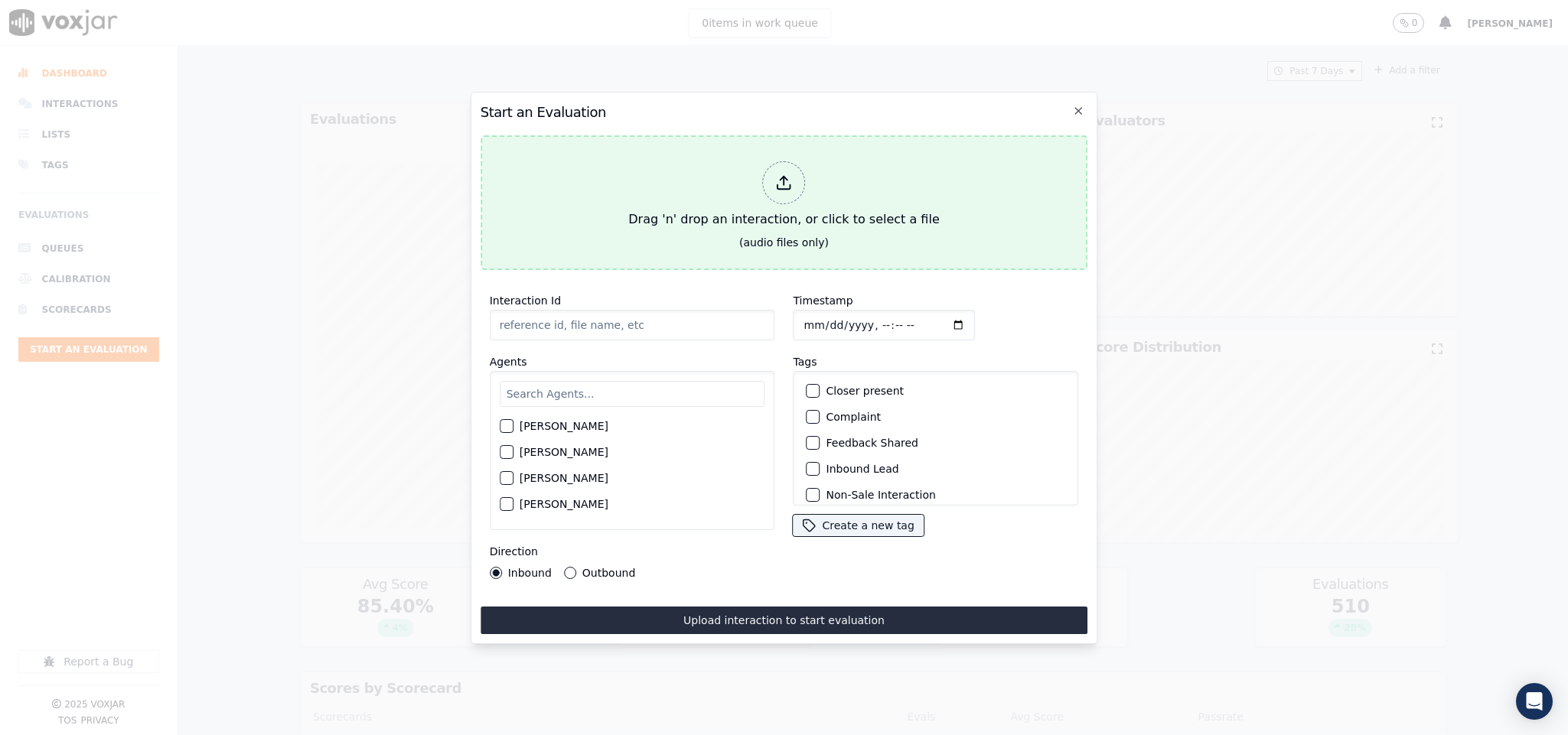
click at [787, 179] on icon at bounding box center [784, 183] width 17 height 17
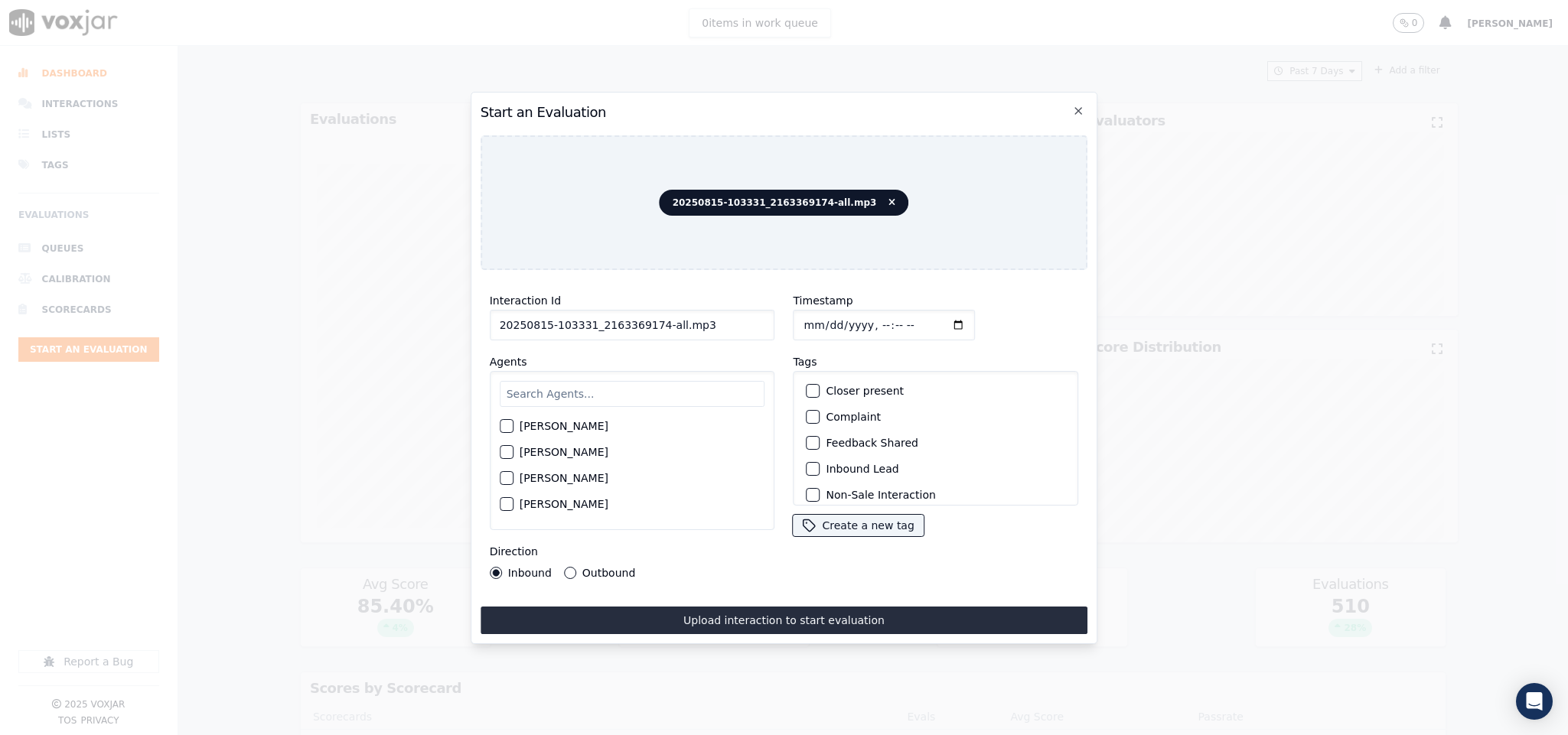
drag, startPoint x: 665, startPoint y: 319, endPoint x: 793, endPoint y: 322, distance: 128.0
click at [793, 322] on div "Interaction Id 20250815-103331_2163369174-all.mp3 Agents Harry Roy Aaron Biswas…" at bounding box center [784, 435] width 608 height 306
type input "20250815-103331_2163369174-C1"
click at [797, 319] on input "Timestamp" at bounding box center [885, 324] width 182 height 31
type input "2025-08-15T23:48"
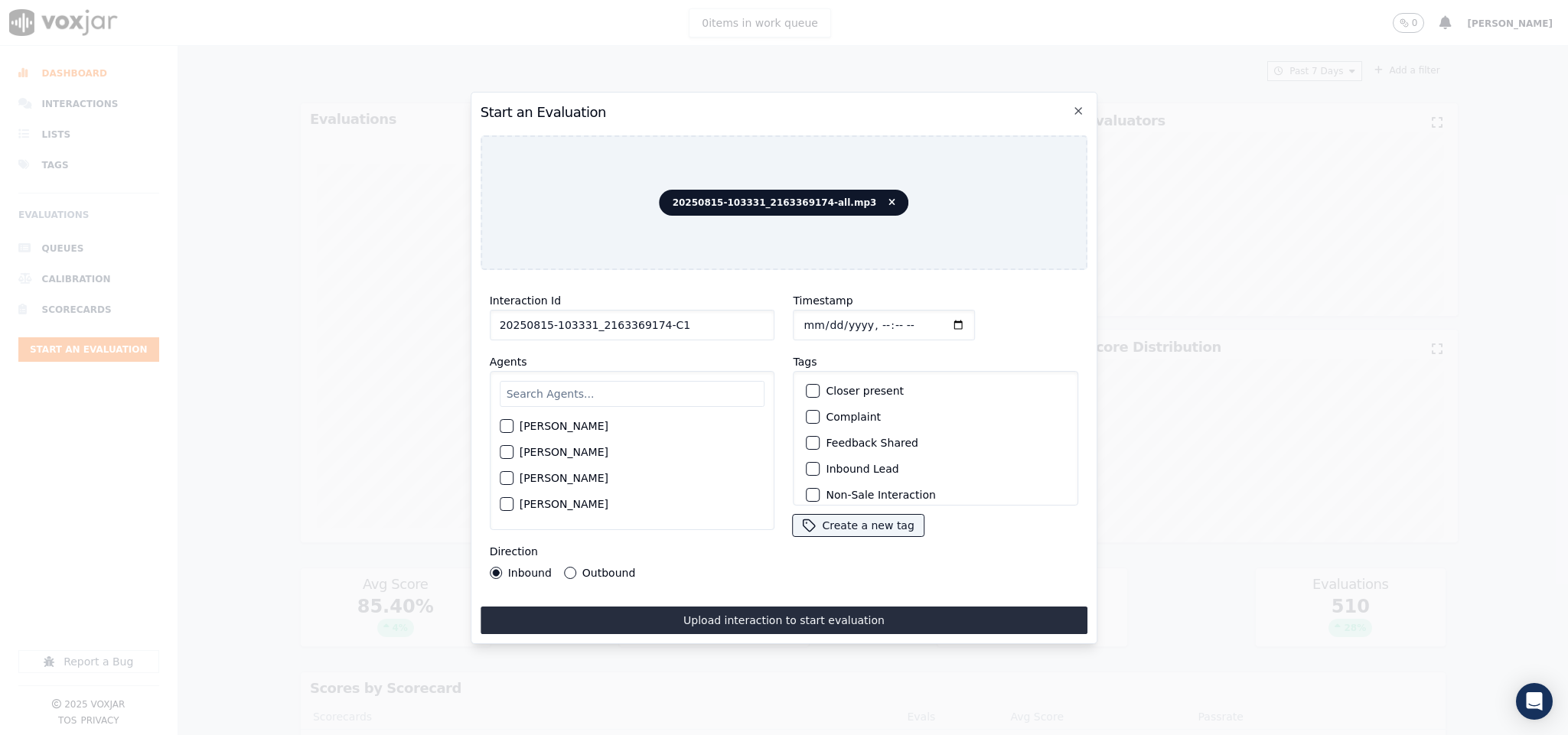
click at [560, 396] on input "text" at bounding box center [633, 394] width 266 height 26
type input "jam"
click at [508, 427] on div "button" at bounding box center [506, 431] width 11 height 11
click at [809, 464] on div "button" at bounding box center [813, 469] width 11 height 11
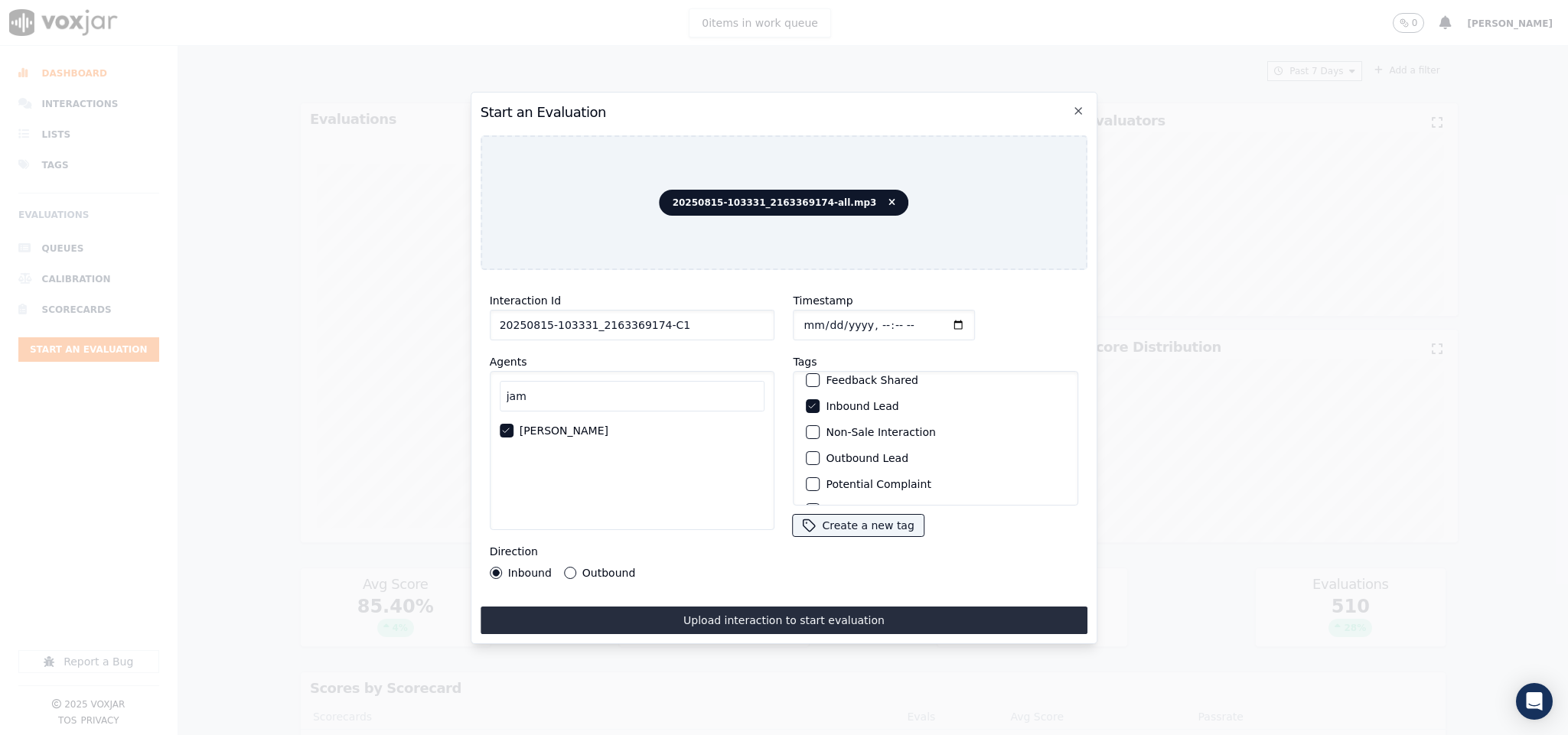
scroll to position [138, 0]
click at [808, 480] on div "button" at bounding box center [813, 486] width 11 height 11
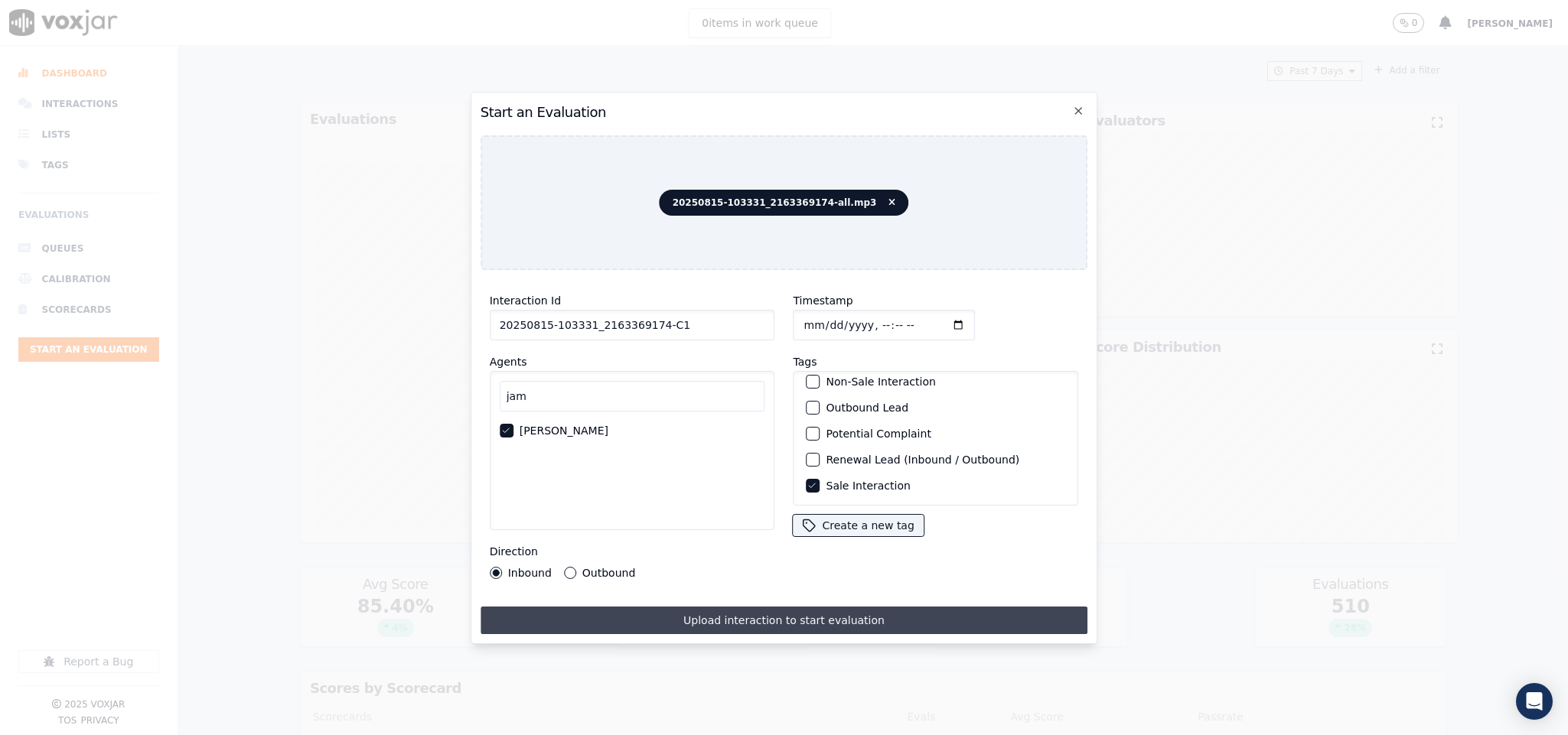
click at [801, 620] on button "Upload interaction to start evaluation" at bounding box center [784, 621] width 608 height 28
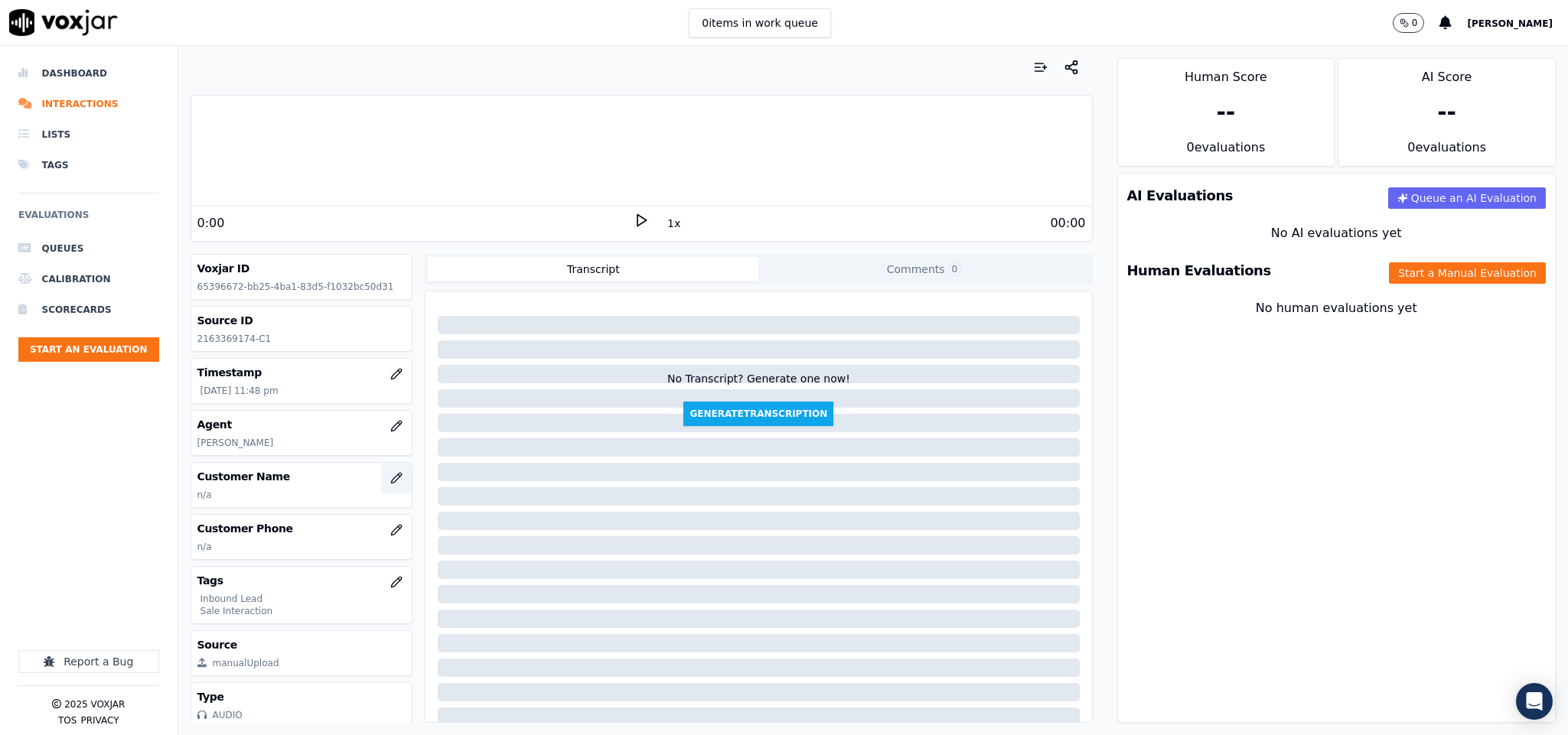
click at [381, 484] on button "button" at bounding box center [396, 478] width 31 height 31
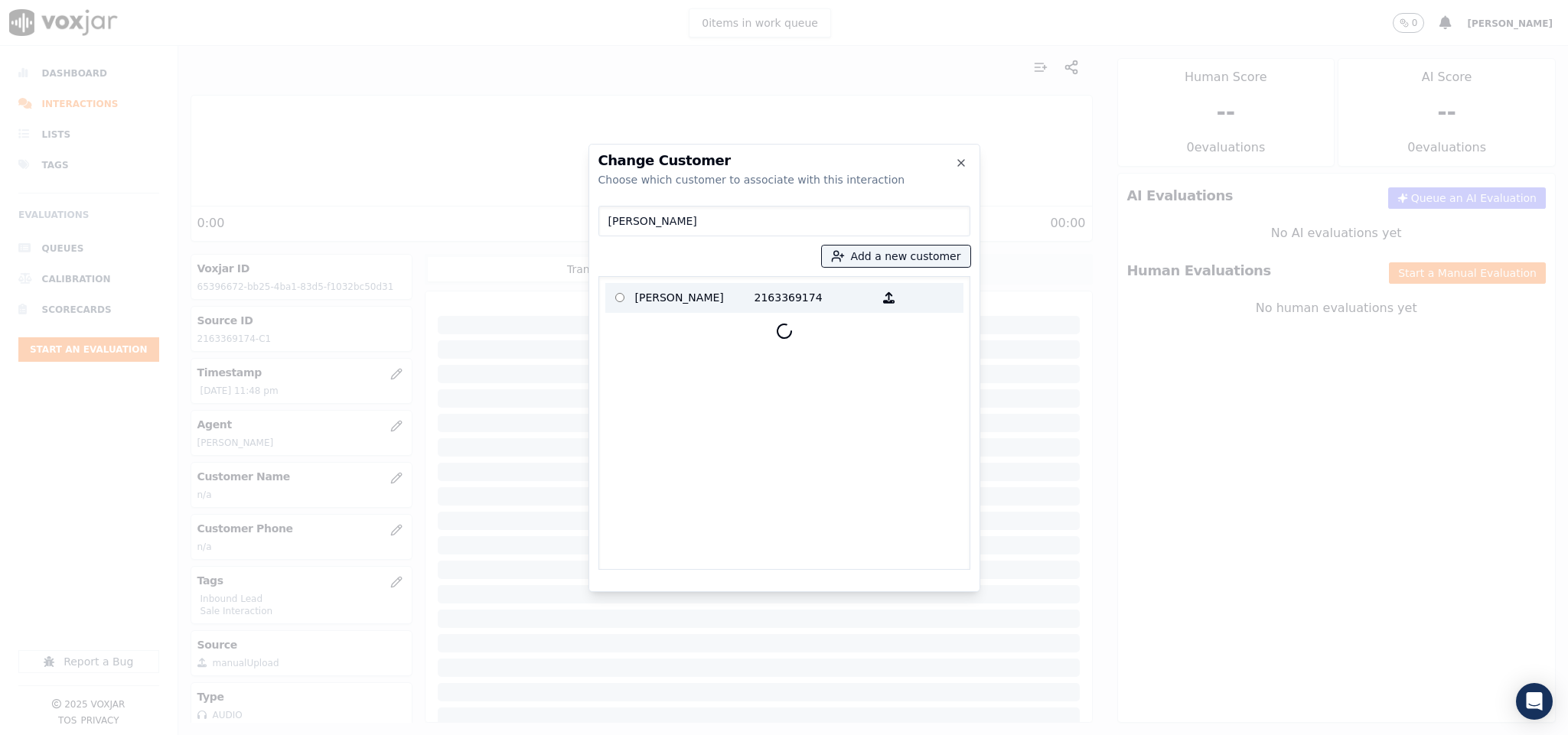
type input "[PERSON_NAME]"
click at [687, 290] on p "[PERSON_NAME]" at bounding box center [694, 298] width 119 height 24
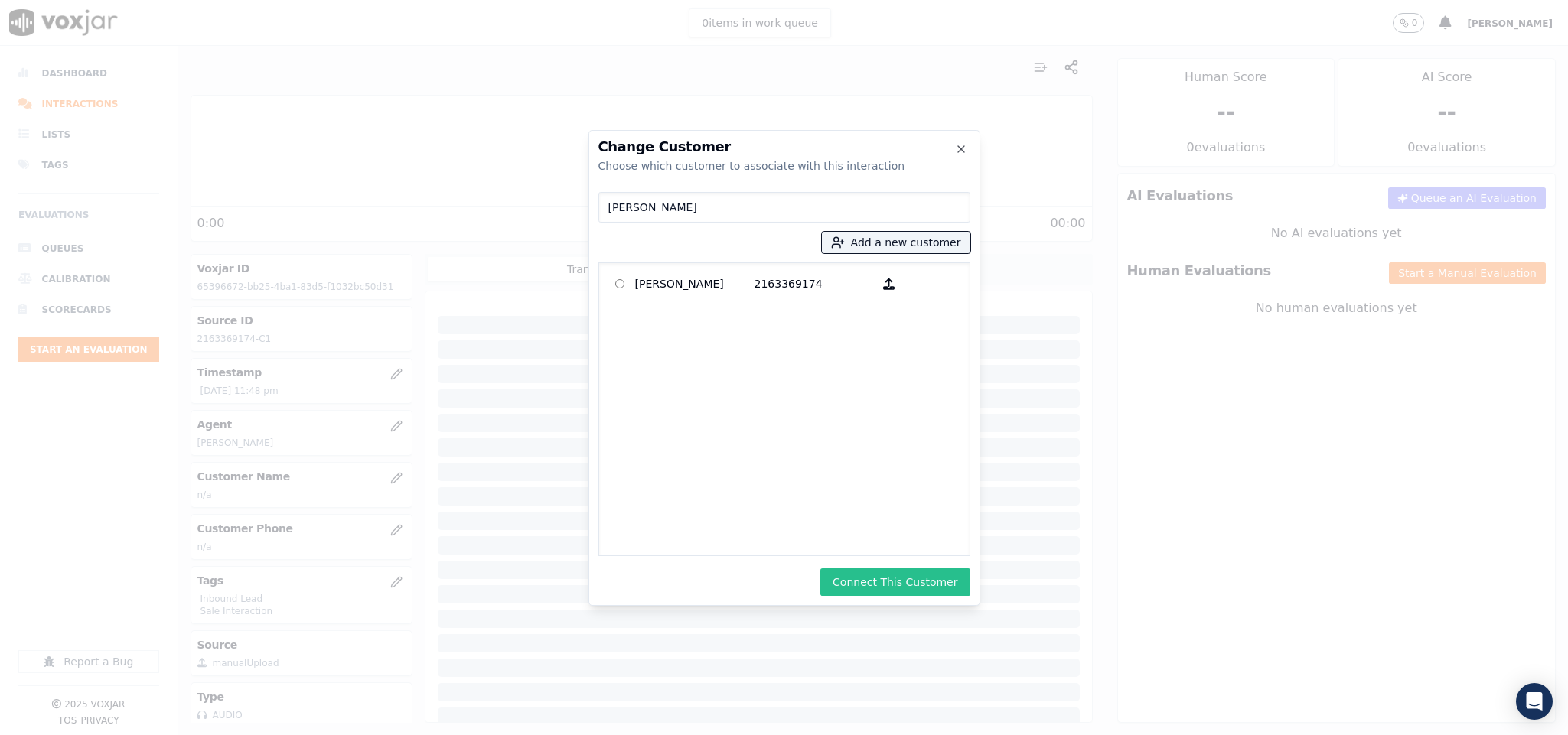
click at [868, 584] on button "Connect This Customer" at bounding box center [894, 583] width 150 height 28
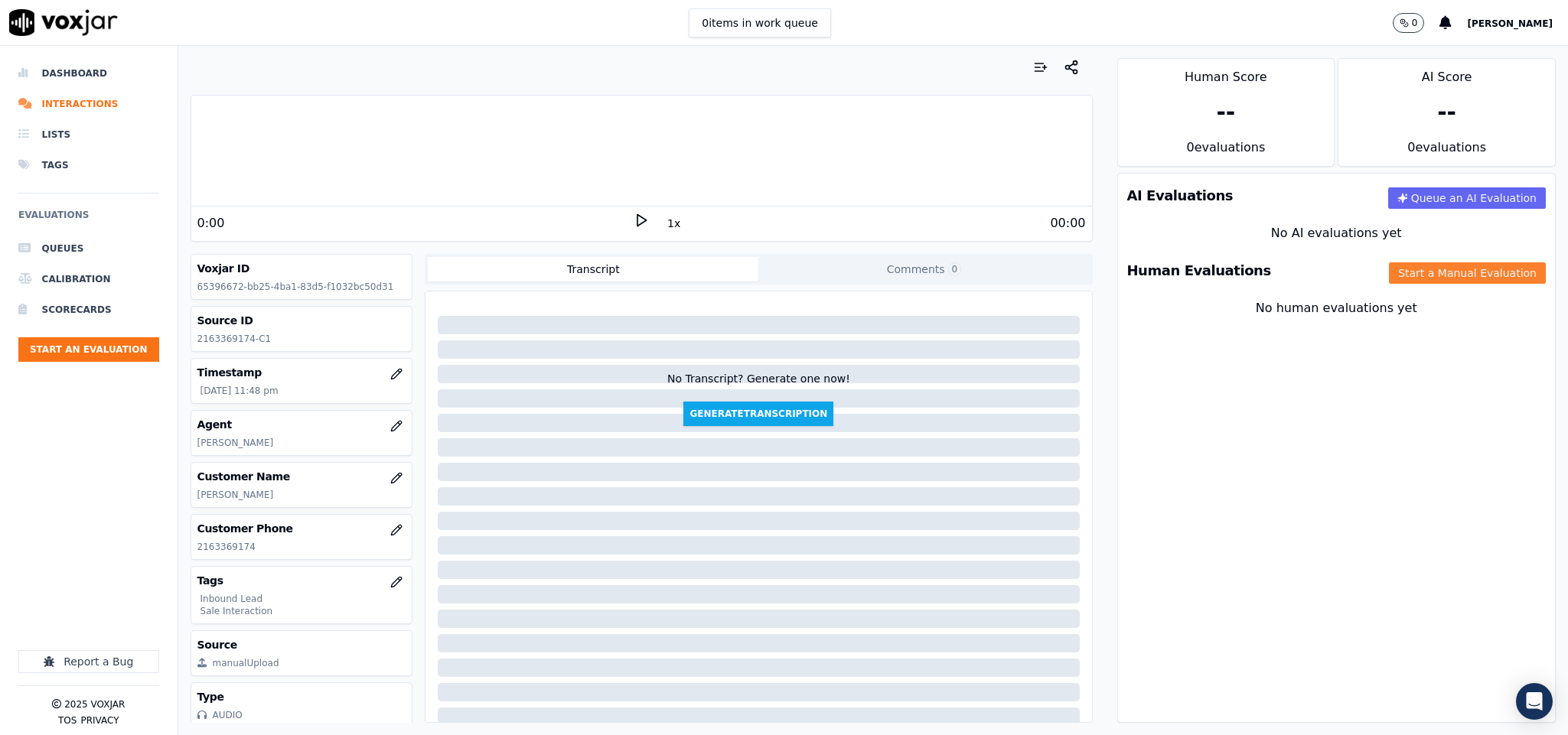
click at [1389, 270] on button "Start a Manual Evaluation" at bounding box center [1467, 272] width 157 height 21
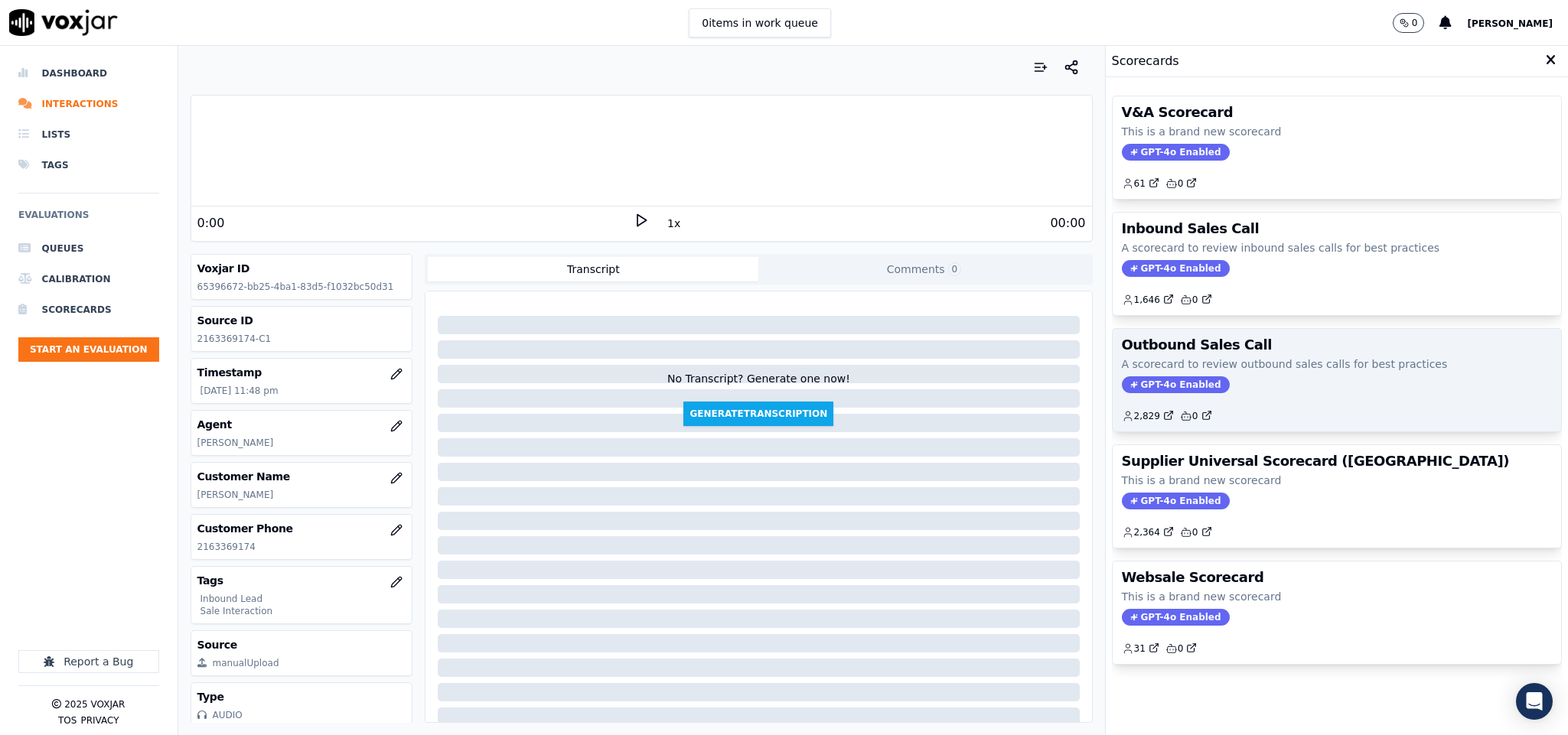
click at [1164, 384] on span "GPT-4o Enabled" at bounding box center [1176, 385] width 108 height 17
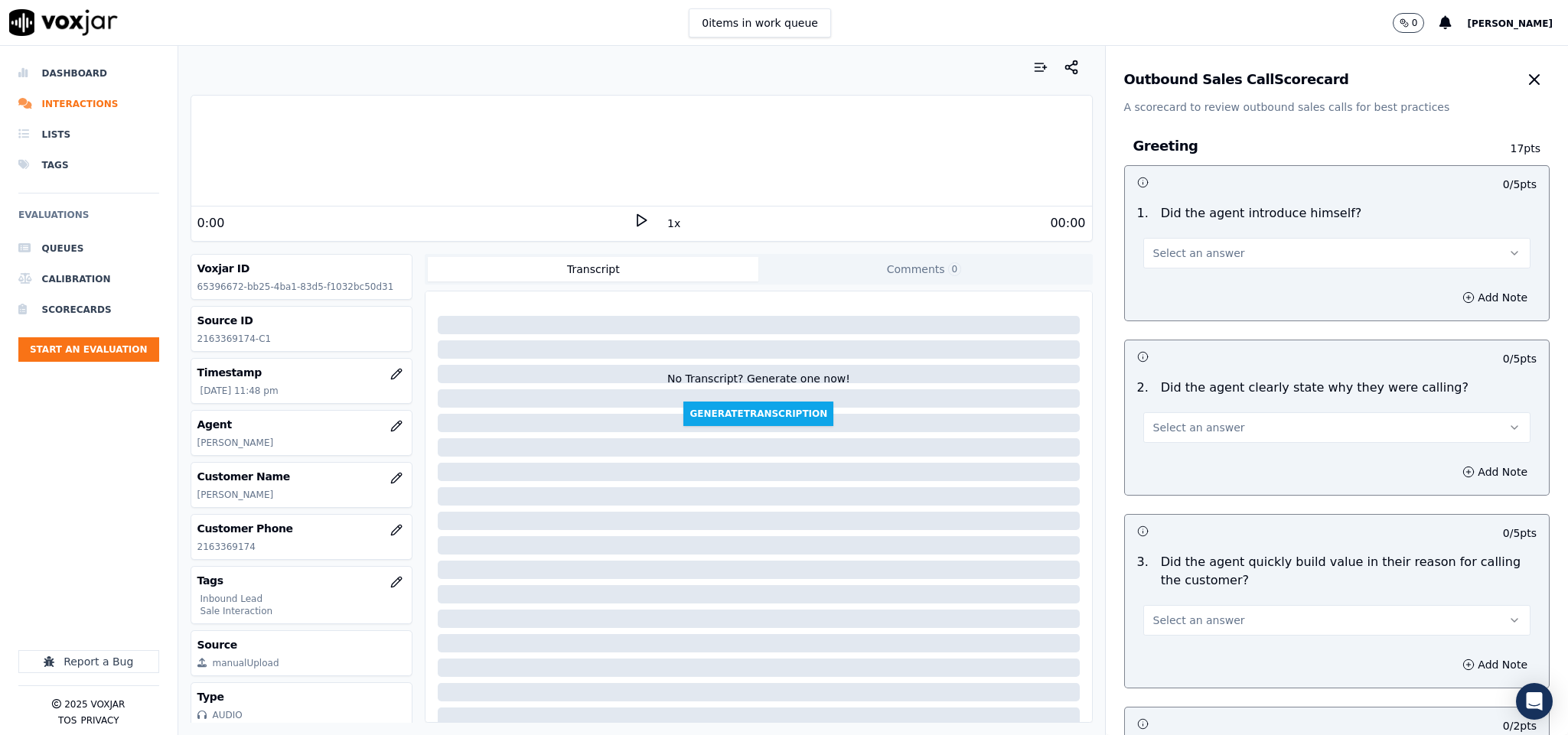
click at [1525, 78] on icon "button" at bounding box center [1535, 80] width 19 height 19
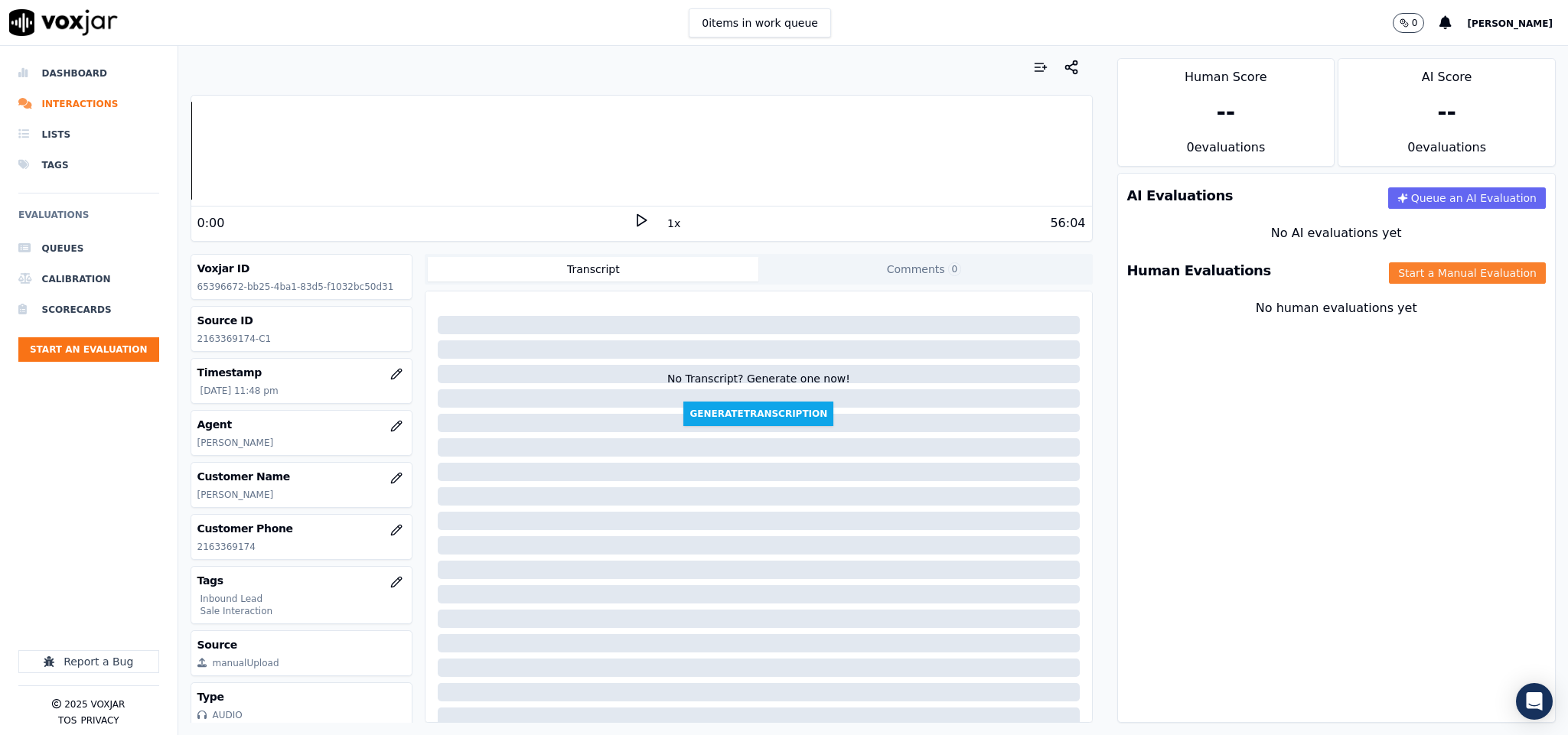
click at [1437, 266] on button "Start a Manual Evaluation" at bounding box center [1467, 272] width 157 height 21
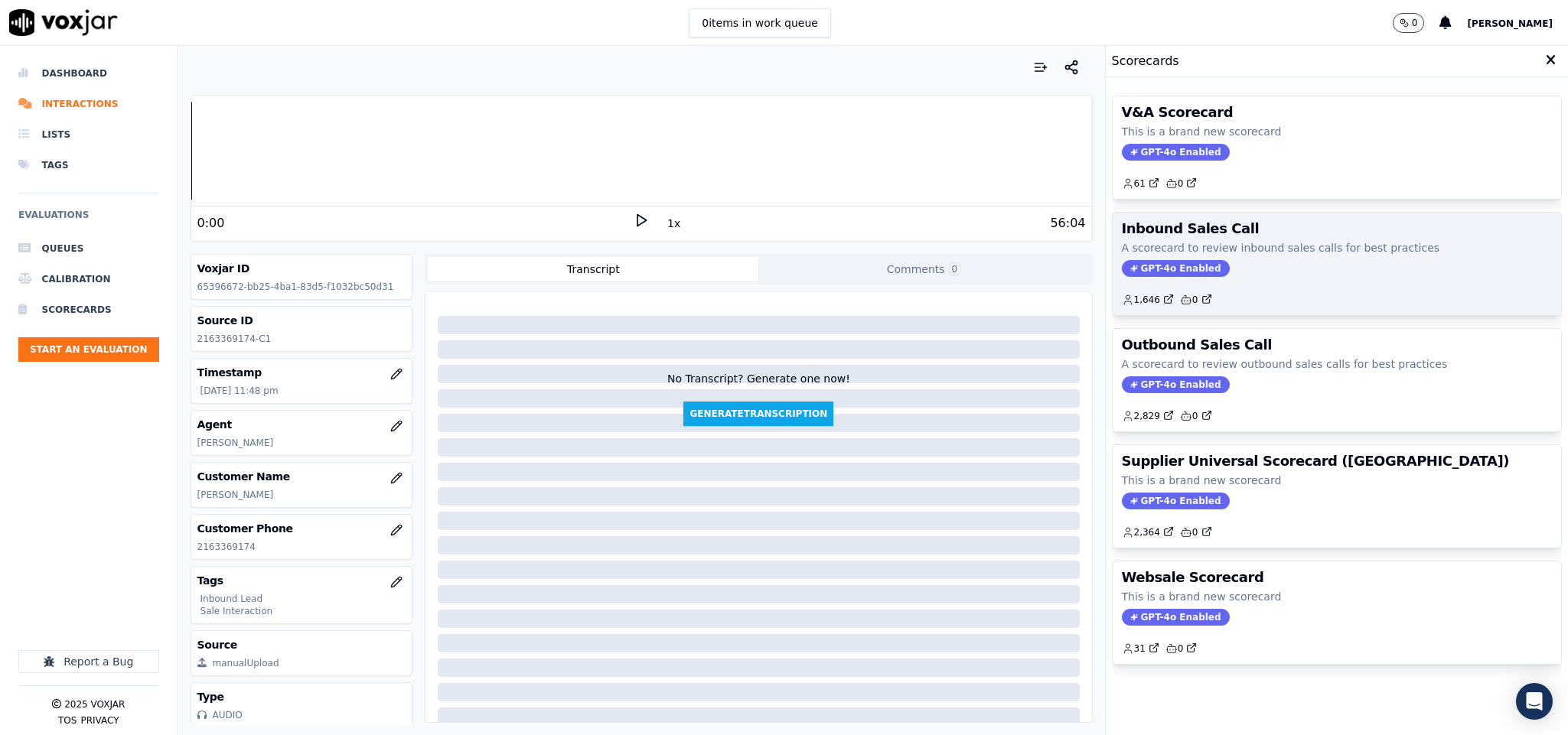
click at [1173, 269] on span "GPT-4o Enabled" at bounding box center [1176, 269] width 108 height 17
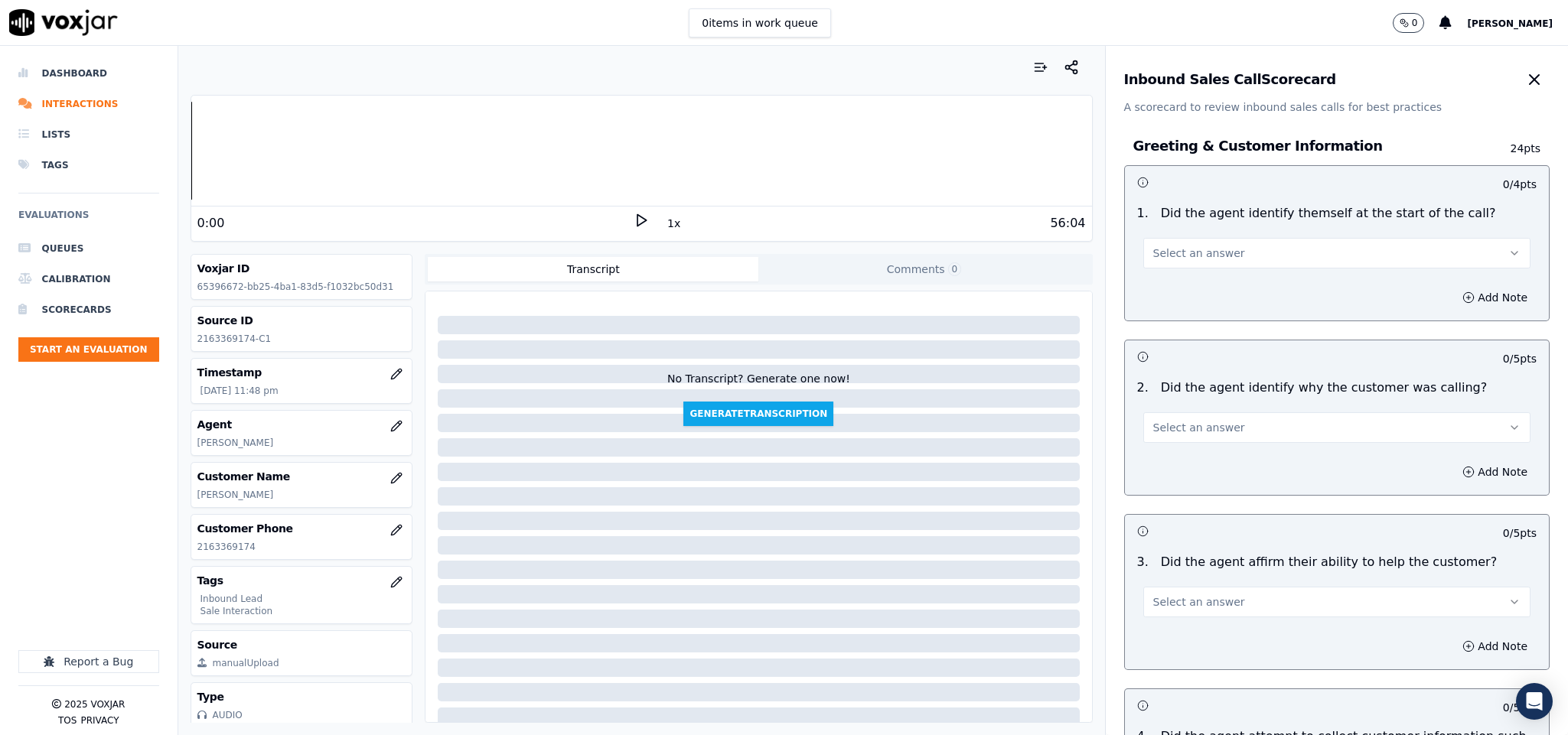
click at [1249, 242] on button "Select an answer" at bounding box center [1337, 253] width 388 height 31
click at [1227, 284] on div "Yes" at bounding box center [1298, 288] width 350 height 24
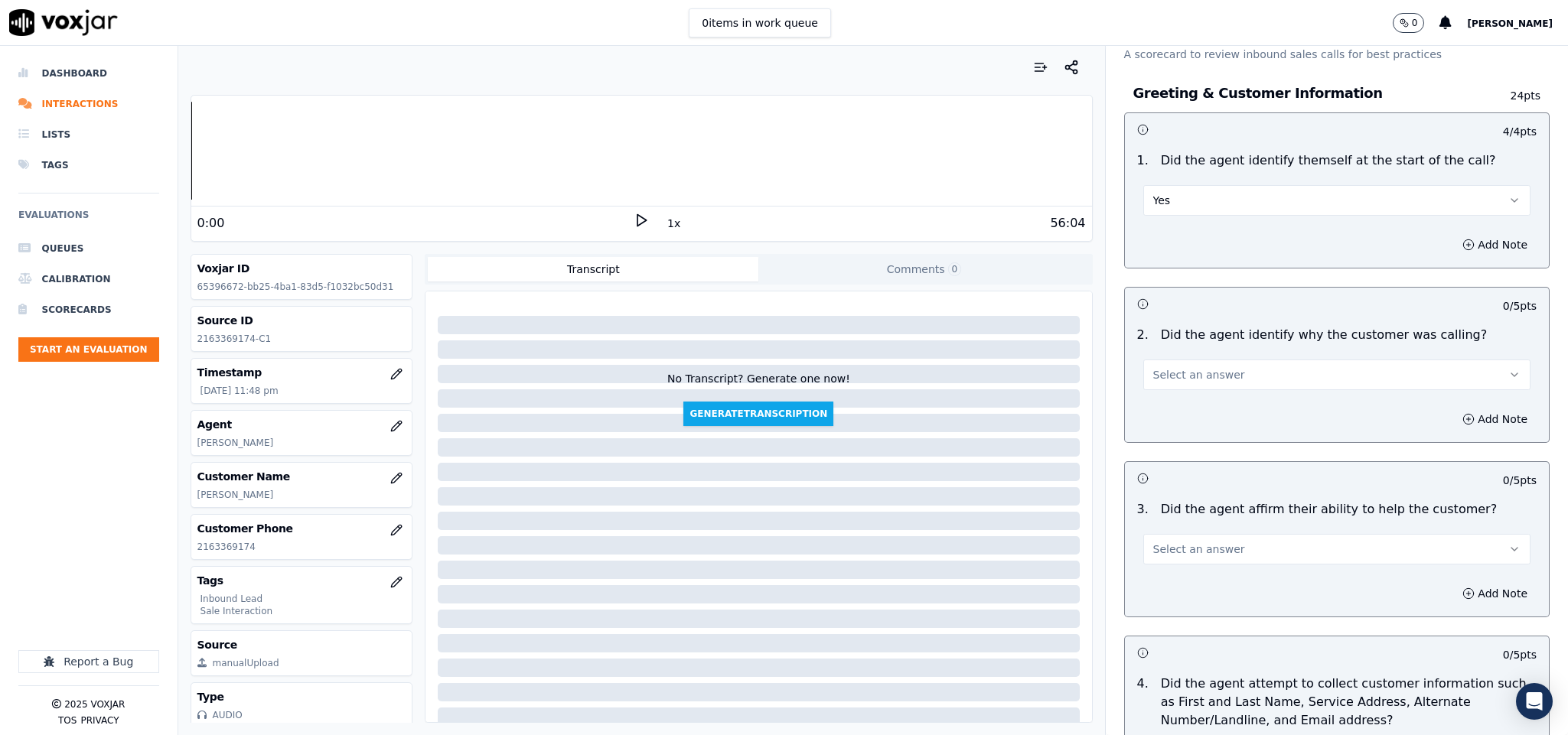
scroll to position [114, 0]
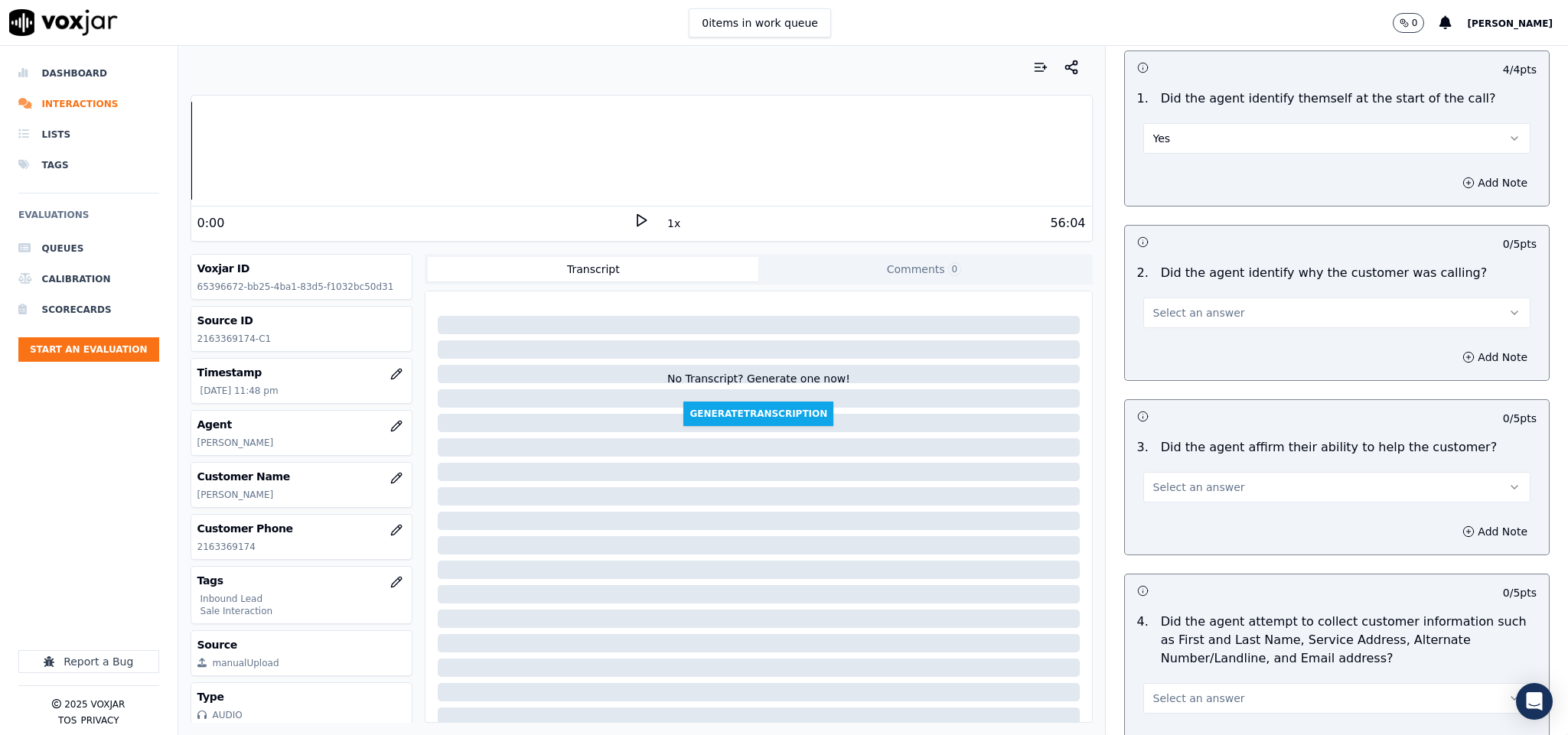
click at [1179, 308] on span "Select an answer" at bounding box center [1199, 312] width 92 height 15
click at [1179, 345] on div "Yes" at bounding box center [1298, 348] width 350 height 24
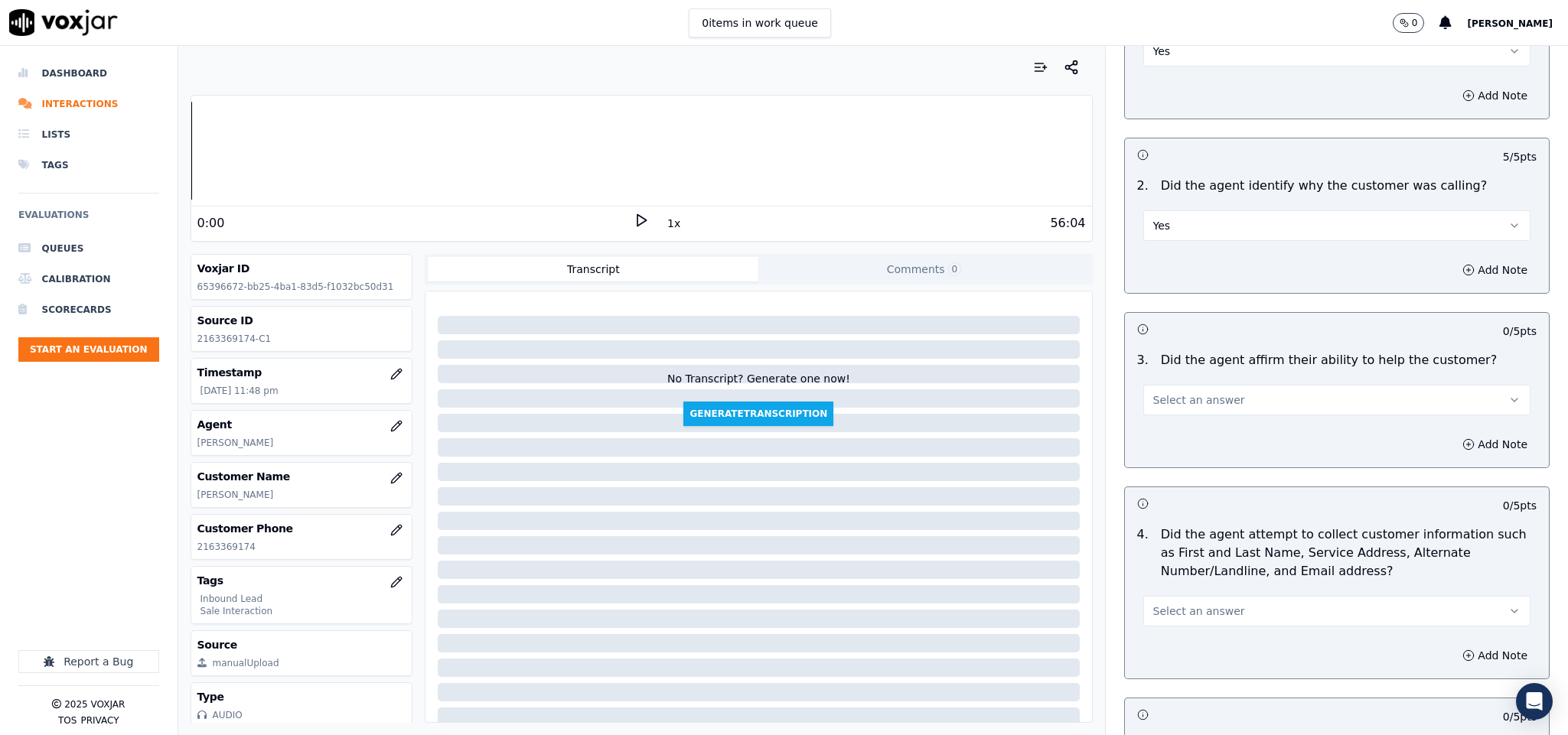
scroll to position [344, 0]
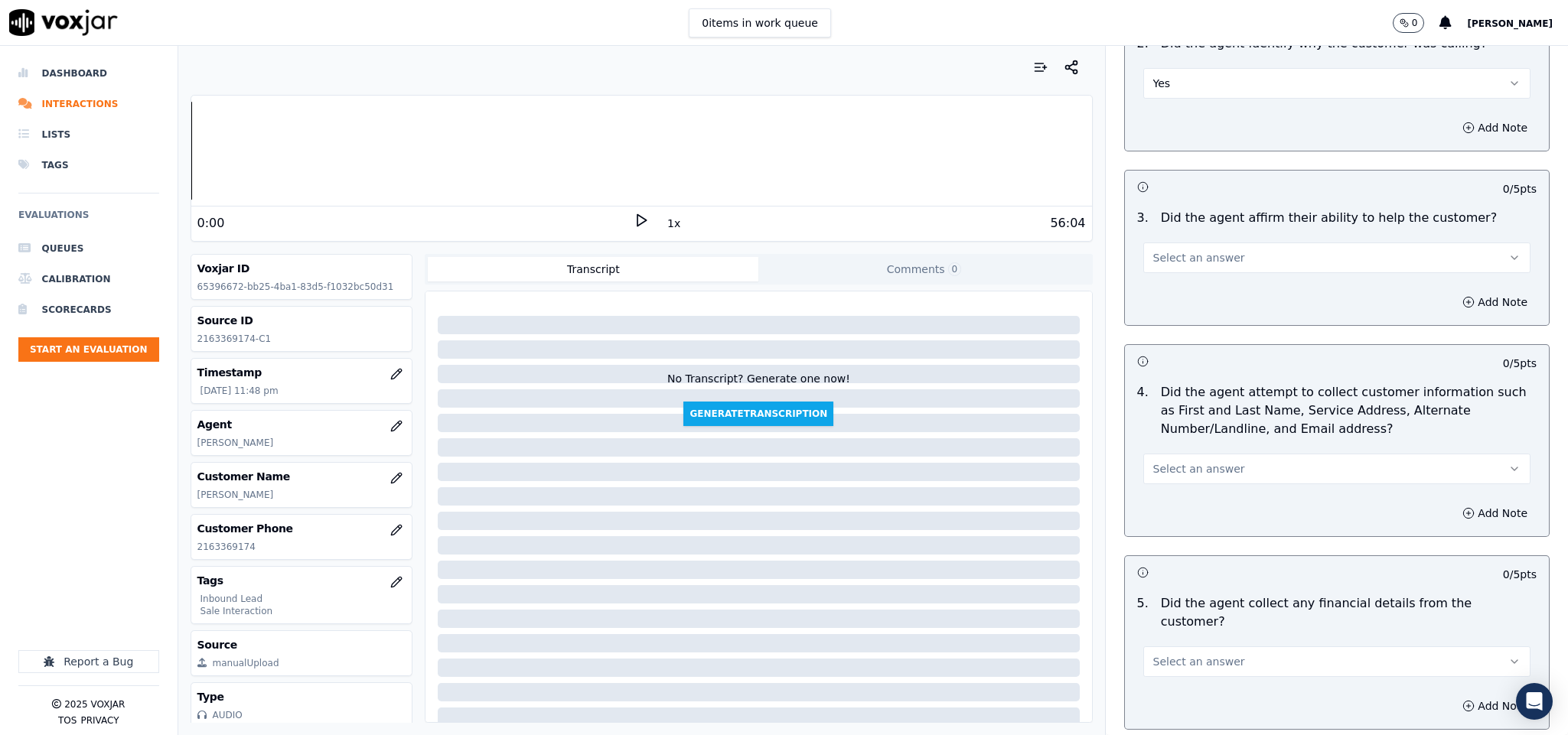
click at [1192, 246] on button "Select an answer" at bounding box center [1337, 257] width 388 height 31
click at [1175, 290] on div "Yes" at bounding box center [1298, 295] width 350 height 24
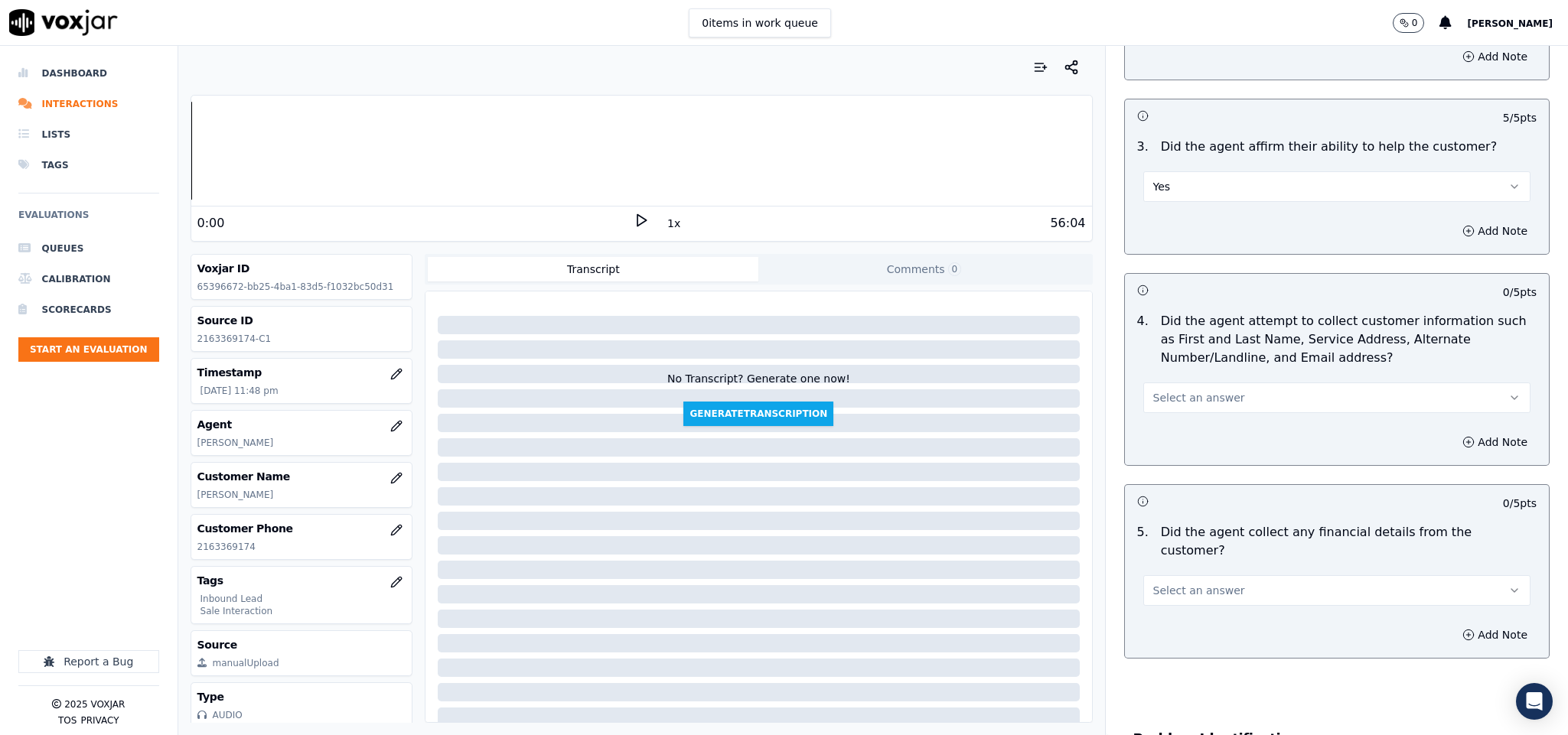
scroll to position [459, 0]
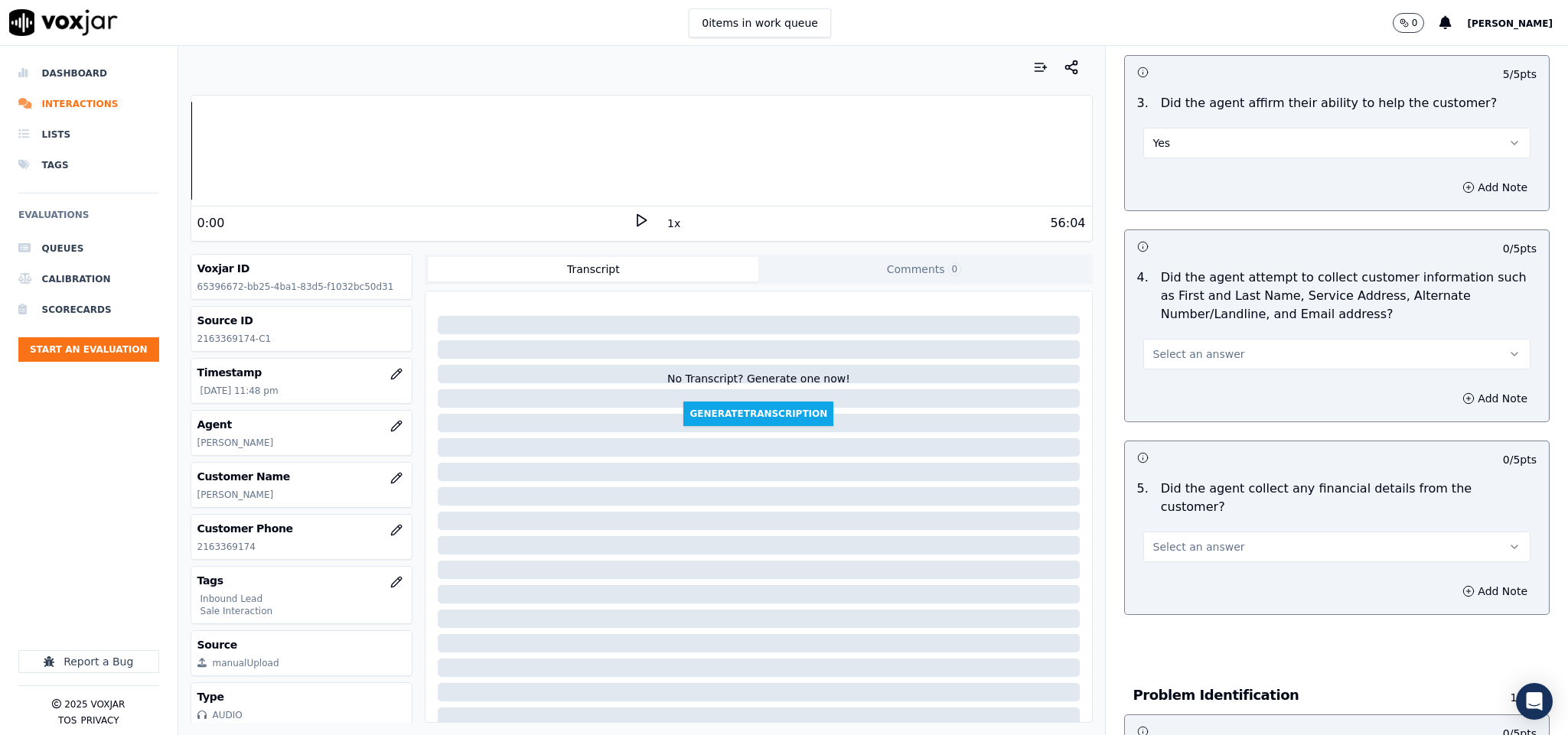
drag, startPoint x: 1187, startPoint y: 348, endPoint x: 1182, endPoint y: 370, distance: 22.6
click at [1187, 348] on button "Select an answer" at bounding box center [1337, 354] width 388 height 31
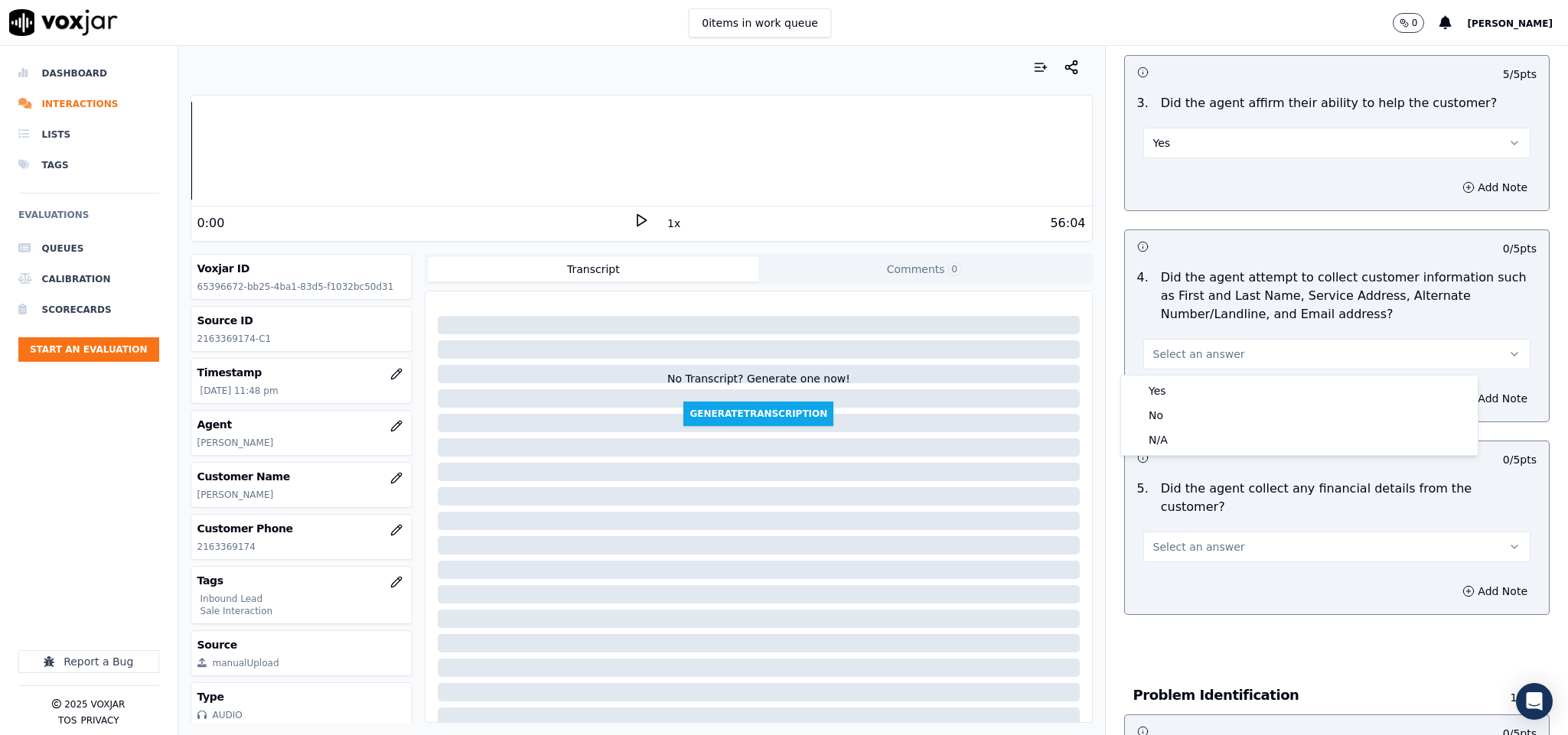
click at [1124, 430] on div "4 / 4 pts 1 . Did the agent identify themself at the start of the call? Yes Add…" at bounding box center [1337, 161] width 427 height 909
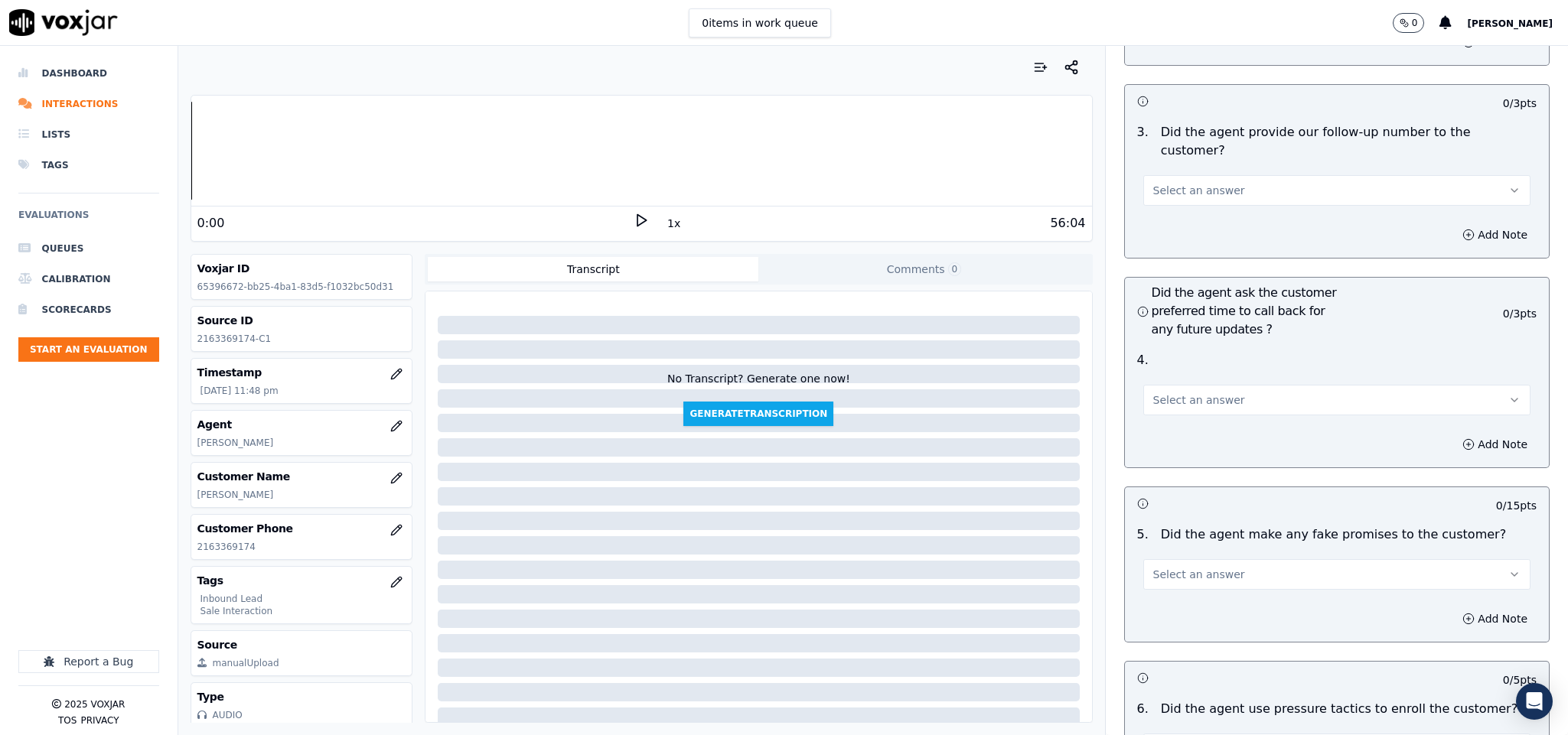
scroll to position [3470, 0]
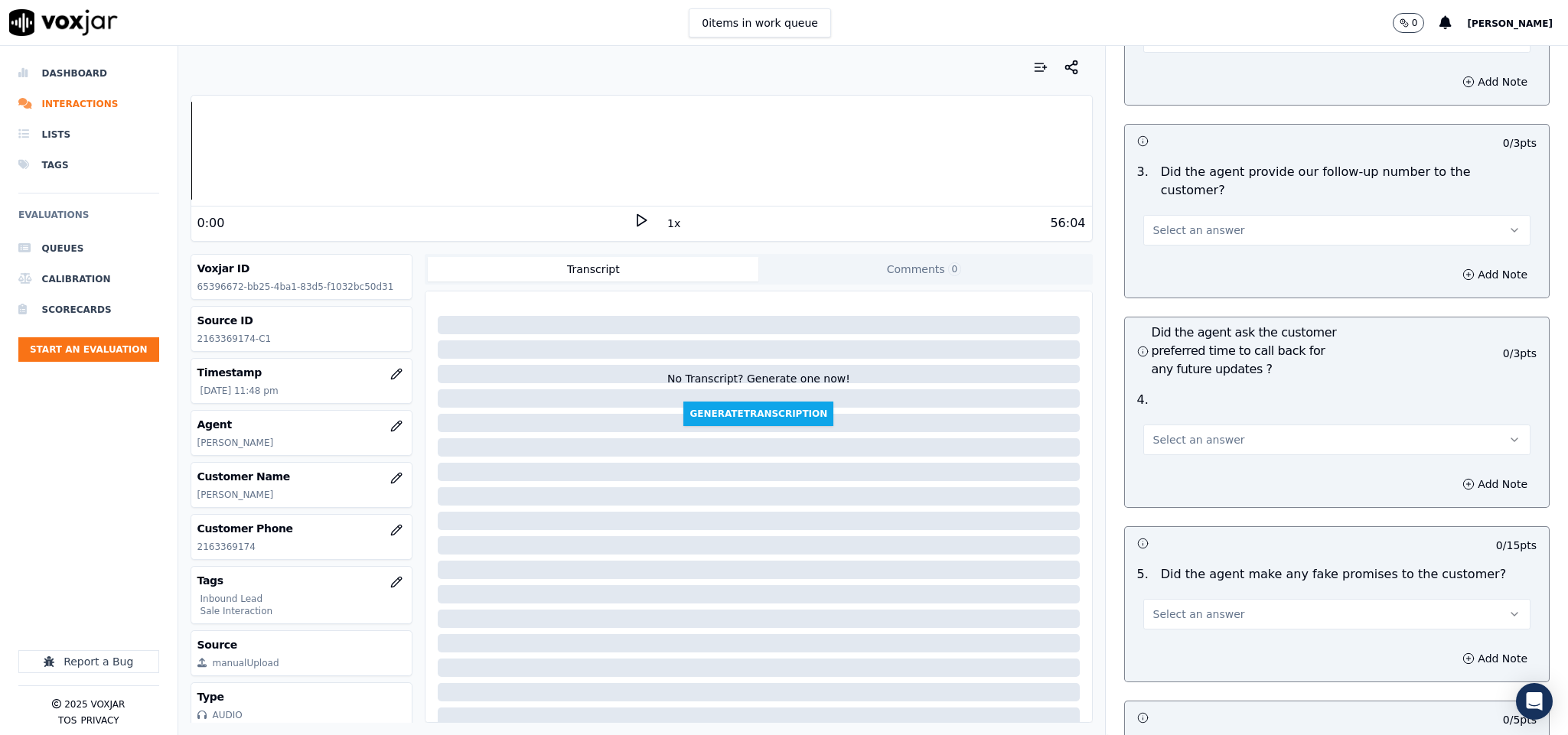
drag, startPoint x: 1203, startPoint y: 184, endPoint x: 1201, endPoint y: 201, distance: 17.1
click at [1201, 223] on span "Select an answer" at bounding box center [1199, 230] width 92 height 15
click at [1192, 233] on div "No" at bounding box center [1298, 245] width 350 height 24
click at [1214, 215] on button "No" at bounding box center [1337, 230] width 388 height 31
click at [1180, 223] on div "Yes" at bounding box center [1298, 221] width 350 height 24
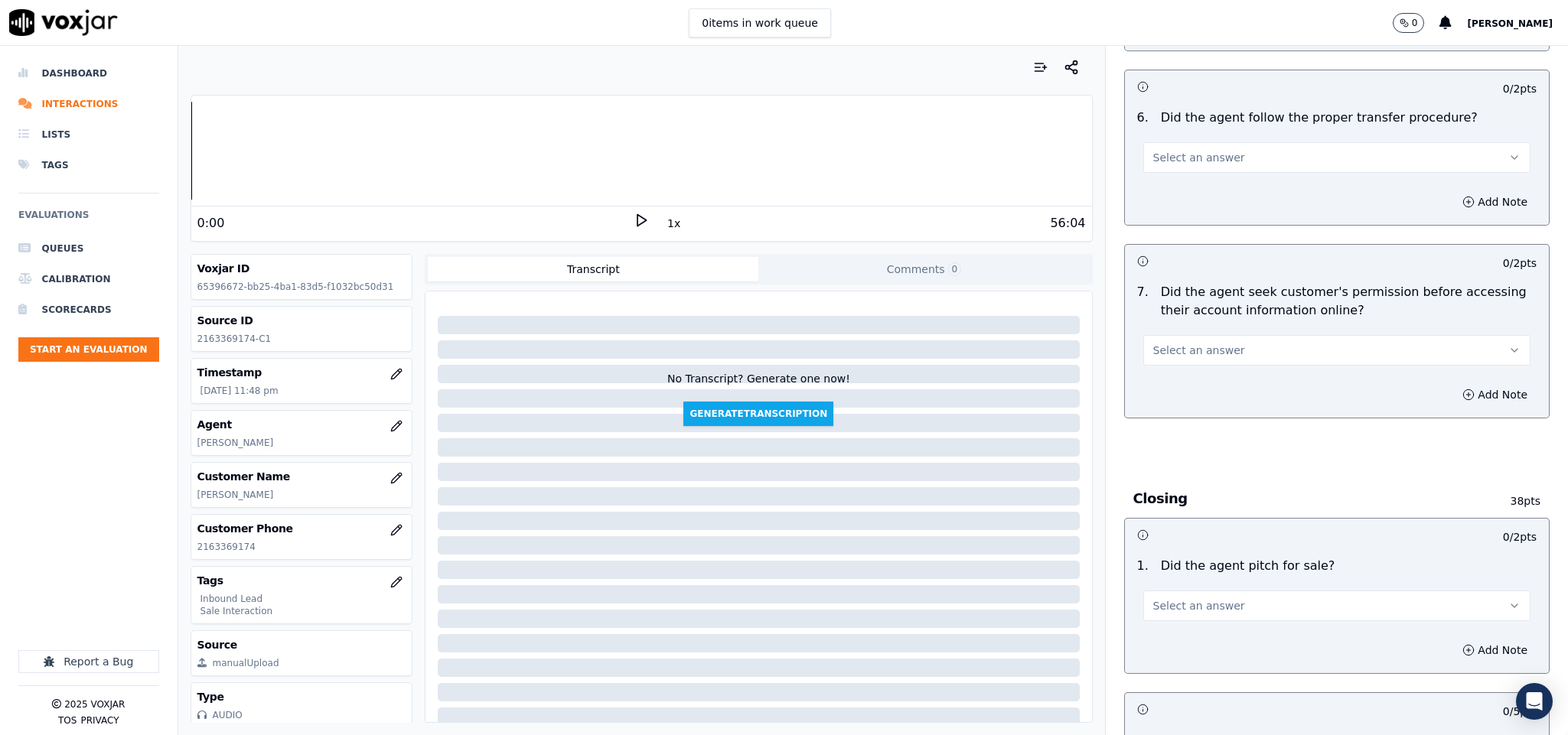
scroll to position [2754, 0]
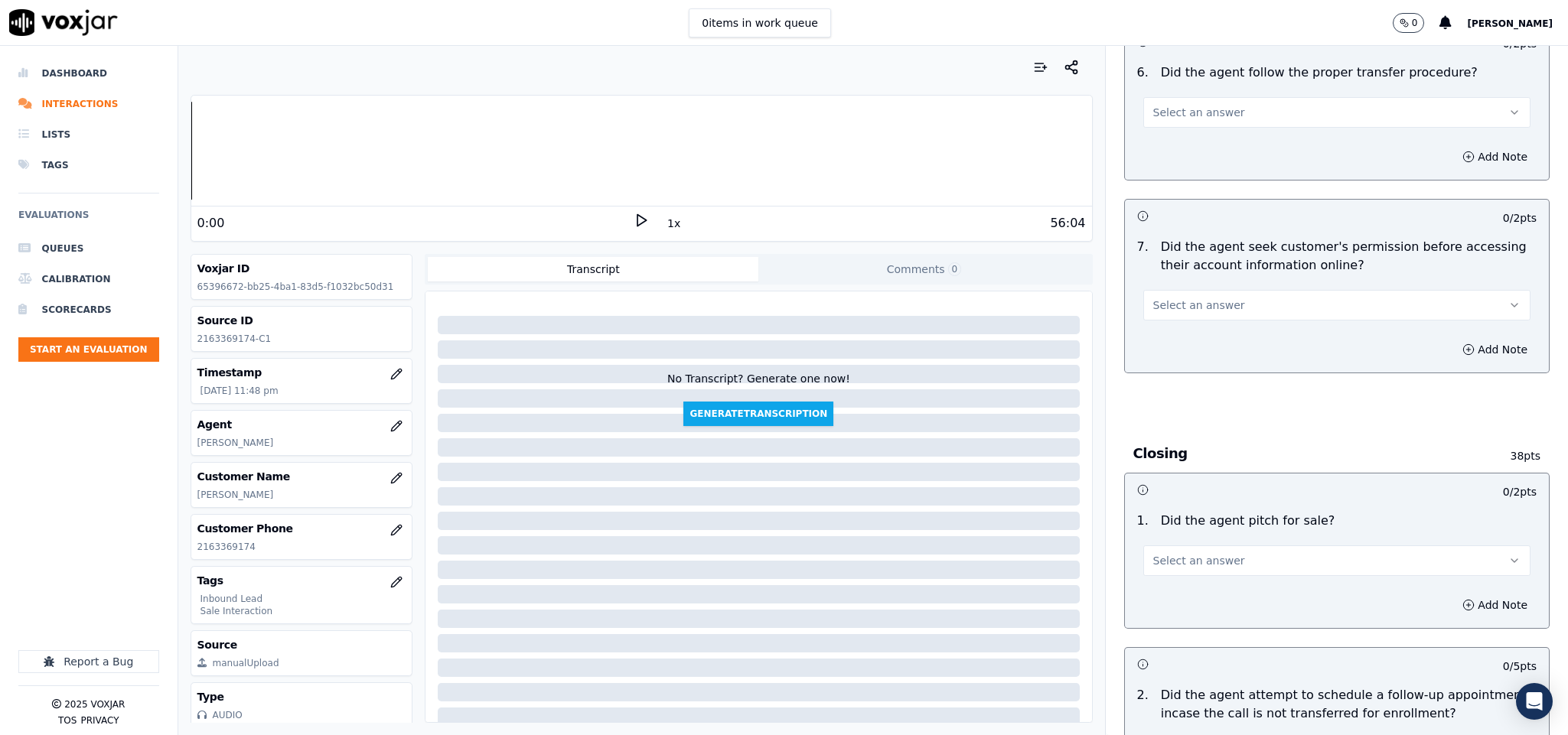
click at [1187, 275] on div "Select an answer" at bounding box center [1337, 297] width 413 height 46
click at [1187, 297] on span "Select an answer" at bounding box center [1199, 305] width 92 height 15
click at [1169, 335] on div "No" at bounding box center [1298, 337] width 350 height 24
click at [1453, 339] on button "Add Note" at bounding box center [1495, 349] width 84 height 21
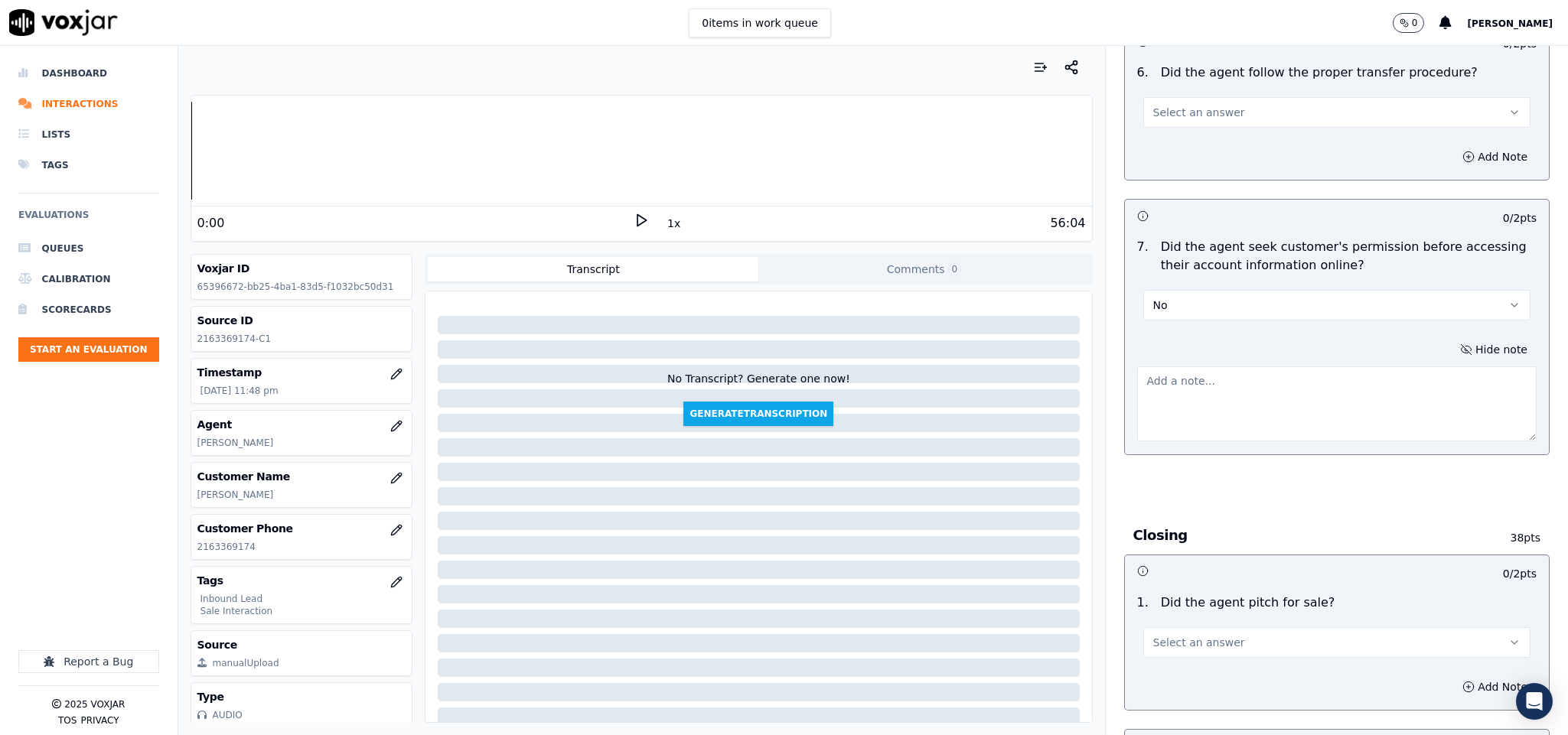
click at [1300, 376] on textarea at bounding box center [1337, 403] width 401 height 75
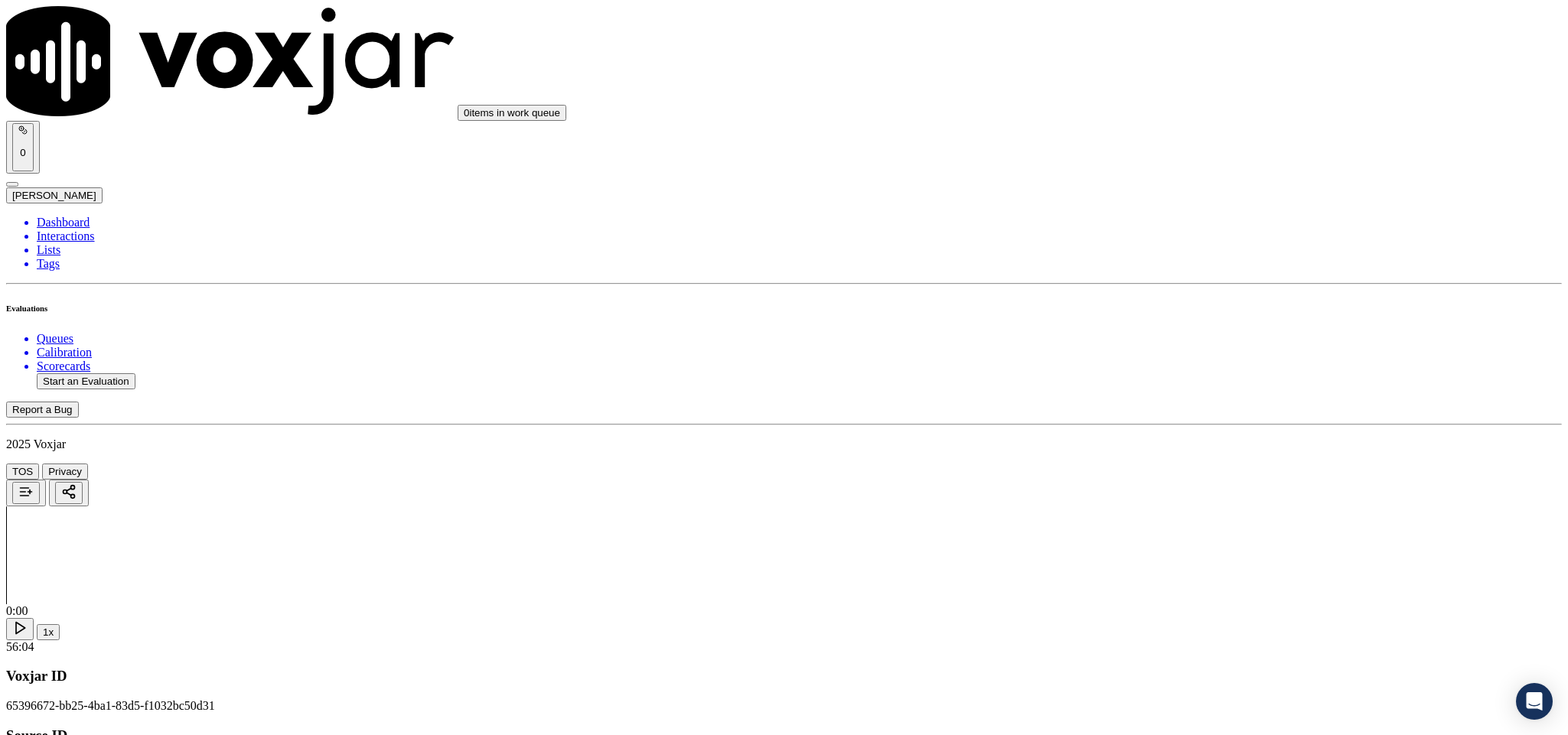
scroll to position [230, 0]
click at [1190, 616] on div "Yes" at bounding box center [1298, 610] width 358 height 14
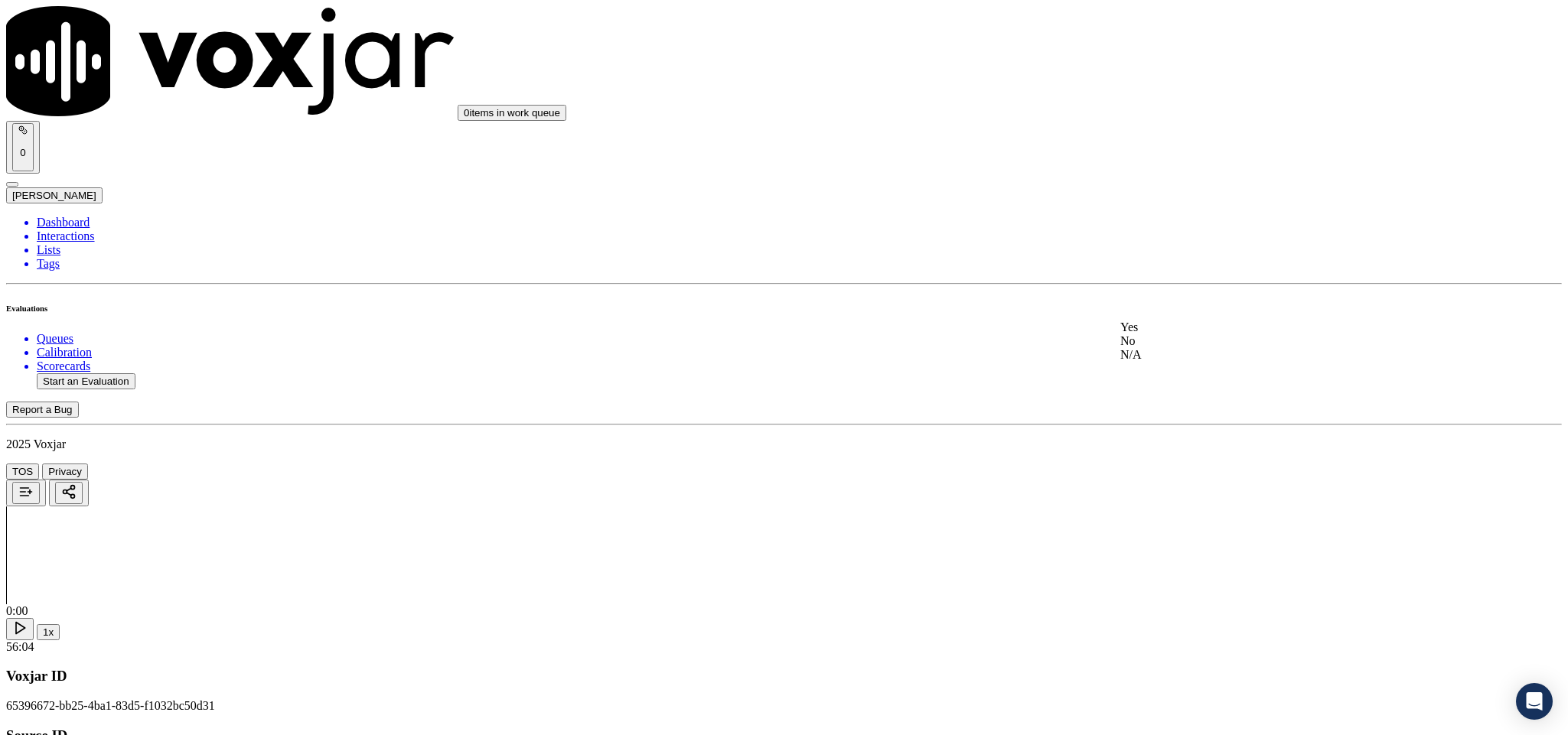
drag, startPoint x: 1173, startPoint y: 361, endPoint x: 1175, endPoint y: 328, distance: 33.1
click at [1173, 348] on div "No" at bounding box center [1298, 341] width 358 height 14
click at [1193, 377] on div "Yes" at bounding box center [1298, 373] width 358 height 14
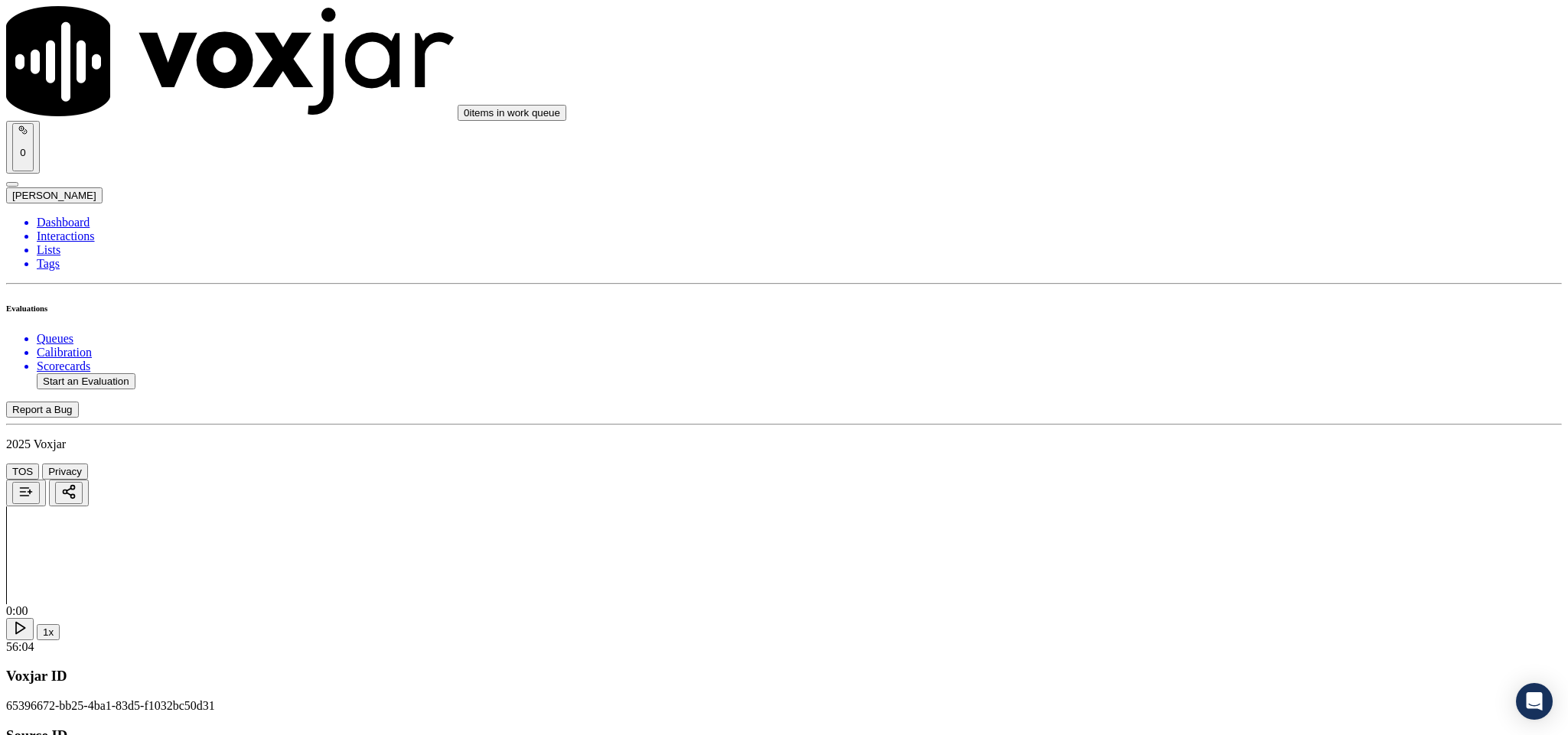
scroll to position [1148, 0]
click at [1194, 371] on div "N/A" at bounding box center [1298, 363] width 358 height 14
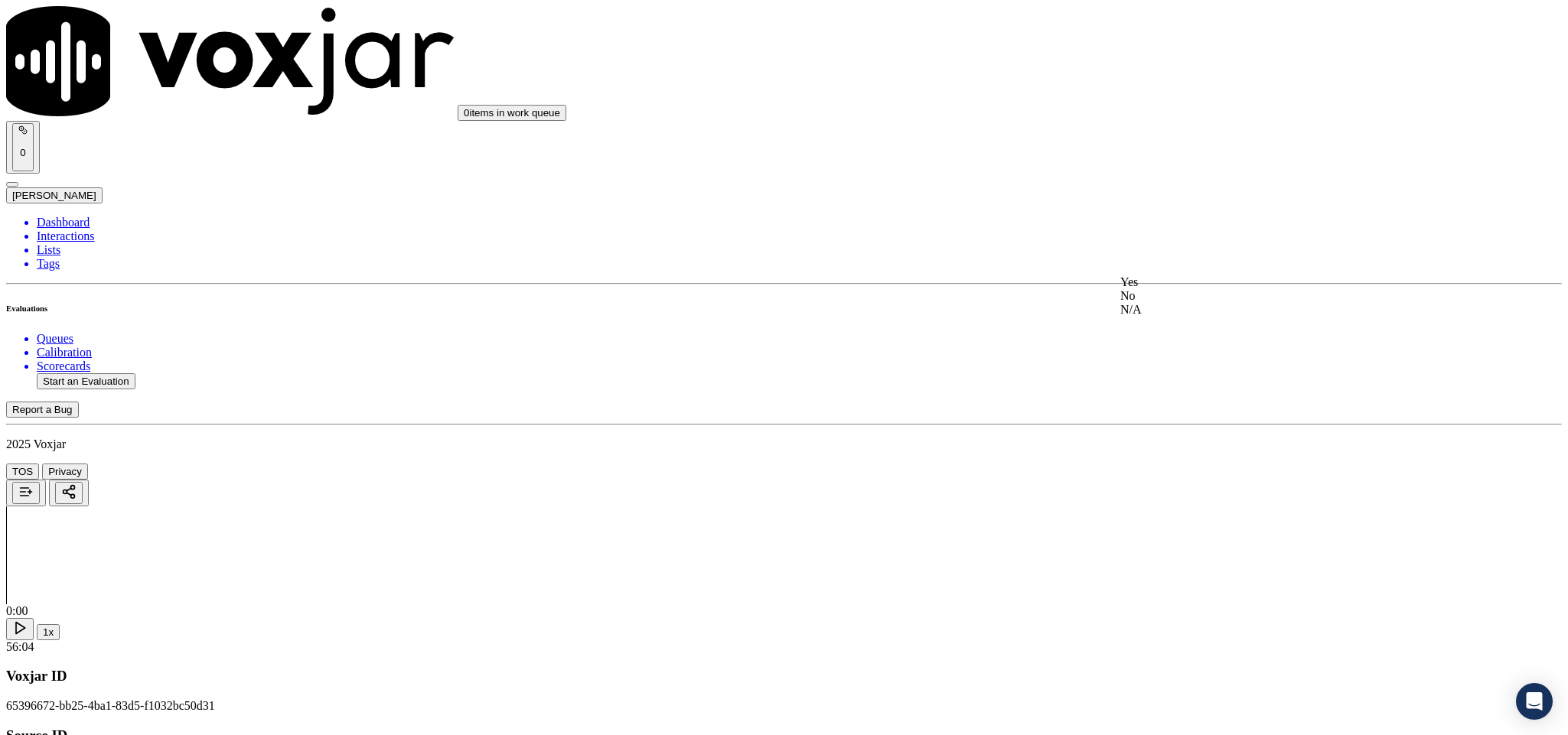
click at [1166, 289] on div "Yes" at bounding box center [1298, 282] width 358 height 14
click at [1179, 343] on div "Yes" at bounding box center [1298, 346] width 358 height 14
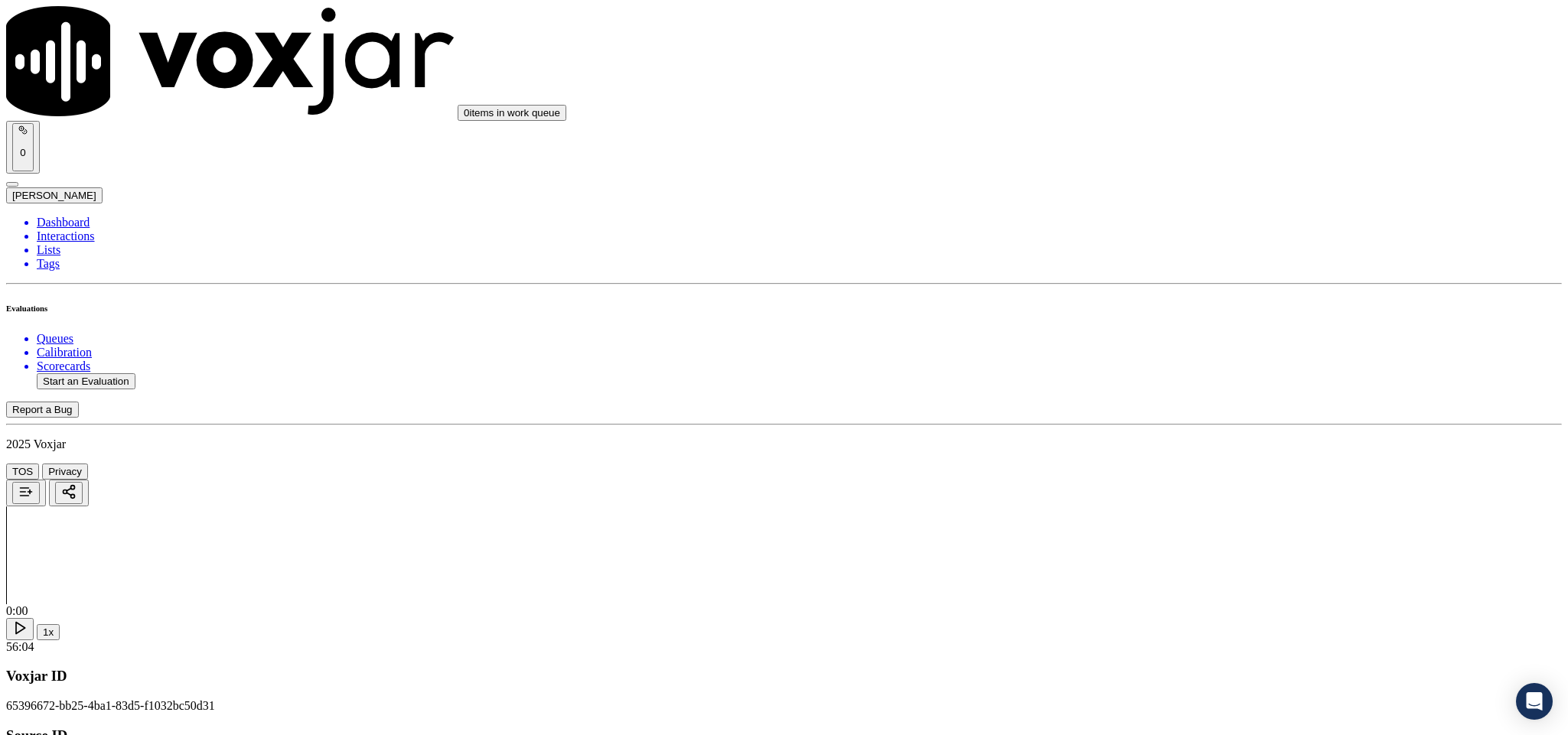
click at [1207, 316] on div "Yes" at bounding box center [1298, 308] width 358 height 14
click at [1176, 345] on div "No" at bounding box center [1298, 344] width 358 height 14
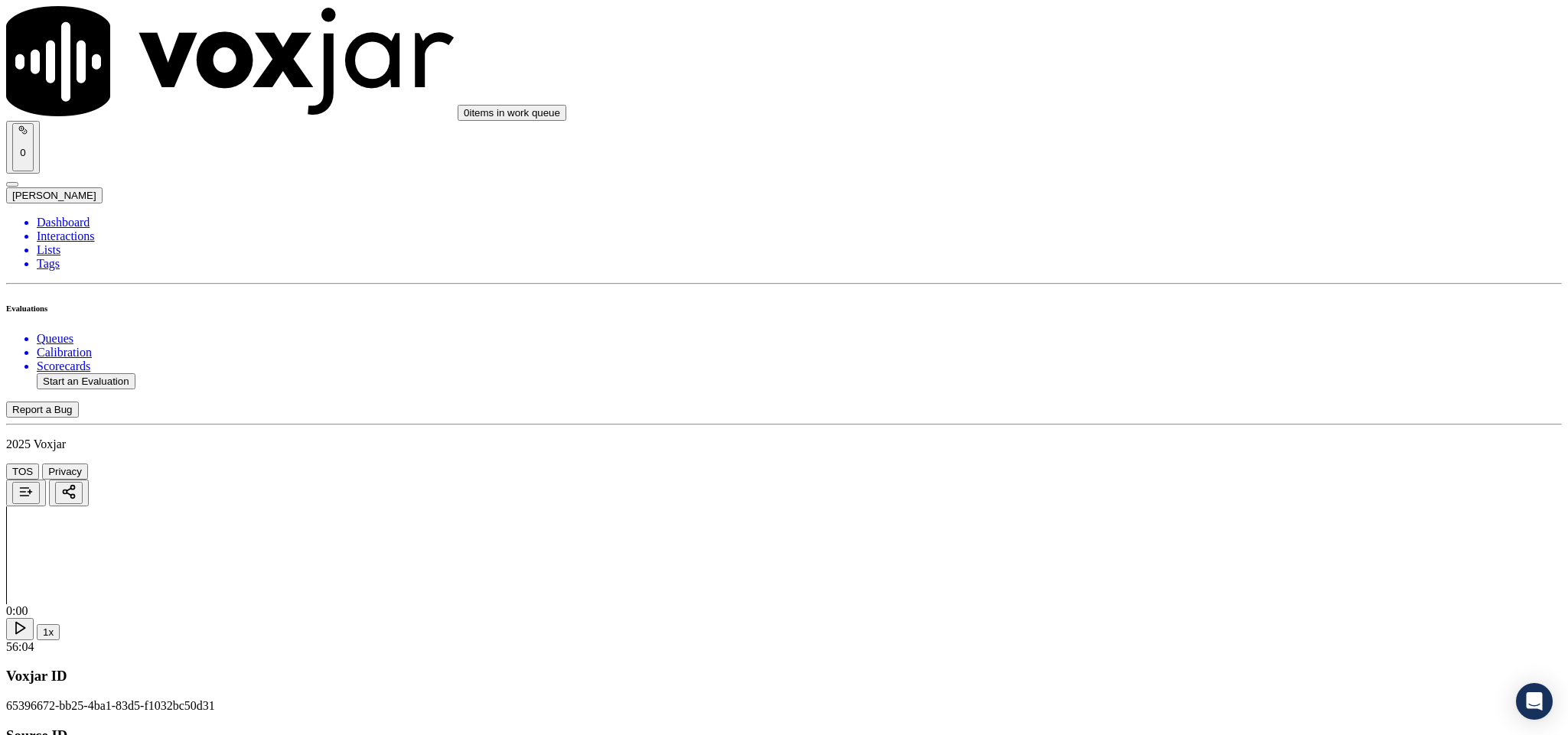
click at [1155, 409] on div "No" at bounding box center [1298, 401] width 358 height 14
click at [1182, 569] on div "Yes" at bounding box center [1298, 562] width 358 height 14
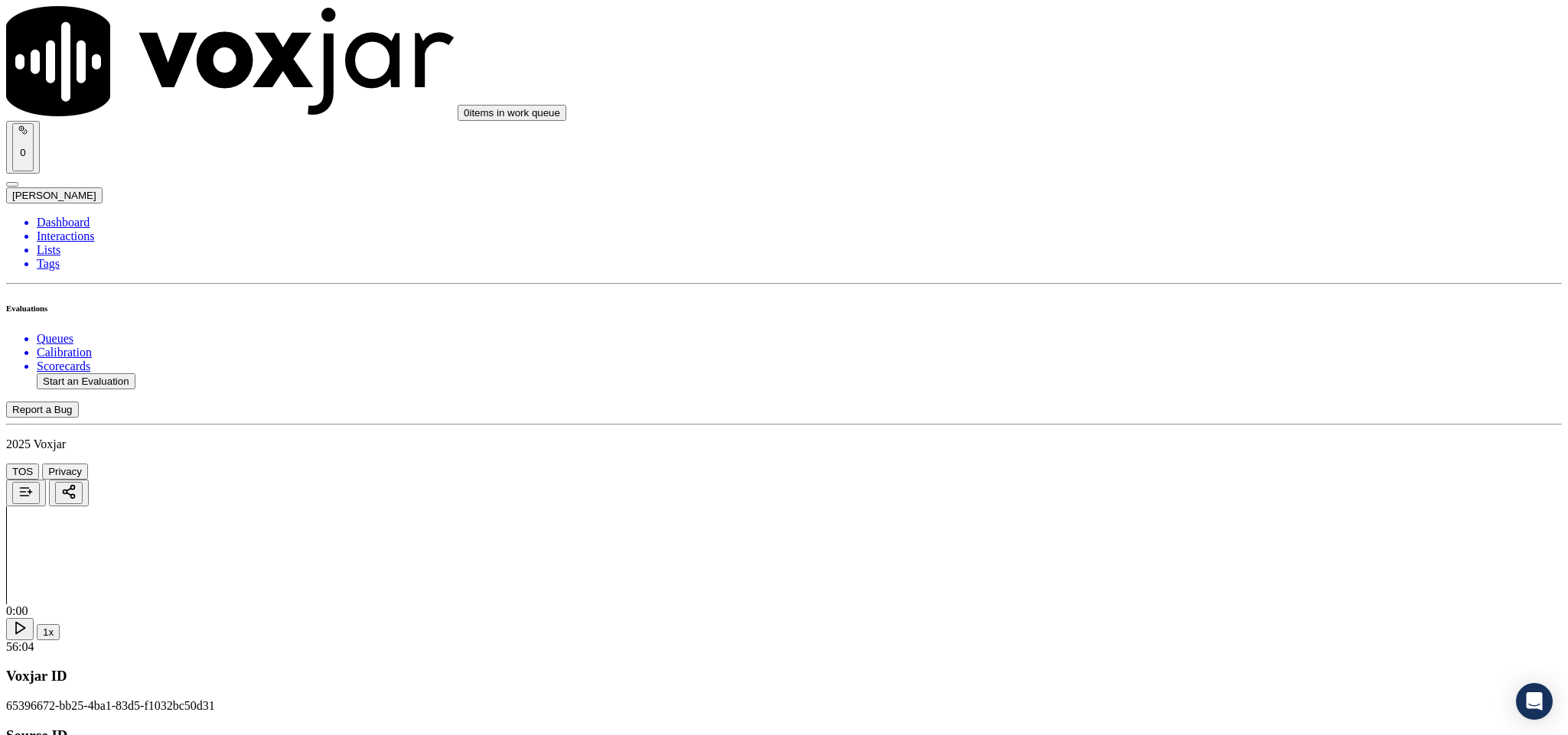
click at [1188, 286] on div "Yes" at bounding box center [1298, 279] width 358 height 14
drag, startPoint x: 1217, startPoint y: 436, endPoint x: 1215, endPoint y: 418, distance: 18.1
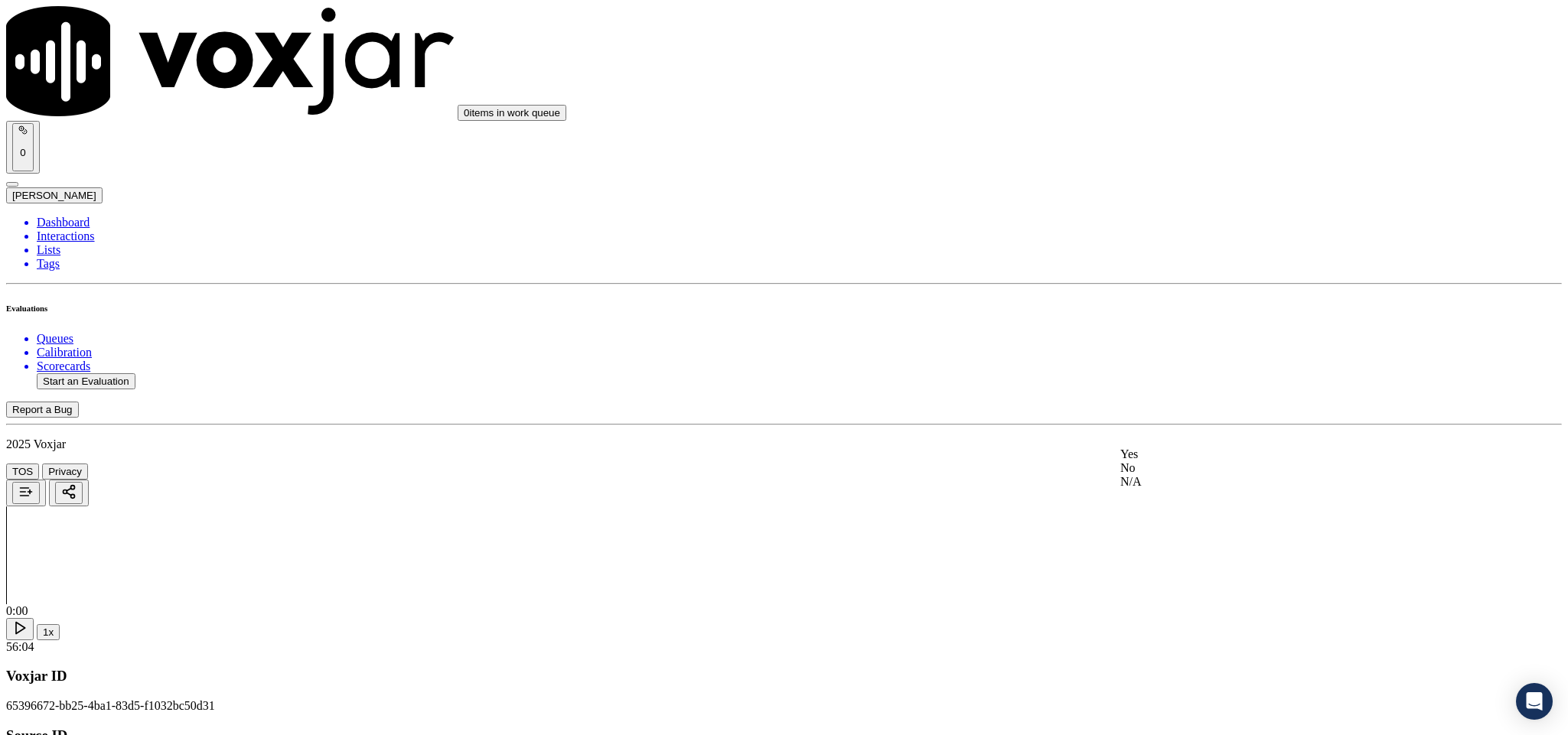
click at [1194, 461] on div "Yes" at bounding box center [1298, 454] width 358 height 14
paste textarea "@5:37 - [PERSON_NAME] - “The agent must ask for and obtain the customer’s permi…"
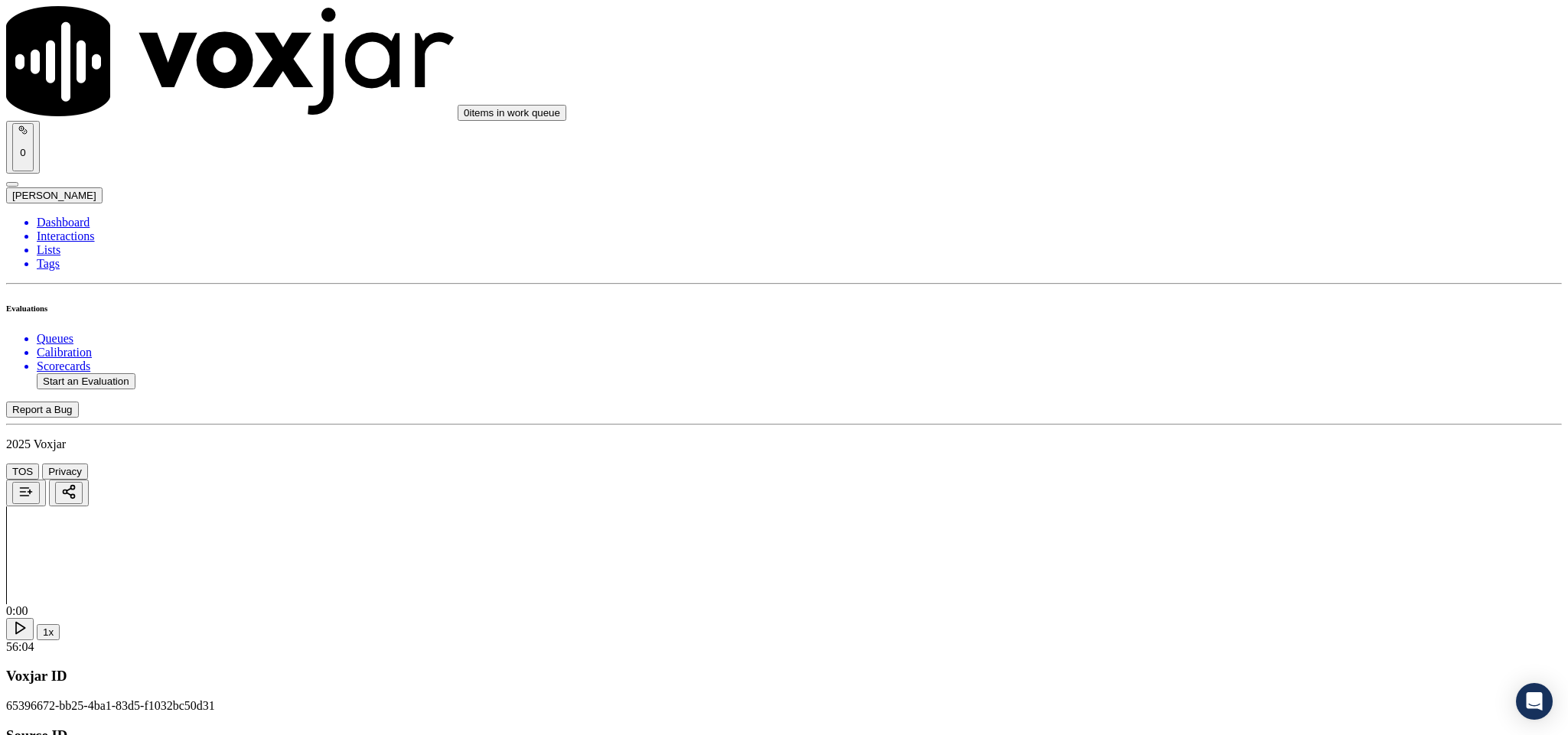
type textarea "@5:37 - [PERSON_NAME] - “The agent must ask for and obtain the customer’s permi…"
click at [1192, 304] on div "Yes" at bounding box center [1298, 296] width 358 height 14
click at [1173, 525] on div "N/A" at bounding box center [1298, 518] width 358 height 14
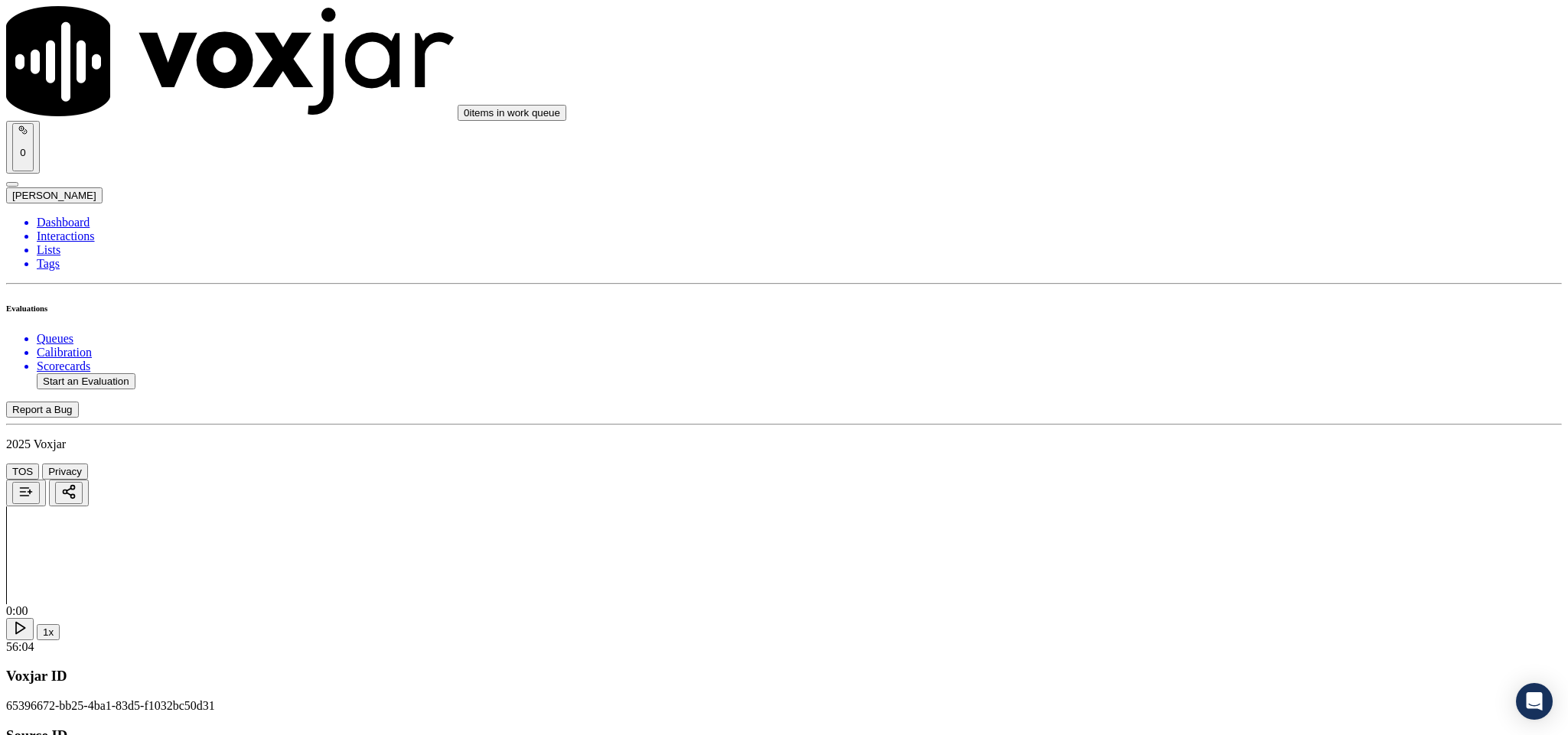
scroll to position [3671, 0]
drag, startPoint x: 1190, startPoint y: 279, endPoint x: 1198, endPoint y: 288, distance: 12.0
click at [1162, 336] on div "N/A" at bounding box center [1298, 329] width 358 height 14
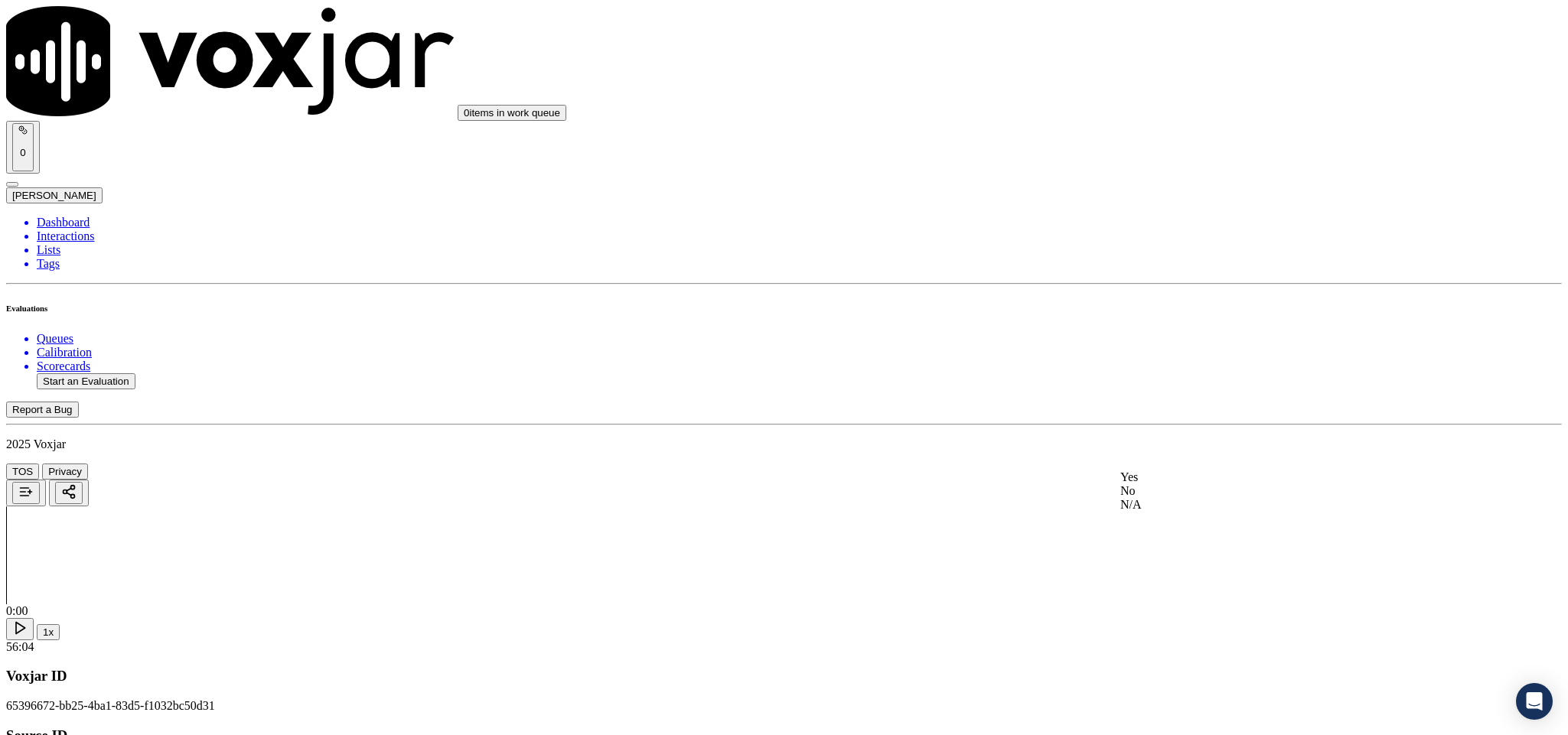
click at [1189, 498] on div "No" at bounding box center [1298, 491] width 358 height 14
click at [1174, 329] on div "No" at bounding box center [1298, 322] width 358 height 14
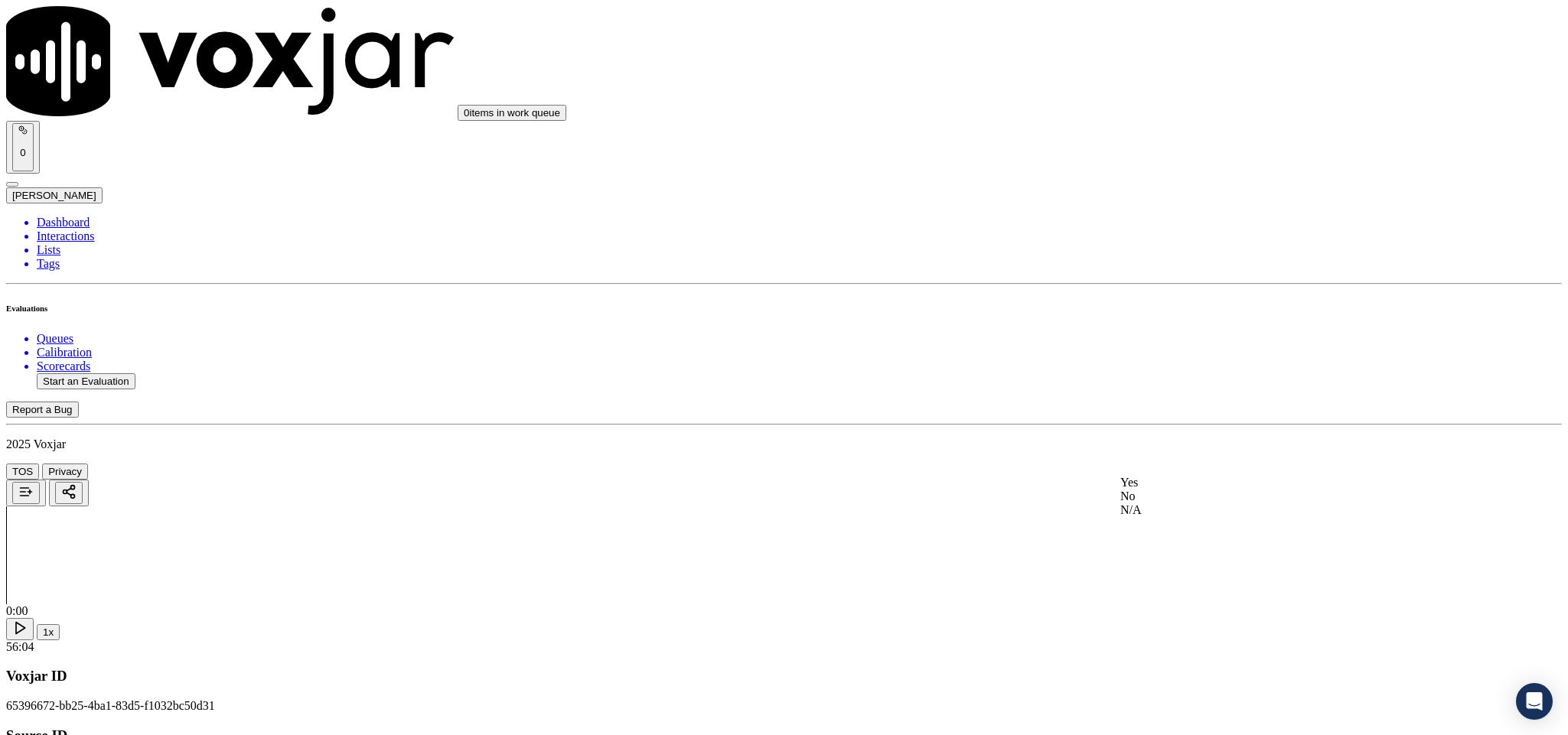
click at [1198, 504] on div "No" at bounding box center [1298, 496] width 358 height 14
click at [1189, 556] on div "Yes" at bounding box center [1298, 549] width 358 height 14
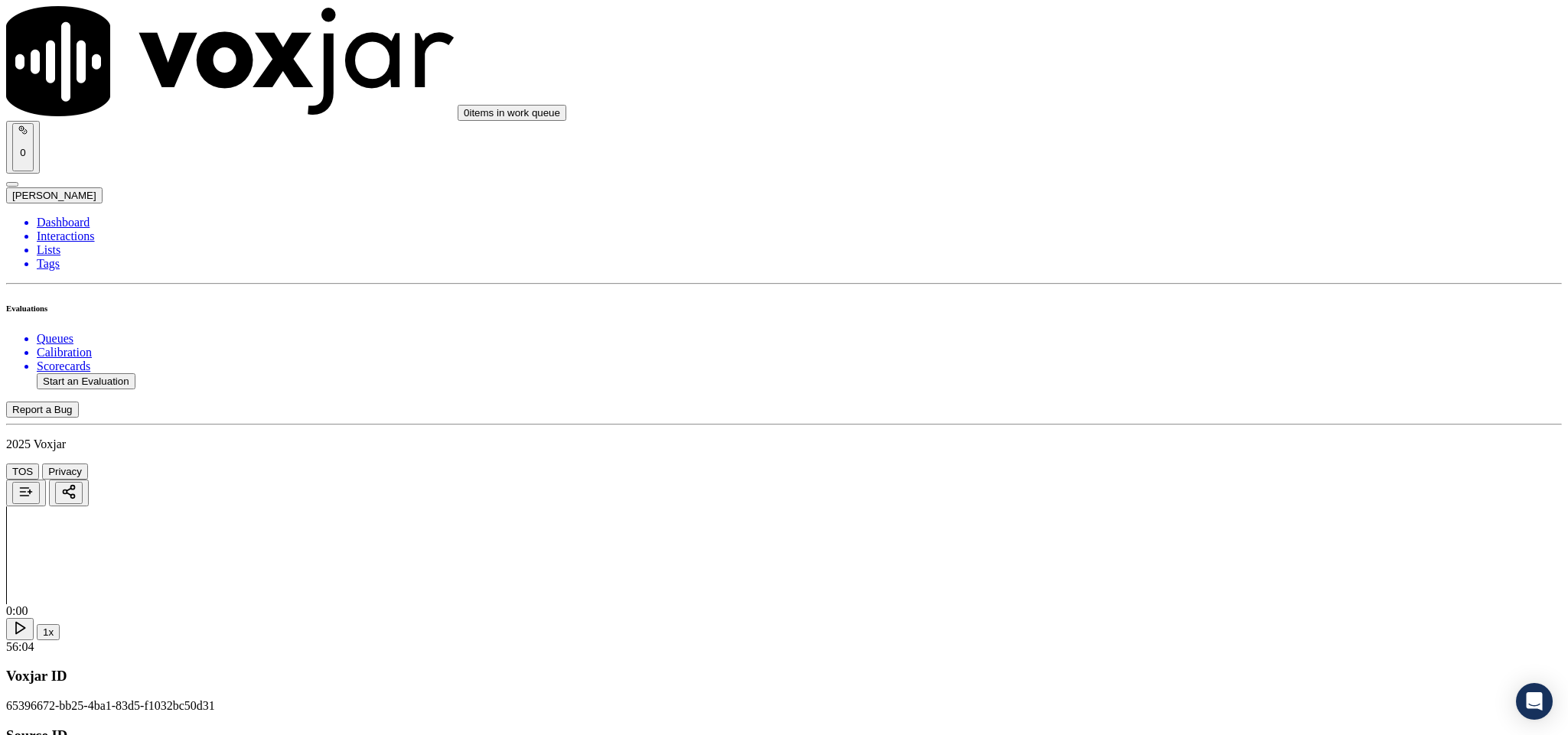
click at [62, 216] on li "Dashboard" at bounding box center [799, 222] width 1525 height 14
click at [128, 374] on button "Start an Evaluation" at bounding box center [86, 381] width 99 height 16
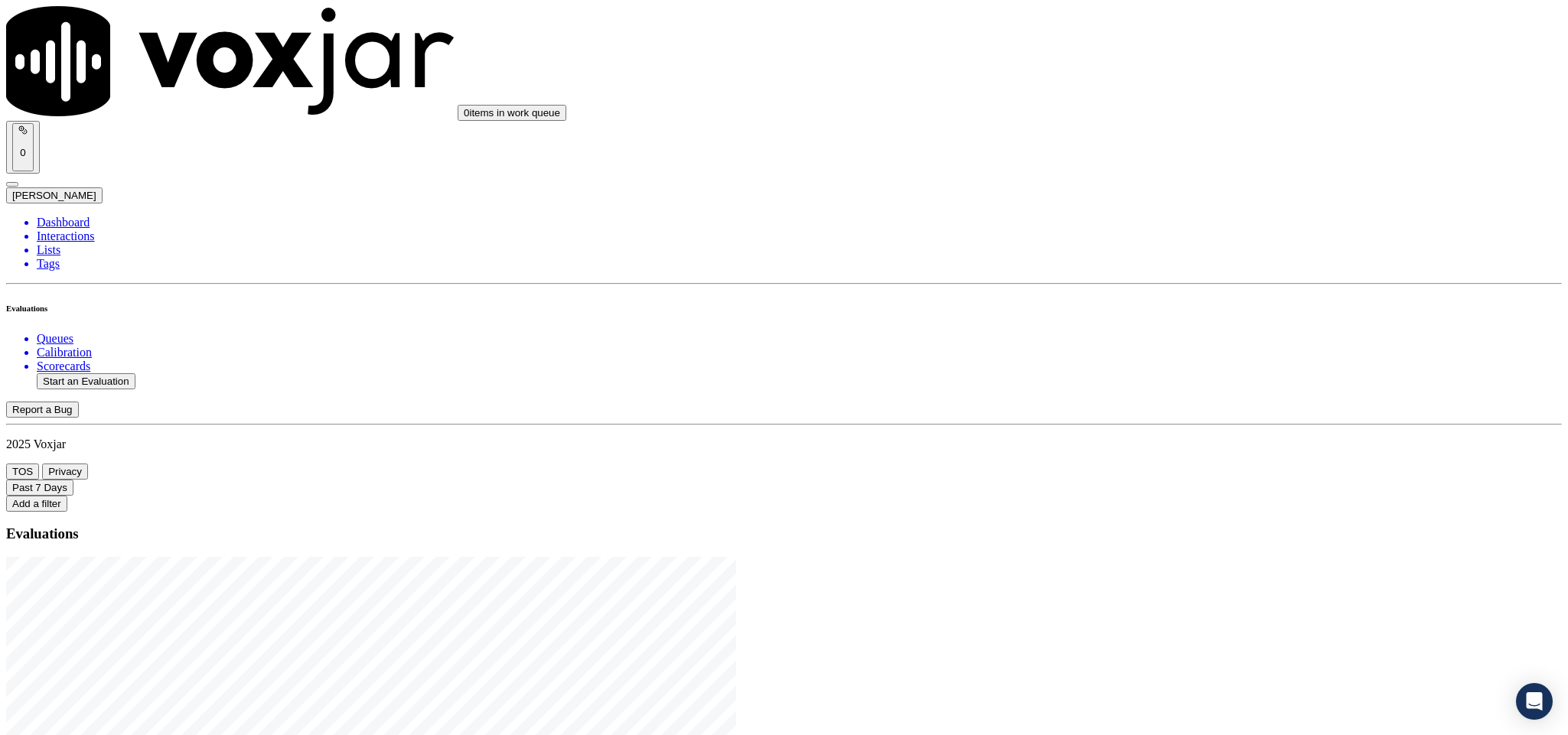
drag, startPoint x: 652, startPoint y: 322, endPoint x: 749, endPoint y: 328, distance: 97.2
type input "20250815-105218_2166225686-C1"
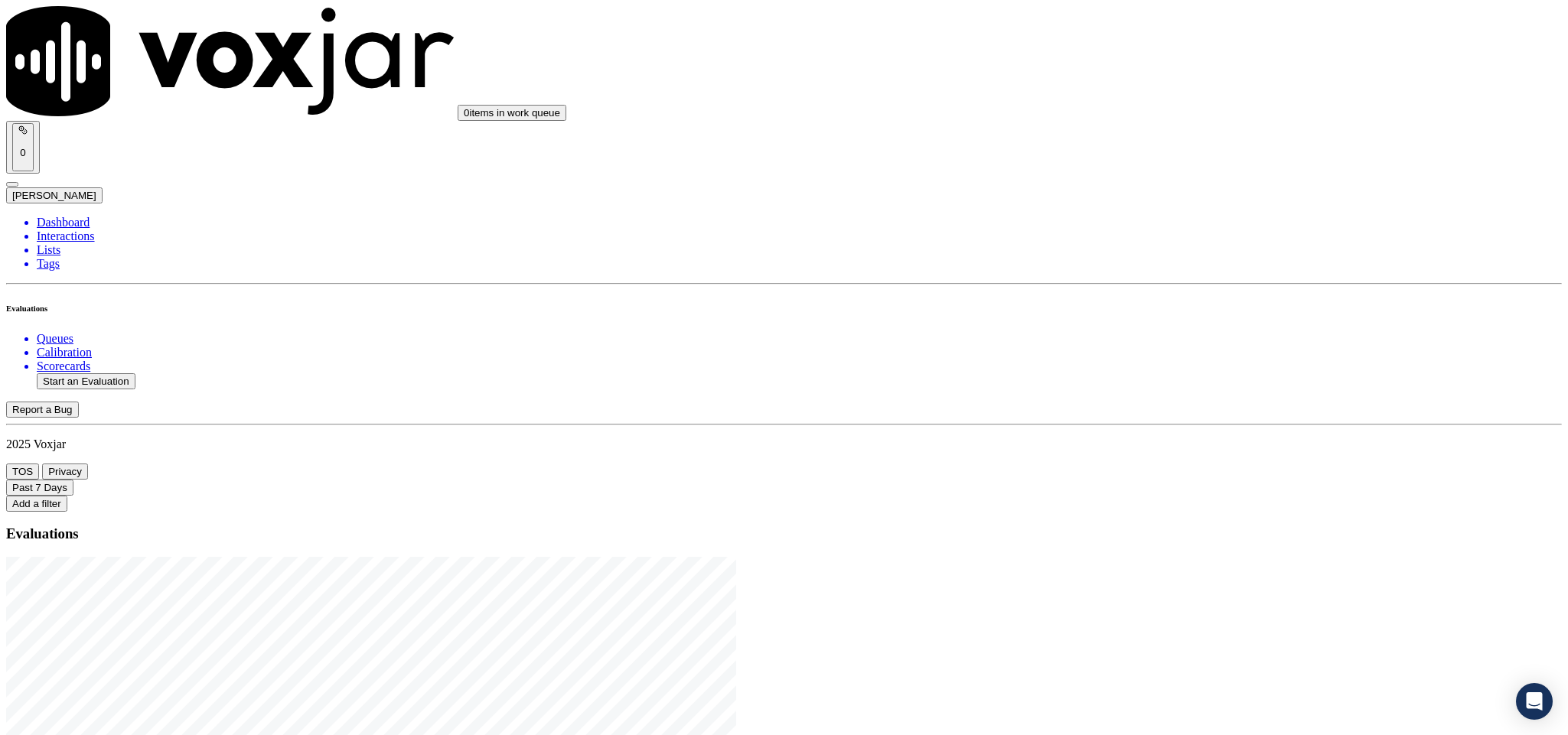
type input "[DATE]T00:01"
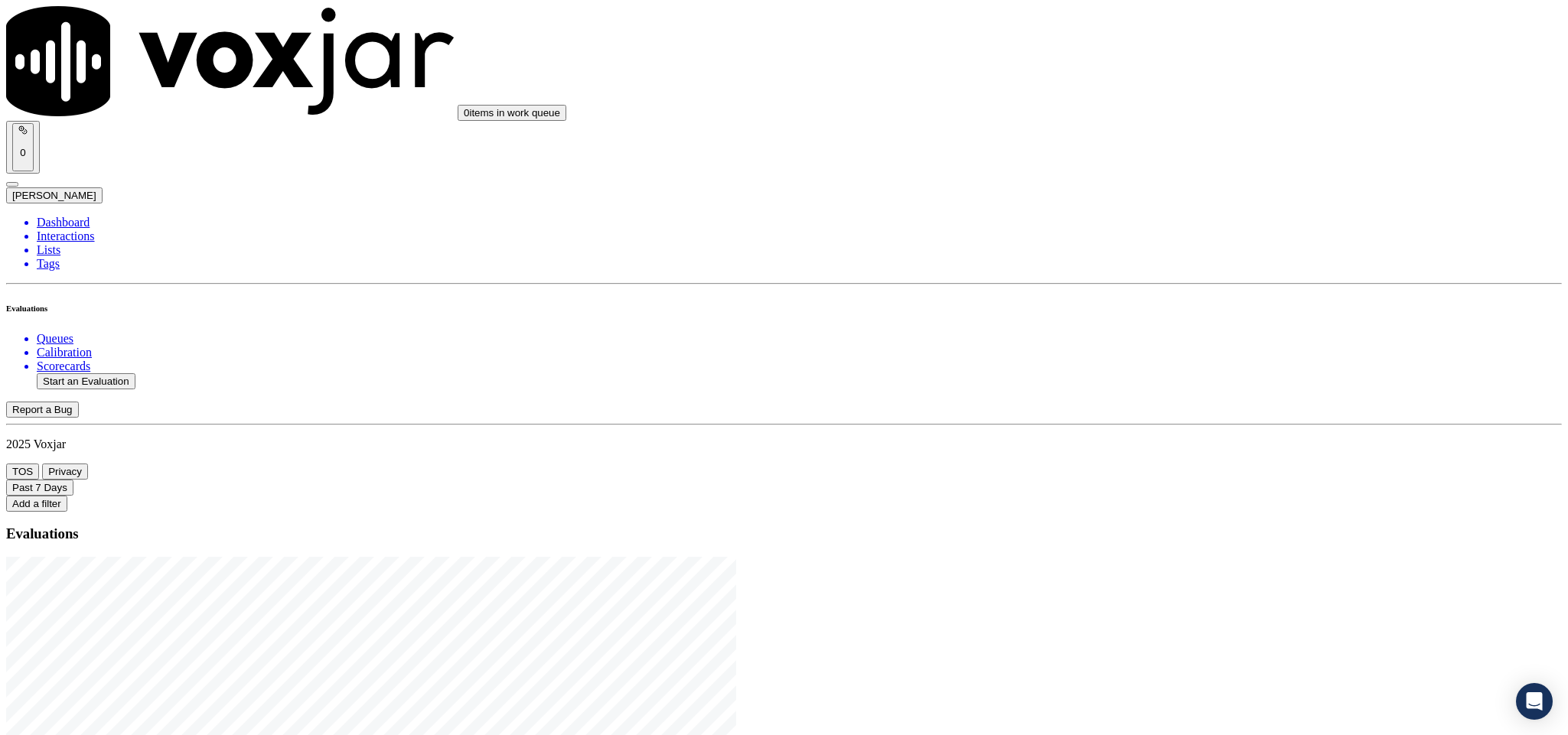
type input "car"
paste input "[PERSON_NAME]"
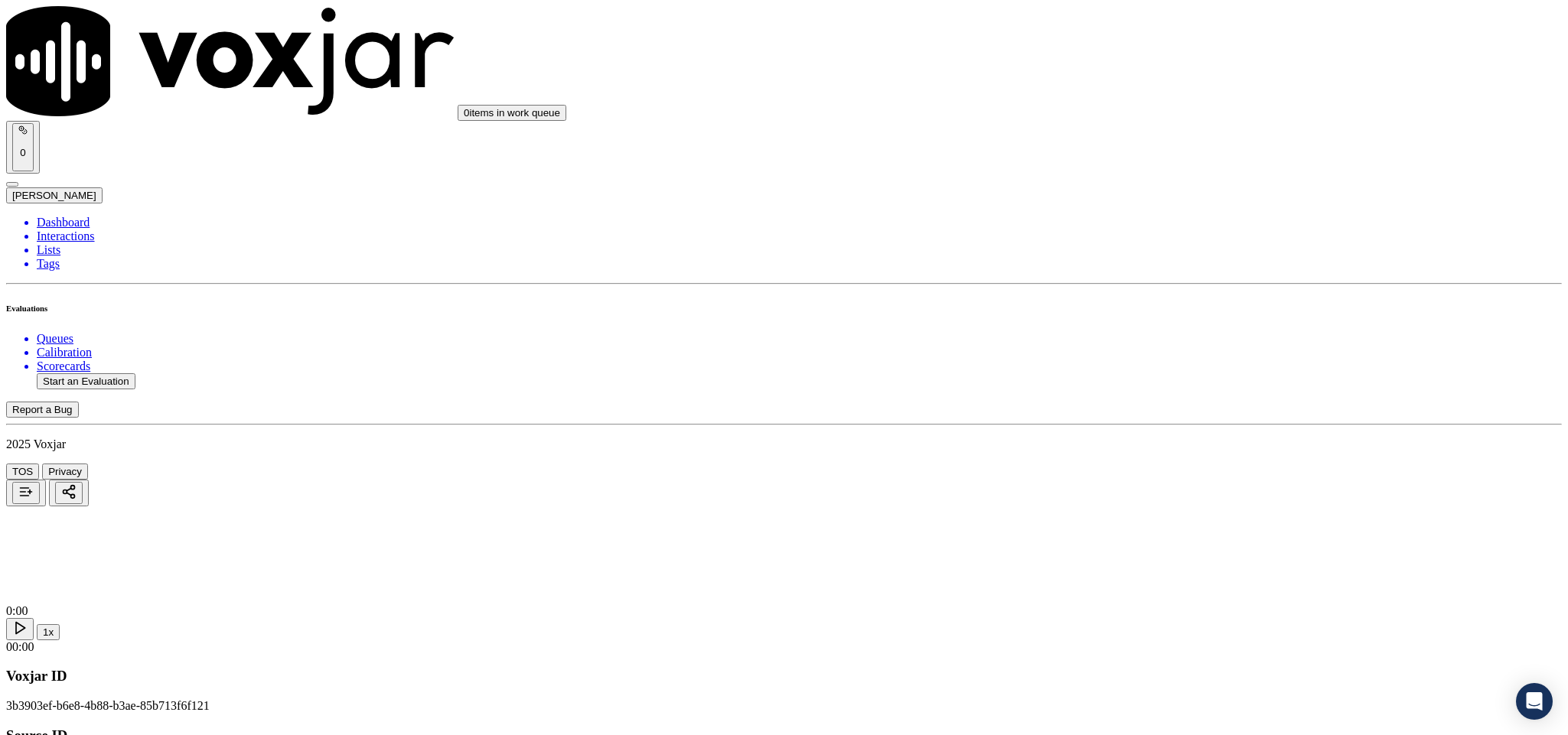
type input "[PERSON_NAME]"
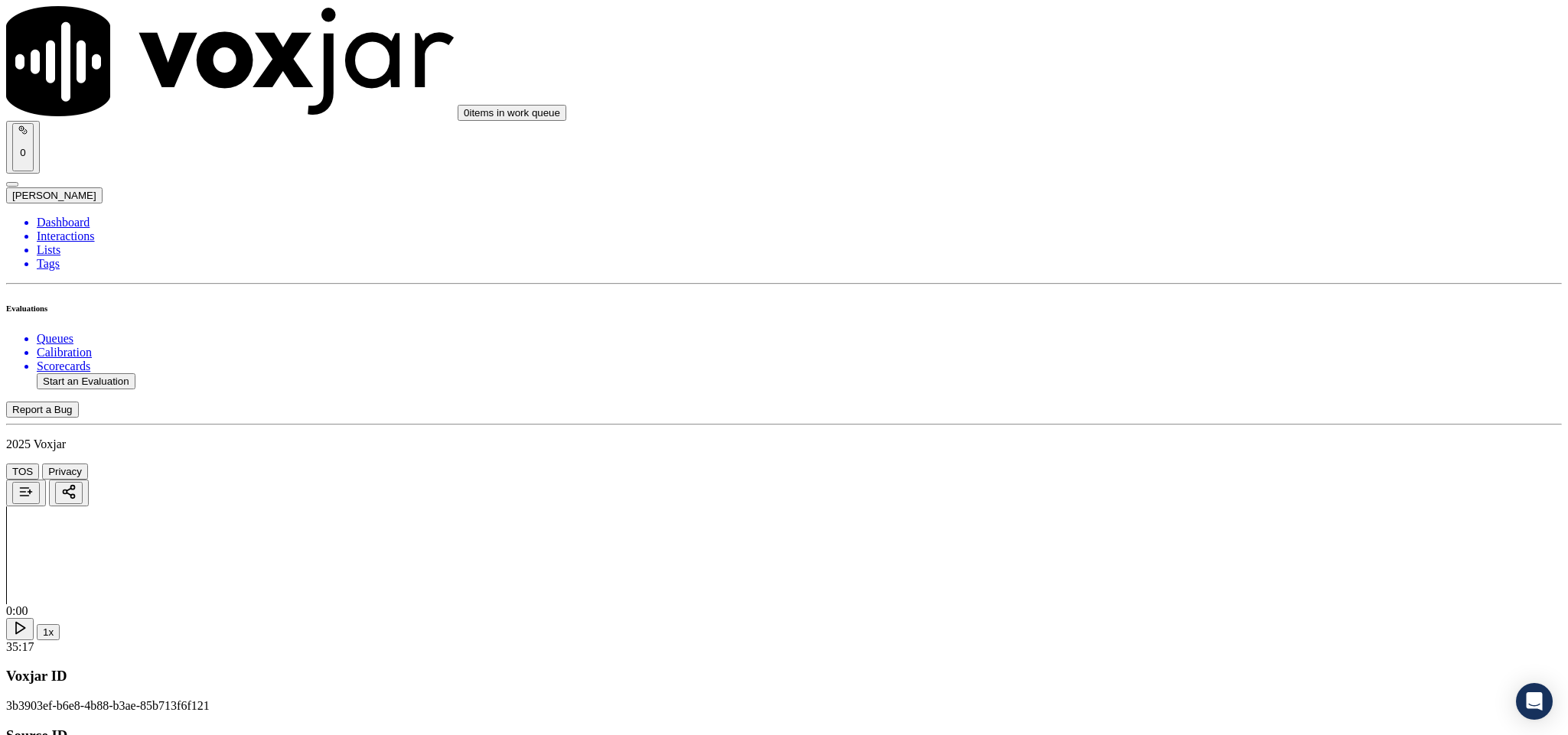
click at [1198, 286] on div "Yes" at bounding box center [1298, 279] width 358 height 14
click at [1184, 461] on div "Yes" at bounding box center [1298, 454] width 358 height 14
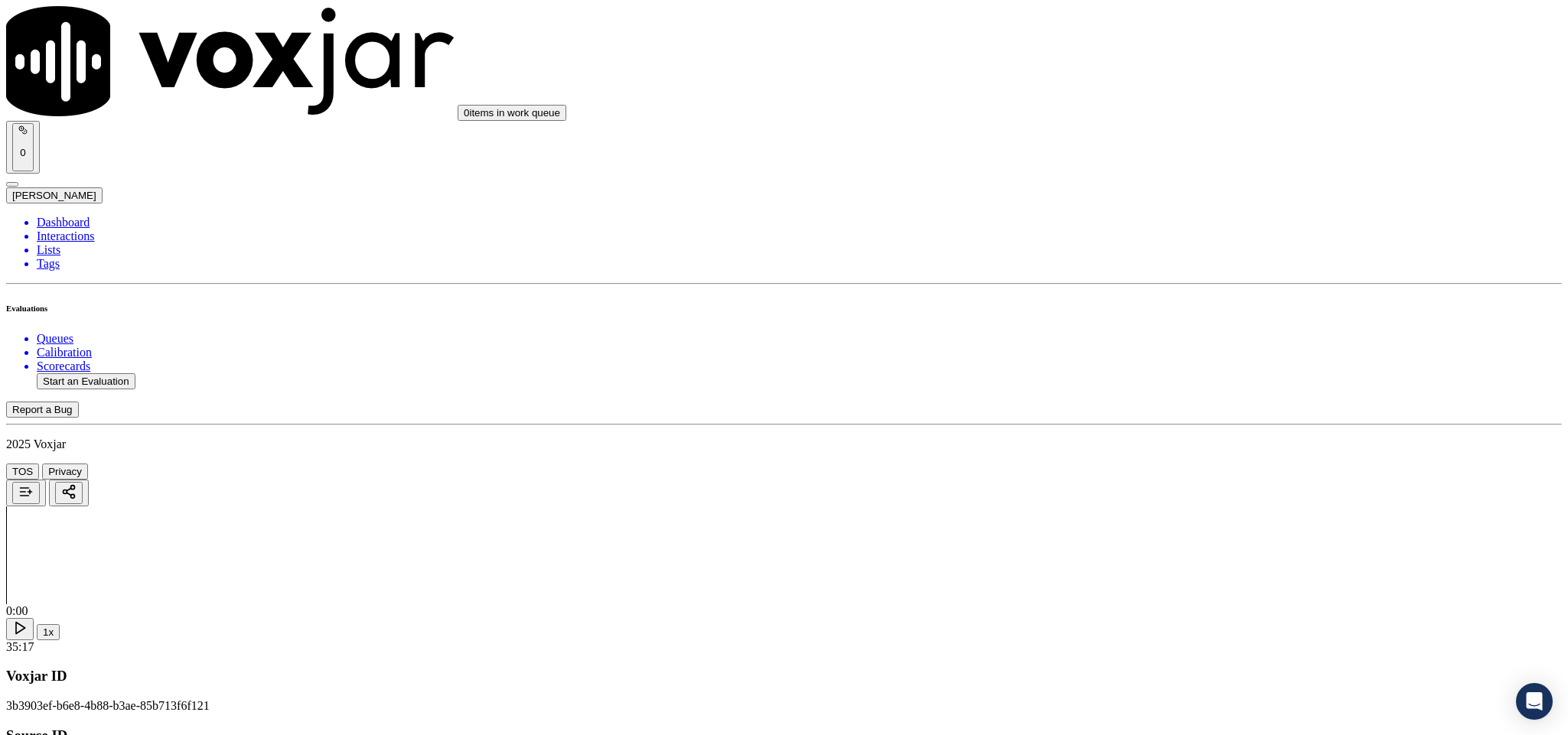
click at [1171, 407] on div "Yes" at bounding box center [1298, 400] width 358 height 14
click at [1187, 274] on div "Yes" at bounding box center [1298, 267] width 358 height 14
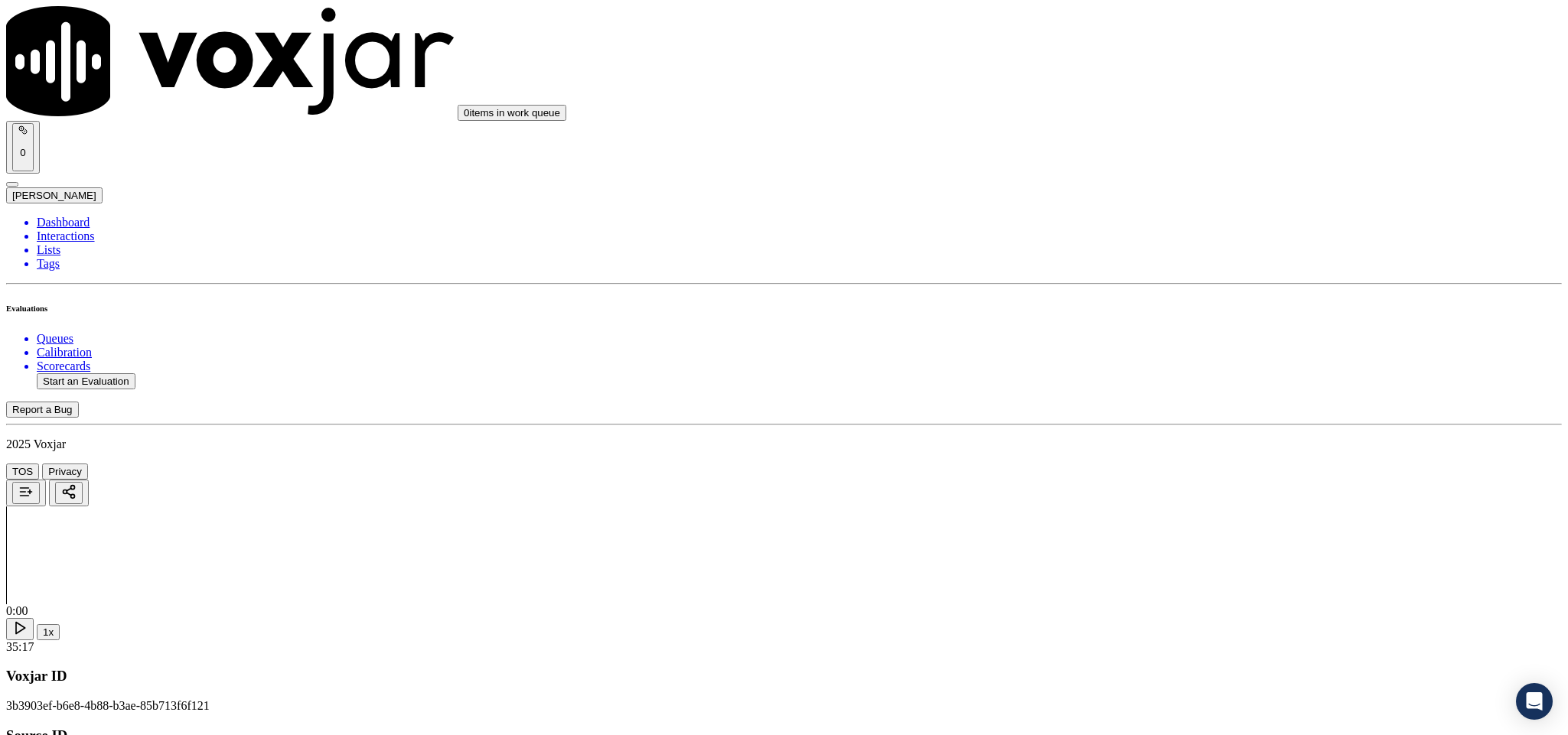
click at [1171, 463] on div "No" at bounding box center [1298, 455] width 358 height 14
click at [1175, 482] on div "Yes No N/A" at bounding box center [1298, 501] width 358 height 41
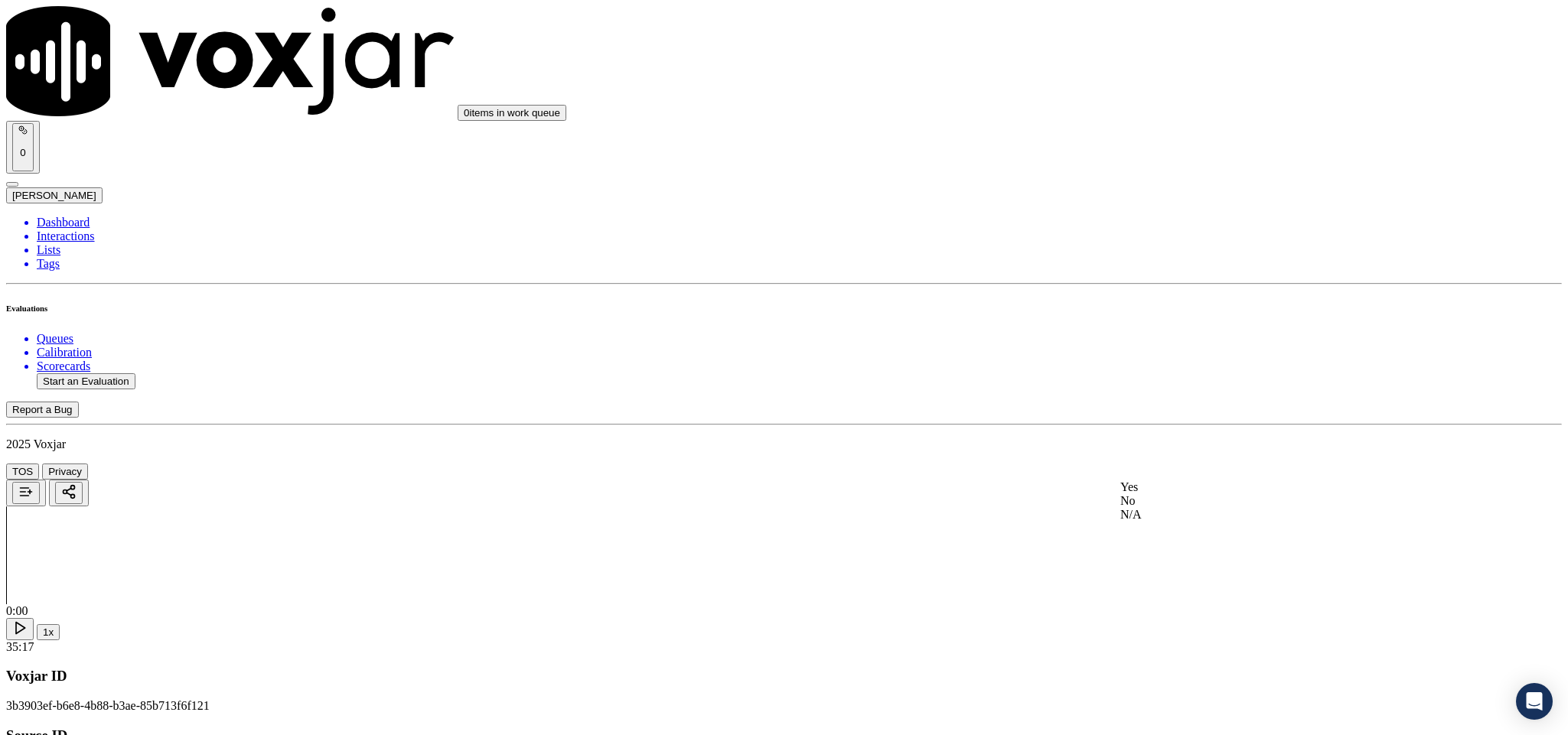
click at [1171, 492] on div "Yes" at bounding box center [1298, 487] width 358 height 14
click at [1169, 486] on div "N/A" at bounding box center [1298, 479] width 358 height 14
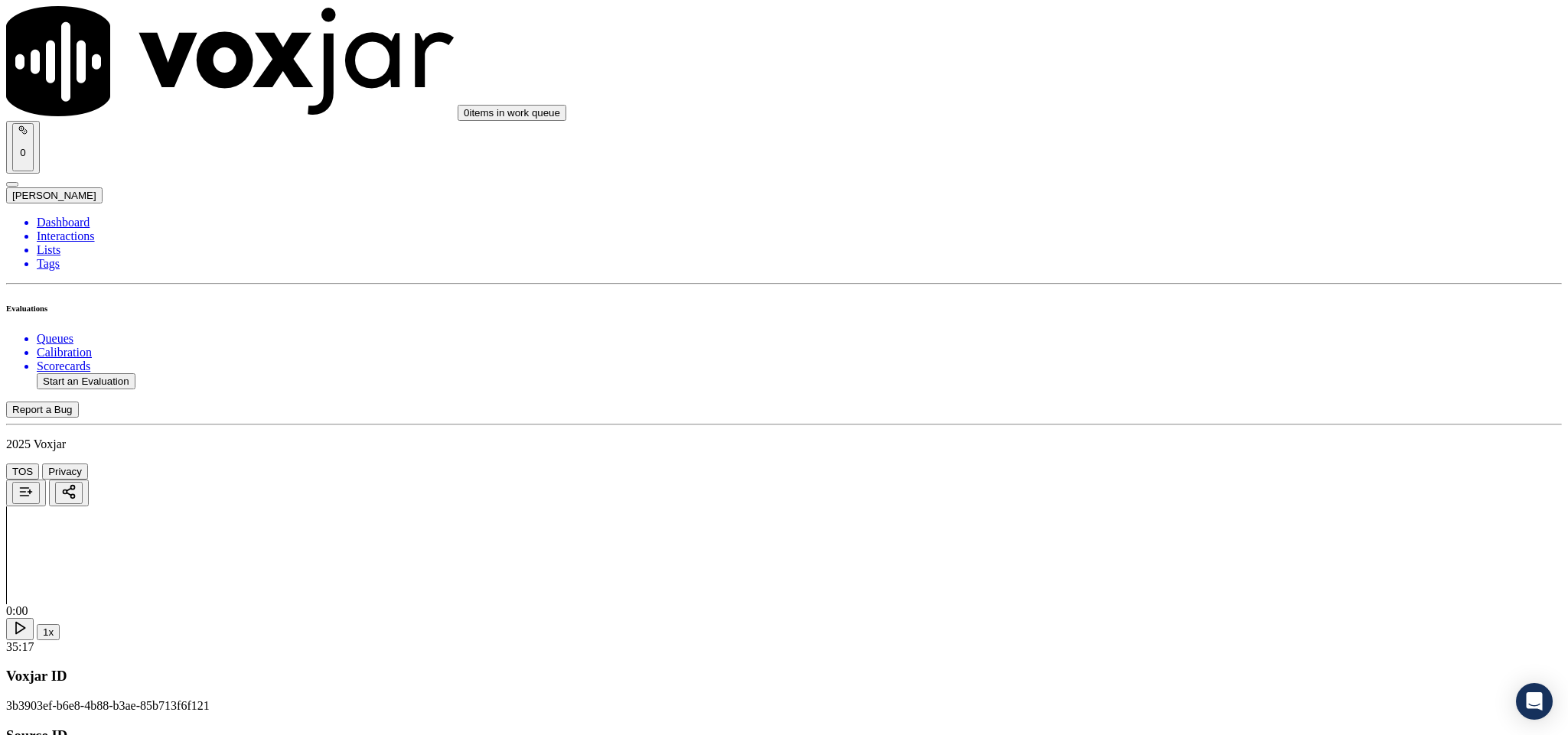
click at [1153, 357] on div "No" at bounding box center [1298, 350] width 358 height 14
click at [1166, 229] on div "Yes" at bounding box center [1298, 221] width 358 height 14
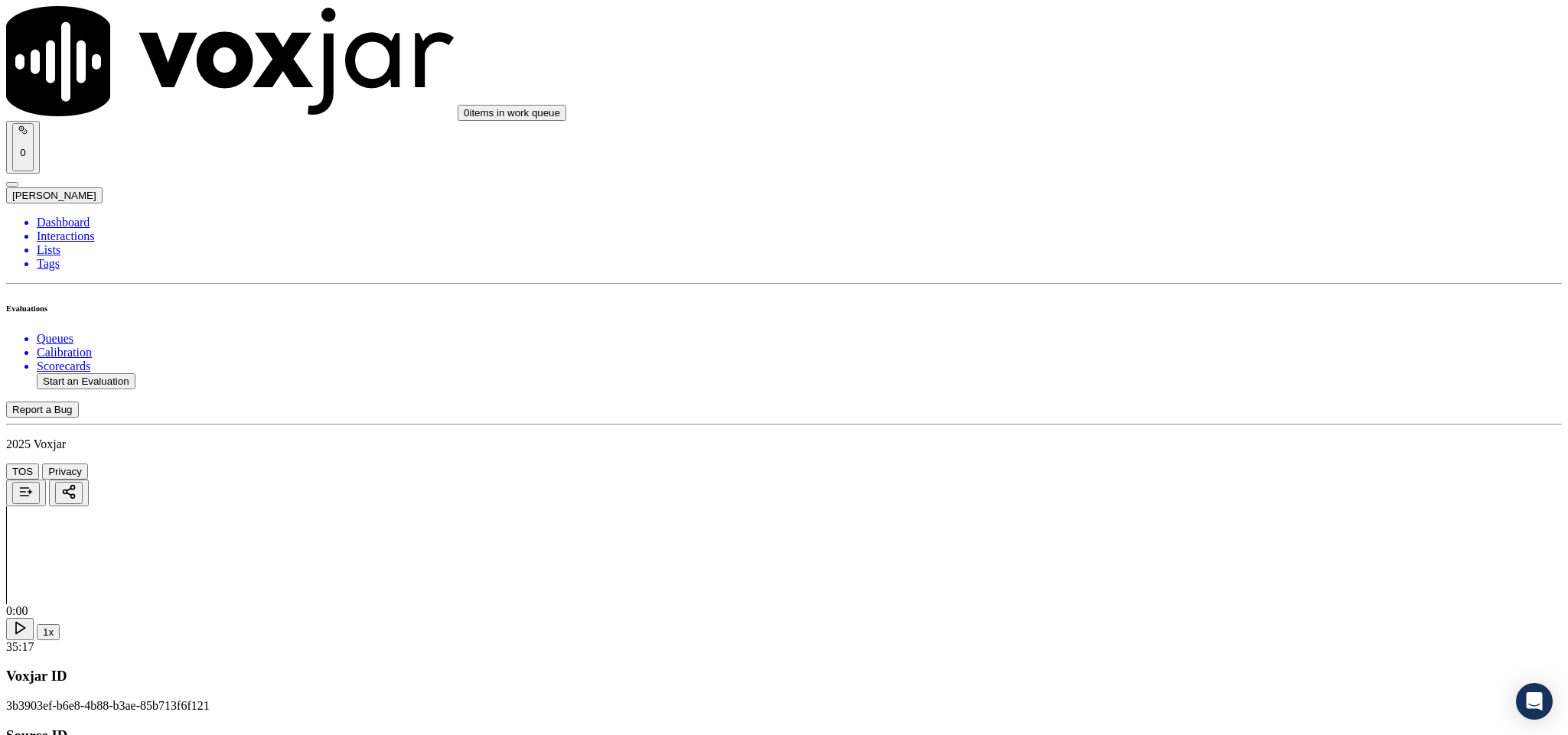
click at [1171, 278] on div "N/A" at bounding box center [1298, 270] width 358 height 14
click at [1175, 404] on div "Yes" at bounding box center [1298, 397] width 358 height 14
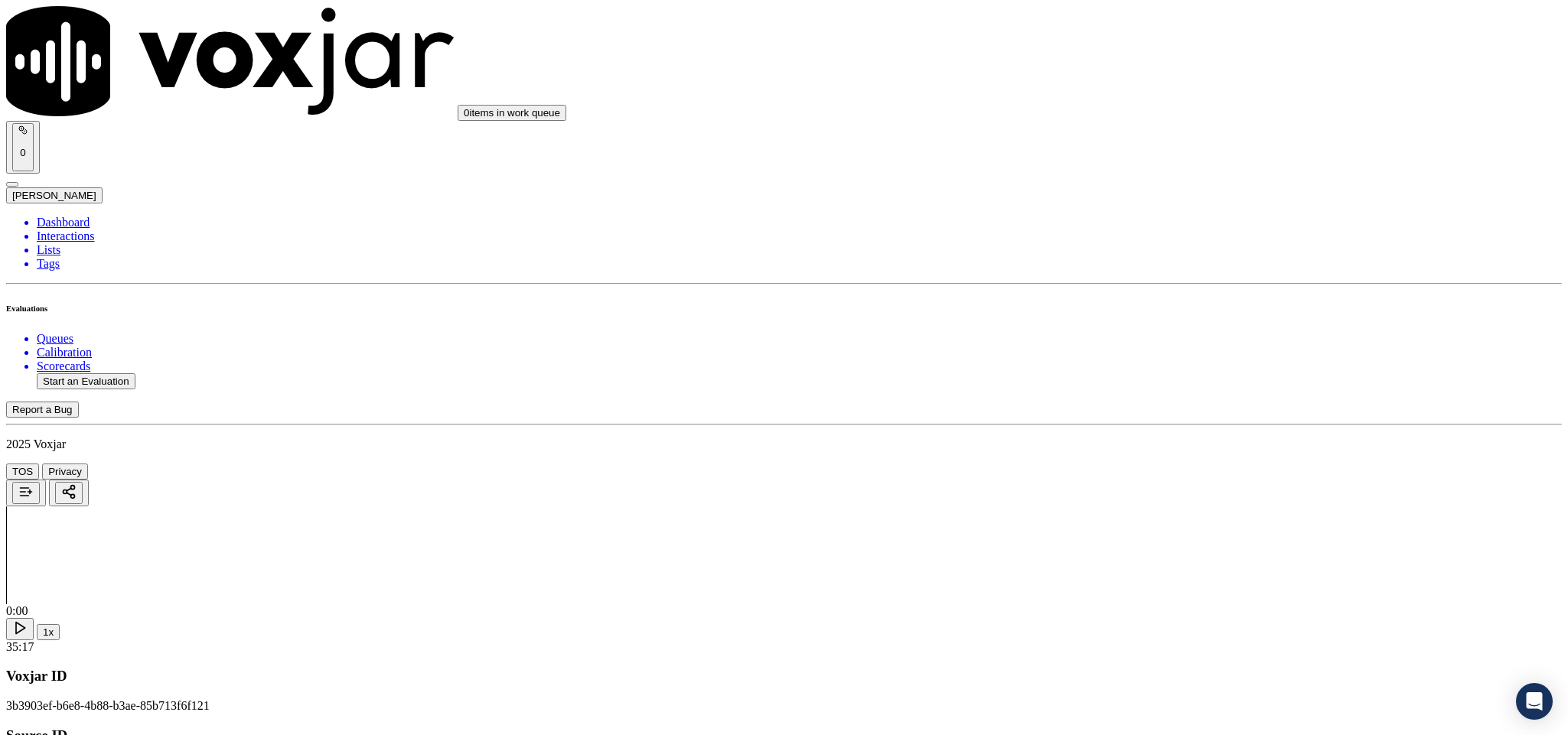
click at [1193, 344] on div "Yes" at bounding box center [1298, 346] width 358 height 14
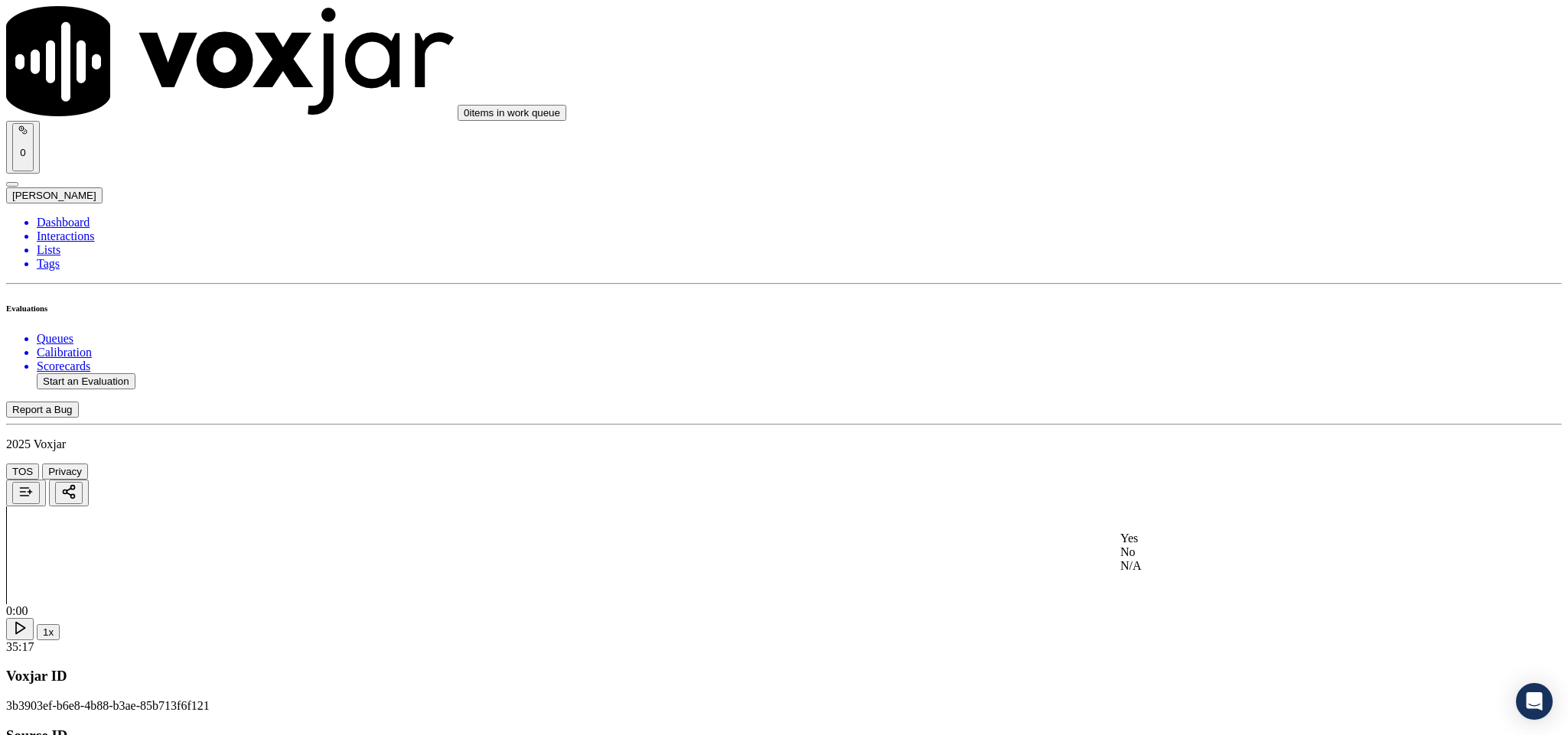
click at [1179, 559] on div "No" at bounding box center [1298, 552] width 358 height 14
click at [1178, 523] on div "No" at bounding box center [1298, 516] width 358 height 14
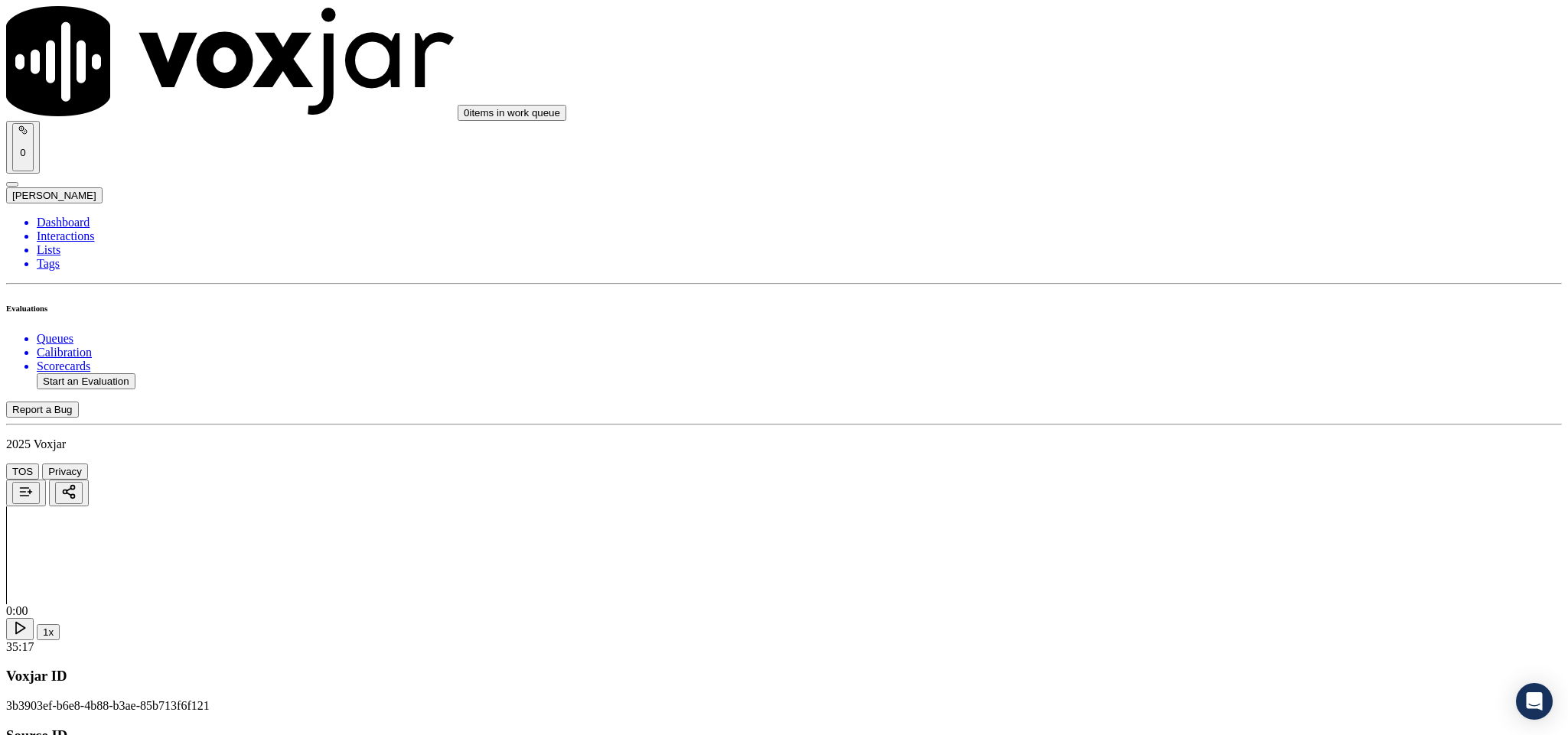
click at [1178, 455] on div "Yes" at bounding box center [1298, 448] width 358 height 14
click at [1213, 273] on div "Yes No N/A" at bounding box center [1298, 293] width 358 height 41
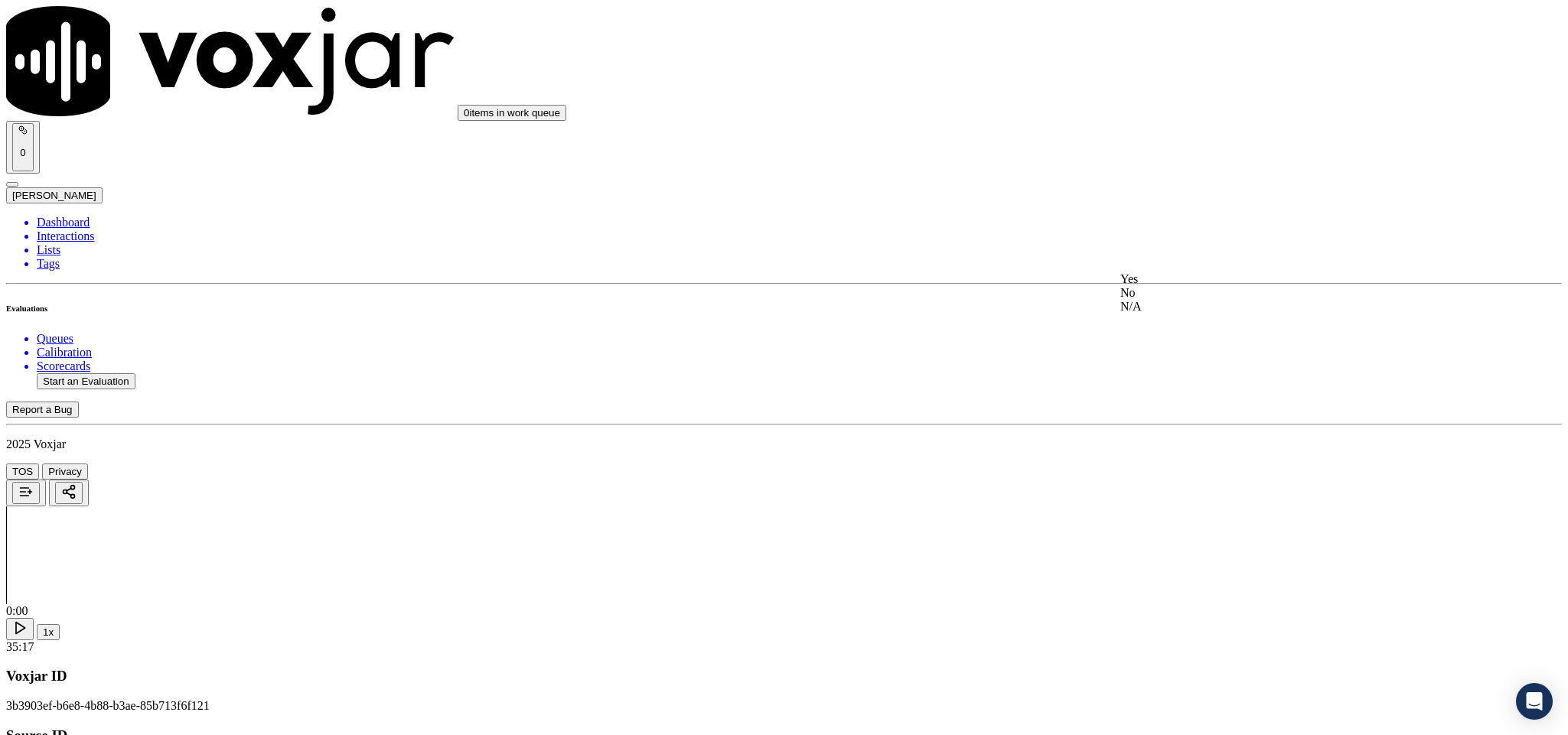
click at [1199, 286] on div "Yes" at bounding box center [1298, 279] width 358 height 14
click at [1189, 423] on div "Yes" at bounding box center [1298, 418] width 358 height 14
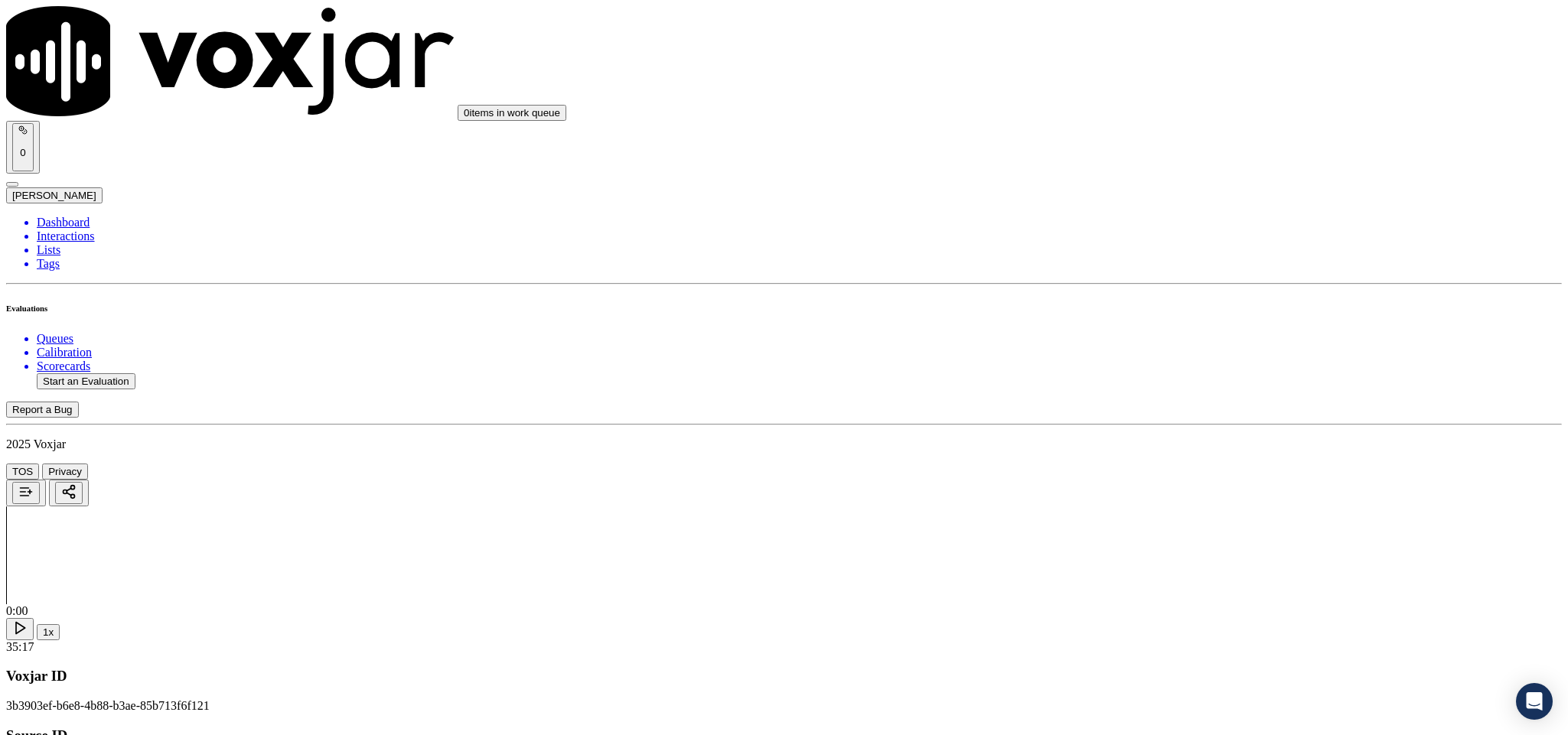
click at [1204, 441] on div "Yes" at bounding box center [1298, 444] width 358 height 14
click at [1178, 328] on div "N/A" at bounding box center [1298, 321] width 358 height 14
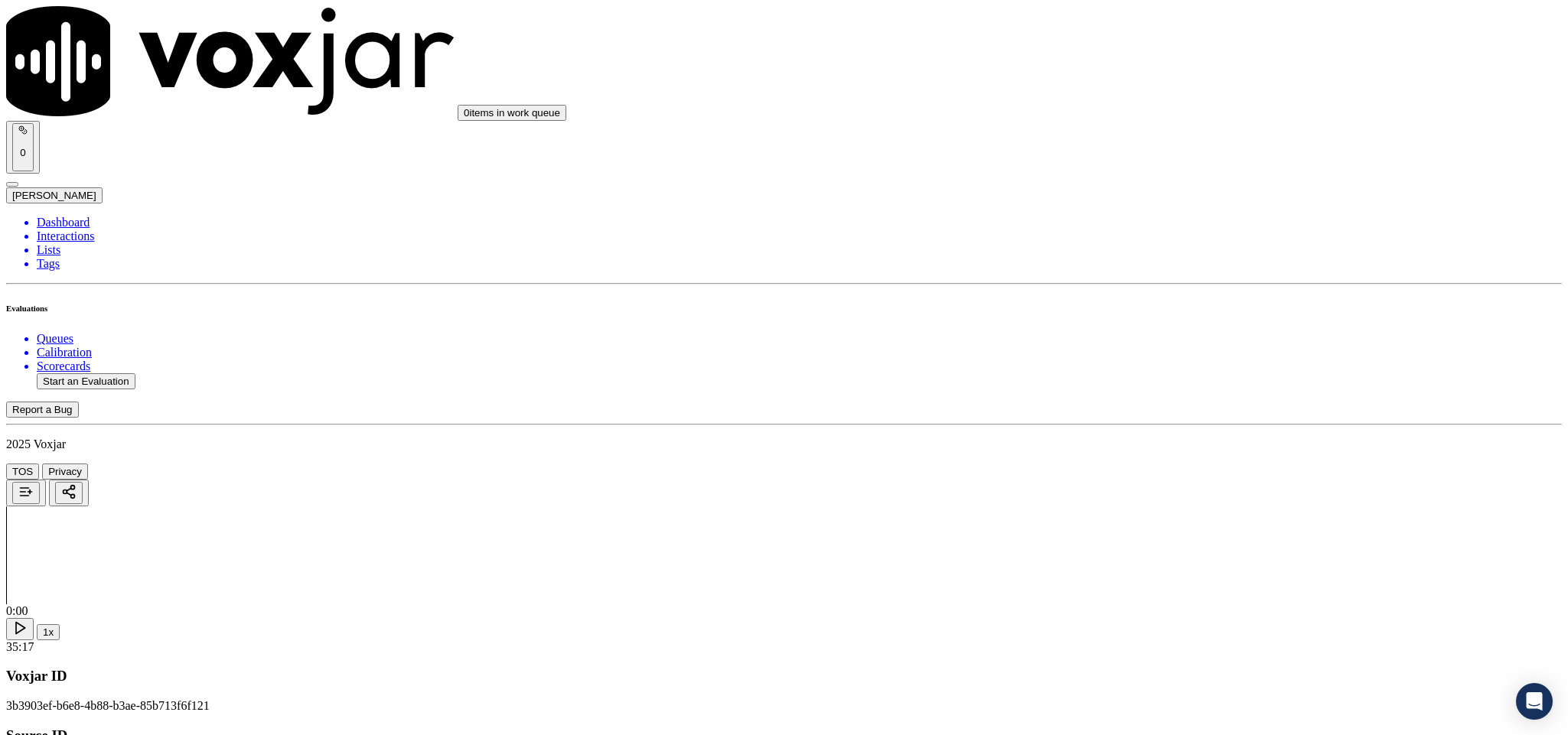
scroll to position [3443, 0]
click at [1203, 244] on div "Yes" at bounding box center [1298, 239] width 358 height 14
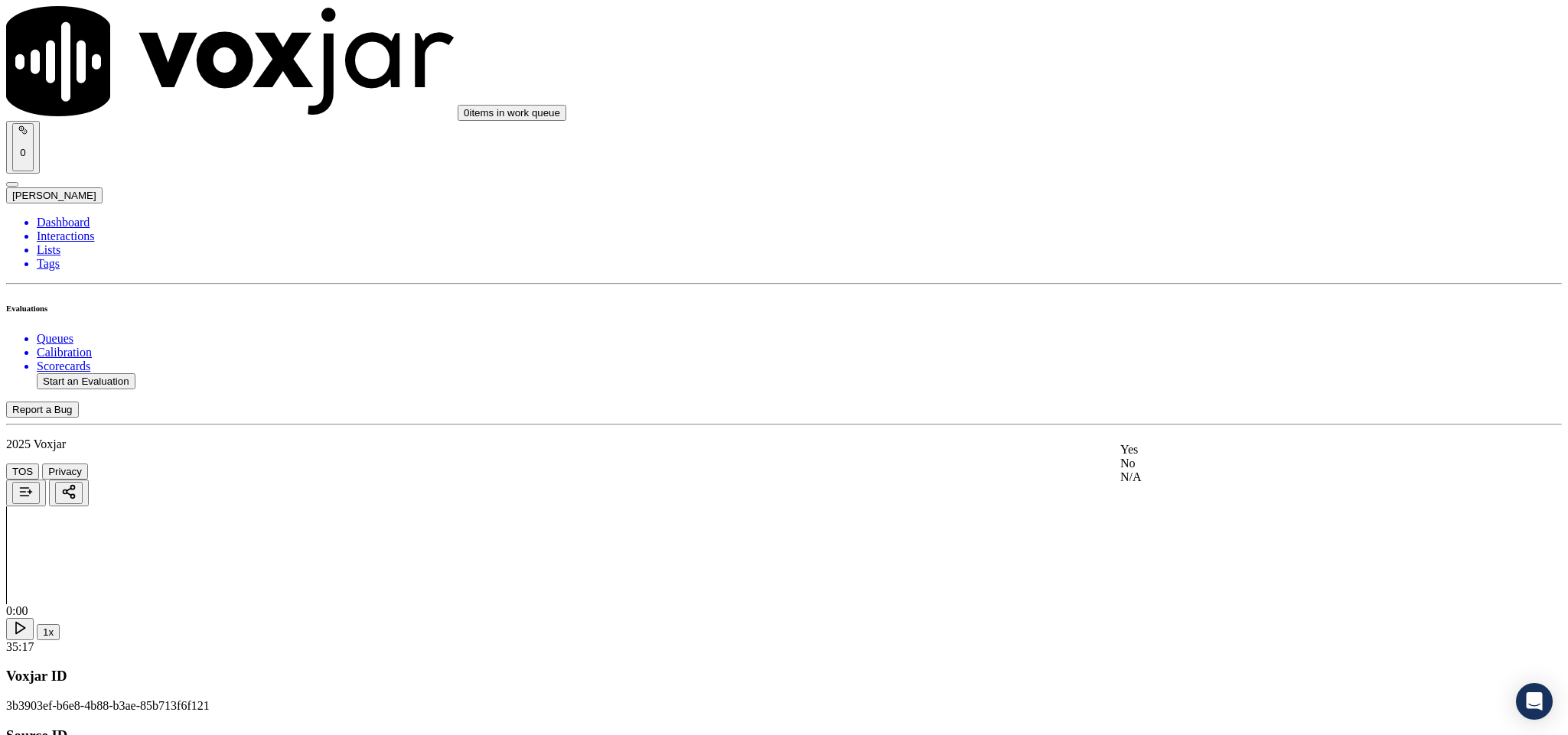
click at [1185, 484] on div "N/A" at bounding box center [1298, 477] width 358 height 14
click at [1192, 301] on div "No" at bounding box center [1298, 295] width 358 height 14
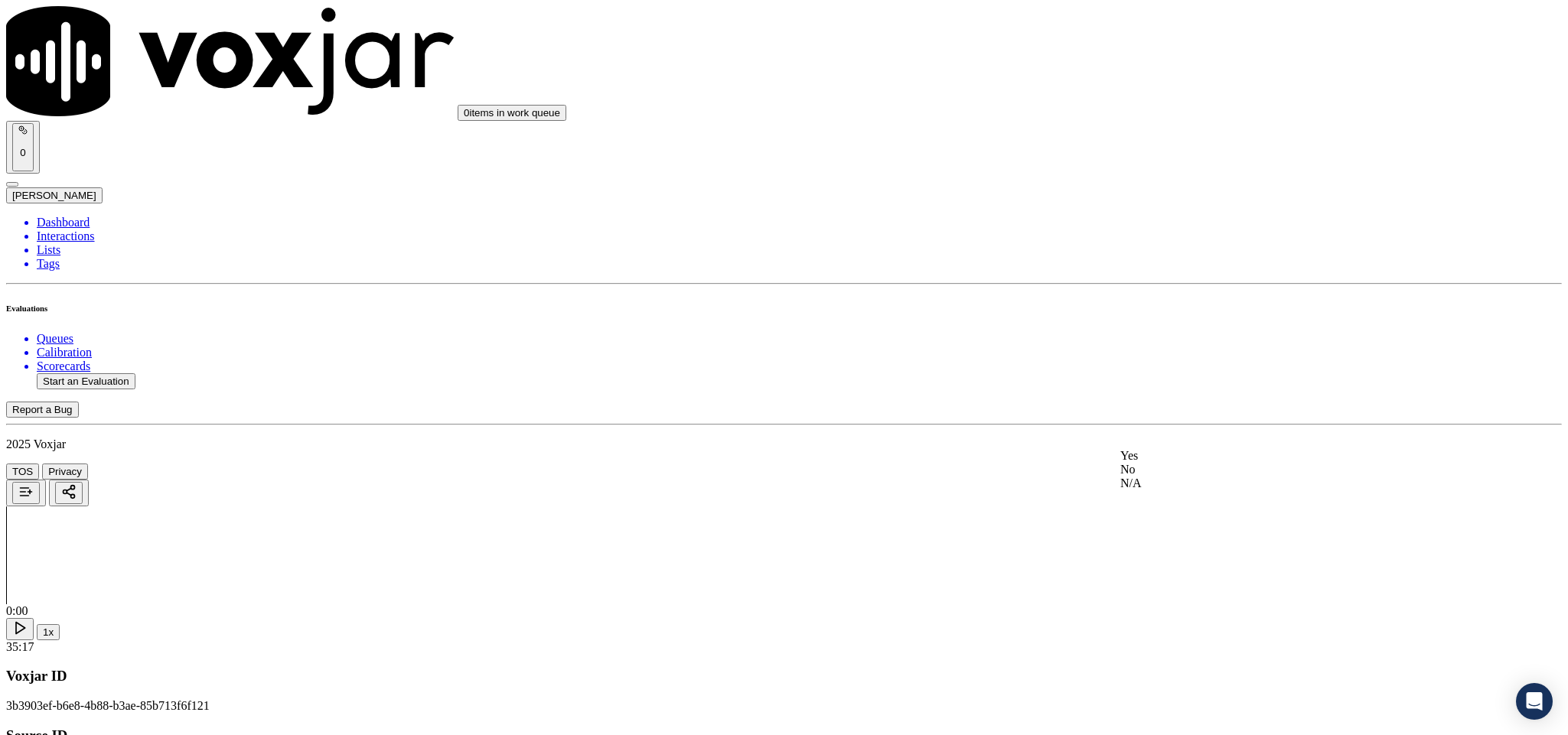
click at [1187, 477] on div "No" at bounding box center [1298, 469] width 358 height 14
click at [1173, 422] on div "No" at bounding box center [1298, 414] width 358 height 14
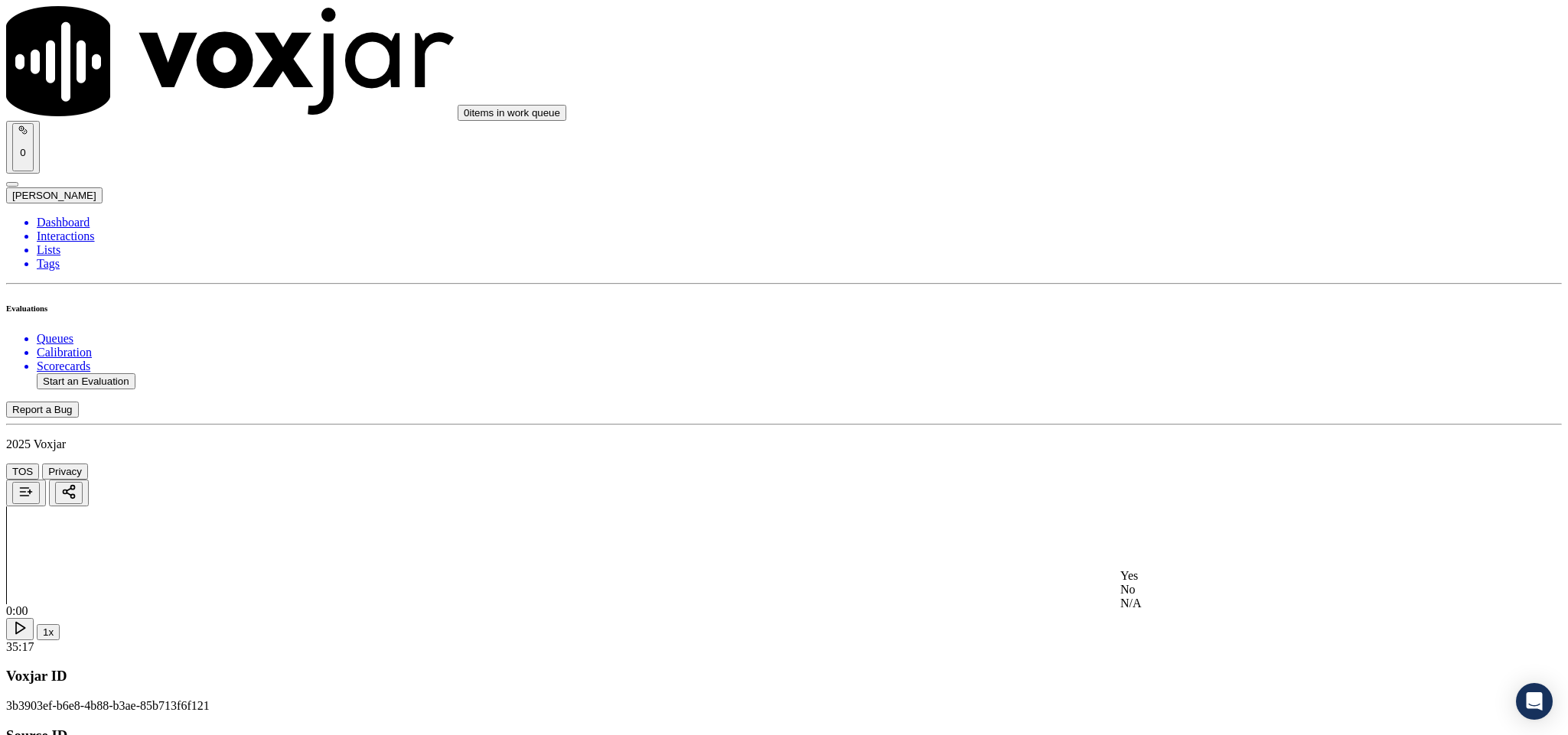
click at [1188, 583] on div "Yes" at bounding box center [1298, 575] width 358 height 14
click at [1166, 361] on div "No" at bounding box center [1298, 353] width 358 height 14
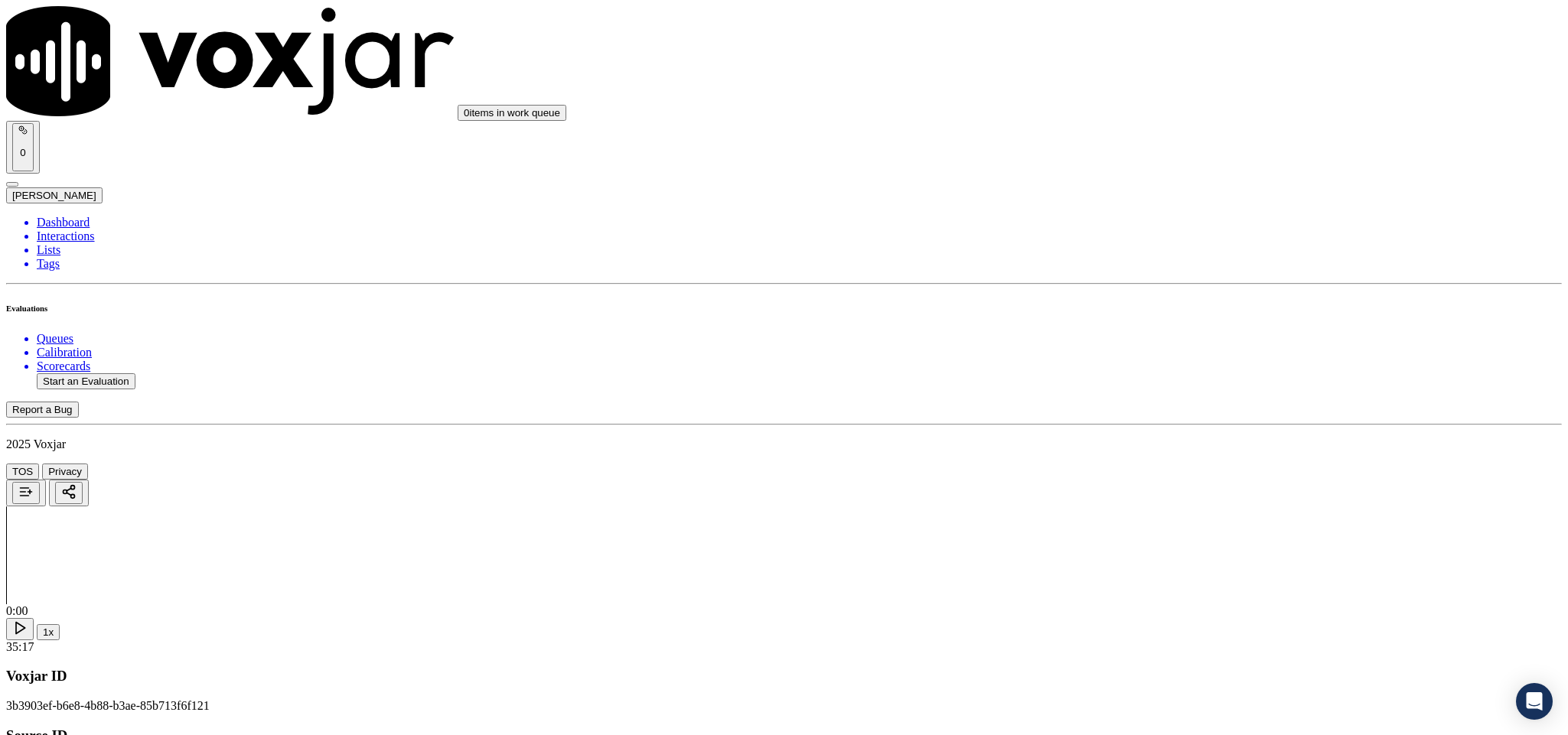
paste textarea "@13:44 - “The call was transferred to another agent without informing the custo…"
type textarea "@13:44 - “The call was transferred to another agent without informing the custo…"
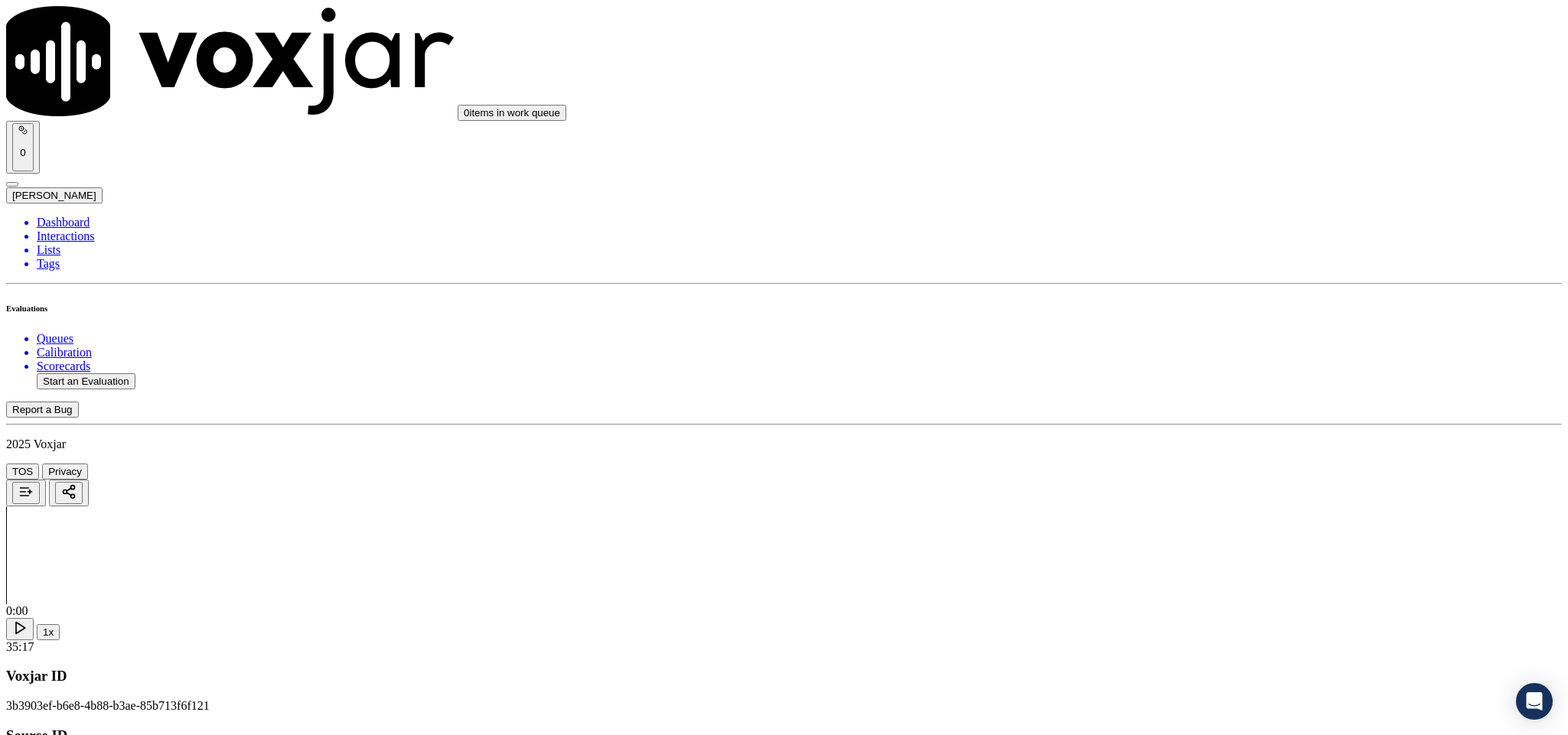
click at [78, 216] on li "Dashboard" at bounding box center [799, 222] width 1525 height 14
